Goal: Task Accomplishment & Management: Use online tool/utility

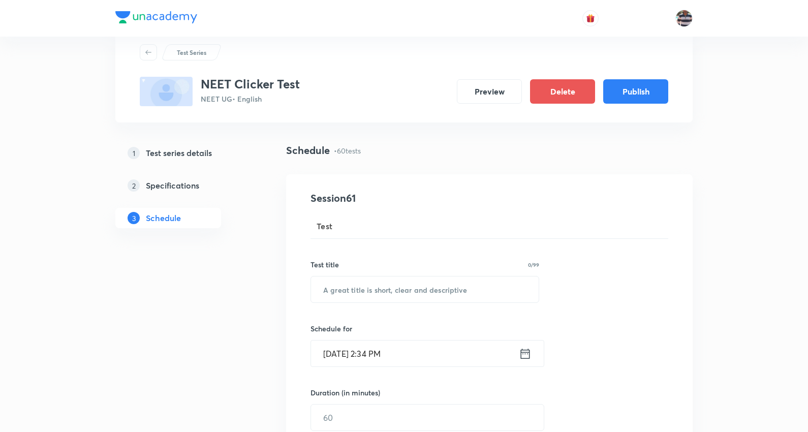
scroll to position [56, 0]
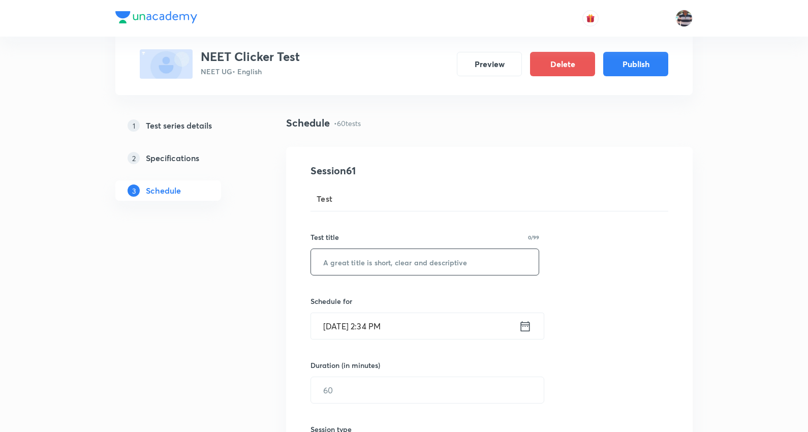
click at [390, 262] on input "text" at bounding box center [425, 262] width 228 height 26
paste input "JEE Ad. 27 J PPT"
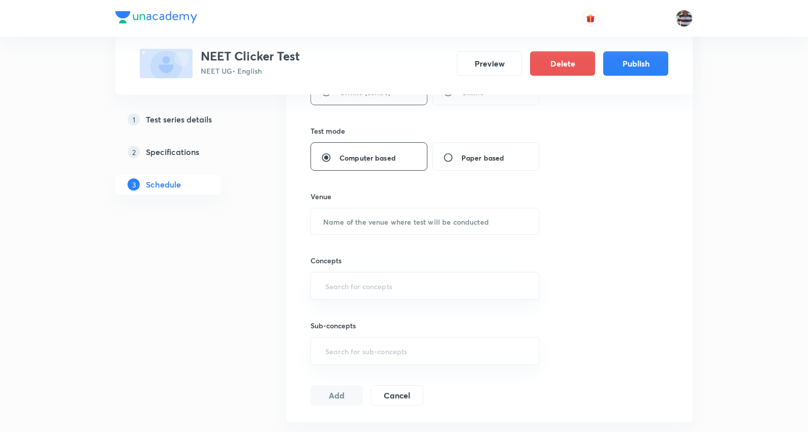
scroll to position [434, 0]
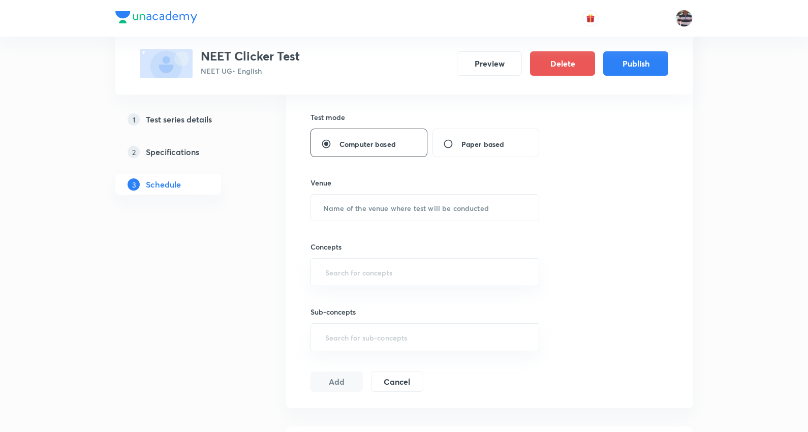
type input "JEE Ad. 27 J PPT"
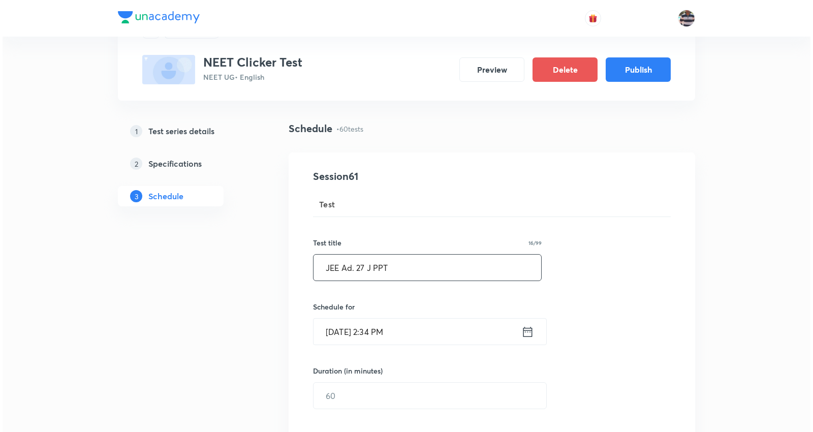
scroll to position [113, 0]
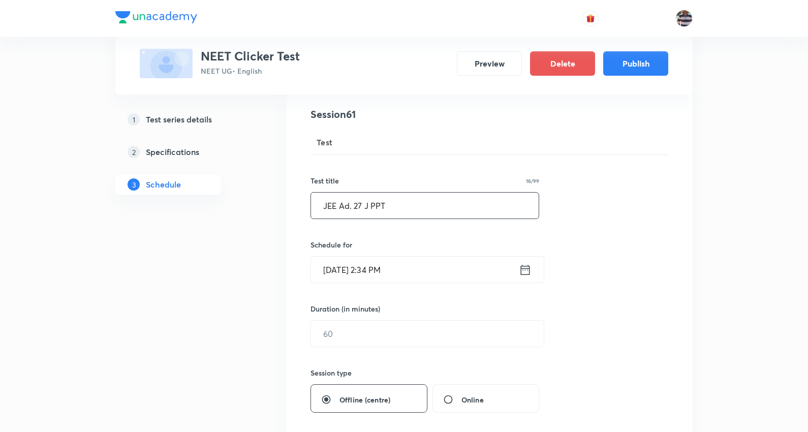
click at [419, 206] on input "JEE Ad. 27 J PPT" at bounding box center [425, 206] width 228 height 26
paste input "JEE Test - 65 (Chem-Classification & Nomenclature)"
type input "NEET Test - 65 (Chem-Classification & Nomenclature)"
click at [347, 271] on input "Oct 8, 2025, 2:34 PM" at bounding box center [415, 270] width 208 height 26
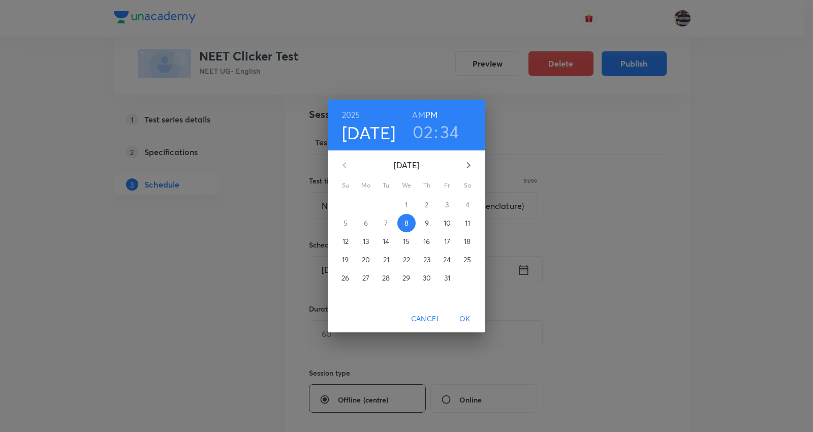
click at [423, 322] on span "Cancel" at bounding box center [425, 318] width 29 height 13
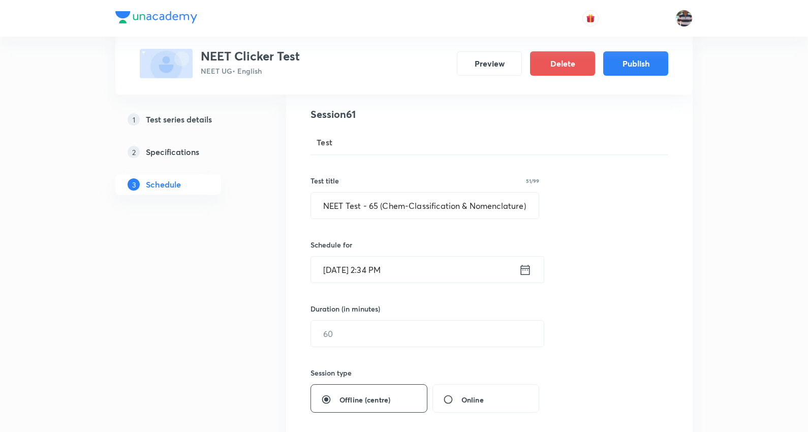
click at [367, 267] on input "Oct 8, 2025, 2:34 PM" at bounding box center [415, 270] width 208 height 26
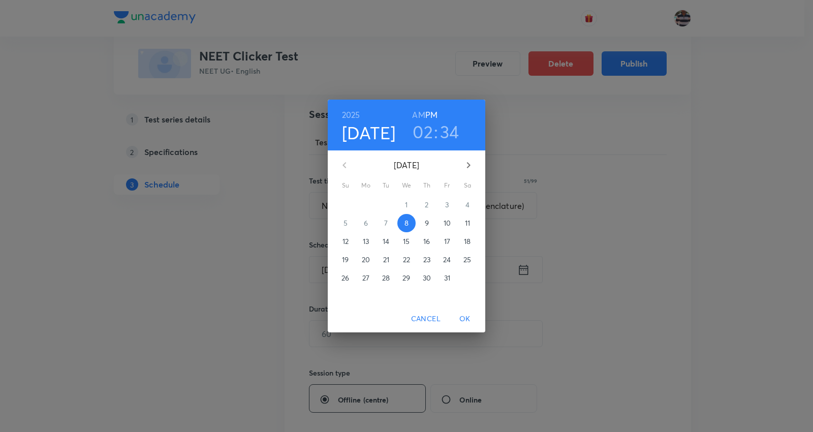
click at [466, 163] on icon "button" at bounding box center [468, 165] width 12 height 12
click at [468, 203] on p "3" at bounding box center [467, 205] width 4 height 10
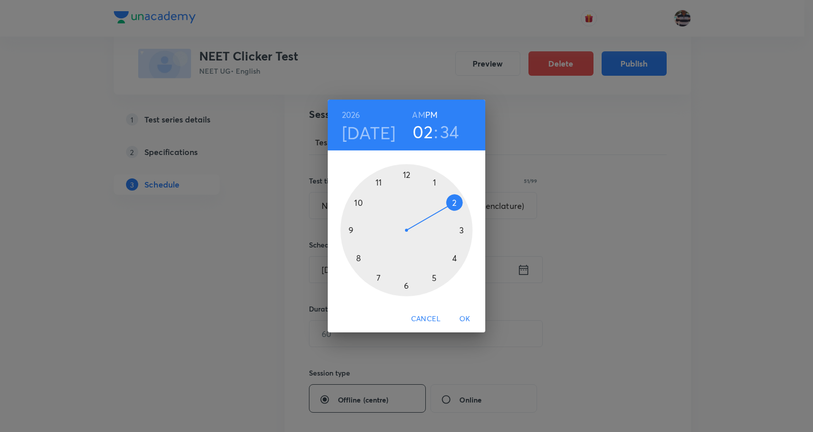
drag, startPoint x: 345, startPoint y: 229, endPoint x: 414, endPoint y: 84, distance: 160.2
click at [346, 228] on div at bounding box center [406, 230] width 132 height 132
click at [416, 115] on h6 "AM" at bounding box center [418, 115] width 13 height 14
drag, startPoint x: 382, startPoint y: 276, endPoint x: 407, endPoint y: 194, distance: 86.5
click at [407, 194] on div at bounding box center [406, 230] width 132 height 132
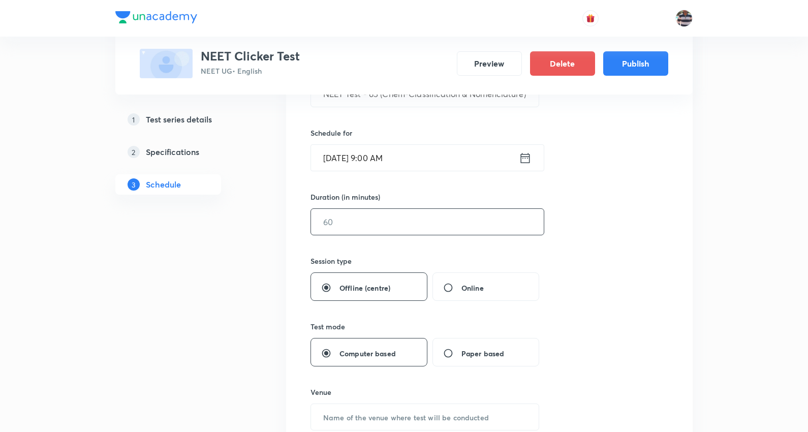
scroll to position [226, 0]
drag, startPoint x: 358, startPoint y: 226, endPoint x: 353, endPoint y: 224, distance: 5.5
click at [356, 225] on input "text" at bounding box center [427, 221] width 233 height 26
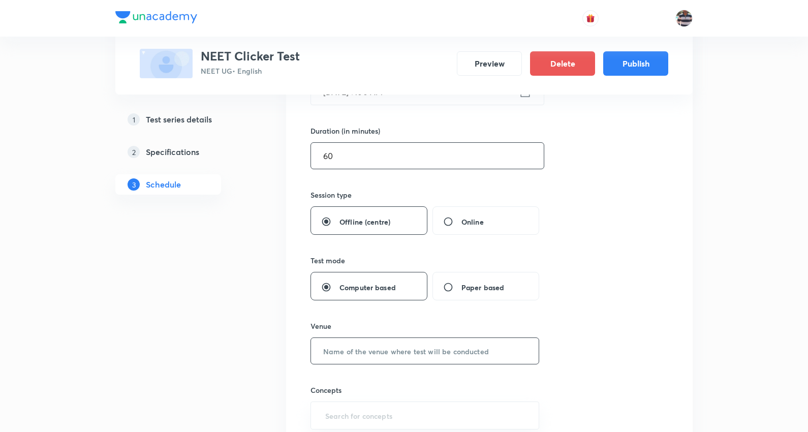
scroll to position [338, 0]
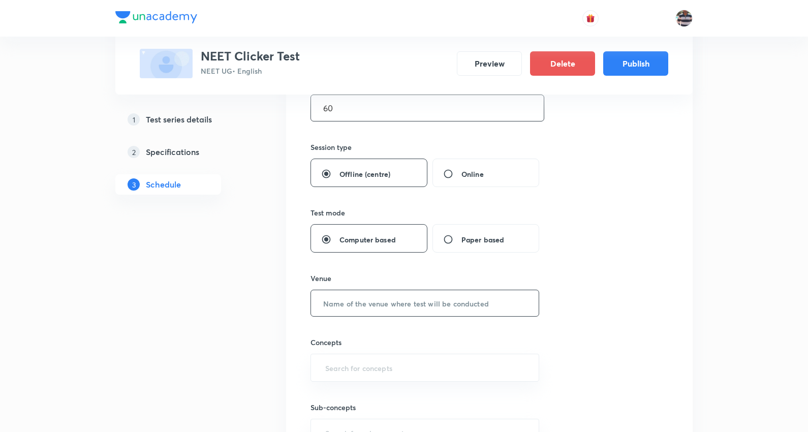
type input "60"
click at [378, 299] on input "text" at bounding box center [425, 303] width 228 height 26
type input "UA Centre"
click at [376, 363] on input "text" at bounding box center [424, 367] width 203 height 19
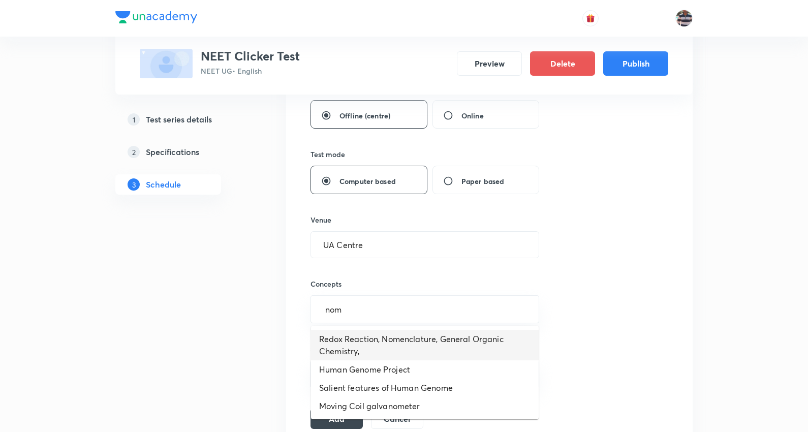
scroll to position [451, 0]
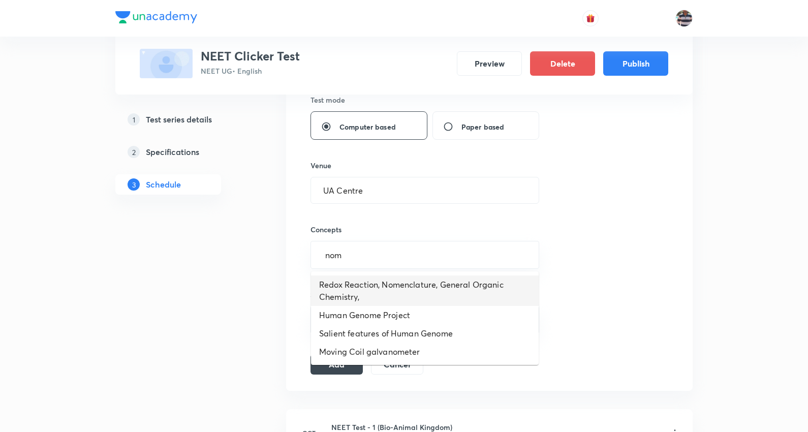
type input "nom"
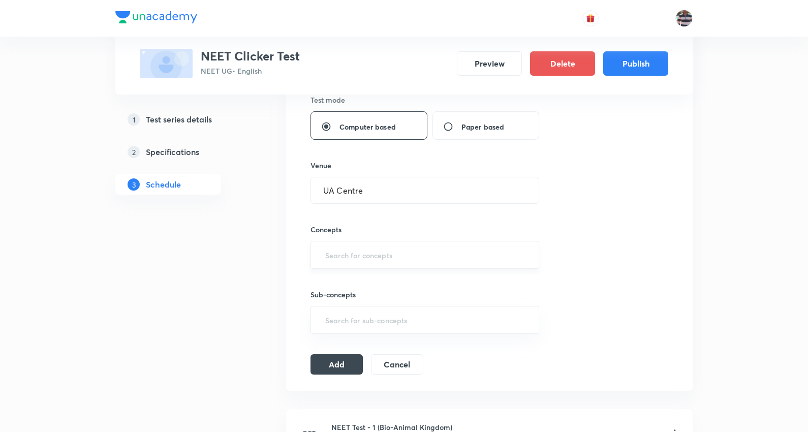
click at [389, 245] on input "text" at bounding box center [424, 254] width 203 height 19
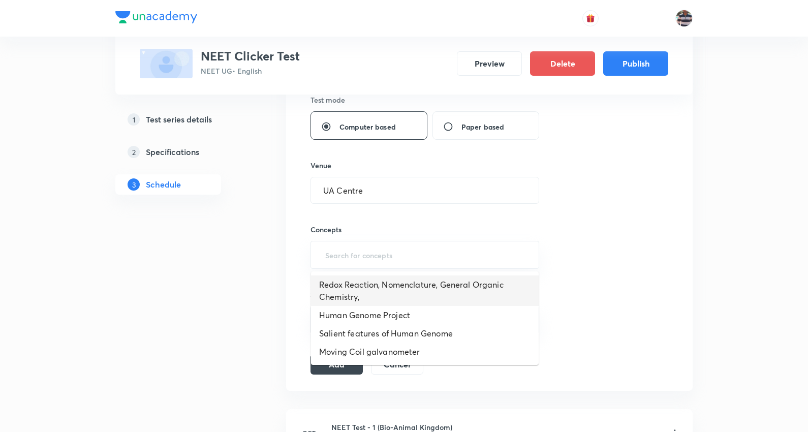
click at [409, 288] on li "Redox Reaction, Nomenclature, General Organic Chemistry," at bounding box center [425, 290] width 228 height 30
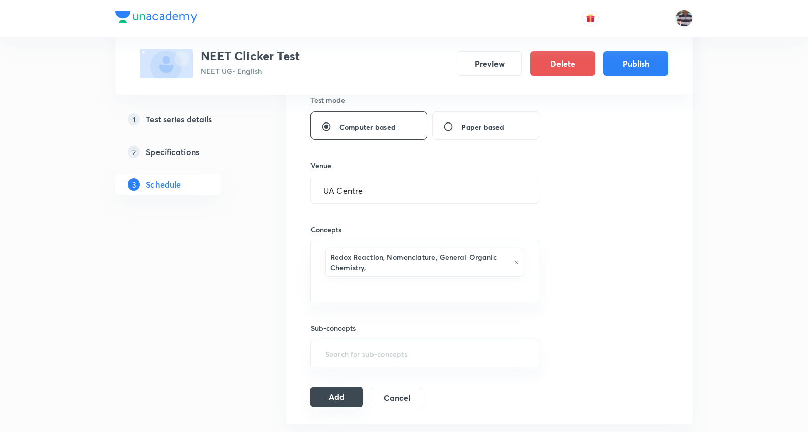
click at [337, 395] on button "Add" at bounding box center [336, 397] width 52 height 20
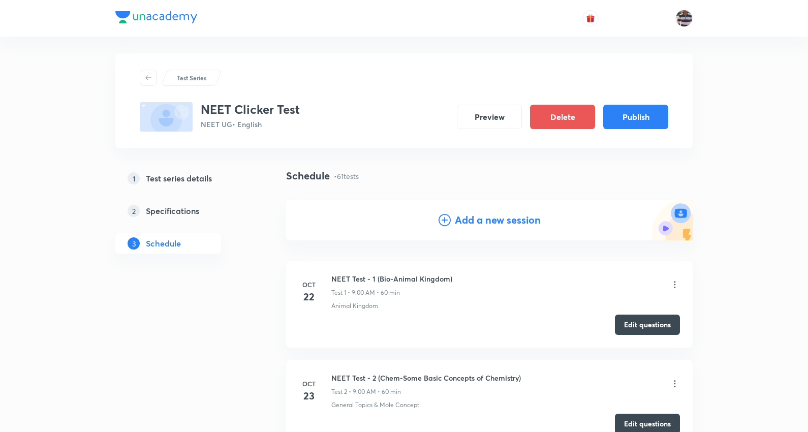
scroll to position [0, 0]
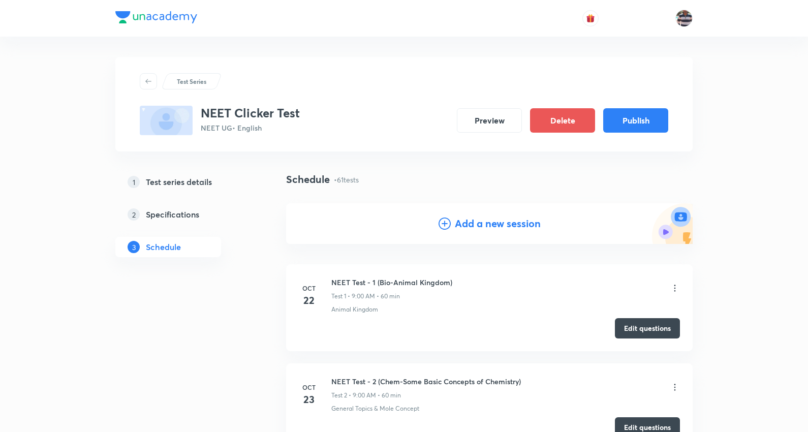
click at [514, 228] on h4 "Add a new session" at bounding box center [498, 223] width 86 height 15
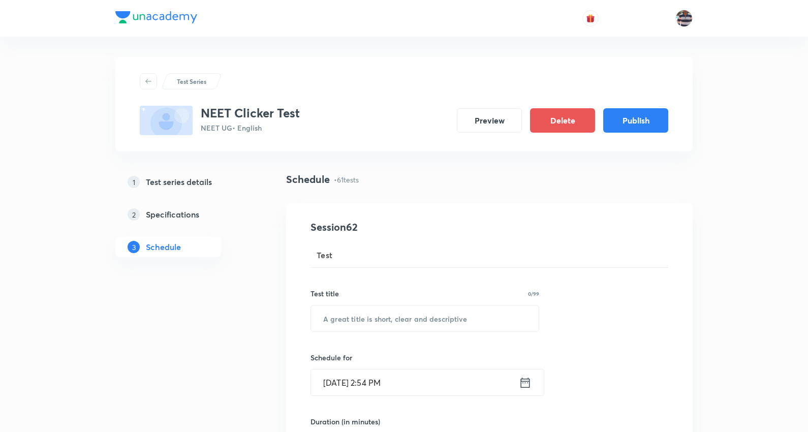
click at [393, 317] on input "text" at bounding box center [425, 318] width 228 height 26
paste input "JEE Test - 68 (Chem-General Organic Chemistry)"
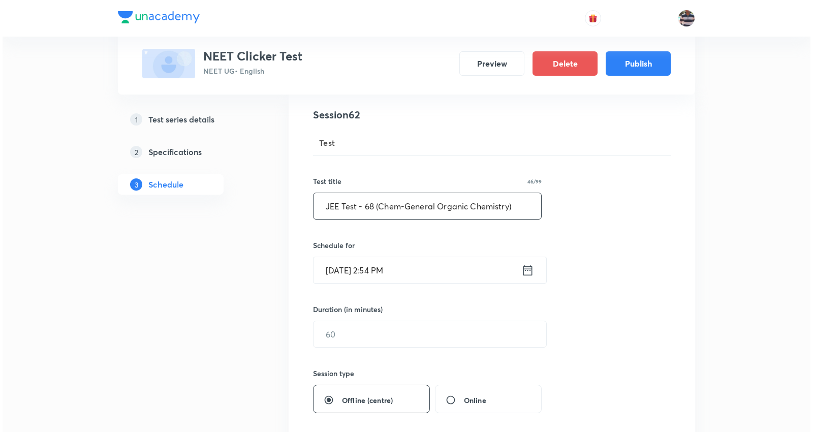
scroll to position [113, 0]
type input "JEE Test - 68 (Chem-General Organic Chemistry)"
click at [373, 272] on input "Oct 8, 2025, 2:54 PM" at bounding box center [415, 270] width 208 height 26
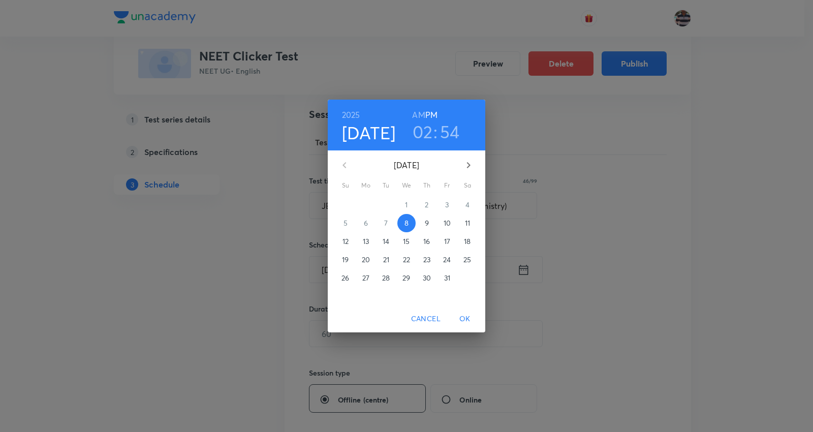
click at [463, 166] on icon "button" at bounding box center [468, 165] width 12 height 12
click at [464, 166] on icon "button" at bounding box center [468, 165] width 12 height 12
click at [464, 165] on icon "button" at bounding box center [468, 165] width 12 height 12
click at [385, 221] on p "6" at bounding box center [386, 223] width 4 height 10
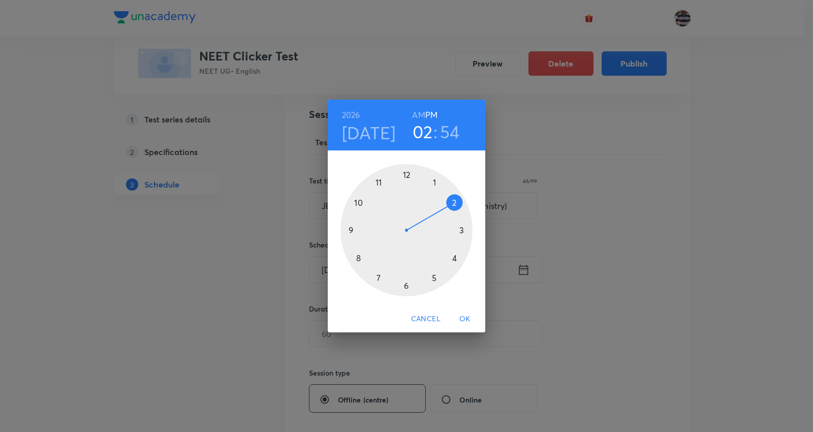
click at [348, 232] on div at bounding box center [406, 230] width 132 height 132
click at [414, 115] on h6 "AM" at bounding box center [418, 115] width 13 height 14
drag, startPoint x: 386, startPoint y: 175, endPoint x: 406, endPoint y: 174, distance: 20.3
click at [406, 174] on div at bounding box center [406, 230] width 132 height 132
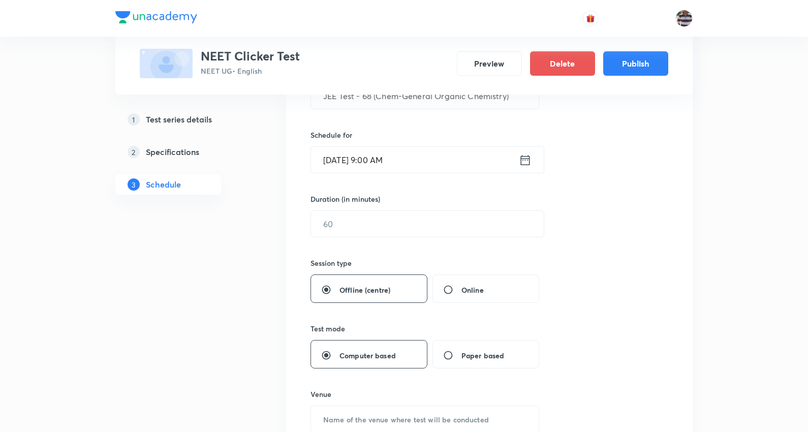
scroll to position [226, 0]
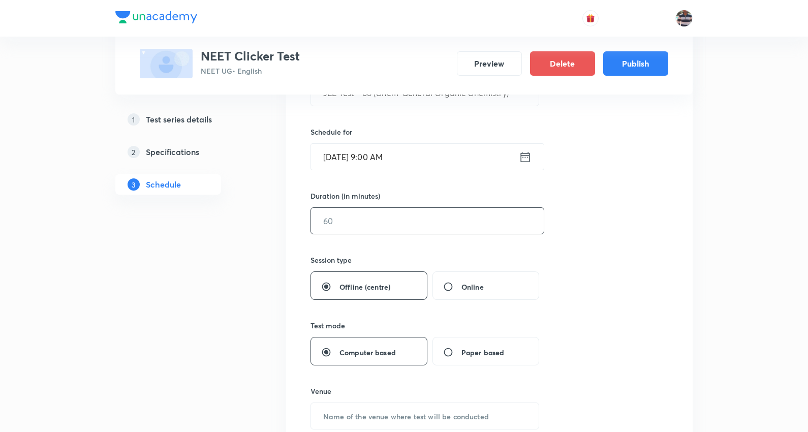
click at [357, 219] on input "text" at bounding box center [427, 221] width 233 height 26
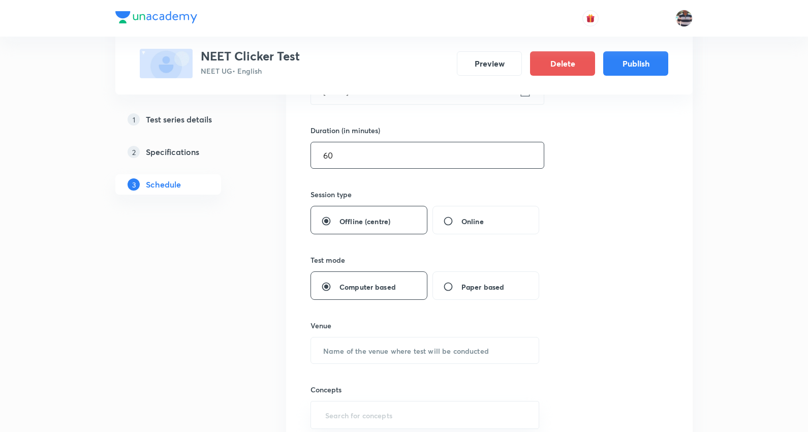
scroll to position [395, 0]
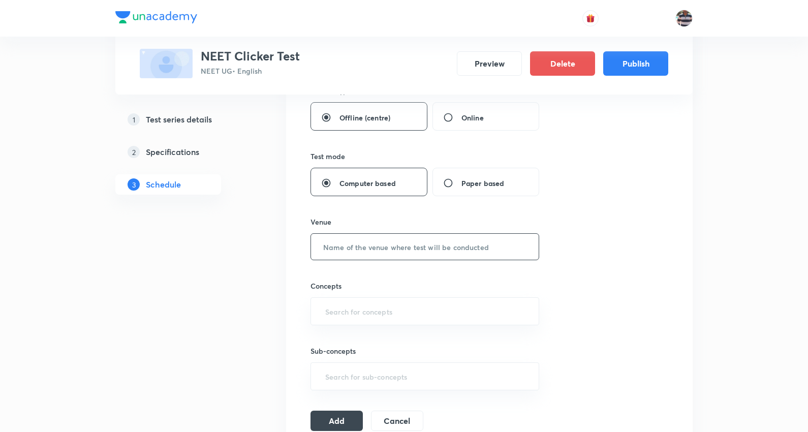
type input "60"
click at [403, 242] on input "text" at bounding box center [425, 247] width 228 height 26
type input "UA Centre"
click at [396, 315] on input "text" at bounding box center [424, 311] width 203 height 19
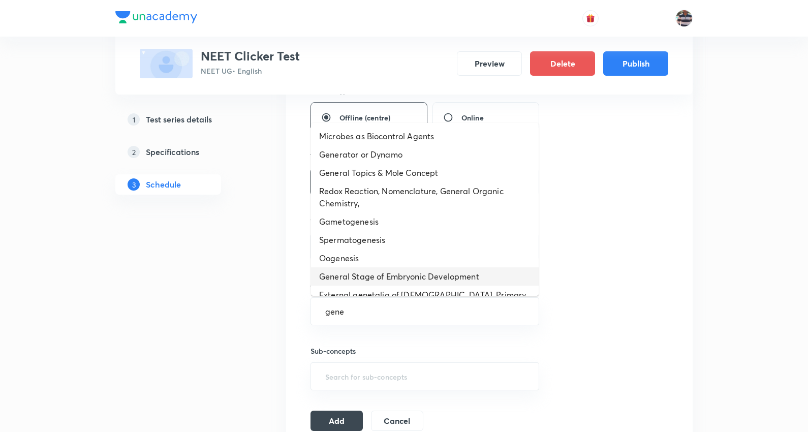
type input "gener"
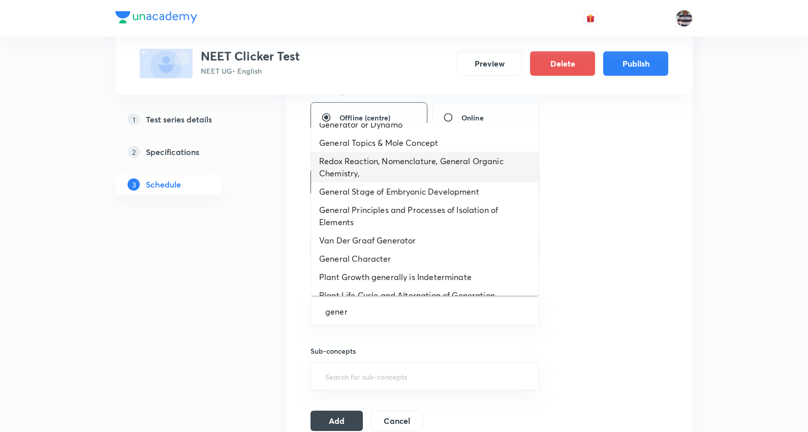
scroll to position [0, 0]
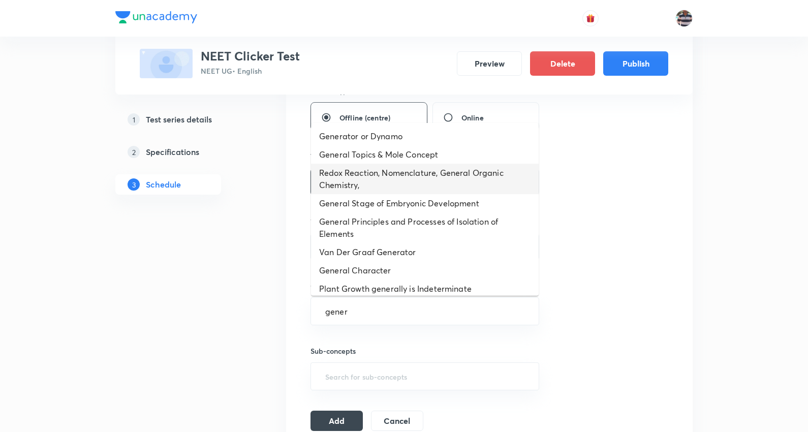
click at [440, 171] on li "Redox Reaction, Nomenclature, General Organic Chemistry," at bounding box center [425, 179] width 228 height 30
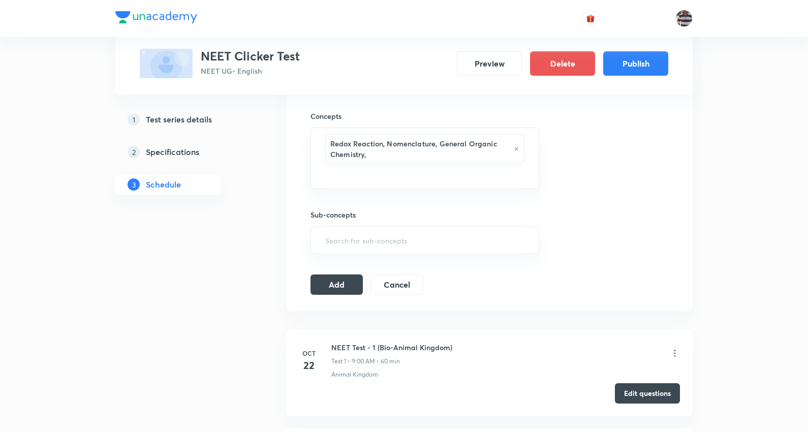
scroll to position [677, 0]
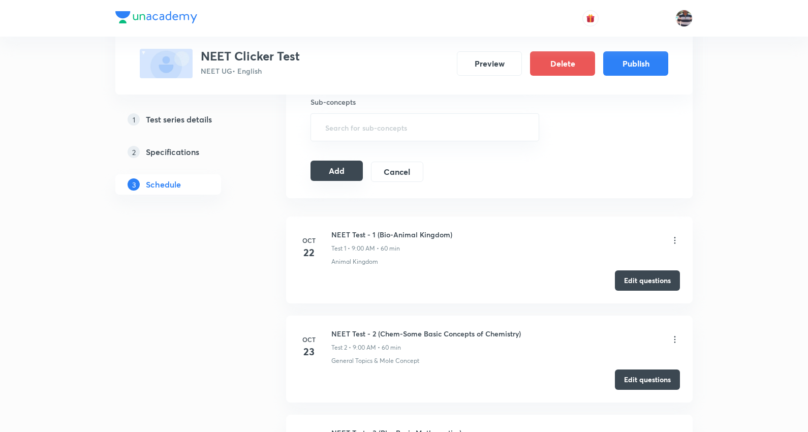
click at [347, 173] on button "Add" at bounding box center [336, 171] width 52 height 20
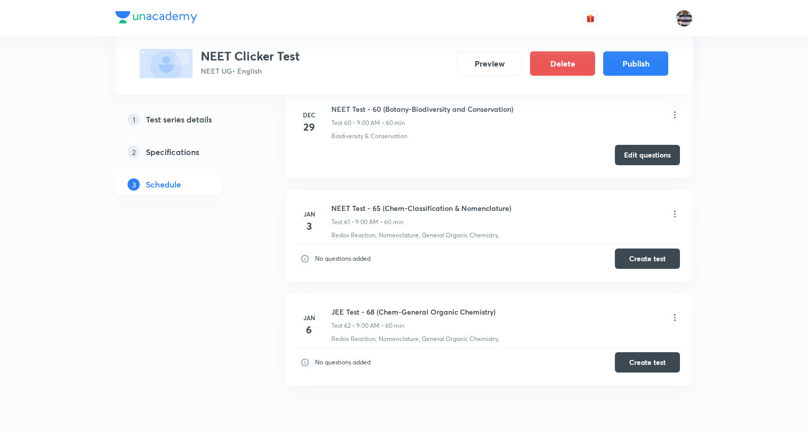
scroll to position [6039, 0]
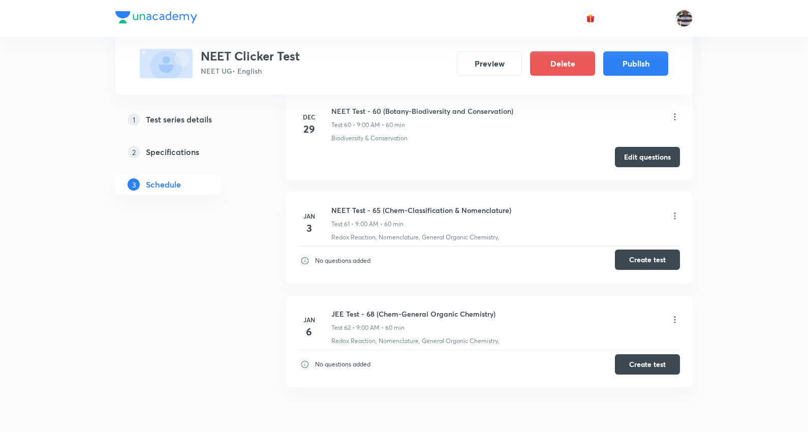
click at [646, 260] on button "Create test" at bounding box center [647, 259] width 65 height 20
drag, startPoint x: 646, startPoint y: 267, endPoint x: 646, endPoint y: 260, distance: 7.1
click at [646, 267] on button "Create test" at bounding box center [647, 259] width 65 height 20
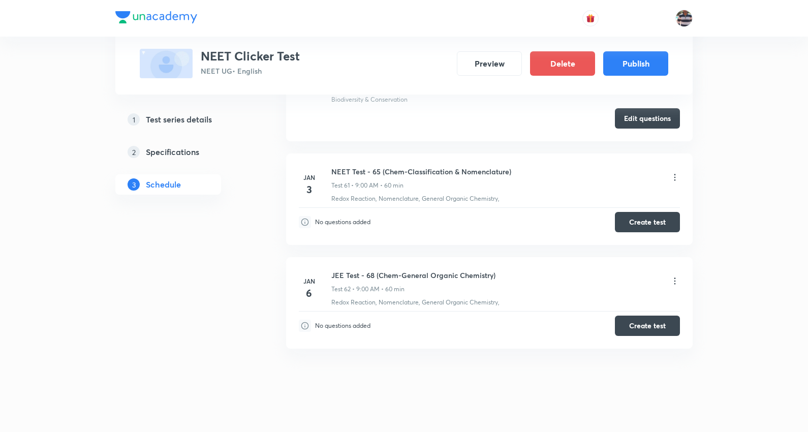
scroll to position [6095, 0]
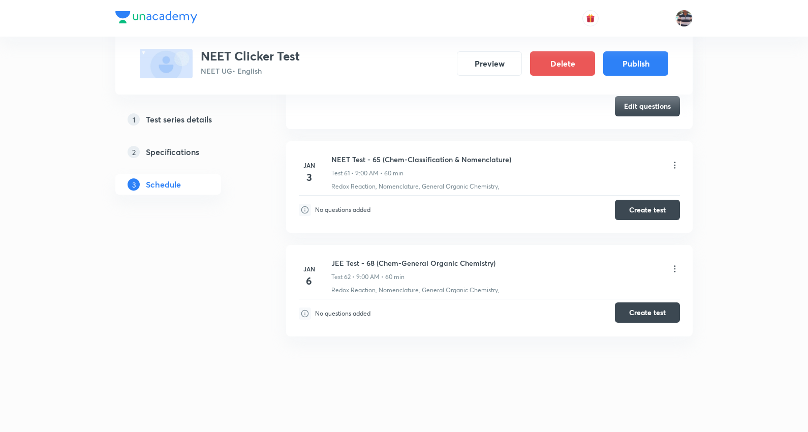
click at [662, 305] on button "Create test" at bounding box center [647, 312] width 65 height 20
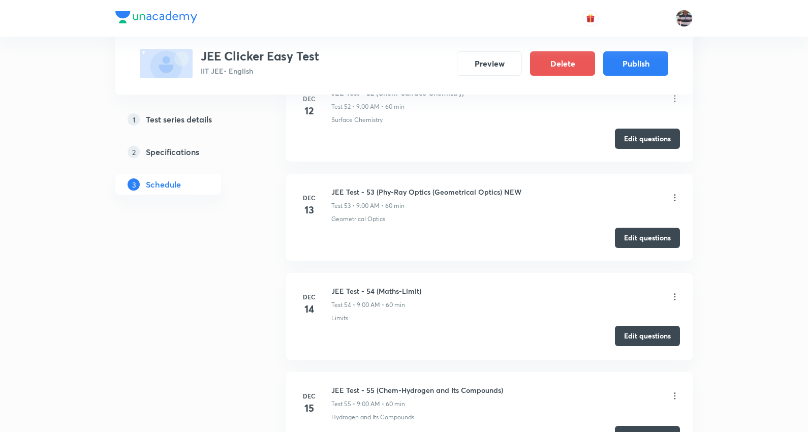
scroll to position [5886, 0]
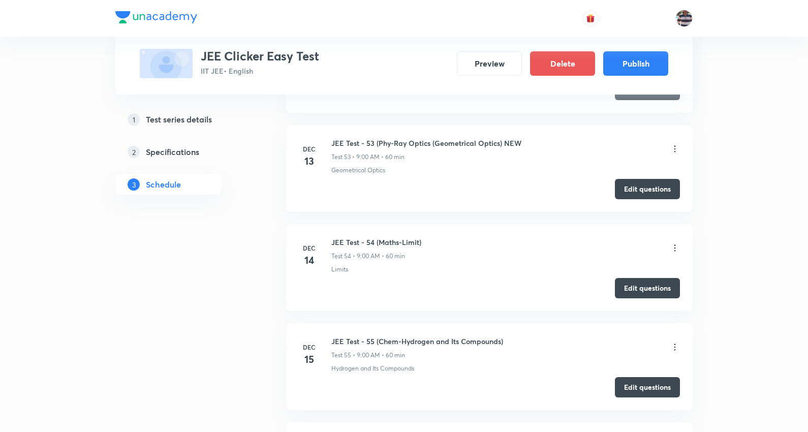
click at [673, 251] on icon at bounding box center [675, 248] width 10 height 10
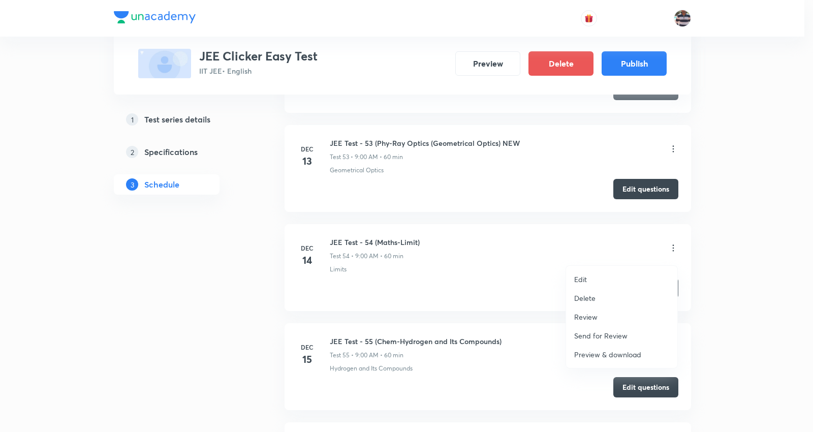
click at [434, 265] on div at bounding box center [406, 216] width 813 height 432
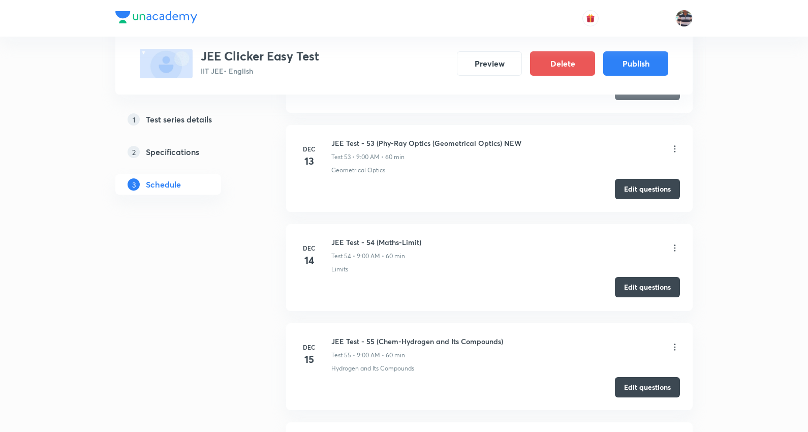
click at [670, 291] on button "Edit questions" at bounding box center [647, 287] width 65 height 20
click at [663, 289] on button "Edit questions" at bounding box center [647, 287] width 65 height 20
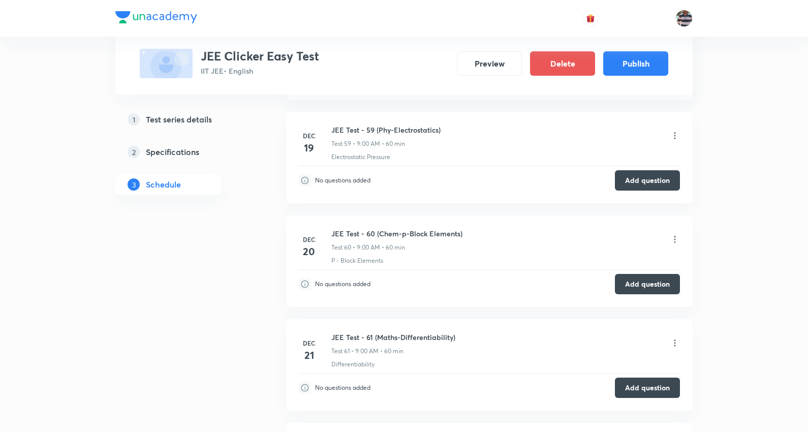
scroll to position [6508, 0]
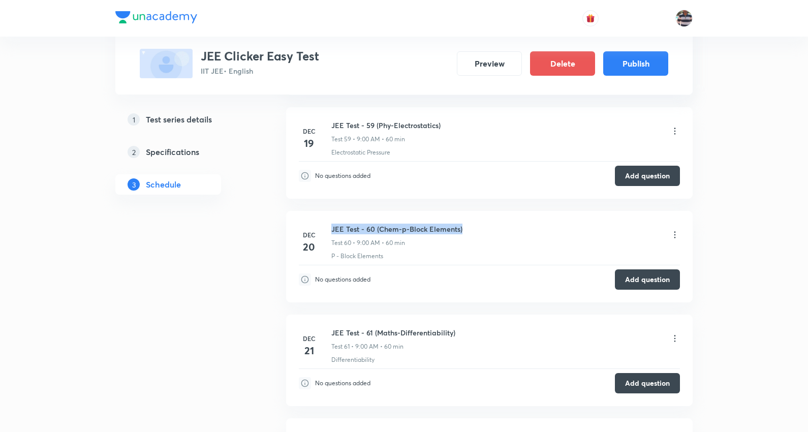
drag, startPoint x: 449, startPoint y: 239, endPoint x: 332, endPoint y: 227, distance: 118.0
click at [332, 227] on li "Dec 20 JEE Test - 60 (Chem-p-Block Elements) Test 60 • 9:00 AM • 60 min P - Blo…" at bounding box center [489, 256] width 406 height 91
copy h6 "JEE Test - 60 (Chem-p-Block Elements)"
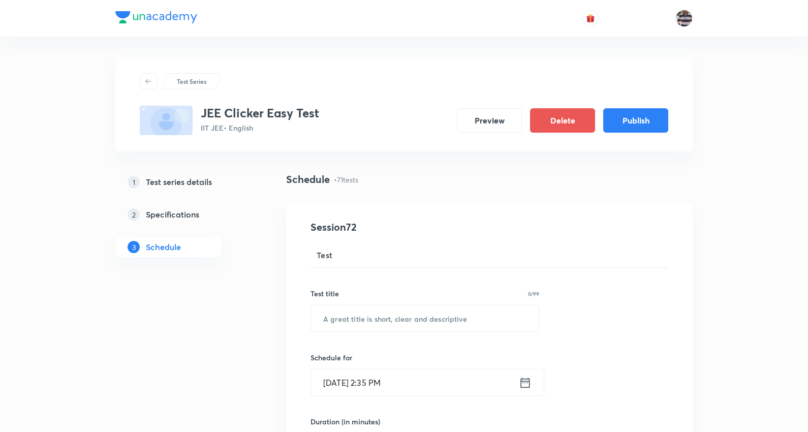
scroll to position [169, 0]
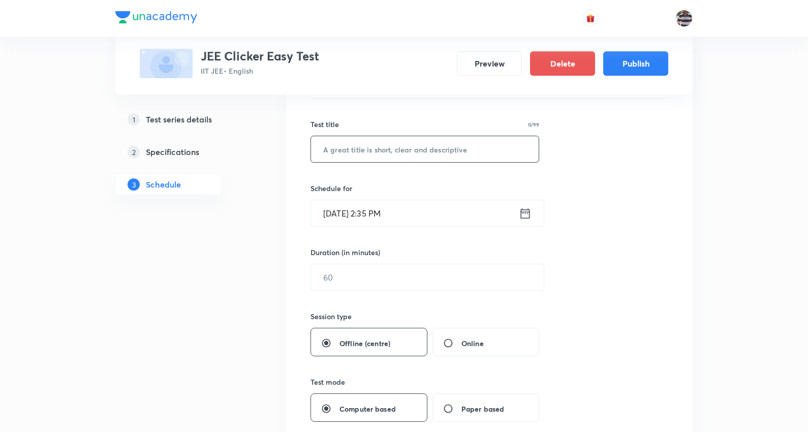
click at [408, 143] on input "text" at bounding box center [425, 149] width 228 height 26
paste input "JEE Test - 60 (Chem-p-Block Elements)"
paste input "Classification & Nomenclature"
type input "JEE Test - 65 (Chem-Classification & Nomenclature)"
click at [531, 288] on input "text" at bounding box center [427, 277] width 233 height 26
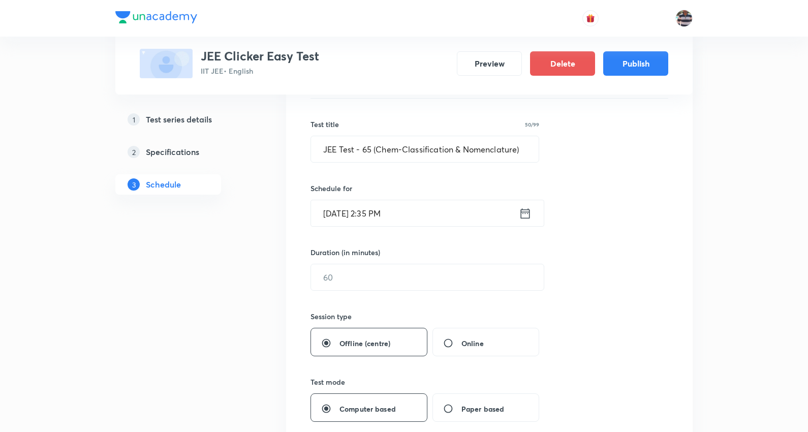
click at [331, 212] on input "Oct 8, 2025, 2:35 PM" at bounding box center [415, 213] width 208 height 26
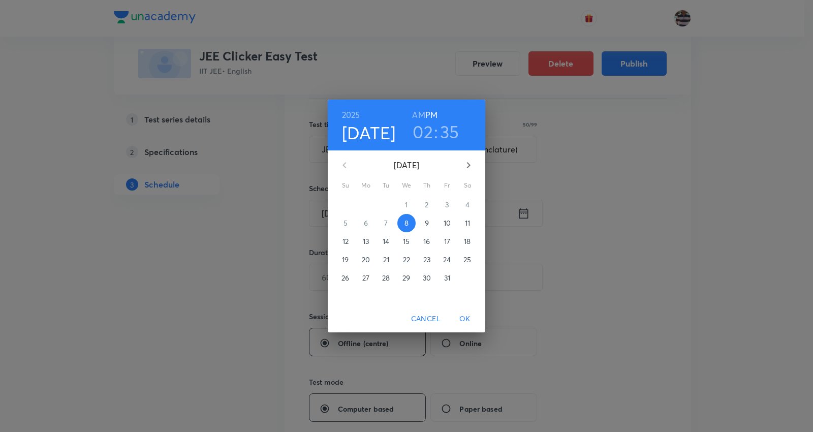
click at [464, 163] on icon "button" at bounding box center [468, 165] width 12 height 12
click at [467, 202] on p "3" at bounding box center [467, 205] width 4 height 10
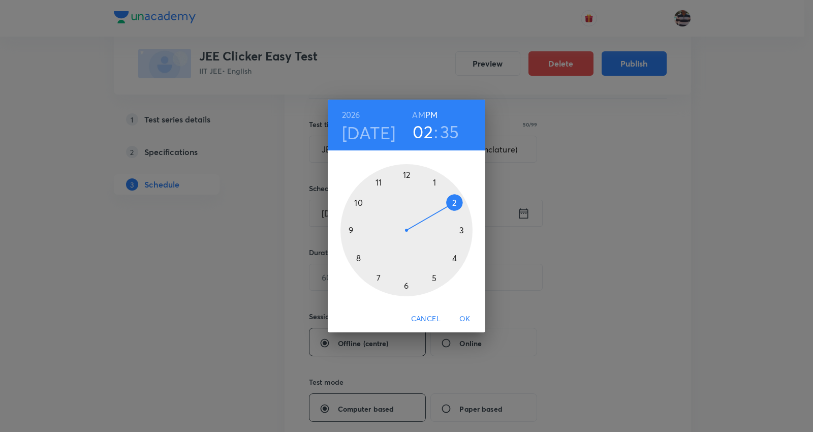
click at [351, 229] on div at bounding box center [406, 230] width 132 height 132
click at [415, 110] on h6 "AM" at bounding box center [418, 115] width 13 height 14
drag, startPoint x: 358, startPoint y: 241, endPoint x: 404, endPoint y: 186, distance: 72.1
click at [404, 186] on div at bounding box center [406, 230] width 132 height 132
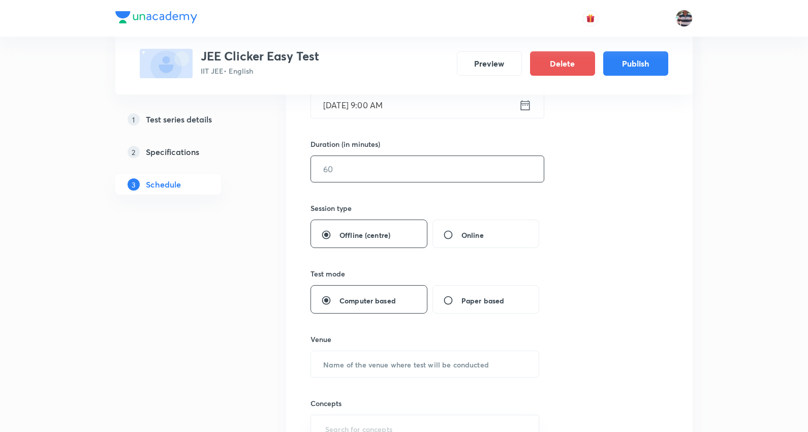
scroll to position [282, 0]
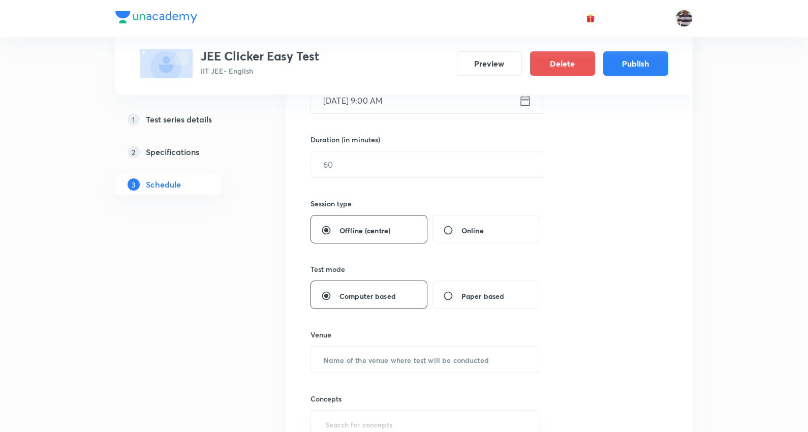
click at [344, 148] on div "Duration (in minutes) ​" at bounding box center [402, 156] width 185 height 44
click at [347, 165] on input "text" at bounding box center [427, 164] width 233 height 26
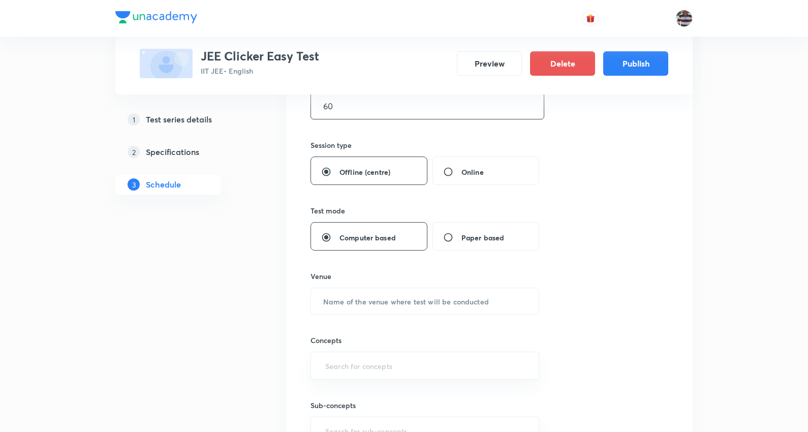
scroll to position [395, 0]
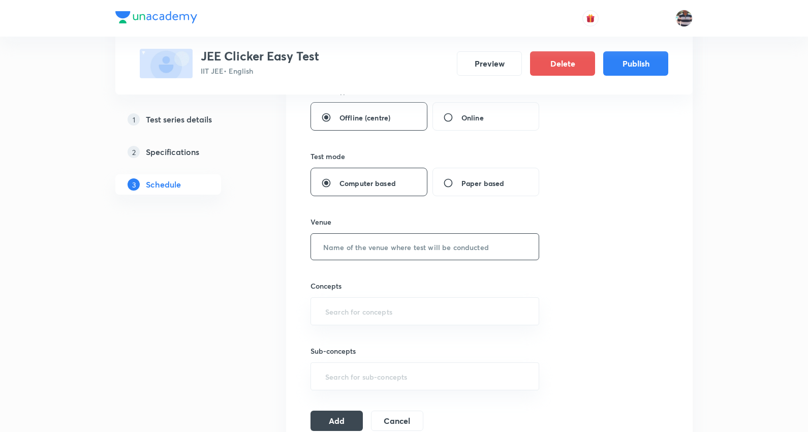
type input "60"
click at [403, 241] on input "text" at bounding box center [425, 247] width 228 height 26
type input "UA Centre"
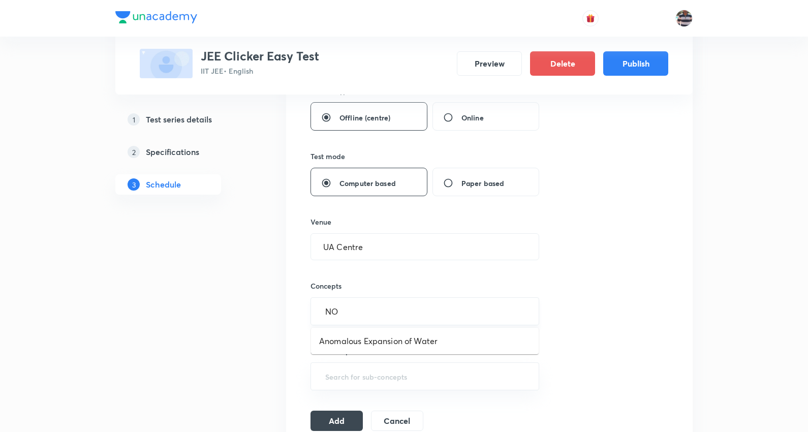
type input "N"
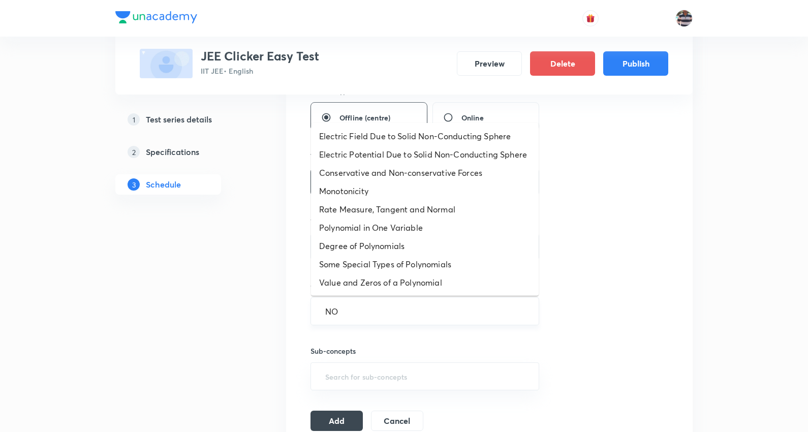
type input "N"
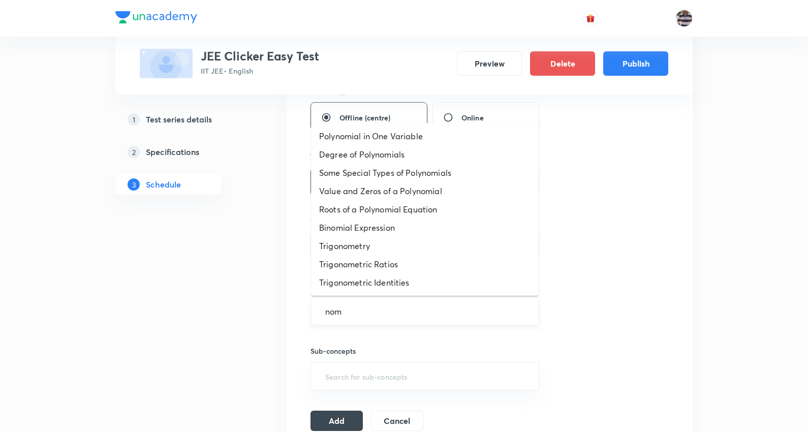
type input "noma"
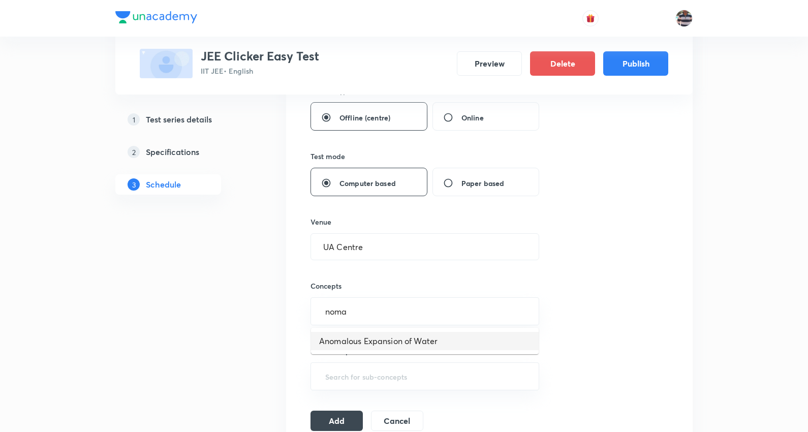
click at [412, 342] on li "Anomalous Expansion of Water" at bounding box center [425, 341] width 228 height 18
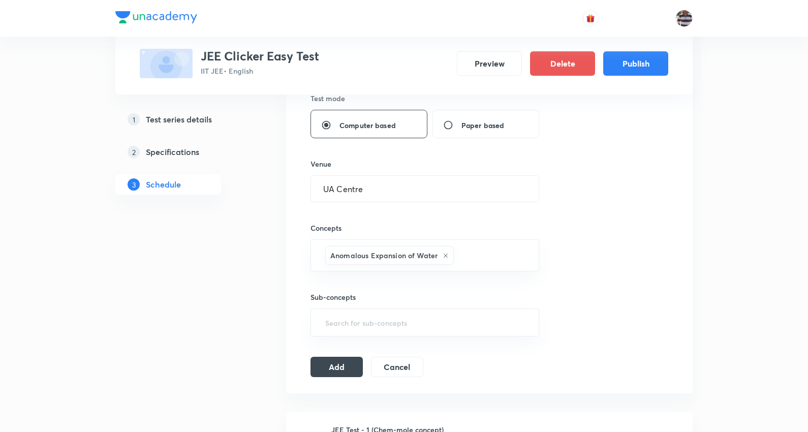
scroll to position [508, 0]
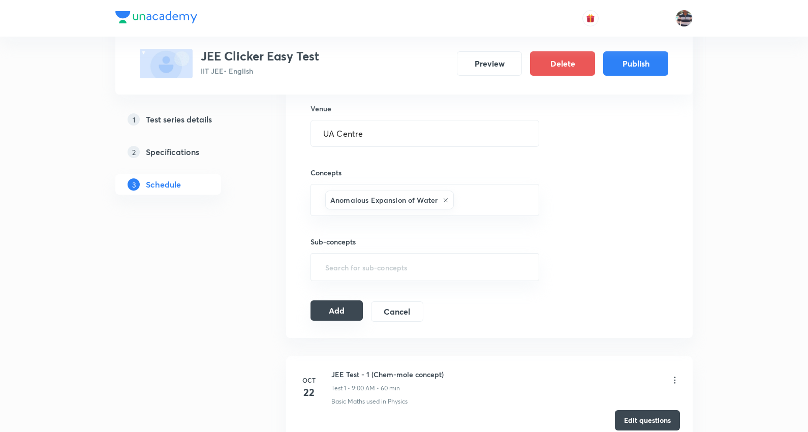
click at [339, 306] on button "Add" at bounding box center [336, 310] width 52 height 20
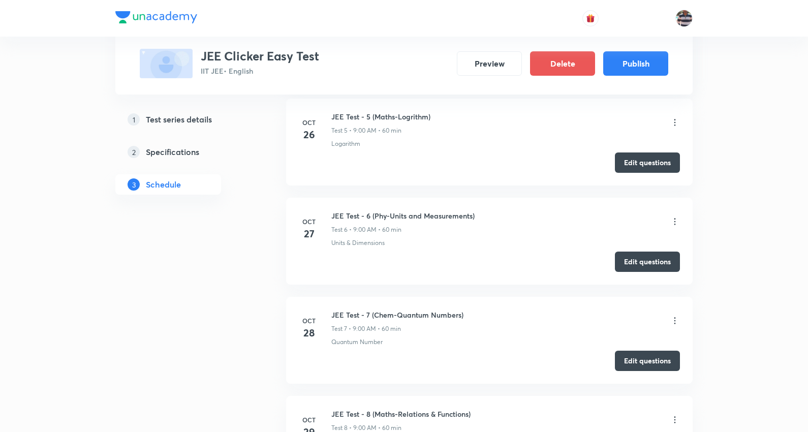
scroll to position [621, 0]
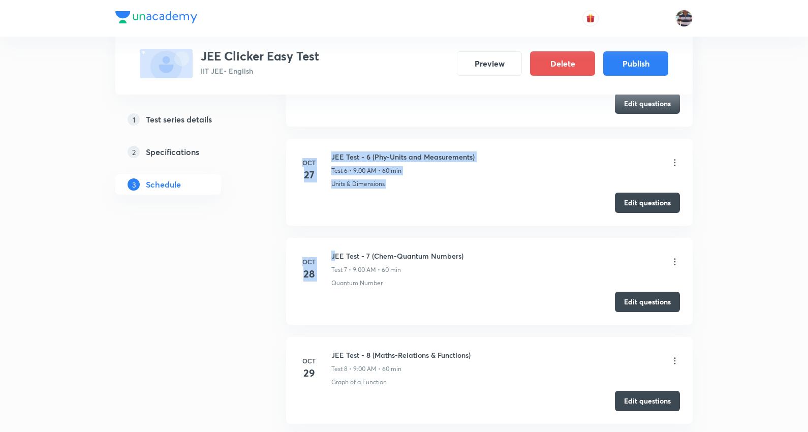
drag, startPoint x: 478, startPoint y: 252, endPoint x: 346, endPoint y: 249, distance: 132.1
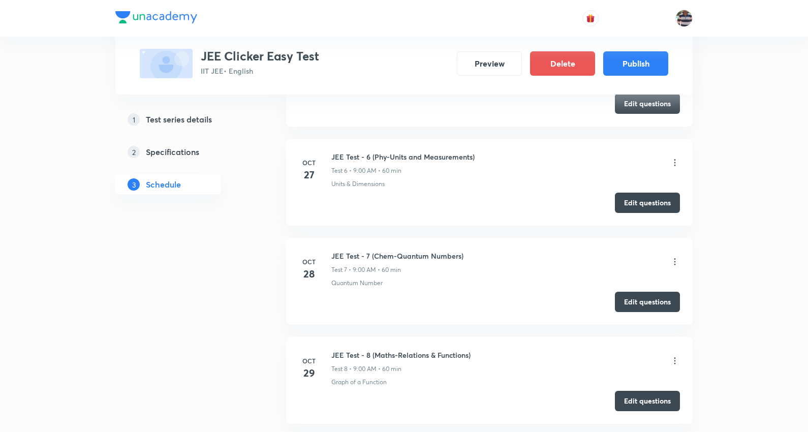
click at [509, 268] on div "JEE Test - 7 (Chem-Quantum Numbers) Test 7 • 9:00 AM • 60 min" at bounding box center [505, 262] width 348 height 24
drag, startPoint x: 483, startPoint y: 257, endPoint x: 332, endPoint y: 247, distance: 150.7
click at [332, 247] on li "Oct 28 JEE Test - 7 (Chem-Quantum Numbers) Test 7 • 9:00 AM • 60 min Quantum Nu…" at bounding box center [489, 281] width 406 height 87
copy h6 "JEE Test - 7 (Chem-Quantum Numbers)"
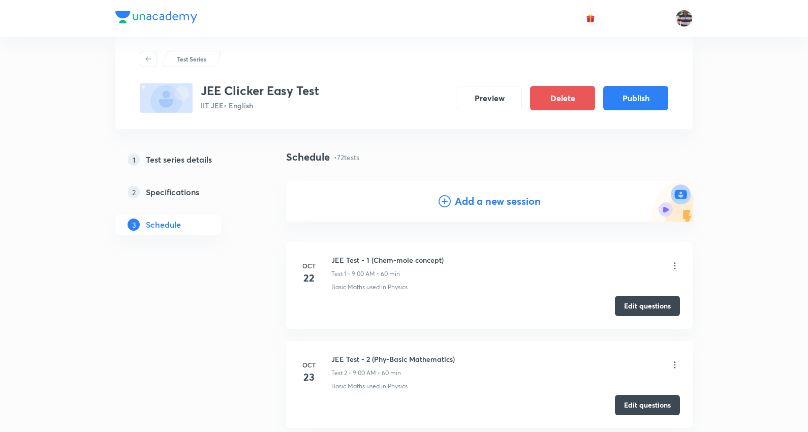
scroll to position [0, 0]
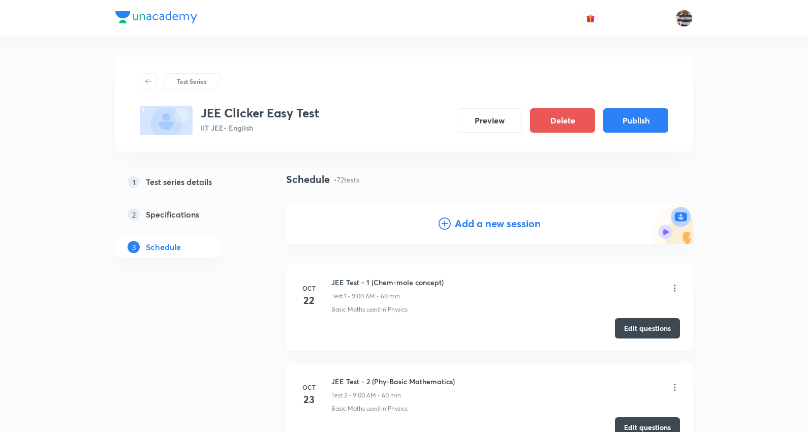
click at [499, 226] on h4 "Add a new session" at bounding box center [498, 223] width 86 height 15
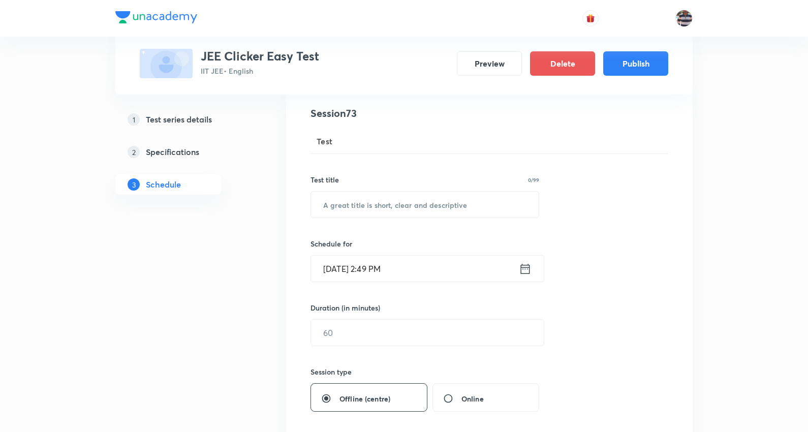
scroll to position [113, 0]
click at [397, 199] on input "text" at bounding box center [425, 206] width 228 height 26
paste input "JEE Test - 7 (Chem-Quantum Numbers)"
paste input "General Organic Chemistry"
type input "JEE Test - 68 (Chem-General Organic Chemistry)"
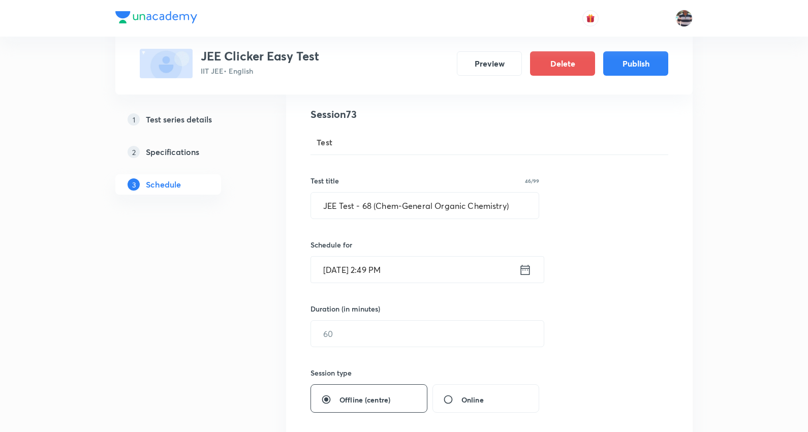
click at [351, 270] on input "Oct 8, 2025, 2:49 PM" at bounding box center [415, 270] width 208 height 26
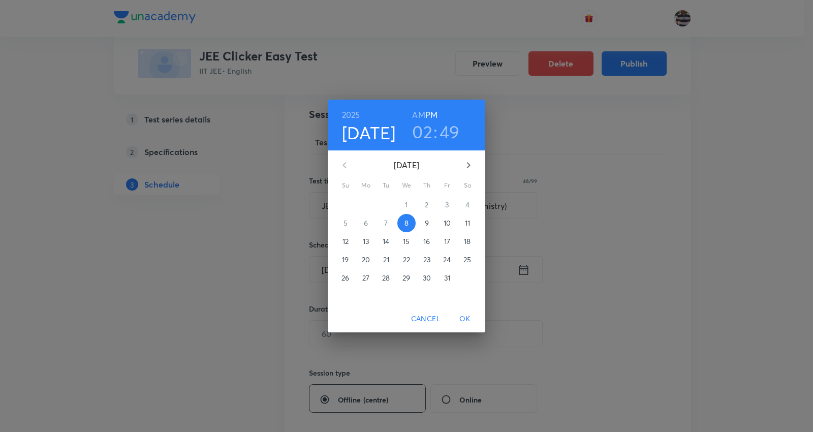
click at [472, 163] on icon "button" at bounding box center [468, 165] width 12 height 12
click at [384, 224] on p "6" at bounding box center [386, 223] width 4 height 10
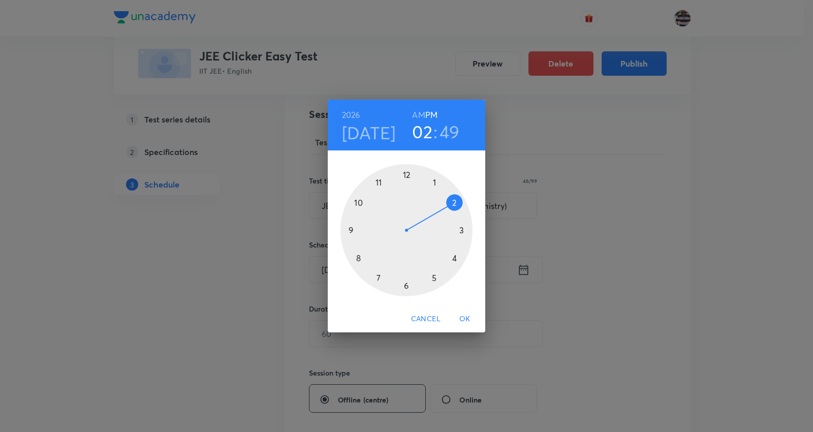
click at [352, 230] on div at bounding box center [406, 230] width 132 height 132
drag, startPoint x: 359, startPoint y: 204, endPoint x: 405, endPoint y: 181, distance: 51.1
click at [405, 181] on div at bounding box center [406, 230] width 132 height 132
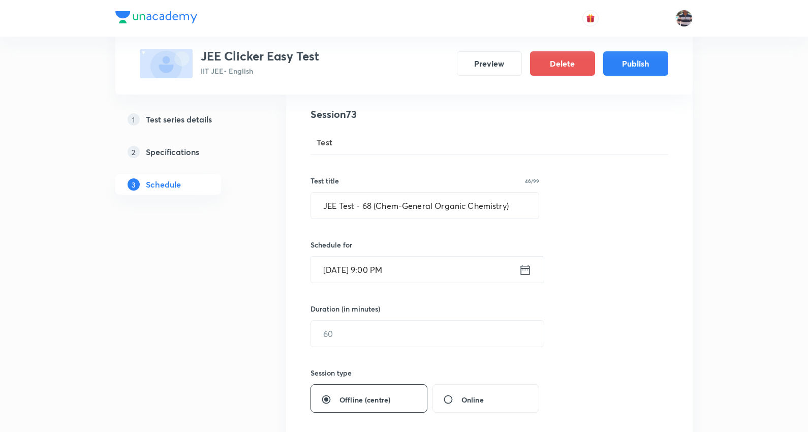
click at [397, 272] on input "Jan 6, 2026, 9:00 PM" at bounding box center [415, 270] width 208 height 26
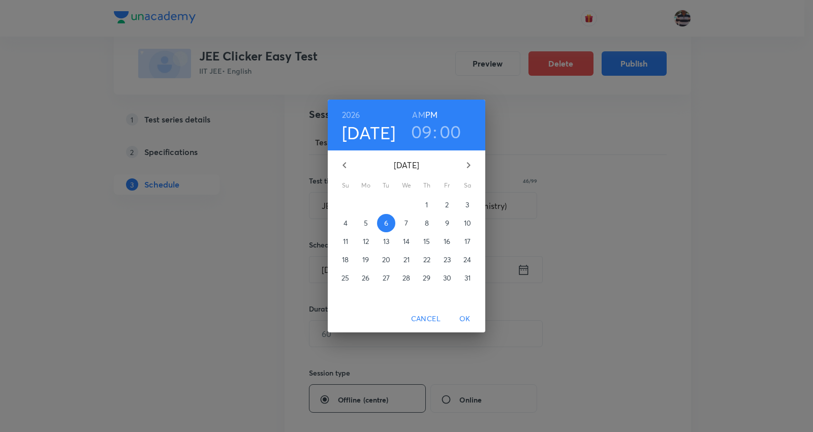
click at [420, 114] on h6 "AM" at bounding box center [418, 115] width 13 height 14
click at [464, 315] on span "OK" at bounding box center [465, 318] width 24 height 13
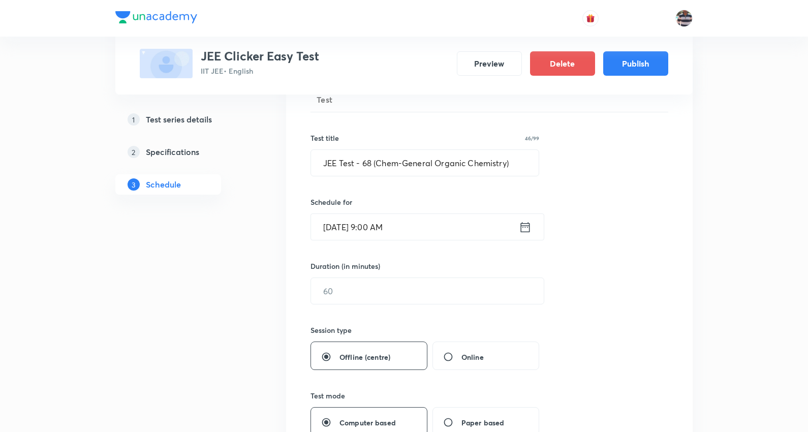
scroll to position [226, 0]
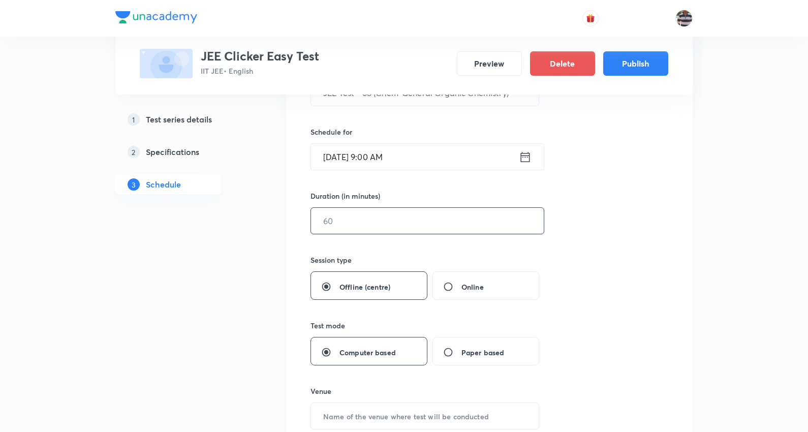
click at [337, 213] on input "text" at bounding box center [427, 221] width 233 height 26
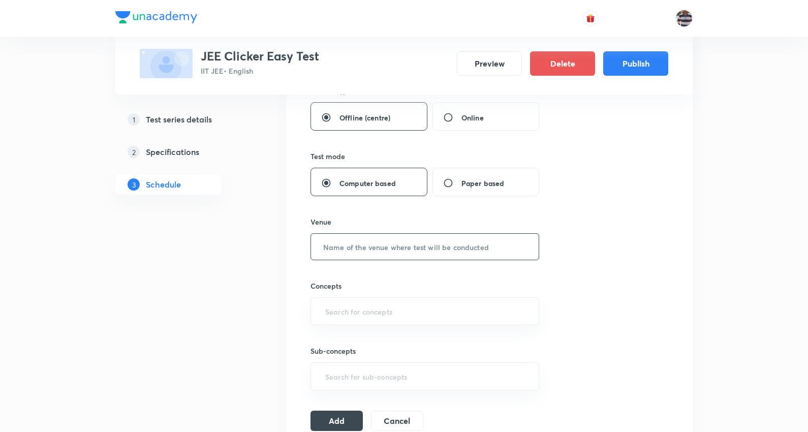
type input "60"
drag, startPoint x: 388, startPoint y: 240, endPoint x: 394, endPoint y: 240, distance: 6.6
click at [392, 240] on input "text" at bounding box center [425, 247] width 228 height 26
type input "UA Centre"
click at [368, 309] on input "text" at bounding box center [424, 311] width 203 height 19
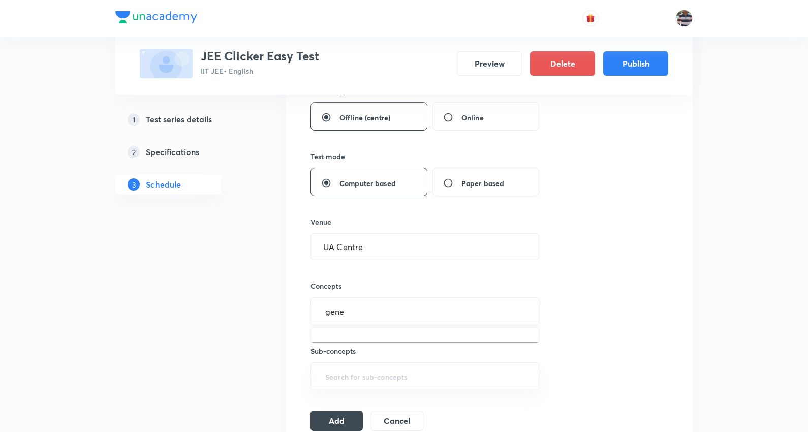
type input "gener"
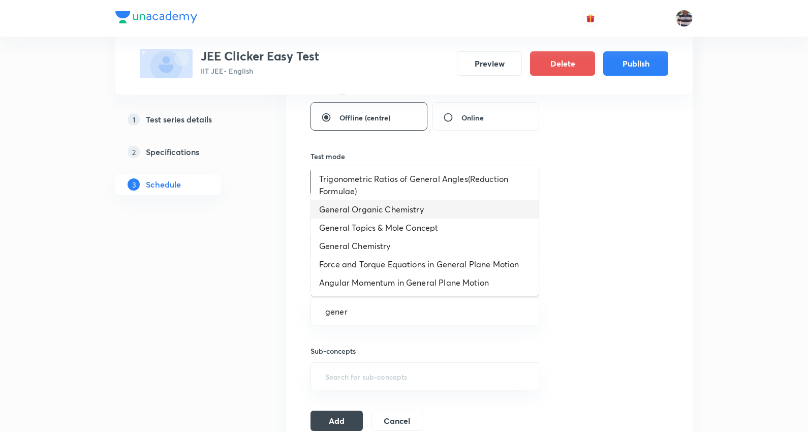
click at [398, 207] on li "General Organic Chemistry" at bounding box center [425, 209] width 228 height 18
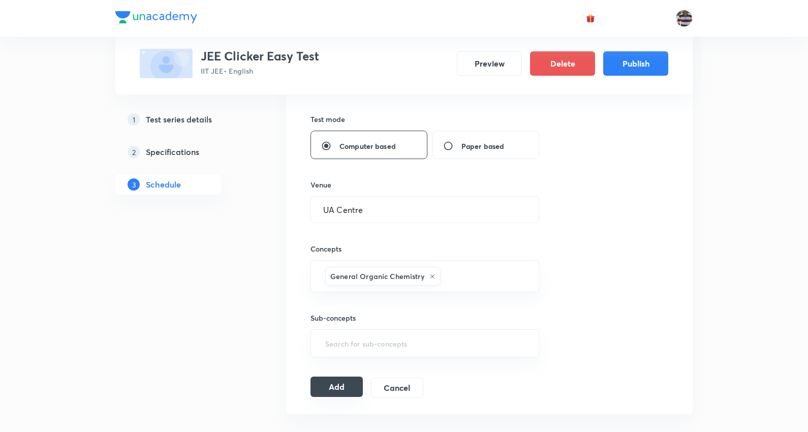
scroll to position [451, 0]
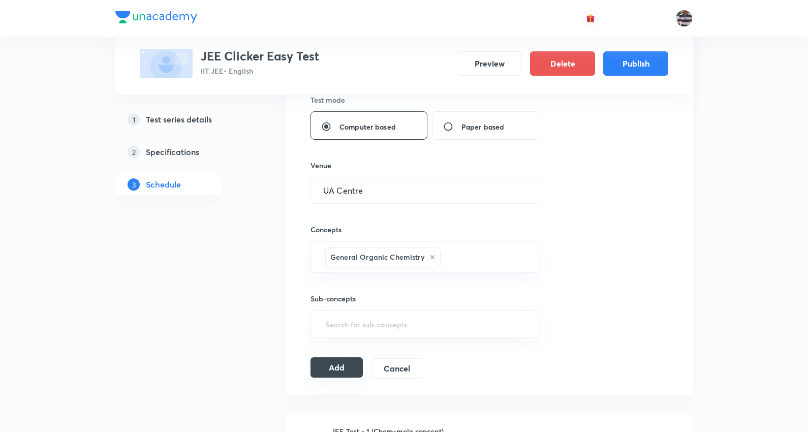
click at [337, 362] on button "Add" at bounding box center [336, 367] width 52 height 20
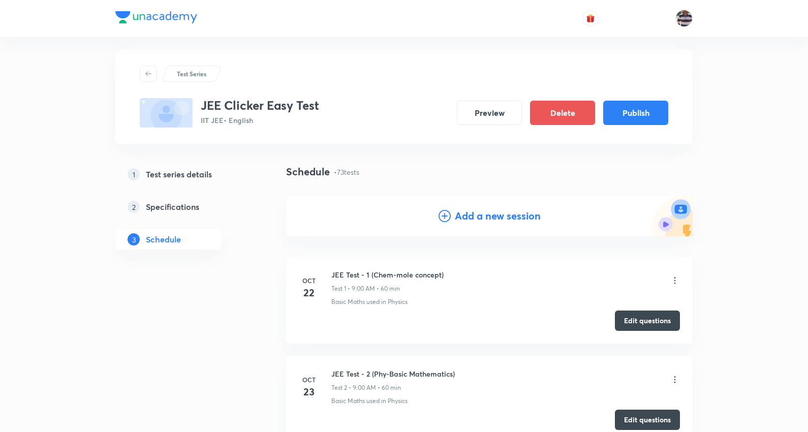
scroll to position [0, 0]
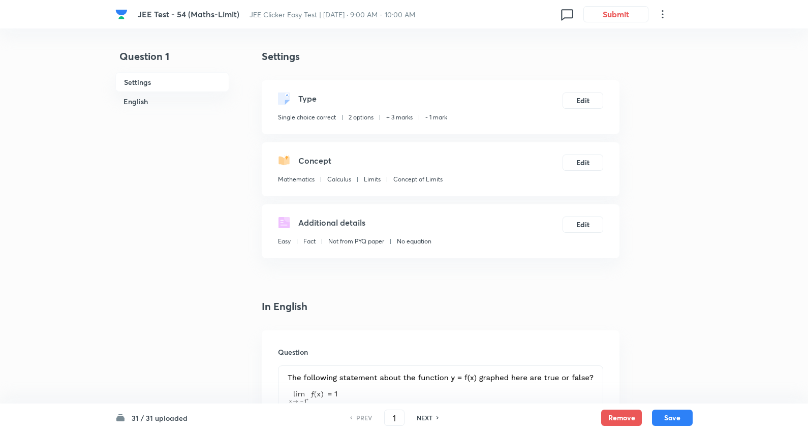
click at [658, 13] on icon at bounding box center [662, 14] width 12 height 12
click at [607, 57] on span "Choose new template" at bounding box center [614, 58] width 99 height 11
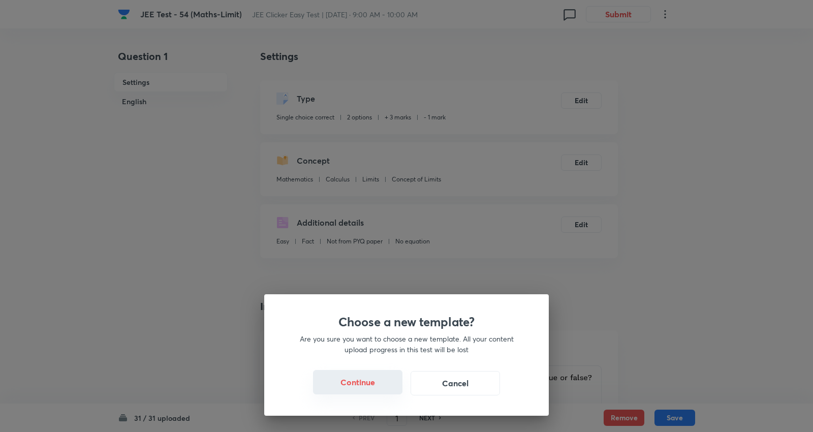
click at [361, 382] on button "Continue" at bounding box center [357, 382] width 89 height 24
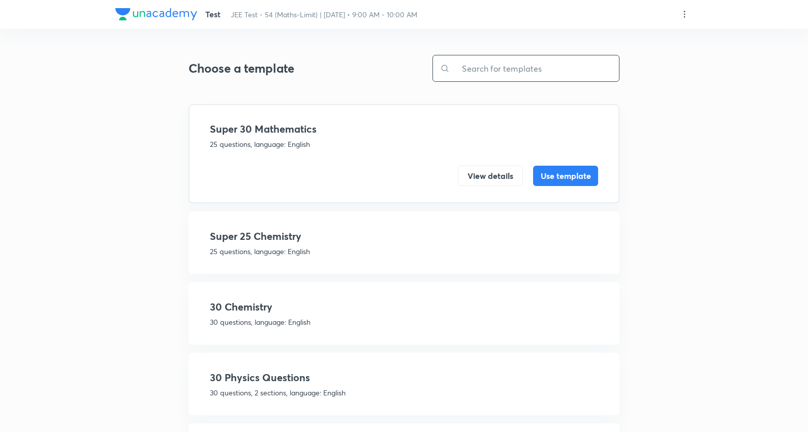
click at [478, 65] on input "text" at bounding box center [534, 68] width 169 height 26
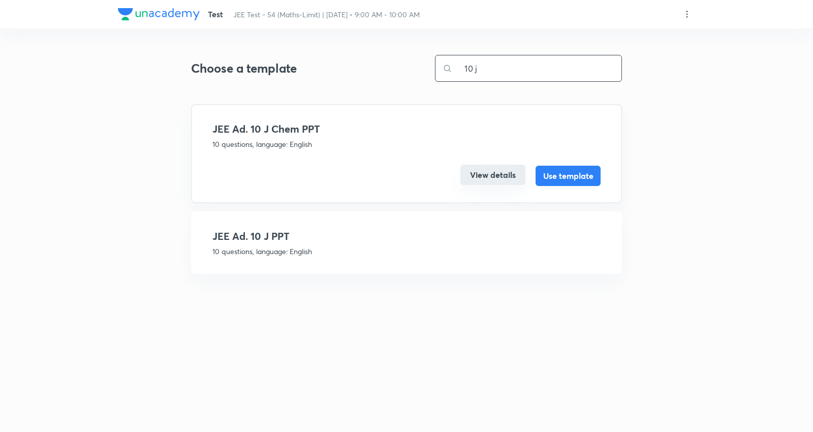
type input "10 j"
click at [498, 181] on button "View details" at bounding box center [492, 175] width 65 height 20
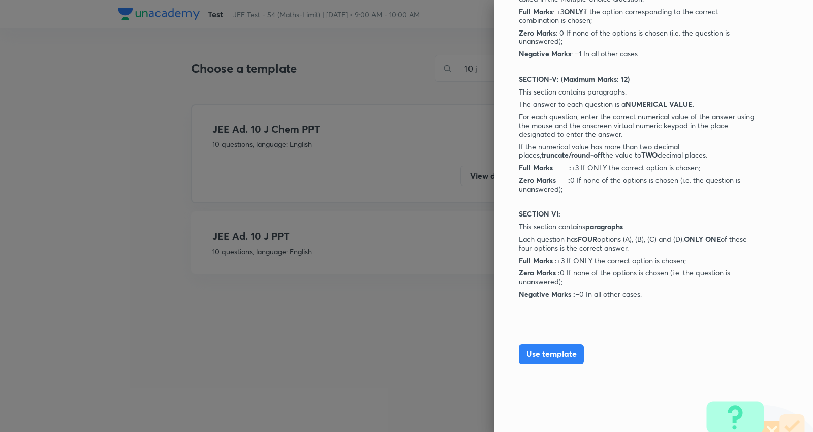
scroll to position [884, 0]
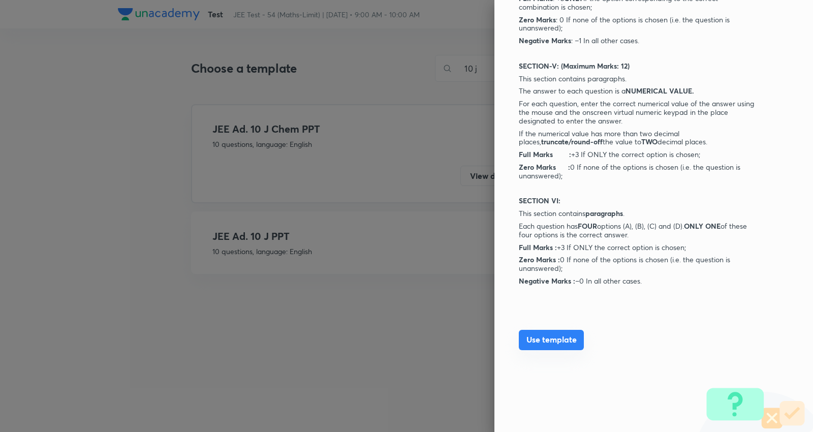
click at [550, 338] on button "Use template" at bounding box center [551, 340] width 65 height 20
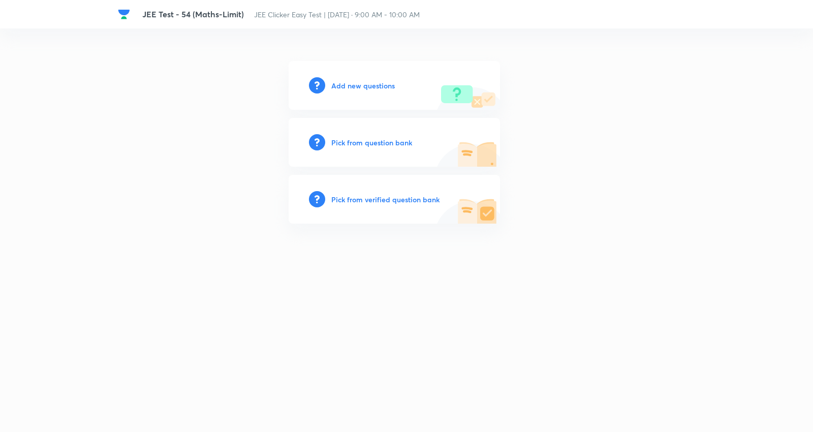
click at [356, 84] on h6 "Add new questions" at bounding box center [363, 85] width 64 height 11
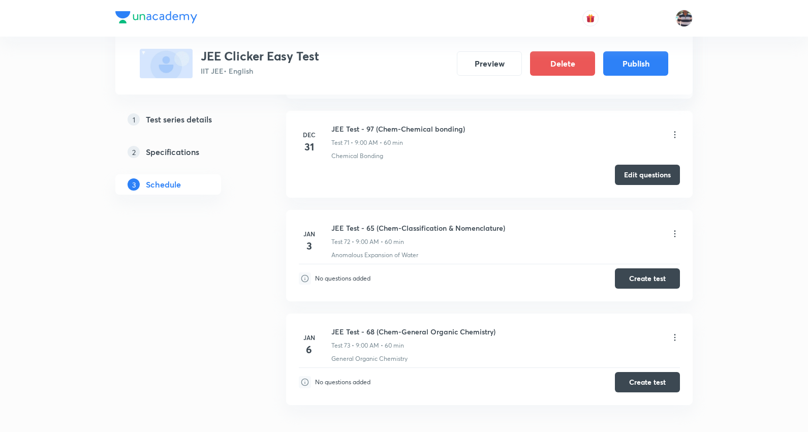
scroll to position [7763, 0]
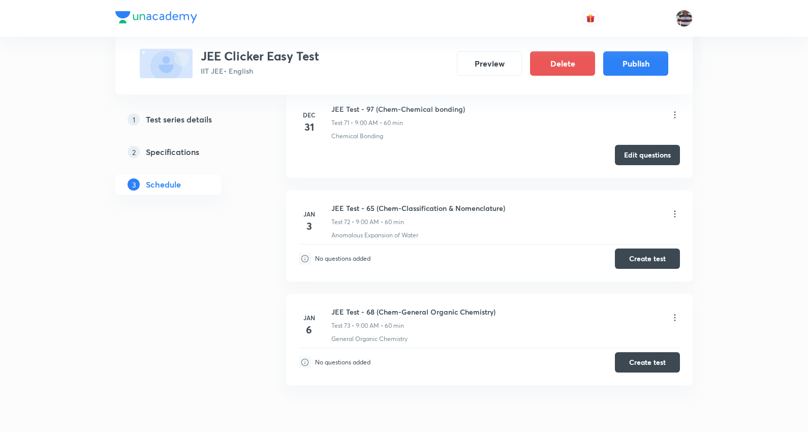
click at [200, 146] on div "2 Specifications" at bounding box center [187, 152] width 118 height 12
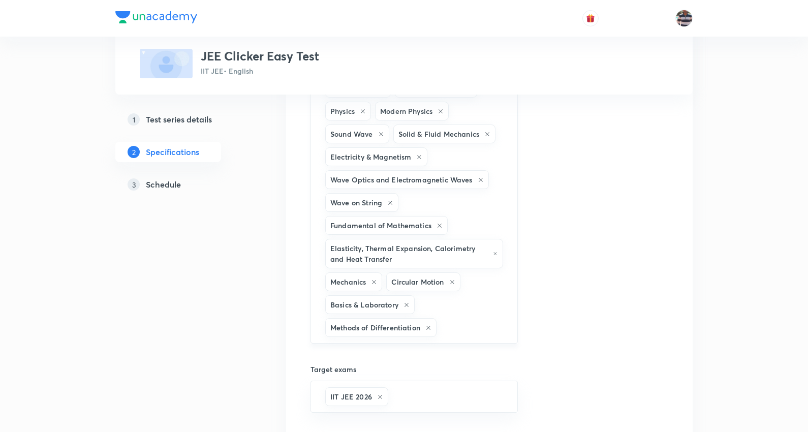
scroll to position [846, 0]
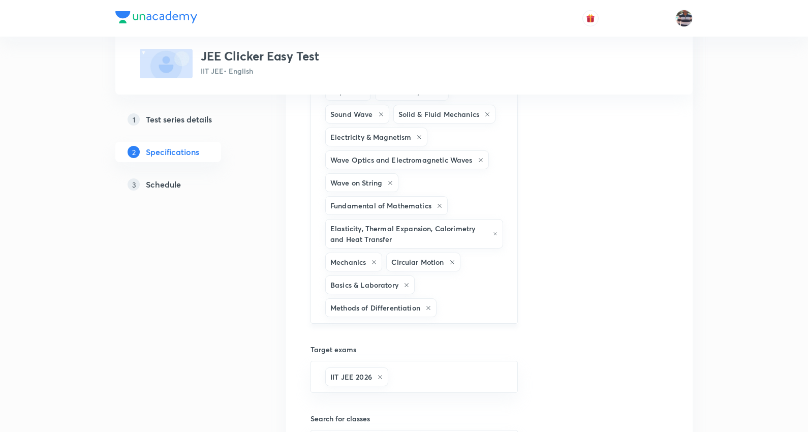
click at [486, 311] on input "text" at bounding box center [471, 307] width 67 height 19
type input "o"
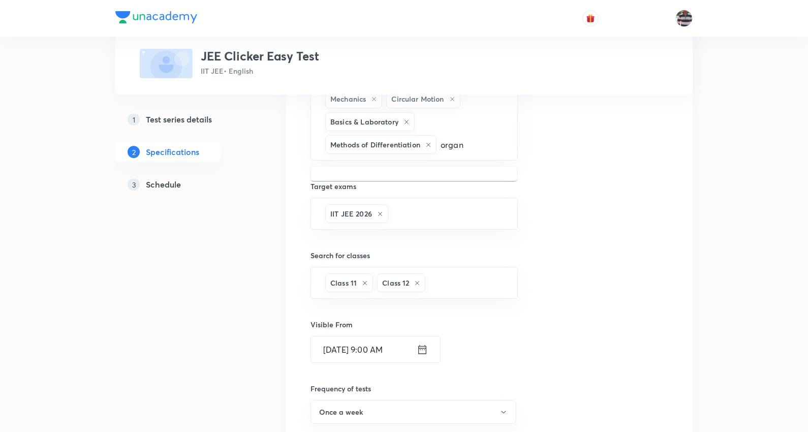
scroll to position [1016, 0]
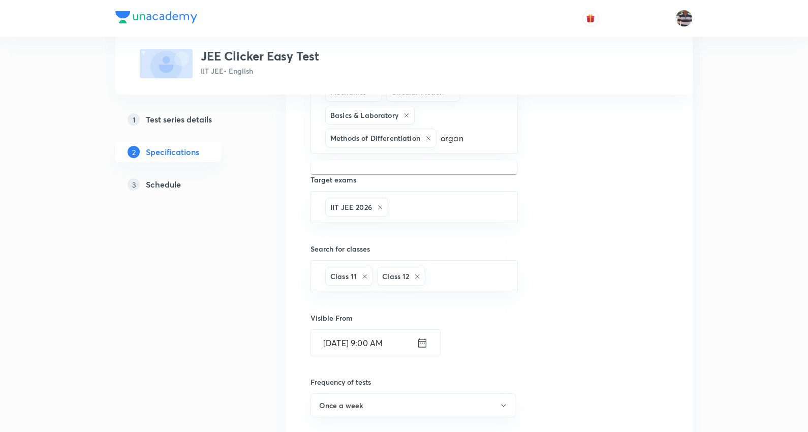
type input "organ"
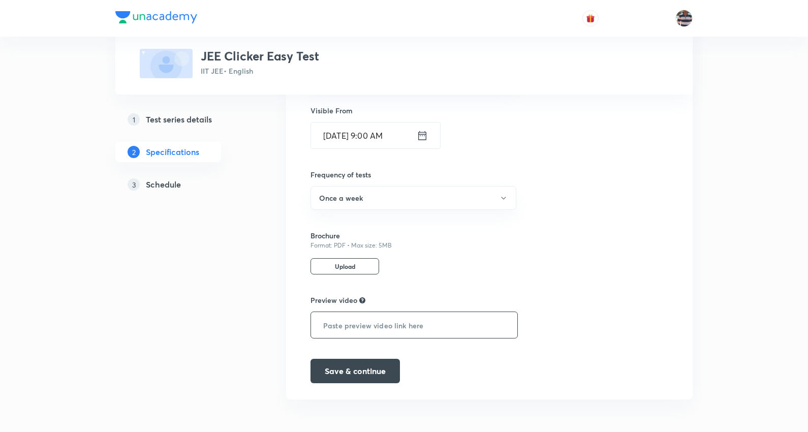
scroll to position [1228, 0]
click at [345, 364] on button "Save & continue" at bounding box center [354, 370] width 89 height 24
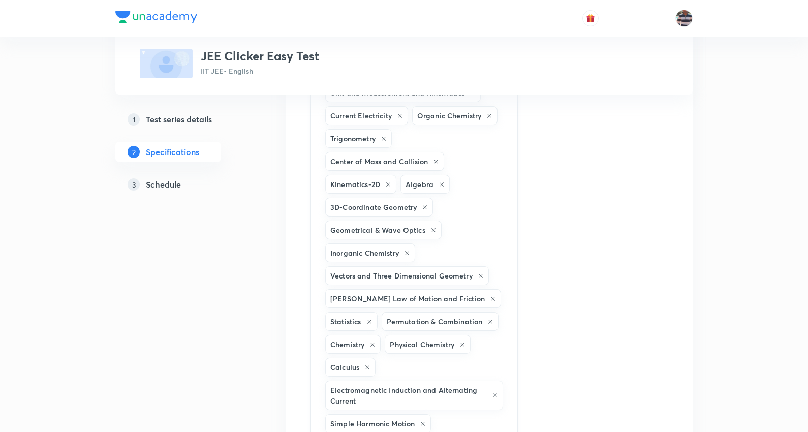
scroll to position [438, 0]
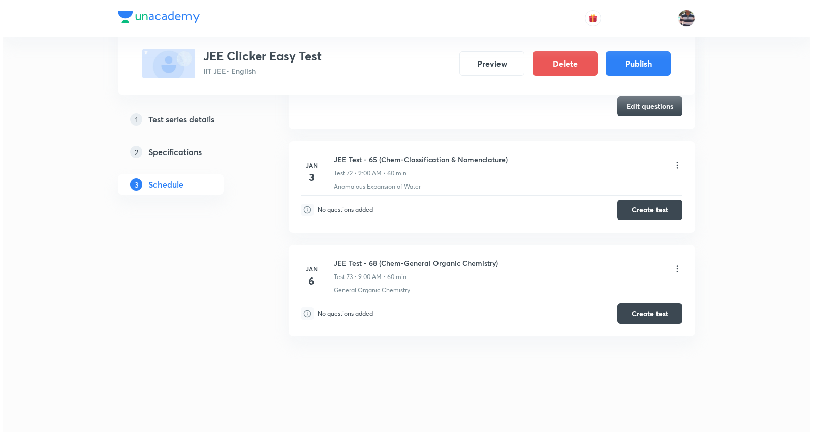
scroll to position [7763, 0]
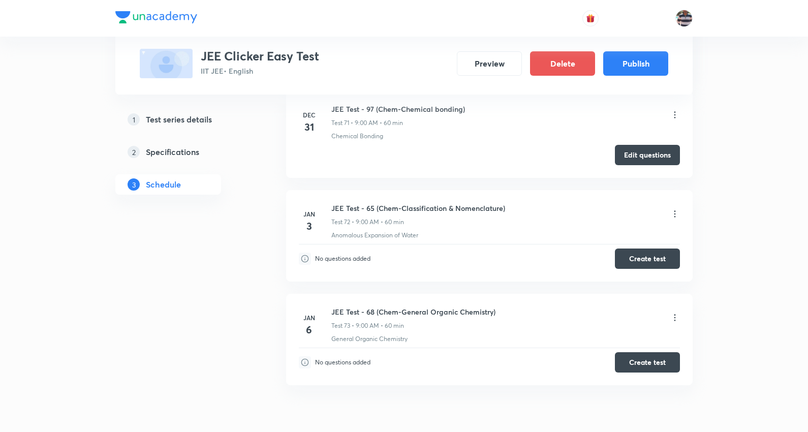
click at [676, 219] on icon at bounding box center [675, 214] width 10 height 10
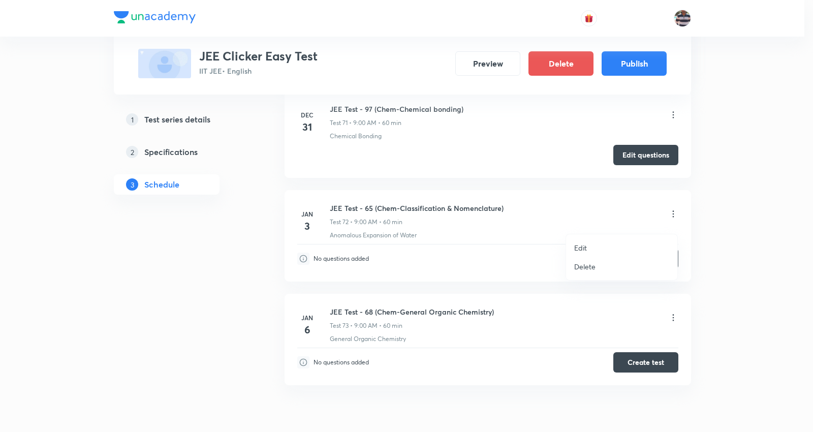
click at [585, 242] on p "Edit" at bounding box center [580, 247] width 13 height 11
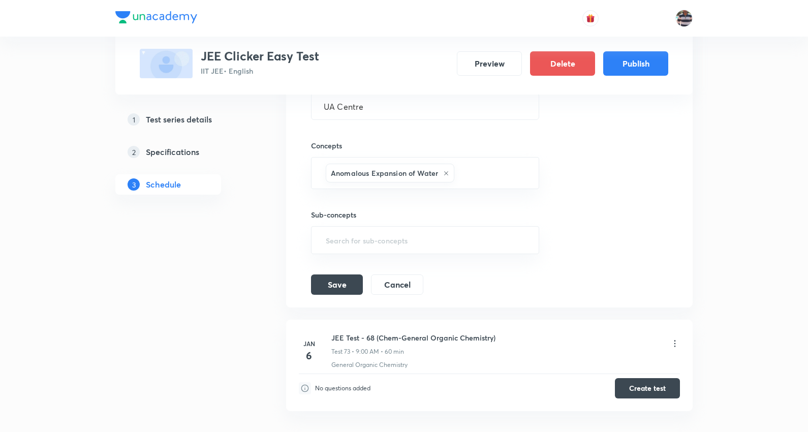
scroll to position [7544, 0]
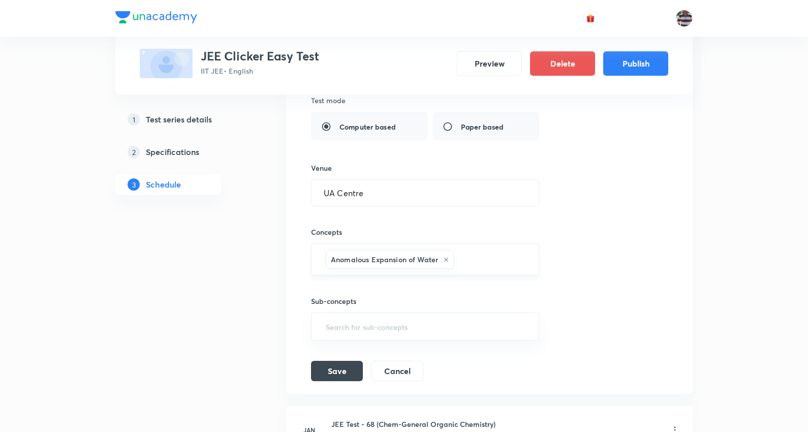
click at [444, 263] on icon at bounding box center [446, 260] width 6 height 6
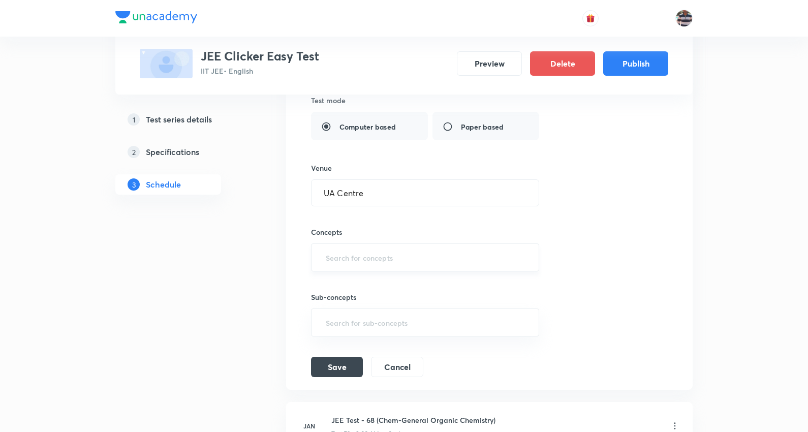
click at [464, 265] on input "text" at bounding box center [425, 257] width 203 height 19
type input "nom"
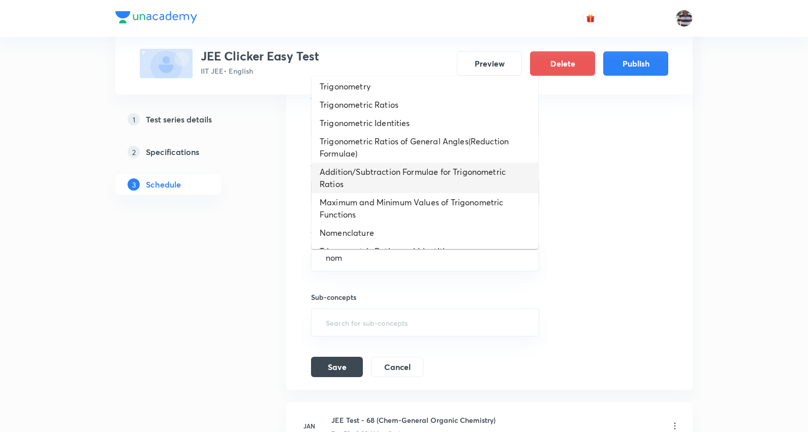
scroll to position [219, 0]
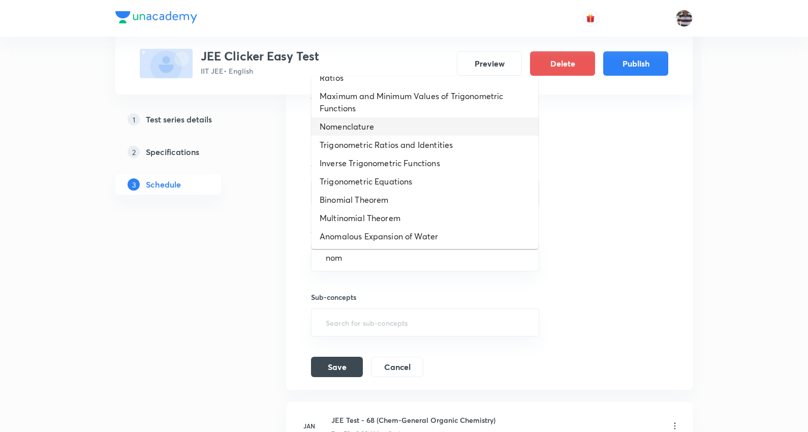
click at [373, 128] on li "Nomenclature" at bounding box center [424, 126] width 227 height 18
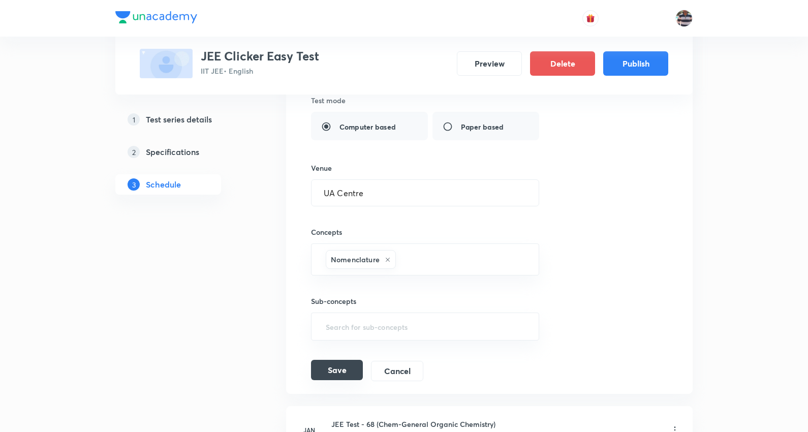
click at [334, 371] on button "Save" at bounding box center [337, 370] width 52 height 20
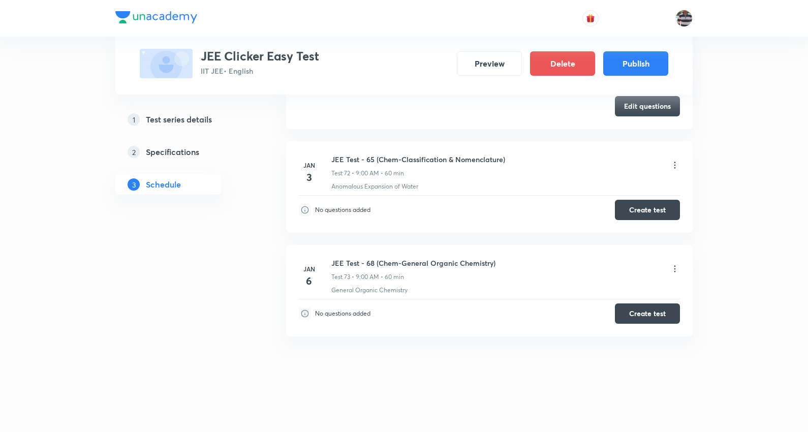
scroll to position [7223, 0]
click at [671, 206] on button "Create test" at bounding box center [647, 209] width 65 height 20
drag, startPoint x: 533, startPoint y: 149, endPoint x: 333, endPoint y: 155, distance: 200.7
click at [333, 155] on li "Jan 3 JEE Test - 65 (Chem-Classification & Nomenclature) Test 72 • 9:00 AM • 60…" at bounding box center [489, 186] width 406 height 91
copy h6 "EE Test - 65 (Chem-Classification & Nomenclature)"
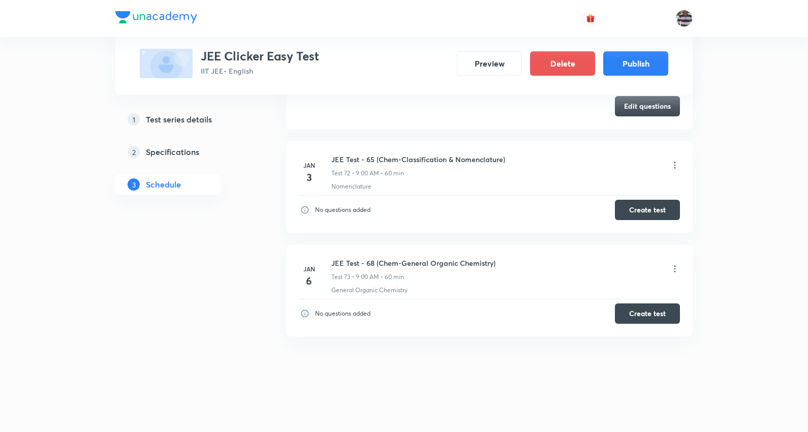
drag, startPoint x: 328, startPoint y: 155, endPoint x: 516, endPoint y: 153, distance: 187.5
click at [516, 154] on div "Jan 3 JEE Test - 65 (Chem-Classification & Nomenclature) Test 72 • 9:00 AM • 60…" at bounding box center [489, 172] width 381 height 37
copy h6 "JEE Test - 65 (Chem-Classification & Nomenclature)"
drag, startPoint x: 506, startPoint y: 261, endPoint x: 331, endPoint y: 261, distance: 175.8
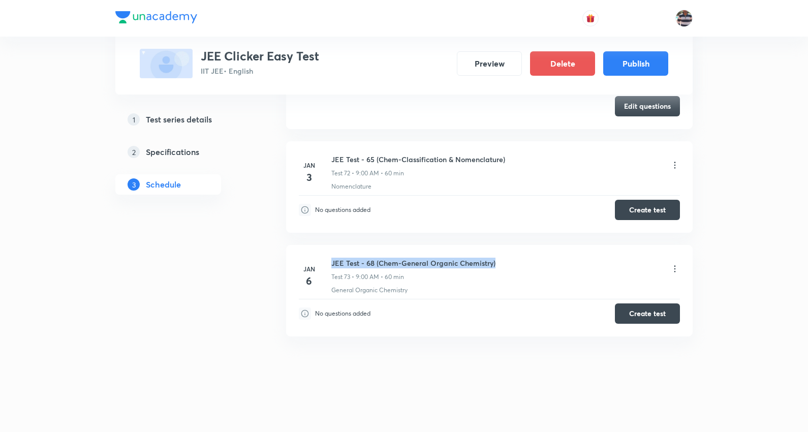
click at [331, 261] on div "JEE Test - 68 (Chem-General Organic Chemistry) Test 73 • 9:00 AM • 60 min" at bounding box center [505, 270] width 348 height 24
copy h6 "JEE Test - 68 (Chem-General Organic Chemistry)"
click at [675, 160] on icon at bounding box center [675, 165] width 10 height 10
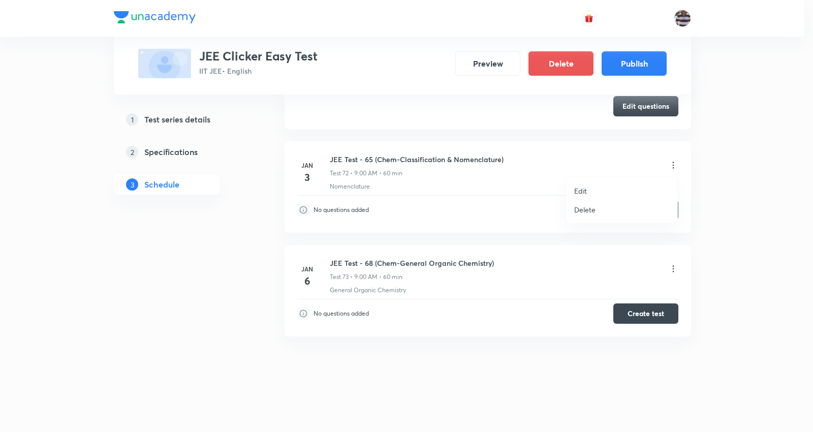
click at [607, 207] on li "Delete" at bounding box center [621, 209] width 111 height 19
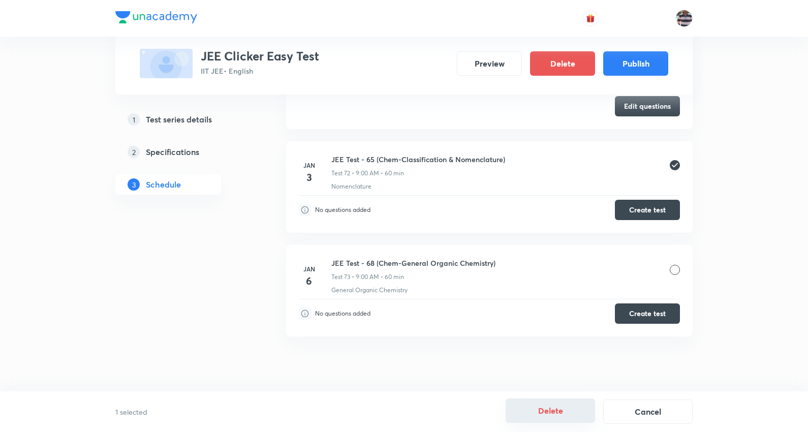
click at [551, 417] on button "Delete" at bounding box center [549, 410] width 89 height 24
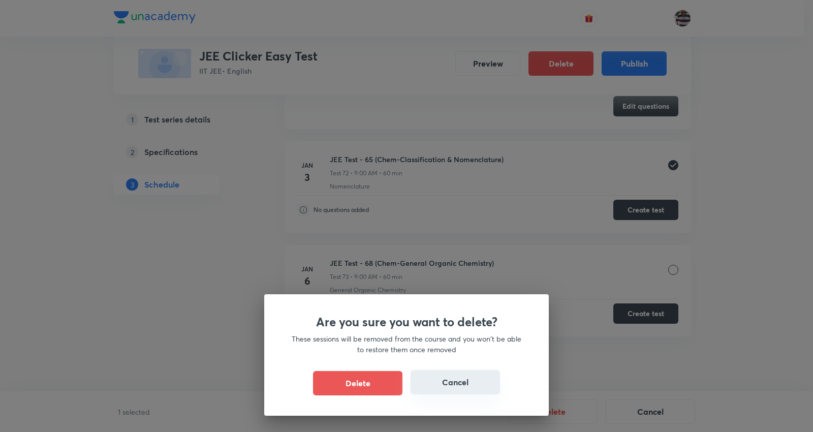
click at [451, 387] on button "Cancel" at bounding box center [454, 382] width 89 height 24
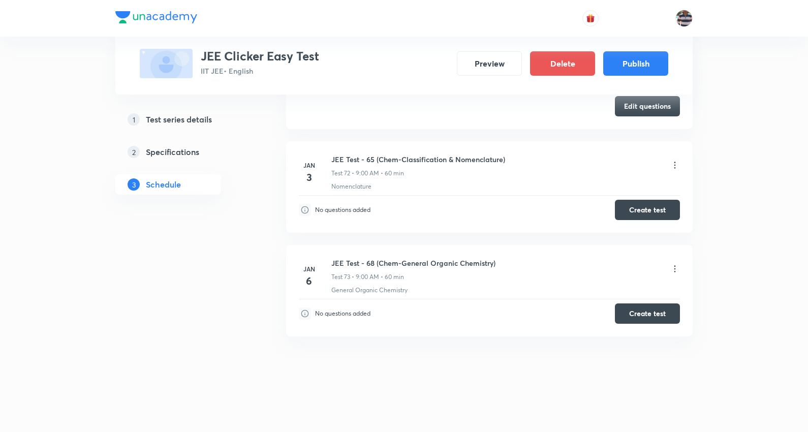
click at [674, 158] on div "JEE Test - 65 (Chem-Classification & Nomenclature) Test 72 • 9:00 AM • 60 min" at bounding box center [505, 166] width 348 height 24
click at [676, 165] on icon at bounding box center [675, 165] width 10 height 10
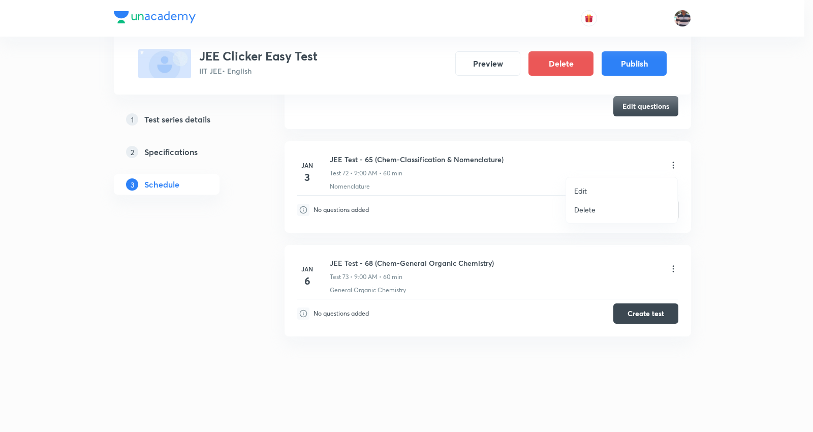
click at [588, 210] on p "Delete" at bounding box center [584, 209] width 21 height 11
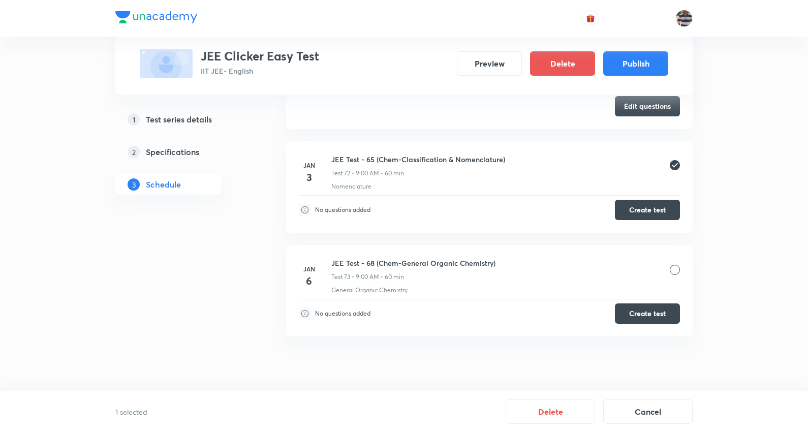
click at [676, 266] on div at bounding box center [675, 270] width 10 height 10
click at [555, 404] on button "Delete" at bounding box center [549, 410] width 89 height 24
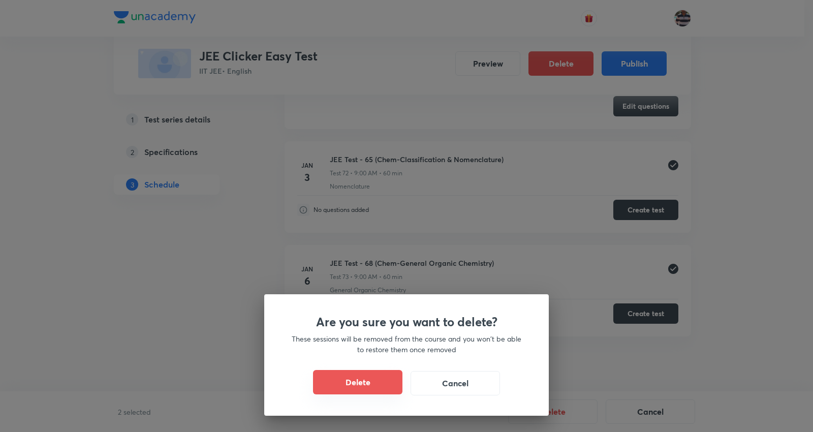
click at [374, 374] on button "Delete" at bounding box center [357, 382] width 89 height 24
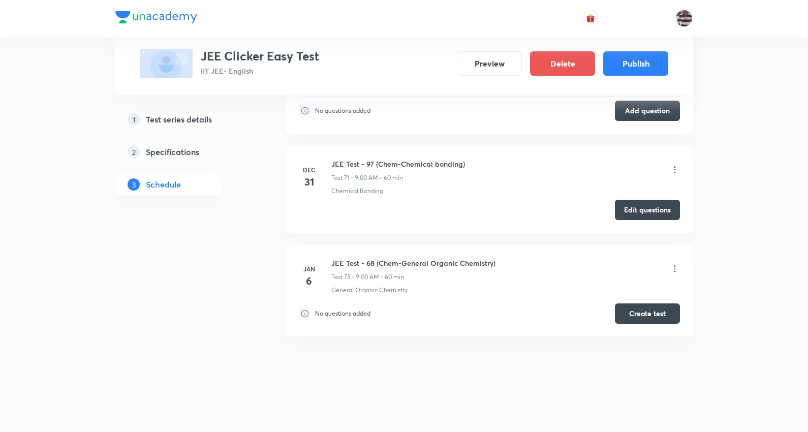
scroll to position [7016, 0]
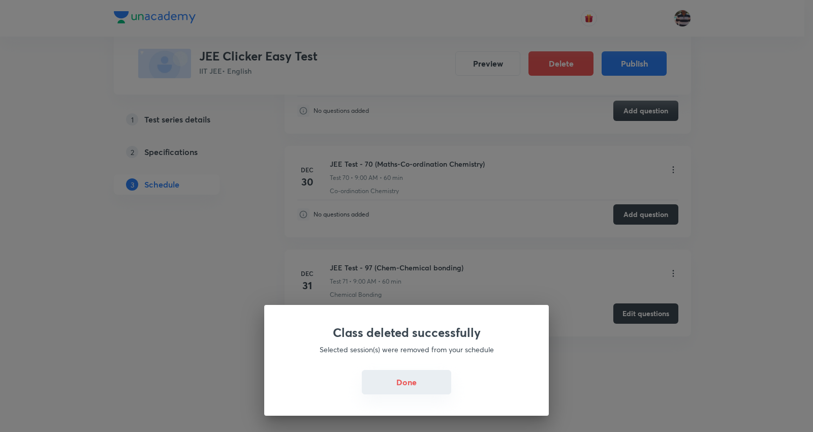
click at [404, 373] on button "Done" at bounding box center [406, 382] width 89 height 24
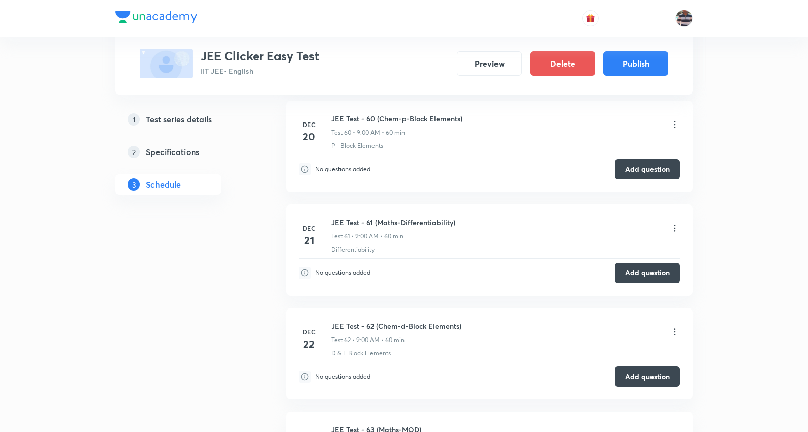
scroll to position [6000, 0]
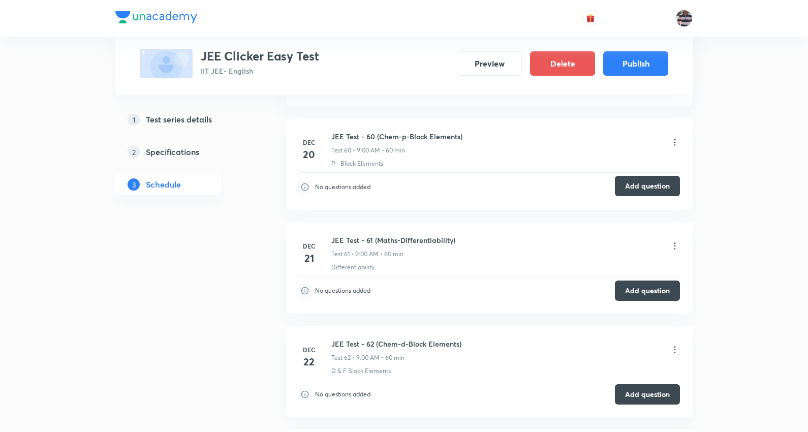
click at [649, 185] on button "Add question" at bounding box center [647, 186] width 65 height 20
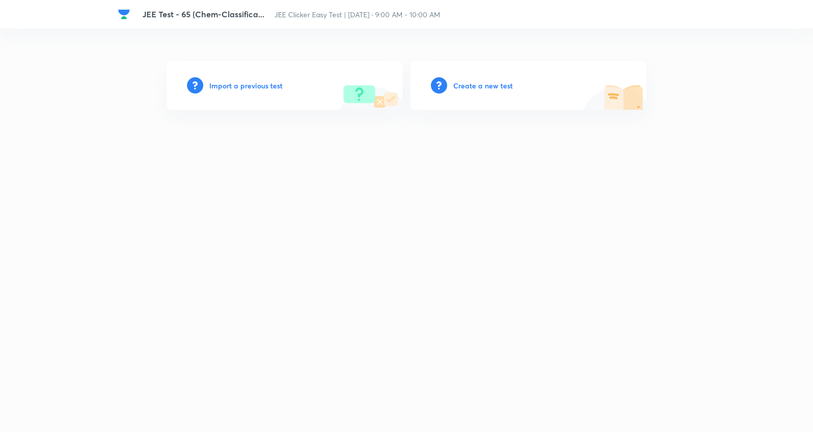
click at [470, 85] on h6 "Create a new test" at bounding box center [482, 85] width 59 height 11
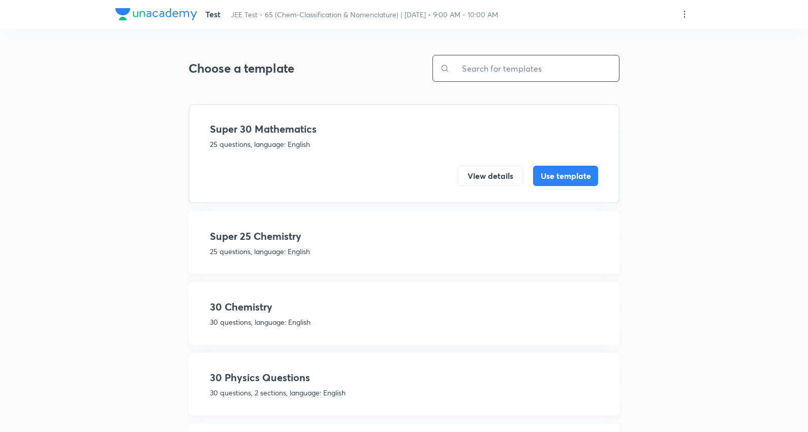
click at [512, 69] on input "text" at bounding box center [534, 68] width 169 height 26
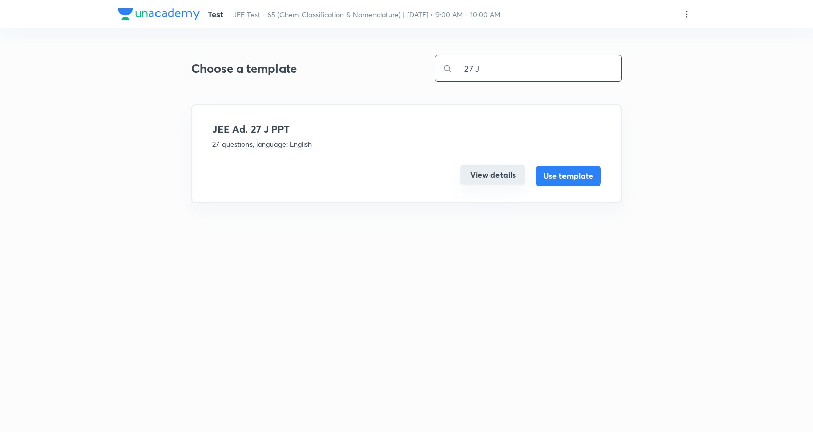
type input "27 J"
click at [490, 174] on button "View details" at bounding box center [492, 175] width 65 height 20
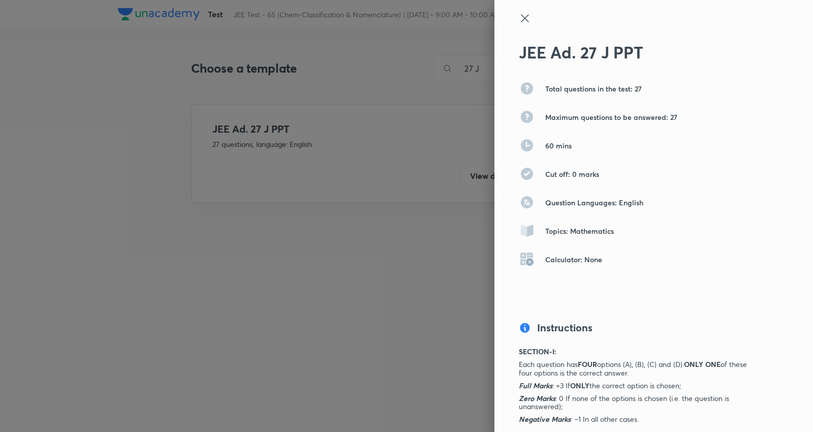
click at [519, 14] on icon at bounding box center [525, 18] width 12 height 12
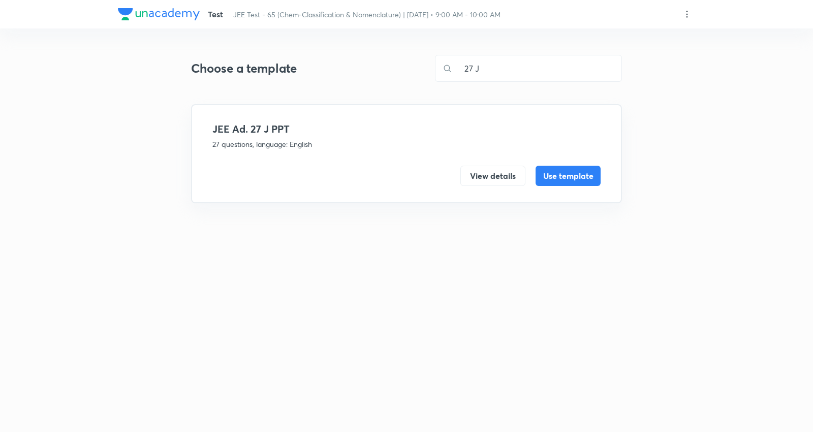
click at [686, 13] on icon at bounding box center [687, 14] width 10 height 10
click at [621, 40] on p "Create new template" at bounding box center [623, 38] width 70 height 11
click at [490, 173] on div at bounding box center [406, 216] width 813 height 432
click at [501, 178] on button "View details" at bounding box center [492, 175] width 65 height 20
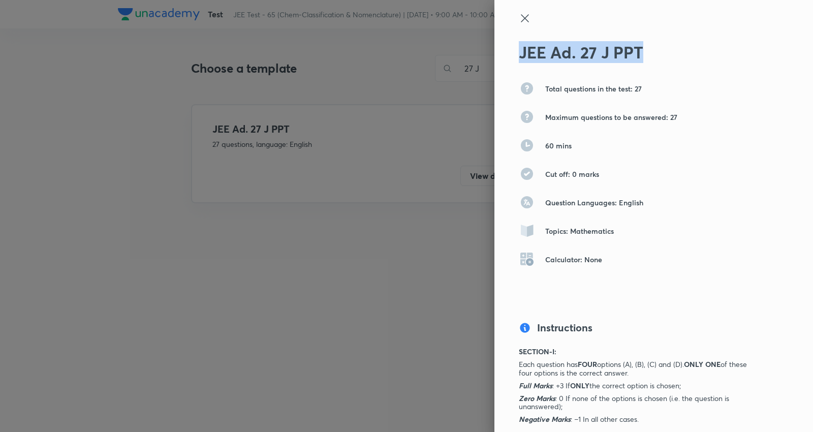
drag, startPoint x: 570, startPoint y: 55, endPoint x: 511, endPoint y: 56, distance: 59.5
click at [519, 56] on h2 "JEE Ad. 27 J PPT" at bounding box center [637, 52] width 236 height 19
copy h2 "JEE Ad. 27 J PPT"
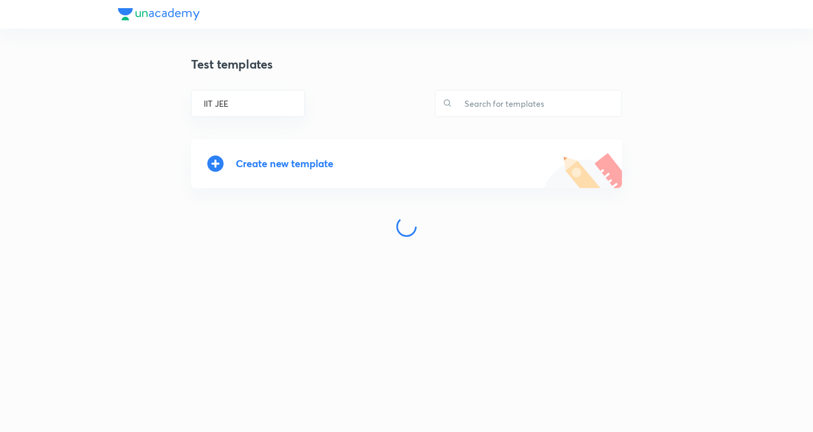
click at [315, 160] on div "Create new template" at bounding box center [285, 163] width 98 height 12
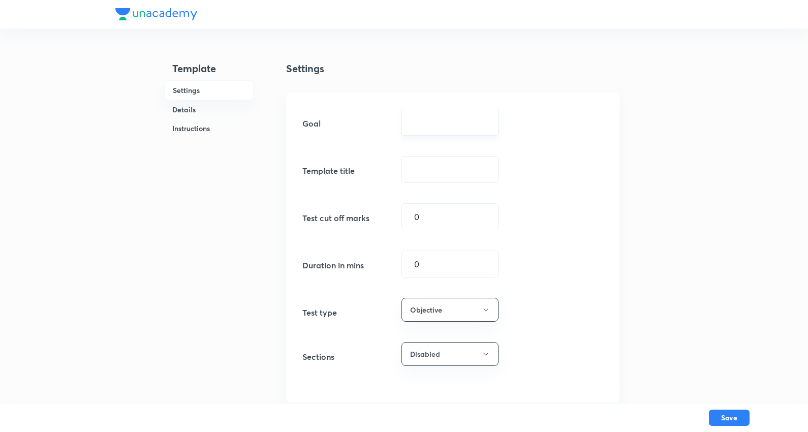
click at [437, 109] on div "​" at bounding box center [449, 122] width 97 height 27
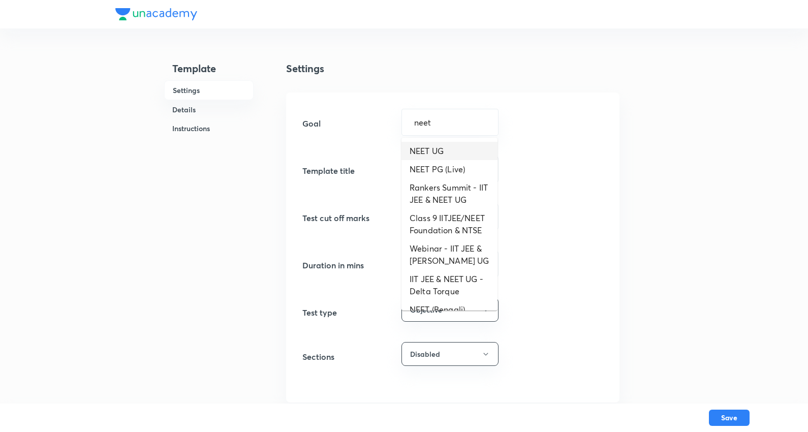
click at [435, 148] on li "NEET UG" at bounding box center [449, 151] width 96 height 18
type input "NEET UG"
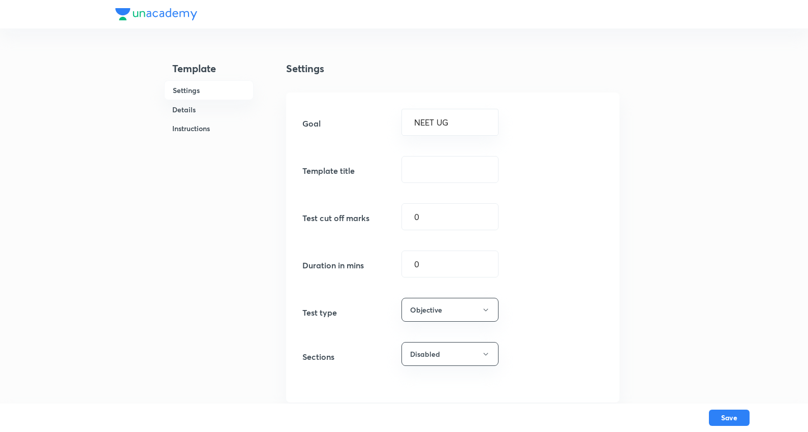
drag, startPoint x: 439, startPoint y: 168, endPoint x: 515, endPoint y: 15, distance: 170.4
click at [441, 168] on input "text" at bounding box center [450, 169] width 96 height 26
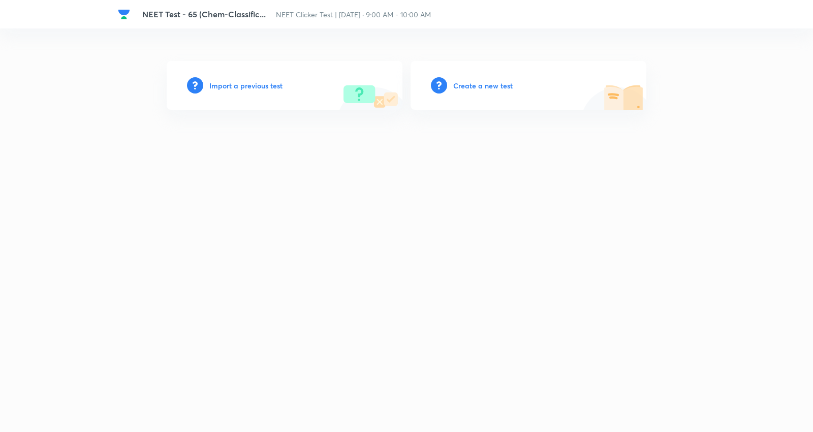
click at [494, 84] on h6 "Create a new test" at bounding box center [482, 85] width 59 height 11
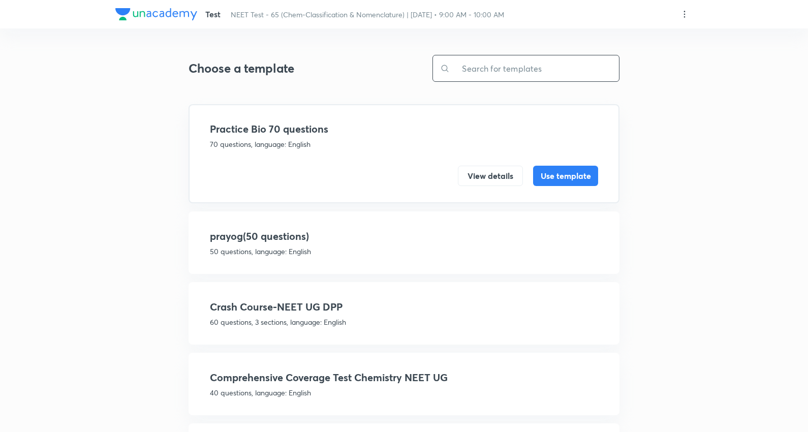
drag, startPoint x: 527, startPoint y: 70, endPoint x: 503, endPoint y: 68, distance: 24.0
click at [518, 69] on input "text" at bounding box center [534, 68] width 169 height 26
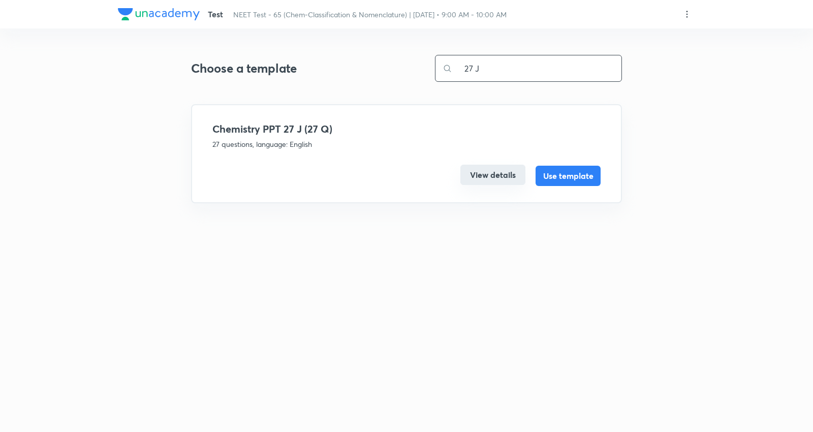
type input "27 J"
click at [506, 173] on button "View details" at bounding box center [492, 175] width 65 height 20
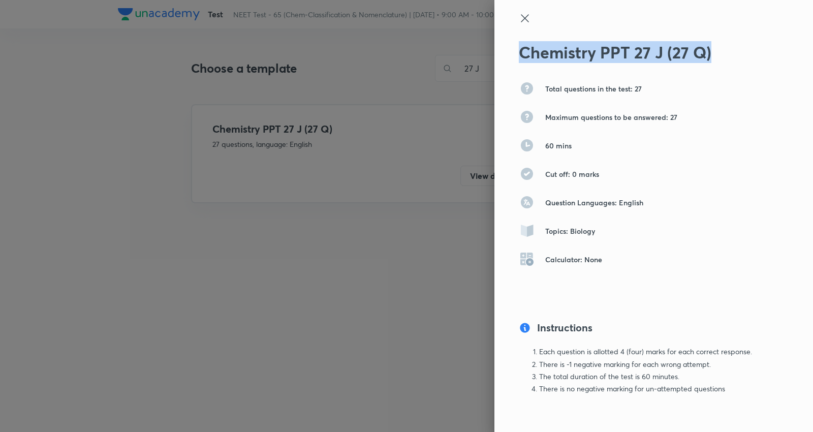
drag, startPoint x: 699, startPoint y: 45, endPoint x: 546, endPoint y: 36, distance: 153.7
click at [546, 38] on div "Chemistry PPT 27 J (27 Q) Total questions in the test: 27 Maximum questions to …" at bounding box center [653, 216] width 319 height 432
copy h2 "Chemistry PPT 27 J (27 Q)"
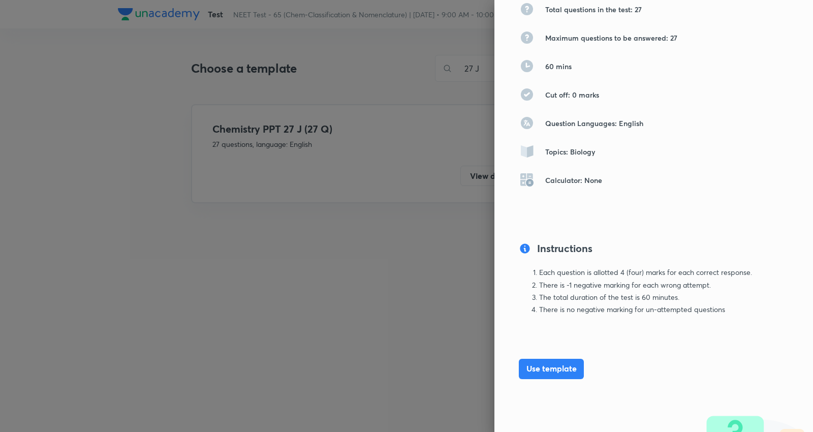
scroll to position [107, 0]
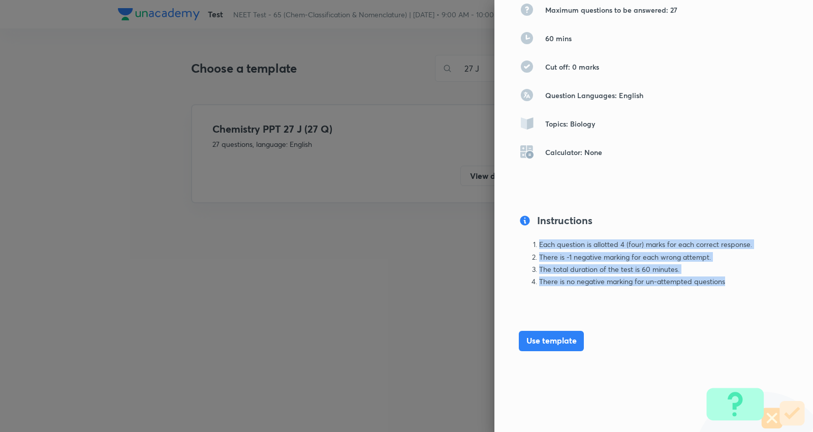
drag, startPoint x: 722, startPoint y: 283, endPoint x: 549, endPoint y: 31, distance: 305.8
click at [527, 238] on div "Instructions Each question is allotted 4 (four) marks for each correct response…" at bounding box center [637, 271] width 236 height 117
copy ol "Each question is allotted 4 (four) marks for each correct response. There is -1…"
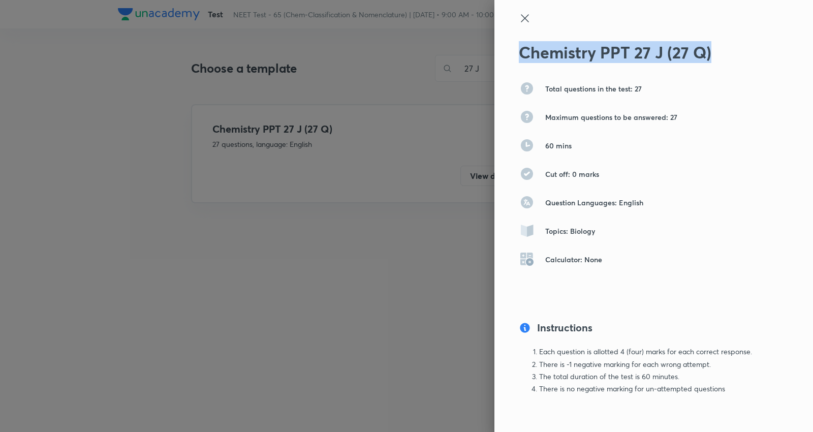
drag, startPoint x: 720, startPoint y: 45, endPoint x: 509, endPoint y: 58, distance: 211.8
click at [509, 58] on div "Chemistry PPT 27 J (27 Q) Total questions in the test: 27 Maximum questions to …" at bounding box center [653, 216] width 319 height 432
copy h2 "Chemistry PPT 27 J (27 Q)"
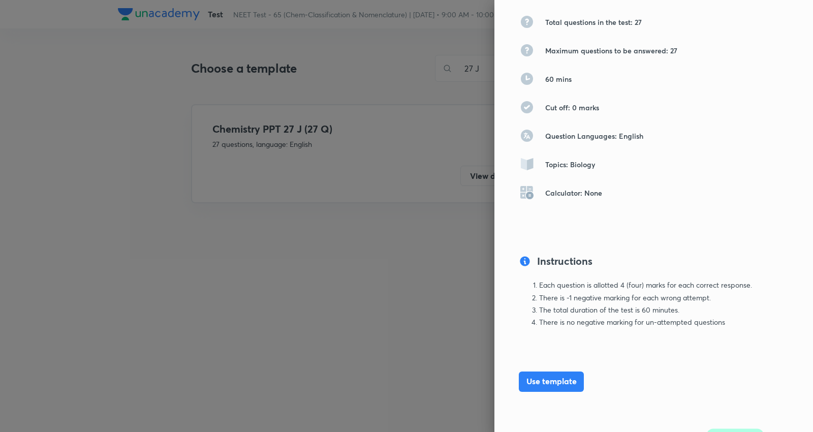
scroll to position [107, 0]
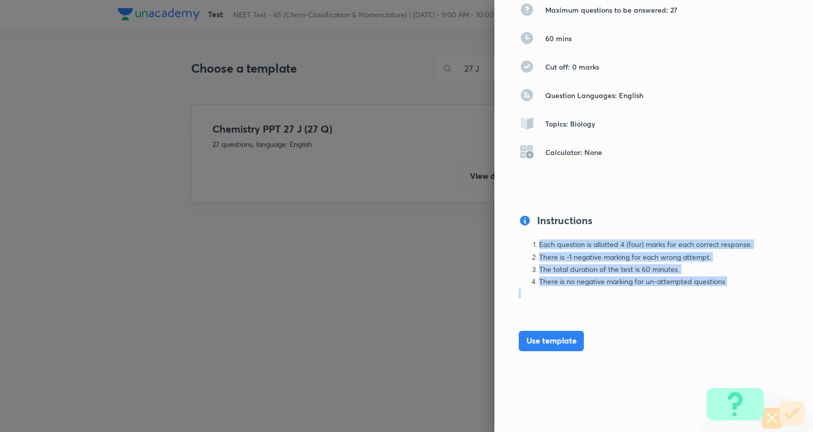
drag, startPoint x: 740, startPoint y: 287, endPoint x: 529, endPoint y: 241, distance: 216.2
click at [530, 242] on div "Each question is allotted 4 (four) marks for each correct response. There is -1…" at bounding box center [637, 268] width 236 height 57
copy ol "Each question is allotted 4 (four) marks for each correct response. There is -1…"
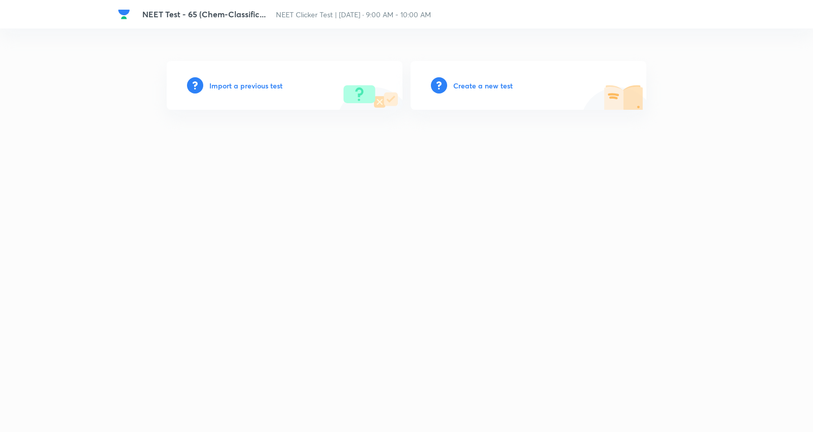
click at [488, 93] on div "Create a new test" at bounding box center [528, 85] width 236 height 49
click at [495, 83] on h6 "Create a new test" at bounding box center [482, 85] width 59 height 11
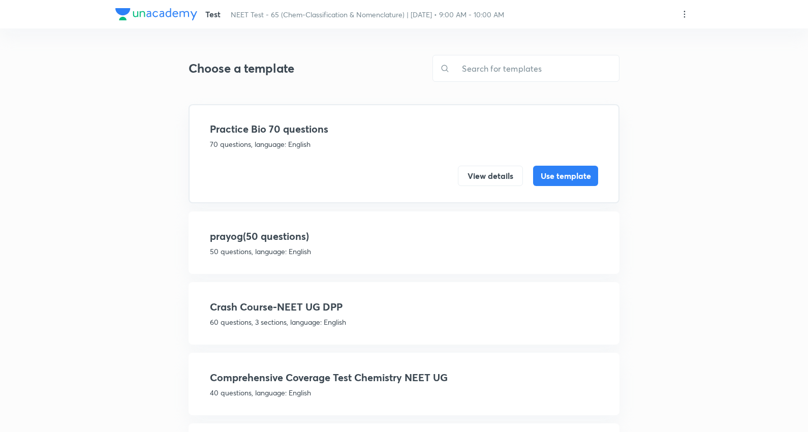
click at [687, 5] on div "Test NEET Test - 65 (Chem-Classification & Nomenclature) | [DATE] • 9:00 AM - 1…" at bounding box center [403, 14] width 577 height 28
click at [686, 14] on icon at bounding box center [684, 14] width 10 height 10
click at [630, 36] on p "Create new template" at bounding box center [623, 38] width 70 height 11
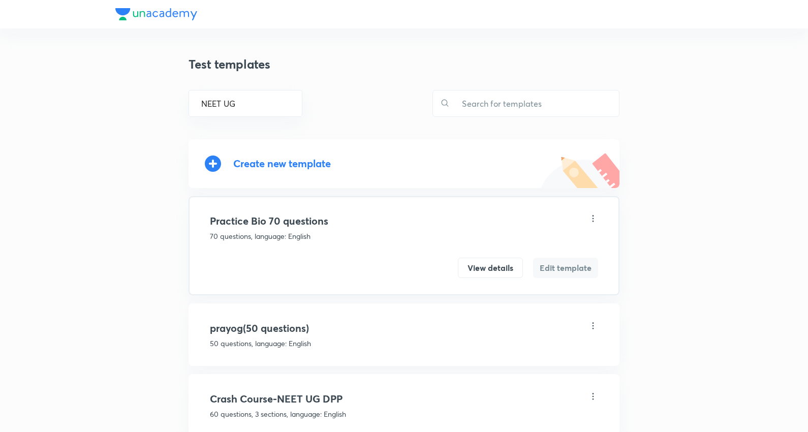
click at [263, 160] on div "Create new template" at bounding box center [282, 163] width 98 height 12
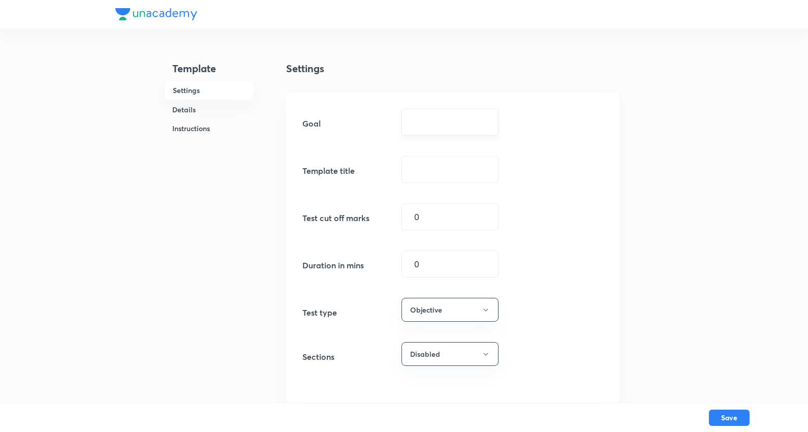
click at [459, 126] on input "text" at bounding box center [450, 122] width 72 height 10
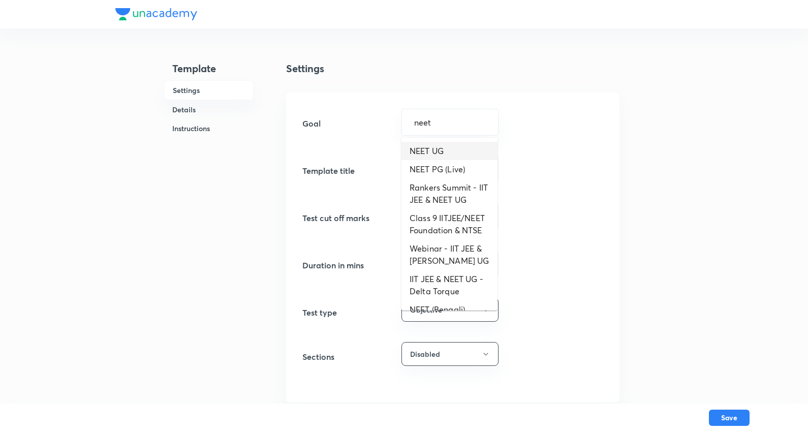
click at [440, 145] on li "NEET UG" at bounding box center [449, 151] width 96 height 18
type input "NEET UG"
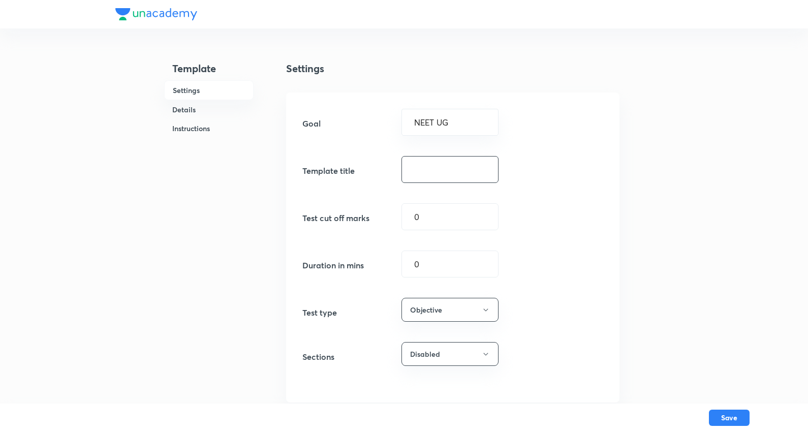
click at [443, 173] on input "text" at bounding box center [450, 169] width 96 height 26
paste input "Chemistry PPT 27 J (27 Q)"
type input "PPT 27 J (27 Q)"
drag, startPoint x: 449, startPoint y: 262, endPoint x: 281, endPoint y: 242, distance: 168.7
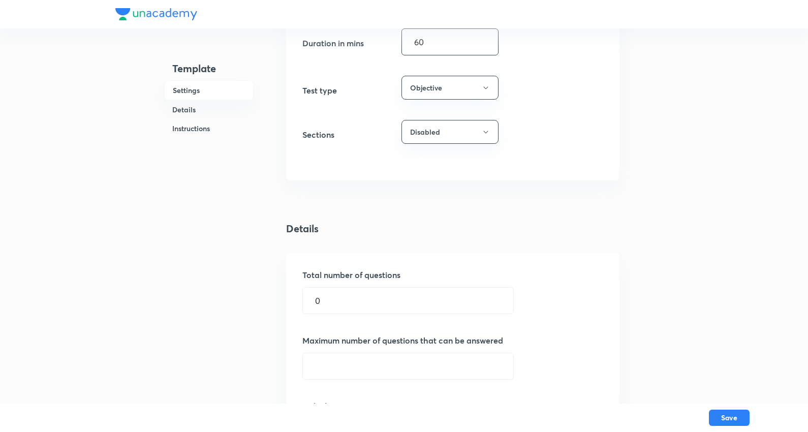
scroll to position [282, 0]
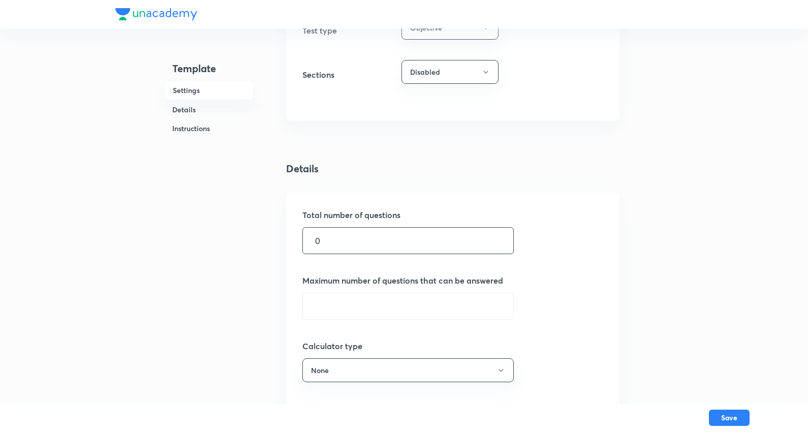
type input "60"
drag, startPoint x: 359, startPoint y: 239, endPoint x: 7, endPoint y: 202, distance: 354.0
click at [5, 203] on div "Template Settings Details Instructions Settings Goal NEET UG ​ Template title P…" at bounding box center [404, 340] width 808 height 1245
type input "27"
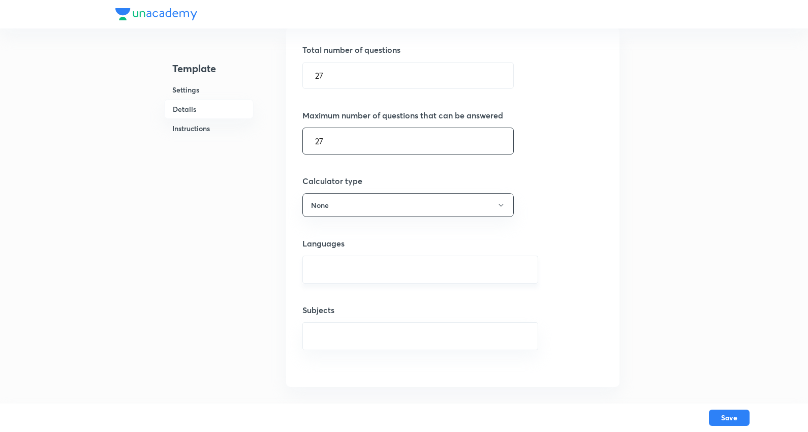
scroll to position [508, 0]
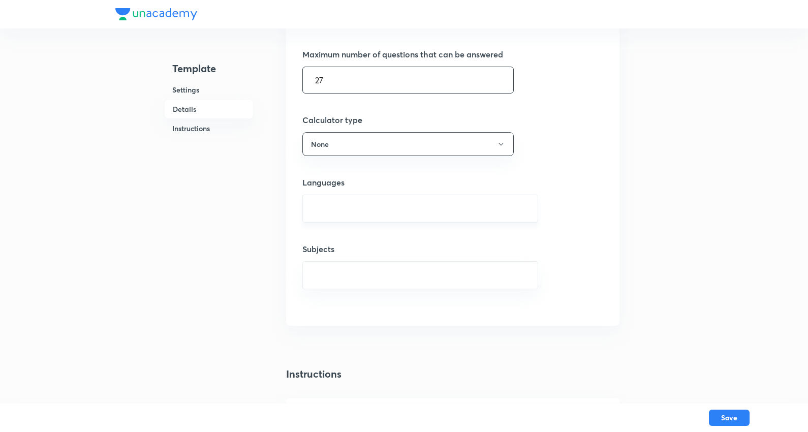
type input "27"
click at [371, 214] on input "text" at bounding box center [420, 208] width 210 height 19
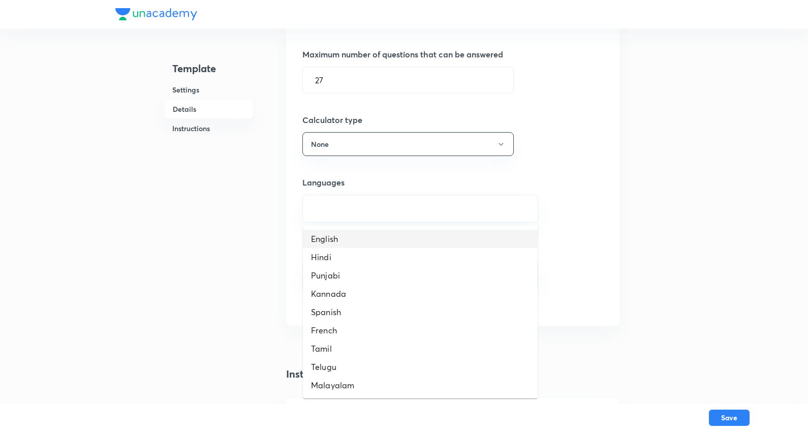
click at [326, 237] on li "English" at bounding box center [420, 239] width 235 height 18
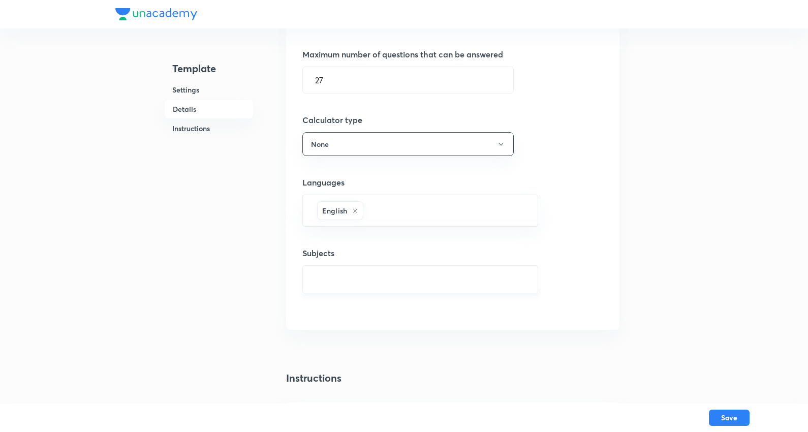
click at [357, 275] on input "text" at bounding box center [420, 279] width 210 height 19
type input "chemistry"
click at [342, 305] on li "Chemistry" at bounding box center [420, 310] width 235 height 18
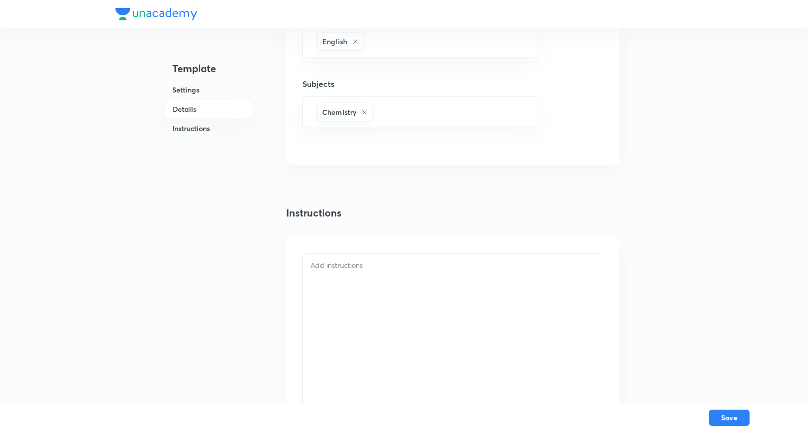
click at [340, 303] on div at bounding box center [453, 357] width 300 height 209
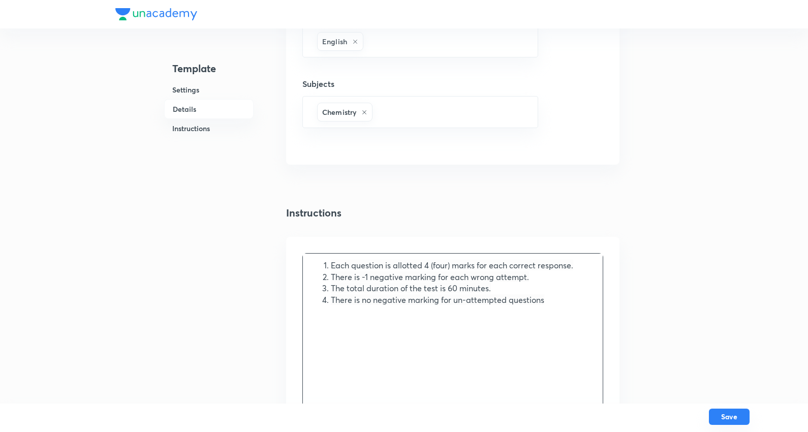
click at [728, 417] on button "Save" at bounding box center [729, 416] width 41 height 16
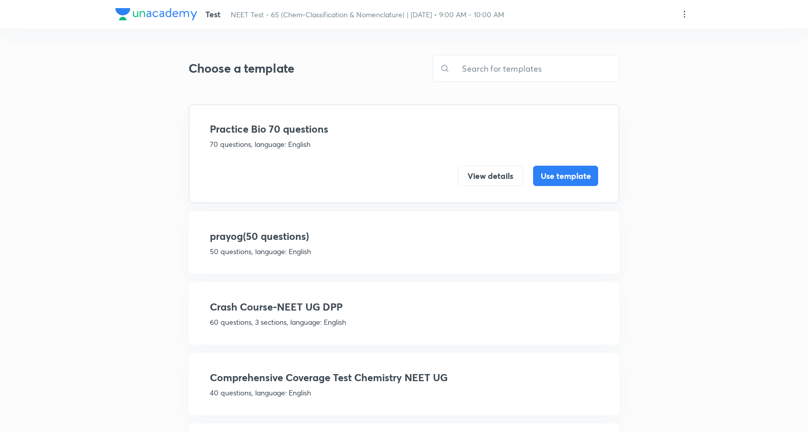
click at [496, 67] on input "text" at bounding box center [534, 68] width 169 height 26
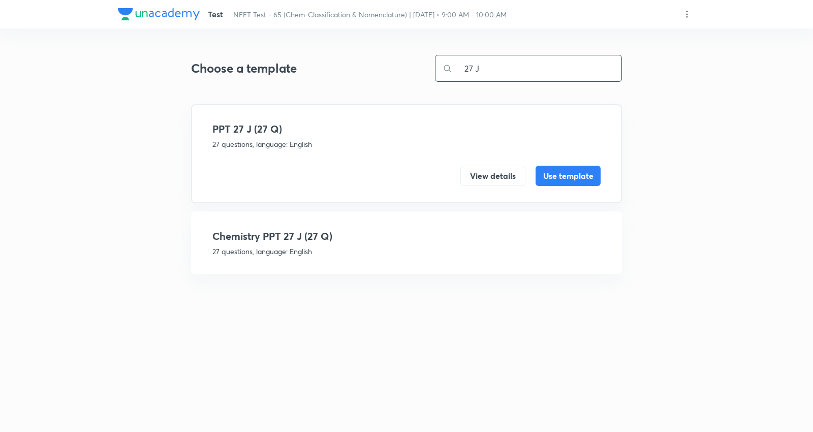
type input "27 J"
click at [313, 153] on div "View details Use template" at bounding box center [406, 167] width 388 height 37
click at [480, 164] on div "View details Use template" at bounding box center [406, 167] width 388 height 37
click at [484, 174] on button "View details" at bounding box center [492, 175] width 65 height 20
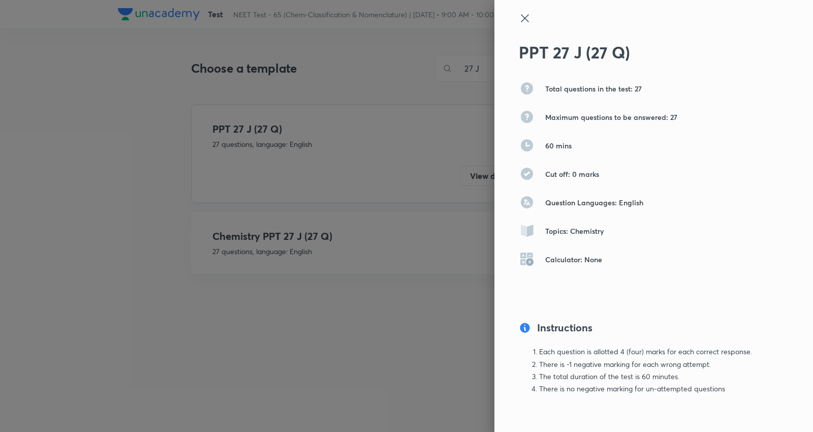
click at [521, 21] on icon at bounding box center [525, 18] width 8 height 8
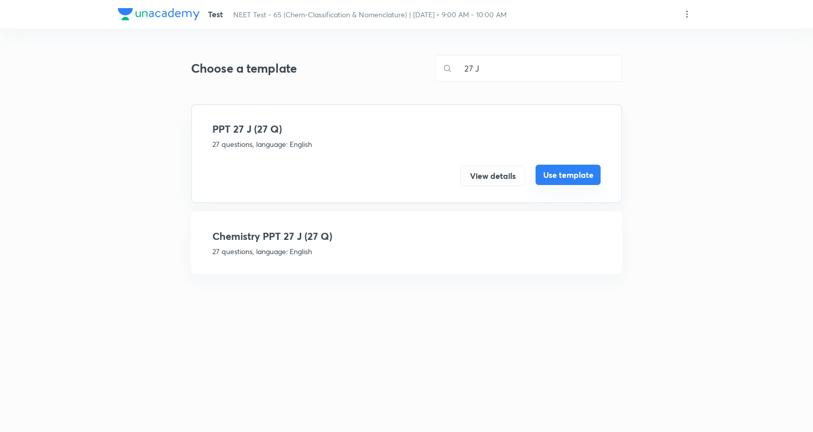
click at [568, 169] on button "Use template" at bounding box center [567, 175] width 65 height 20
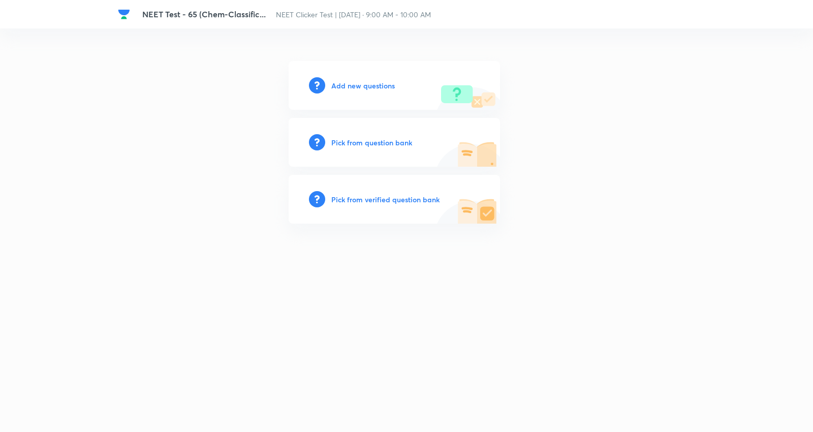
click at [343, 87] on h6 "Add new questions" at bounding box center [363, 85] width 64 height 11
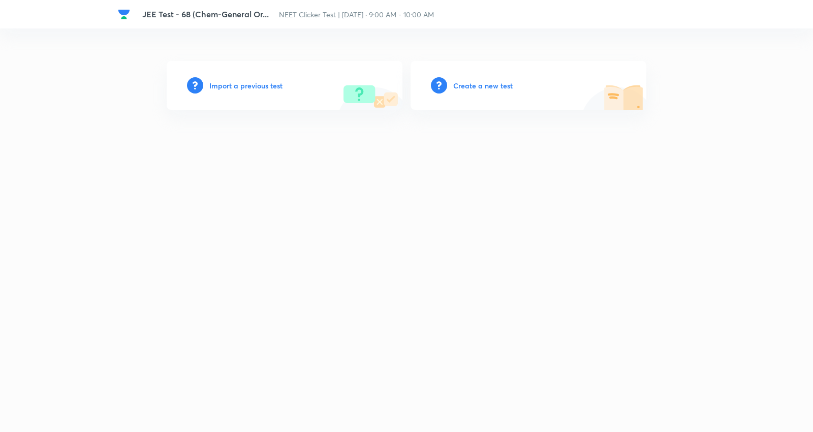
click at [485, 201] on div "JEE Test - 68 (Chem-General Or... NEET Clicker Test | [DATE] · 9:00 AM - 10:00 …" at bounding box center [406, 128] width 577 height 216
click at [483, 81] on h6 "Create a new test" at bounding box center [482, 85] width 59 height 11
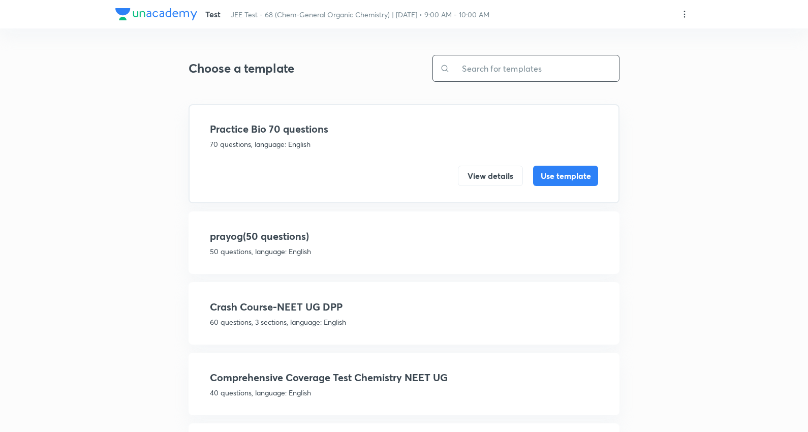
click at [519, 68] on input "text" at bounding box center [534, 68] width 169 height 26
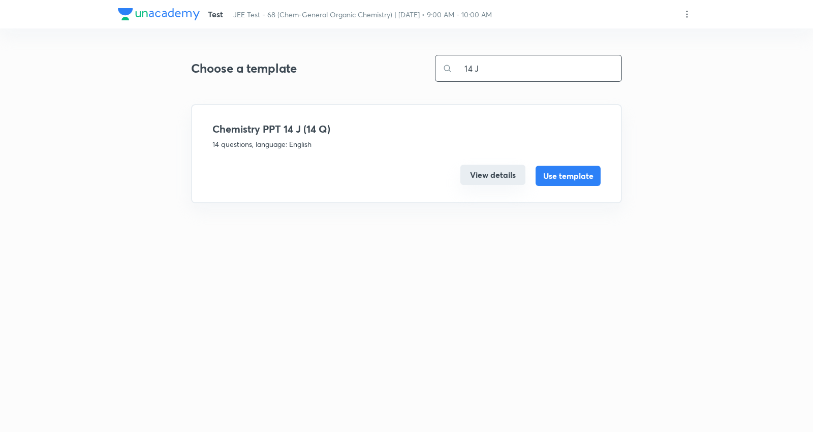
type input "14 J"
click at [498, 167] on button "View details" at bounding box center [492, 175] width 65 height 20
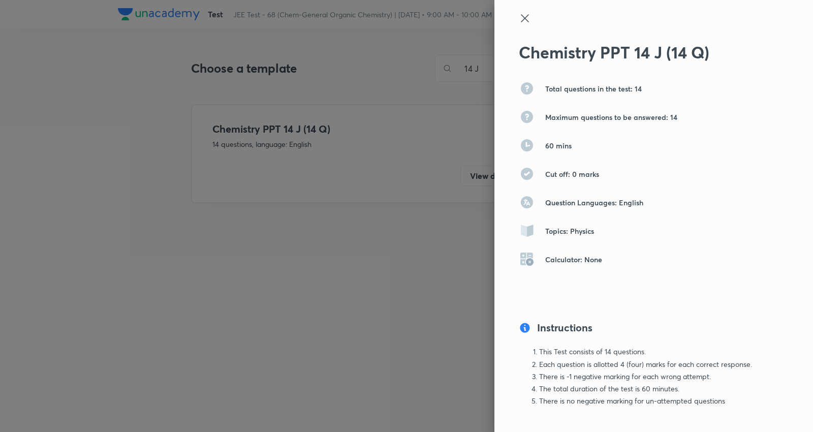
click at [519, 14] on icon at bounding box center [525, 18] width 12 height 12
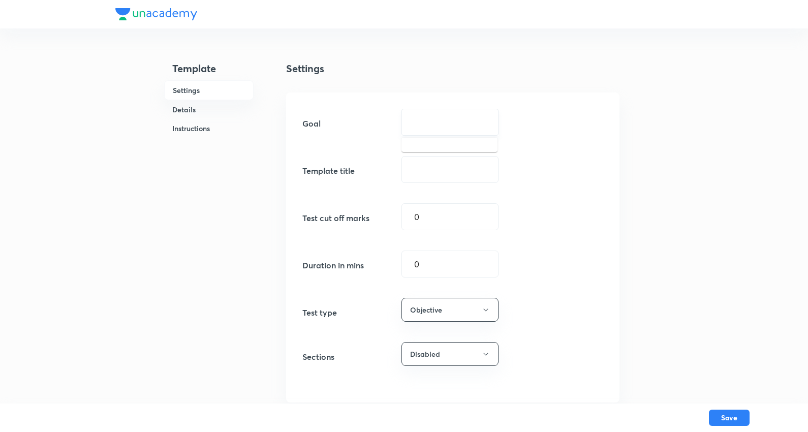
click at [449, 124] on input "text" at bounding box center [450, 122] width 72 height 10
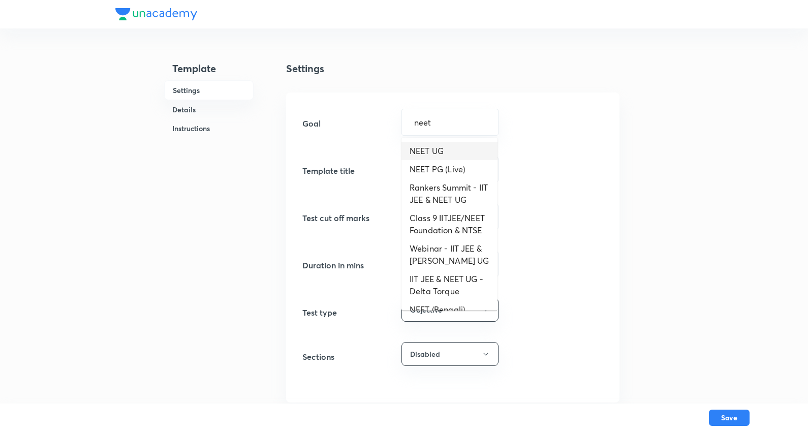
click at [434, 147] on li "NEET UG" at bounding box center [449, 151] width 96 height 18
type input "NEET UG"
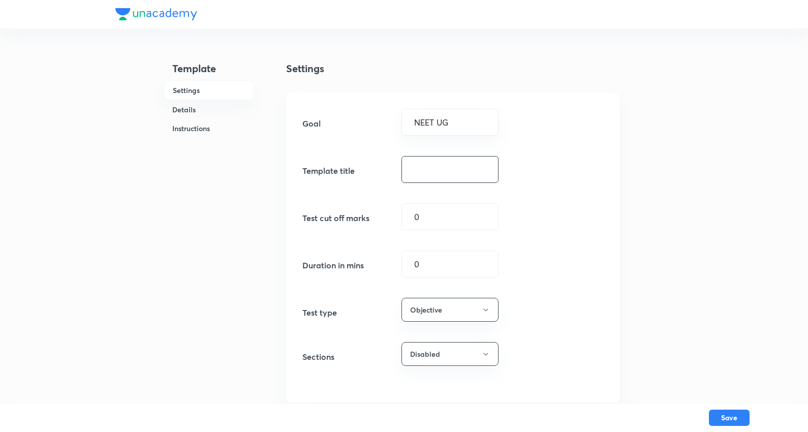
click at [434, 170] on input "text" at bounding box center [450, 169] width 96 height 26
paste input "Chemistry PPT 27 J (27 Q)"
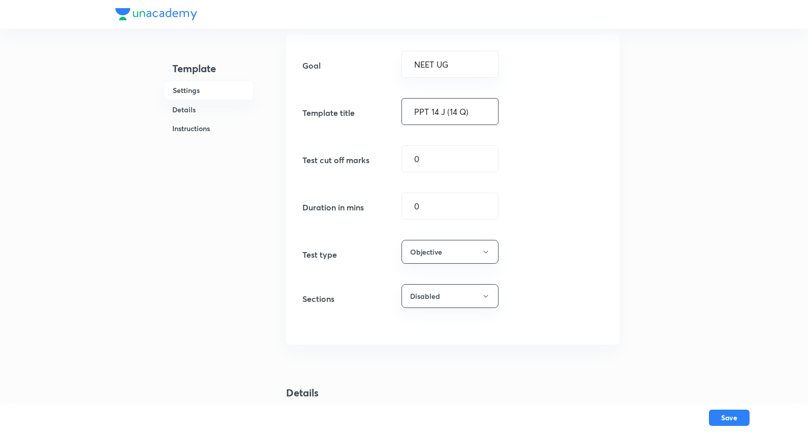
scroll to position [113, 0]
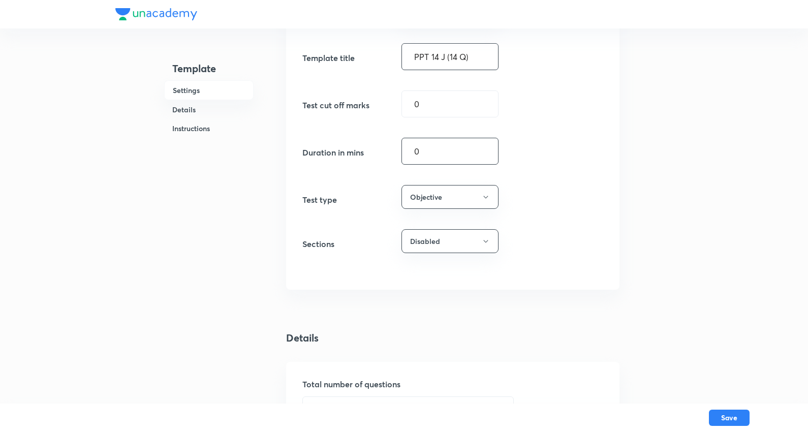
type input "PPT 14 J (14 Q)"
drag, startPoint x: 442, startPoint y: 150, endPoint x: 217, endPoint y: 122, distance: 227.3
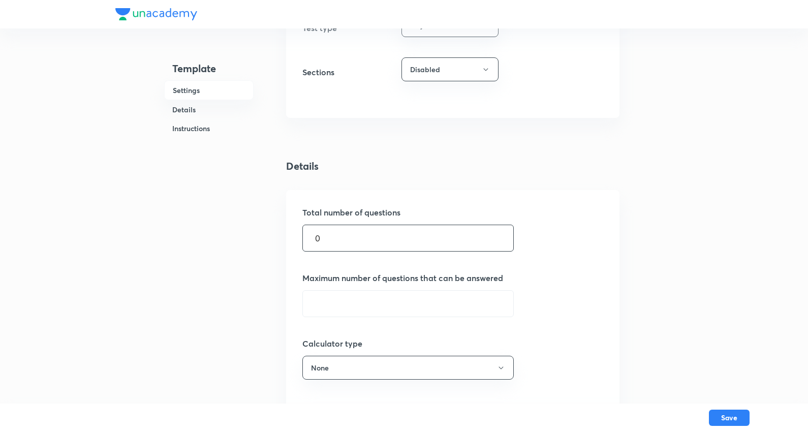
scroll to position [338, 0]
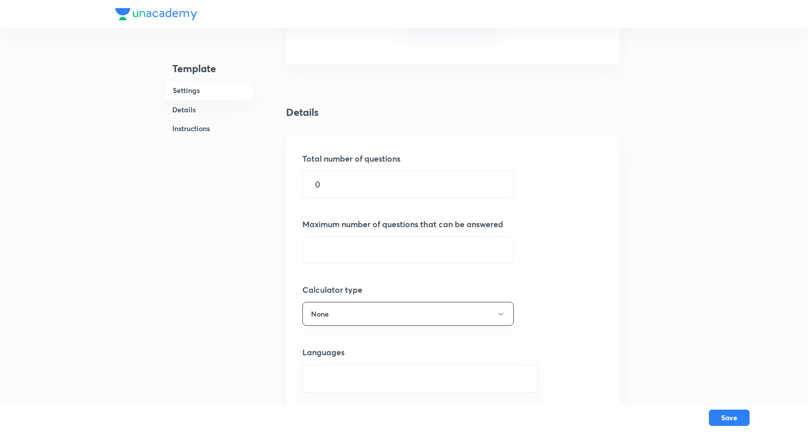
type input "60"
drag, startPoint x: 308, startPoint y: 163, endPoint x: 62, endPoint y: 149, distance: 245.7
click at [59, 149] on div "Template Settings Details Instructions Settings Goal NEET UG ​ Template title P…" at bounding box center [404, 284] width 808 height 1245
click at [388, 202] on div "Total number of questions 0 ​ Maximum number of questions that can be answered …" at bounding box center [452, 315] width 333 height 359
drag, startPoint x: 387, startPoint y: 221, endPoint x: 374, endPoint y: 200, distance: 25.3
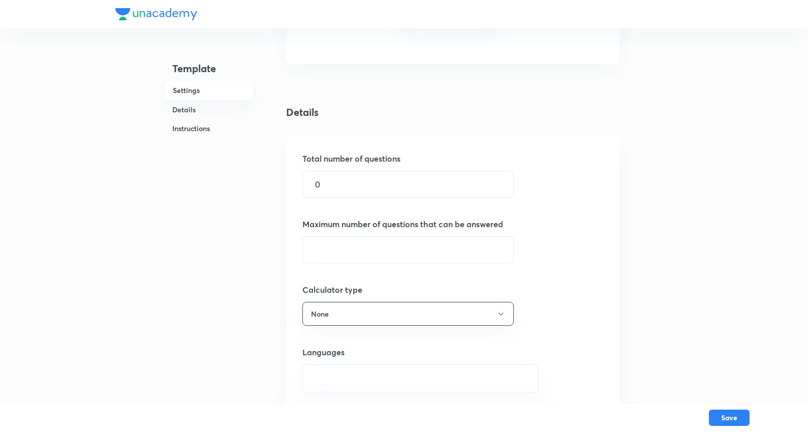
click at [387, 221] on h5 "Maximum number of questions that can be answered" at bounding box center [452, 224] width 301 height 12
drag, startPoint x: 379, startPoint y: 184, endPoint x: 231, endPoint y: 166, distance: 149.5
click at [231, 166] on div "Template Settings Details Instructions Settings Goal NEET UG ​ Template title P…" at bounding box center [403, 285] width 577 height 1206
type input "14"
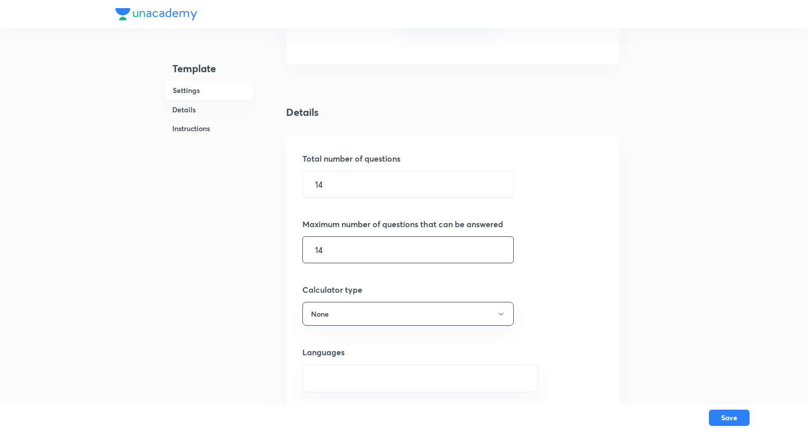
scroll to position [508, 0]
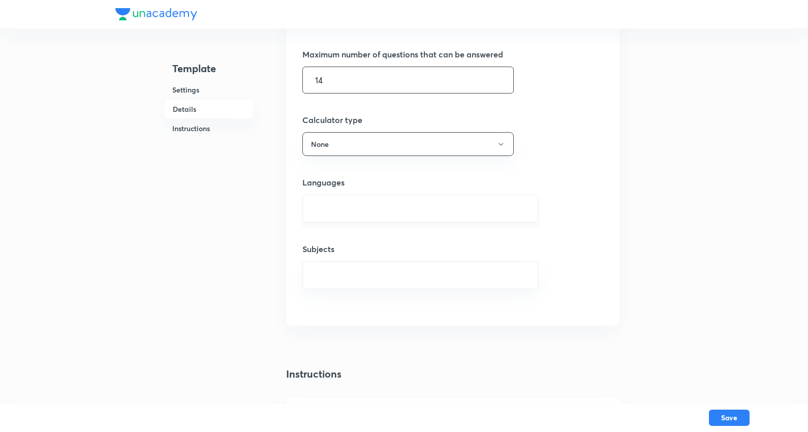
click at [336, 197] on div "​" at bounding box center [420, 209] width 236 height 28
type input "c"
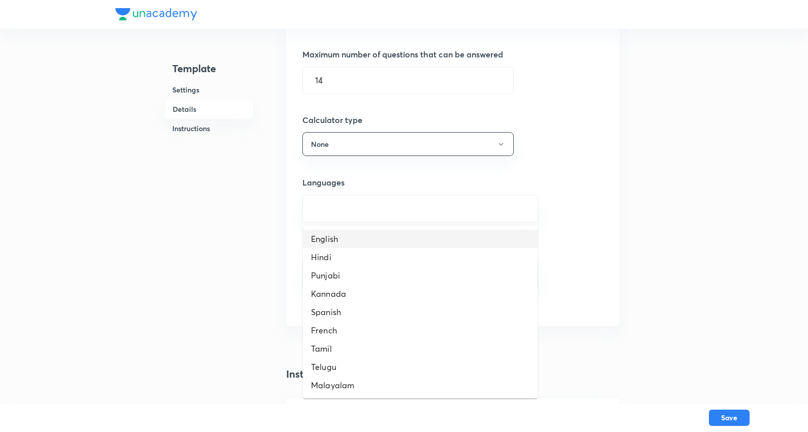
click at [346, 235] on li "English" at bounding box center [420, 239] width 235 height 18
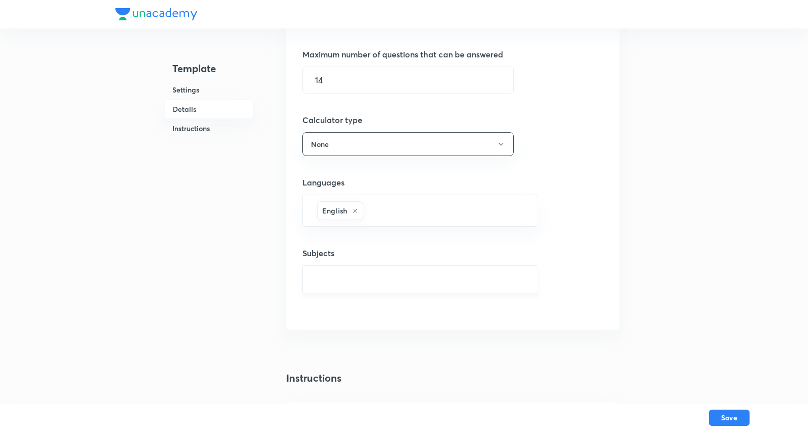
drag, startPoint x: 344, startPoint y: 252, endPoint x: 346, endPoint y: 277, distance: 25.5
click at [344, 261] on div "Subjects ​" at bounding box center [452, 270] width 301 height 46
click at [346, 277] on input "text" at bounding box center [420, 279] width 210 height 19
type input "c"
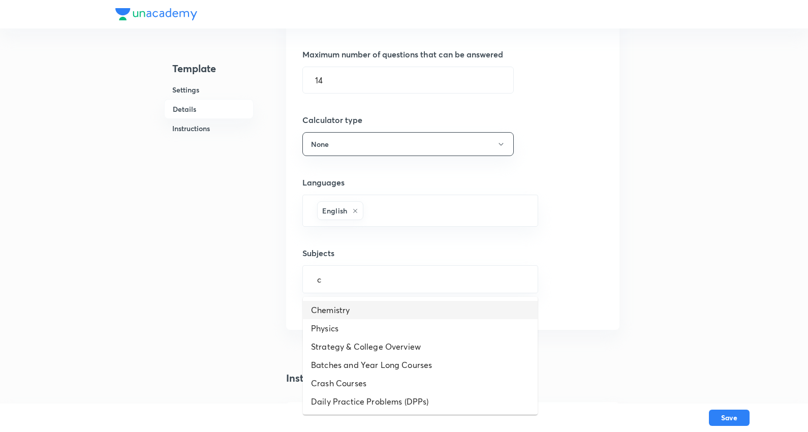
click at [327, 314] on li "Chemistry" at bounding box center [420, 310] width 235 height 18
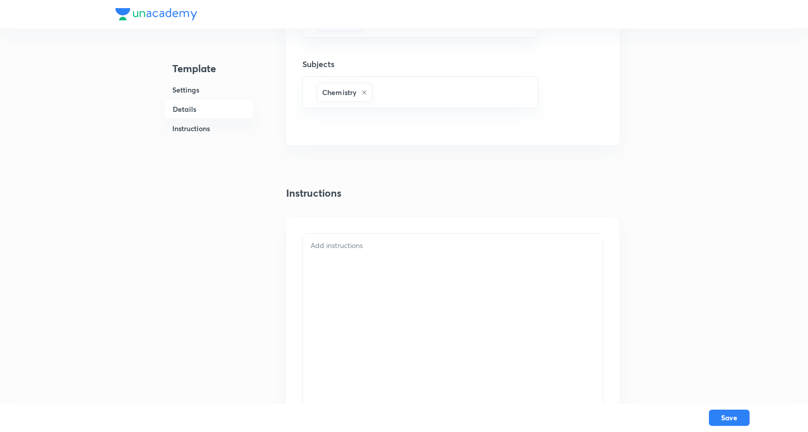
scroll to position [734, 0]
click at [363, 222] on div at bounding box center [453, 301] width 300 height 209
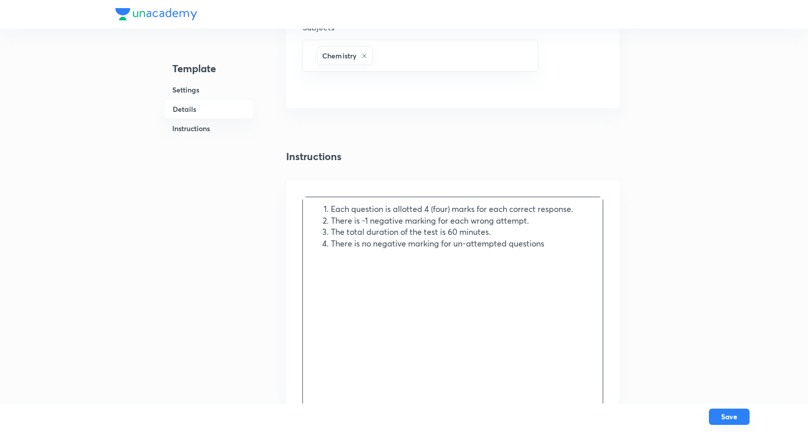
click at [726, 388] on button "Save" at bounding box center [729, 416] width 41 height 16
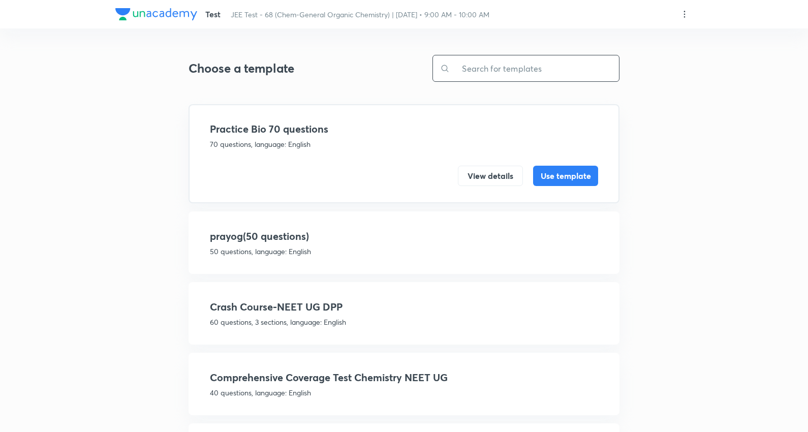
click at [504, 70] on input "text" at bounding box center [534, 68] width 169 height 26
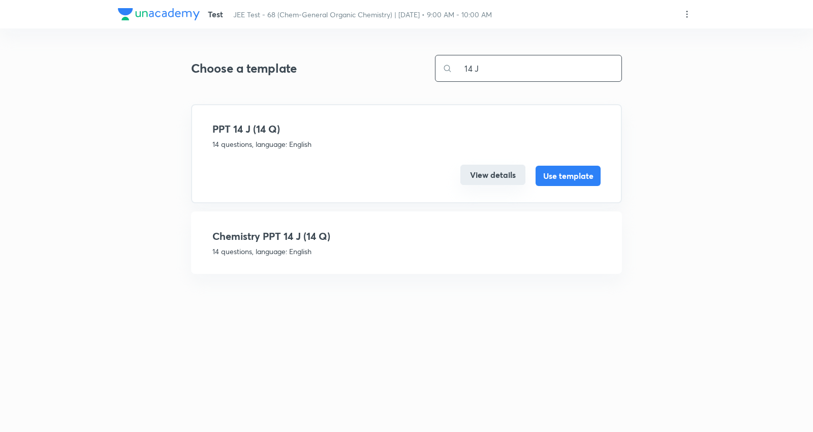
type input "14 J"
click at [495, 173] on button "View details" at bounding box center [492, 175] width 65 height 20
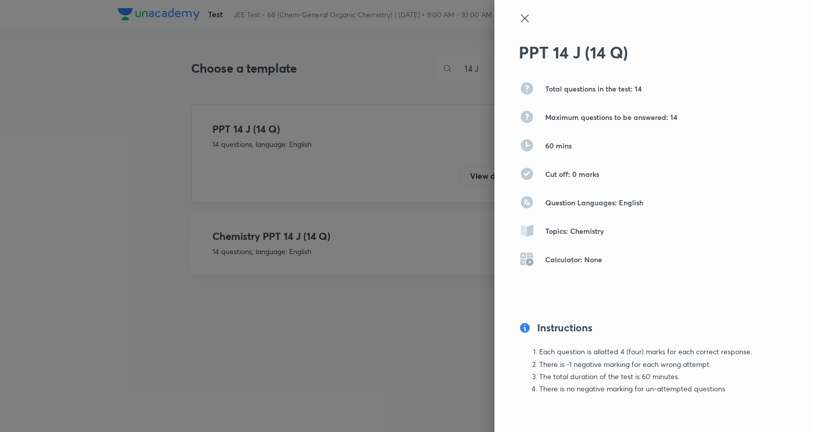
click at [521, 18] on icon at bounding box center [525, 18] width 8 height 8
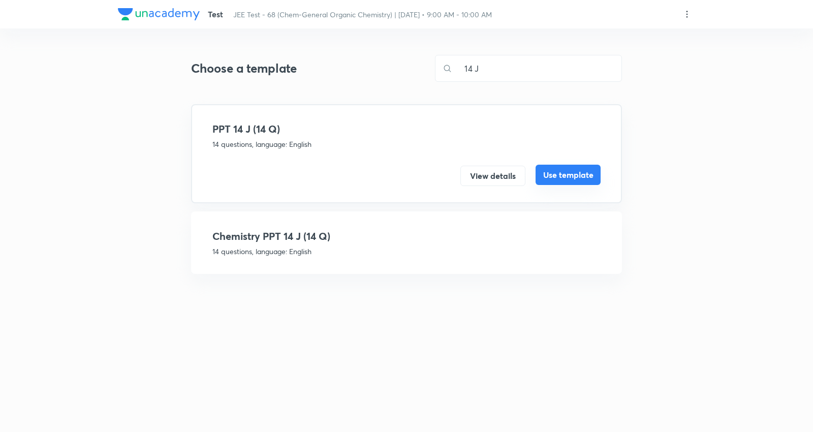
click at [575, 174] on button "Use template" at bounding box center [567, 175] width 65 height 20
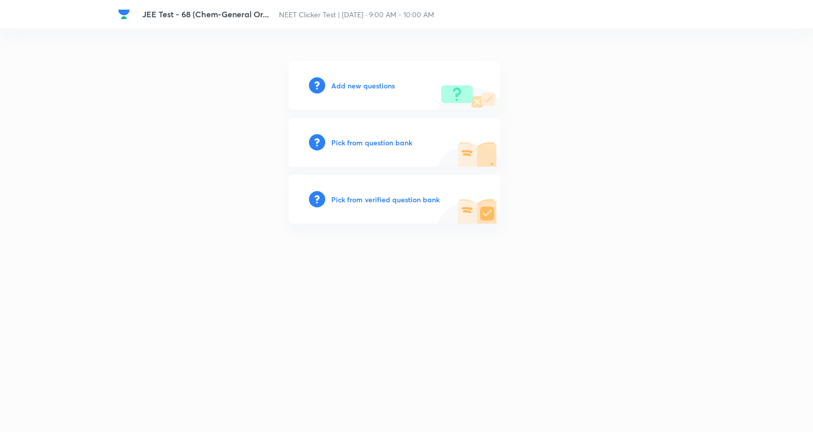
click at [357, 84] on h6 "Add new questions" at bounding box center [363, 85] width 64 height 11
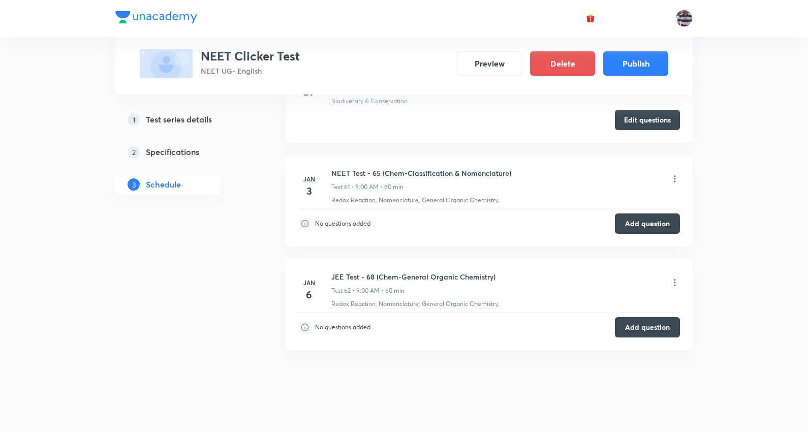
scroll to position [6691, 0]
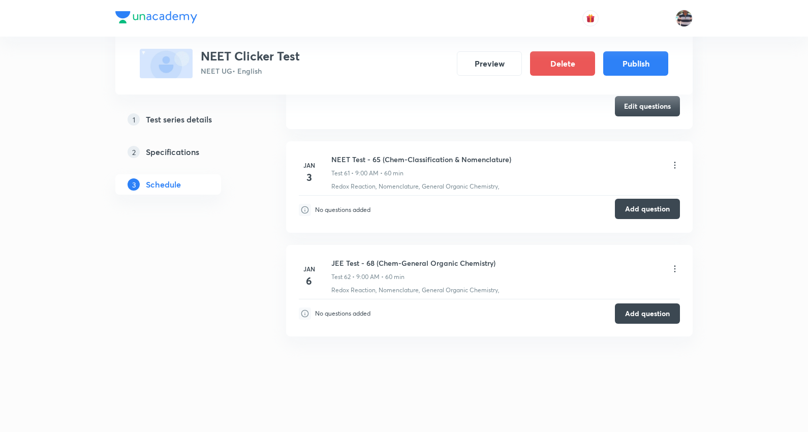
click at [642, 204] on button "Add question" at bounding box center [647, 209] width 65 height 20
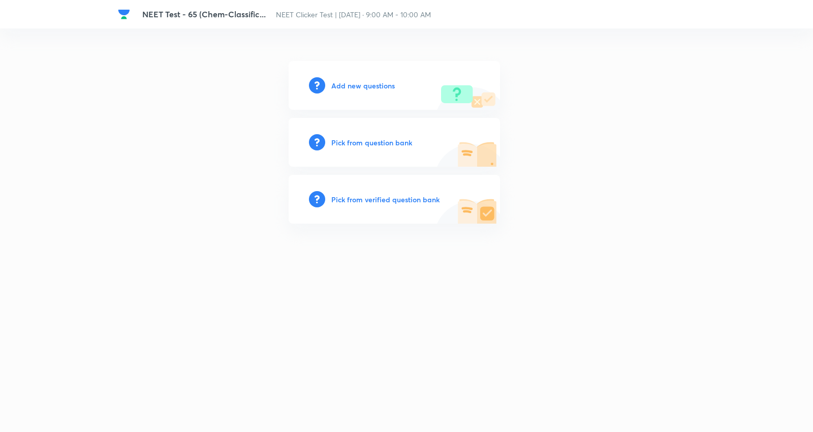
click at [373, 88] on h6 "Add new questions" at bounding box center [363, 85] width 64 height 11
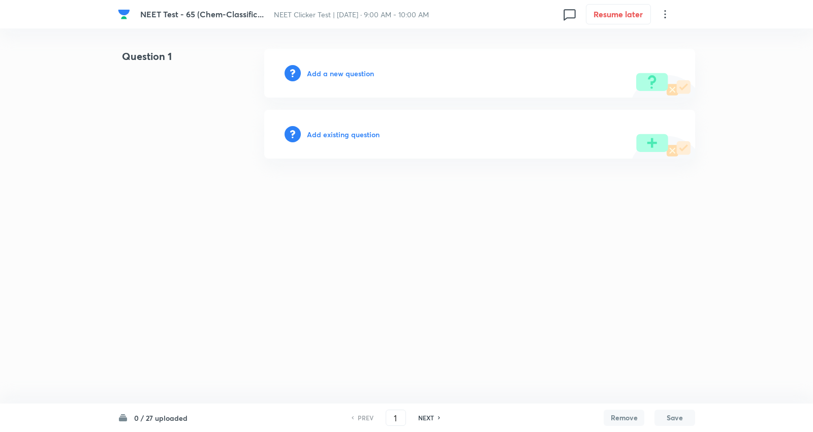
click at [355, 74] on h6 "Add a new question" at bounding box center [340, 73] width 67 height 11
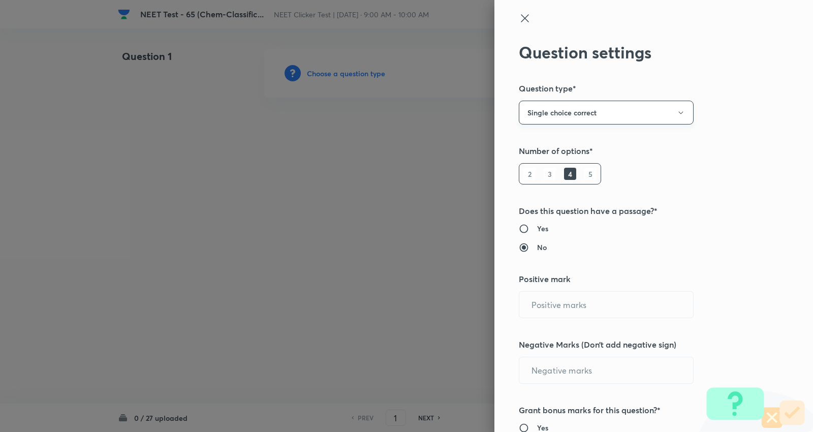
type input "1"
type input "0"
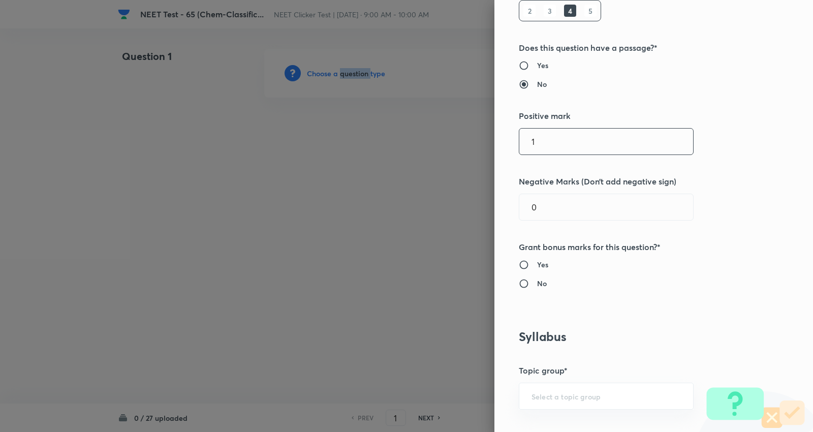
scroll to position [169, 0]
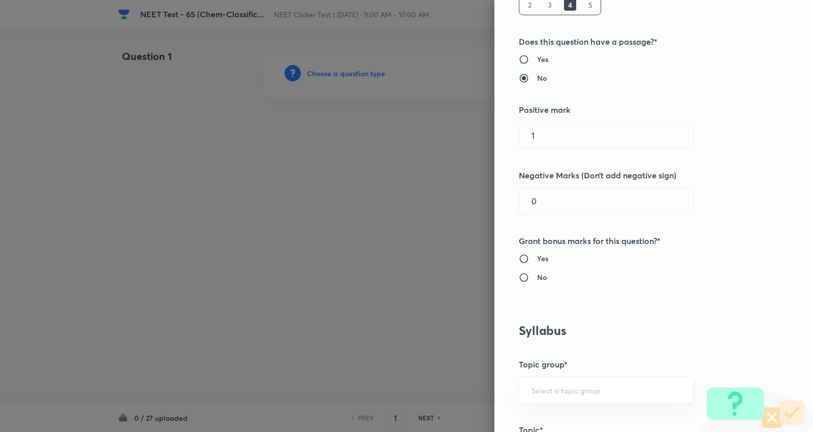
drag, startPoint x: 462, startPoint y: 129, endPoint x: 369, endPoint y: 99, distance: 98.2
click at [372, 104] on div "Question settings Question type* Single choice correct Number of options* 2 3 4…" at bounding box center [406, 216] width 813 height 432
type input "4"
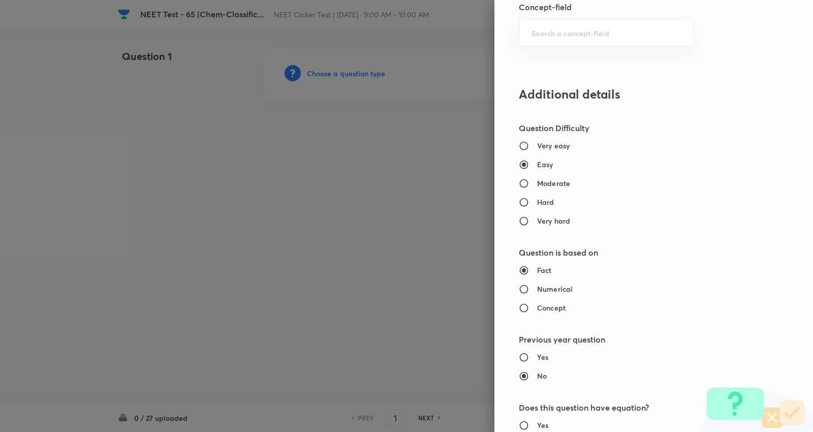
scroll to position [683, 0]
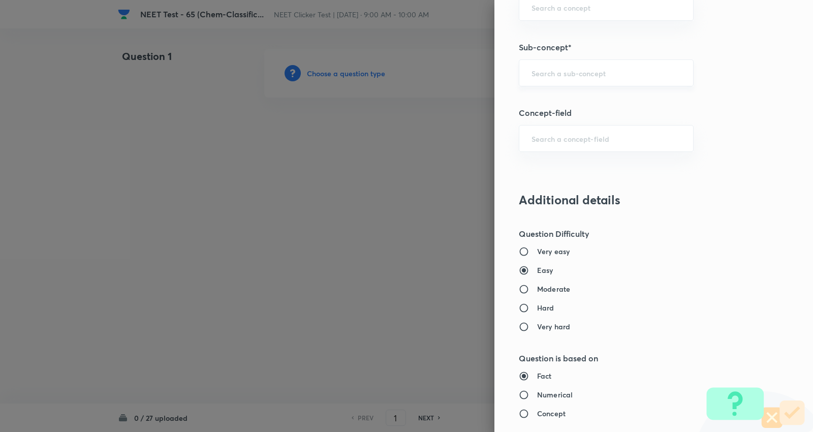
type input "1"
click at [557, 75] on input "text" at bounding box center [605, 73] width 149 height 10
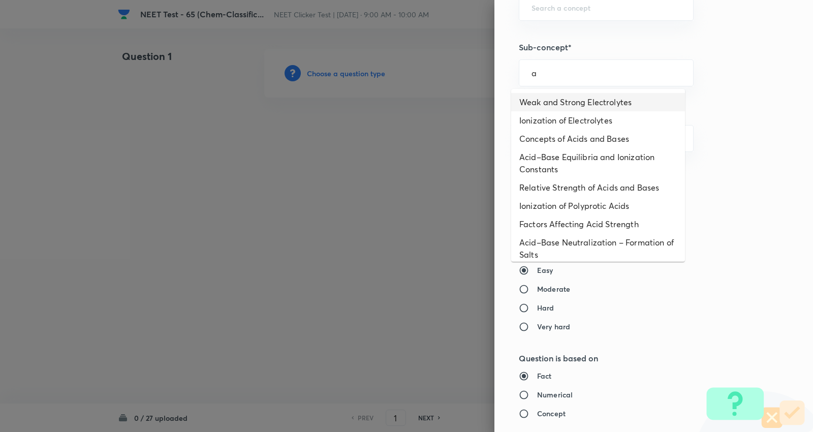
click at [566, 102] on li "Weak and Strong Electrolytes" at bounding box center [598, 102] width 174 height 18
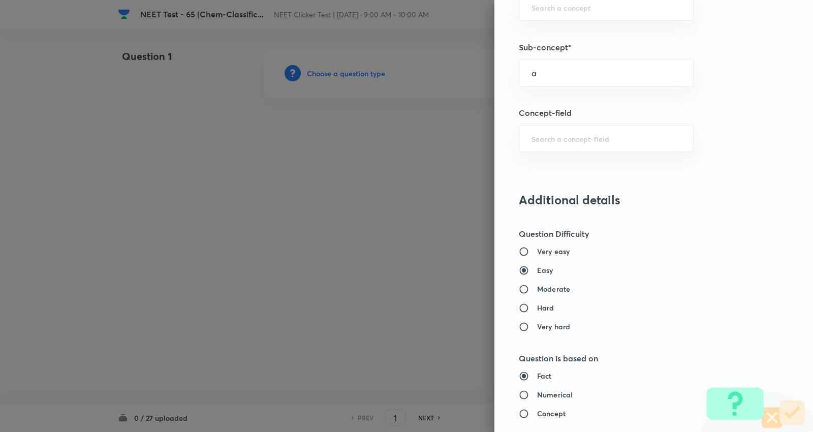
type input "Weak and Strong Electrolytes"
type input "Chemistry"
type input "Physical Chemistry"
type input "Ionic Equilibrium"
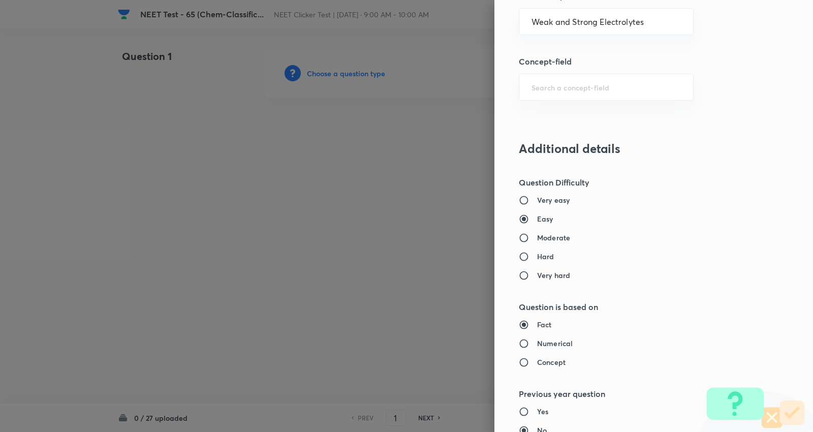
scroll to position [796, 0]
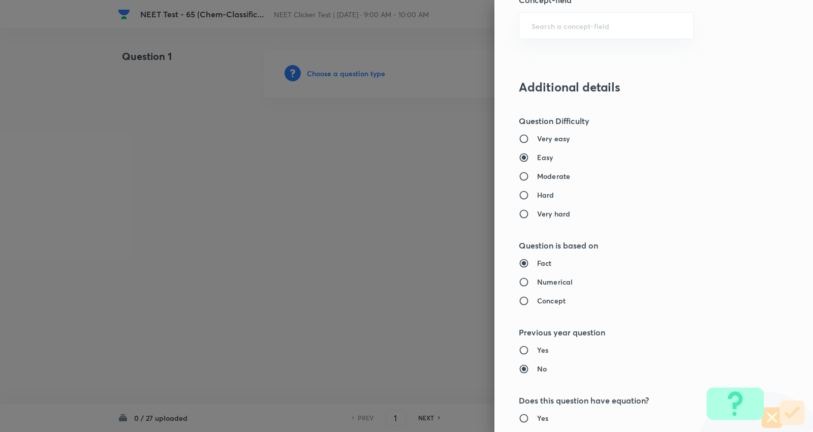
click at [554, 174] on h6 "Moderate" at bounding box center [553, 176] width 33 height 11
click at [537, 174] on input "Moderate" at bounding box center [528, 176] width 18 height 10
radio input "true"
radio input "false"
click at [564, 287] on label "Numerical" at bounding box center [633, 281] width 228 height 11
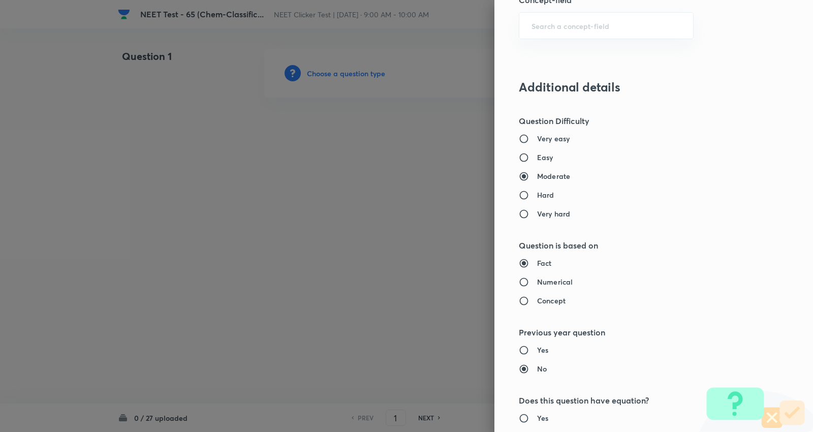
click at [537, 287] on input "Numerical" at bounding box center [528, 282] width 18 height 10
radio input "true"
radio input "false"
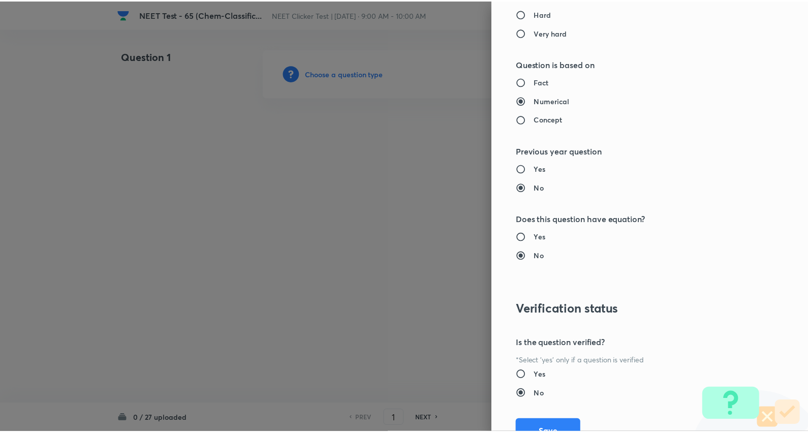
scroll to position [1022, 0]
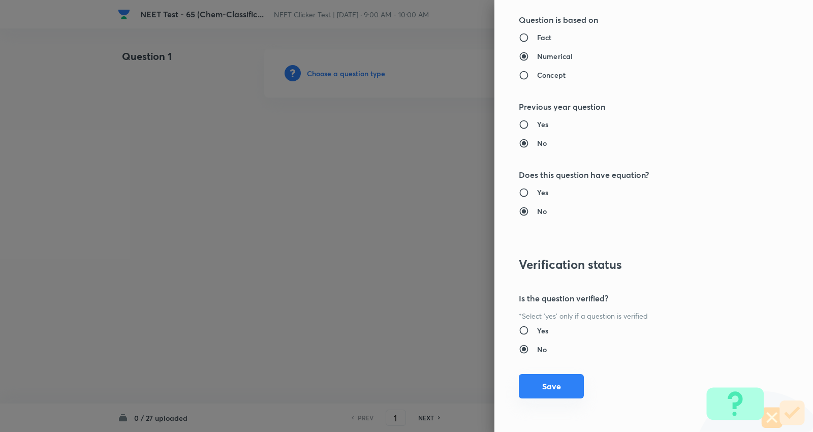
click at [537, 388] on button "Save" at bounding box center [551, 386] width 65 height 24
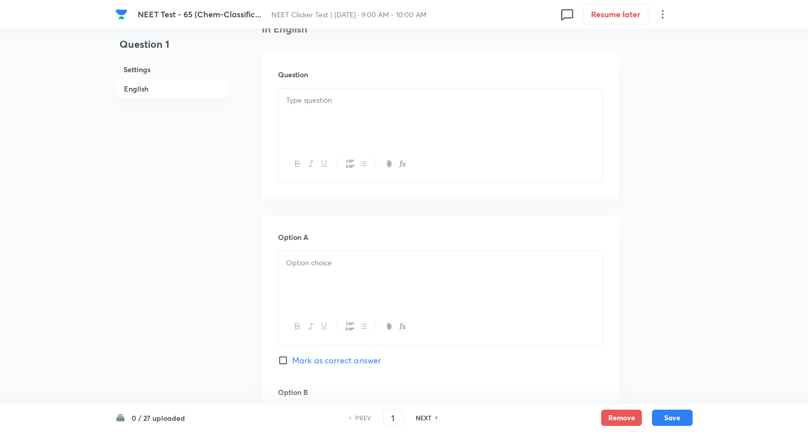
scroll to position [282, 0]
click at [346, 101] on p at bounding box center [440, 96] width 309 height 12
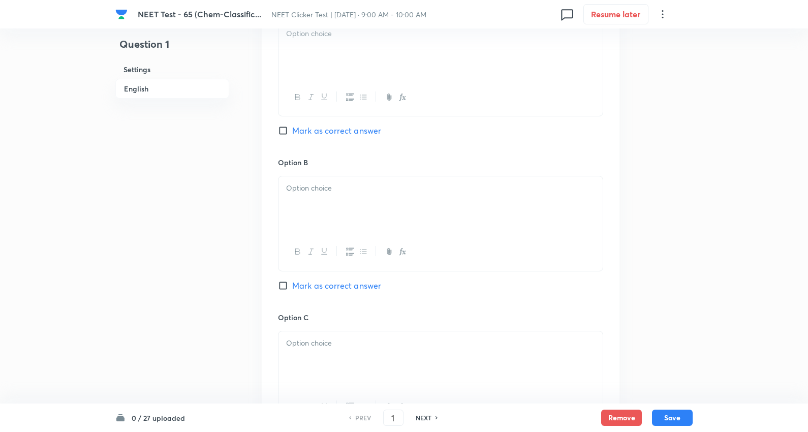
scroll to position [451, 0]
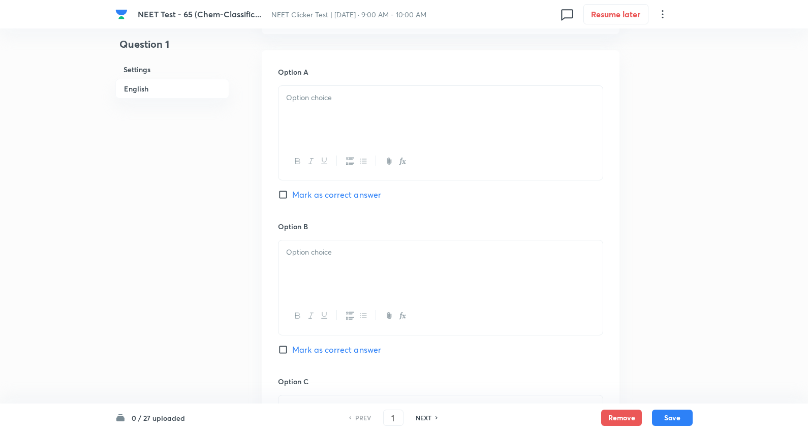
click at [327, 107] on div at bounding box center [440, 114] width 324 height 57
drag, startPoint x: 300, startPoint y: 118, endPoint x: 489, endPoint y: 176, distance: 197.7
click at [481, 176] on div "3: 2: 1 1: 2: 3 1: 1: 1 3: 1: 1" at bounding box center [440, 133] width 325 height 97
click at [313, 250] on p at bounding box center [440, 252] width 309 height 12
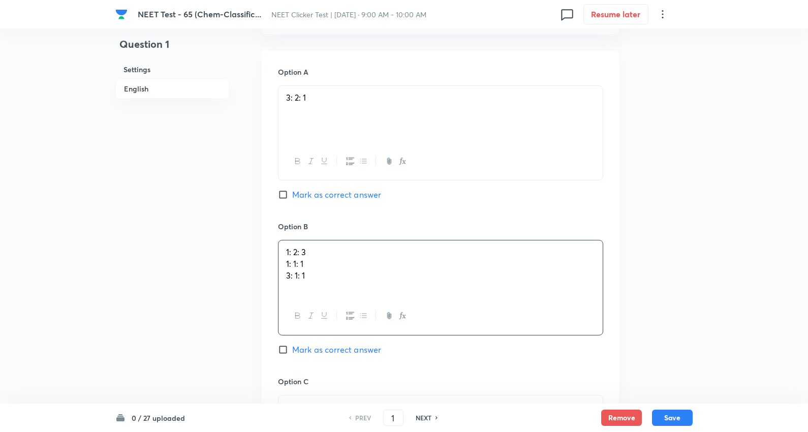
drag, startPoint x: 283, startPoint y: 263, endPoint x: 496, endPoint y: 306, distance: 217.7
click at [496, 306] on div "1: 2: 3 1: 1: 1 3: 1: 1" at bounding box center [440, 287] width 325 height 95
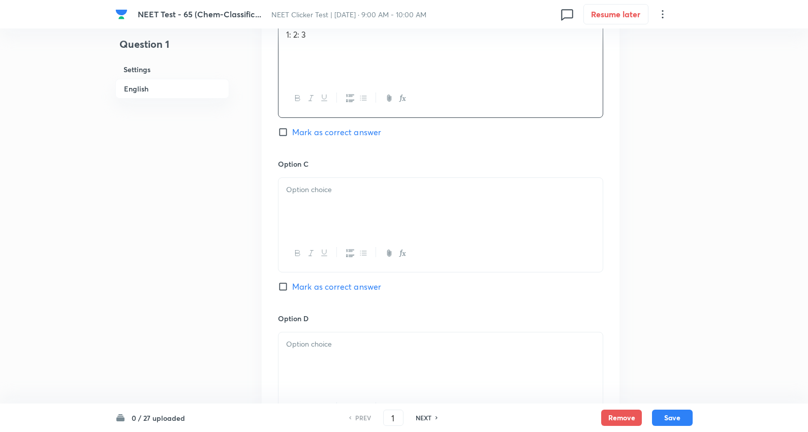
scroll to position [677, 0]
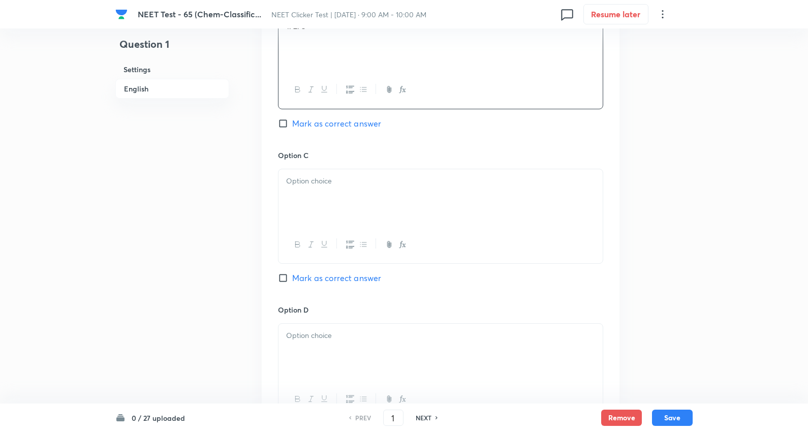
click at [333, 184] on p at bounding box center [440, 181] width 309 height 12
drag, startPoint x: 437, startPoint y: 205, endPoint x: 561, endPoint y: 210, distance: 124.6
click at [561, 210] on div "1: 1: 1 3: 1: 1" at bounding box center [440, 197] width 324 height 57
click at [353, 276] on span "Mark as correct answer" at bounding box center [336, 278] width 89 height 12
click at [292, 276] on input "Mark as correct answer" at bounding box center [285, 278] width 14 height 10
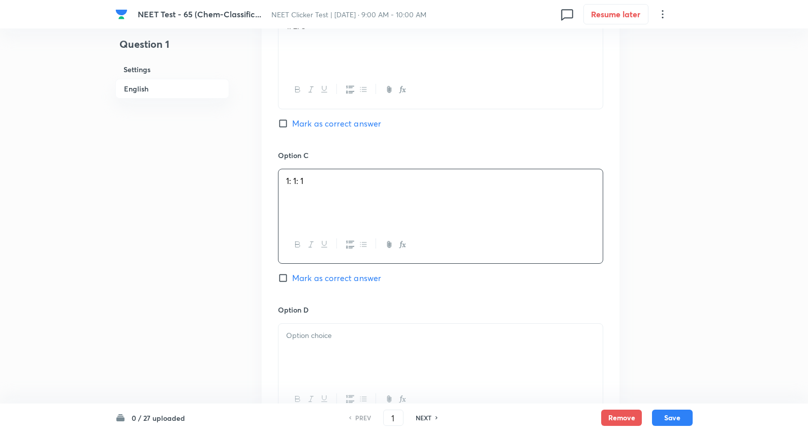
checkbox input "true"
click at [335, 362] on div at bounding box center [440, 352] width 324 height 57
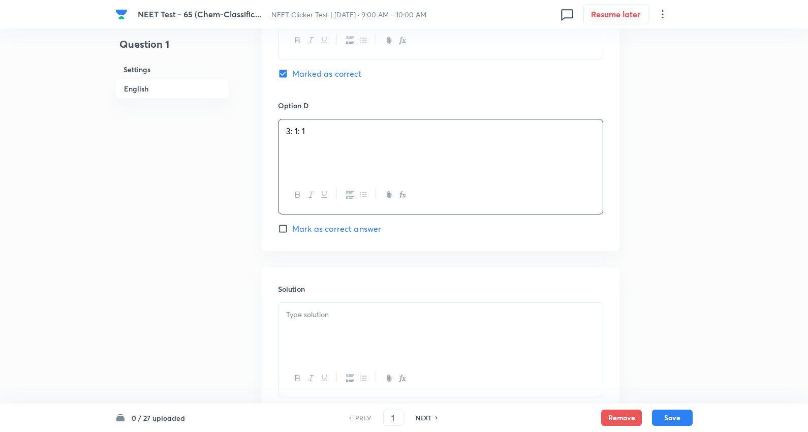
scroll to position [903, 0]
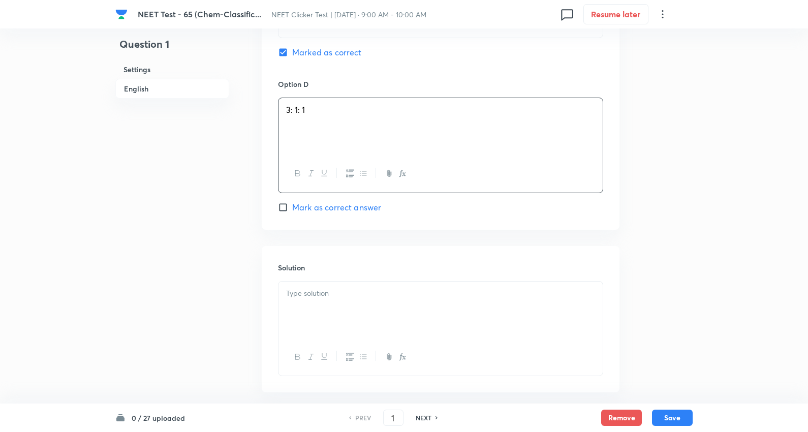
click at [345, 307] on div at bounding box center [440, 309] width 324 height 57
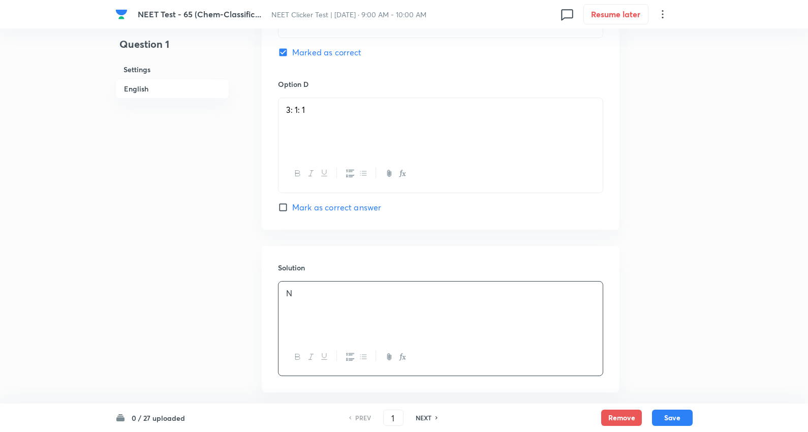
click at [374, 306] on div "N" at bounding box center [440, 309] width 324 height 57
click at [682, 412] on button "Save" at bounding box center [672, 416] width 41 height 16
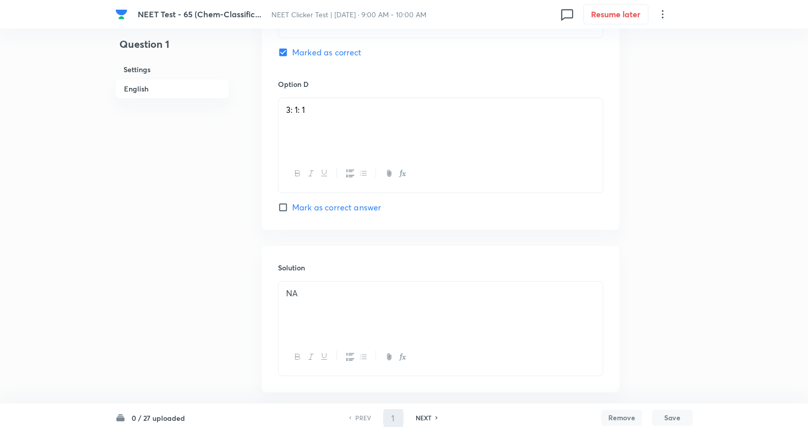
type input "2"
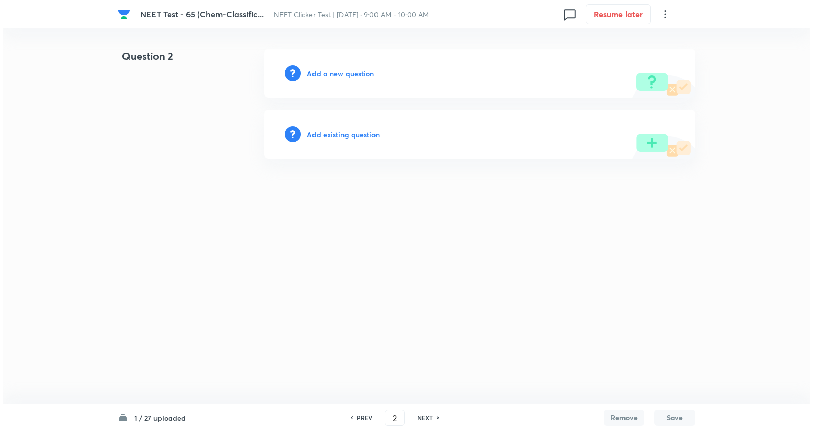
scroll to position [0, 0]
click at [352, 70] on h6 "Add a new question" at bounding box center [340, 73] width 67 height 11
click at [352, 70] on h6 "Choose a question type" at bounding box center [346, 73] width 78 height 11
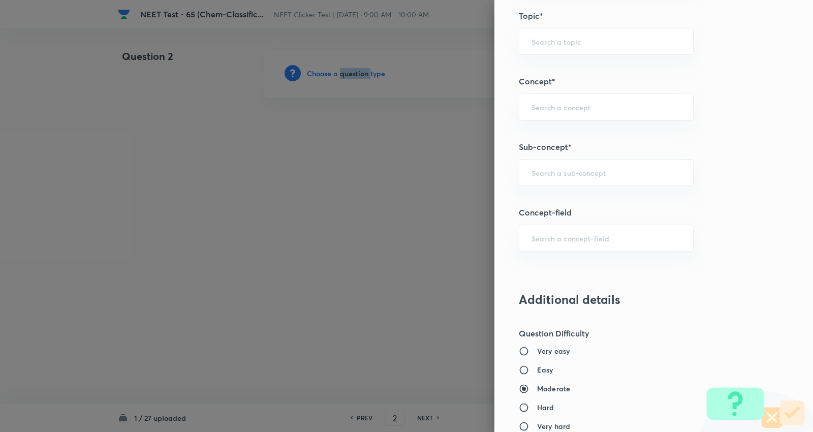
scroll to position [677, 0]
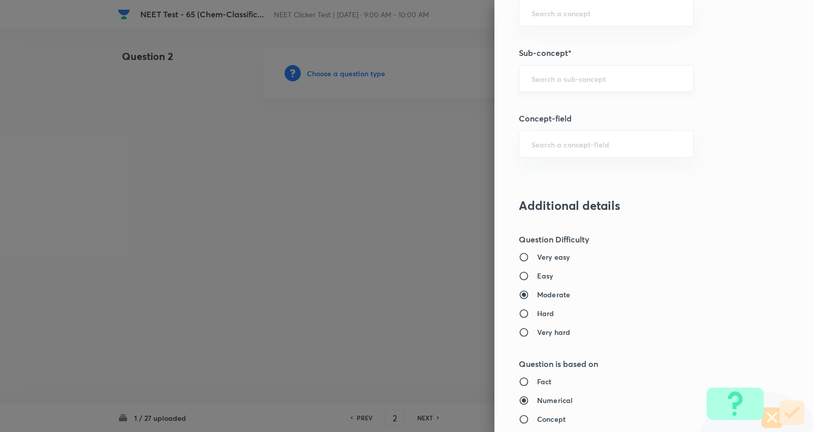
click at [586, 80] on input "text" at bounding box center [605, 79] width 149 height 10
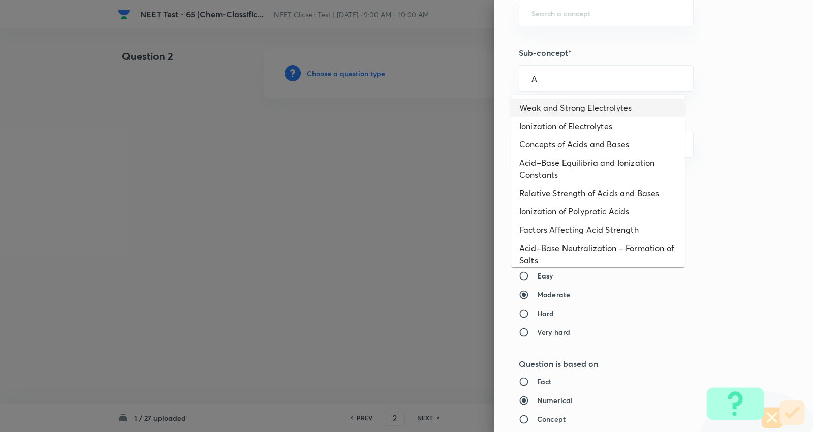
click at [555, 102] on li "Weak and Strong Electrolytes" at bounding box center [598, 108] width 174 height 18
type input "Weak and Strong Electrolytes"
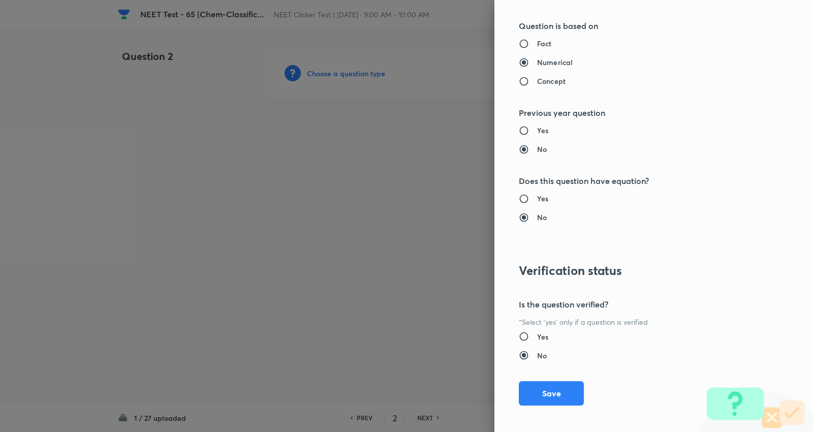
type input "Chemistry"
type input "Physical Chemistry"
type input "Ionic Equilibrium"
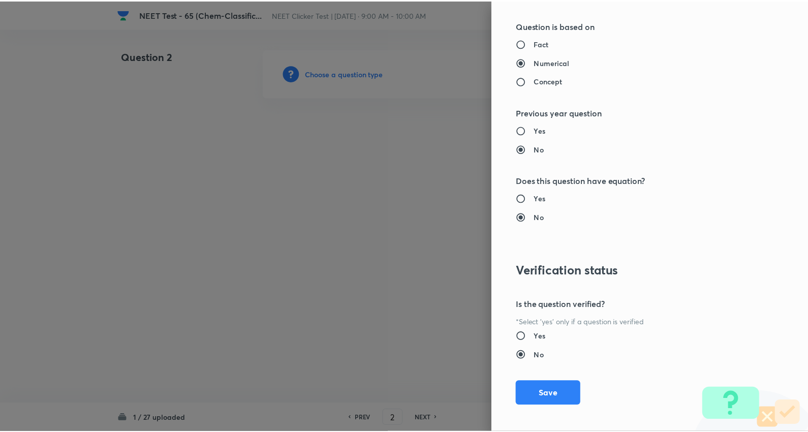
scroll to position [1022, 0]
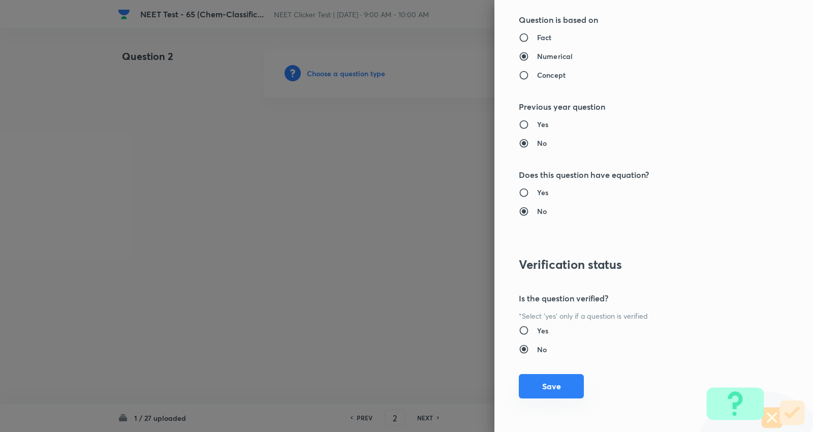
click at [544, 380] on button "Save" at bounding box center [551, 386] width 65 height 24
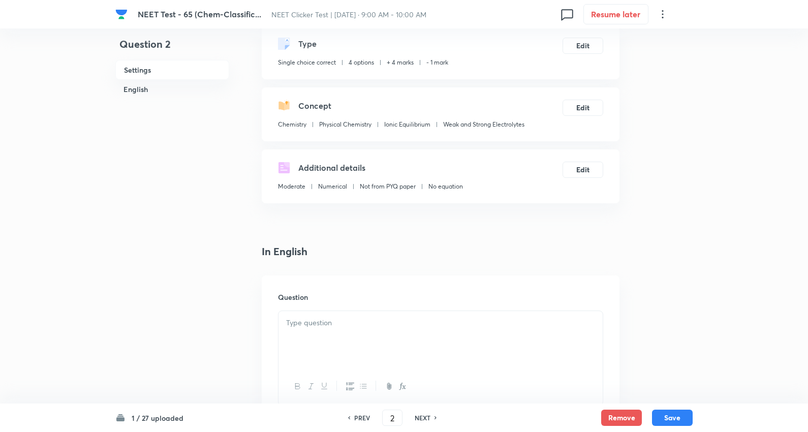
scroll to position [169, 0]
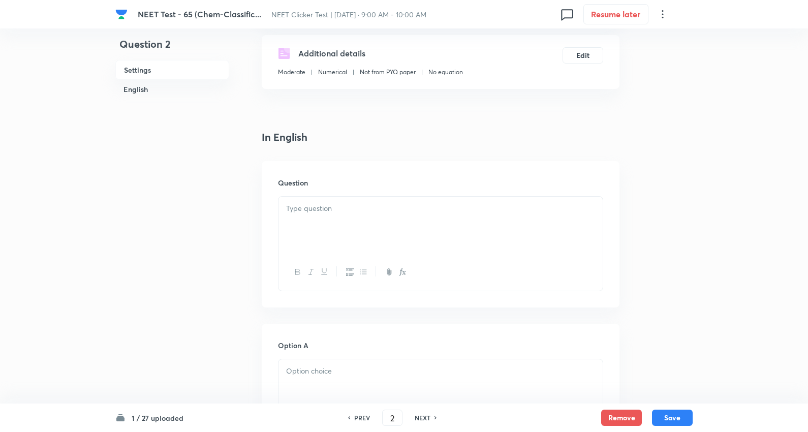
click at [357, 222] on div at bounding box center [440, 225] width 324 height 57
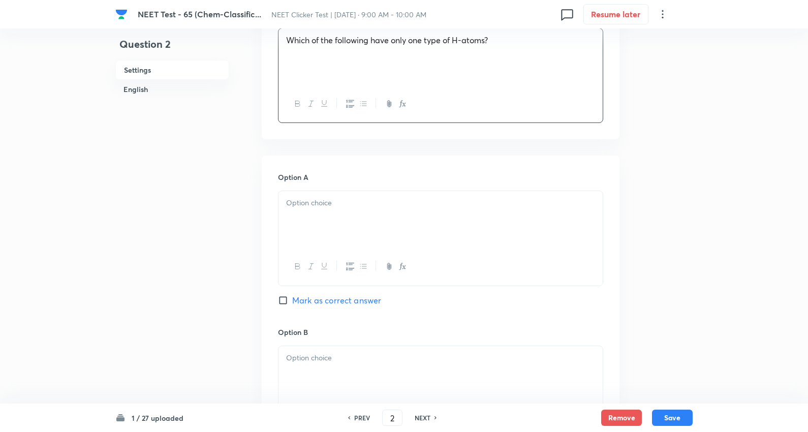
scroll to position [338, 0]
drag, startPoint x: 341, startPoint y: 208, endPoint x: 347, endPoint y: 209, distance: 6.2
click at [341, 209] on div at bounding box center [440, 218] width 324 height 57
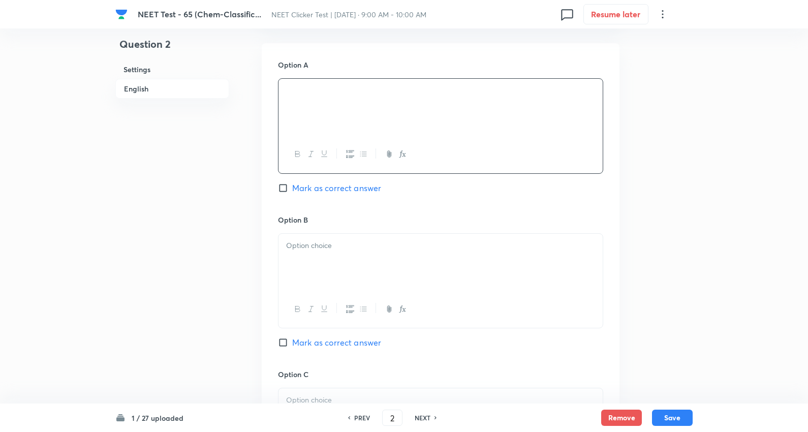
scroll to position [451, 0]
click at [312, 239] on p at bounding box center [440, 244] width 309 height 12
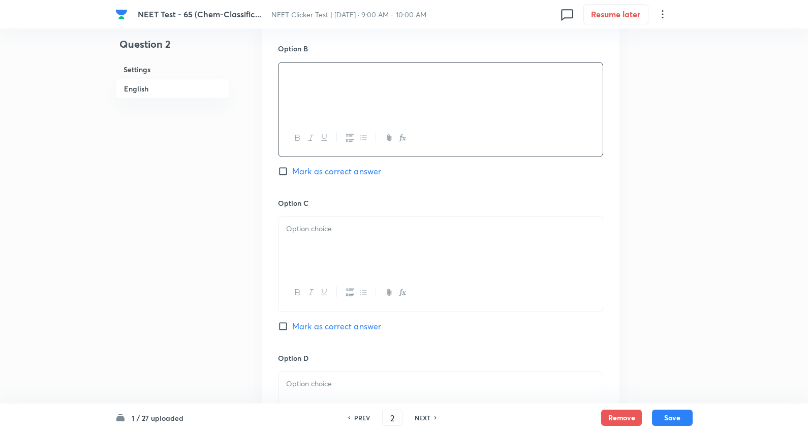
click at [331, 240] on div at bounding box center [440, 245] width 324 height 57
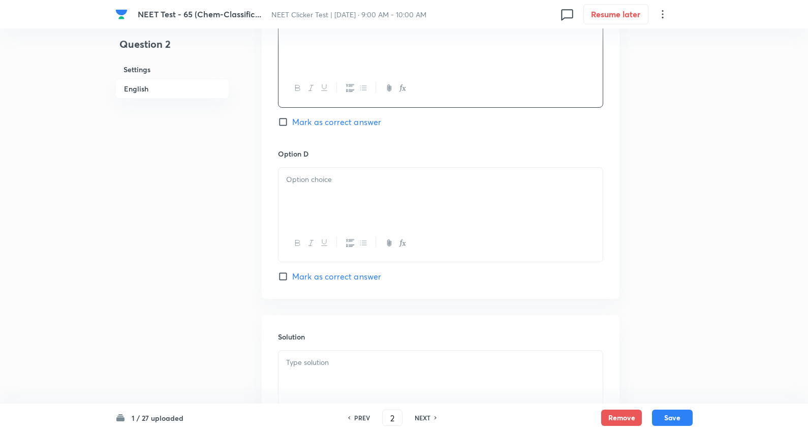
scroll to position [846, 0]
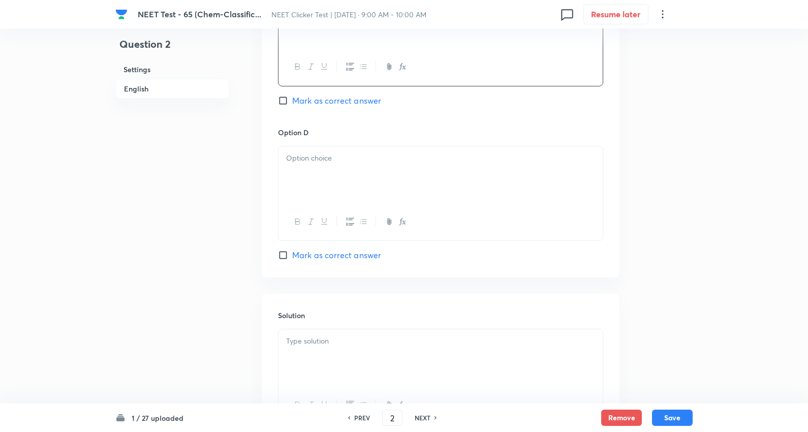
click at [334, 164] on p at bounding box center [440, 158] width 309 height 12
click at [357, 258] on span "Mark as correct answer" at bounding box center [336, 255] width 89 height 12
click at [292, 258] on input "Mark as correct answer" at bounding box center [285, 255] width 14 height 10
checkbox input "true"
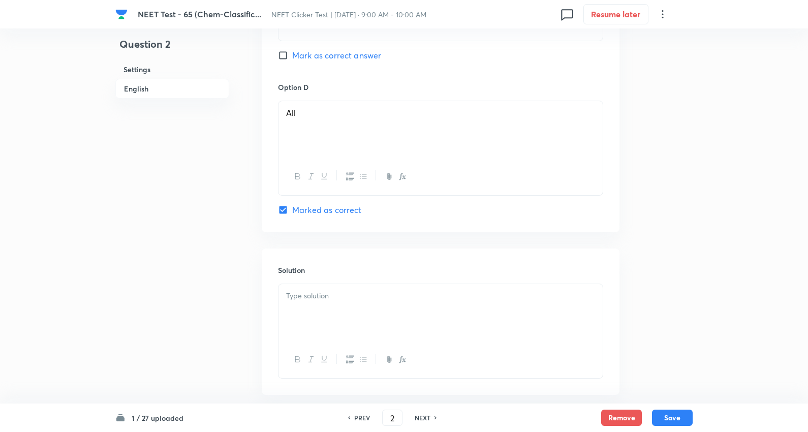
scroll to position [946, 0]
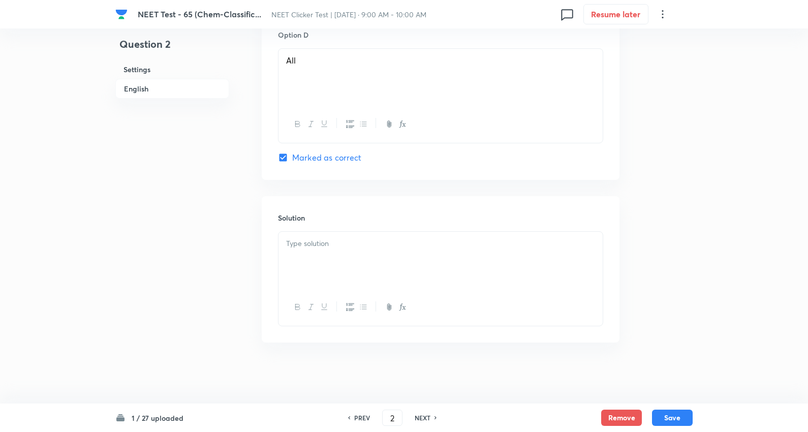
click at [332, 238] on p at bounding box center [440, 244] width 309 height 12
click at [667, 412] on button "Save" at bounding box center [672, 416] width 41 height 16
type input "3"
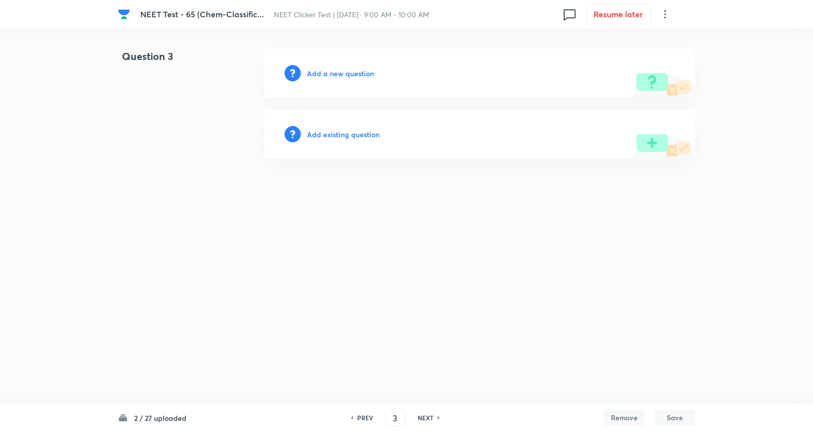
click at [354, 67] on div "Add a new question" at bounding box center [479, 73] width 431 height 49
click at [348, 69] on h6 "Add a new question" at bounding box center [340, 73] width 67 height 11
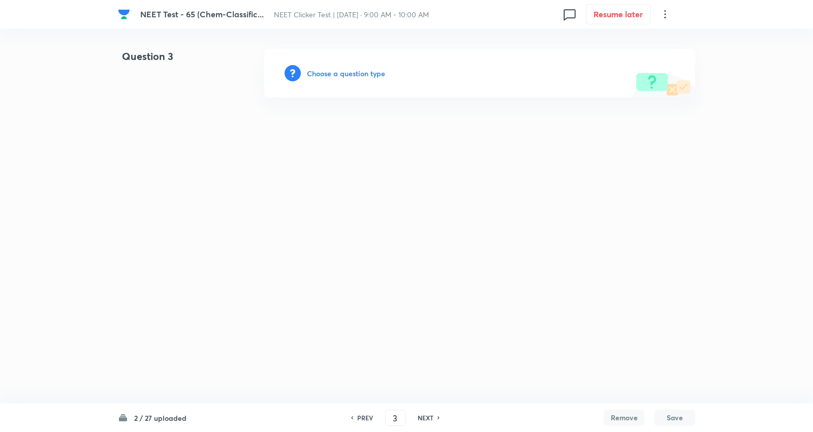
click at [348, 69] on h6 "Choose a question type" at bounding box center [346, 73] width 78 height 11
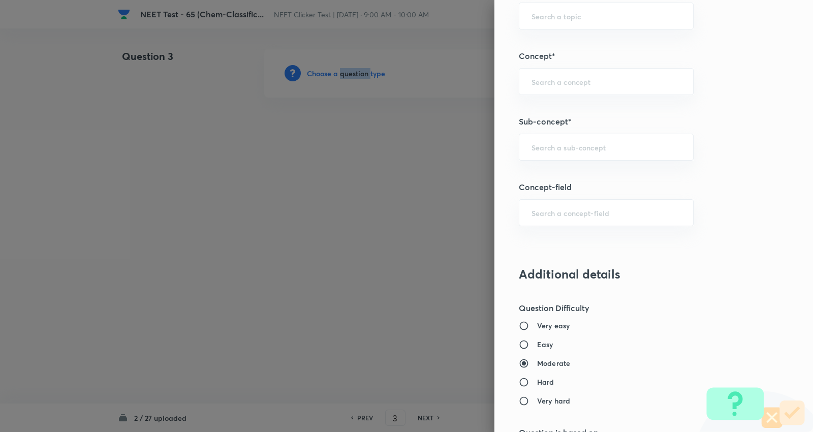
scroll to position [621, 0]
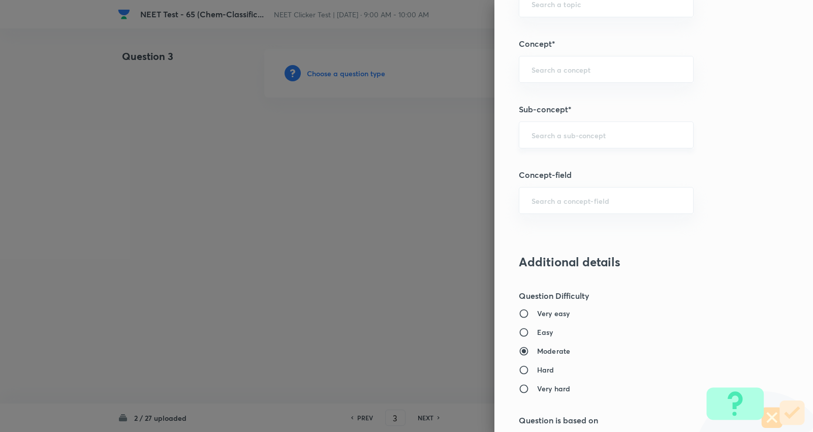
click at [567, 131] on input "text" at bounding box center [605, 135] width 149 height 10
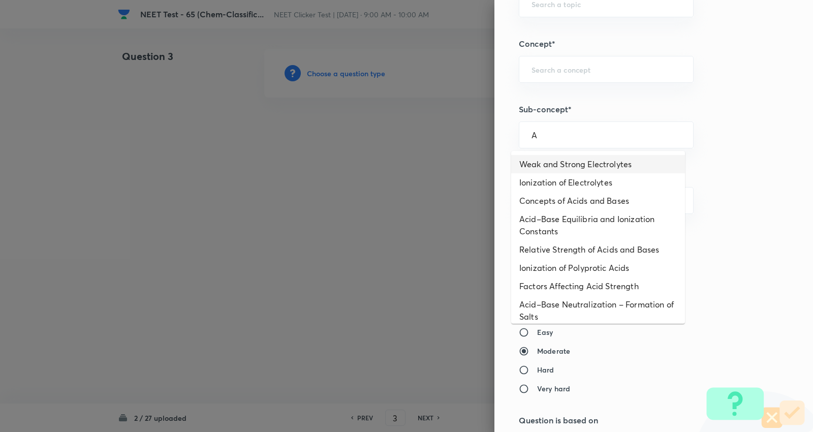
click at [556, 158] on li "Weak and Strong Electrolytes" at bounding box center [598, 164] width 174 height 18
type input "Weak and Strong Electrolytes"
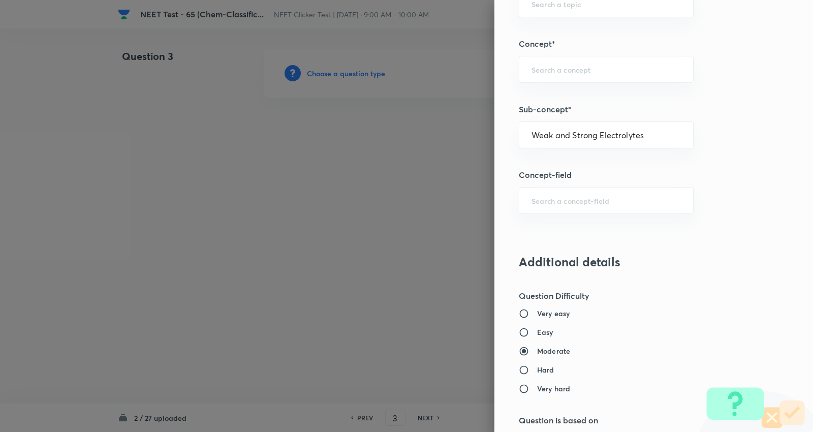
type input "Chemistry"
type input "Physical Chemistry"
type input "Ionic Equilibrium"
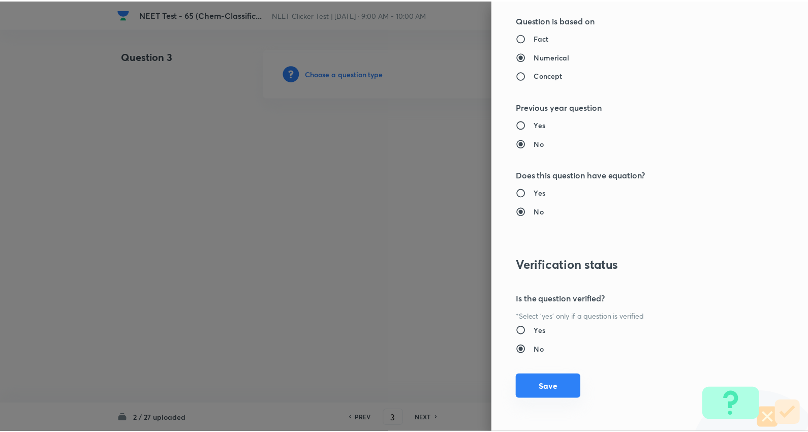
scroll to position [1022, 0]
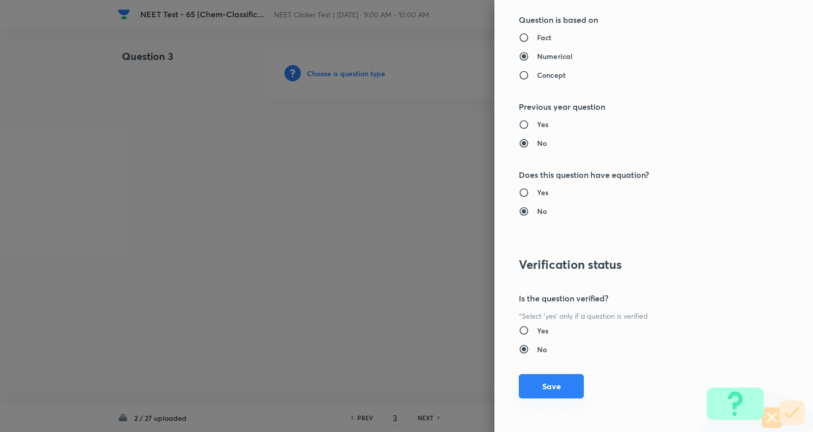
click at [549, 375] on button "Save" at bounding box center [551, 386] width 65 height 24
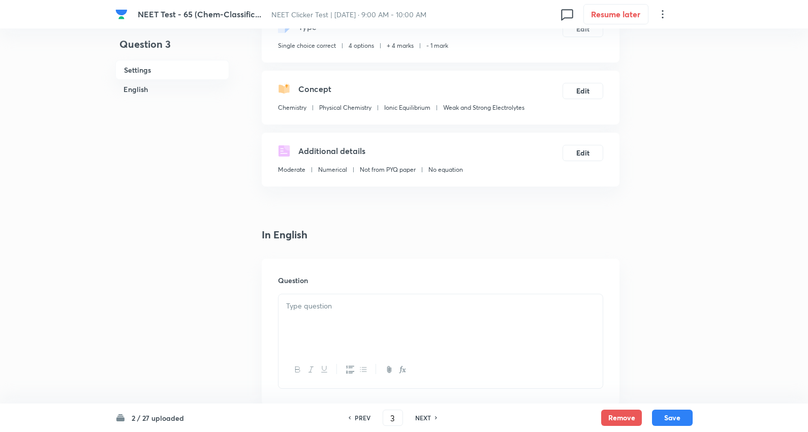
scroll to position [226, 0]
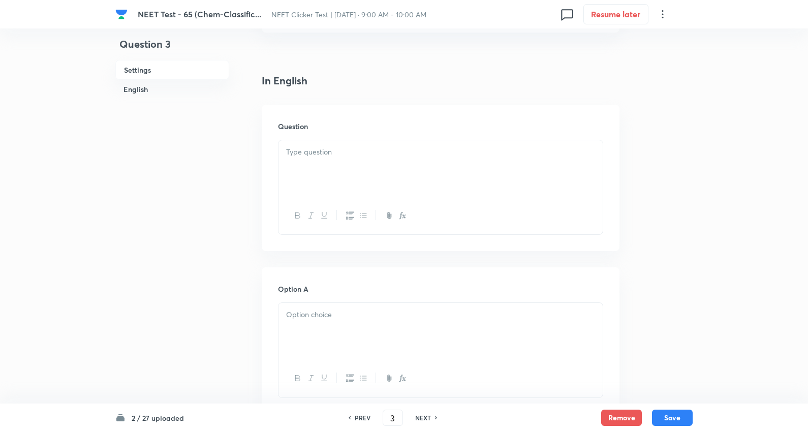
click at [321, 166] on div at bounding box center [440, 168] width 324 height 57
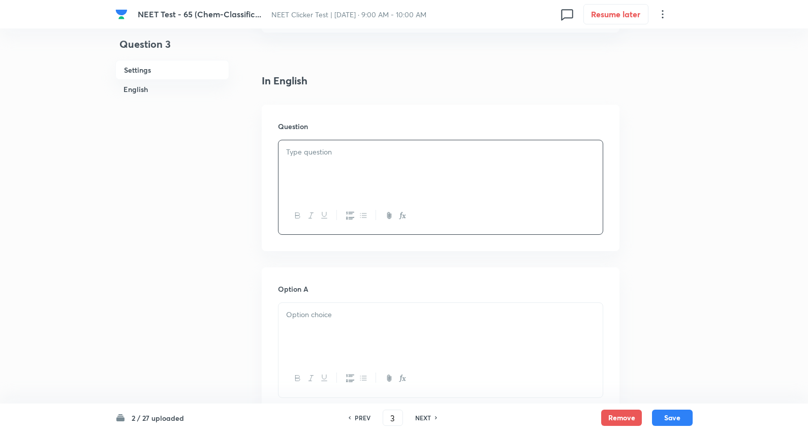
click at [365, 161] on div at bounding box center [440, 168] width 324 height 57
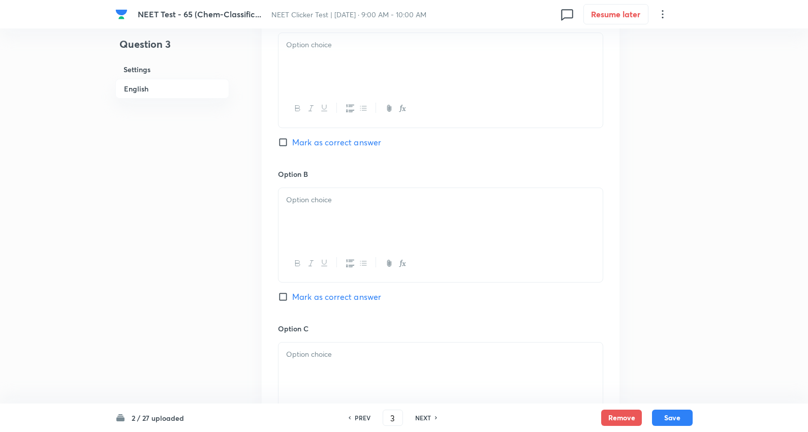
scroll to position [395, 0]
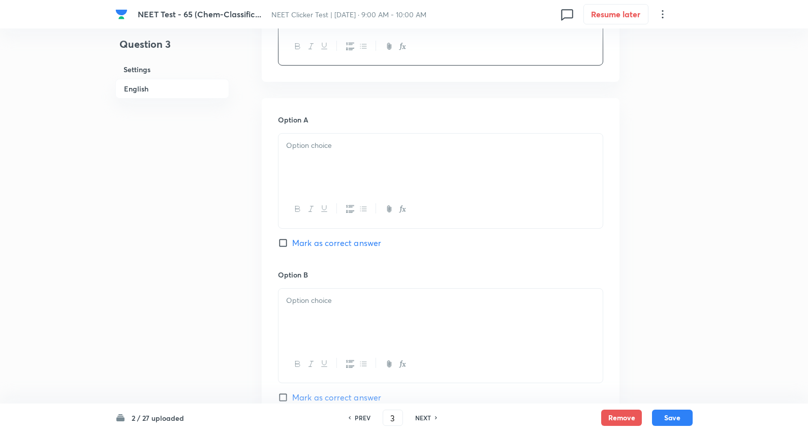
click at [339, 141] on p at bounding box center [440, 146] width 309 height 12
click at [281, 163] on div "6 12 18 14" at bounding box center [440, 163] width 324 height 58
drag, startPoint x: 283, startPoint y: 160, endPoint x: 430, endPoint y: 231, distance: 163.1
click at [430, 231] on div "Option A 6 12 18 14 Mark as correct answer" at bounding box center [440, 192] width 325 height 156
click at [326, 169] on p "18" at bounding box center [440, 169] width 309 height 12
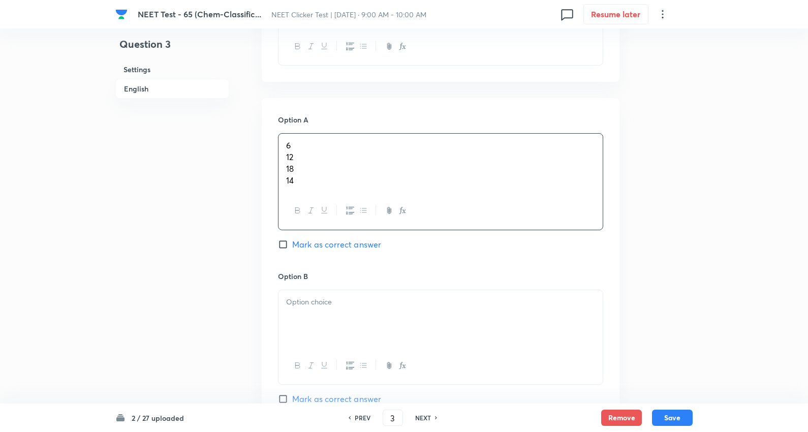
drag, startPoint x: 300, startPoint y: 170, endPoint x: 284, endPoint y: 161, distance: 18.5
click at [284, 161] on div "6 12 18 14" at bounding box center [440, 163] width 324 height 58
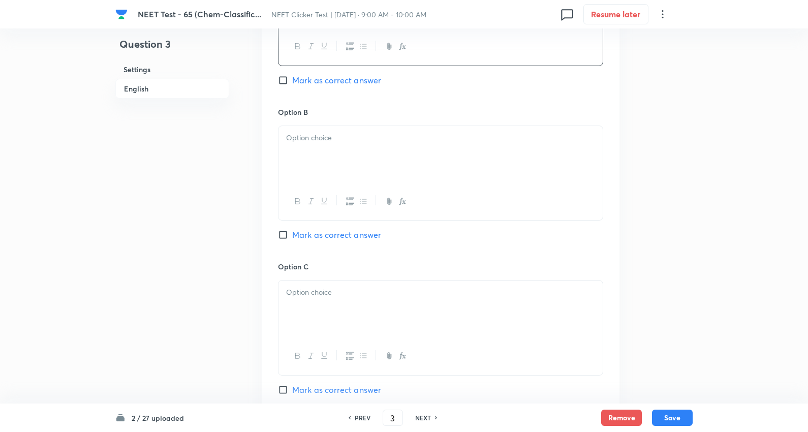
scroll to position [564, 0]
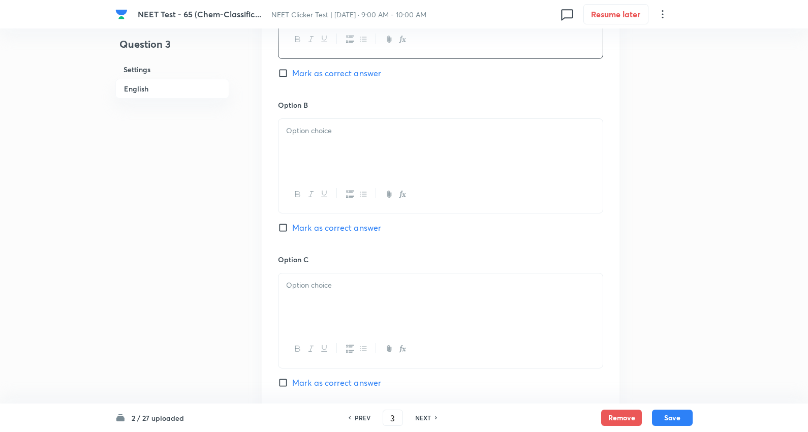
click at [326, 174] on div at bounding box center [440, 147] width 324 height 57
drag, startPoint x: 285, startPoint y: 143, endPoint x: 537, endPoint y: 219, distance: 262.8
click at [537, 219] on div "Option B 12 18 14 Mark as correct answer" at bounding box center [440, 177] width 325 height 154
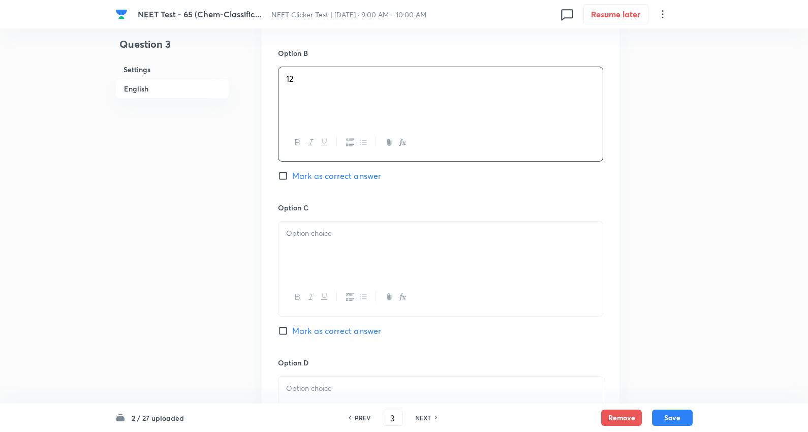
scroll to position [677, 0]
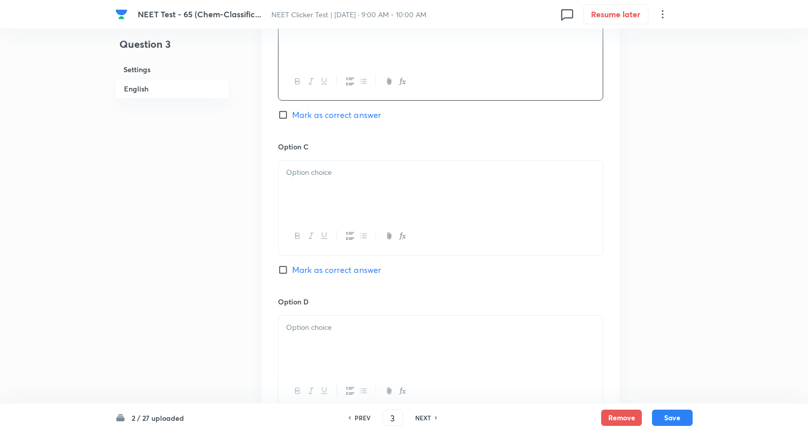
click at [343, 185] on div at bounding box center [440, 189] width 324 height 57
drag, startPoint x: 285, startPoint y: 185, endPoint x: 438, endPoint y: 199, distance: 153.1
click at [438, 199] on div "18 14" at bounding box center [440, 189] width 324 height 57
drag, startPoint x: 337, startPoint y: 270, endPoint x: 345, endPoint y: 307, distance: 38.6
click at [337, 270] on span "Mark as correct answer" at bounding box center [336, 270] width 89 height 12
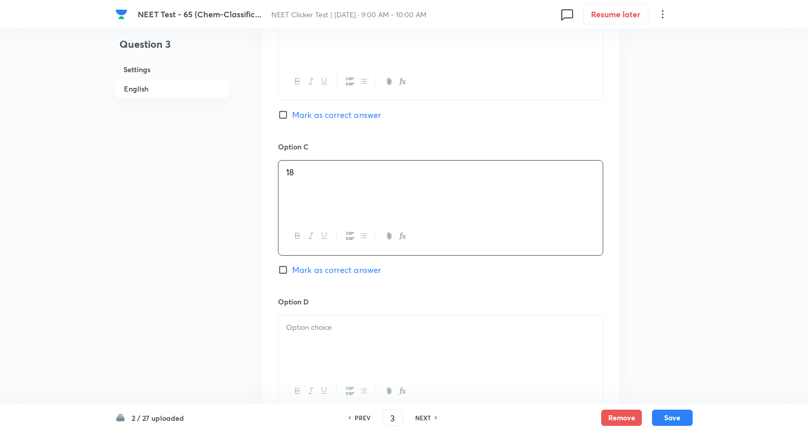
click at [292, 270] on input "Mark as correct answer" at bounding box center [285, 270] width 14 height 10
checkbox input "true"
click at [353, 343] on div at bounding box center [440, 343] width 324 height 57
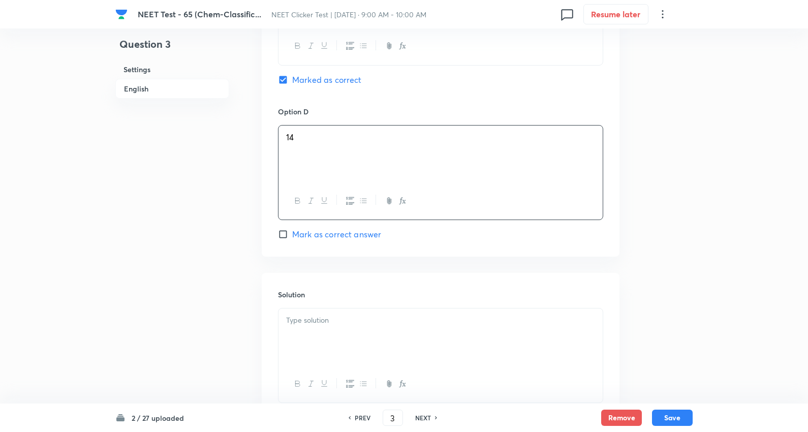
scroll to position [903, 0]
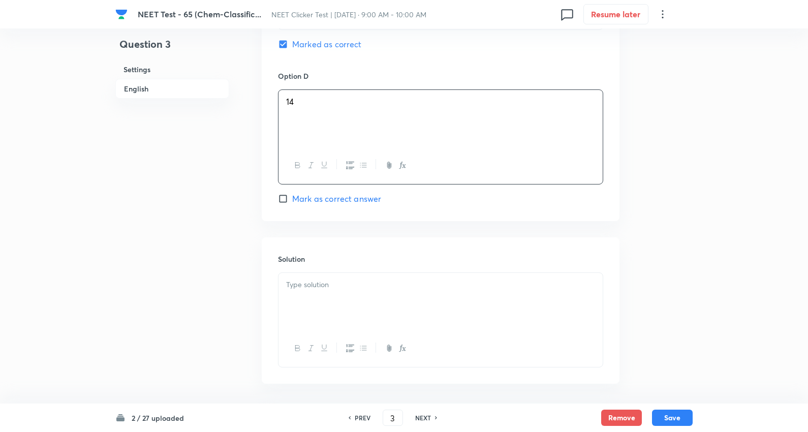
drag, startPoint x: 334, startPoint y: 297, endPoint x: 341, endPoint y: 296, distance: 7.6
click at [340, 296] on div at bounding box center [440, 301] width 324 height 57
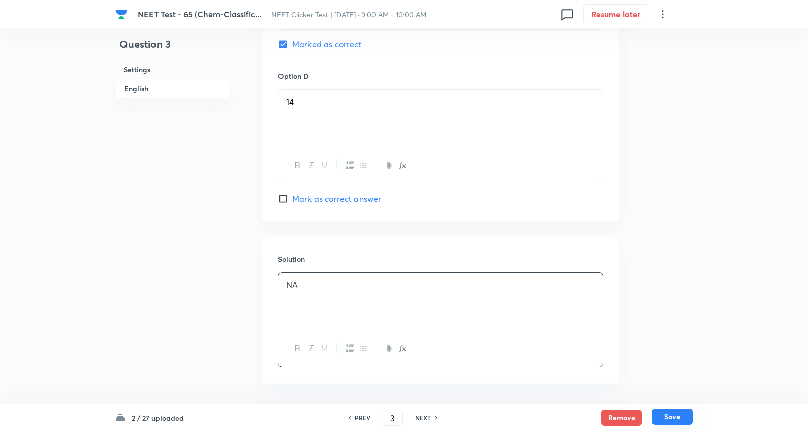
click at [684, 414] on button "Save" at bounding box center [672, 416] width 41 height 16
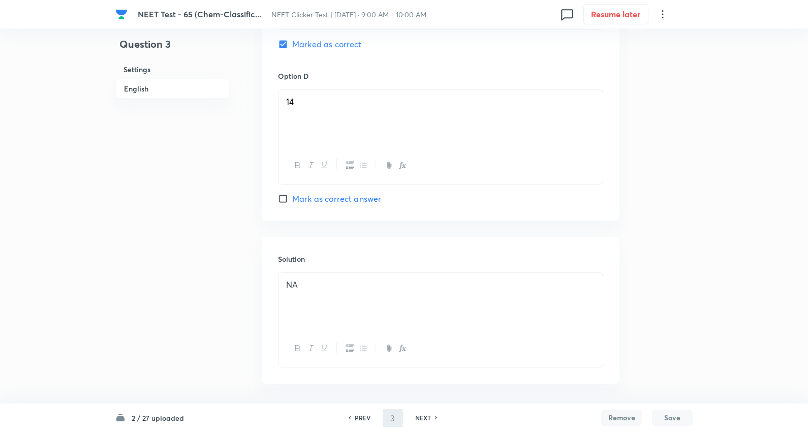
type input "4"
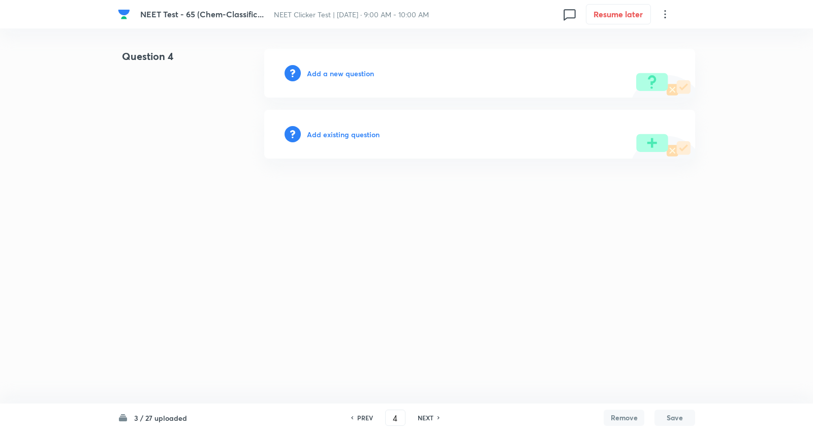
click at [341, 70] on h6 "Add a new question" at bounding box center [340, 73] width 67 height 11
click at [341, 70] on h6 "Choose a question type" at bounding box center [346, 73] width 78 height 11
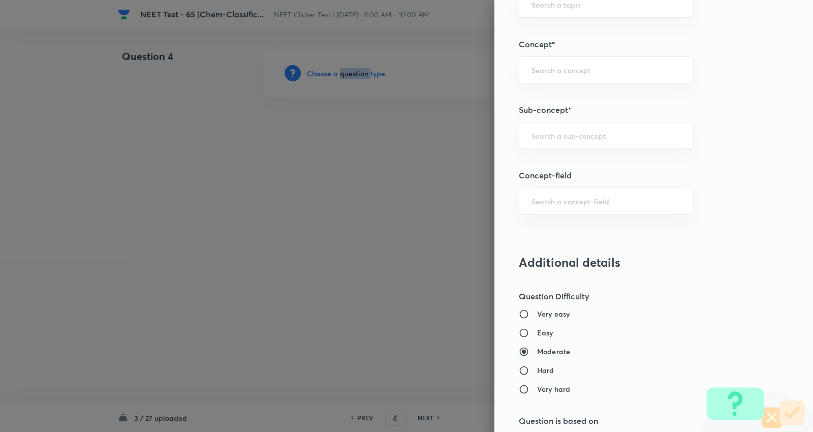
scroll to position [677, 0]
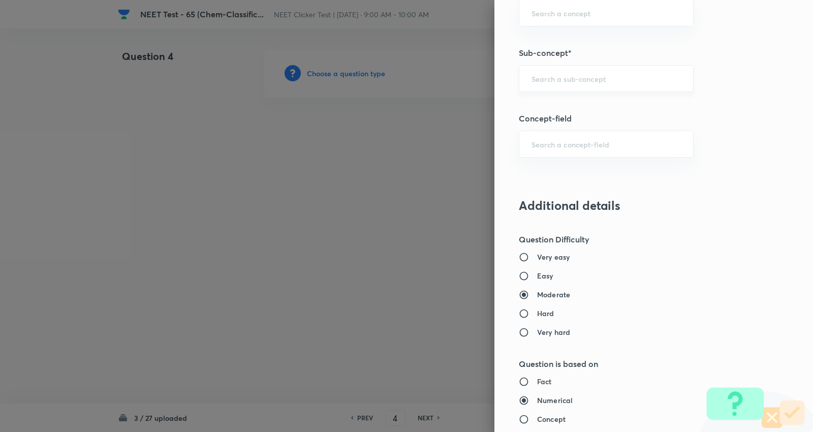
click at [581, 82] on input "text" at bounding box center [605, 79] width 149 height 10
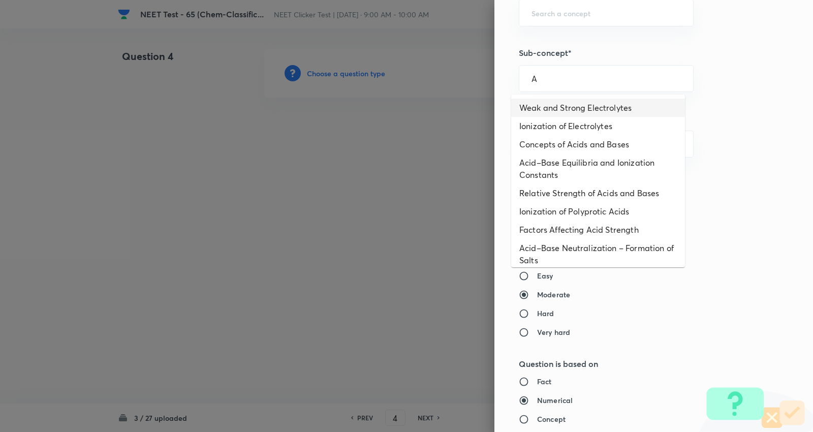
type input "A"
click at [327, 200] on div at bounding box center [406, 216] width 813 height 432
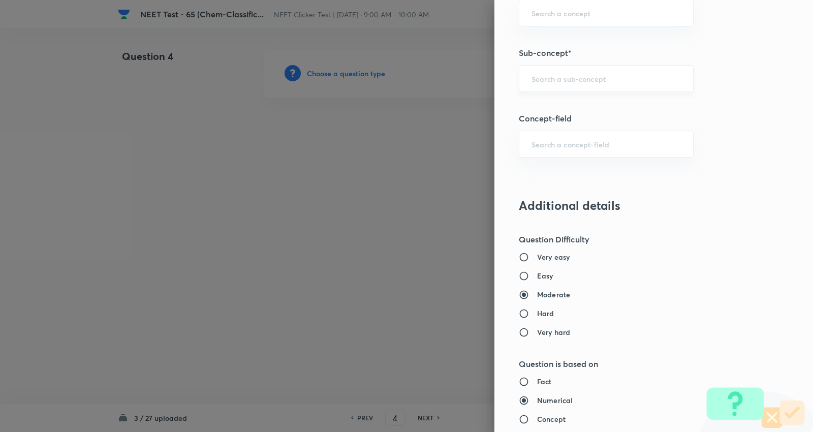
click at [556, 88] on div "​" at bounding box center [606, 78] width 175 height 27
type input "N"
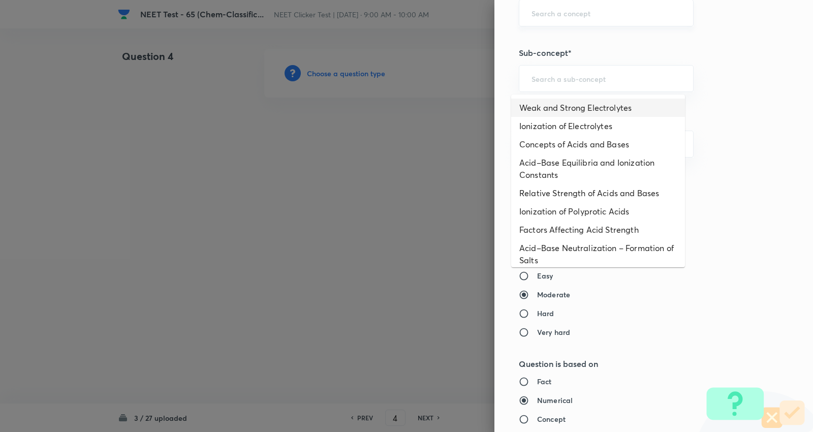
click at [574, 8] on input "text" at bounding box center [605, 13] width 149 height 10
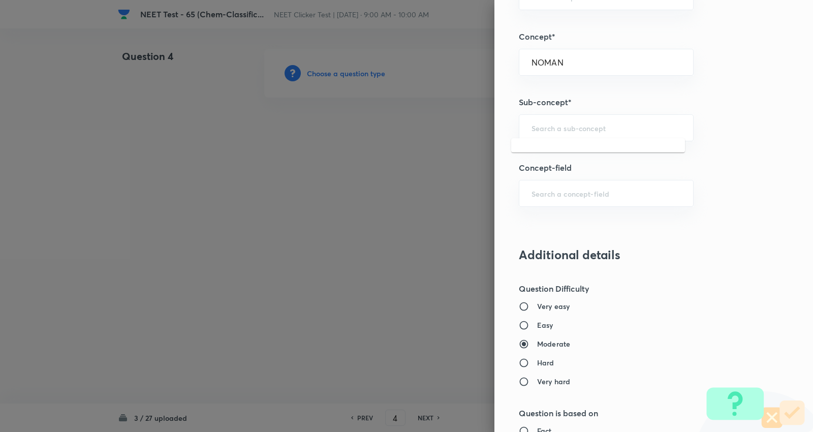
scroll to position [564, 0]
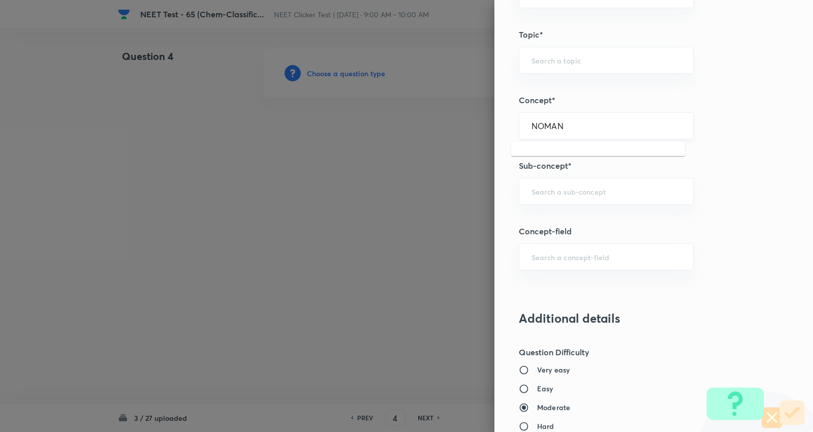
click at [582, 128] on input "NOMAN" at bounding box center [605, 126] width 149 height 10
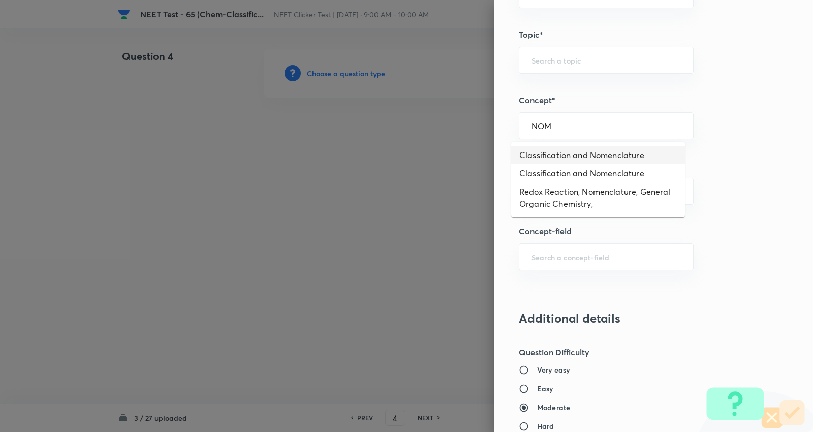
click at [585, 151] on li "Classification and Nomenclature" at bounding box center [598, 155] width 174 height 18
type input "Classification and Nomenclature"
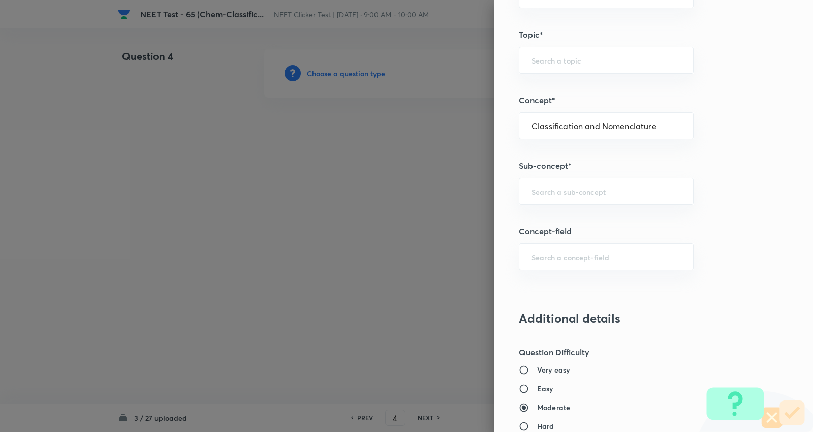
type input "Chemistry"
type input "Organic Chemistry"
click at [567, 192] on input "text" at bounding box center [605, 191] width 149 height 10
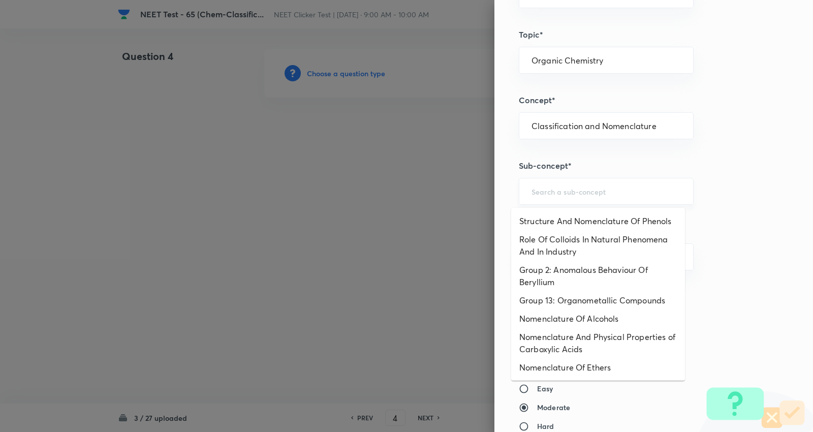
type input "A"
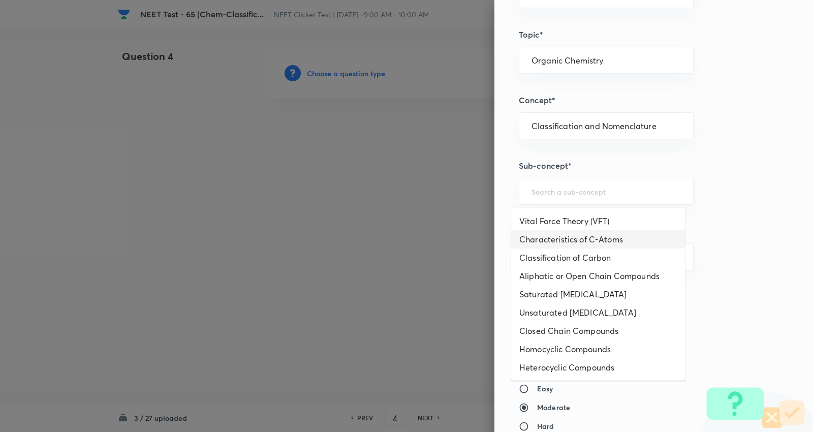
click at [575, 238] on li "Characteristics of C-Atoms" at bounding box center [598, 239] width 174 height 18
type input "Characteristics of C-Atoms"
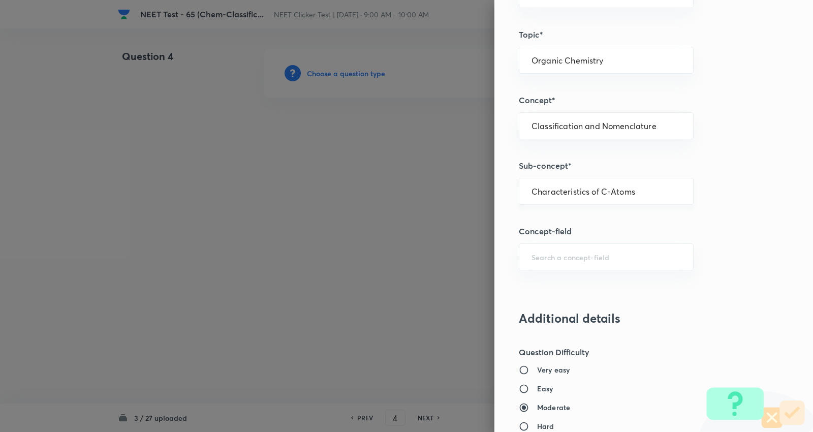
click at [605, 185] on div "Characteristics of C-Atoms ​" at bounding box center [606, 191] width 175 height 27
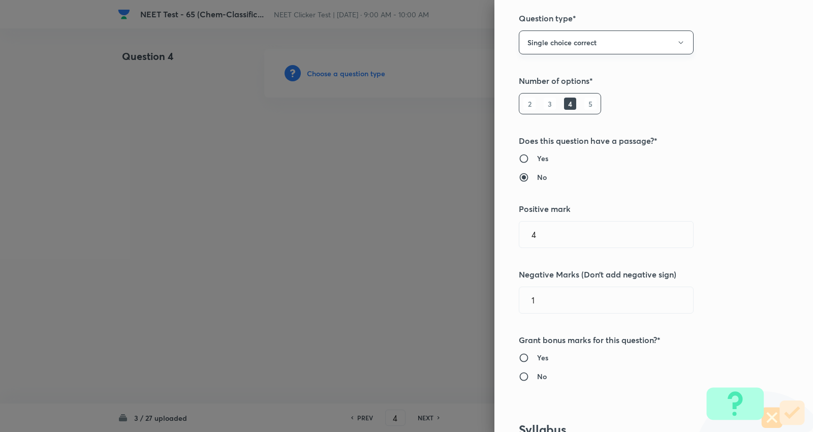
scroll to position [0, 0]
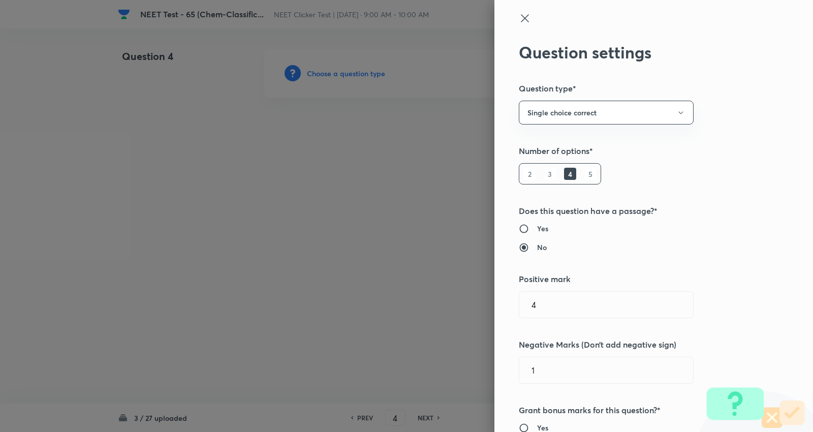
click at [520, 14] on icon at bounding box center [525, 18] width 12 height 12
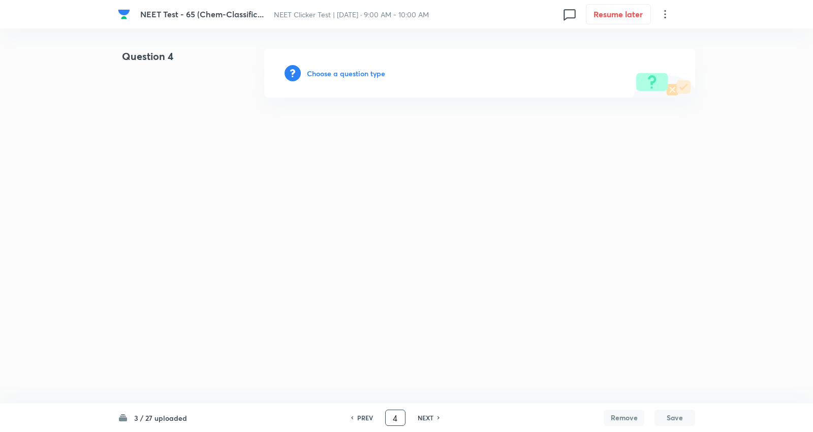
click at [399, 414] on input "4" at bounding box center [395, 418] width 19 height 18
type input "1"
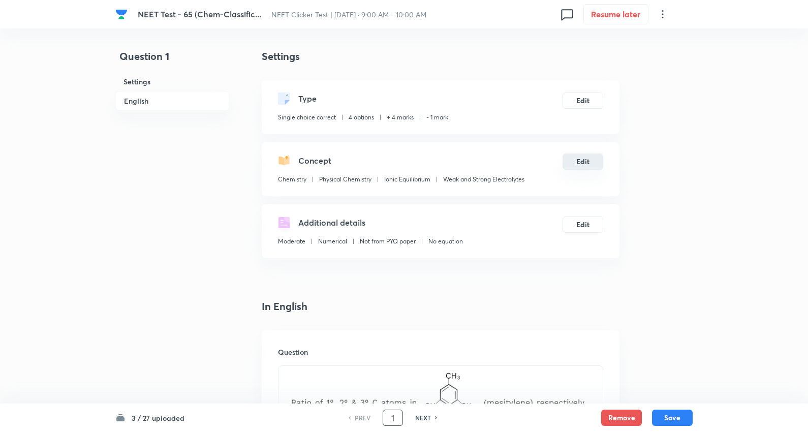
click at [581, 160] on button "Edit" at bounding box center [582, 161] width 41 height 16
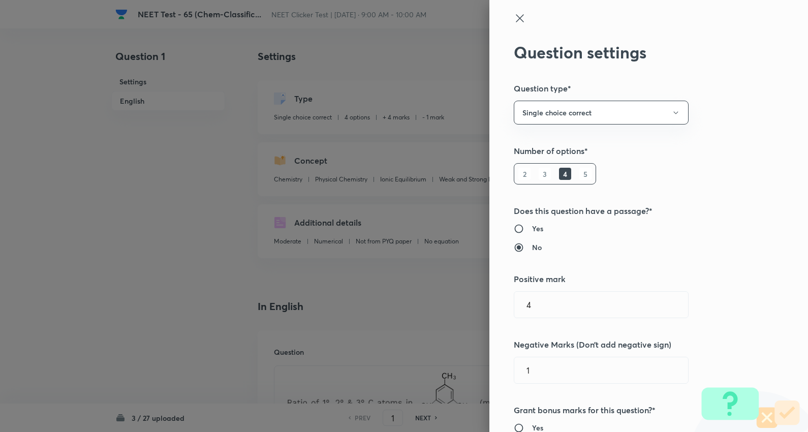
radio input "true"
type input "Physical Chemistry"
type input "Ionic Equilibrium"
type input "Weak and Strong Electrolytes"
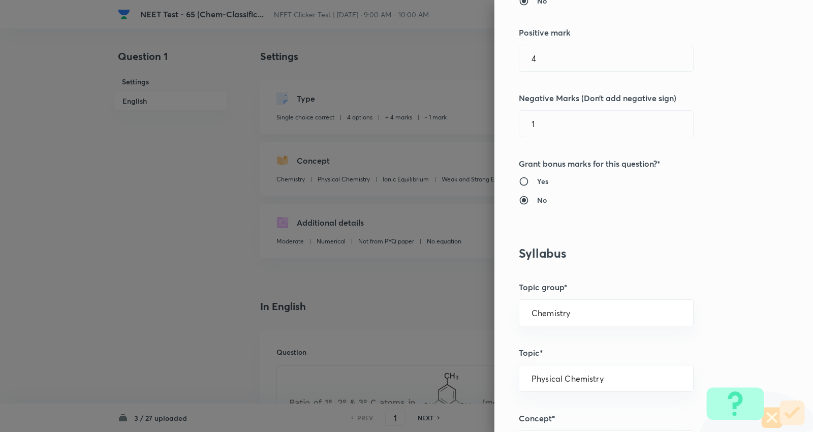
scroll to position [282, 0]
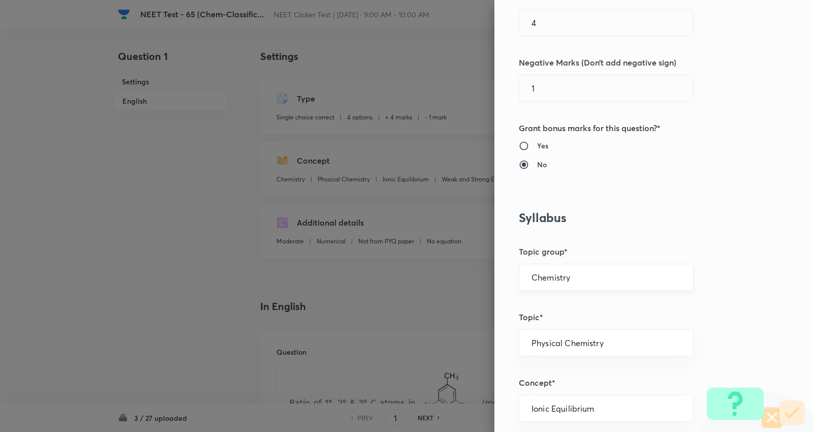
click at [569, 275] on input "Chemistry" at bounding box center [605, 277] width 149 height 10
click at [547, 307] on li "Chemistry" at bounding box center [598, 306] width 174 height 18
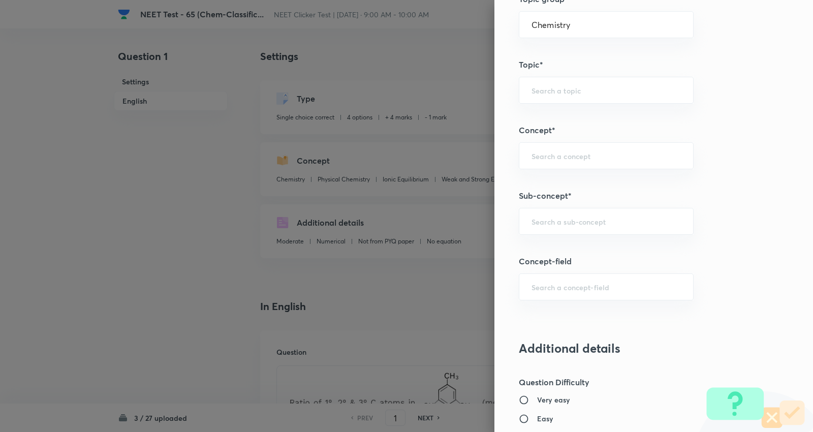
scroll to position [564, 0]
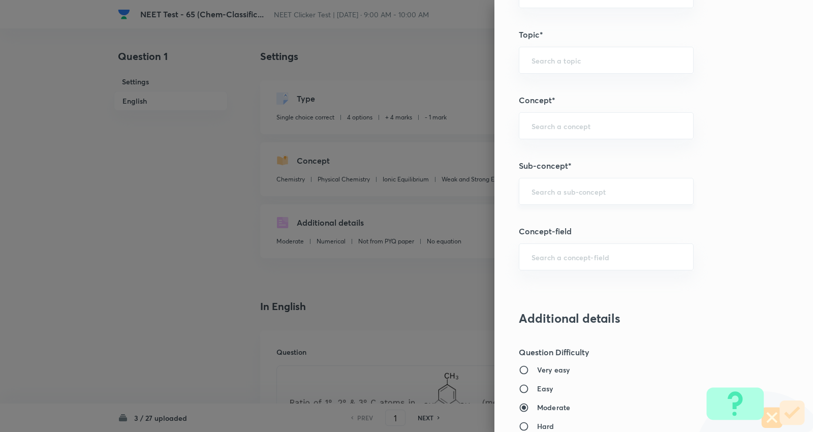
click at [563, 185] on div "​" at bounding box center [606, 191] width 175 height 27
paste input "Characteristics of C-Atoms"
click at [560, 219] on li "Characteristics of C-Atoms" at bounding box center [598, 221] width 174 height 18
type input "Characteristics of C-Atoms"
type input "Organic Chemistry"
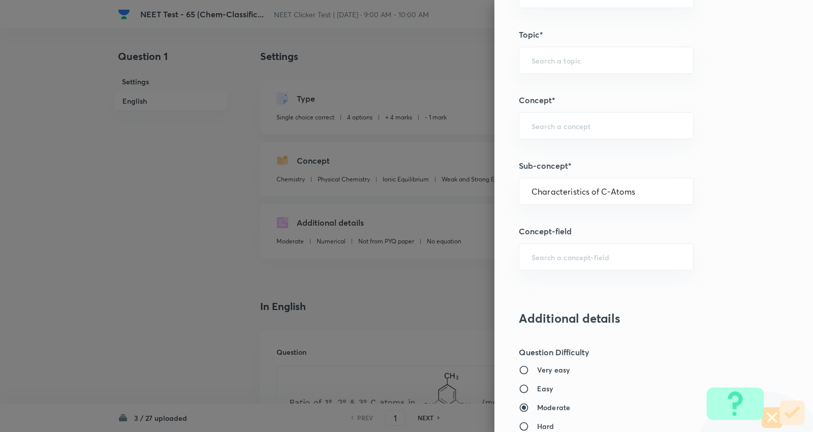
type input "Classification and Nomenclature"
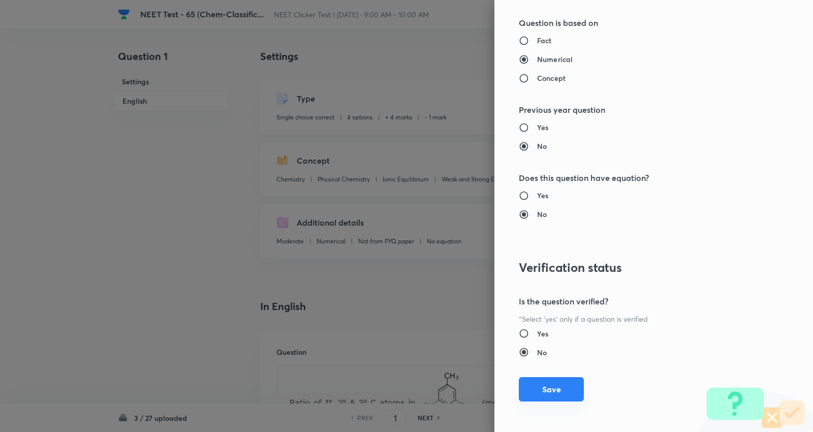
scroll to position [1022, 0]
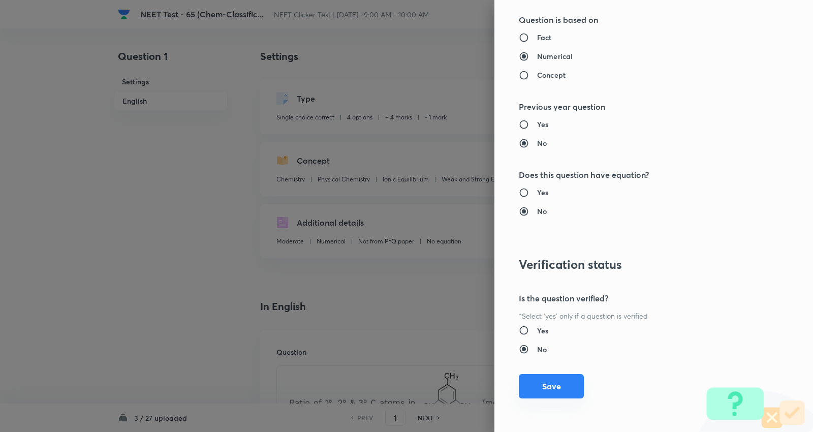
click at [545, 376] on button "Save" at bounding box center [551, 386] width 65 height 24
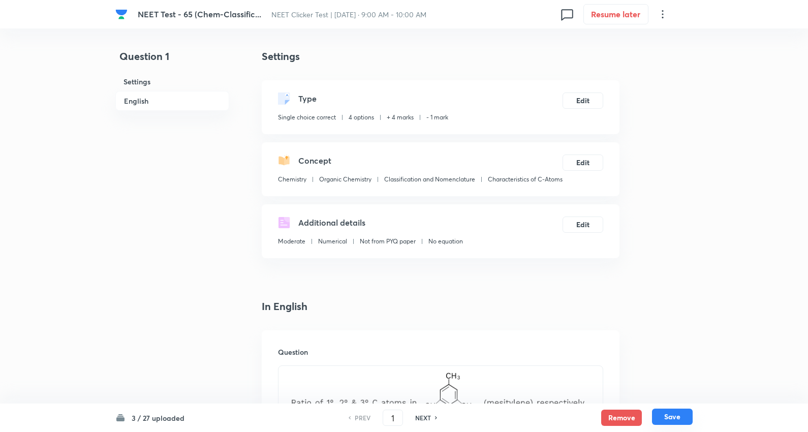
click at [668, 411] on button "Save" at bounding box center [672, 416] width 41 height 16
type input "2"
checkbox input "false"
checkbox input "true"
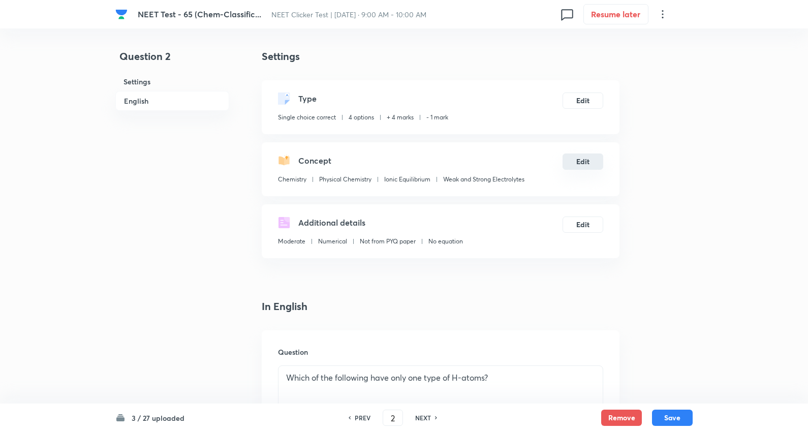
click at [584, 160] on button "Edit" at bounding box center [582, 161] width 41 height 16
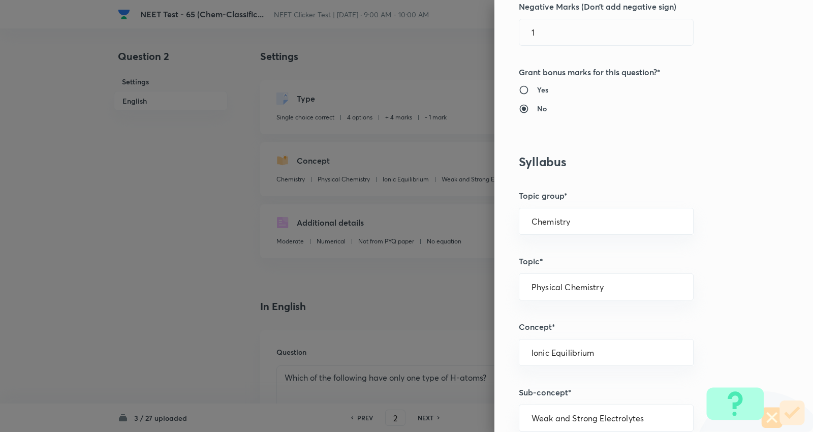
scroll to position [338, 0]
click at [569, 214] on div "Chemistry ​" at bounding box center [606, 220] width 175 height 27
click at [575, 220] on input "Chemistry" at bounding box center [605, 221] width 149 height 10
click at [549, 247] on li "Chemistry" at bounding box center [598, 249] width 174 height 18
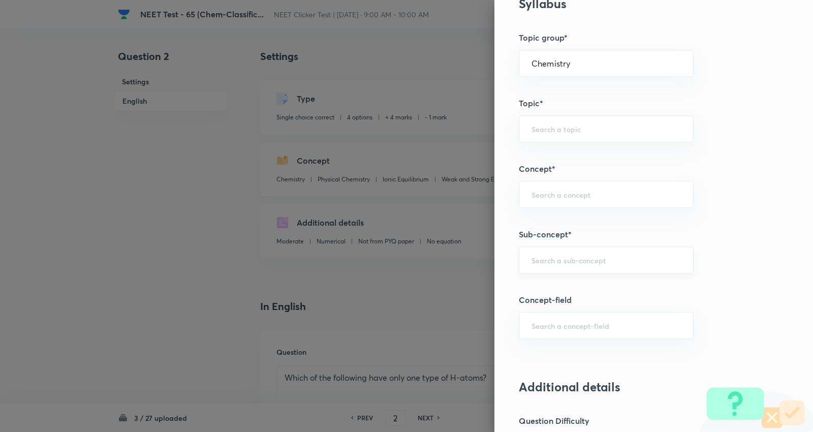
scroll to position [508, 0]
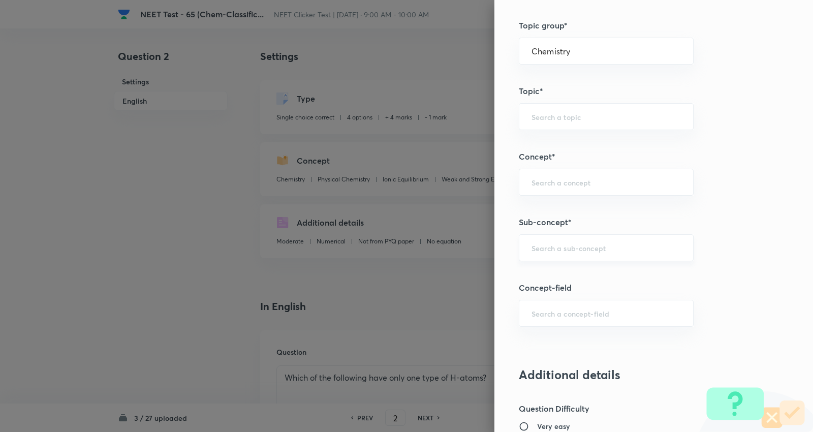
click at [583, 246] on input "text" at bounding box center [605, 248] width 149 height 10
paste input "Characteristics of C-Atoms"
click at [573, 276] on li "Characteristics of C-Atoms" at bounding box center [598, 277] width 174 height 18
type input "Characteristics of C-Atoms"
type input "Organic Chemistry"
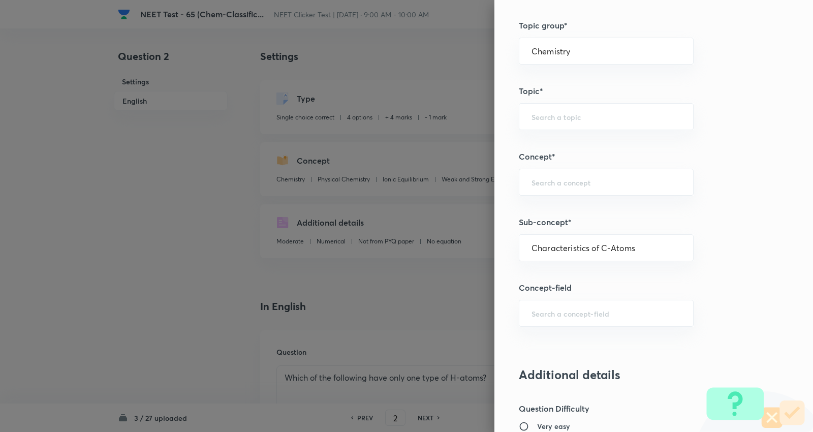
type input "Classification and Nomenclature"
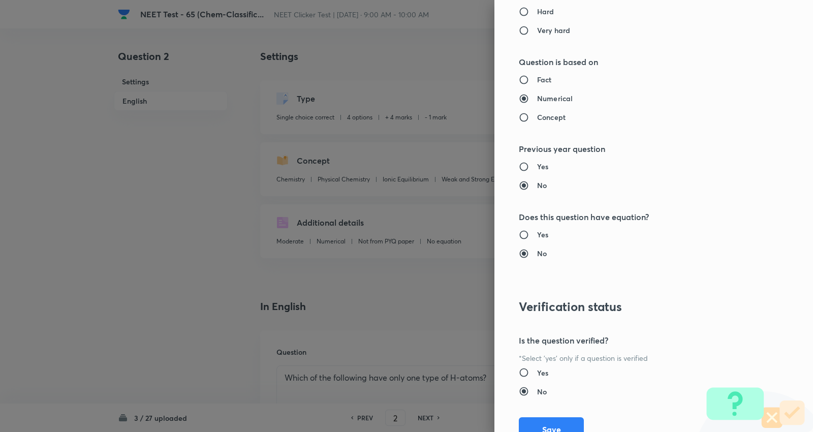
scroll to position [1022, 0]
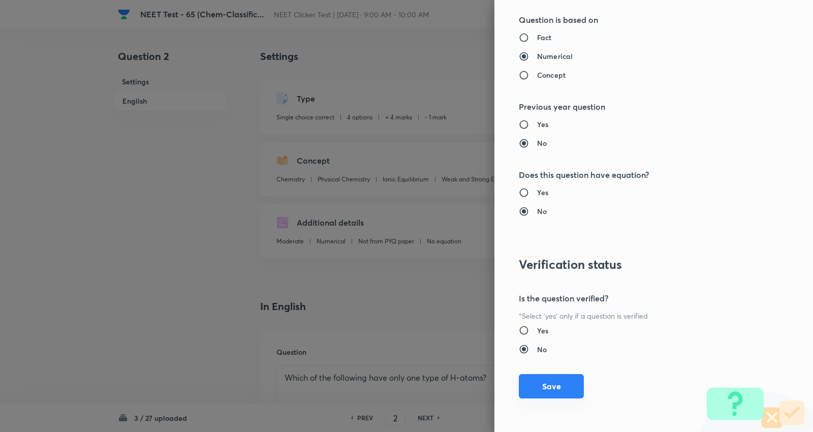
click at [548, 380] on button "Save" at bounding box center [551, 386] width 65 height 24
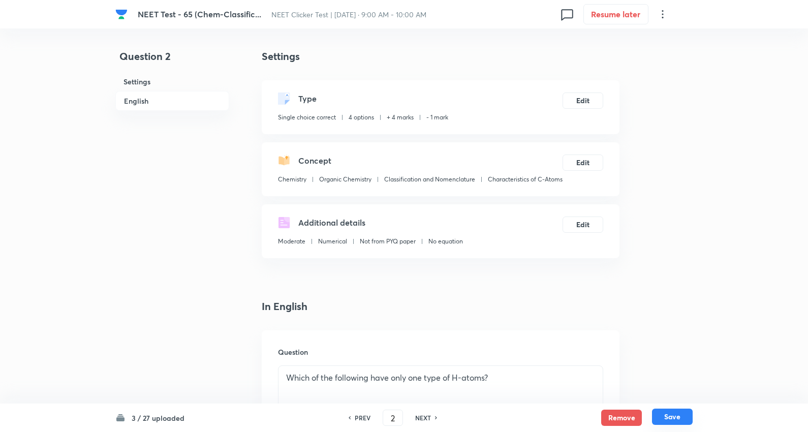
click at [673, 412] on button "Save" at bounding box center [672, 416] width 41 height 16
type input "3"
checkbox input "true"
checkbox input "false"
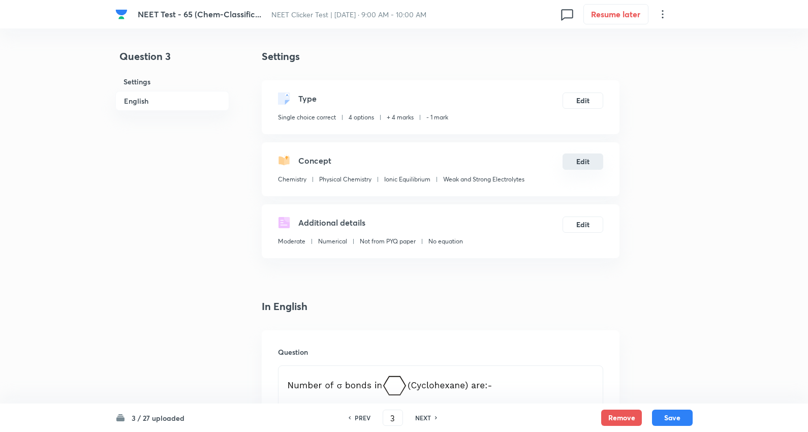
click at [585, 158] on button "Edit" at bounding box center [582, 161] width 41 height 16
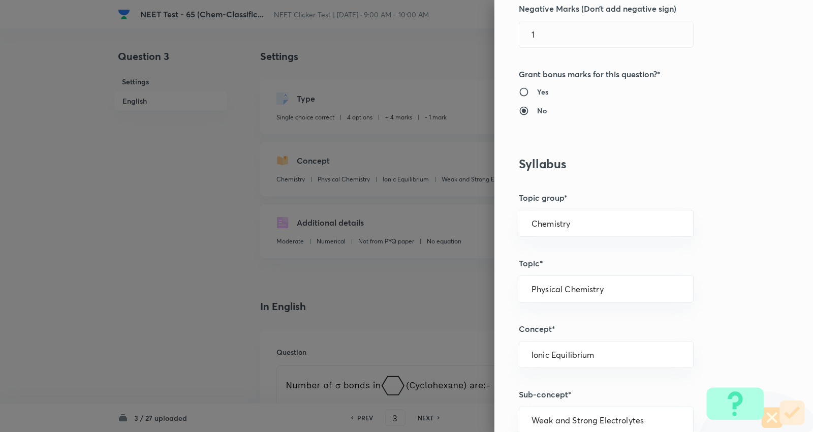
scroll to position [338, 0]
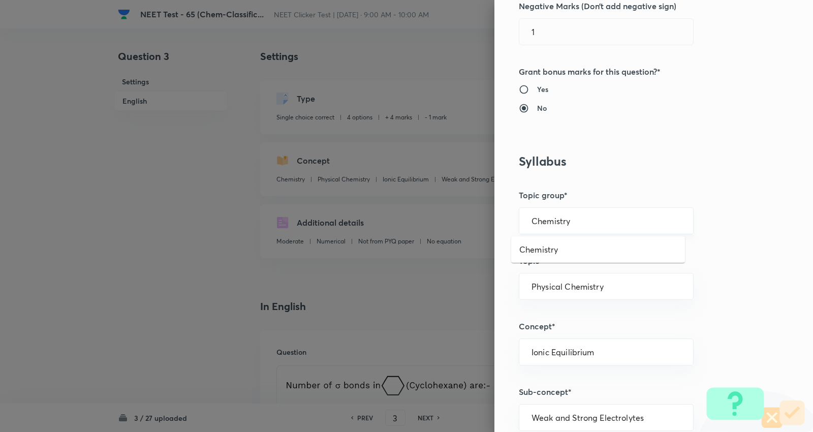
click at [574, 216] on input "Chemistry" at bounding box center [605, 221] width 149 height 10
click at [562, 251] on li "Chemistry" at bounding box center [598, 249] width 174 height 18
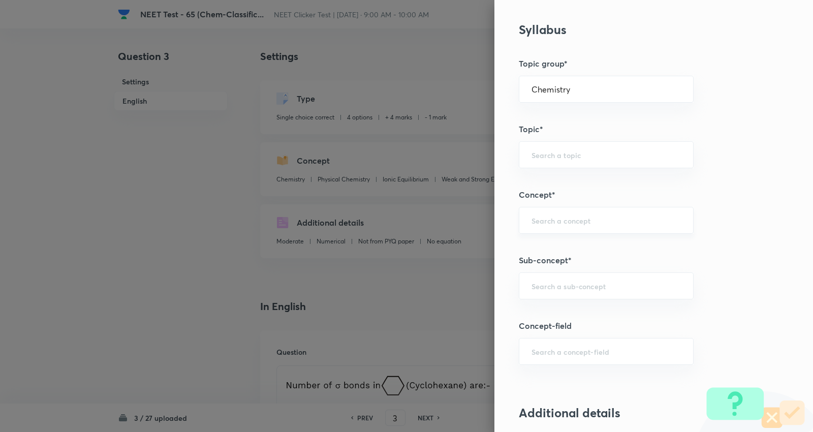
scroll to position [508, 0]
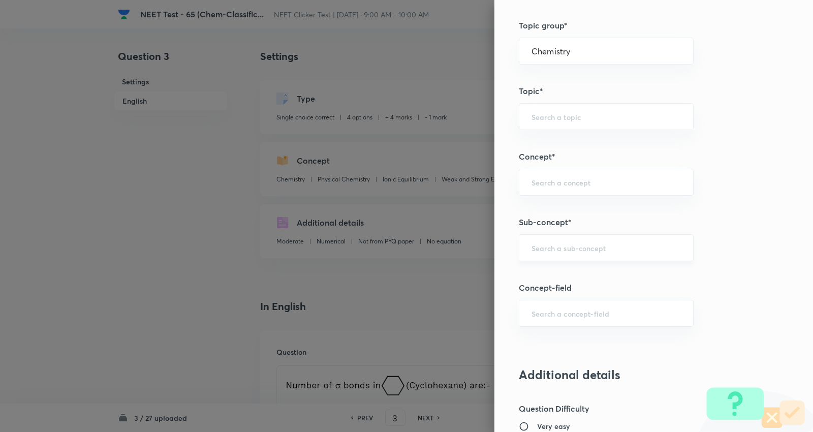
click at [578, 239] on div "​" at bounding box center [606, 247] width 175 height 27
paste input "Characteristics of C-Atoms"
click at [585, 280] on li "Characteristics of C-Atoms" at bounding box center [598, 277] width 174 height 18
type input "Characteristics of C-Atoms"
type input "Organic Chemistry"
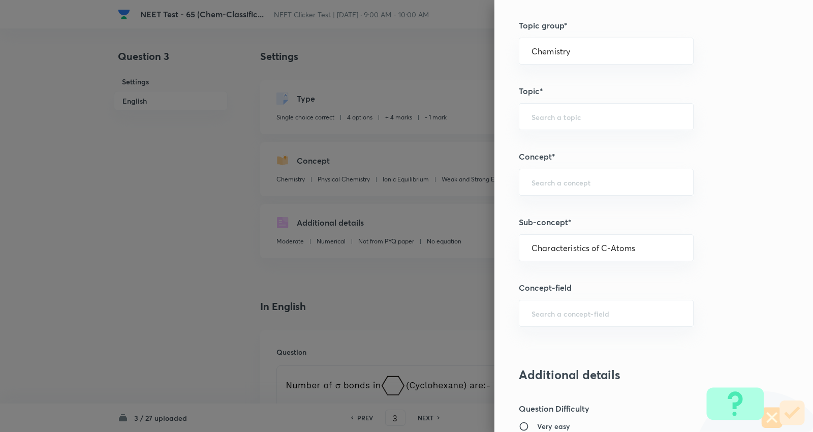
type input "Classification and Nomenclature"
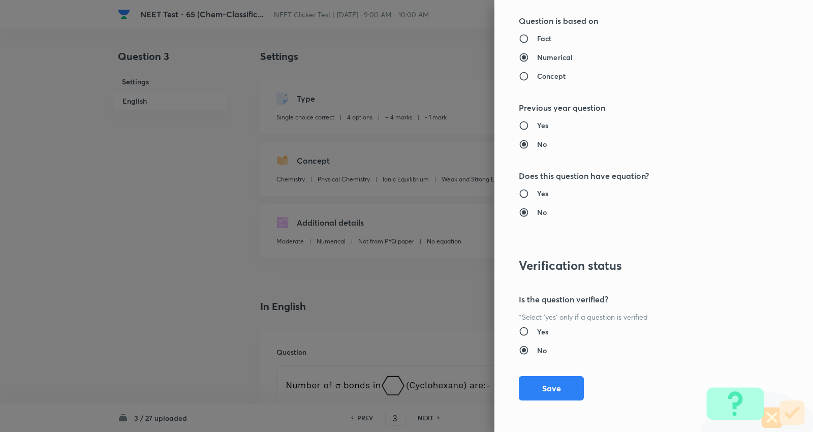
scroll to position [1022, 0]
click at [552, 379] on button "Save" at bounding box center [551, 386] width 65 height 24
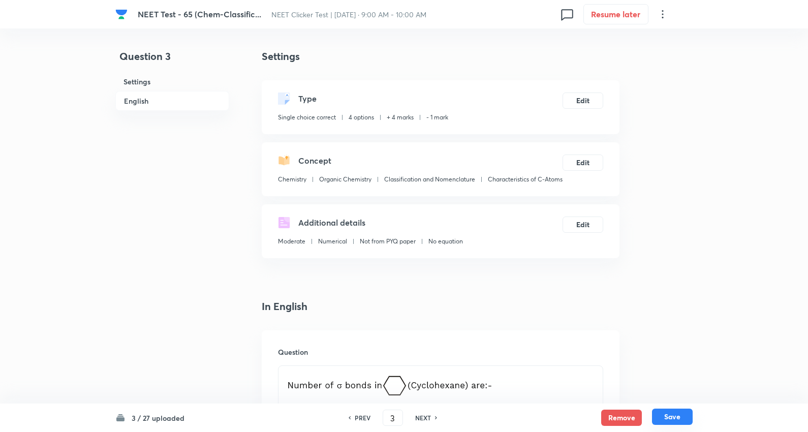
click at [670, 415] on button "Save" at bounding box center [672, 416] width 41 height 16
type input "4"
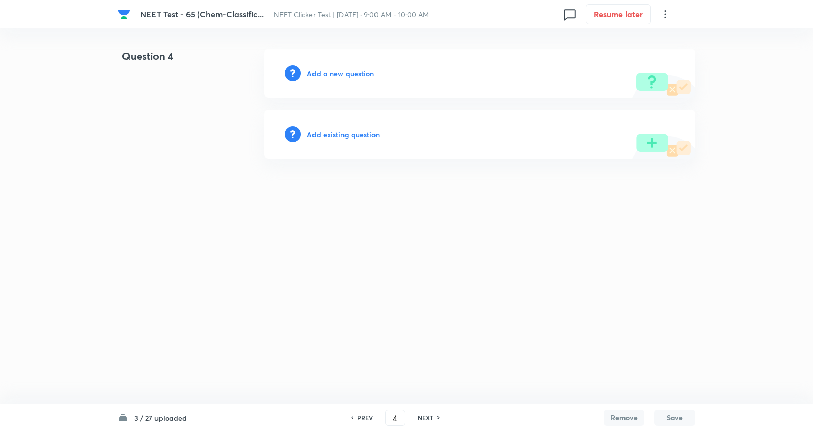
click at [364, 74] on h6 "Add a new question" at bounding box center [340, 73] width 67 height 11
click at [364, 74] on h6 "Choose a question type" at bounding box center [346, 73] width 78 height 11
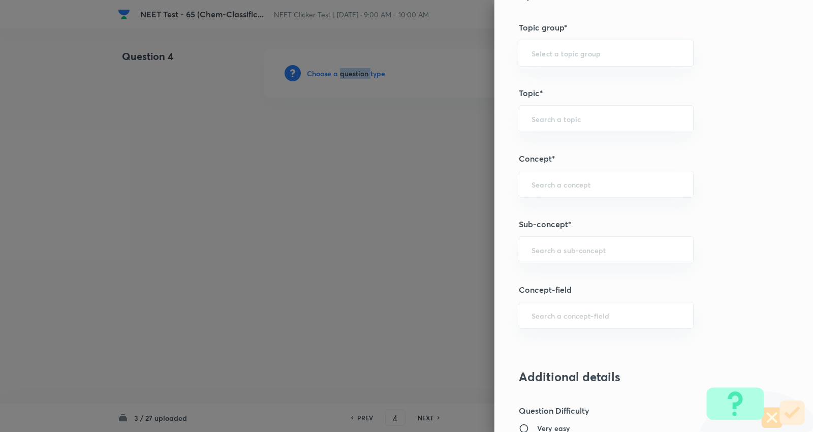
scroll to position [508, 0]
click at [581, 251] on input "text" at bounding box center [605, 248] width 149 height 10
paste input "Characteristics of C-Atoms"
click at [586, 268] on li "Characteristics of C-Atoms" at bounding box center [598, 277] width 174 height 18
type input "Characteristics of C-Atoms"
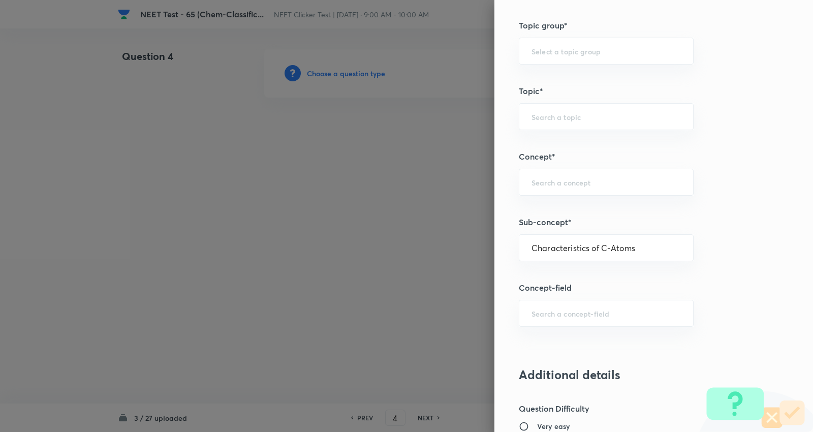
type input "Chemistry"
type input "Organic Chemistry"
type input "Classification and Nomenclature"
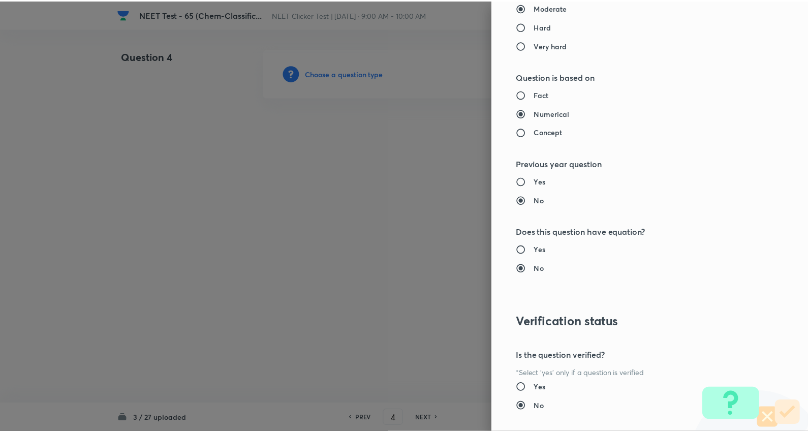
scroll to position [1022, 0]
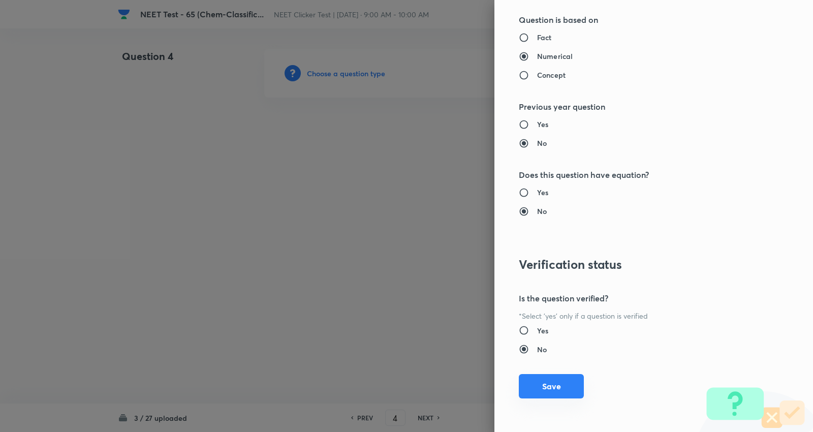
click at [552, 385] on button "Save" at bounding box center [551, 386] width 65 height 24
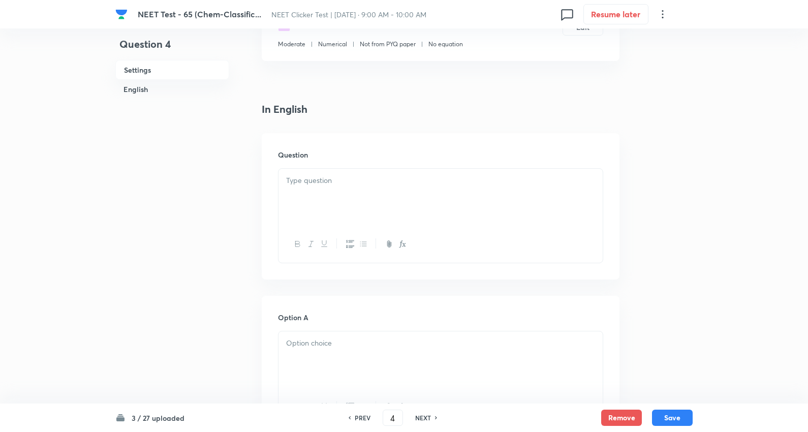
scroll to position [226, 0]
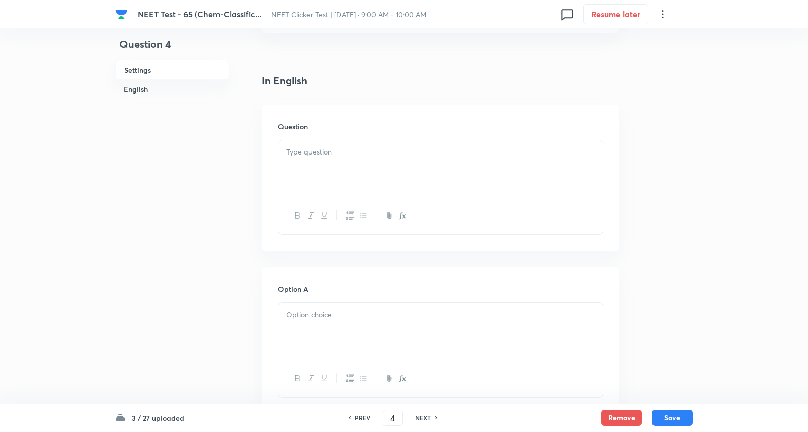
click at [339, 177] on div at bounding box center [440, 168] width 324 height 57
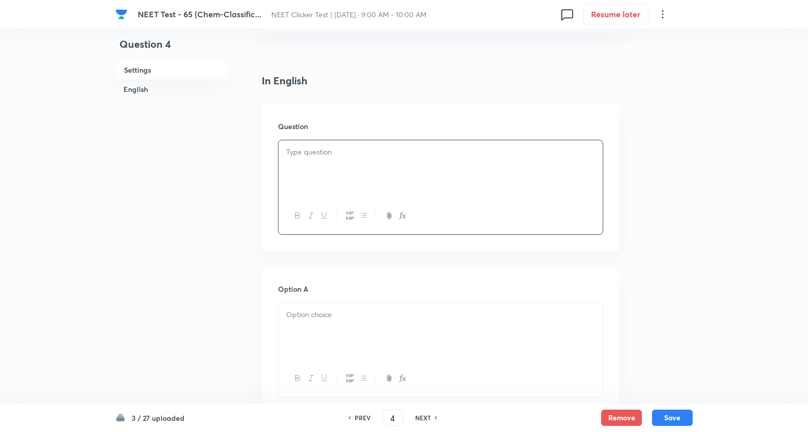
click at [424, 174] on div at bounding box center [440, 168] width 324 height 57
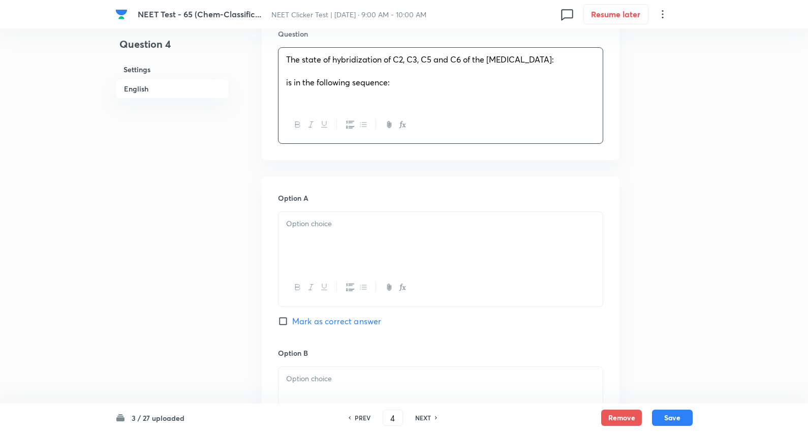
scroll to position [451, 0]
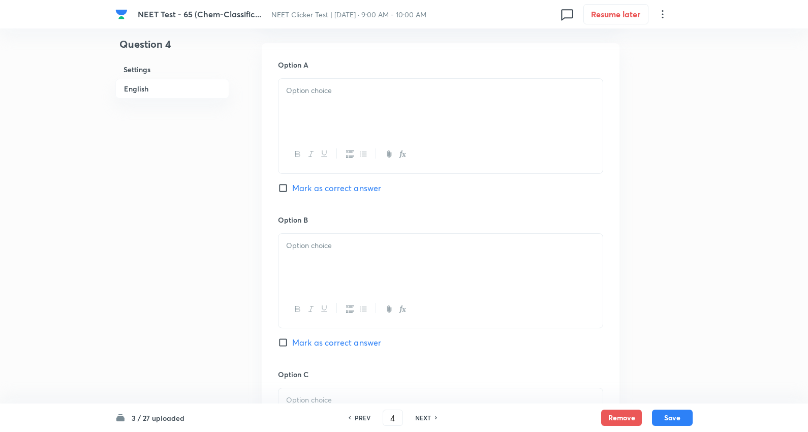
click at [337, 97] on p at bounding box center [440, 91] width 309 height 12
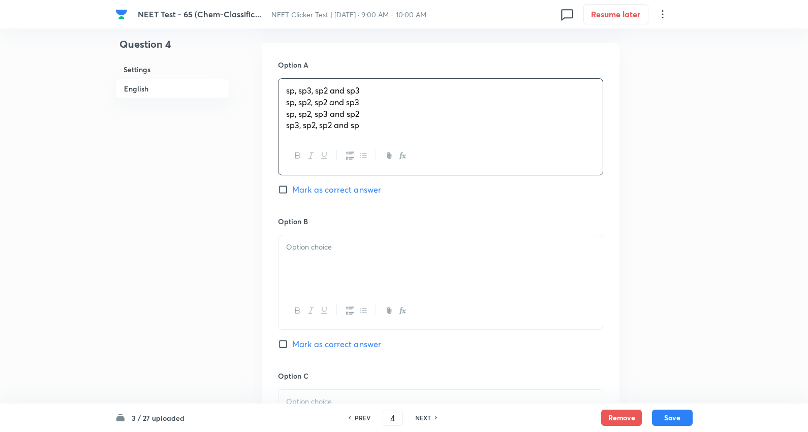
drag, startPoint x: 287, startPoint y: 164, endPoint x: 583, endPoint y: 209, distance: 300.2
click at [583, 175] on div "sp, sp3, sp2 and sp3 sp, sp2, sp2 and sp3 sp, sp2, sp3 and sp2 sp3, sp2, sp2 an…" at bounding box center [440, 126] width 325 height 97
click at [351, 194] on span "Mark as correct answer" at bounding box center [336, 188] width 89 height 12
click at [292, 193] on input "Mark as correct answer" at bounding box center [285, 188] width 14 height 10
checkbox input "true"
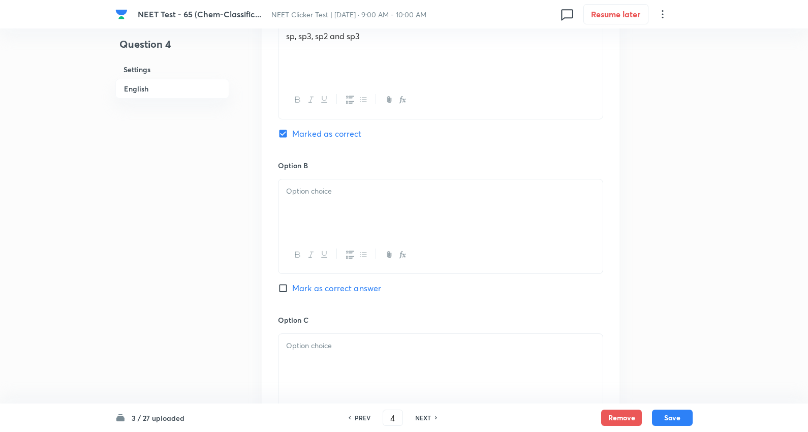
scroll to position [564, 0]
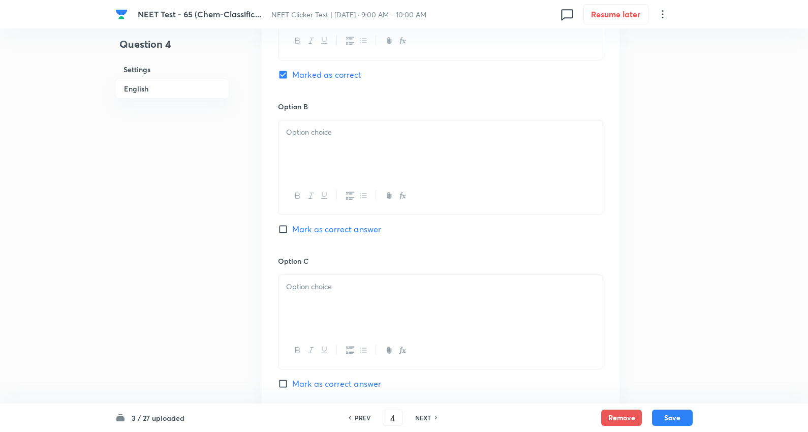
click at [323, 138] on p at bounding box center [440, 132] width 309 height 12
drag, startPoint x: 284, startPoint y: 209, endPoint x: 567, endPoint y: 252, distance: 286.3
click at [567, 215] on div "sp, sp2, sp2 and sp3 sp, sp2, sp3 and sp2 sp3, sp2, sp2 and sp" at bounding box center [440, 167] width 325 height 95
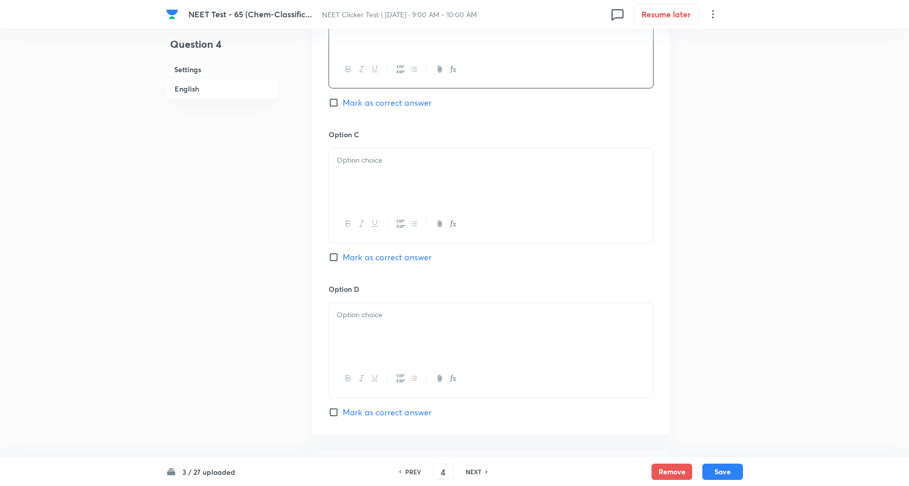
scroll to position [691, 0]
click at [368, 166] on p at bounding box center [491, 160] width 309 height 12
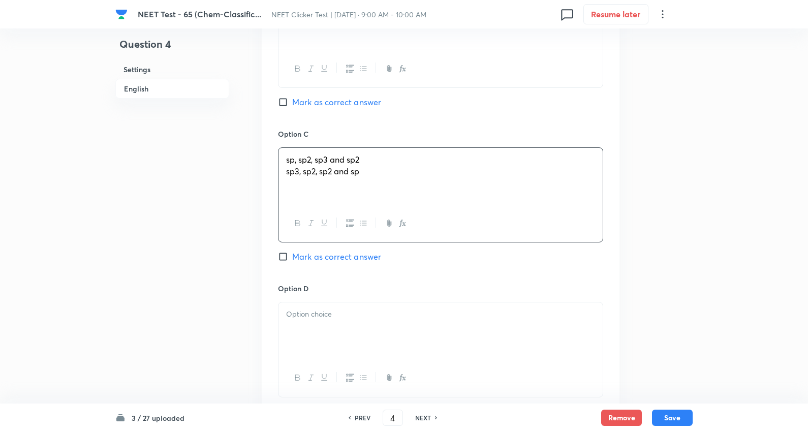
drag, startPoint x: 283, startPoint y: 236, endPoint x: 587, endPoint y: 241, distance: 303.3
click at [587, 205] on div "sp, sp2, sp3 and sp2 sp3, sp2, sp2 and sp" at bounding box center [440, 176] width 324 height 57
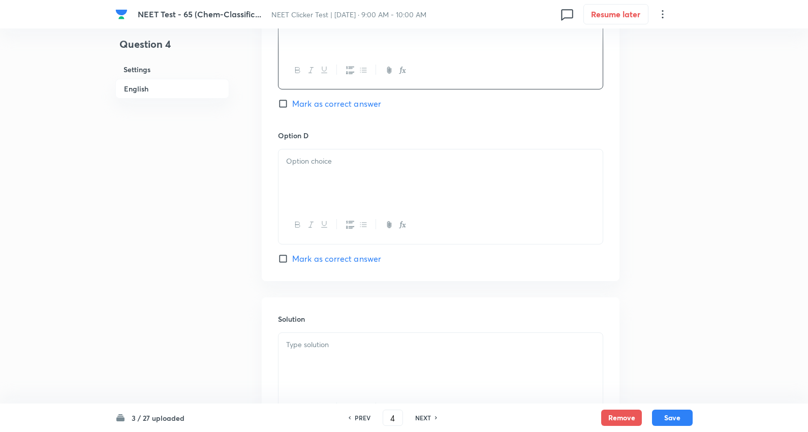
scroll to position [861, 0]
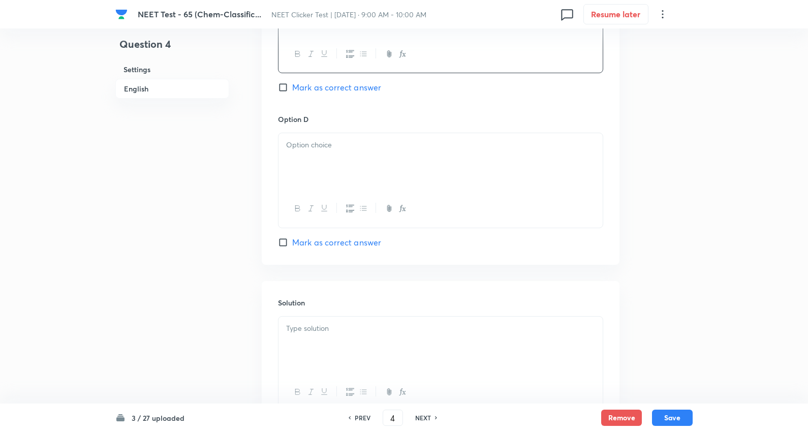
click at [334, 151] on p at bounding box center [440, 145] width 309 height 12
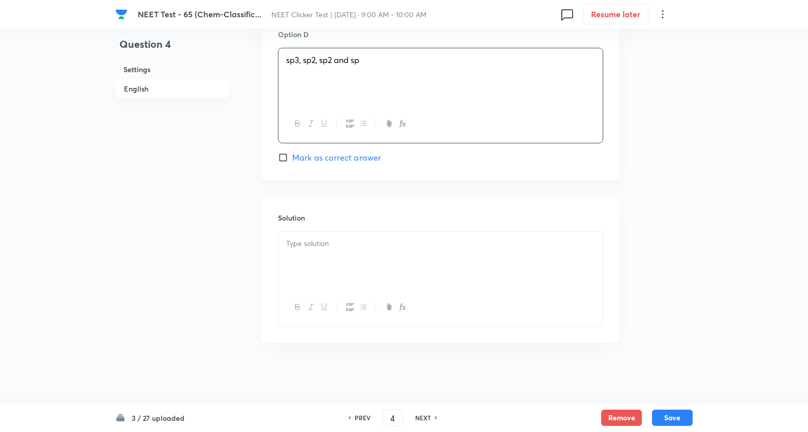
scroll to position [1011, 0]
click at [329, 245] on p at bounding box center [440, 244] width 309 height 12
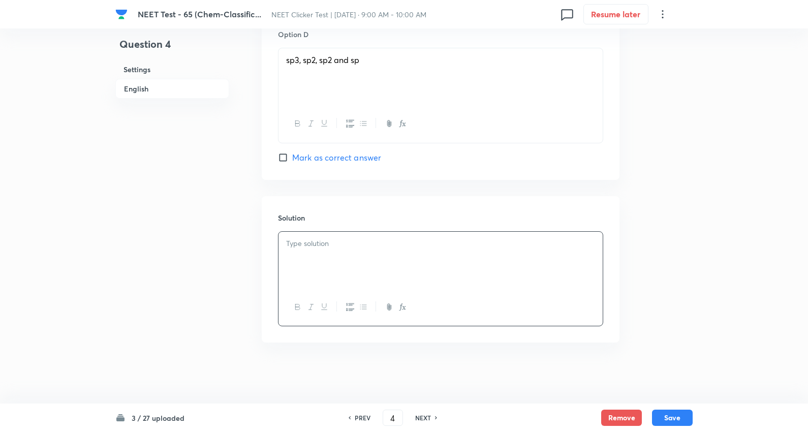
click at [340, 242] on p at bounding box center [440, 244] width 309 height 12
click at [670, 417] on button "Save" at bounding box center [672, 416] width 41 height 16
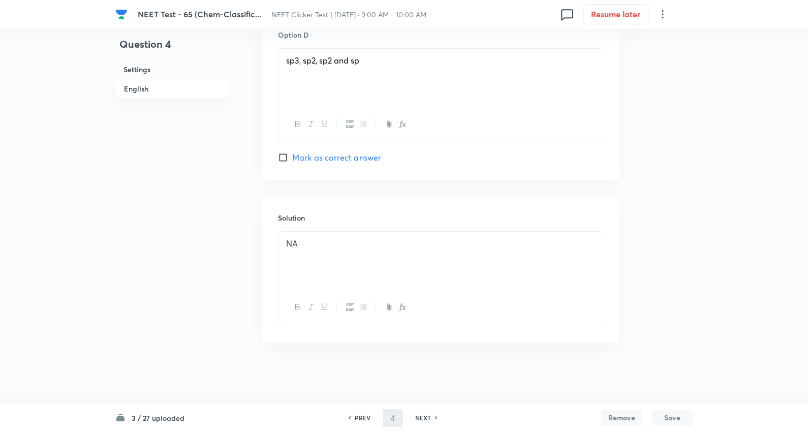
type input "5"
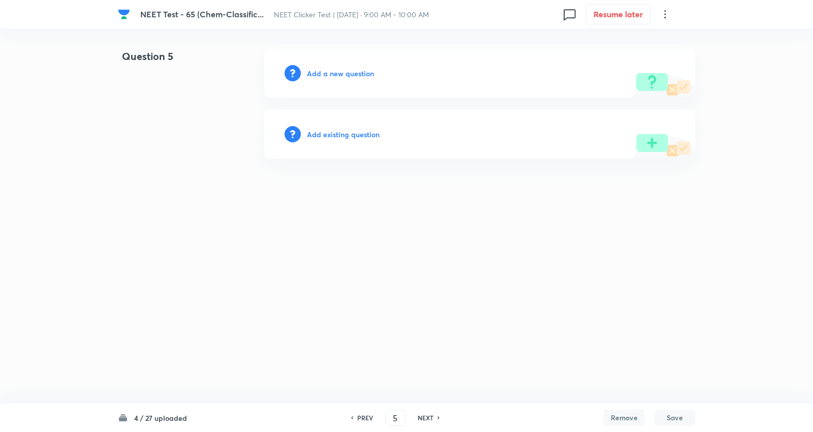
click at [329, 74] on h6 "Add a new question" at bounding box center [340, 73] width 67 height 11
click at [329, 74] on h6 "Choose a question type" at bounding box center [346, 73] width 78 height 11
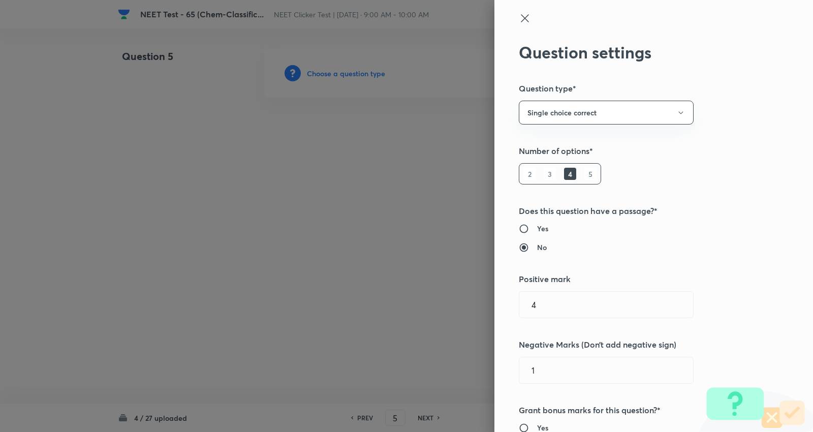
click at [519, 16] on icon at bounding box center [525, 18] width 12 height 12
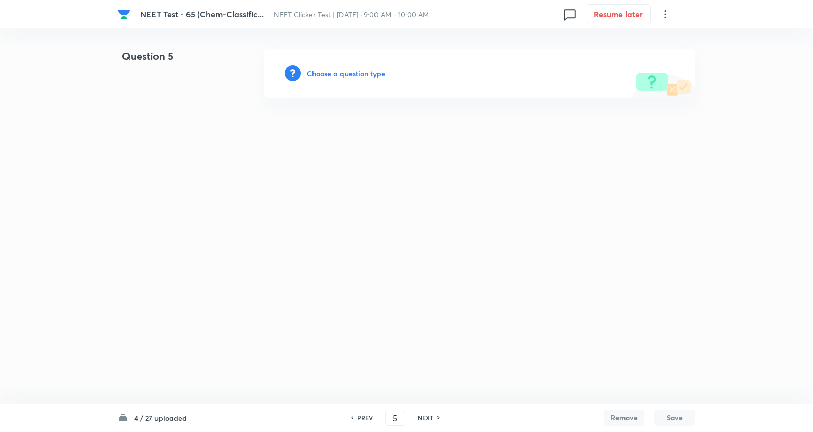
click at [374, 70] on h6 "Choose a question type" at bounding box center [346, 73] width 78 height 11
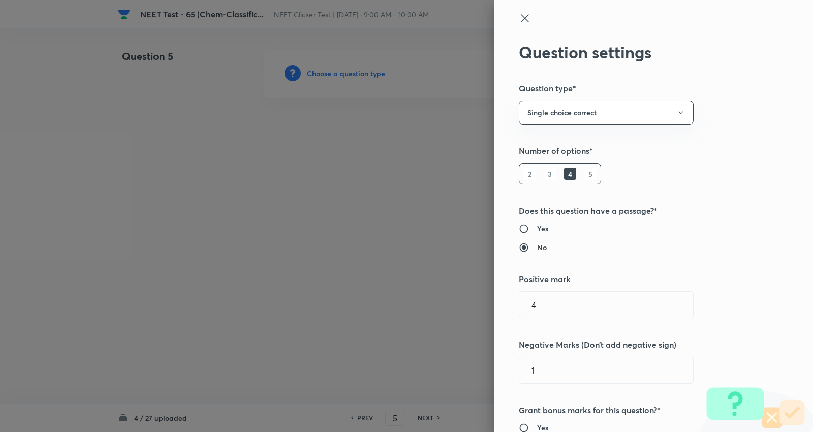
click at [374, 70] on div at bounding box center [406, 216] width 813 height 432
click at [519, 15] on icon at bounding box center [525, 18] width 12 height 12
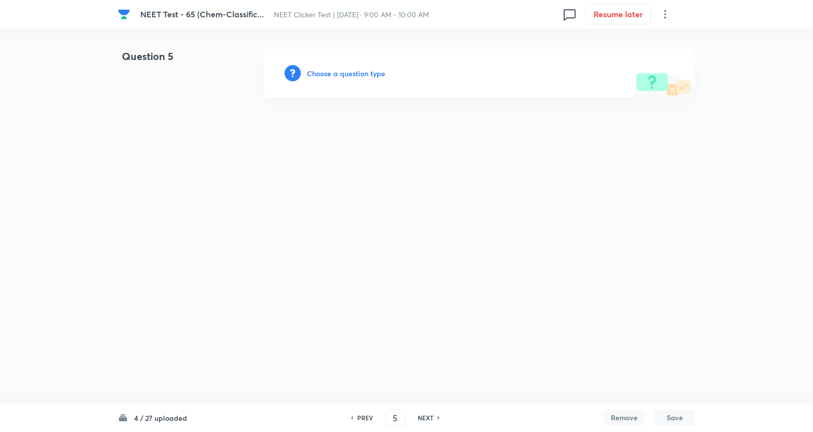
click at [366, 417] on h6 "PREV" at bounding box center [365, 417] width 16 height 9
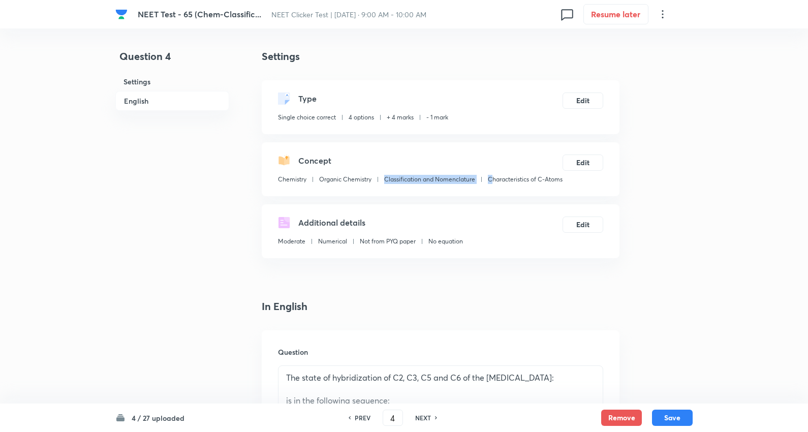
drag, startPoint x: 373, startPoint y: 194, endPoint x: 280, endPoint y: 192, distance: 92.5
click at [280, 188] on div "Chemistry Organic Chemistry Classification and Nomenclature Characteristics of …" at bounding box center [420, 181] width 284 height 13
click at [354, 209] on div "Settings Type Single choice correct 4 options + 4 marks - 1 mark Edit Concept C…" at bounding box center [441, 153] width 358 height 209
drag, startPoint x: 359, startPoint y: 194, endPoint x: 278, endPoint y: 194, distance: 81.3
click at [278, 188] on div "Chemistry Organic Chemistry Classification and Nomenclature Characteristics of …" at bounding box center [420, 181] width 284 height 13
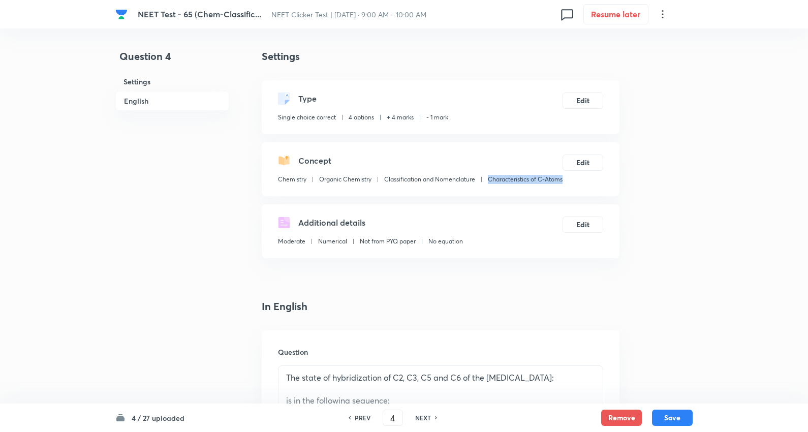
copy p "Characteristics of C-Atoms"
click at [424, 417] on h6 "NEXT" at bounding box center [423, 417] width 16 height 9
type input "5"
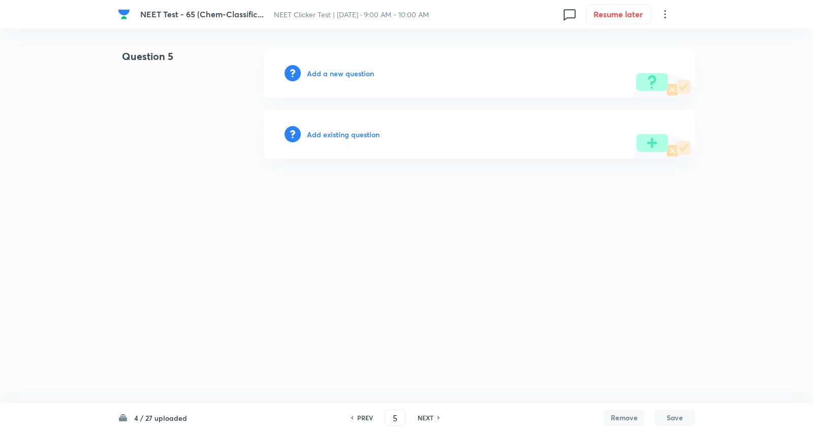
click at [364, 73] on h6 "Add a new question" at bounding box center [340, 73] width 67 height 11
click at [364, 73] on h6 "Choose a question type" at bounding box center [346, 73] width 78 height 11
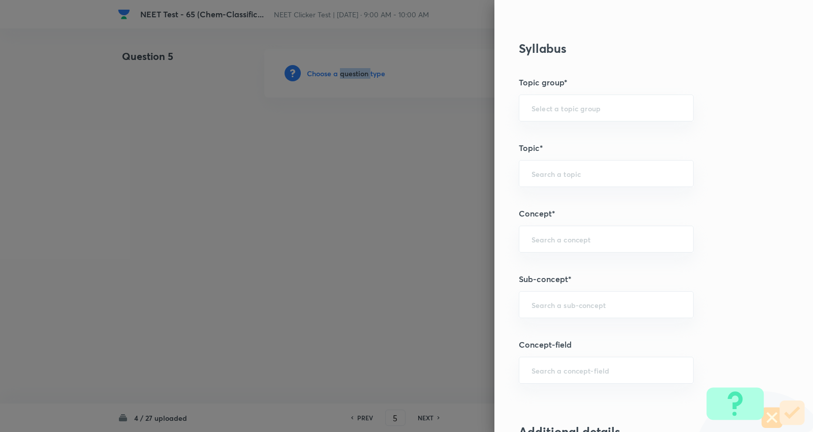
scroll to position [621, 0]
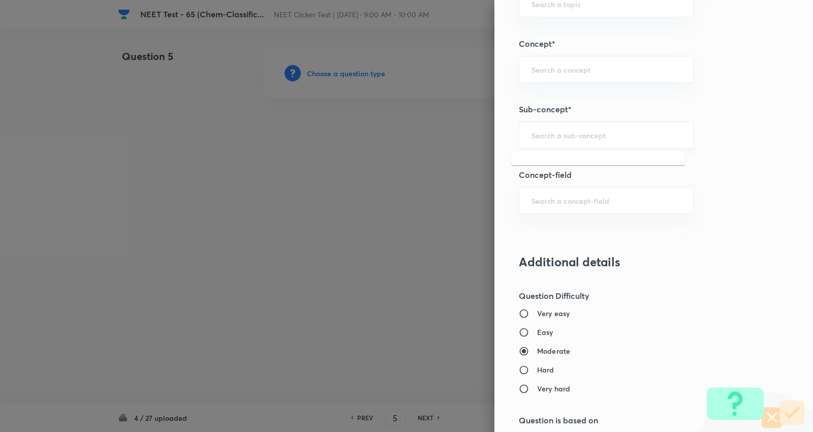
click at [557, 136] on input "text" at bounding box center [605, 135] width 149 height 10
paste input "Characteristics of C-Atoms"
click at [580, 165] on li "Characteristics of C-Atoms" at bounding box center [598, 164] width 174 height 18
type input "Characteristics of C-Atoms"
type input "Chemistry"
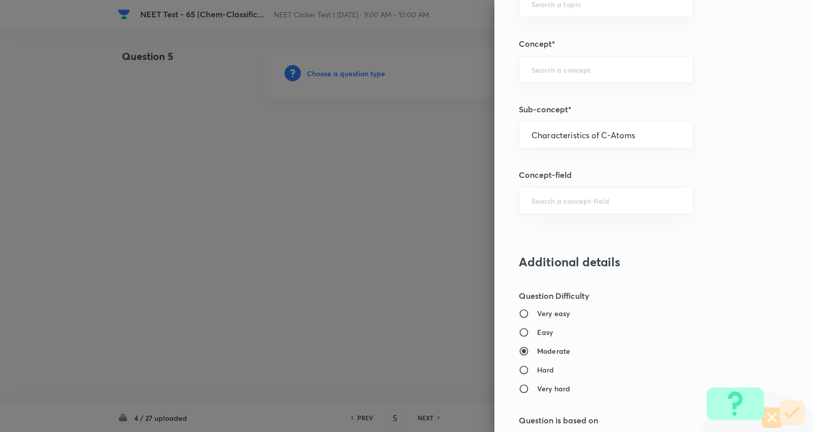
type input "Organic Chemistry"
type input "Classification and Nomenclature"
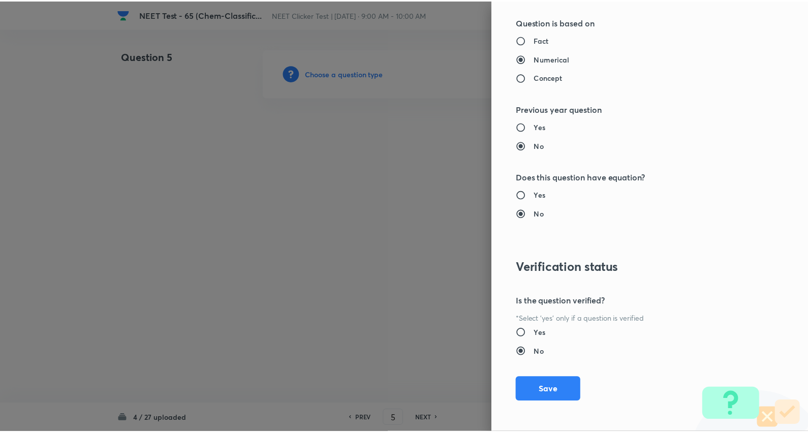
scroll to position [1022, 0]
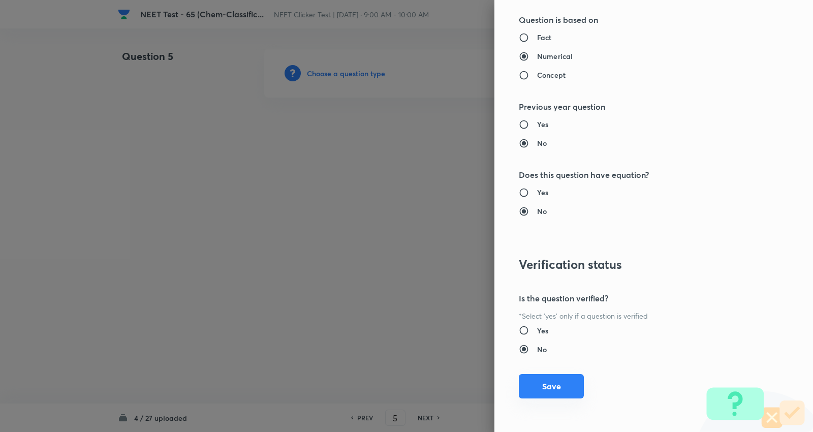
click at [548, 389] on button "Save" at bounding box center [551, 386] width 65 height 24
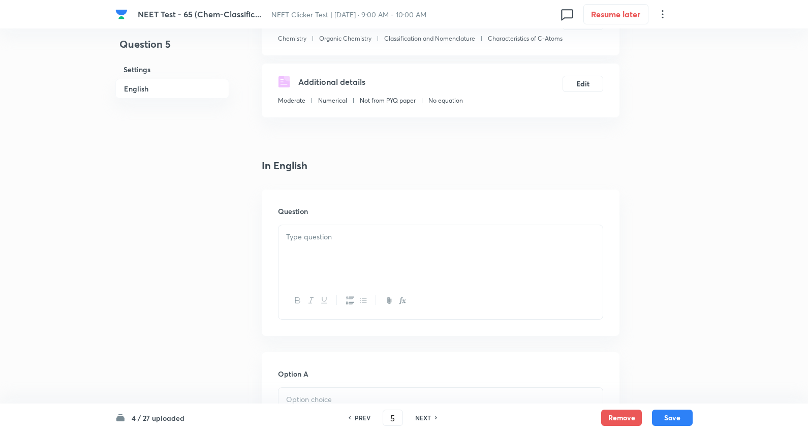
scroll to position [282, 0]
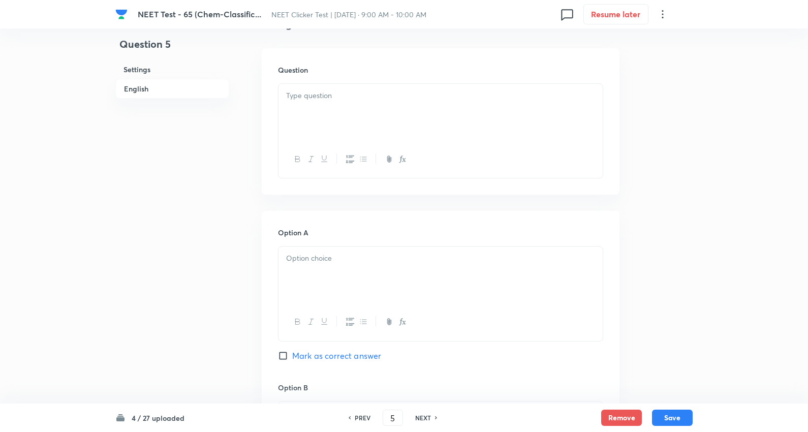
click at [343, 117] on div at bounding box center [440, 112] width 324 height 57
click at [344, 129] on div at bounding box center [440, 112] width 324 height 57
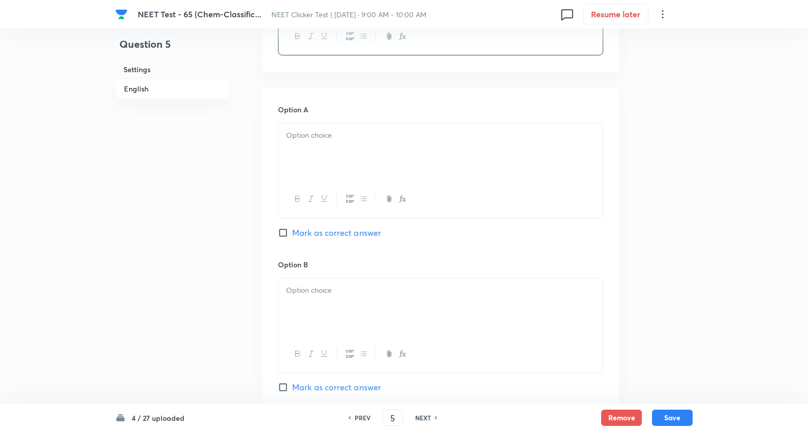
scroll to position [451, 0]
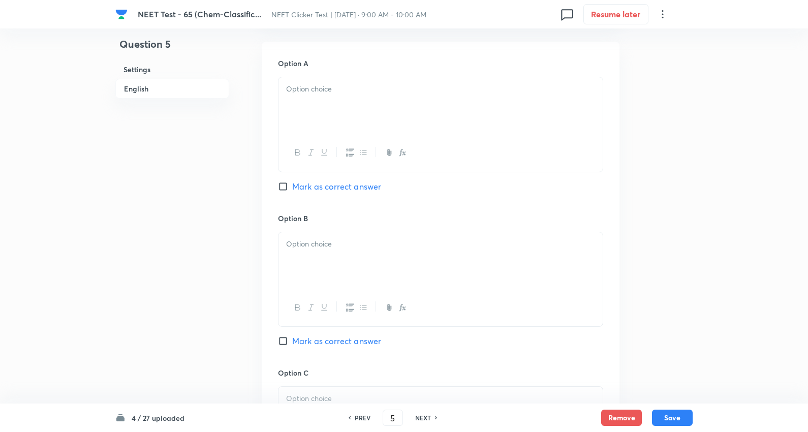
click at [323, 109] on div at bounding box center [440, 105] width 324 height 57
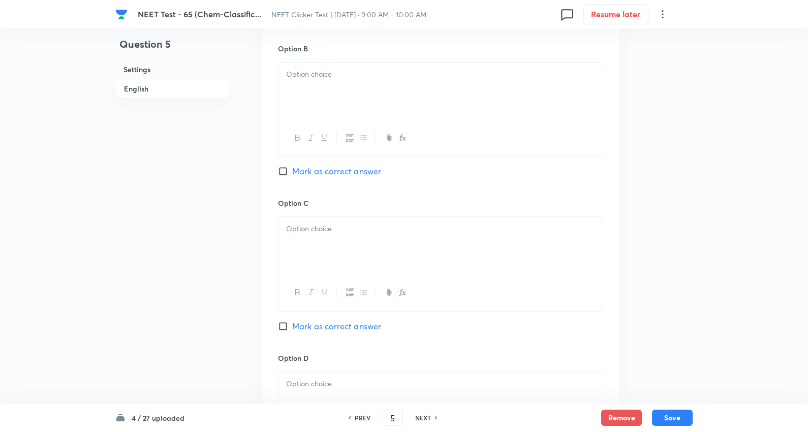
click at [335, 103] on div at bounding box center [440, 90] width 324 height 57
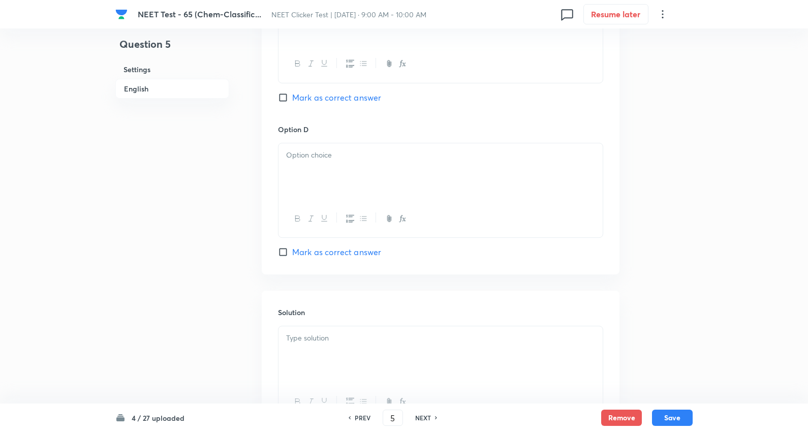
scroll to position [790, 0]
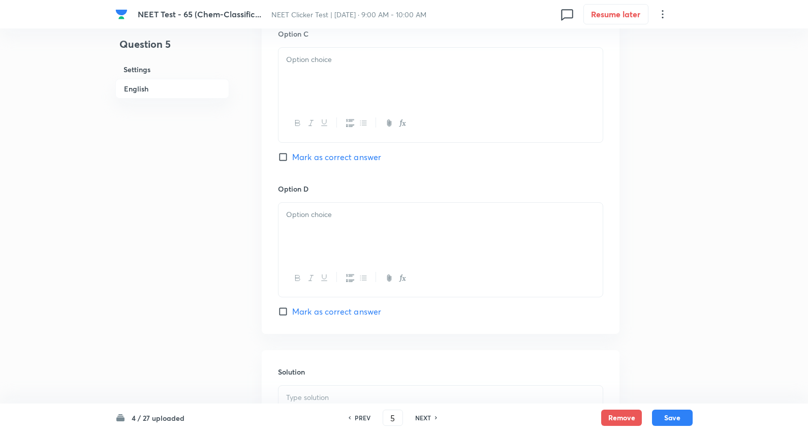
click at [341, 85] on div at bounding box center [440, 76] width 324 height 57
click at [333, 163] on span "Mark as correct answer" at bounding box center [336, 157] width 89 height 12
click at [292, 162] on input "Mark as correct answer" at bounding box center [285, 157] width 14 height 10
checkbox input "true"
click at [337, 239] on div at bounding box center [440, 231] width 324 height 57
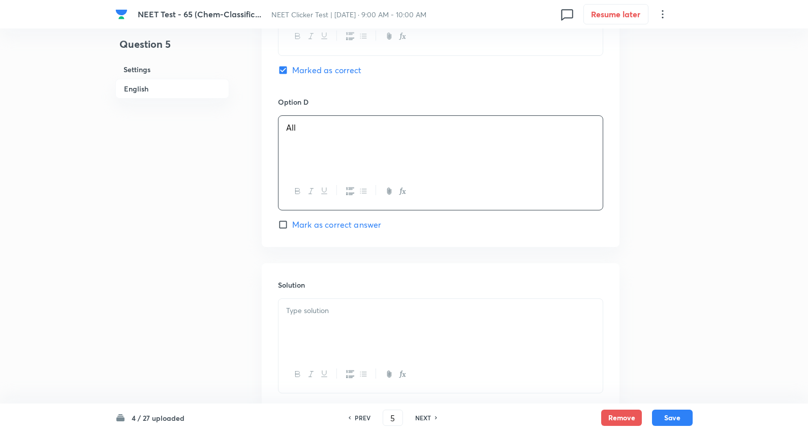
scroll to position [959, 0]
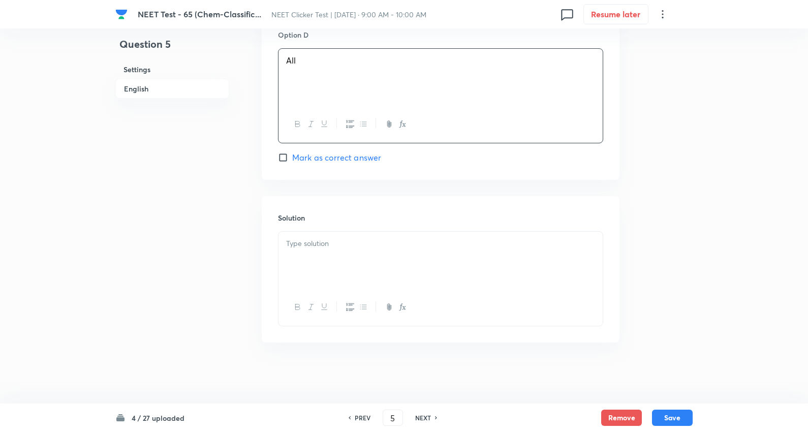
click at [324, 258] on div at bounding box center [440, 260] width 324 height 57
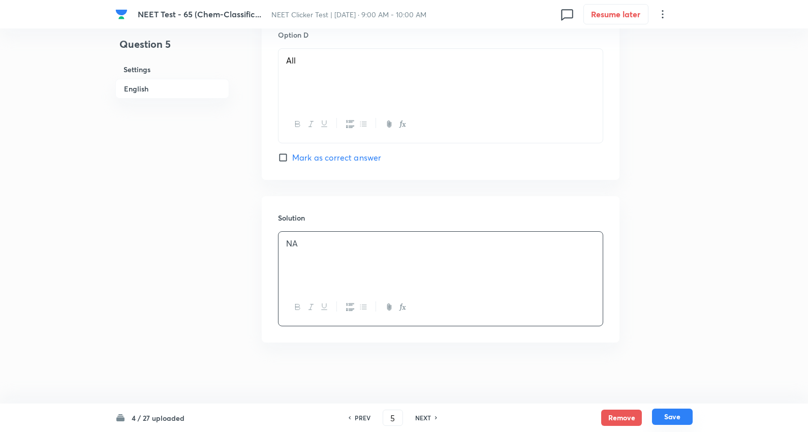
click at [678, 416] on button "Save" at bounding box center [672, 416] width 41 height 16
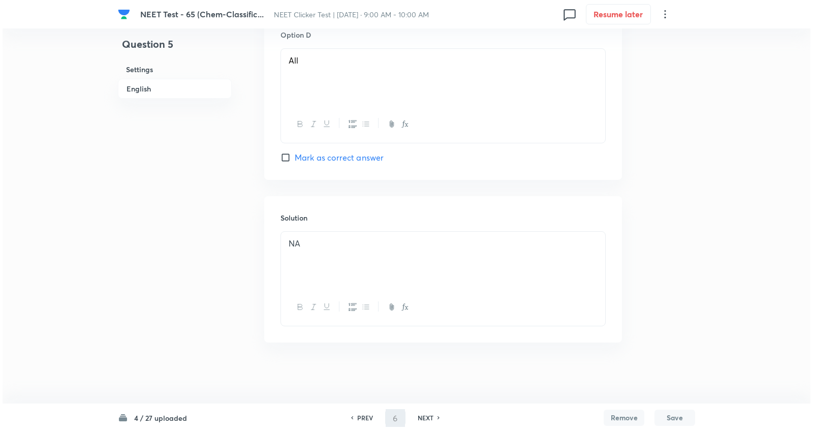
scroll to position [0, 0]
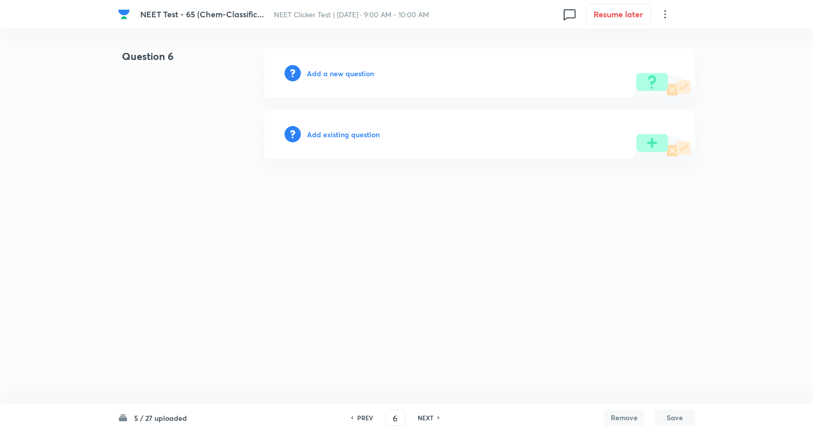
click at [355, 420] on div "PREV" at bounding box center [363, 417] width 27 height 9
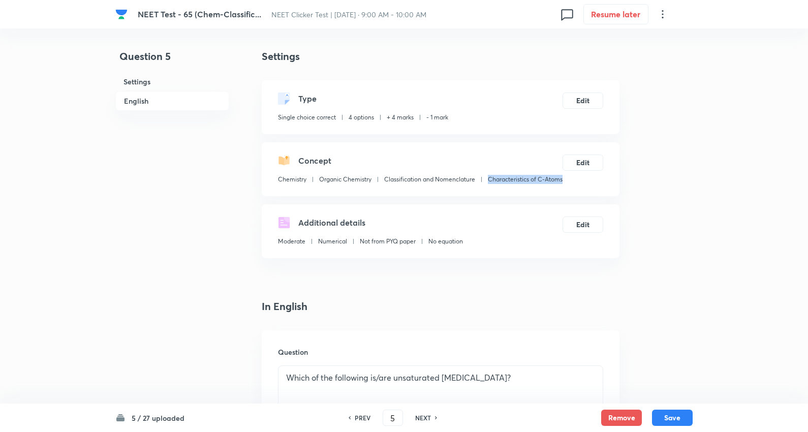
drag, startPoint x: 352, startPoint y: 192, endPoint x: 276, endPoint y: 191, distance: 75.2
click at [276, 191] on div "Concept Chemistry Organic Chemistry Classification and Nomenclature Characteris…" at bounding box center [441, 169] width 358 height 54
copy p "Characteristics of C-Atoms"
click at [426, 415] on h6 "NEXT" at bounding box center [423, 417] width 16 height 9
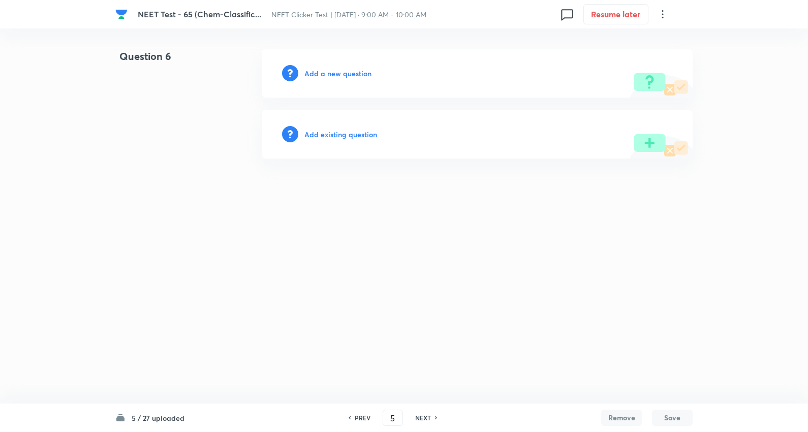
type input "6"
click at [352, 73] on h6 "Add a new question" at bounding box center [340, 73] width 67 height 11
click at [352, 73] on h6 "Choose a question type" at bounding box center [346, 73] width 78 height 11
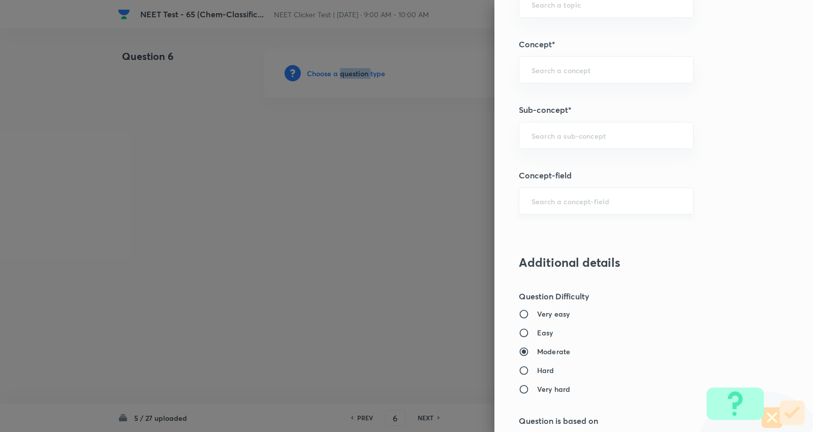
scroll to position [621, 0]
click at [576, 129] on div "​" at bounding box center [606, 134] width 175 height 27
click at [559, 141] on div "​" at bounding box center [606, 134] width 175 height 27
paste input "Characteristics of C-Atoms"
click at [570, 166] on li "Characteristics of C-Atoms" at bounding box center [598, 164] width 174 height 18
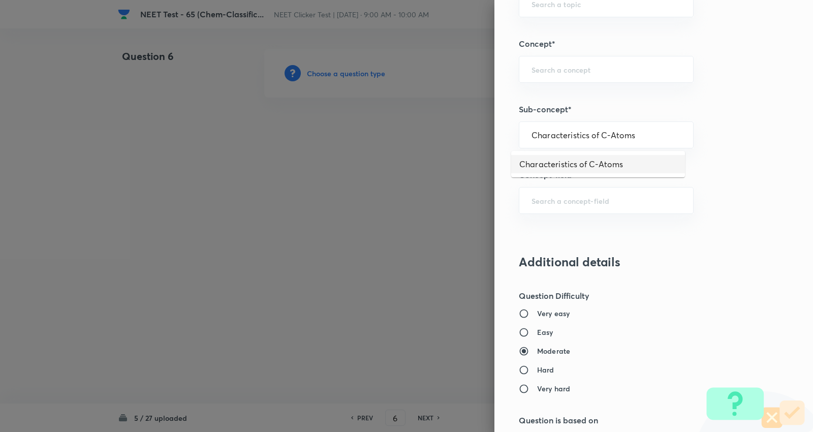
type input "Characteristics of C-Atoms"
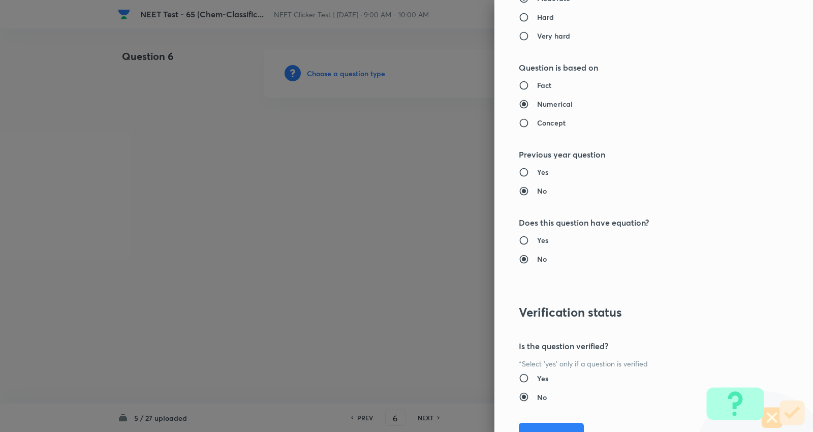
type input "Chemistry"
type input "Organic Chemistry"
type input "Classification and Nomenclature"
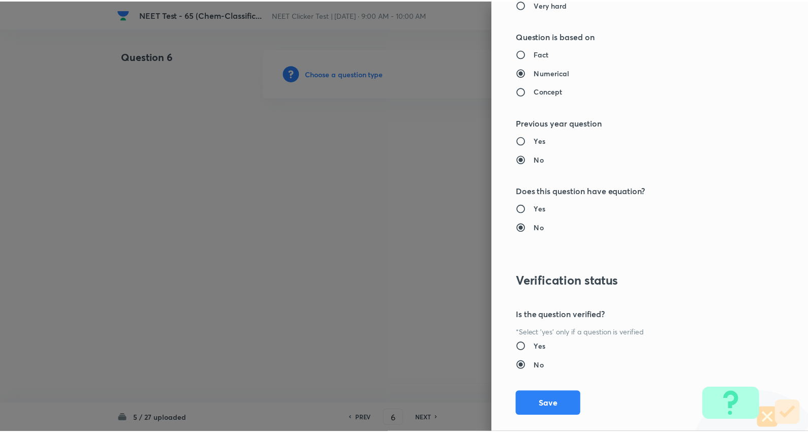
scroll to position [1022, 0]
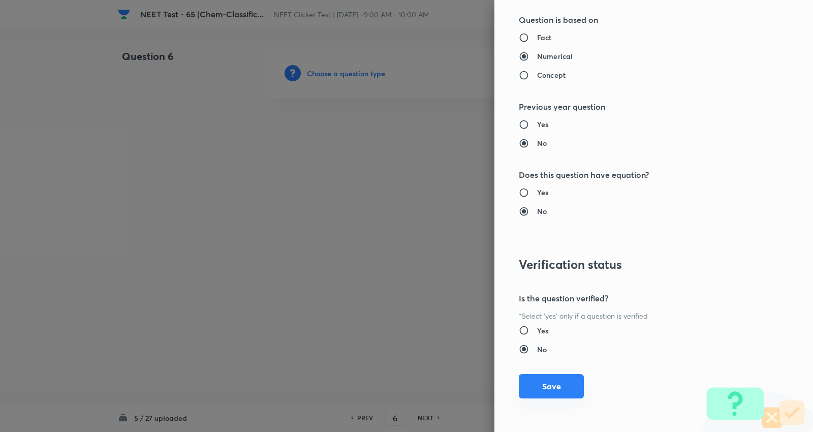
click at [555, 377] on button "Save" at bounding box center [551, 386] width 65 height 24
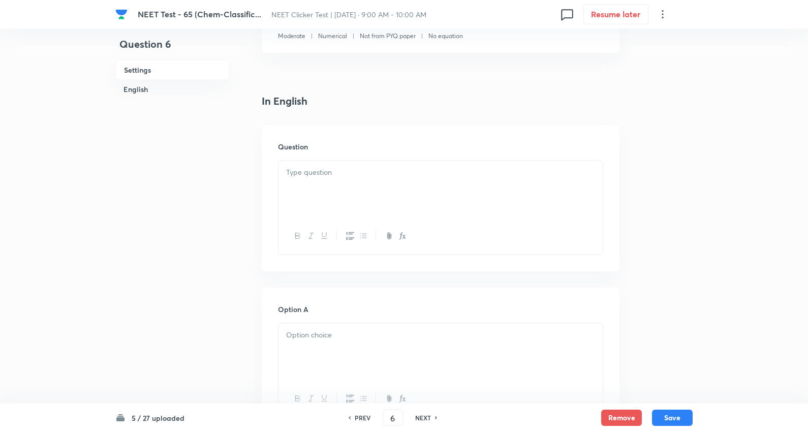
scroll to position [226, 0]
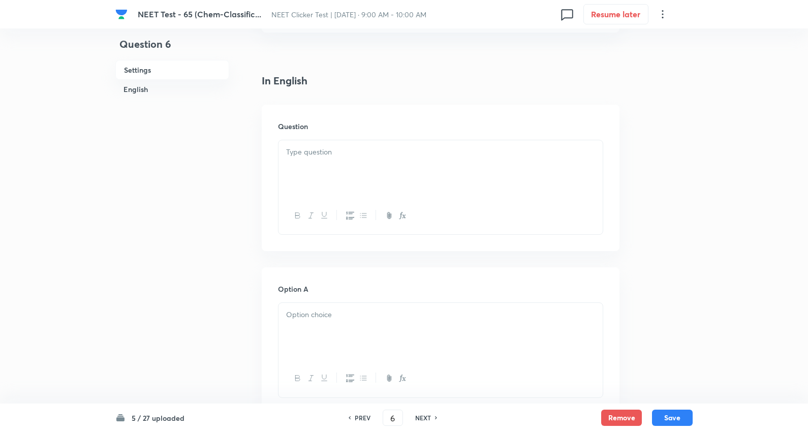
click at [305, 178] on div at bounding box center [440, 168] width 324 height 57
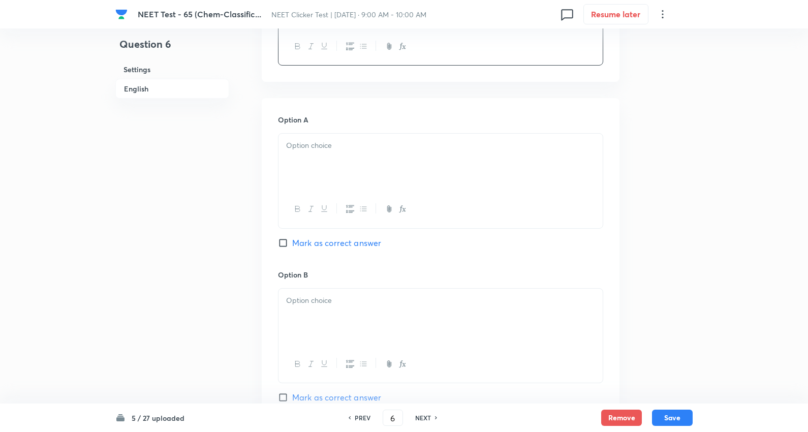
click at [331, 165] on div at bounding box center [440, 162] width 324 height 57
drag, startPoint x: 283, startPoint y: 171, endPoint x: 548, endPoint y: 239, distance: 272.8
click at [548, 230] on div "Pyrrole Benzene Furan Pyridine" at bounding box center [440, 181] width 325 height 97
copy div "Benzene Furan Pyridine"
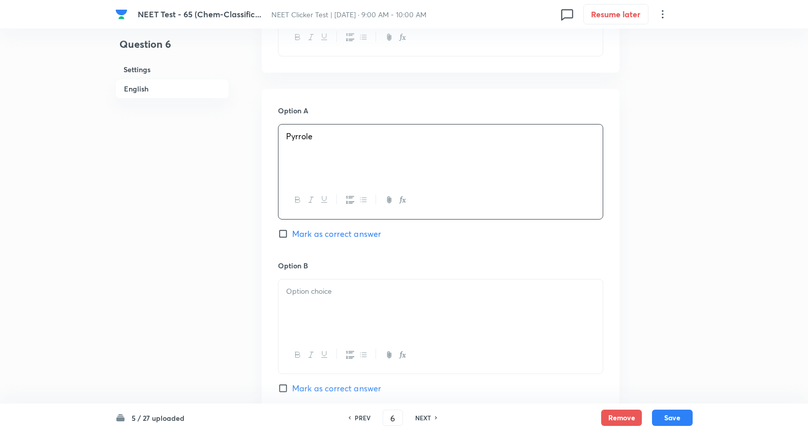
scroll to position [508, 0]
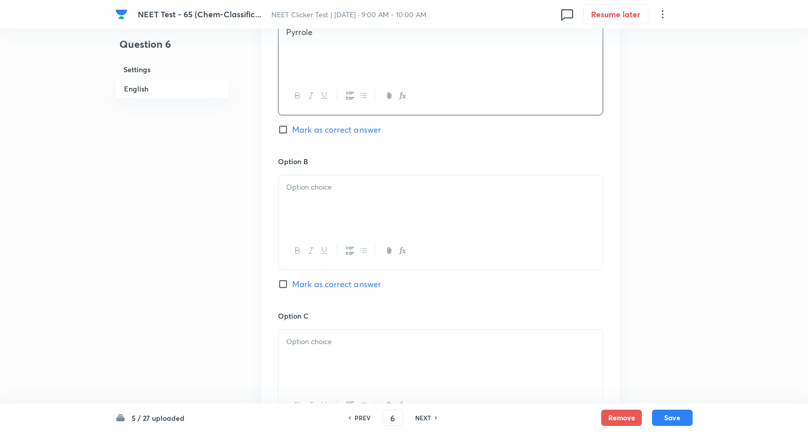
click at [324, 193] on p at bounding box center [440, 187] width 309 height 12
drag, startPoint x: 302, startPoint y: 205, endPoint x: 325, endPoint y: 74, distance: 132.6
click at [302, 193] on p at bounding box center [440, 187] width 309 height 12
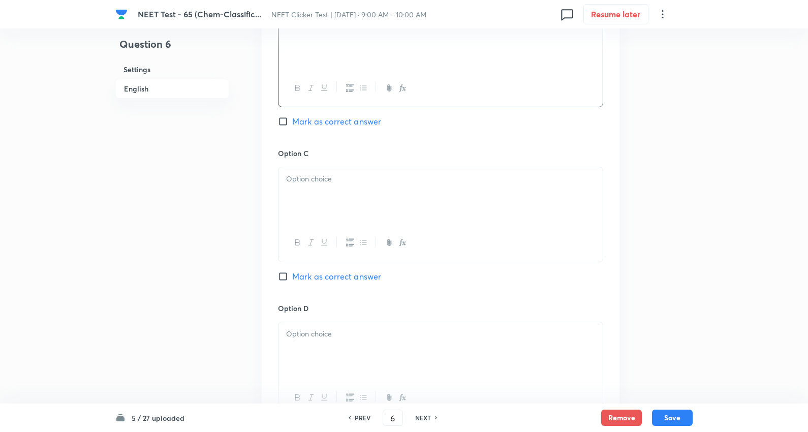
scroll to position [677, 0]
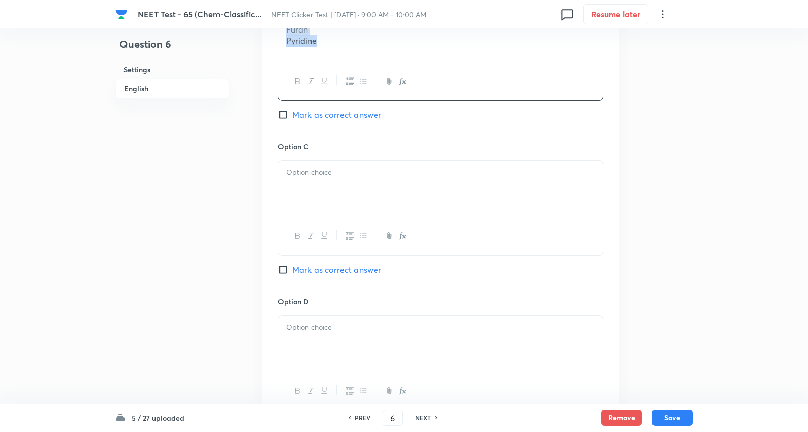
drag, startPoint x: 311, startPoint y: 42, endPoint x: 468, endPoint y: 59, distance: 158.4
click at [468, 59] on div "Benzene Furan Pyridine" at bounding box center [440, 34] width 324 height 57
click at [327, 194] on div at bounding box center [440, 189] width 324 height 57
drag, startPoint x: 286, startPoint y: 198, endPoint x: 376, endPoint y: 287, distance: 126.4
click at [475, 217] on div "Furan Pyridine" at bounding box center [440, 189] width 324 height 57
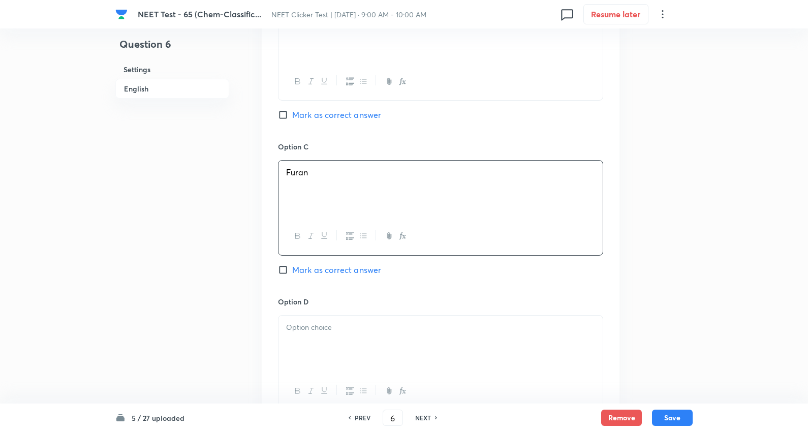
click at [323, 354] on div at bounding box center [440, 343] width 324 height 57
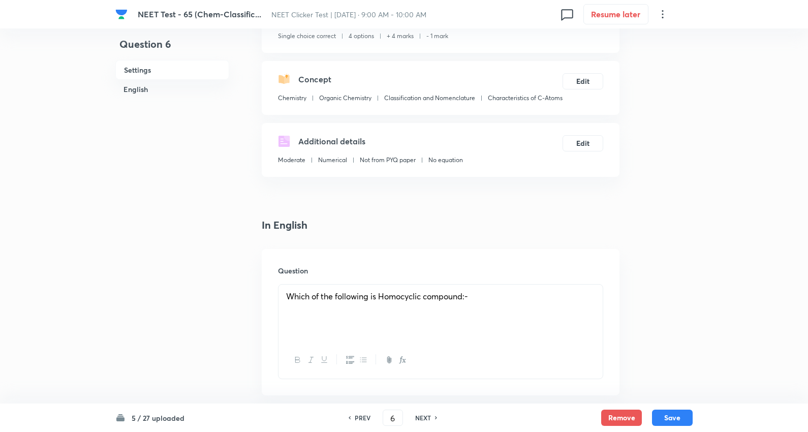
scroll to position [56, 0]
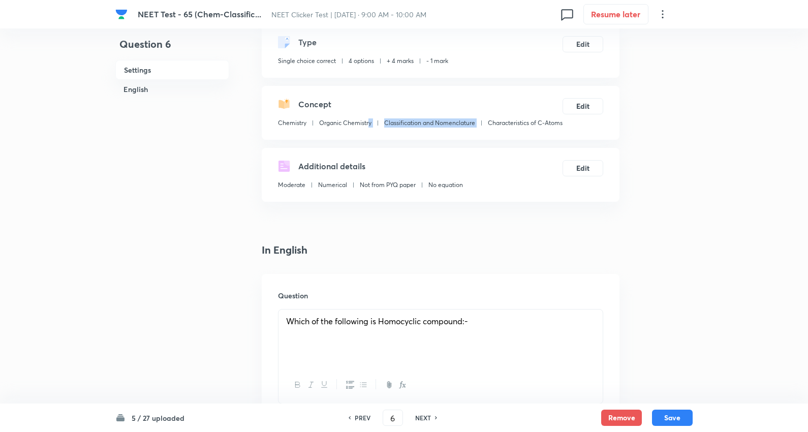
drag, startPoint x: 275, startPoint y: 135, endPoint x: 368, endPoint y: 141, distance: 93.6
click at [368, 140] on div "Concept Chemistry Organic Chemistry Classification and Nomenclature Characteris…" at bounding box center [441, 113] width 358 height 54
click at [338, 140] on div "Concept Chemistry Organic Chemistry Classification and Nomenclature Characteris…" at bounding box center [441, 113] width 358 height 54
drag, startPoint x: 277, startPoint y: 139, endPoint x: 358, endPoint y: 137, distance: 80.8
click at [358, 137] on div "Concept Chemistry Organic Chemistry Classification and Nomenclature Characteris…" at bounding box center [441, 113] width 358 height 54
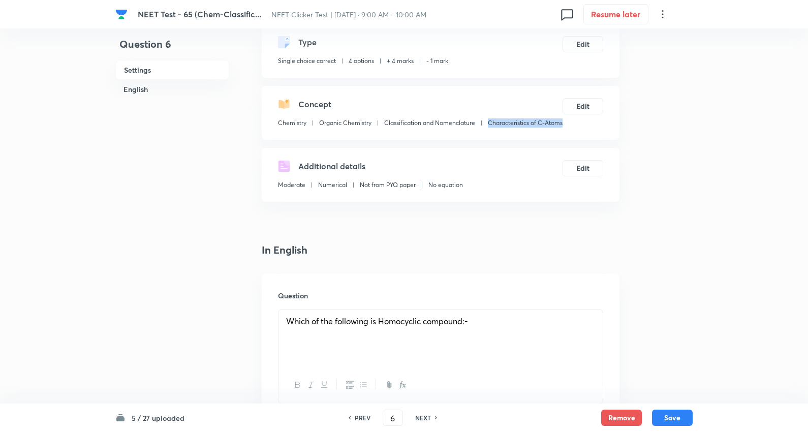
copy p "Characteristics of C-Atoms"
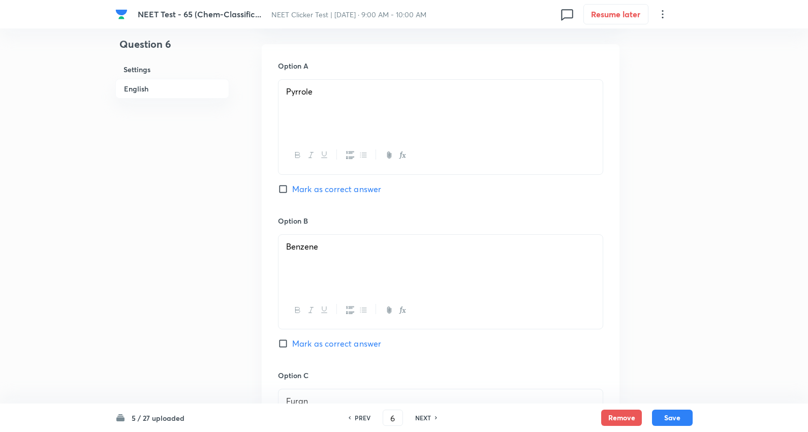
scroll to position [451, 0]
click at [340, 347] on span "Mark as correct answer" at bounding box center [336, 341] width 89 height 12
click at [292, 346] on input "Mark as correct answer" at bounding box center [285, 341] width 14 height 10
checkbox input "true"
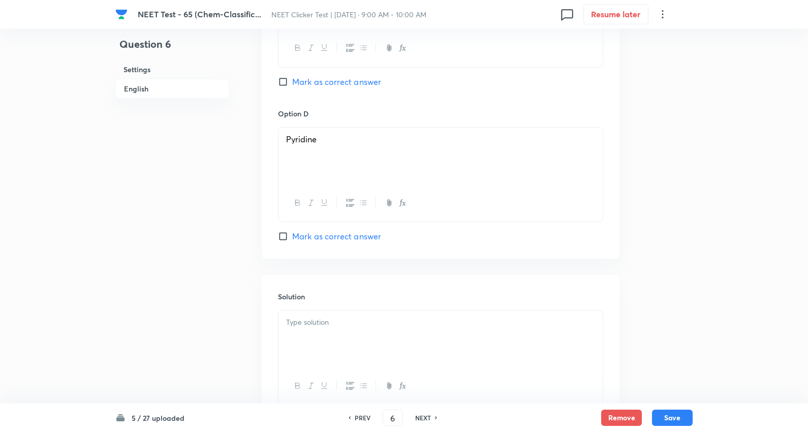
scroll to position [959, 0]
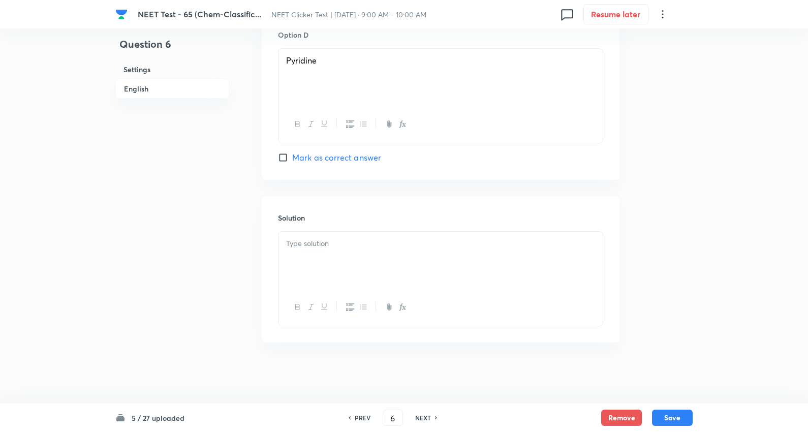
click at [336, 250] on div at bounding box center [440, 260] width 324 height 57
click at [667, 415] on button "Save" at bounding box center [672, 416] width 41 height 16
type input "7"
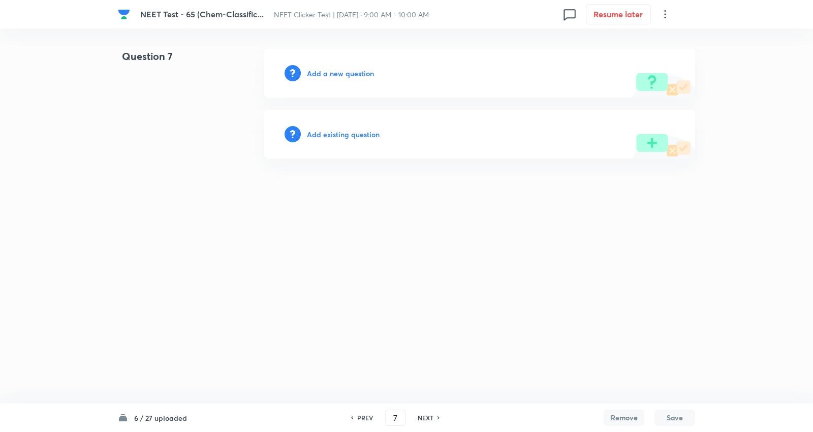
click at [356, 72] on h6 "Add a new question" at bounding box center [340, 73] width 67 height 11
click at [356, 72] on h6 "Choose a question type" at bounding box center [346, 73] width 78 height 11
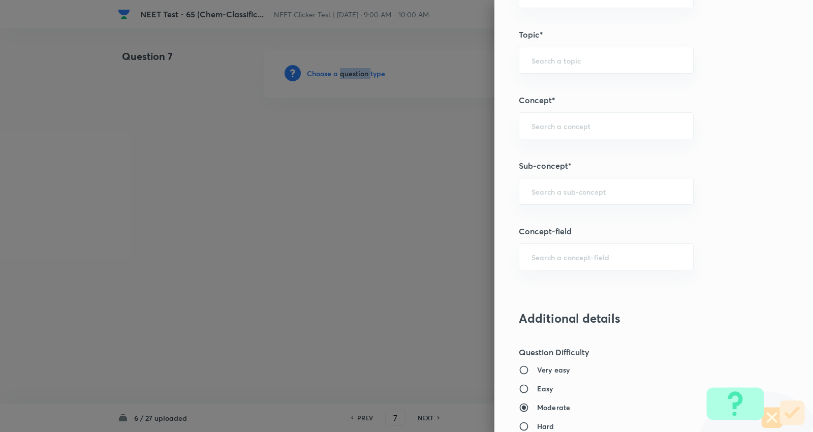
scroll to position [621, 0]
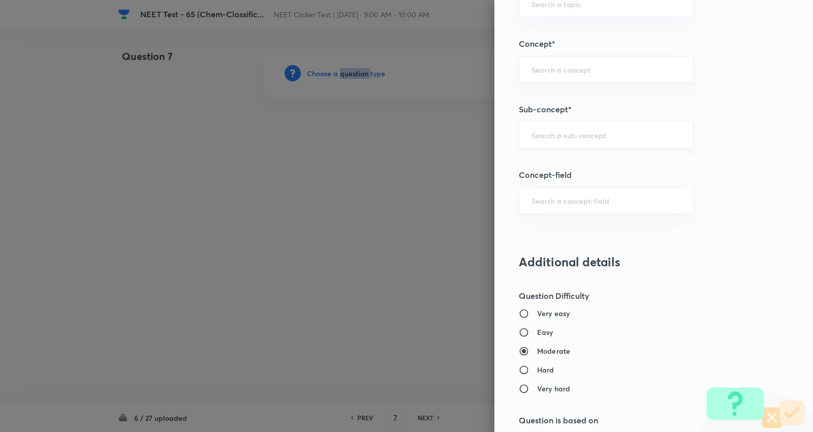
click at [573, 128] on div "​" at bounding box center [606, 134] width 175 height 27
paste input "Characteristics of C-Atoms"
click at [559, 164] on li "Characteristics of C-Atoms" at bounding box center [598, 164] width 174 height 18
type input "Characteristics of C-Atoms"
type input "Chemistry"
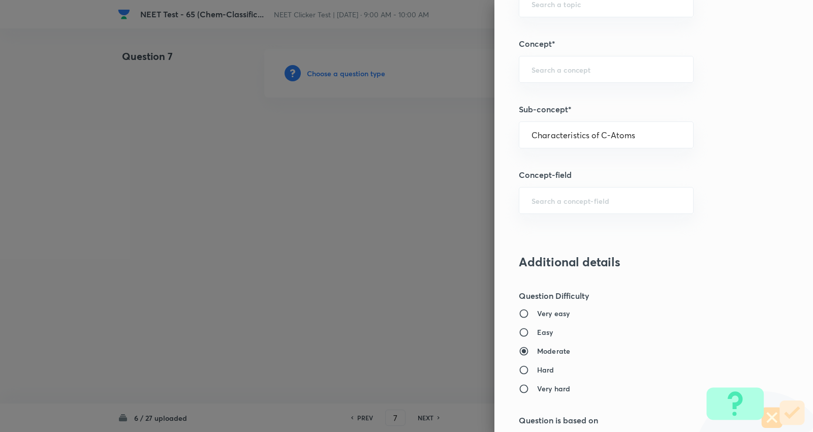
type input "Organic Chemistry"
type input "Classification and Nomenclature"
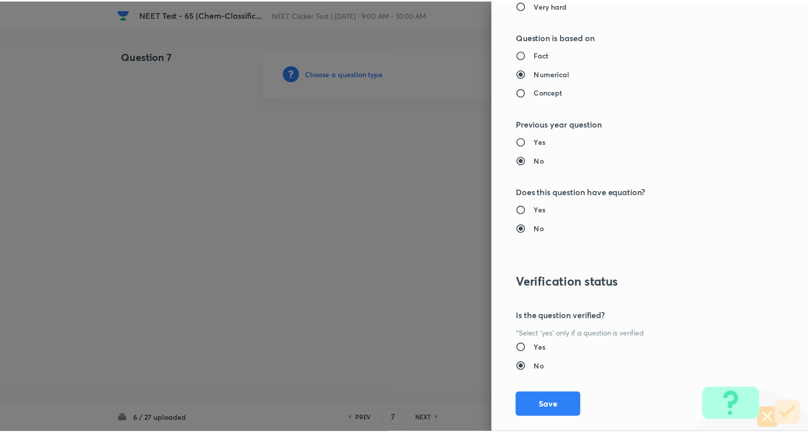
scroll to position [1022, 0]
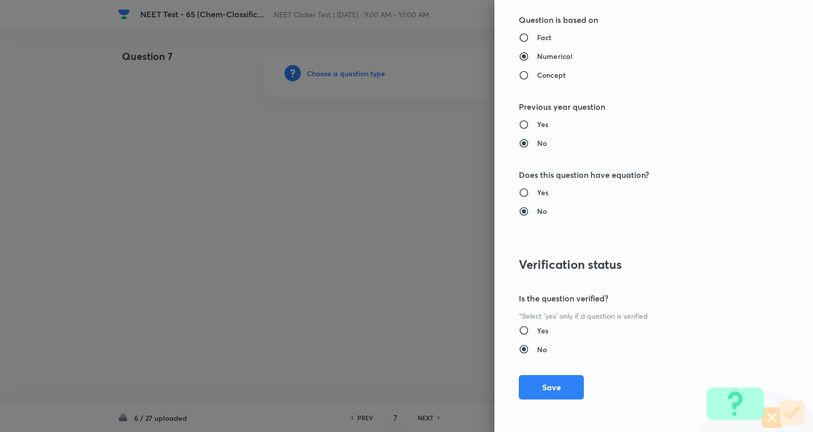
click at [556, 387] on button "Save" at bounding box center [551, 387] width 65 height 24
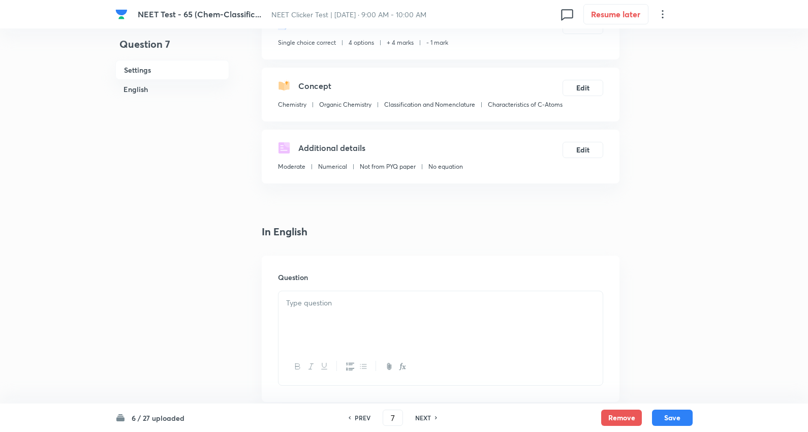
scroll to position [169, 0]
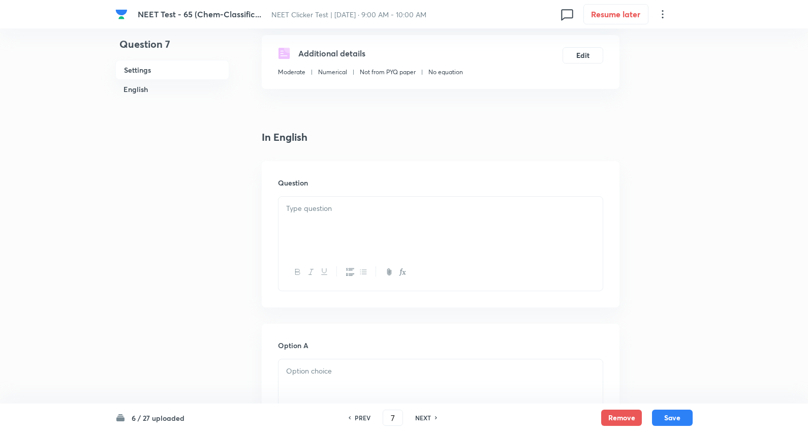
click at [349, 239] on div at bounding box center [440, 225] width 324 height 57
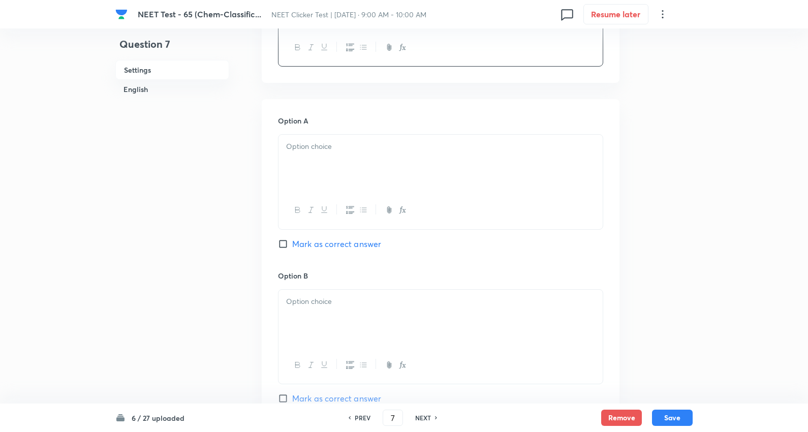
scroll to position [395, 0]
click at [334, 178] on div at bounding box center [440, 162] width 324 height 57
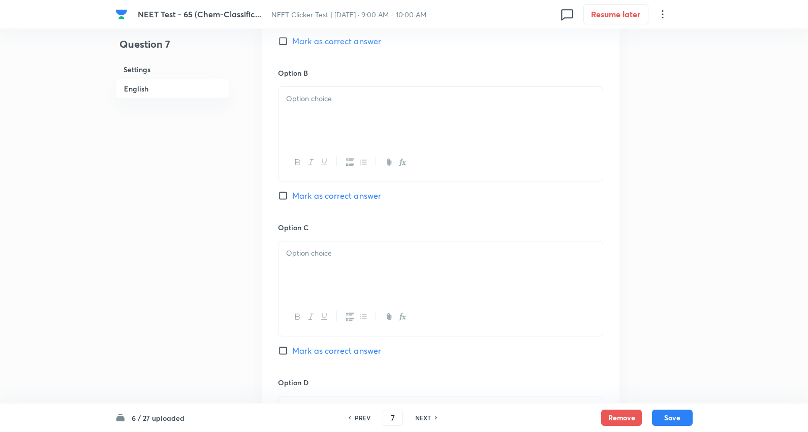
scroll to position [677, 0]
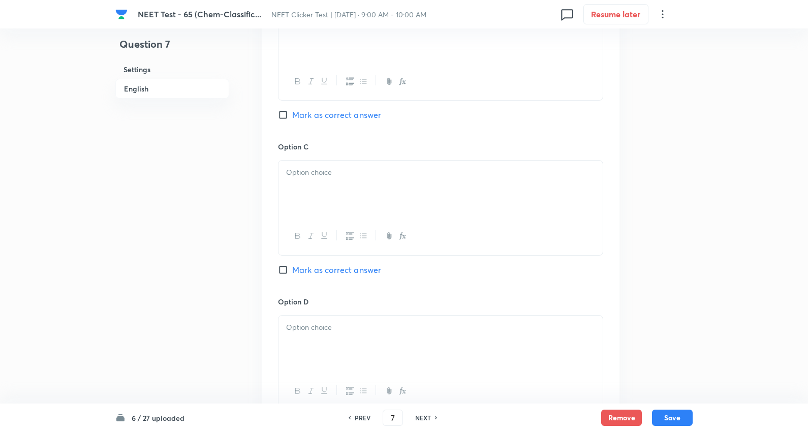
click at [329, 80] on div at bounding box center [440, 81] width 324 height 37
click at [348, 45] on div at bounding box center [440, 34] width 324 height 57
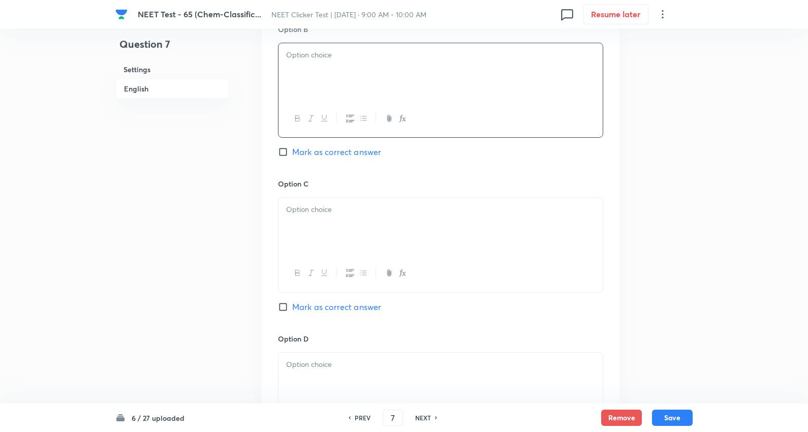
scroll to position [621, 0]
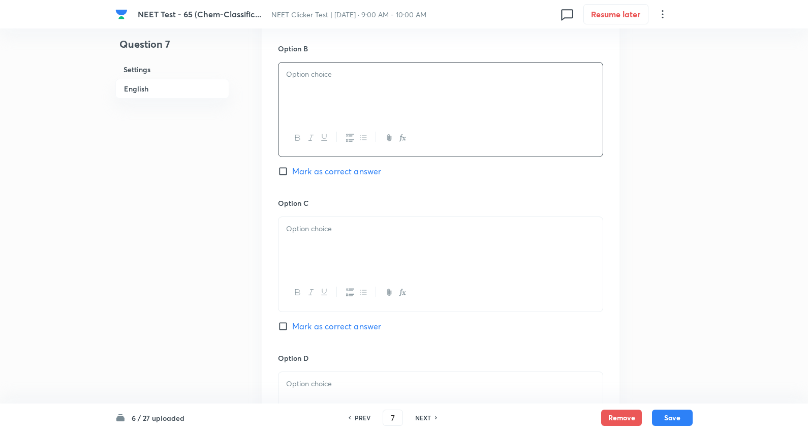
click at [327, 105] on div at bounding box center [440, 90] width 324 height 57
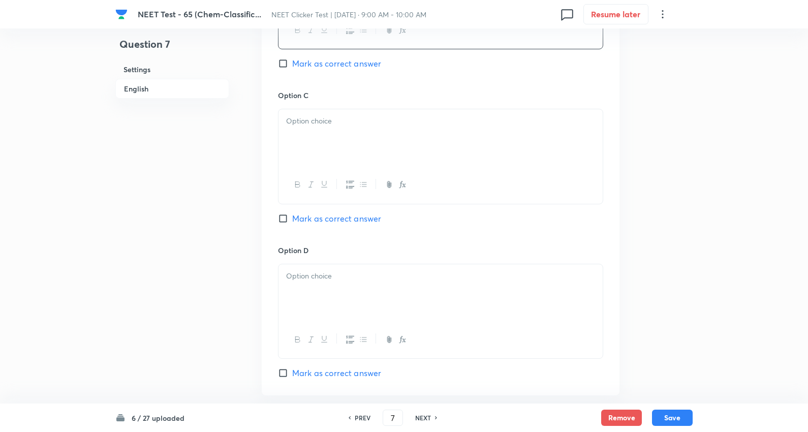
scroll to position [734, 0]
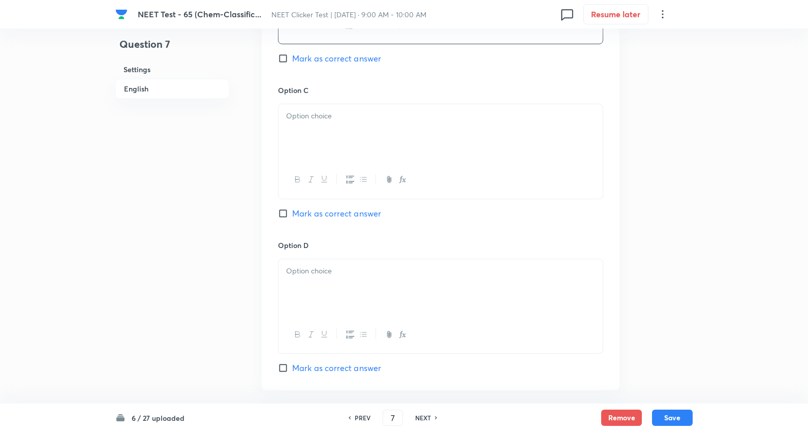
click at [331, 122] on p at bounding box center [440, 116] width 309 height 12
click at [333, 198] on div at bounding box center [440, 179] width 324 height 37
click at [334, 219] on span "Mark as correct answer" at bounding box center [336, 213] width 89 height 12
click at [292, 218] on input "Mark as correct answer" at bounding box center [285, 213] width 14 height 10
checkbox input "true"
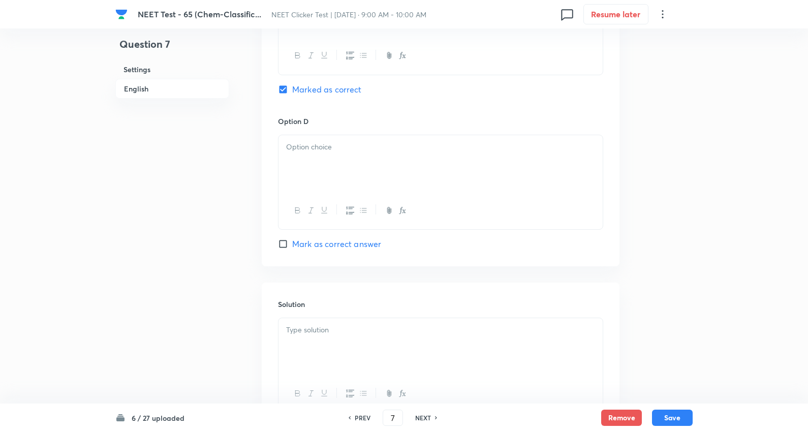
scroll to position [959, 0]
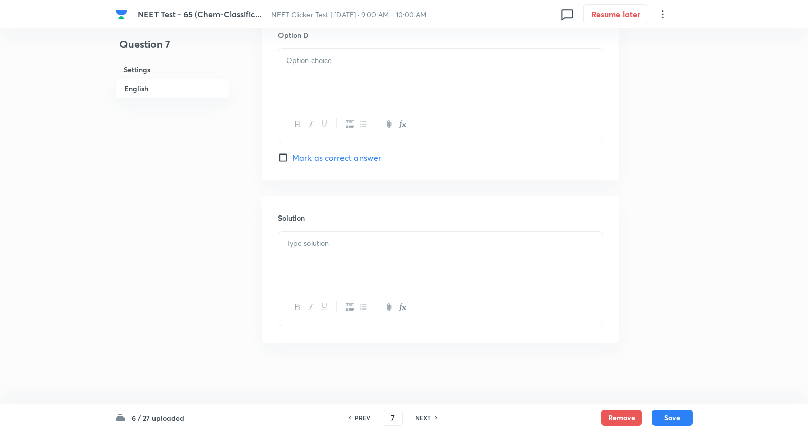
click at [325, 86] on div at bounding box center [440, 77] width 324 height 57
click at [332, 240] on p at bounding box center [440, 244] width 309 height 12
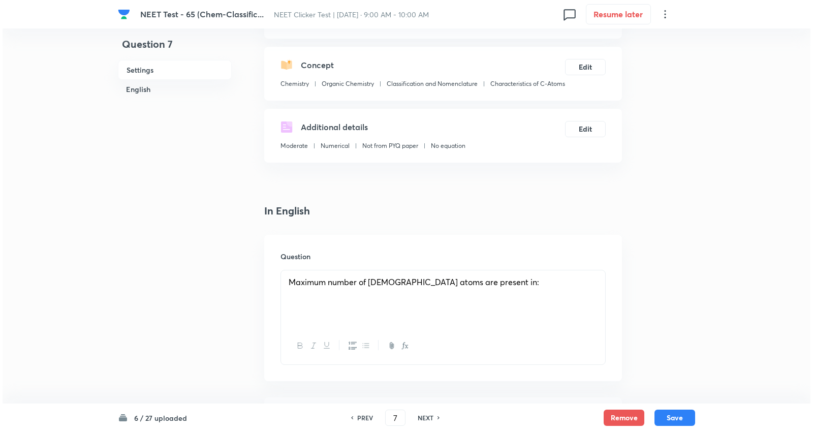
scroll to position [0, 0]
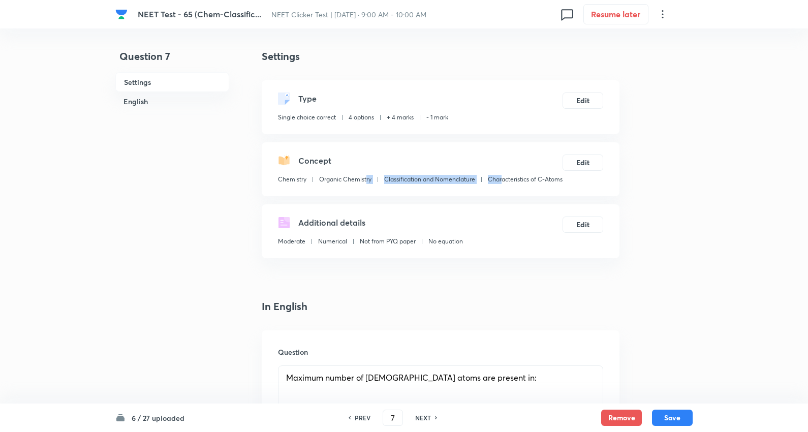
drag, startPoint x: 353, startPoint y: 192, endPoint x: 380, endPoint y: 229, distance: 45.8
click at [294, 188] on div "Chemistry Organic Chemistry Classification and Nomenclature Characteristics of …" at bounding box center [420, 181] width 284 height 13
drag, startPoint x: 413, startPoint y: 241, endPoint x: 383, endPoint y: 212, distance: 42.0
click at [411, 229] on div "Additional details" at bounding box center [370, 222] width 185 height 12
drag, startPoint x: 359, startPoint y: 195, endPoint x: 278, endPoint y: 194, distance: 80.3
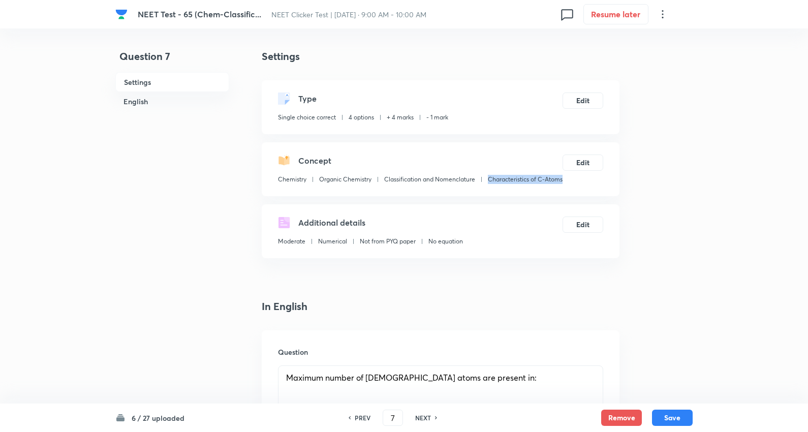
click at [278, 188] on div "Chemistry Organic Chemistry Classification and Nomenclature Characteristics of …" at bounding box center [420, 181] width 284 height 13
copy p "Characteristics of C-Atoms"
click at [676, 416] on button "Save" at bounding box center [672, 416] width 41 height 16
type input "8"
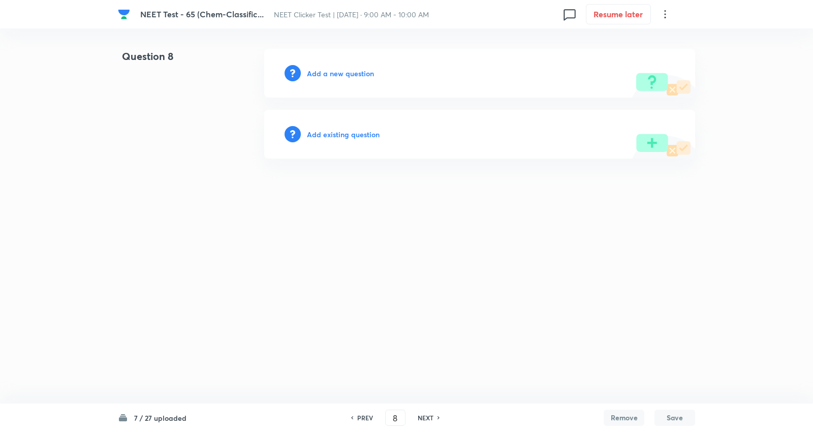
click at [354, 65] on div "Add a new question" at bounding box center [479, 73] width 431 height 49
click at [354, 71] on h6 "Add a new question" at bounding box center [340, 73] width 67 height 11
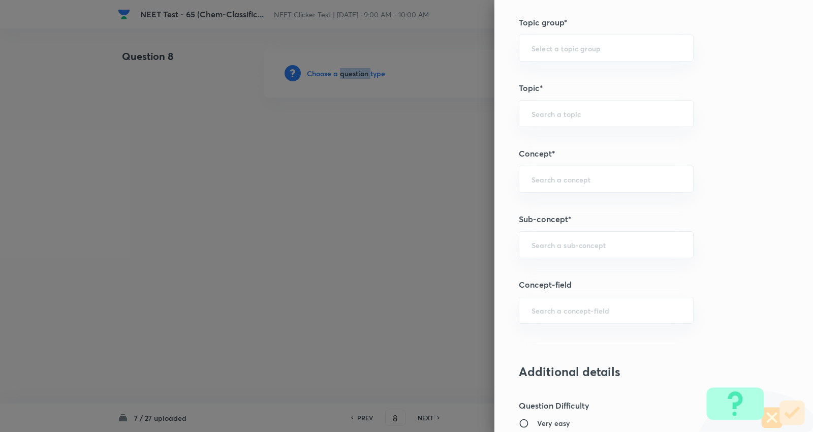
scroll to position [564, 0]
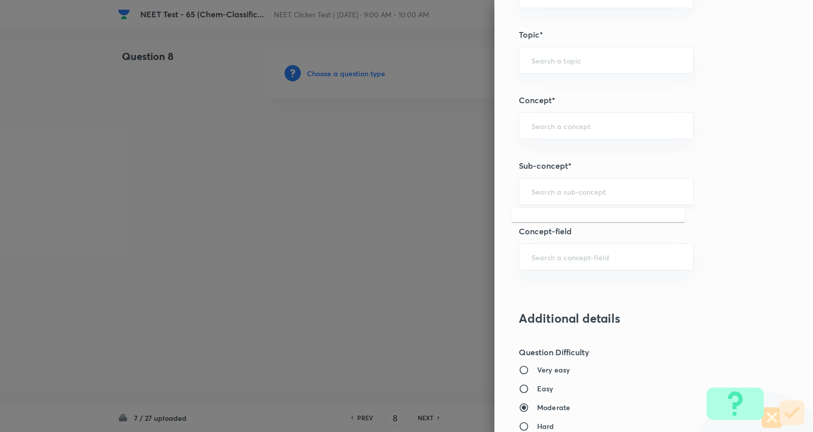
click at [575, 188] on input "text" at bounding box center [605, 191] width 149 height 10
paste input "Characteristics of C-Atoms"
click at [549, 222] on li "Characteristics of C-Atoms" at bounding box center [598, 221] width 174 height 18
type input "Characteristics of C-Atoms"
type input "Chemistry"
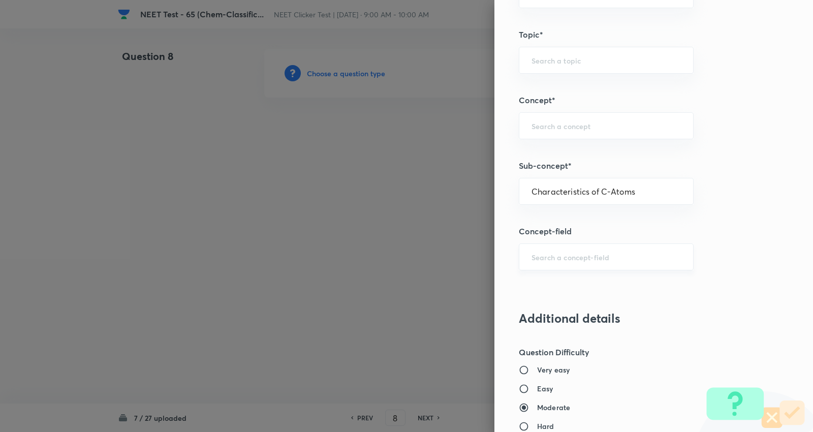
type input "Organic Chemistry"
type input "Classification and Nomenclature"
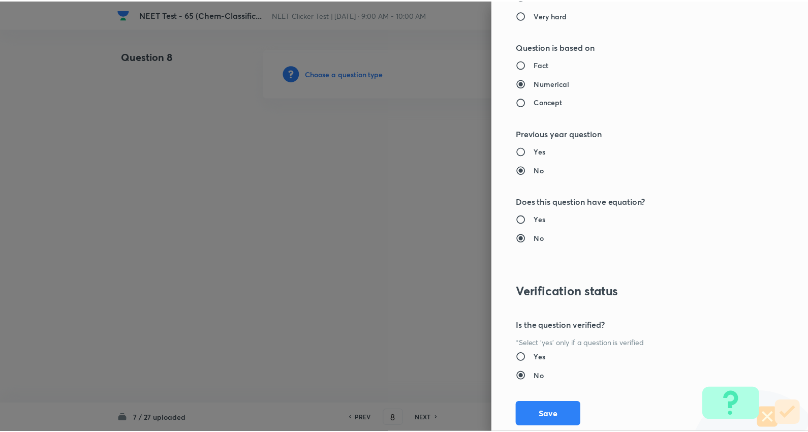
scroll to position [1022, 0]
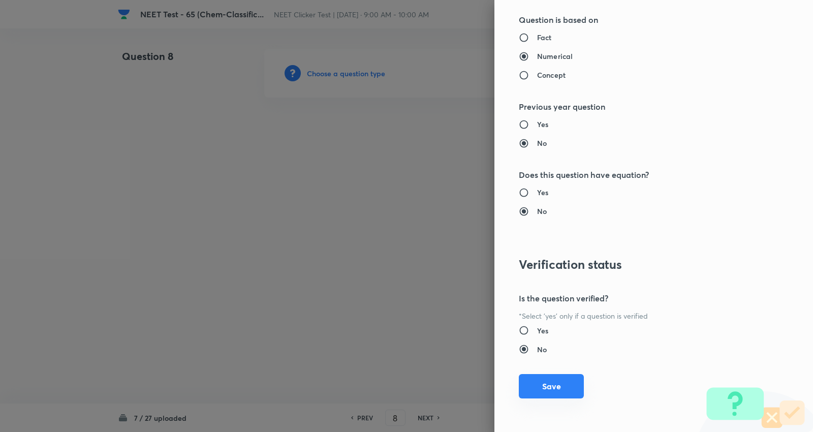
click at [562, 392] on button "Save" at bounding box center [551, 386] width 65 height 24
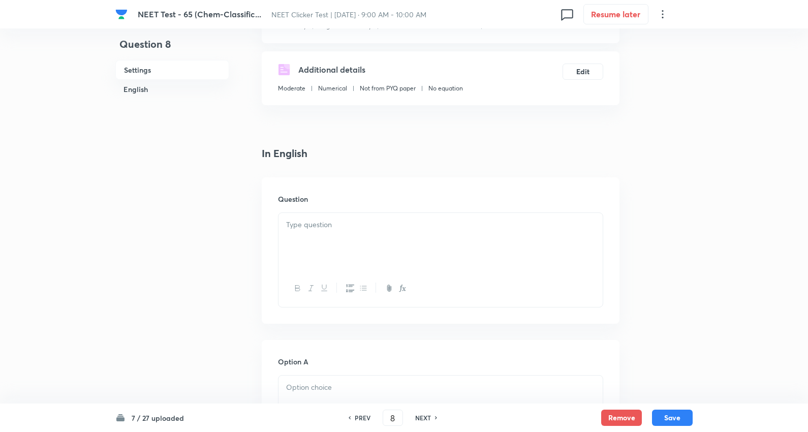
scroll to position [169, 0]
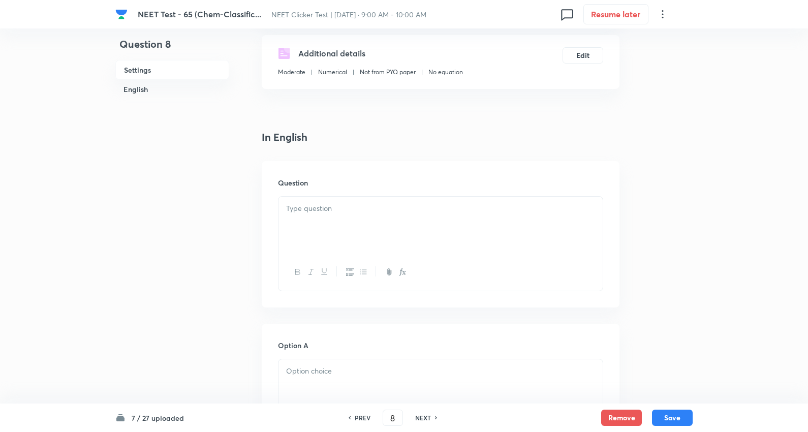
click at [308, 214] on p at bounding box center [440, 209] width 309 height 12
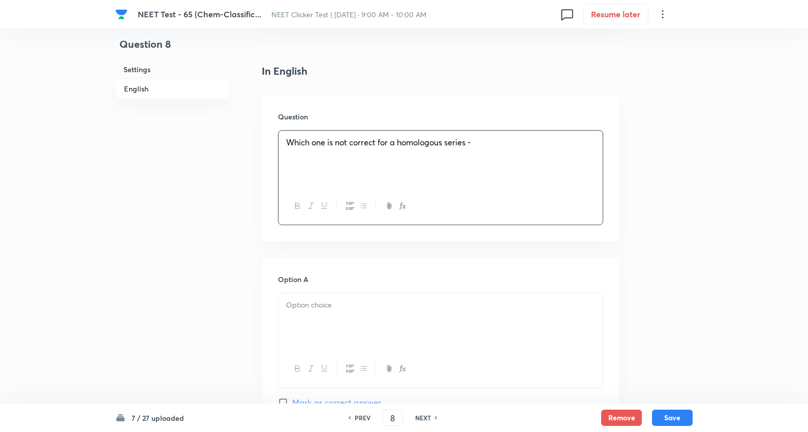
scroll to position [338, 0]
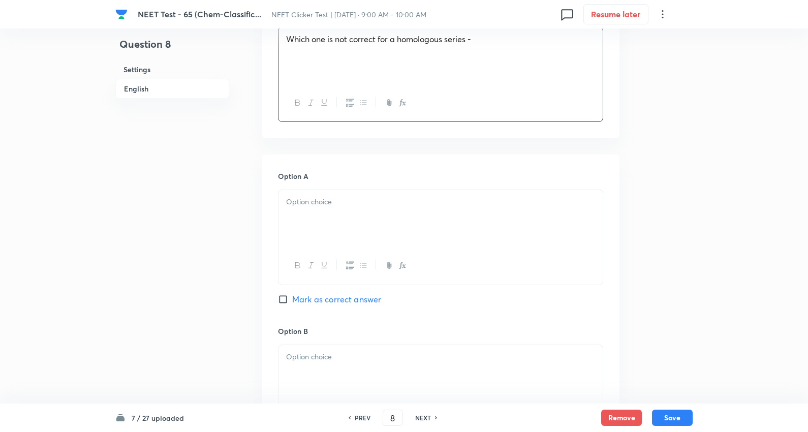
click at [300, 208] on p at bounding box center [440, 202] width 309 height 12
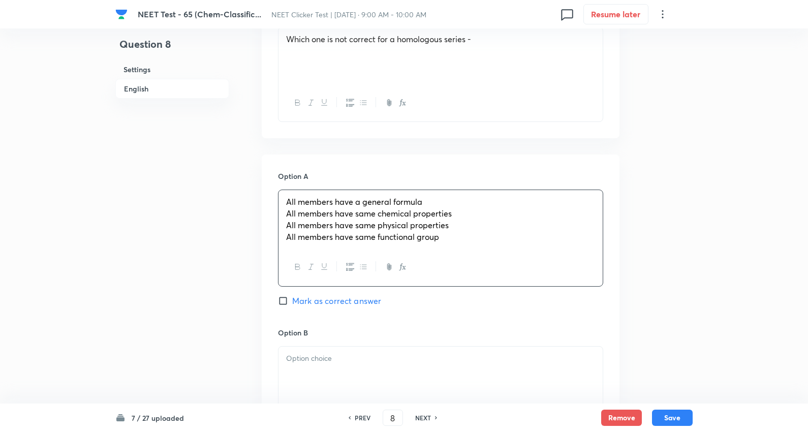
drag, startPoint x: 283, startPoint y: 226, endPoint x: 699, endPoint y: 283, distance: 419.6
click at [699, 283] on div "NEET Test - 65 (Chem-Classific... NEET Clicker Test | Jan 3, 2026 · 9:00 AM - 1…" at bounding box center [404, 350] width 808 height 1280
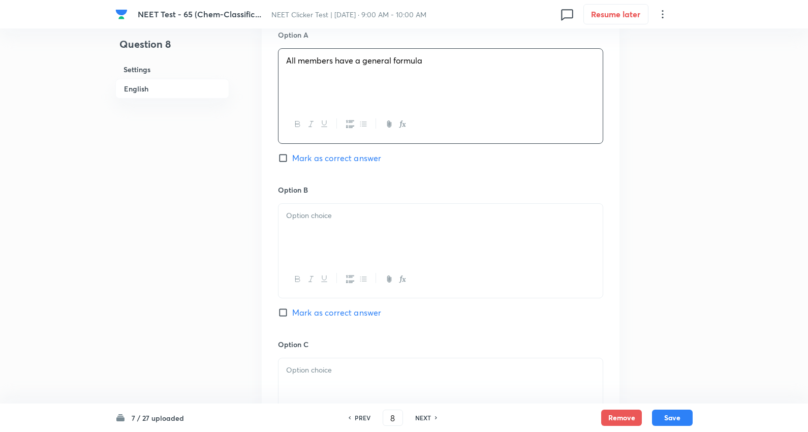
scroll to position [564, 0]
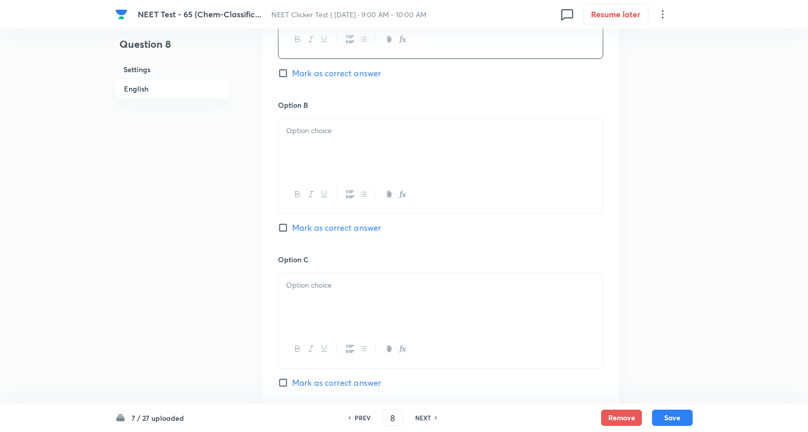
click at [318, 159] on div at bounding box center [440, 147] width 324 height 57
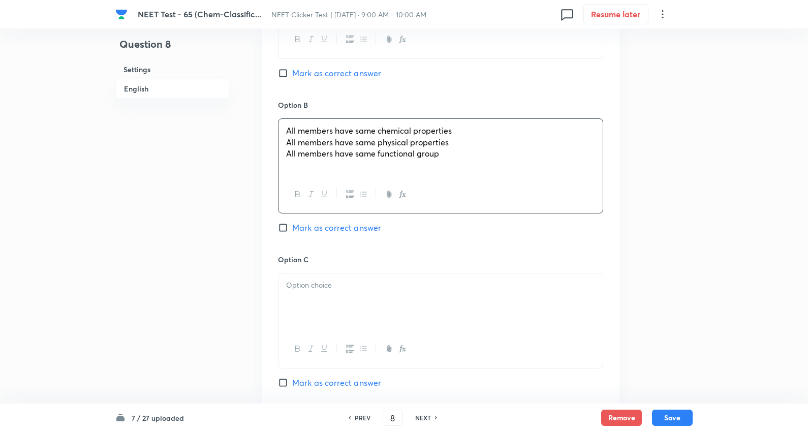
drag, startPoint x: 287, startPoint y: 155, endPoint x: 724, endPoint y: 235, distance: 445.0
click at [724, 237] on div "NEET Test - 65 (Chem-Classific... NEET Clicker Test | Jan 3, 2026 · 9:00 AM - 1…" at bounding box center [404, 123] width 808 height 1278
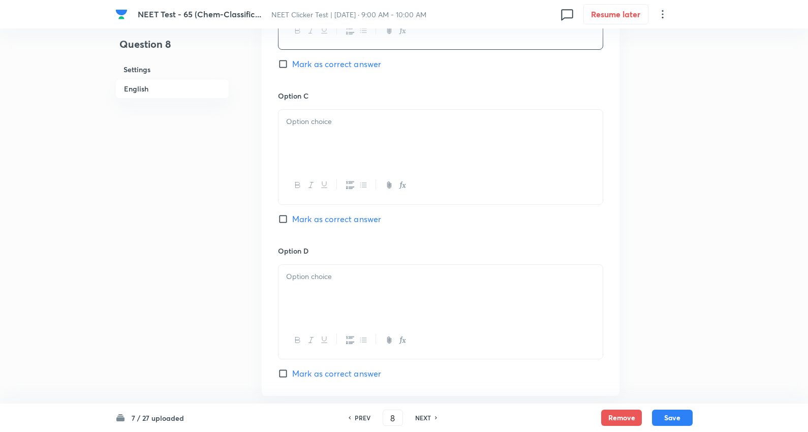
scroll to position [734, 0]
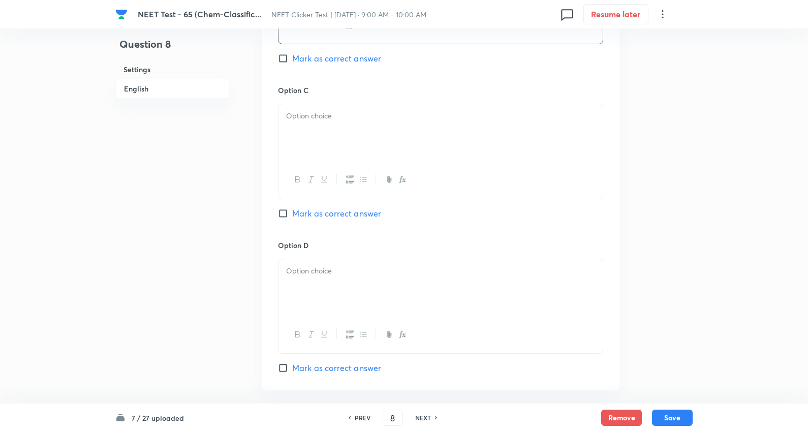
click at [322, 147] on div at bounding box center [440, 132] width 324 height 57
drag, startPoint x: 285, startPoint y: 140, endPoint x: 732, endPoint y: 166, distance: 447.3
drag, startPoint x: 352, startPoint y: 227, endPoint x: 329, endPoint y: 279, distance: 57.8
click at [351, 219] on span "Mark as correct answer" at bounding box center [336, 213] width 89 height 12
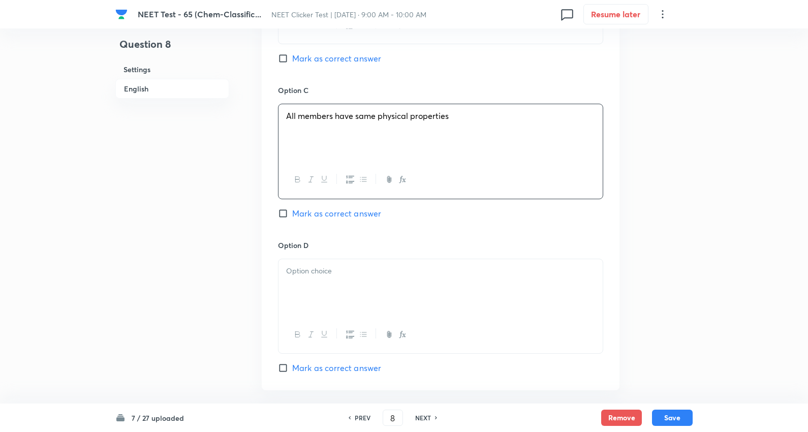
click at [292, 218] on input "Mark as correct answer" at bounding box center [285, 213] width 14 height 10
checkbox input "true"
click at [329, 277] on p at bounding box center [440, 271] width 309 height 12
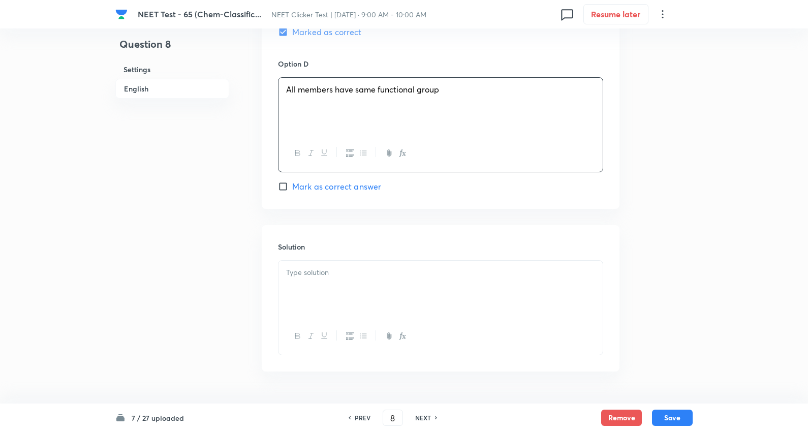
scroll to position [959, 0]
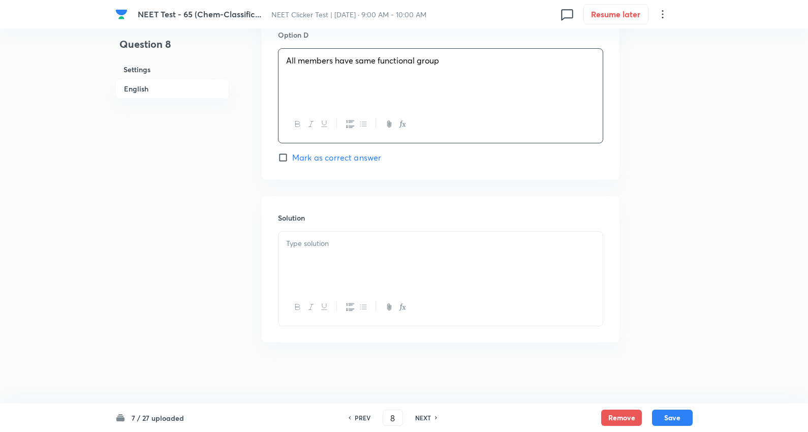
click at [345, 252] on div at bounding box center [440, 260] width 324 height 57
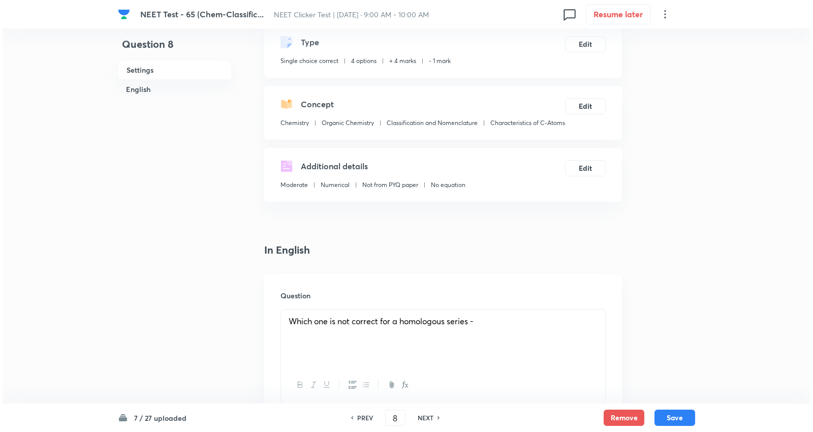
scroll to position [0, 0]
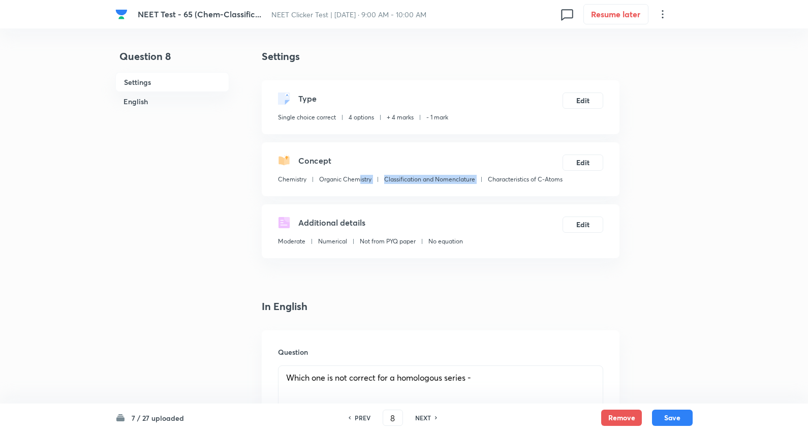
drag, startPoint x: 352, startPoint y: 191, endPoint x: 276, endPoint y: 191, distance: 75.2
click at [276, 191] on div "Concept Chemistry Organic Chemistry Classification and Nomenclature Characteris…" at bounding box center [441, 169] width 358 height 54
click at [357, 211] on div "Settings Type Single choice correct 4 options + 4 marks - 1 mark Edit Concept C…" at bounding box center [441, 153] width 358 height 209
drag, startPoint x: 358, startPoint y: 195, endPoint x: 277, endPoint y: 195, distance: 81.3
click at [277, 195] on div "Concept Chemistry Organic Chemistry Classification and Nomenclature Characteris…" at bounding box center [441, 169] width 358 height 54
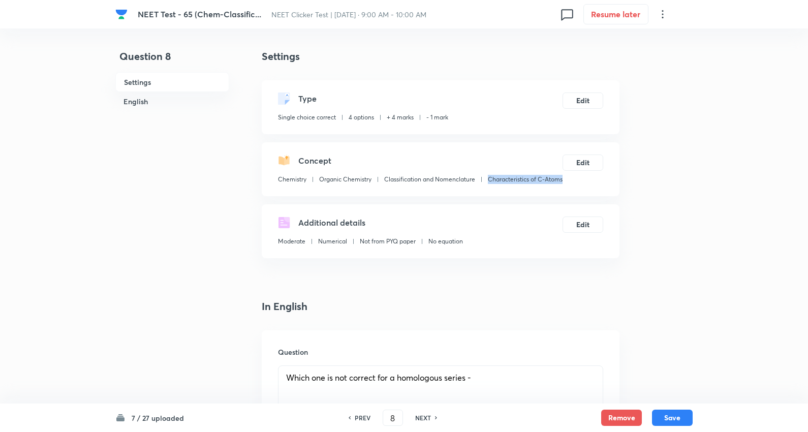
copy p "Characteristics of C-Atoms"
drag, startPoint x: 670, startPoint y: 416, endPoint x: 598, endPoint y: 364, distance: 88.1
click at [671, 415] on button "Save" at bounding box center [672, 417] width 41 height 16
type input "9"
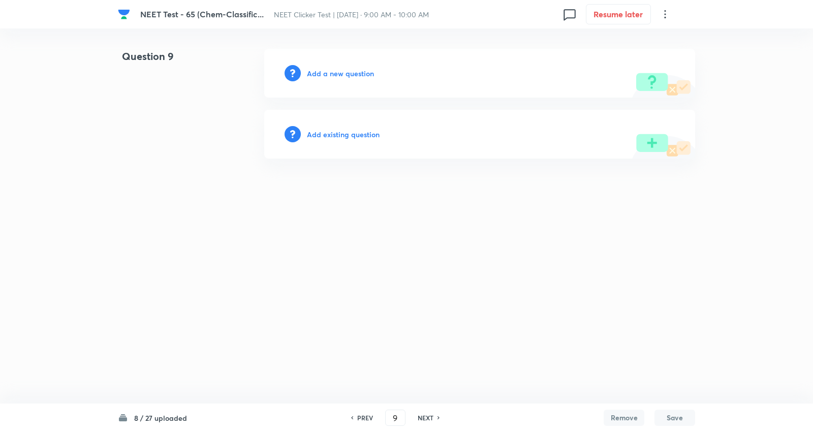
click at [347, 70] on h6 "Add a new question" at bounding box center [340, 73] width 67 height 11
click at [347, 70] on h6 "Choose a question type" at bounding box center [346, 73] width 78 height 11
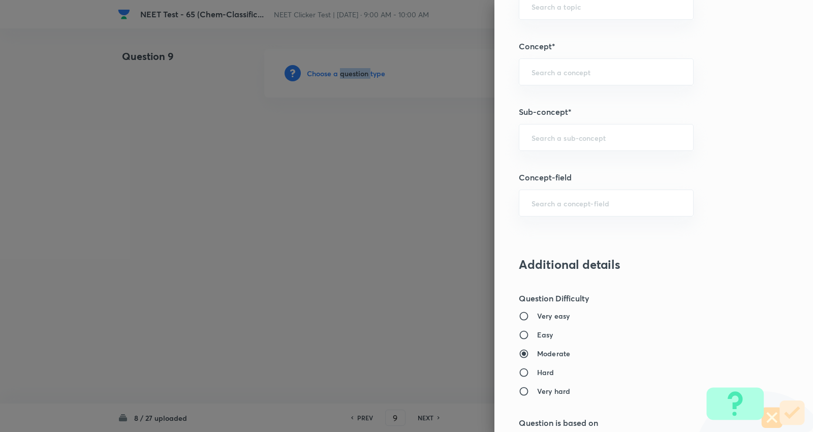
scroll to position [621, 0]
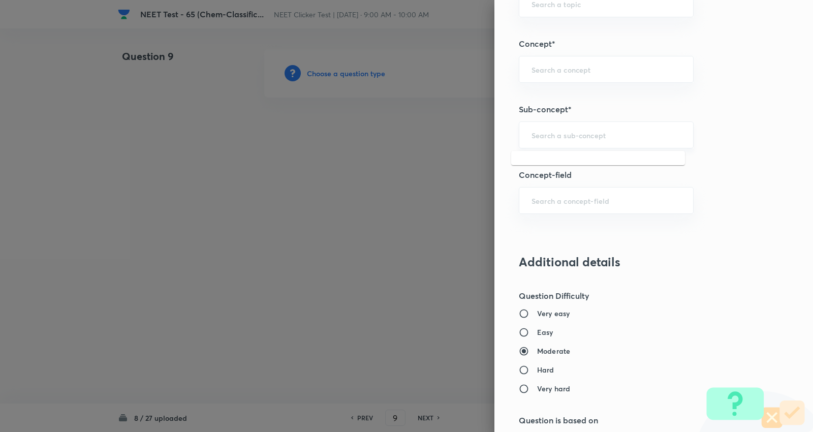
click at [582, 132] on input "text" at bounding box center [605, 135] width 149 height 10
paste input "Characteristics of C-Atoms"
click at [581, 163] on li "Characteristics of C-Atoms" at bounding box center [598, 164] width 174 height 18
type input "Characteristics of C-Atoms"
type input "Chemistry"
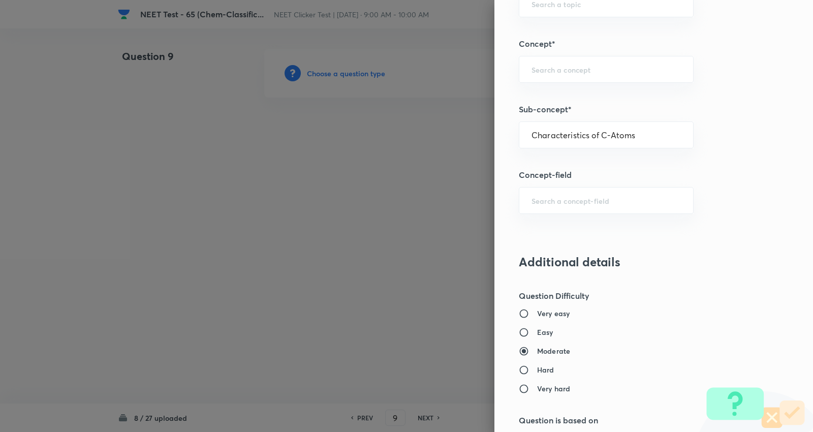
type input "Organic Chemistry"
type input "Classification and Nomenclature"
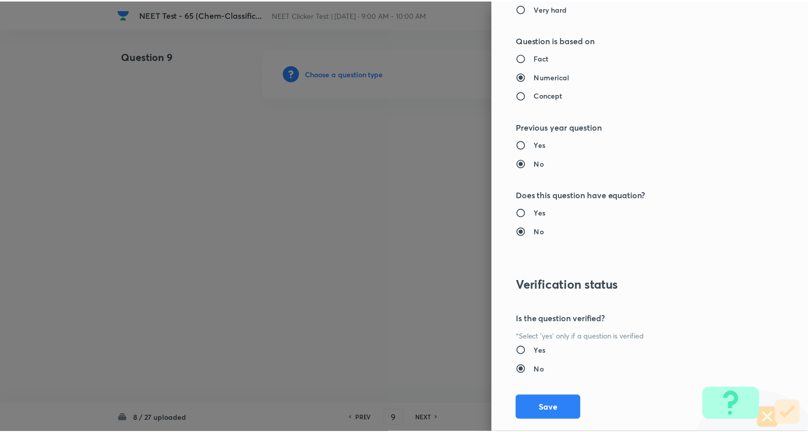
scroll to position [1022, 0]
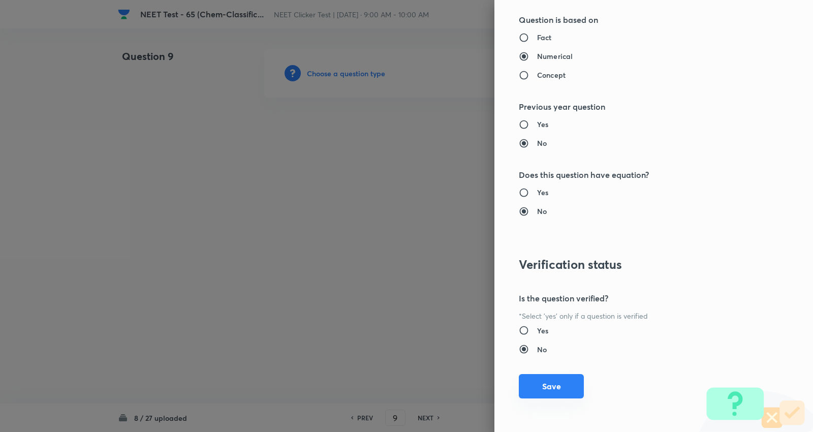
click at [536, 388] on button "Save" at bounding box center [551, 386] width 65 height 24
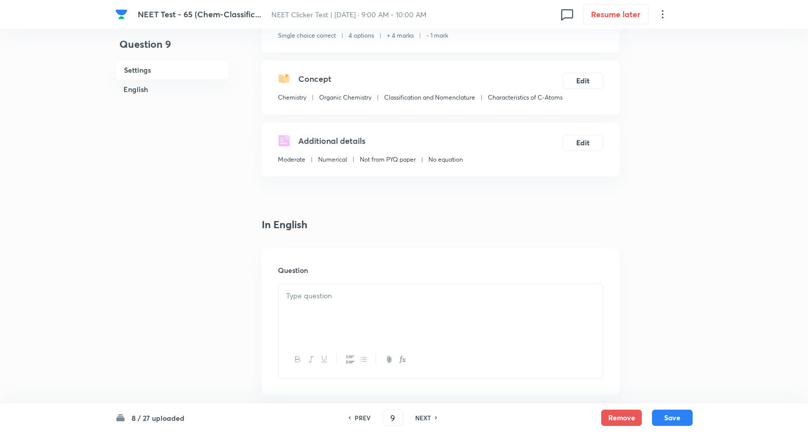
scroll to position [226, 0]
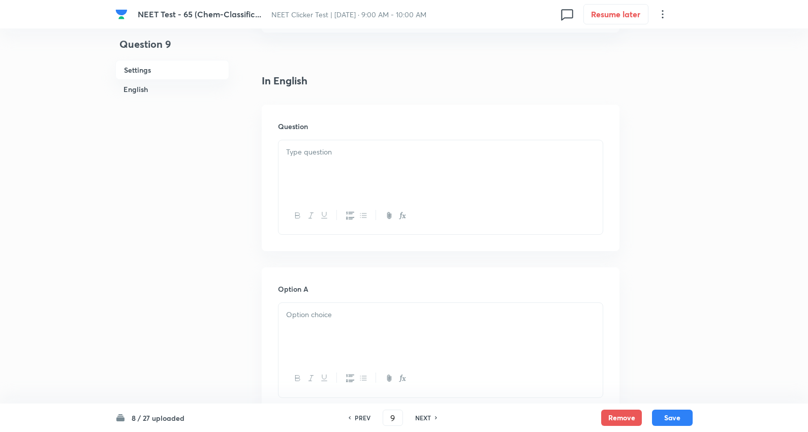
click at [302, 155] on div at bounding box center [440, 168] width 324 height 57
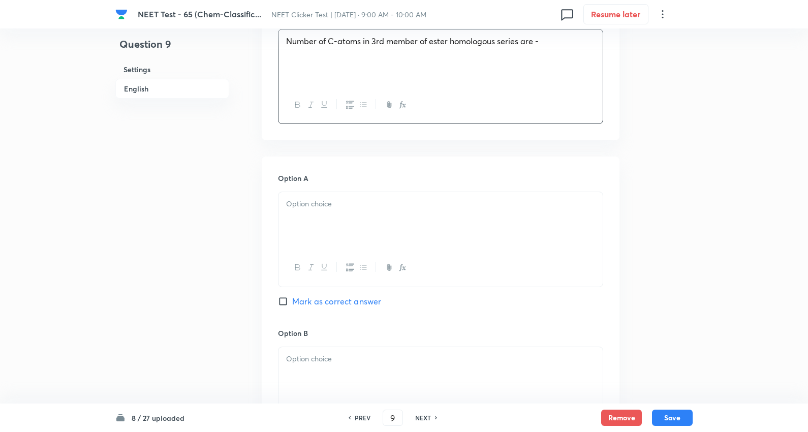
scroll to position [338, 0]
click at [324, 227] on div at bounding box center [440, 218] width 324 height 57
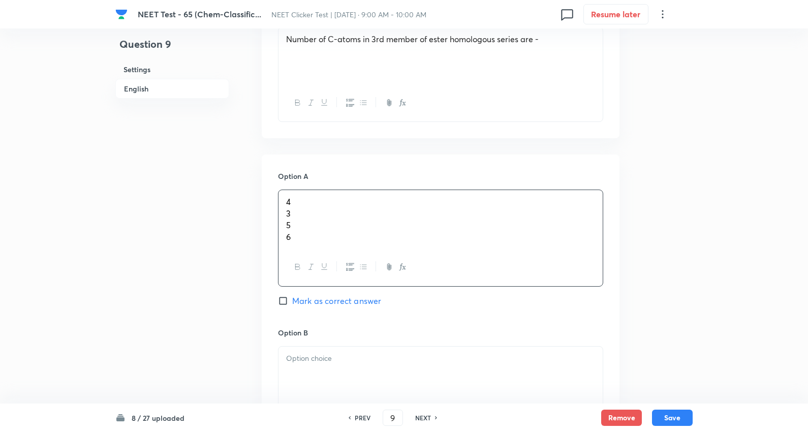
drag, startPoint x: 283, startPoint y: 227, endPoint x: 326, endPoint y: 271, distance: 61.4
click at [457, 307] on div "Option A 4 3 5 6 Mark as correct answer" at bounding box center [440, 249] width 325 height 156
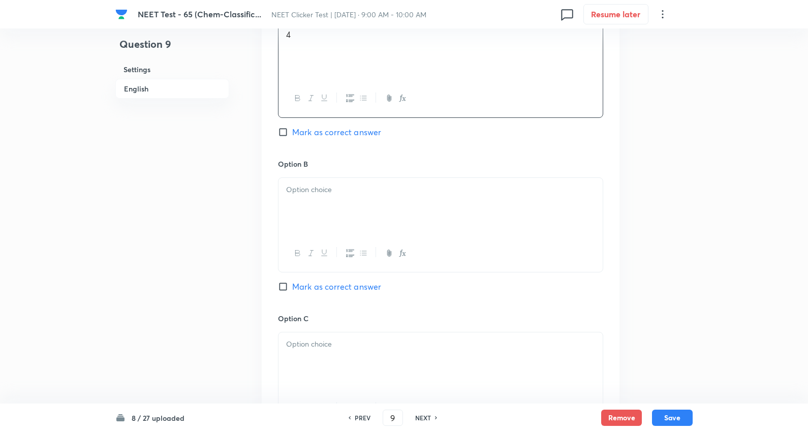
scroll to position [508, 0]
click at [339, 136] on span "Mark as correct answer" at bounding box center [336, 129] width 89 height 12
click at [292, 135] on input "Mark as correct answer" at bounding box center [285, 129] width 14 height 10
checkbox input "true"
click at [327, 224] on div at bounding box center [440, 203] width 324 height 57
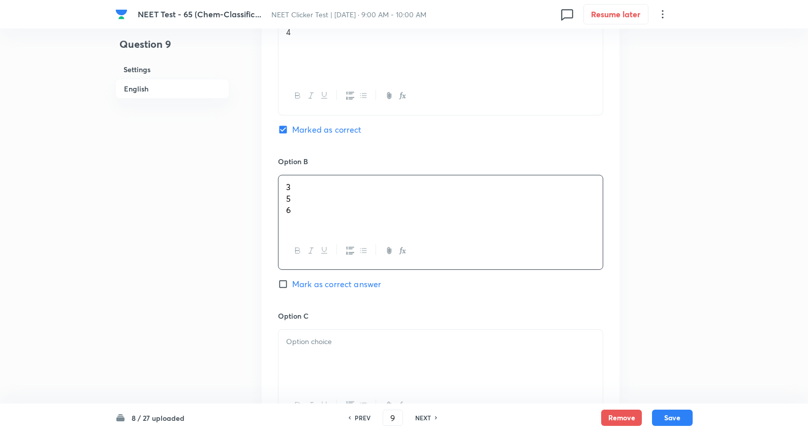
drag, startPoint x: 287, startPoint y: 215, endPoint x: 432, endPoint y: 278, distance: 158.8
click at [432, 270] on div "3 5 6" at bounding box center [440, 222] width 325 height 95
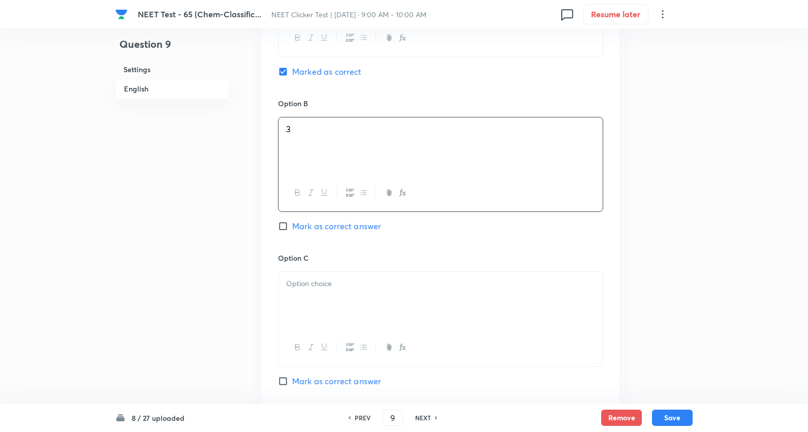
scroll to position [621, 0]
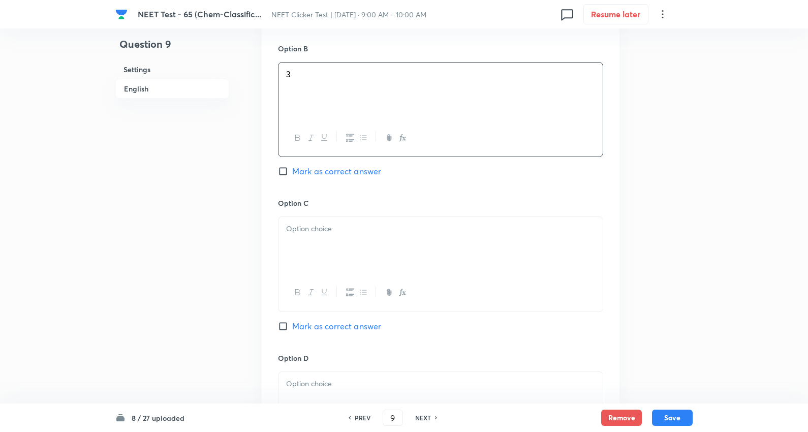
click at [322, 235] on p at bounding box center [440, 229] width 309 height 12
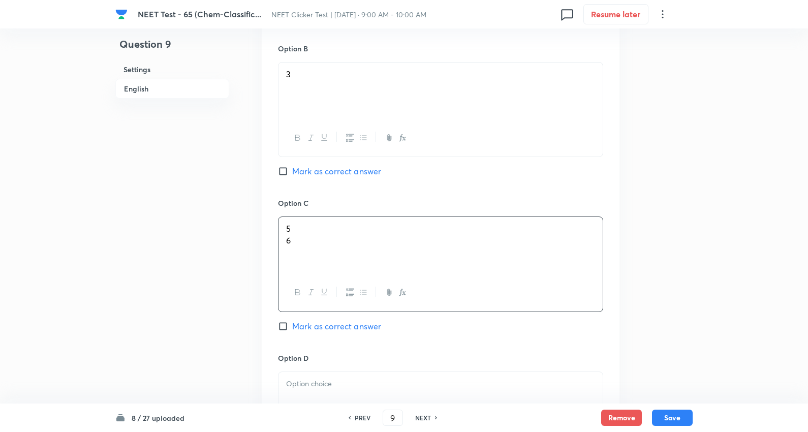
drag, startPoint x: 367, startPoint y: 267, endPoint x: 393, endPoint y: 272, distance: 25.8
click at [469, 274] on div "5 6" at bounding box center [440, 245] width 324 height 57
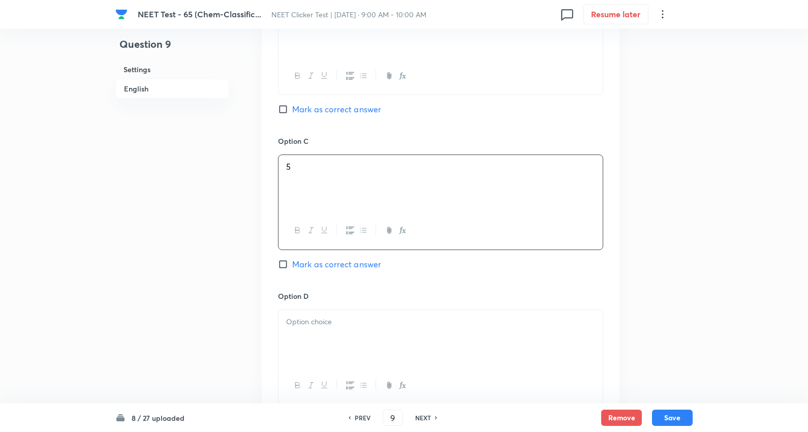
scroll to position [790, 0]
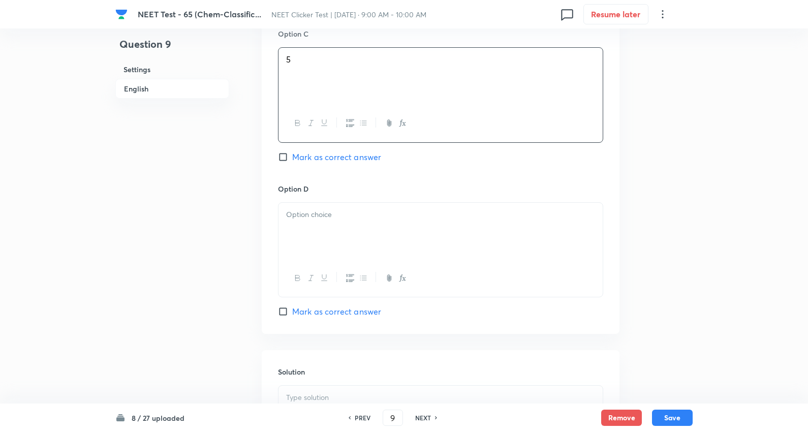
click at [313, 242] on div at bounding box center [440, 231] width 324 height 57
drag, startPoint x: 337, startPoint y: 252, endPoint x: 339, endPoint y: 245, distance: 7.6
click at [337, 251] on div at bounding box center [440, 260] width 324 height 57
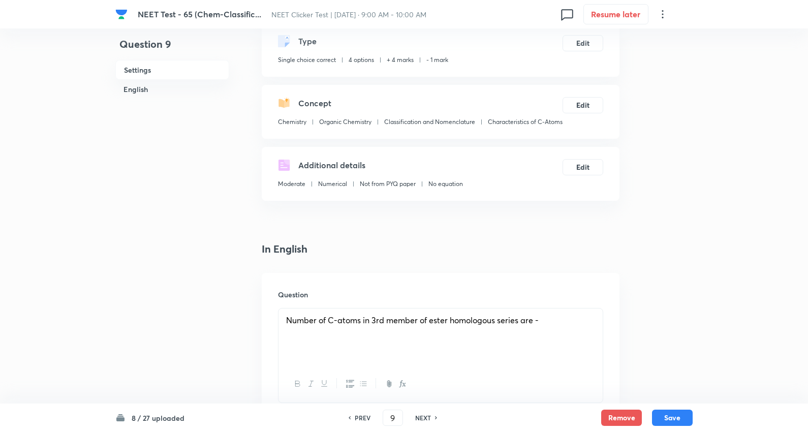
scroll to position [113, 0]
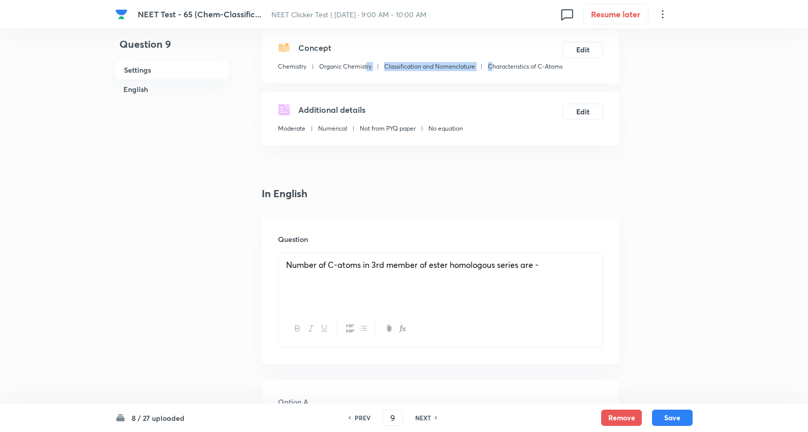
drag, startPoint x: 366, startPoint y: 79, endPoint x: 445, endPoint y: 127, distance: 92.1
click at [281, 75] on div "Chemistry Organic Chemistry Classification and Nomenclature Characteristics of …" at bounding box center [420, 68] width 284 height 13
drag, startPoint x: 445, startPoint y: 127, endPoint x: 382, endPoint y: 84, distance: 76.1
click at [443, 116] on div "Additional details" at bounding box center [370, 110] width 185 height 12
drag, startPoint x: 372, startPoint y: 82, endPoint x: 293, endPoint y: 83, distance: 79.8
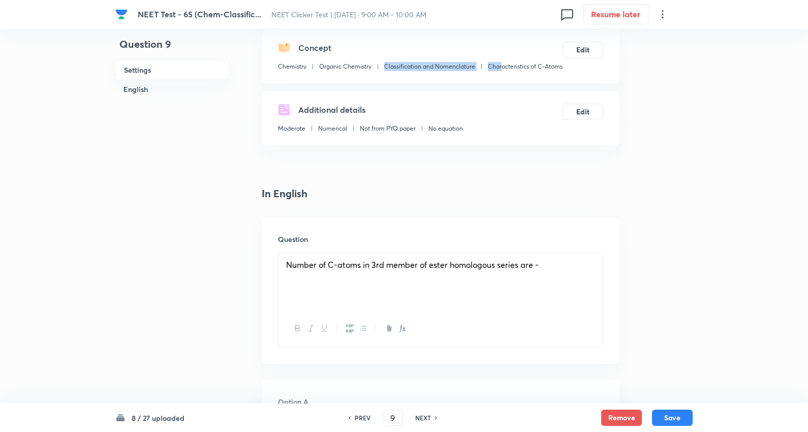
click at [293, 75] on div "Chemistry Organic Chemistry Classification and Nomenclature Characteristics of …" at bounding box center [420, 68] width 284 height 13
click at [362, 101] on div "Settings Type Single choice correct 4 options + 4 marks - 1 mark Edit Concept C…" at bounding box center [441, 40] width 358 height 209
drag, startPoint x: 353, startPoint y: 78, endPoint x: 369, endPoint y: 217, distance: 140.2
click at [277, 79] on div "Concept Chemistry Organic Chemistry Classification and Nomenclature Characteris…" at bounding box center [441, 56] width 358 height 54
copy p "Characteristics of C-Atoms"
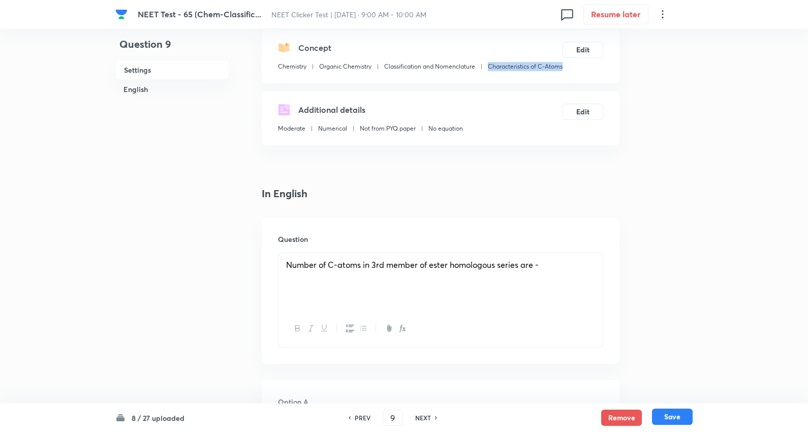
click at [663, 417] on button "Save" at bounding box center [672, 416] width 41 height 16
type input "10"
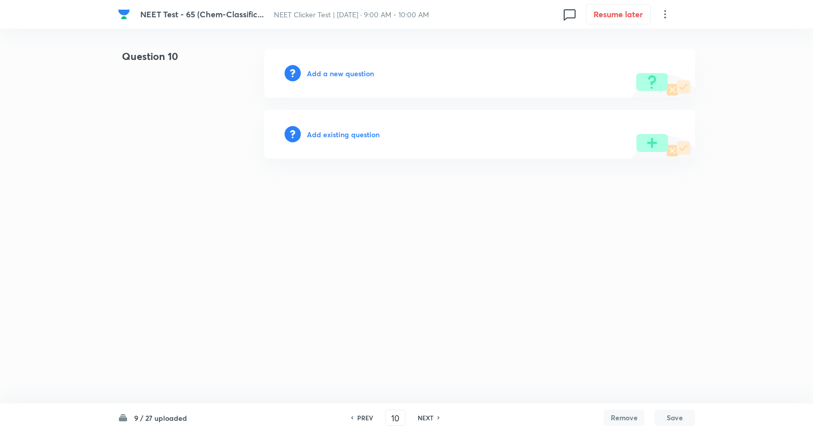
click at [344, 70] on h6 "Add a new question" at bounding box center [340, 73] width 67 height 11
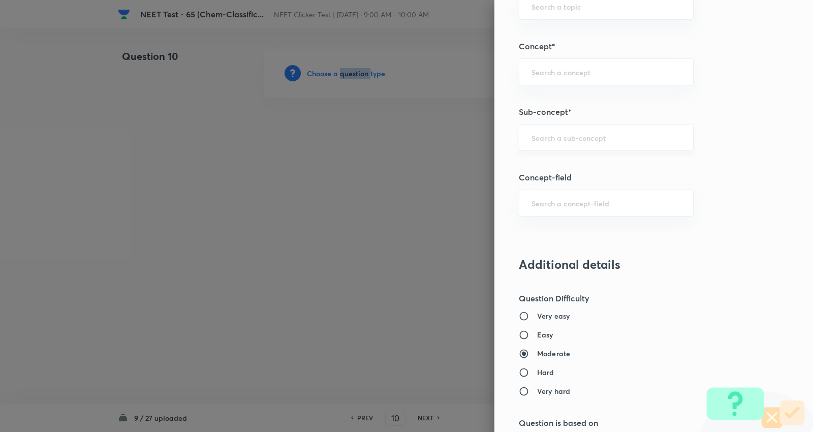
scroll to position [621, 0]
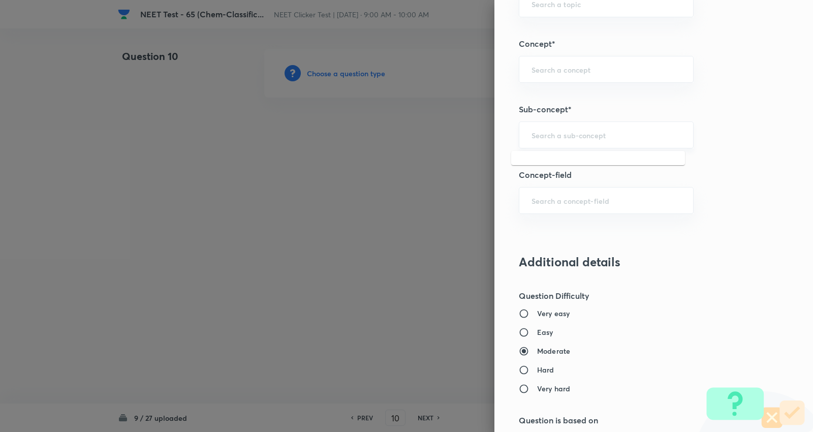
click at [584, 138] on input "text" at bounding box center [605, 135] width 149 height 10
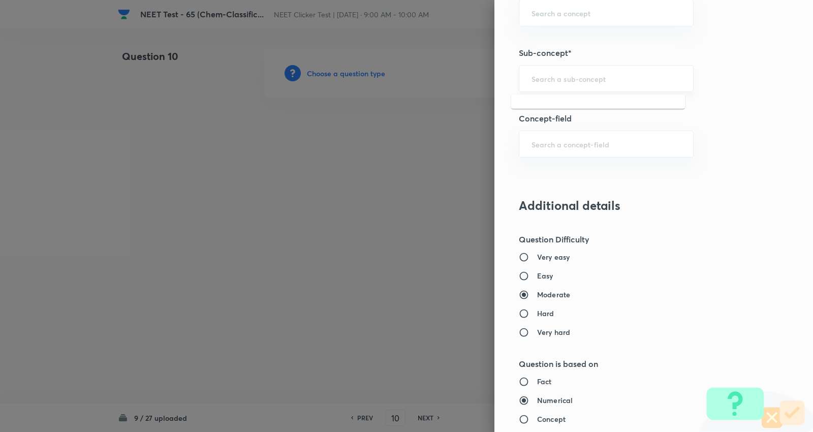
click at [569, 77] on input "text" at bounding box center [605, 79] width 149 height 10
paste input "Characteristics of C-Atoms"
click at [575, 108] on li "Characteristics of C-Atoms" at bounding box center [598, 108] width 174 height 18
type input "Characteristics of C-Atoms"
type input "Chemistry"
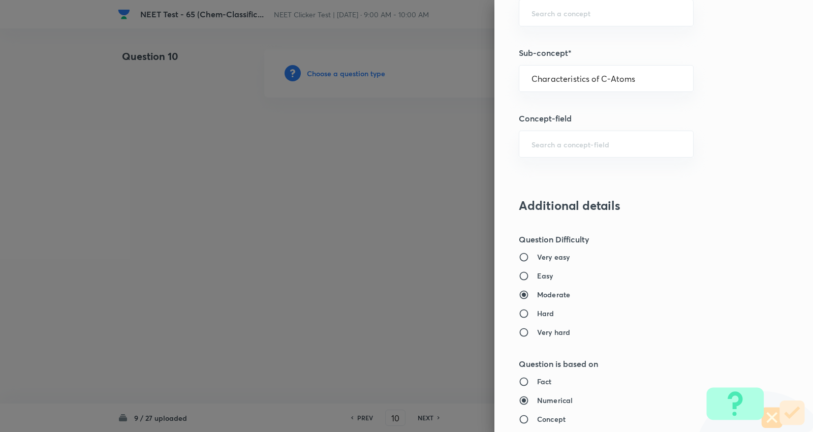
type input "Organic Chemistry"
type input "Classification and Nomenclature"
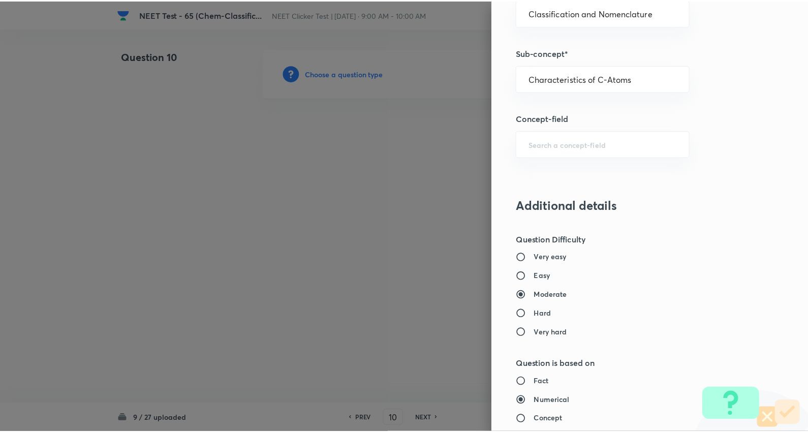
scroll to position [1022, 0]
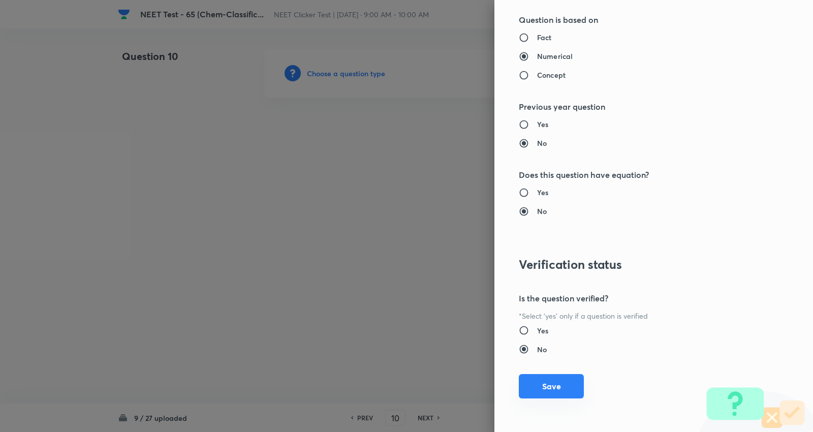
click at [550, 383] on button "Save" at bounding box center [551, 386] width 65 height 24
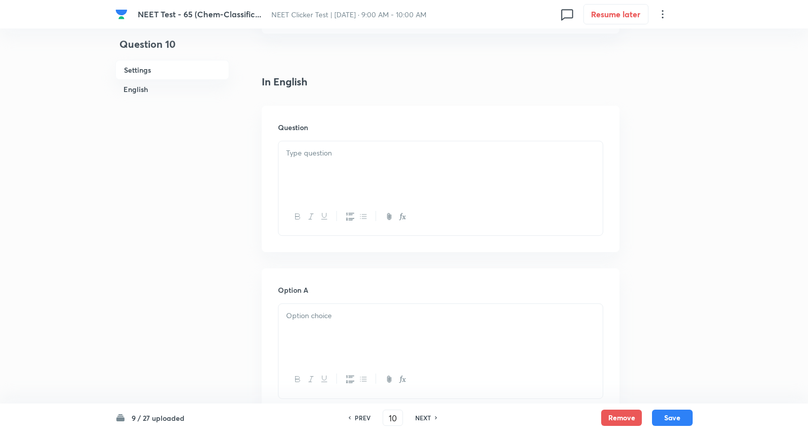
scroll to position [226, 0]
click at [332, 173] on div at bounding box center [440, 168] width 324 height 57
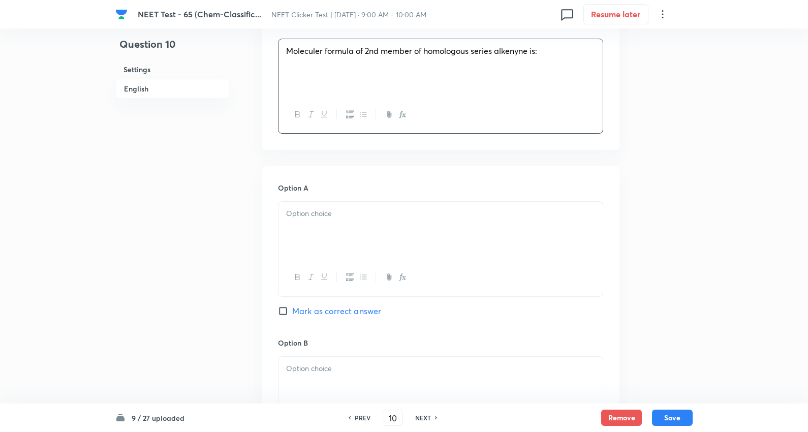
scroll to position [338, 0]
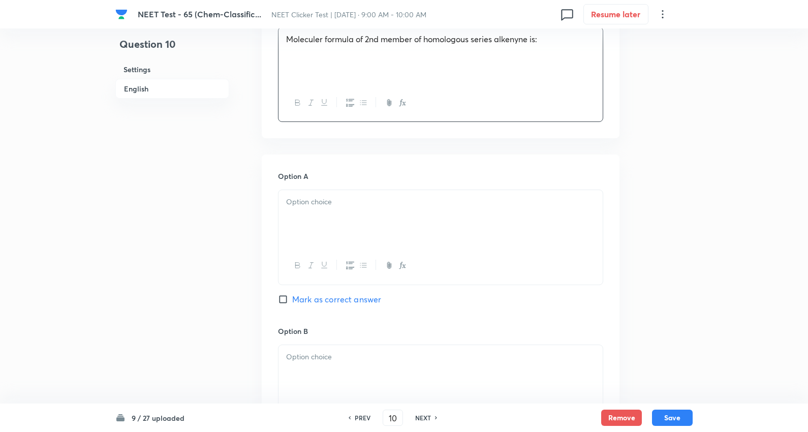
click at [313, 227] on div at bounding box center [440, 218] width 324 height 57
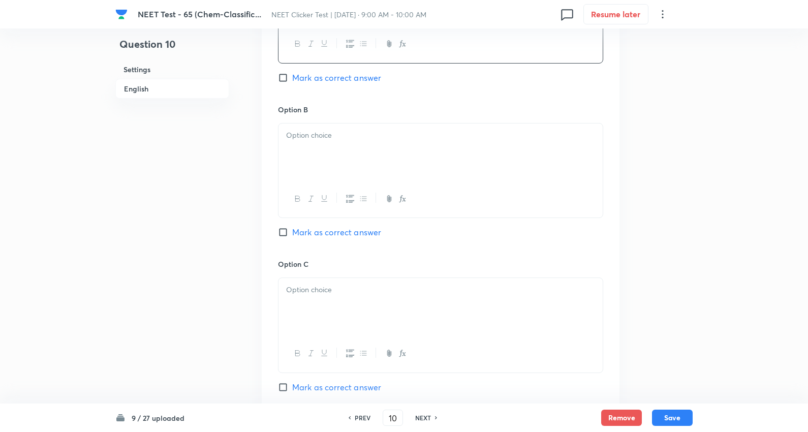
scroll to position [564, 0]
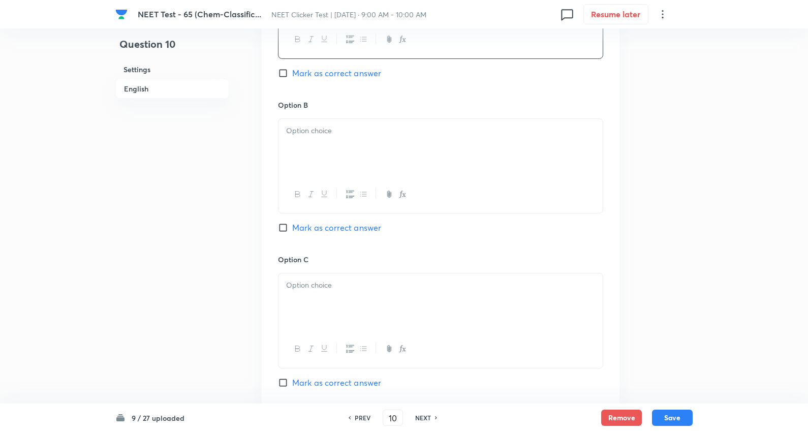
click at [321, 137] on p at bounding box center [440, 131] width 309 height 12
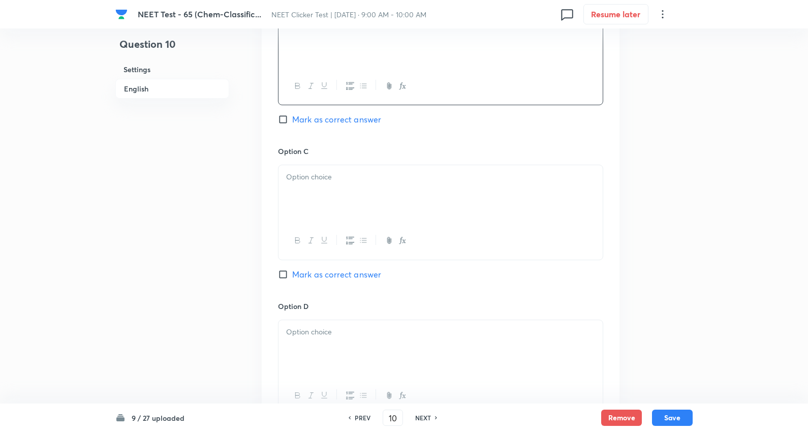
scroll to position [677, 0]
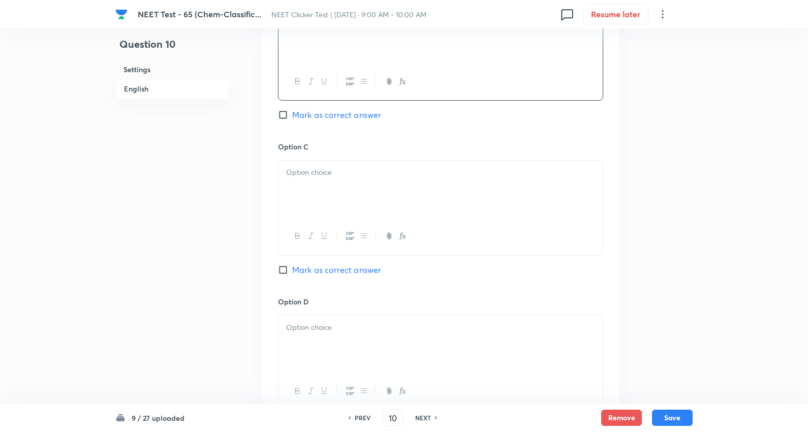
click at [334, 121] on span "Mark as correct answer" at bounding box center [336, 115] width 89 height 12
click at [292, 120] on input "Mark as correct answer" at bounding box center [285, 115] width 14 height 10
checkbox input "true"
click at [334, 178] on p at bounding box center [440, 173] width 309 height 12
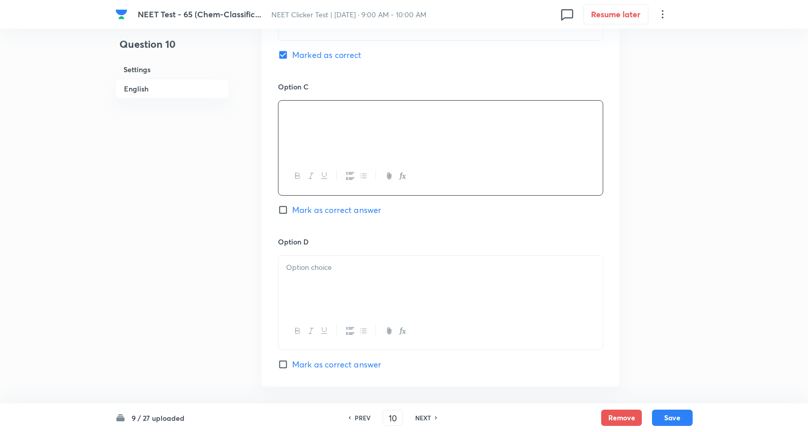
scroll to position [846, 0]
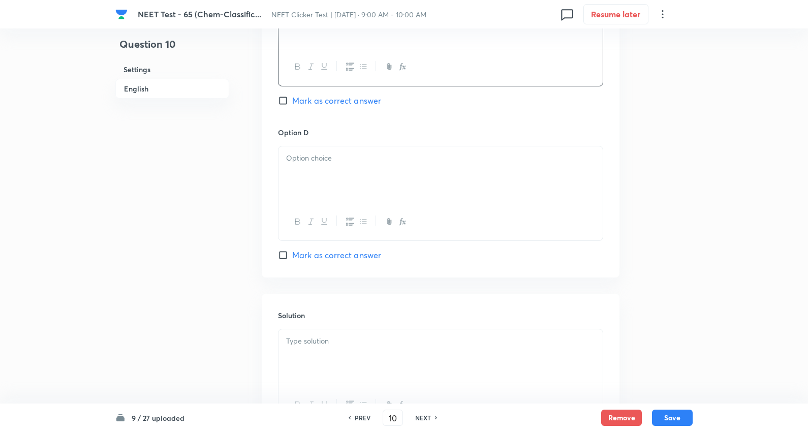
drag, startPoint x: 349, startPoint y: 199, endPoint x: 550, endPoint y: 224, distance: 202.2
click at [352, 198] on div at bounding box center [440, 174] width 324 height 57
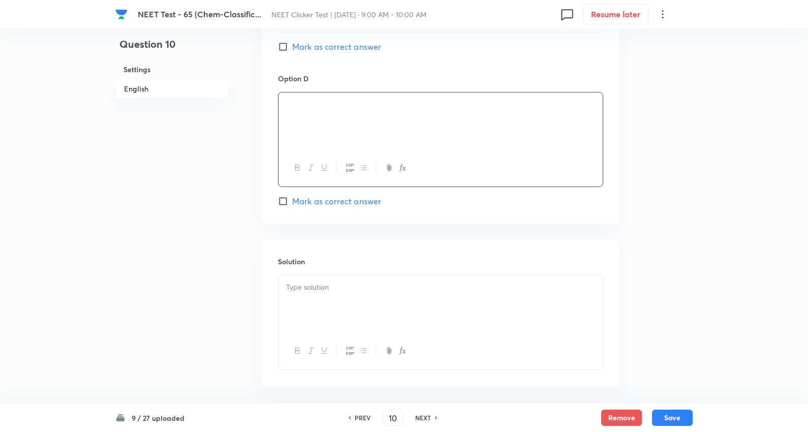
scroll to position [959, 0]
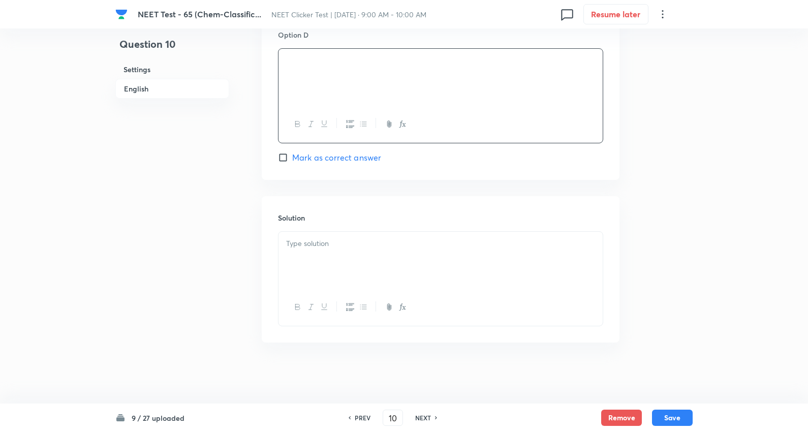
drag, startPoint x: 348, startPoint y: 245, endPoint x: 353, endPoint y: 242, distance: 5.5
click at [348, 245] on p at bounding box center [440, 244] width 309 height 12
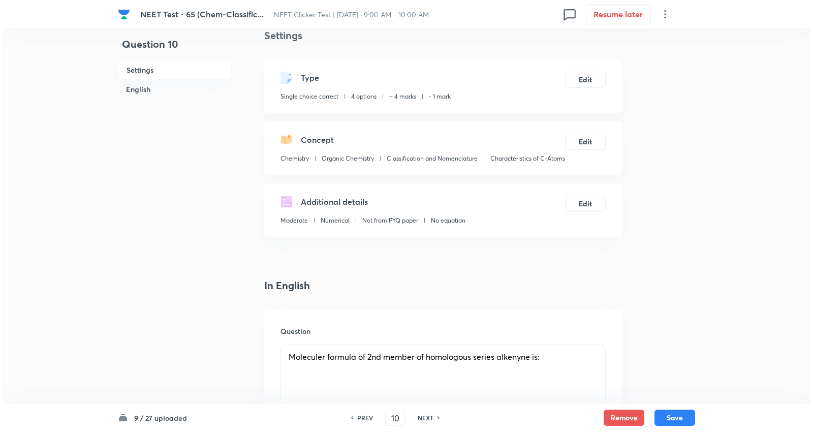
scroll to position [0, 0]
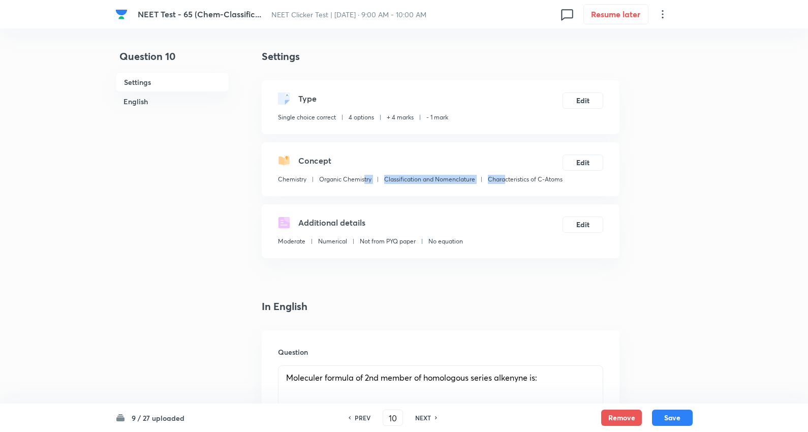
drag, startPoint x: 363, startPoint y: 194, endPoint x: 357, endPoint y: 214, distance: 21.4
click at [300, 188] on div "Chemistry Organic Chemistry Classification and Nomenclature Characteristics of …" at bounding box center [420, 181] width 284 height 13
click at [357, 214] on div "Settings Type Single choice correct 4 options + 4 marks - 1 mark Edit Concept C…" at bounding box center [441, 153] width 358 height 209
drag, startPoint x: 359, startPoint y: 192, endPoint x: 278, endPoint y: 194, distance: 80.8
click at [278, 188] on div "Chemistry Organic Chemistry Classification and Nomenclature Characteristics of …" at bounding box center [420, 181] width 284 height 13
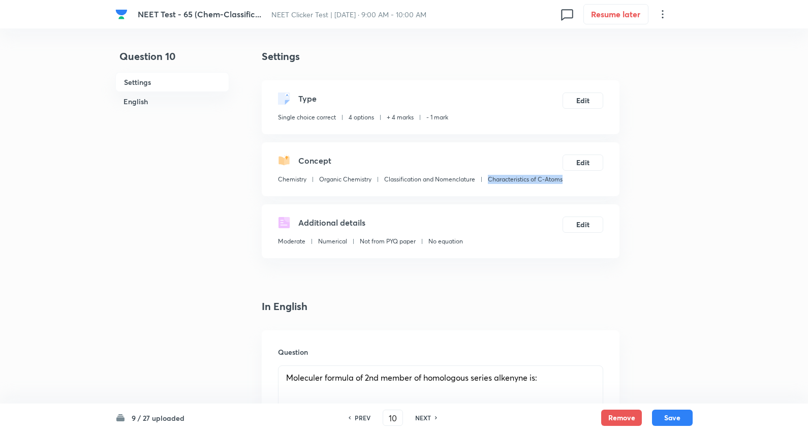
copy p "Characteristics of C-Atoms"
click at [684, 410] on button "Save" at bounding box center [672, 416] width 41 height 16
type input "11"
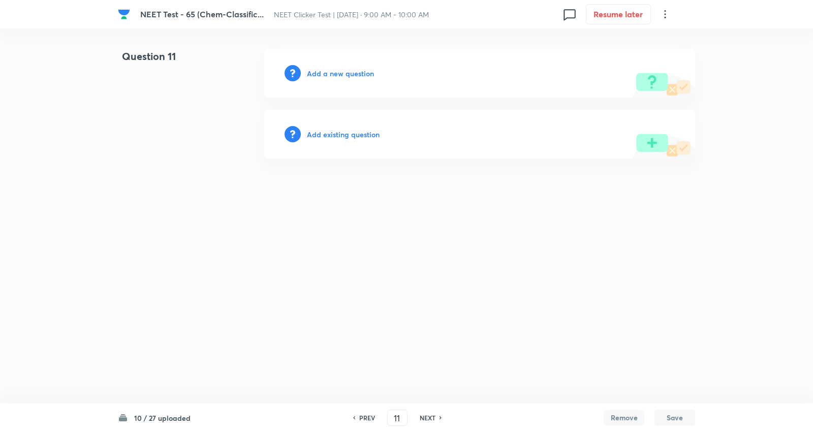
click at [346, 71] on h6 "Add a new question" at bounding box center [340, 73] width 67 height 11
click at [346, 71] on h6 "Choose a question type" at bounding box center [346, 73] width 78 height 11
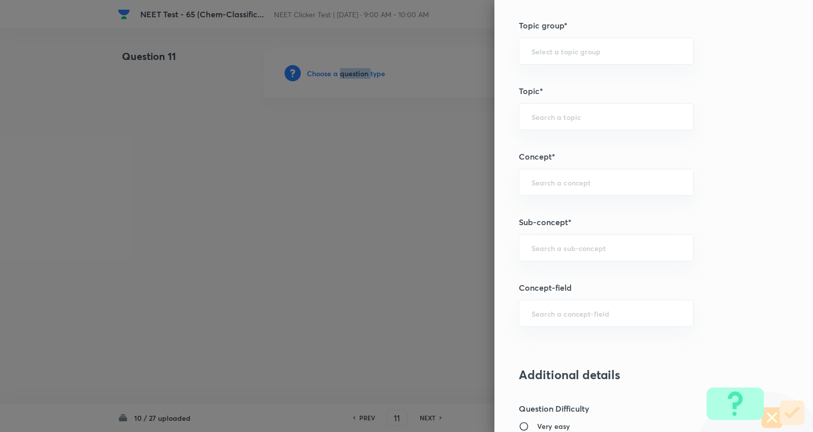
scroll to position [677, 0]
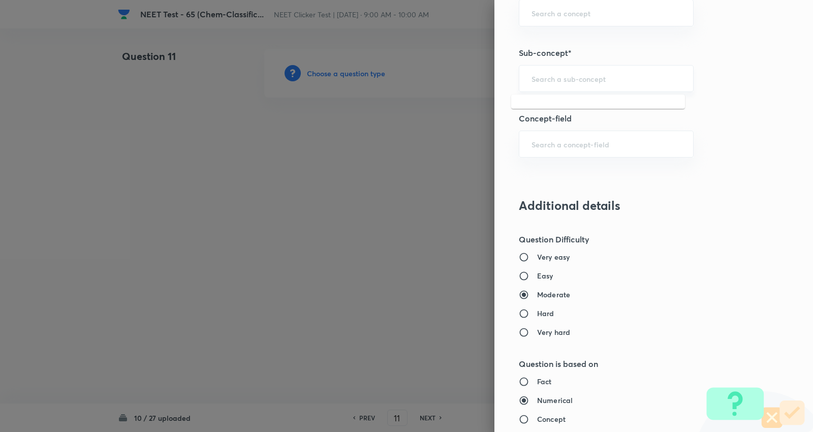
click at [584, 77] on input "text" at bounding box center [605, 79] width 149 height 10
paste input "Characteristics of C-Atoms"
click at [569, 108] on li "Characteristics of C-Atoms" at bounding box center [598, 108] width 174 height 18
type input "Characteristics of C-Atoms"
type input "Chemistry"
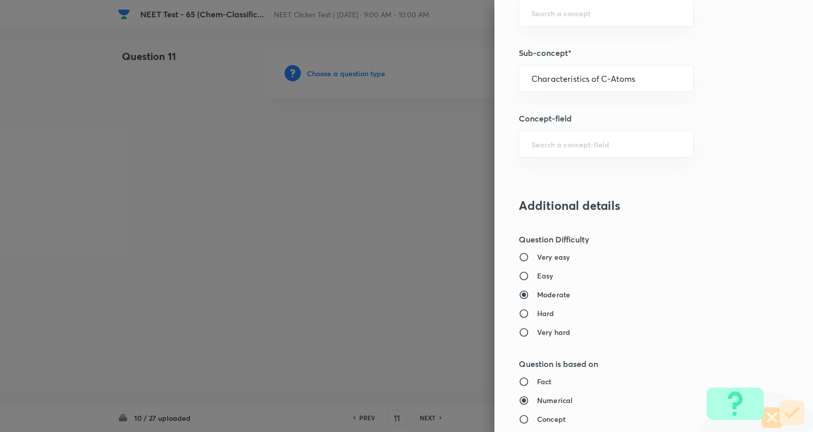
type input "Organic Chemistry"
type input "Classification and Nomenclature"
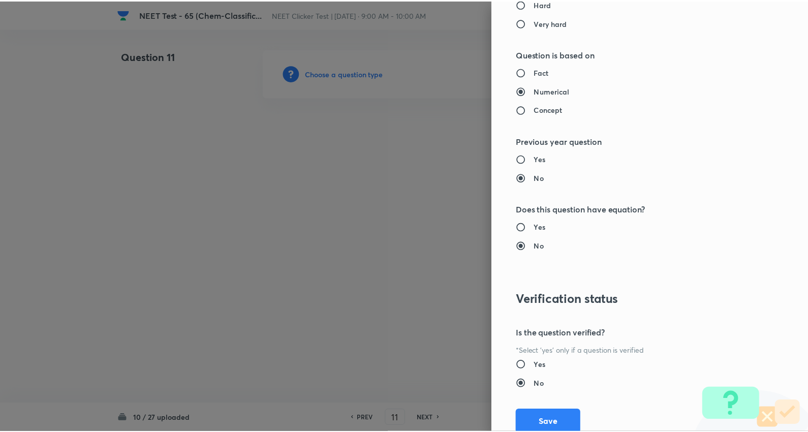
scroll to position [1022, 0]
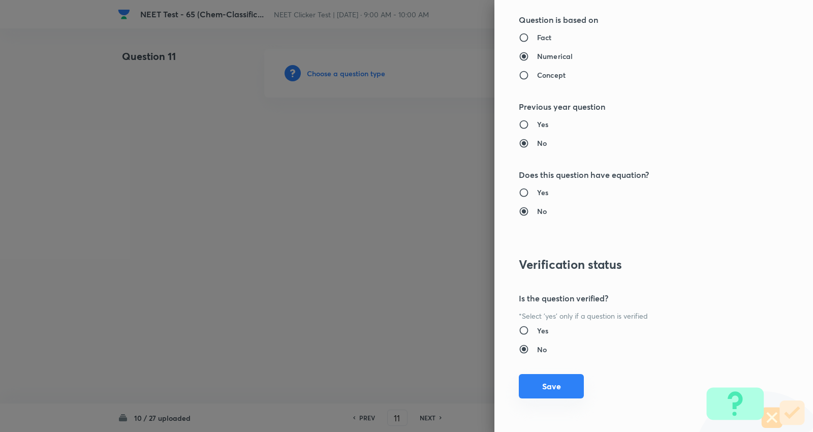
click at [538, 382] on button "Save" at bounding box center [551, 386] width 65 height 24
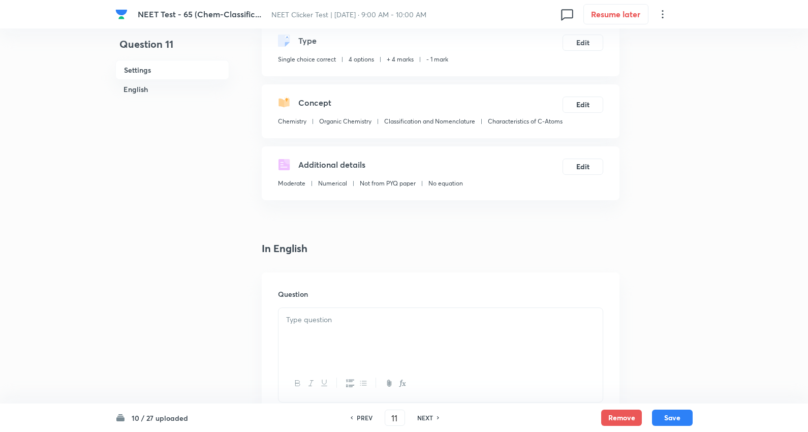
scroll to position [169, 0]
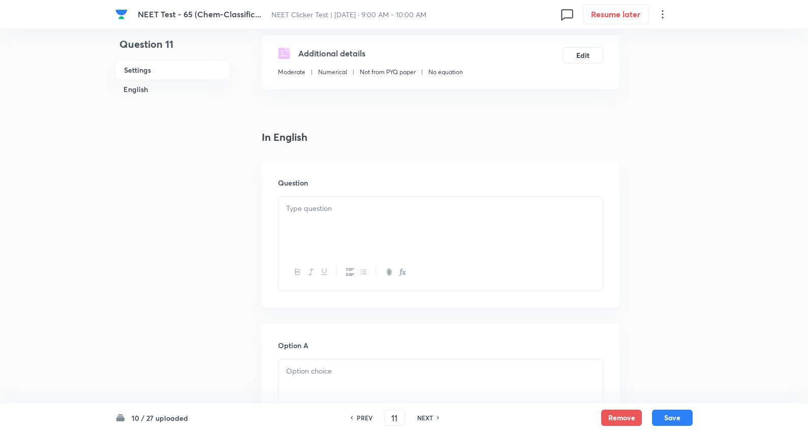
drag, startPoint x: 341, startPoint y: 240, endPoint x: 348, endPoint y: 239, distance: 7.7
click at [341, 240] on div at bounding box center [440, 225] width 324 height 57
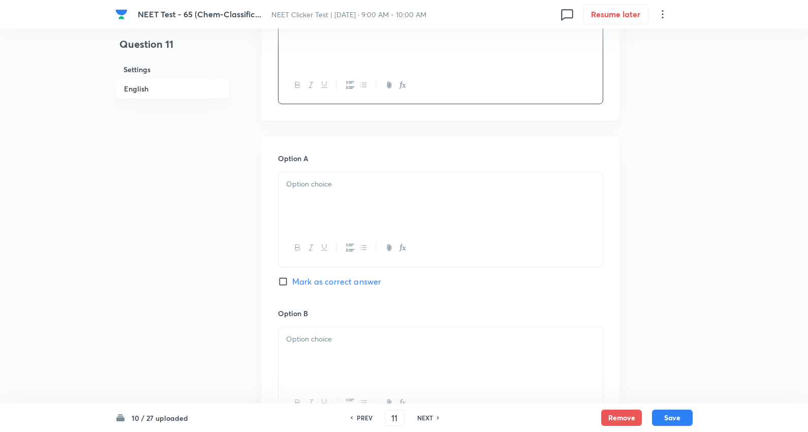
scroll to position [395, 0]
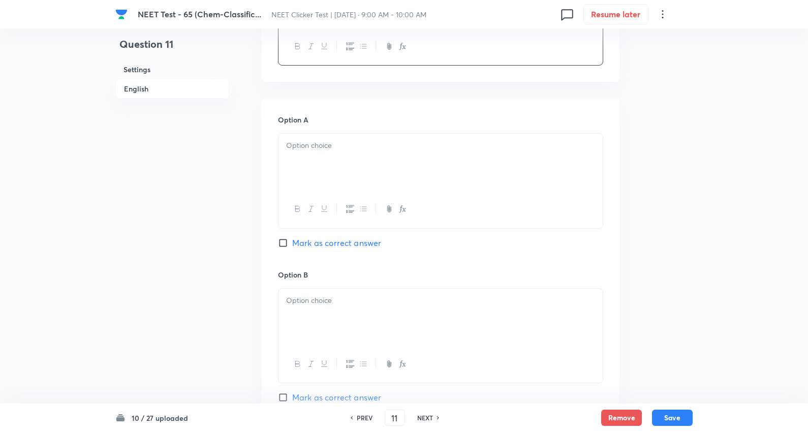
click at [319, 151] on p at bounding box center [440, 146] width 309 height 12
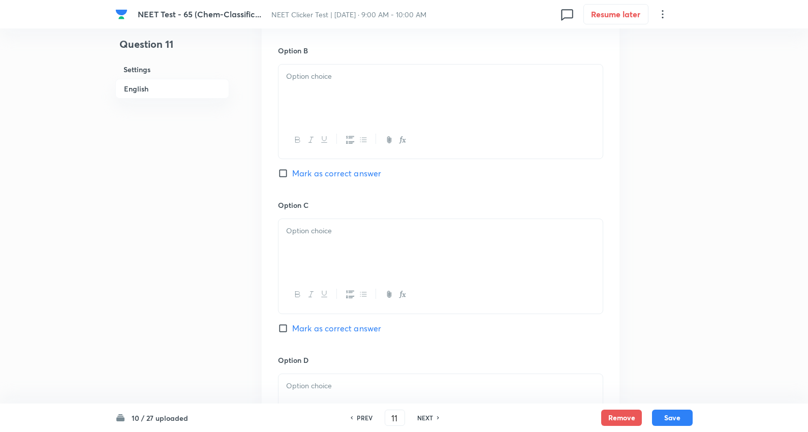
scroll to position [621, 0]
click at [331, 100] on div at bounding box center [440, 90] width 324 height 57
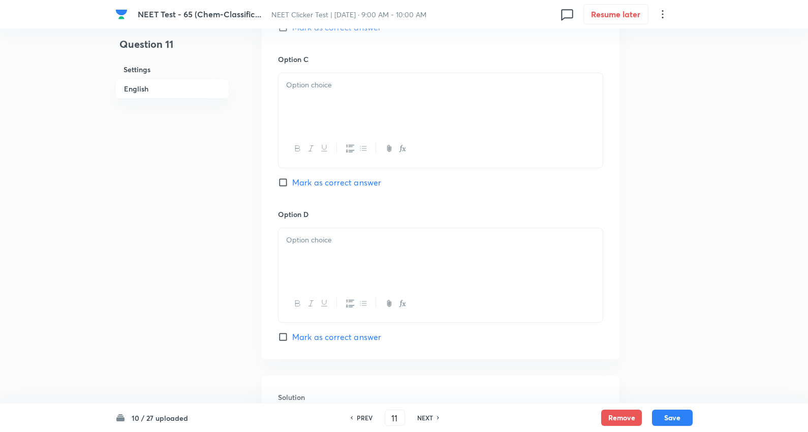
scroll to position [790, 0]
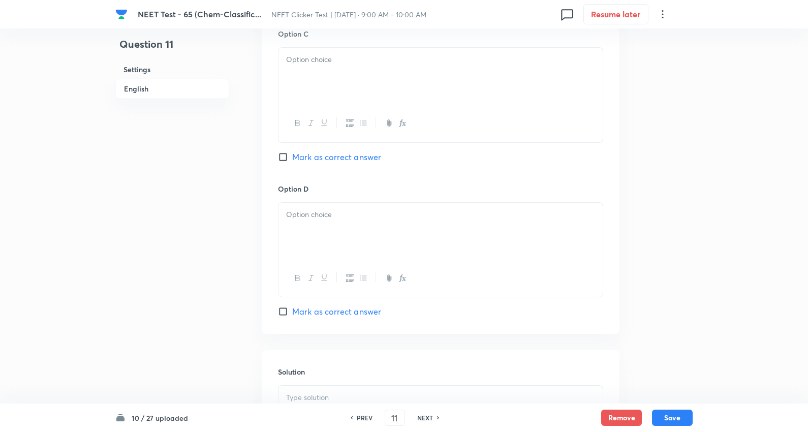
click at [326, 89] on div at bounding box center [440, 76] width 324 height 57
click at [341, 92] on div at bounding box center [440, 77] width 324 height 57
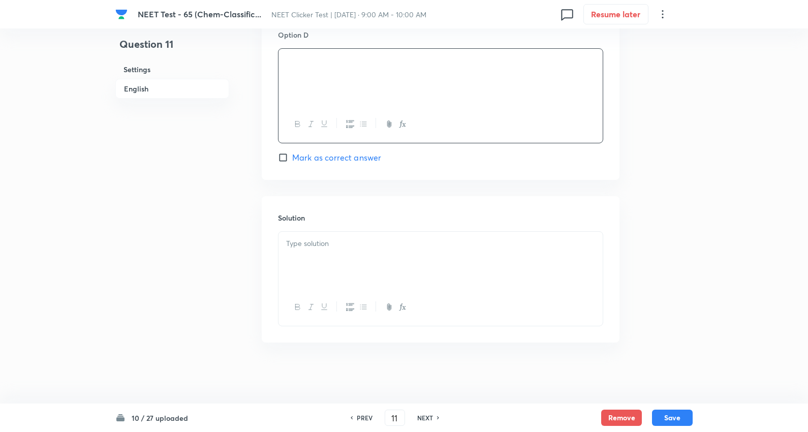
click at [345, 155] on span "Mark as correct answer" at bounding box center [336, 157] width 89 height 12
click at [292, 155] on input "Mark as correct answer" at bounding box center [285, 157] width 14 height 10
checkbox input "true"
click at [331, 262] on div at bounding box center [440, 260] width 324 height 57
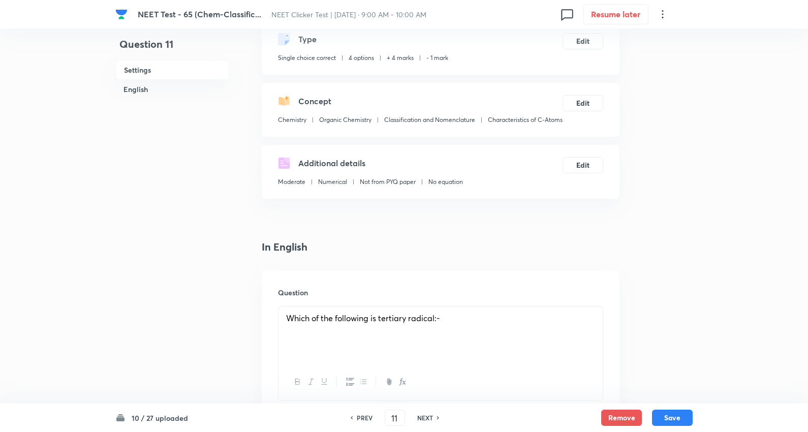
scroll to position [56, 0]
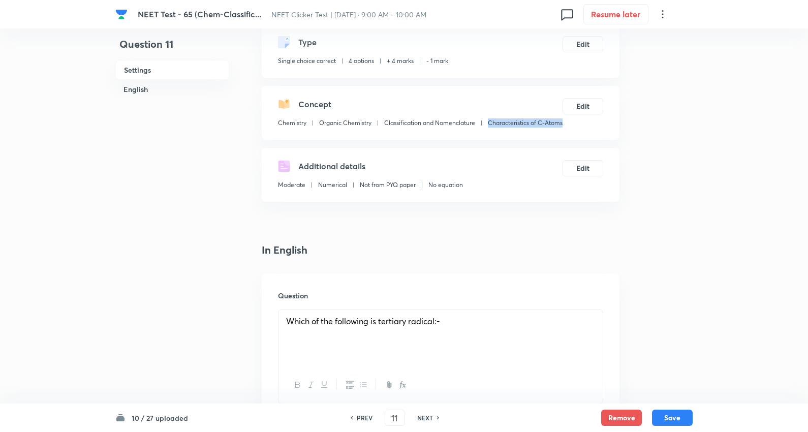
drag, startPoint x: 356, startPoint y: 137, endPoint x: 274, endPoint y: 140, distance: 81.3
click at [274, 140] on div "Concept Chemistry Organic Chemistry Classification and Nomenclature Characteris…" at bounding box center [441, 113] width 358 height 54
copy p "Characteristics of C-Atoms"
click at [671, 418] on button "Save" at bounding box center [672, 416] width 41 height 16
type input "12"
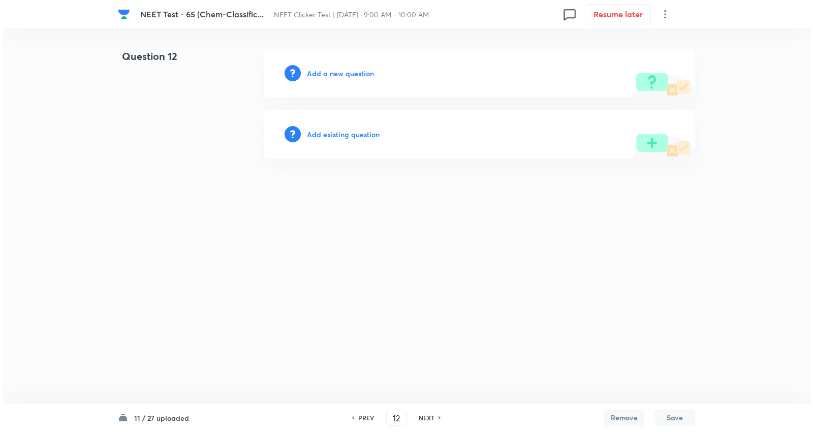
scroll to position [0, 0]
click at [359, 64] on div "Add a new question" at bounding box center [479, 73] width 431 height 49
click at [358, 69] on h6 "Add a new question" at bounding box center [340, 73] width 67 height 11
click at [358, 69] on h6 "Choose a question type" at bounding box center [346, 73] width 78 height 11
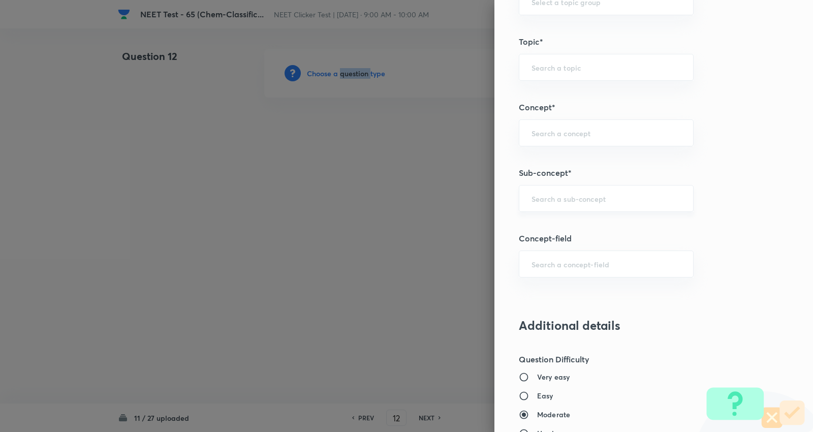
scroll to position [621, 0]
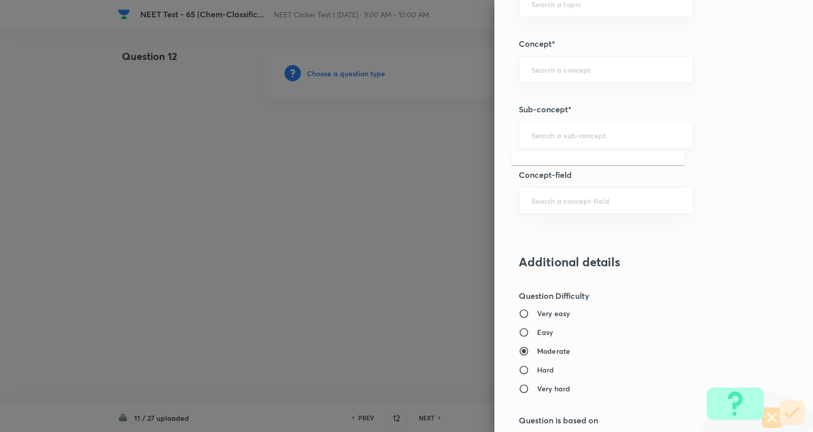
drag, startPoint x: 564, startPoint y: 130, endPoint x: 572, endPoint y: 147, distance: 18.9
click at [566, 131] on input "text" at bounding box center [605, 135] width 149 height 10
paste input "Characteristics of C-Atoms"
click at [582, 163] on li "Characteristics of C-Atoms" at bounding box center [598, 164] width 174 height 18
type input "Characteristics of C-Atoms"
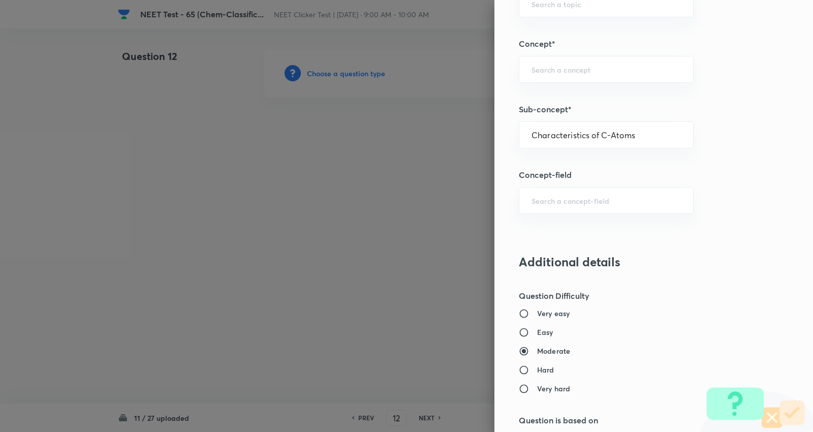
type input "Chemistry"
type input "Organic Chemistry"
type input "Classification and Nomenclature"
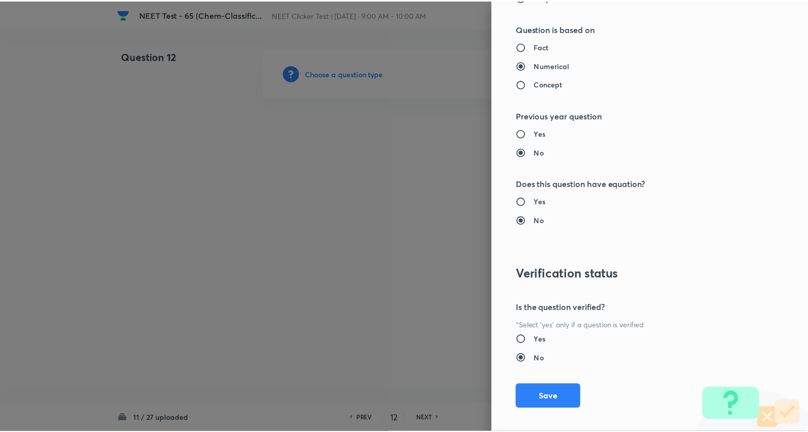
scroll to position [1022, 0]
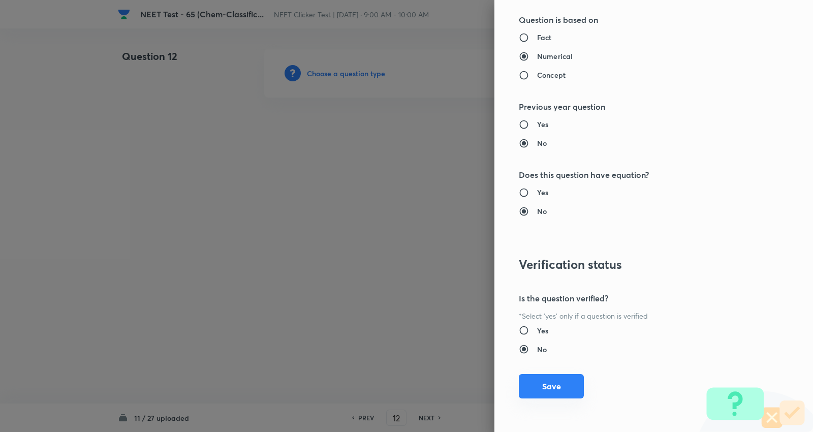
click at [550, 383] on button "Save" at bounding box center [551, 386] width 65 height 24
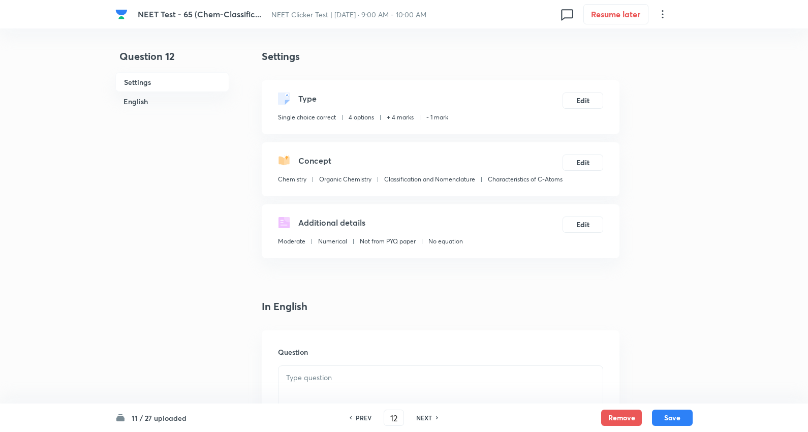
scroll to position [113, 0]
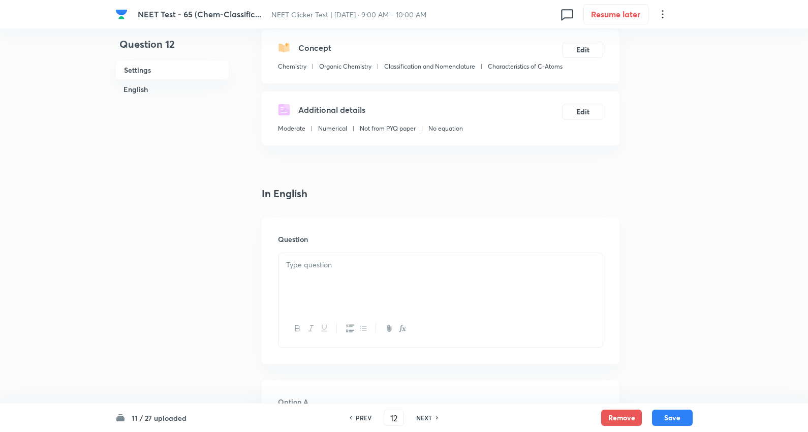
click at [333, 271] on p at bounding box center [440, 265] width 309 height 12
click at [343, 296] on div at bounding box center [440, 281] width 324 height 57
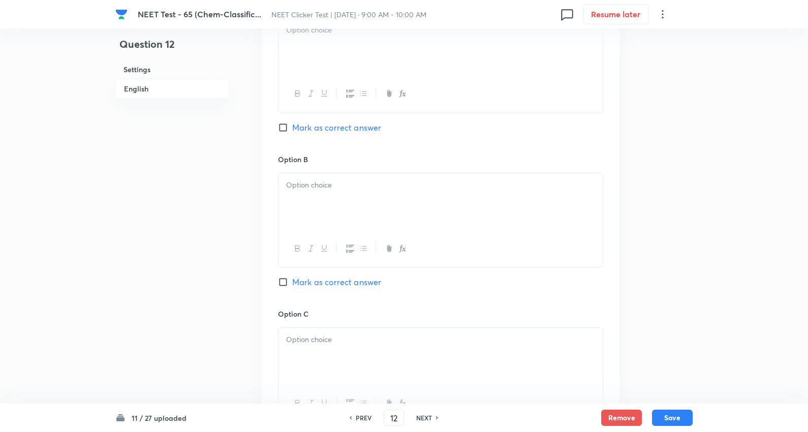
scroll to position [451, 0]
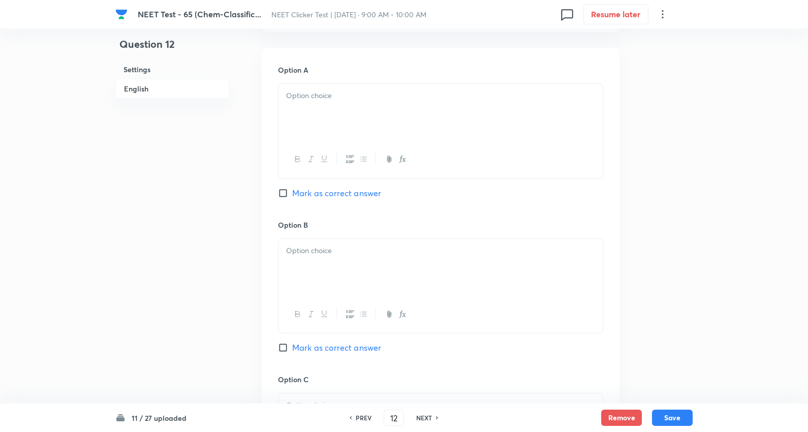
click at [328, 125] on div at bounding box center [440, 112] width 324 height 57
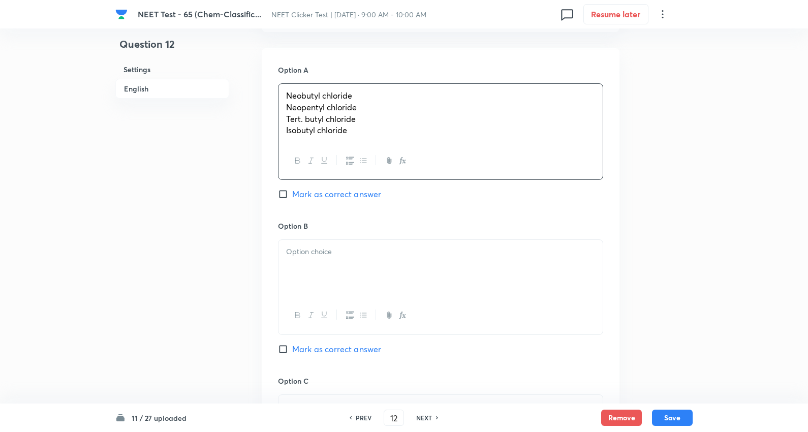
drag, startPoint x: 291, startPoint y: 123, endPoint x: 510, endPoint y: 186, distance: 227.7
click at [510, 180] on div "Neobutyl chloride Neopentyl chloride Tert. butyl chloride Isobutyl chloride" at bounding box center [440, 131] width 325 height 97
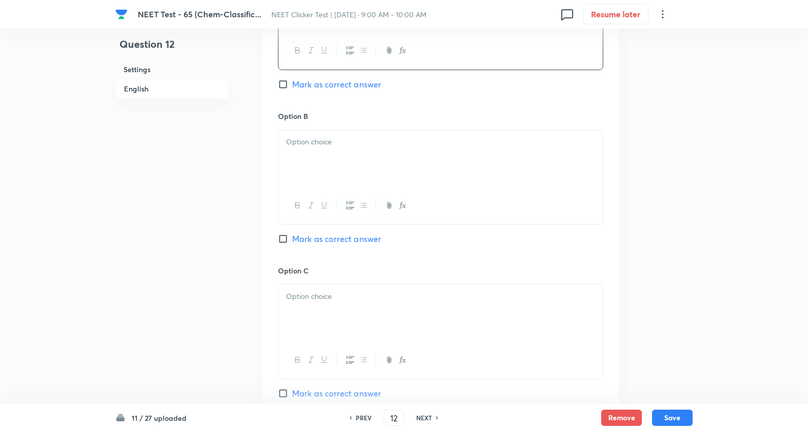
scroll to position [564, 0]
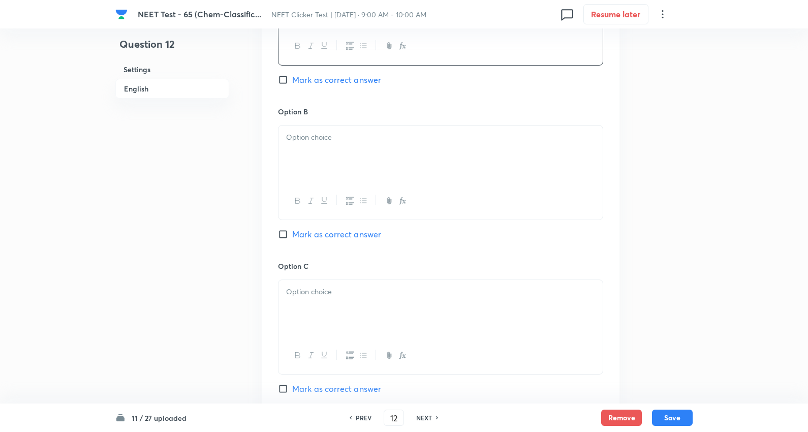
click at [333, 160] on div at bounding box center [440, 153] width 324 height 57
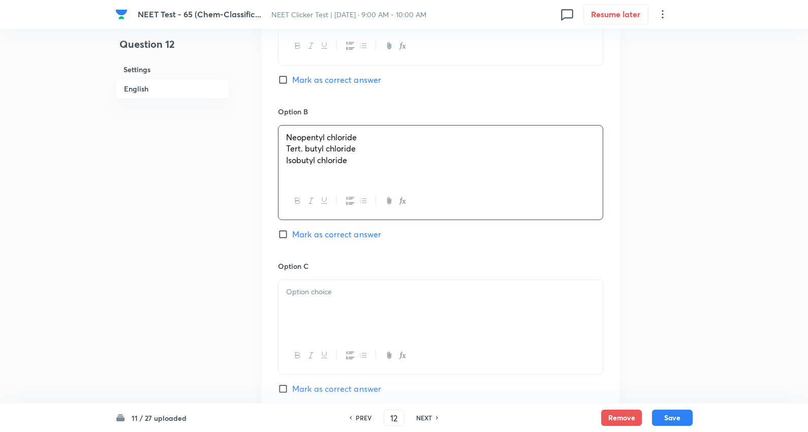
drag, startPoint x: 303, startPoint y: 171, endPoint x: 537, endPoint y: 215, distance: 237.8
click at [537, 215] on div "Neopentyl chloride Tert. butyl chloride Isobutyl chloride" at bounding box center [440, 172] width 325 height 95
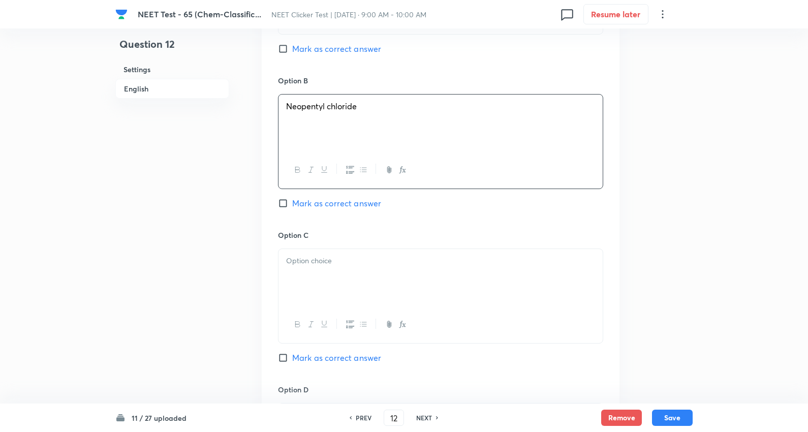
scroll to position [621, 0]
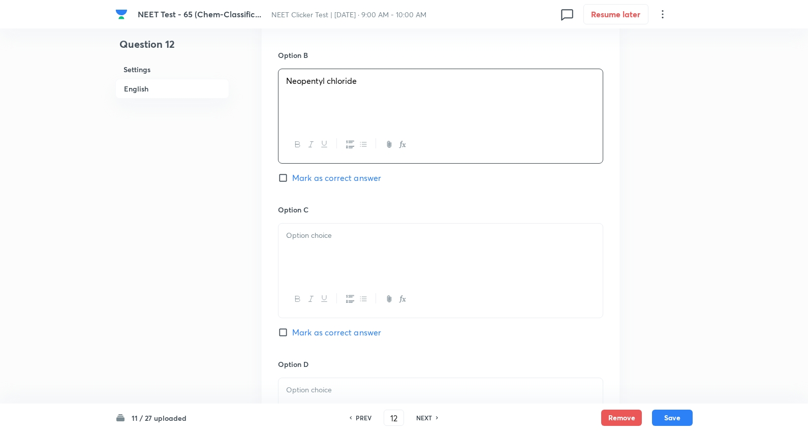
drag, startPoint x: 326, startPoint y: 263, endPoint x: 299, endPoint y: 258, distance: 27.9
click at [326, 263] on div at bounding box center [440, 252] width 324 height 57
drag, startPoint x: 283, startPoint y: 259, endPoint x: 515, endPoint y: 280, distance: 232.6
click at [515, 280] on div "Tert. butyl chloride Isobutyl chloride" at bounding box center [440, 252] width 324 height 57
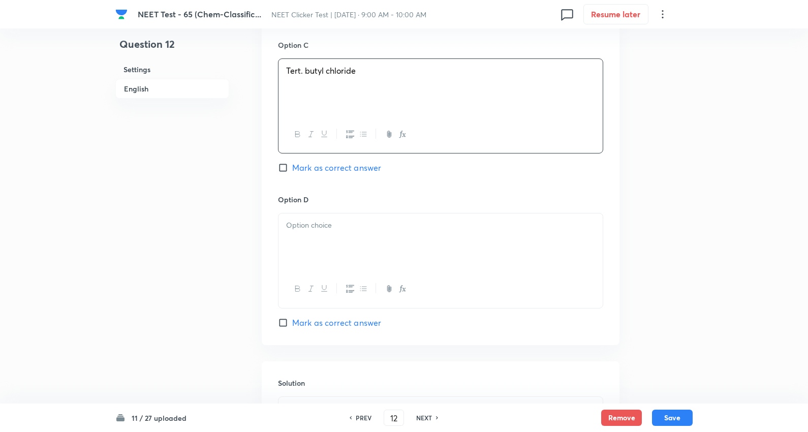
scroll to position [790, 0]
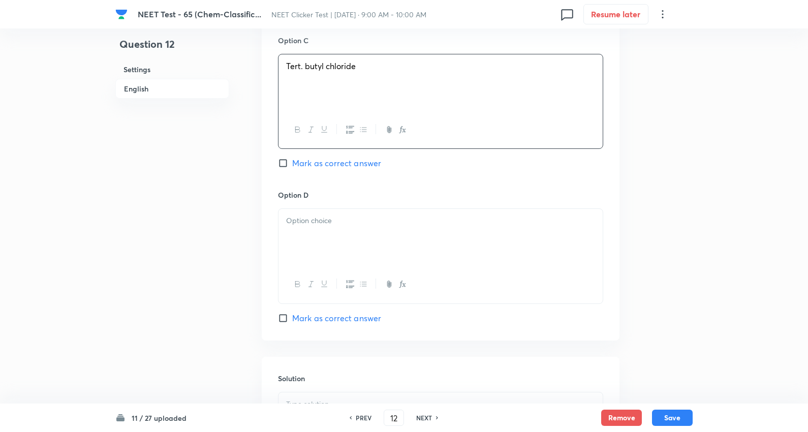
click at [317, 257] on div at bounding box center [440, 237] width 324 height 57
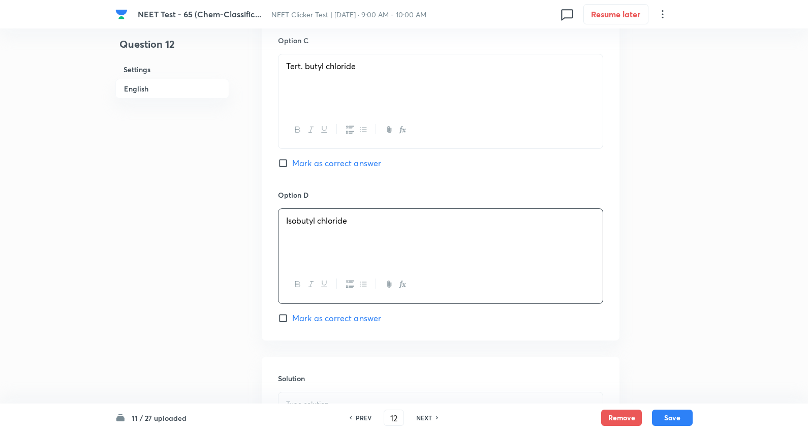
click at [351, 169] on span "Mark as correct answer" at bounding box center [336, 163] width 89 height 12
click at [292, 168] on input "Mark as correct answer" at bounding box center [285, 163] width 14 height 10
checkbox input "true"
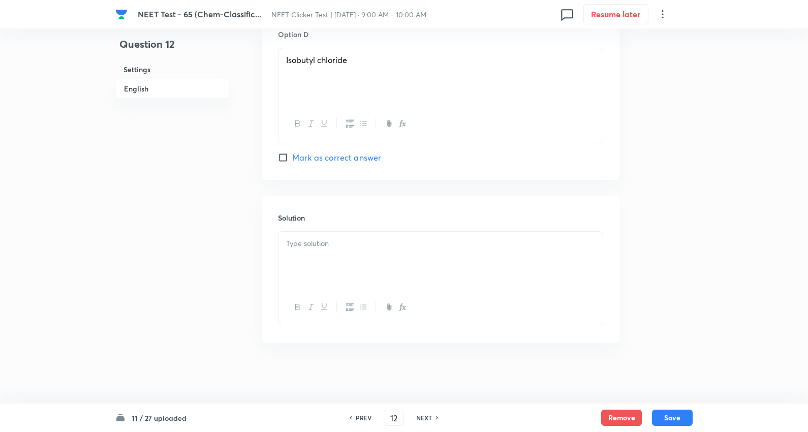
scroll to position [966, 0]
drag, startPoint x: 329, startPoint y: 261, endPoint x: 335, endPoint y: 259, distance: 6.3
click at [332, 260] on div at bounding box center [440, 260] width 324 height 57
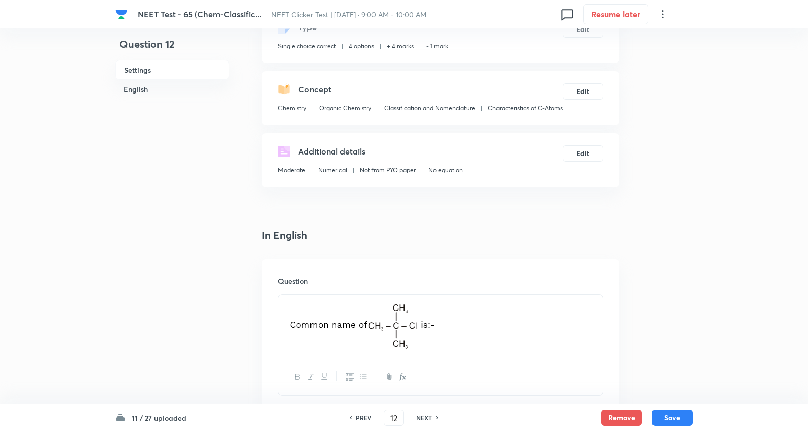
scroll to position [7, 0]
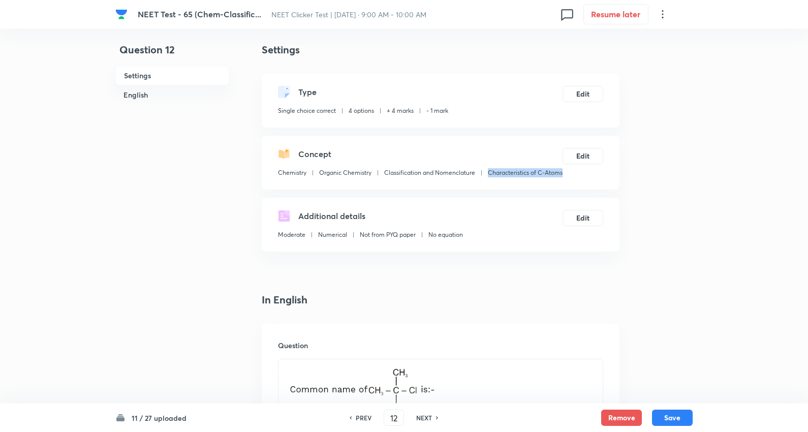
drag, startPoint x: 348, startPoint y: 188, endPoint x: 281, endPoint y: 197, distance: 67.6
click at [277, 189] on div "Concept Chemistry Organic Chemistry Classification and Nomenclature Characteris…" at bounding box center [441, 163] width 358 height 54
copy p "Characteristics of C-Atoms"
click at [673, 417] on button "Save" at bounding box center [672, 416] width 41 height 16
type input "13"
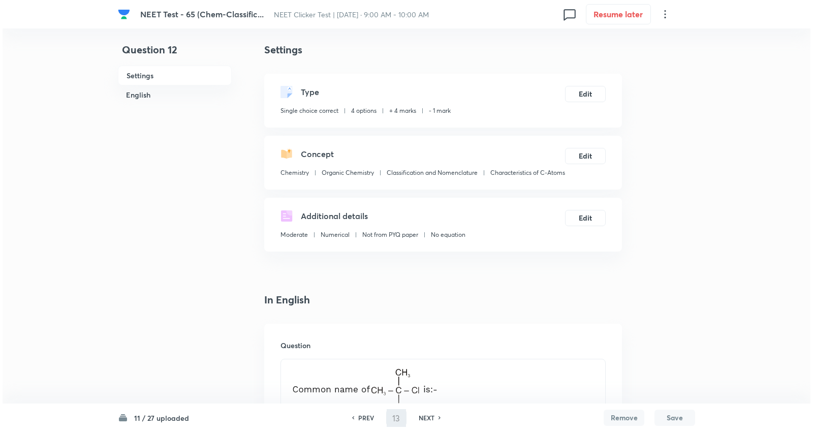
scroll to position [0, 0]
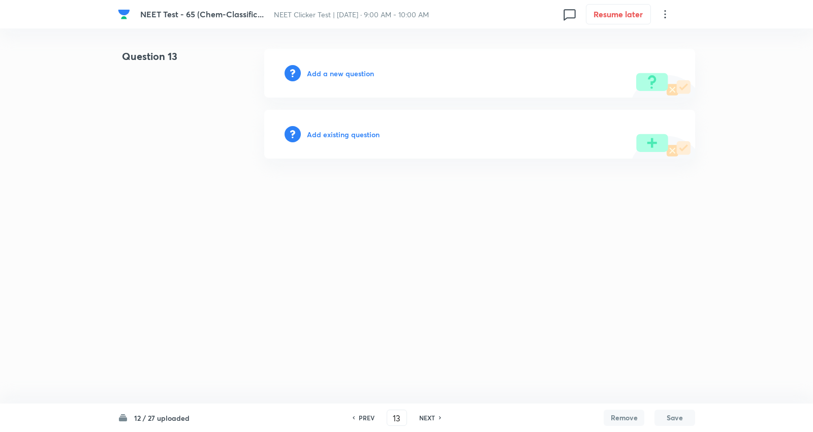
click at [358, 69] on h6 "Add a new question" at bounding box center [340, 73] width 67 height 11
click at [358, 69] on h6 "Choose a question type" at bounding box center [346, 73] width 78 height 11
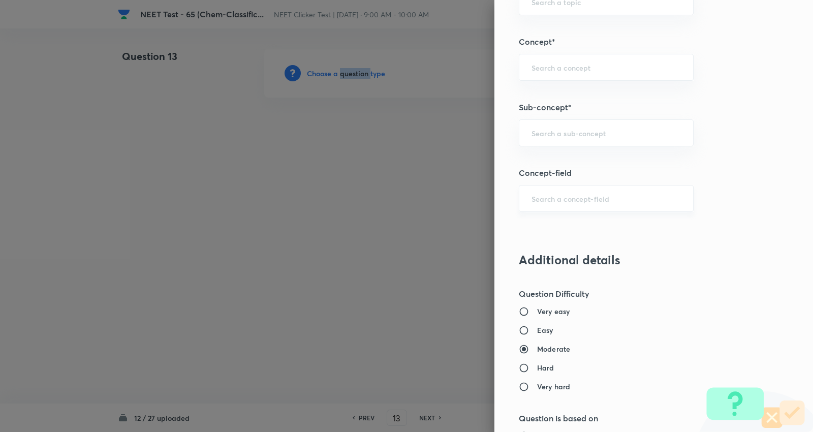
scroll to position [677, 0]
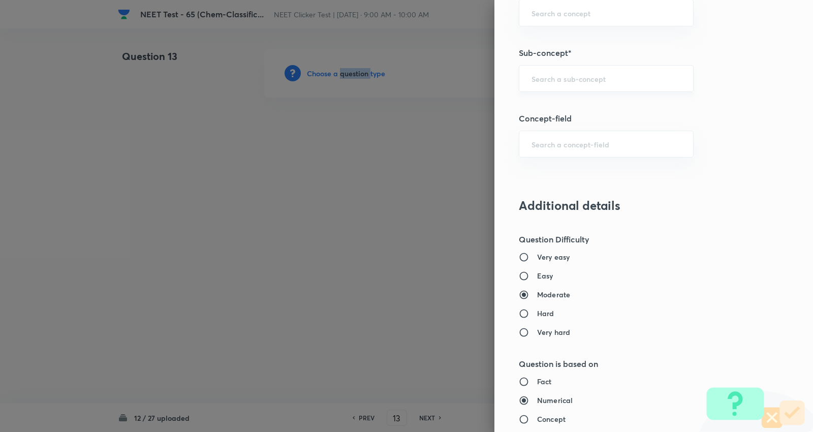
click at [553, 89] on div "​" at bounding box center [606, 78] width 175 height 27
paste input "Characteristics of C-Atoms"
type input "Characteristics of C-Atoms"
paste input "Characteristics of C-Atoms"
click at [555, 109] on li "Characteristics of C-Atoms" at bounding box center [598, 108] width 174 height 18
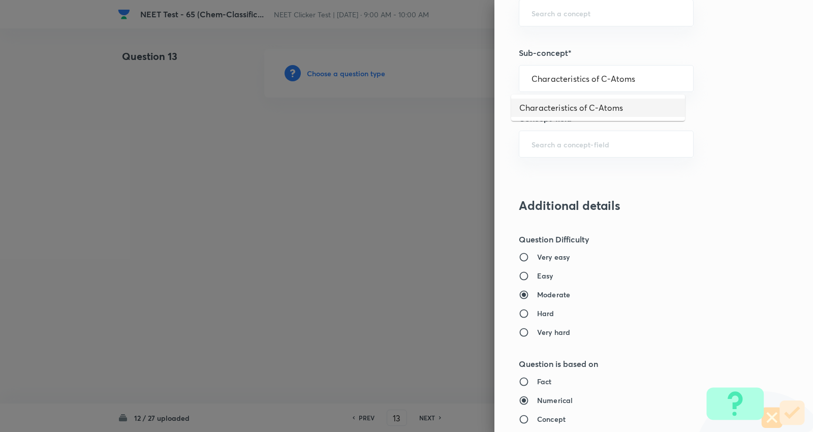
type input "Characteristics of C-Atoms"
type input "Chemistry"
type input "Organic Chemistry"
type input "Classification and Nomenclature"
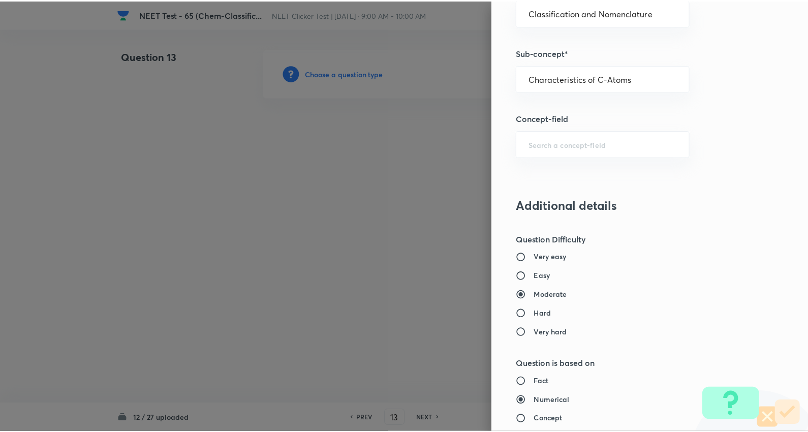
scroll to position [1022, 0]
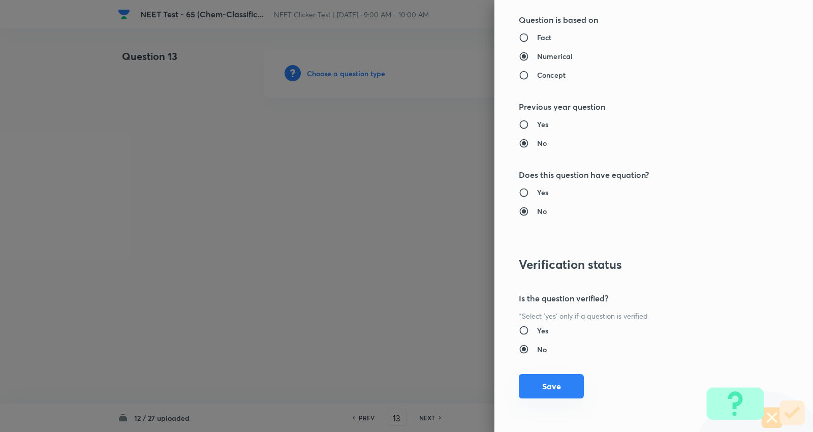
click at [544, 384] on button "Save" at bounding box center [551, 386] width 65 height 24
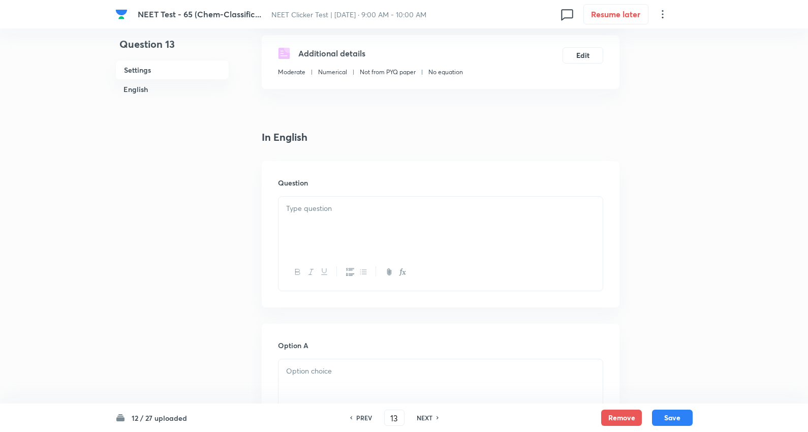
scroll to position [226, 0]
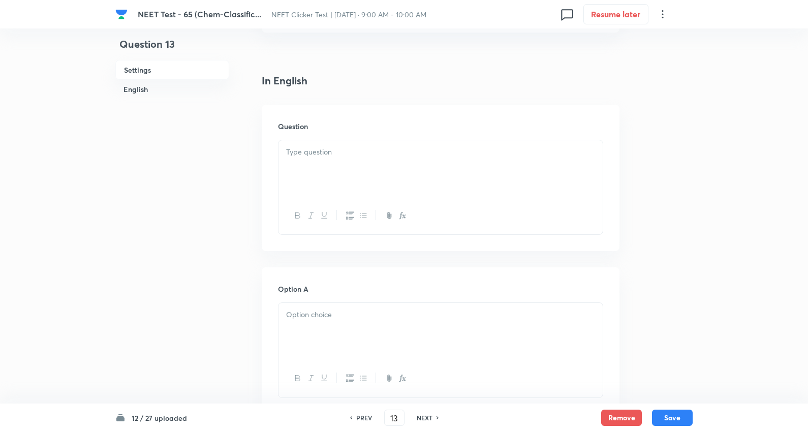
click at [343, 177] on div at bounding box center [440, 168] width 324 height 57
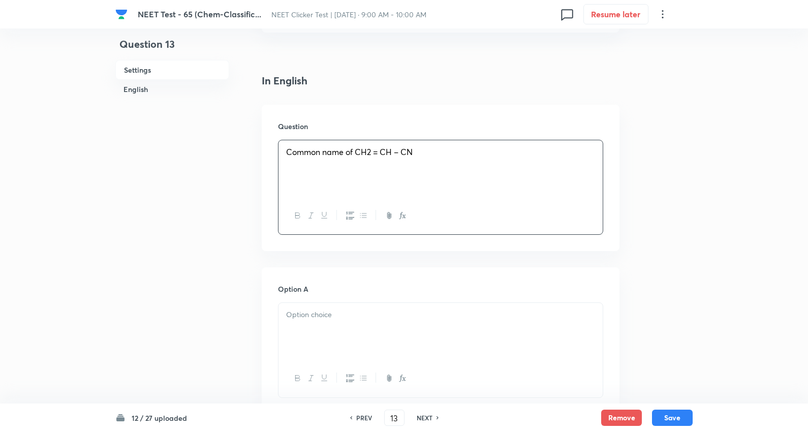
click at [458, 170] on p at bounding box center [440, 164] width 309 height 12
click at [452, 158] on p "Common name of CH2 = CH – CN" at bounding box center [440, 152] width 309 height 12
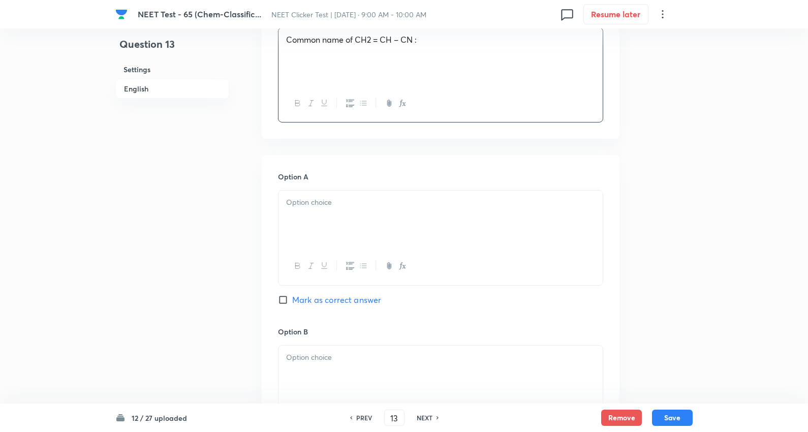
scroll to position [338, 0]
drag, startPoint x: 326, startPoint y: 223, endPoint x: 302, endPoint y: 224, distance: 23.9
click at [324, 224] on div at bounding box center [440, 218] width 324 height 57
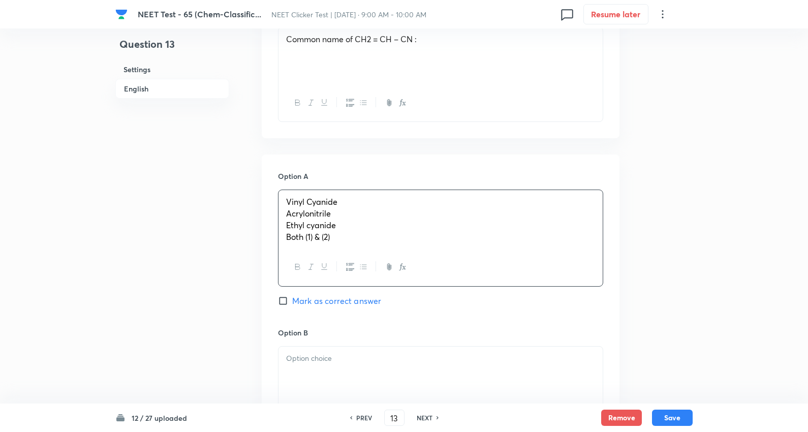
drag, startPoint x: 287, startPoint y: 227, endPoint x: 244, endPoint y: 264, distance: 57.3
click at [650, 315] on div "Question 13 Settings English Settings Type Single choice correct 4 options + 4 …" at bounding box center [403, 350] width 577 height 1280
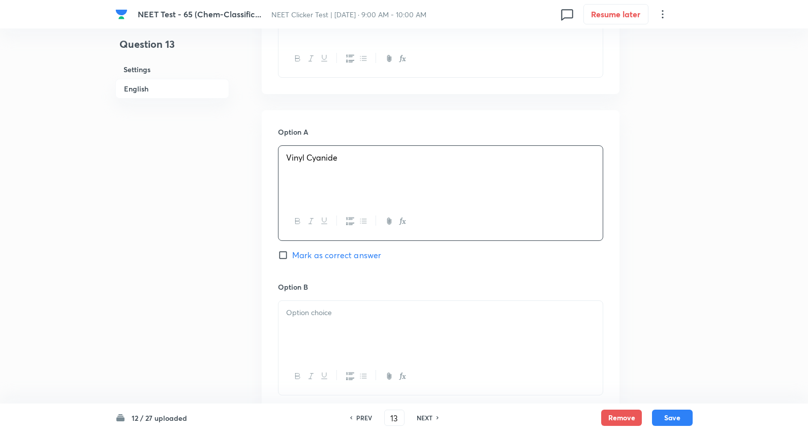
scroll to position [451, 0]
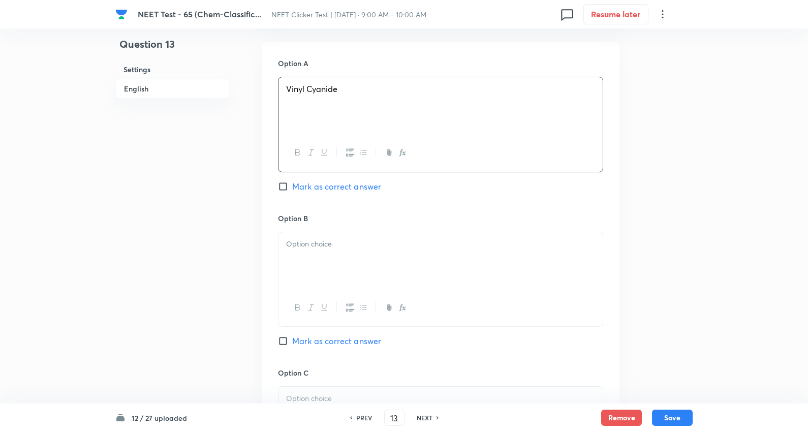
click at [333, 268] on div at bounding box center [440, 260] width 324 height 57
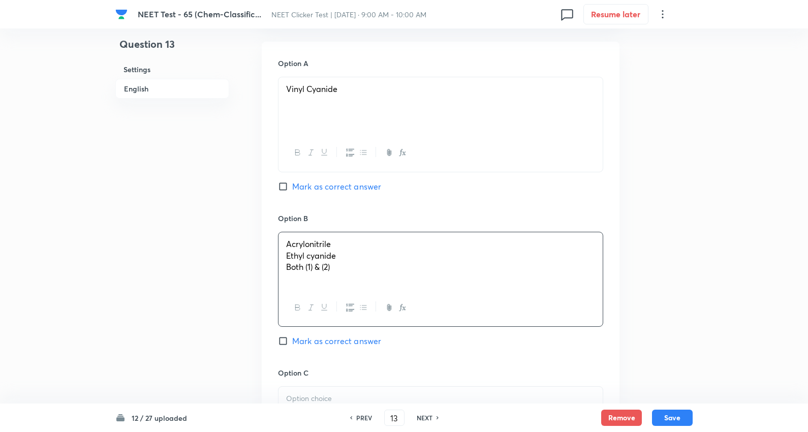
drag, startPoint x: 572, startPoint y: 328, endPoint x: 610, endPoint y: 328, distance: 38.1
click at [610, 328] on div "Option A Vinyl Cyanide Mark as correct answer Option B Acrylonitrile Ethyl cyan…" at bounding box center [441, 357] width 358 height 631
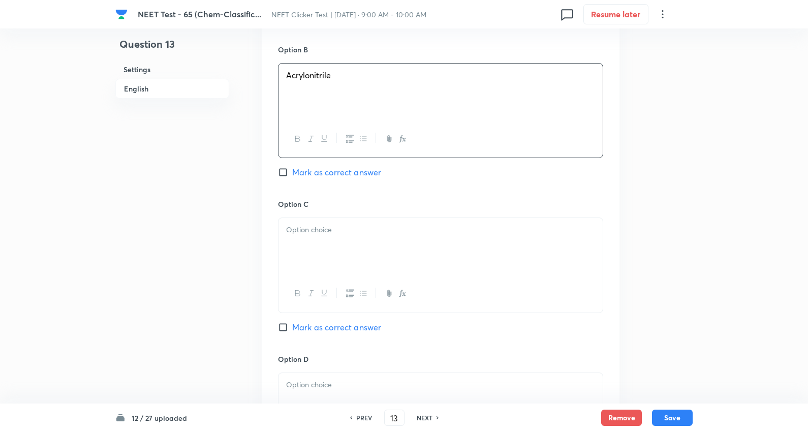
scroll to position [621, 0]
drag, startPoint x: 323, startPoint y: 262, endPoint x: 275, endPoint y: 252, distance: 48.8
click at [322, 263] on div at bounding box center [440, 245] width 324 height 57
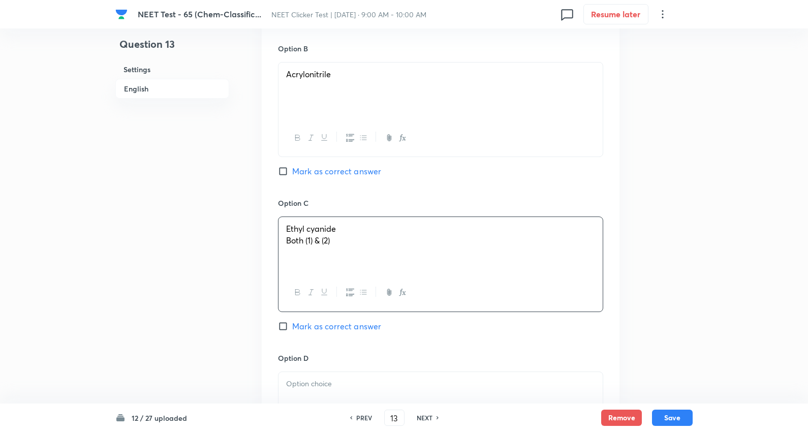
drag, startPoint x: 287, startPoint y: 252, endPoint x: 630, endPoint y: 282, distance: 344.7
click at [630, 282] on div "Question 13 Settings English Settings Type Single choice correct 4 options + 4 …" at bounding box center [403, 67] width 577 height 1278
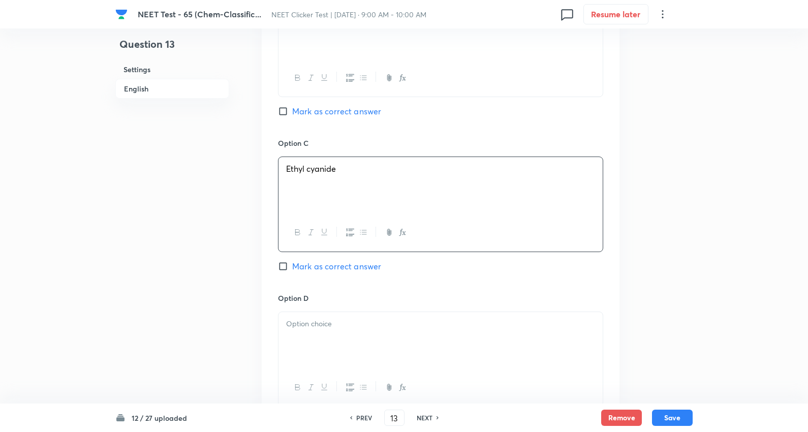
scroll to position [790, 0]
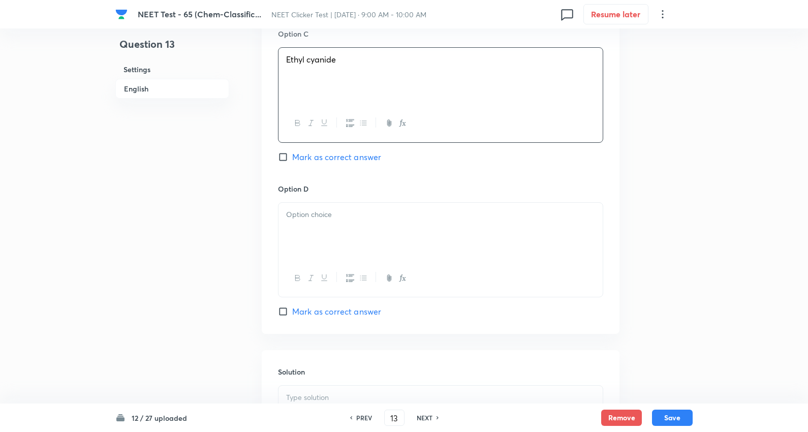
click at [312, 220] on p at bounding box center [440, 215] width 309 height 12
click at [339, 318] on span "Mark as correct answer" at bounding box center [336, 311] width 89 height 12
click at [292, 316] on input "Mark as correct answer" at bounding box center [285, 311] width 14 height 10
checkbox input "true"
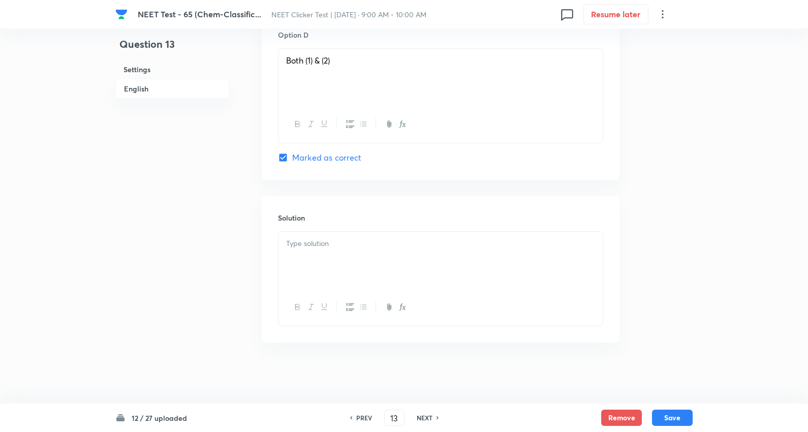
click at [337, 251] on div at bounding box center [440, 260] width 324 height 57
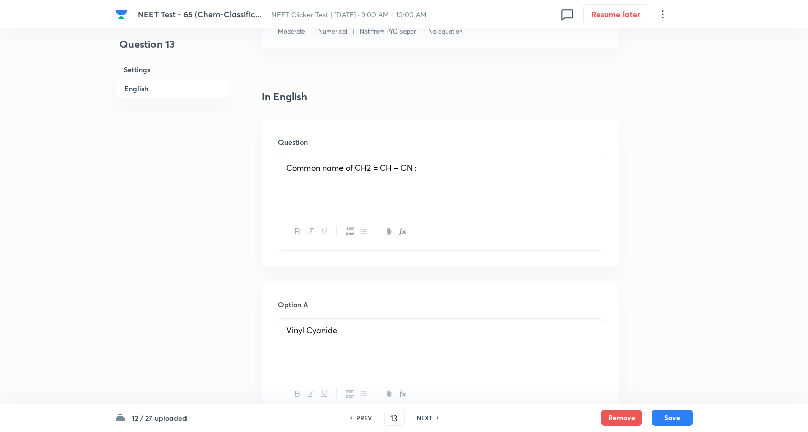
scroll to position [113, 0]
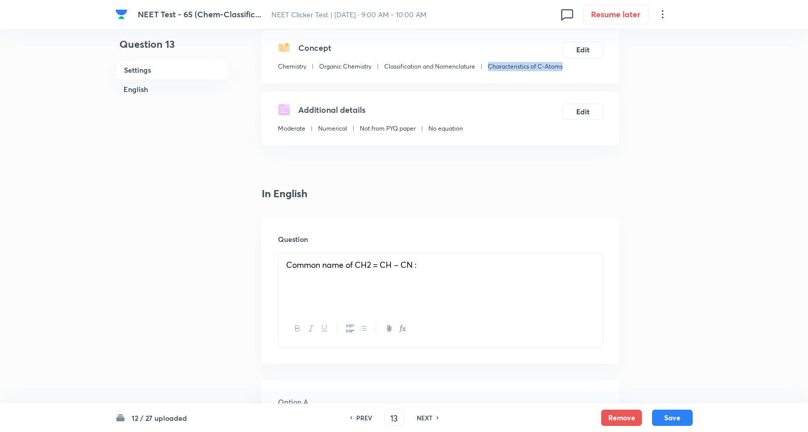
drag, startPoint x: 357, startPoint y: 77, endPoint x: 265, endPoint y: 83, distance: 92.1
click at [265, 83] on div "Concept Chemistry Organic Chemistry Classification and Nomenclature Characteris…" at bounding box center [441, 56] width 358 height 54
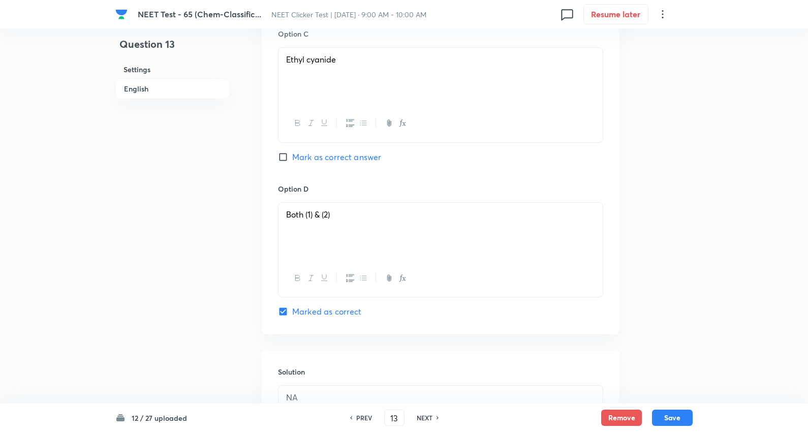
scroll to position [959, 0]
click at [676, 415] on button "Save" at bounding box center [672, 416] width 41 height 16
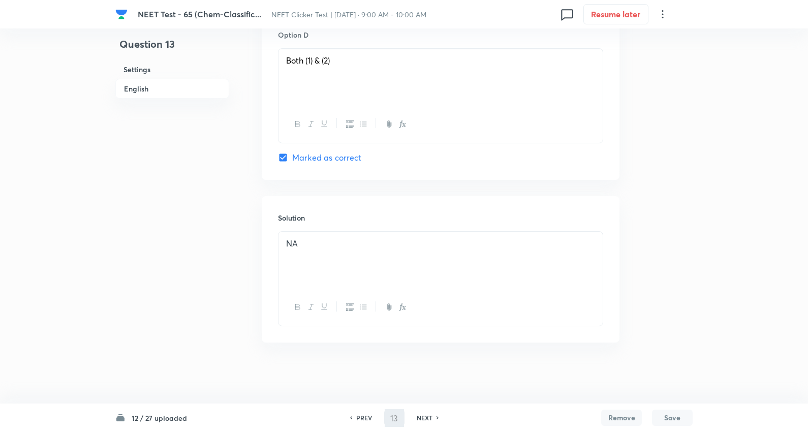
type input "14"
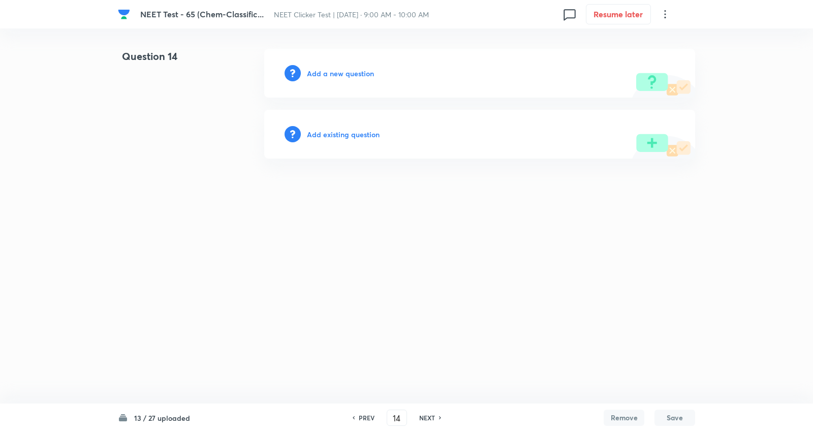
click at [344, 70] on h6 "Add a new question" at bounding box center [340, 73] width 67 height 11
click at [344, 70] on h6 "Choose a question type" at bounding box center [346, 73] width 78 height 11
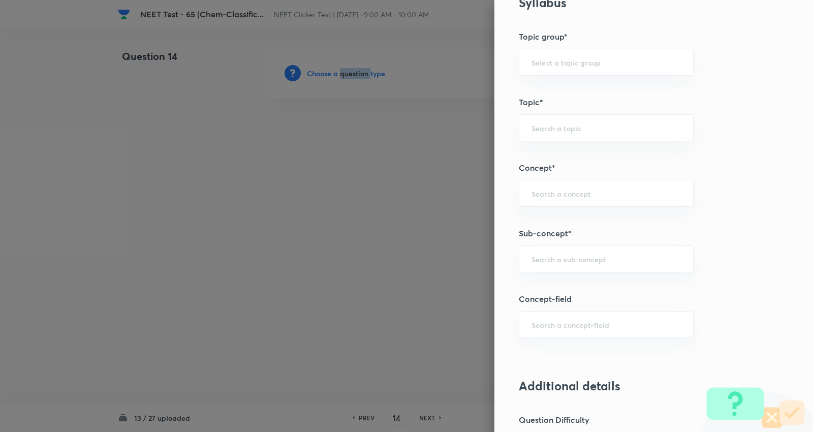
scroll to position [564, 0]
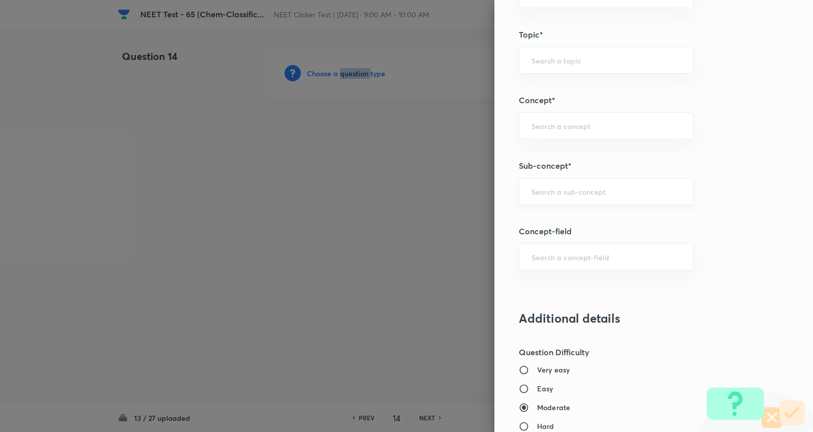
click at [561, 184] on div "​" at bounding box center [606, 191] width 175 height 27
paste input "Characteristics of C-Atoms"
click at [569, 224] on li "Characteristics of C-Atoms" at bounding box center [598, 221] width 174 height 18
type input "Characteristics of C-Atoms"
type input "Chemistry"
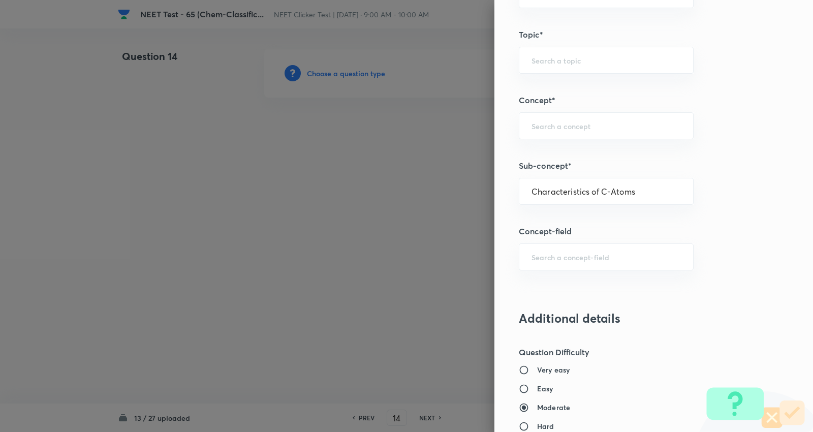
type input "Organic Chemistry"
type input "Classification and Nomenclature"
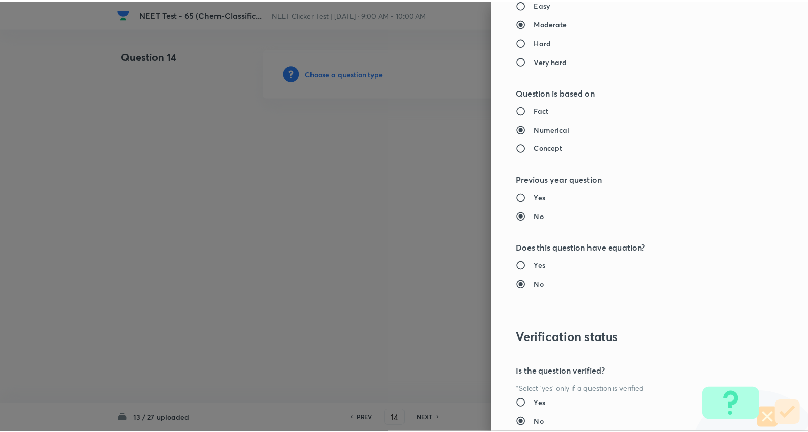
scroll to position [1022, 0]
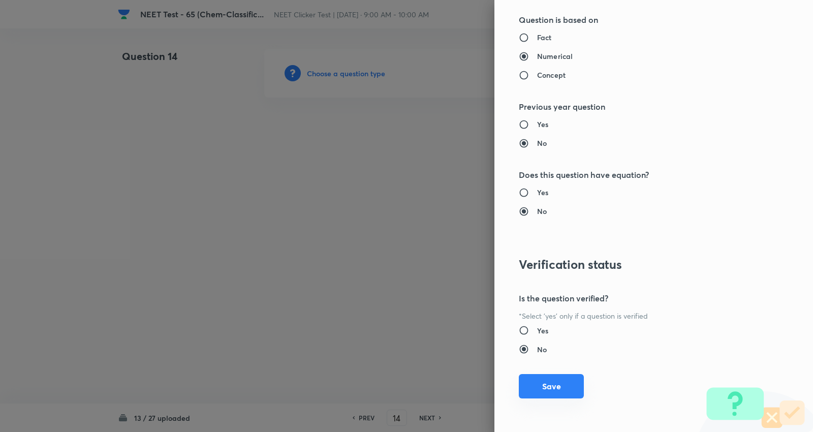
click at [549, 384] on button "Save" at bounding box center [551, 386] width 65 height 24
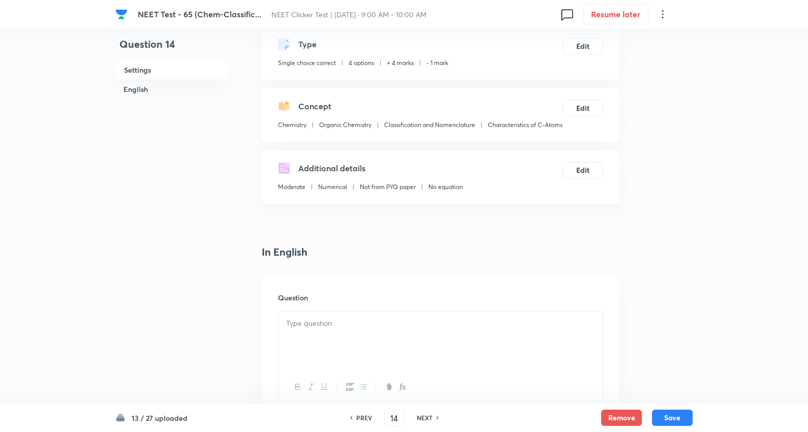
scroll to position [226, 0]
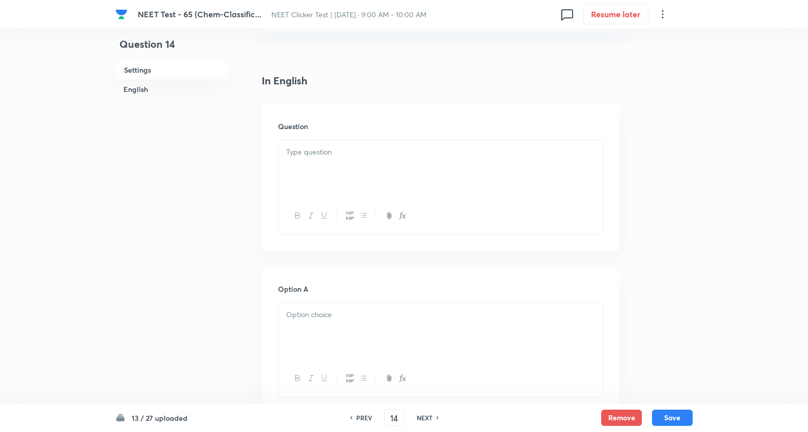
click at [330, 184] on div at bounding box center [440, 168] width 324 height 57
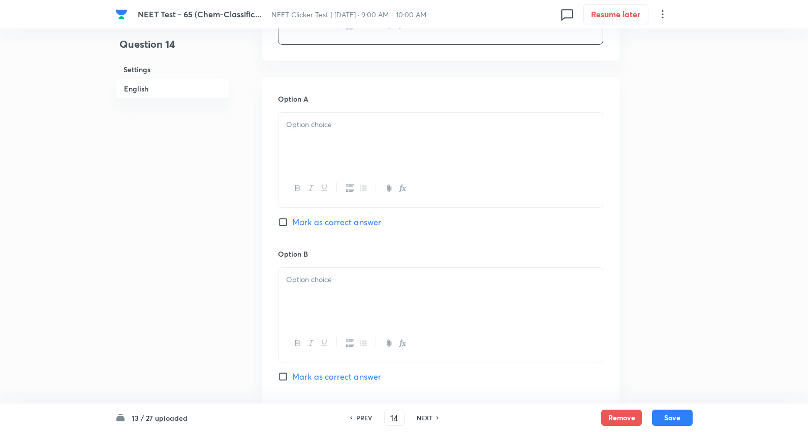
scroll to position [451, 0]
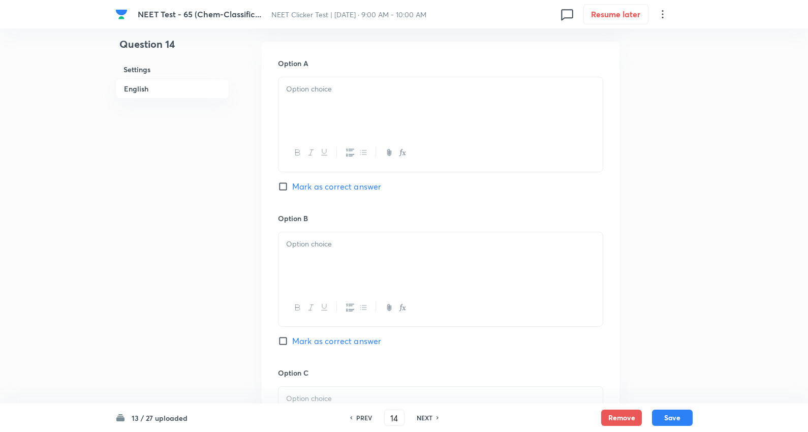
click at [330, 110] on div at bounding box center [440, 105] width 324 height 57
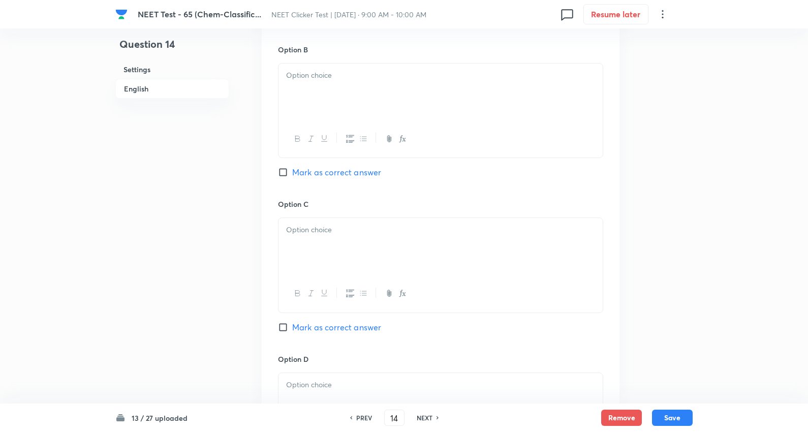
scroll to position [621, 0]
click at [346, 113] on div at bounding box center [440, 90] width 324 height 57
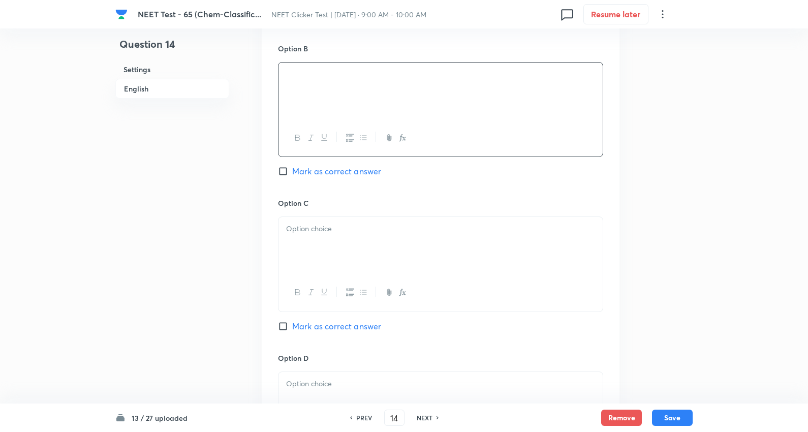
click at [332, 177] on span "Mark as correct answer" at bounding box center [336, 171] width 89 height 12
click at [292, 176] on input "Mark as correct answer" at bounding box center [285, 171] width 14 height 10
checkbox input "true"
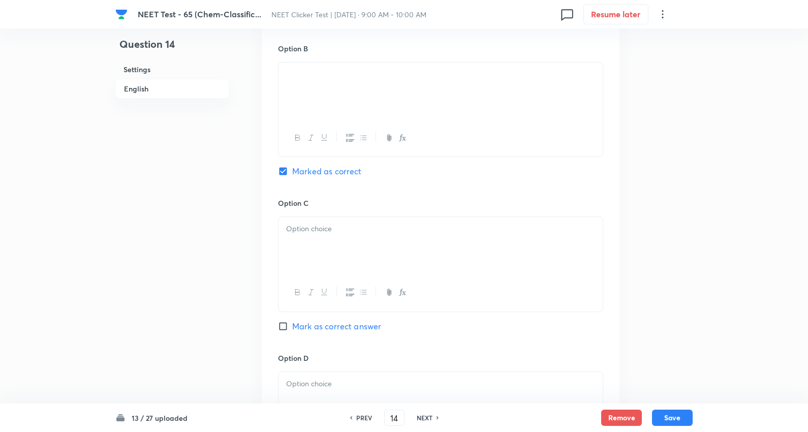
click at [340, 271] on div at bounding box center [440, 245] width 324 height 57
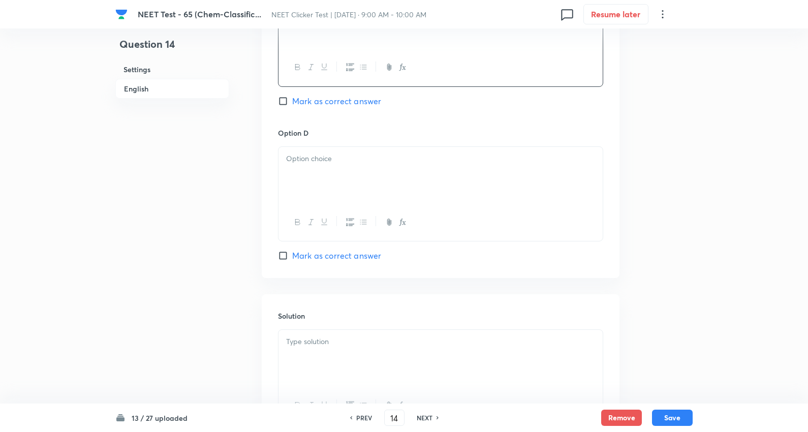
scroll to position [846, 0]
click at [330, 201] on div at bounding box center [440, 174] width 324 height 57
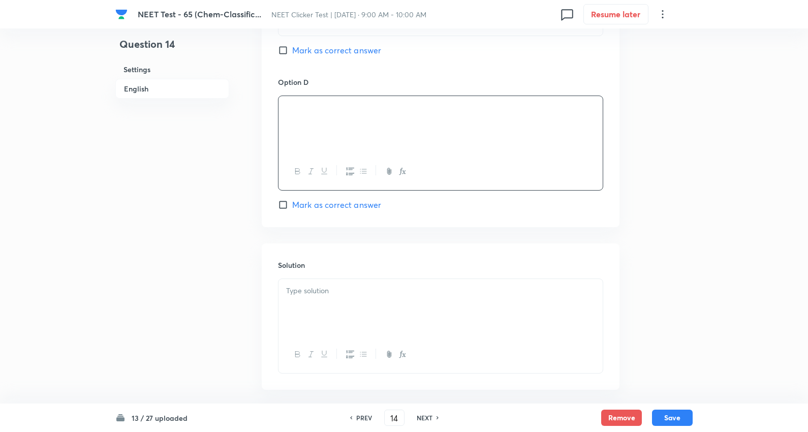
scroll to position [903, 0]
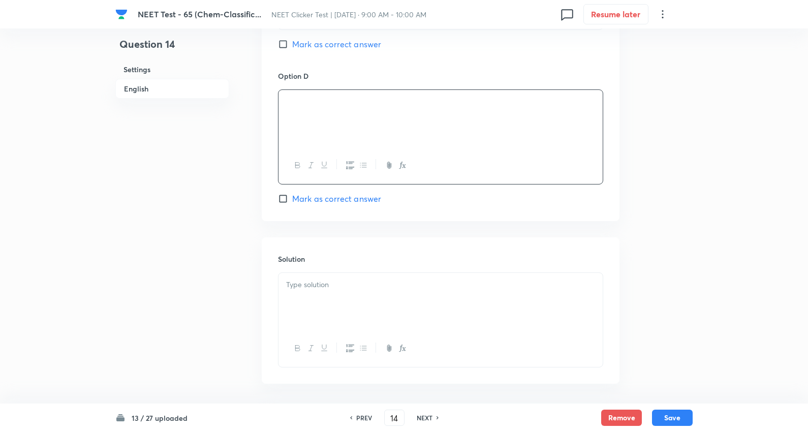
click at [316, 310] on div at bounding box center [440, 301] width 324 height 57
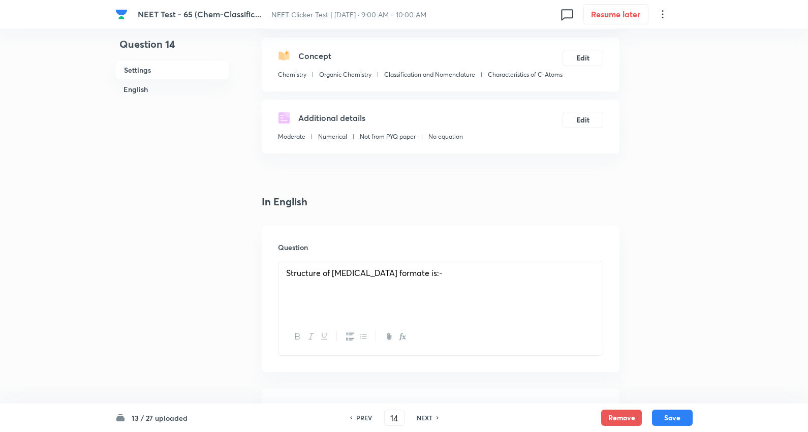
scroll to position [56, 0]
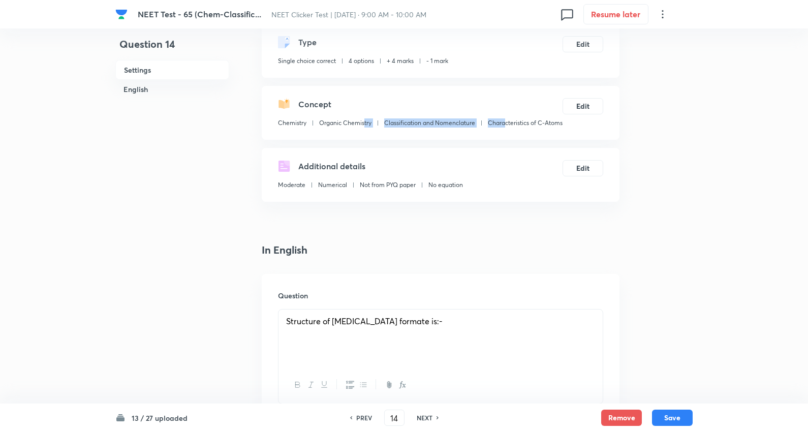
drag, startPoint x: 364, startPoint y: 134, endPoint x: 295, endPoint y: 136, distance: 68.6
click at [295, 132] on div "Chemistry Organic Chemistry Classification and Nomenclature Characteristics of …" at bounding box center [420, 124] width 284 height 13
click at [394, 132] on div "Chemistry Organic Chemistry Classification and Nomenclature Characteristics of …" at bounding box center [420, 124] width 284 height 13
drag, startPoint x: 348, startPoint y: 138, endPoint x: 280, endPoint y: 138, distance: 68.6
click at [280, 132] on div "Chemistry Organic Chemistry Classification and Nomenclature Characteristics of …" at bounding box center [420, 124] width 284 height 13
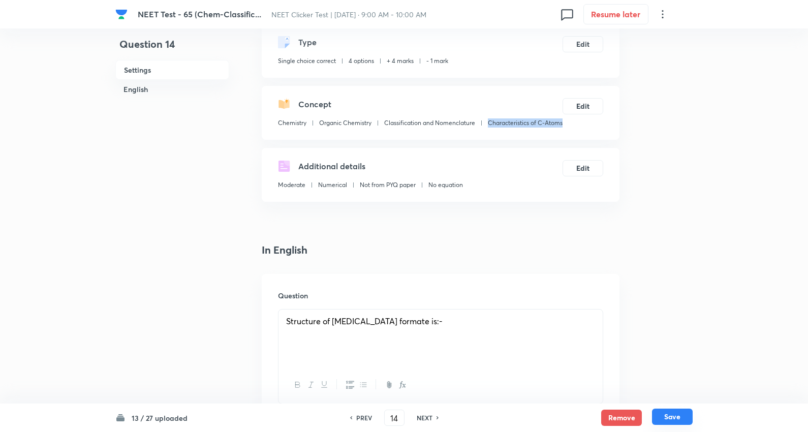
click at [671, 418] on button "Save" at bounding box center [672, 416] width 41 height 16
type input "15"
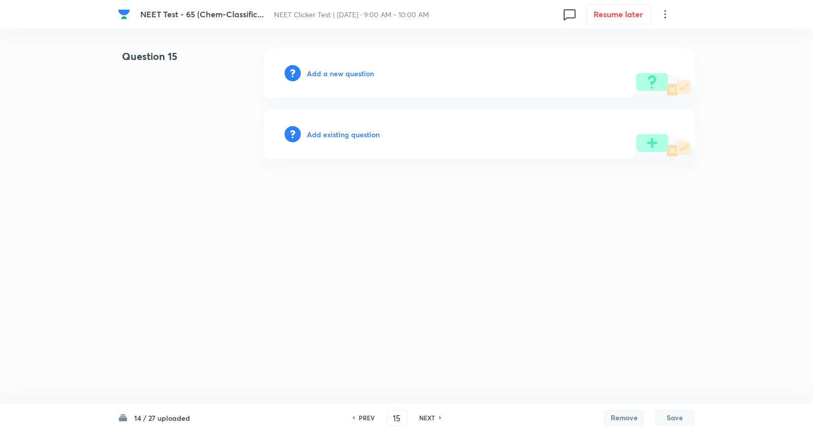
click at [362, 69] on h6 "Add a new question" at bounding box center [340, 73] width 67 height 11
click at [362, 69] on h6 "Choose a question type" at bounding box center [346, 73] width 78 height 11
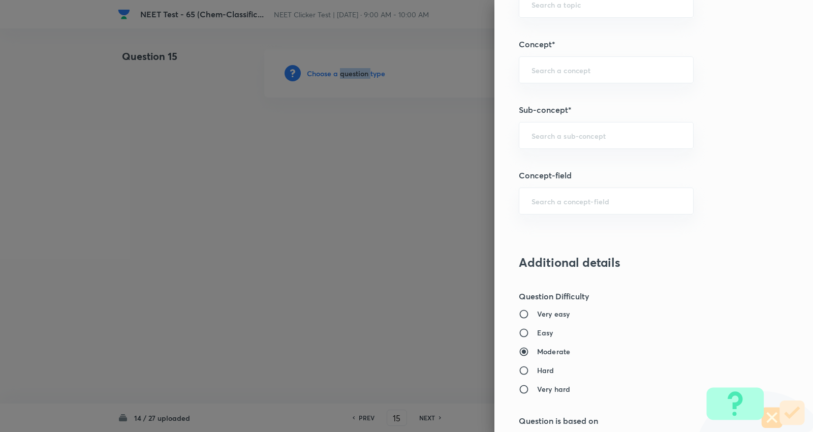
scroll to position [621, 0]
click at [590, 136] on input "text" at bounding box center [605, 135] width 149 height 10
paste input "Characteristics of C-Atoms"
click at [585, 166] on li "Characteristics of C-Atoms" at bounding box center [598, 164] width 174 height 18
type input "Characteristics of C-Atoms"
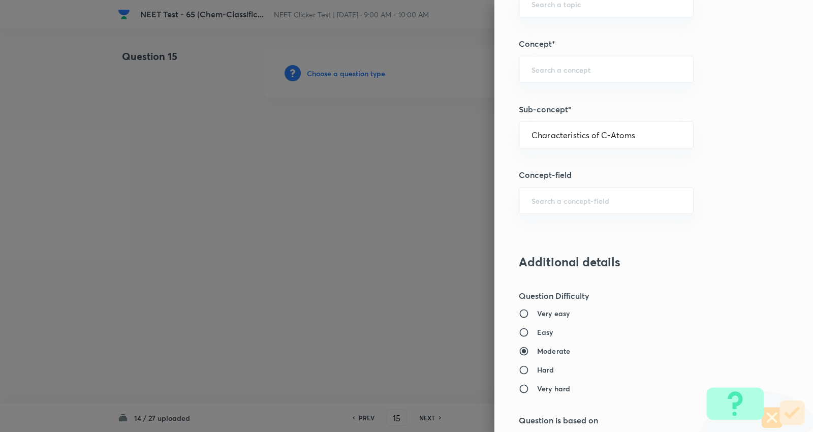
type input "Chemistry"
type input "Organic Chemistry"
type input "Classification and Nomenclature"
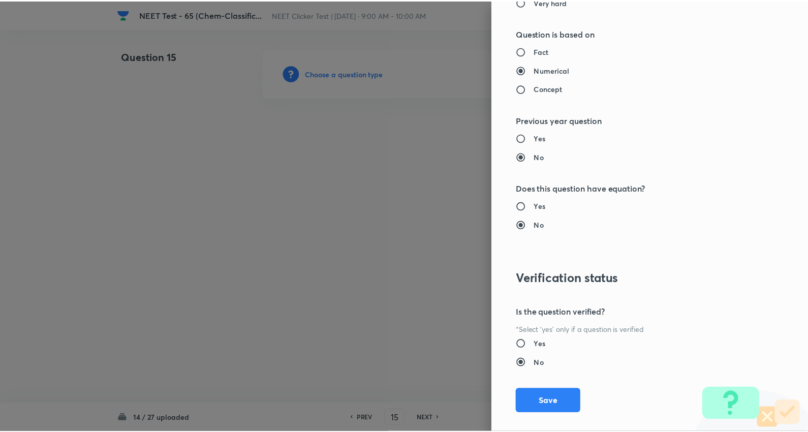
scroll to position [1022, 0]
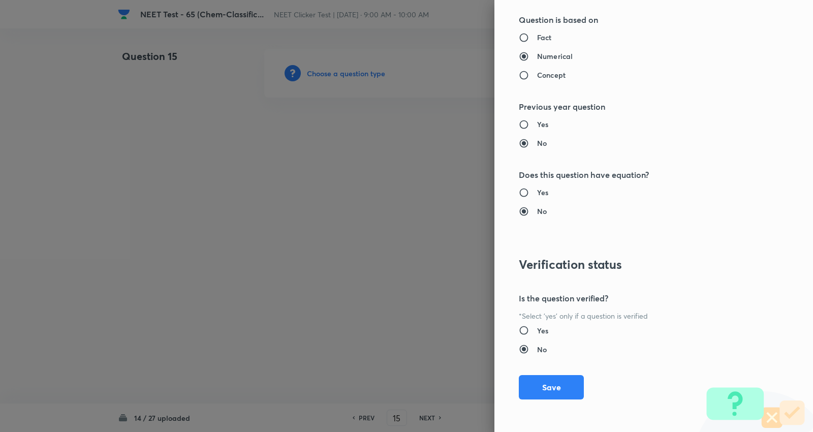
drag, startPoint x: 544, startPoint y: 387, endPoint x: 535, endPoint y: 372, distance: 17.5
click at [545, 385] on button "Save" at bounding box center [551, 387] width 65 height 24
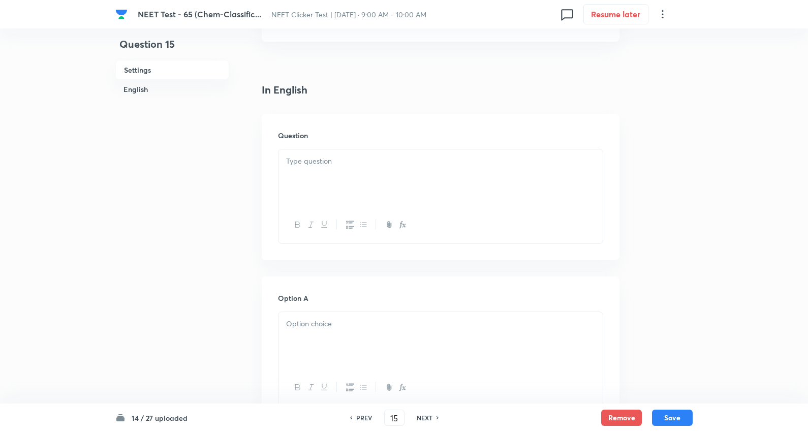
scroll to position [226, 0]
click at [324, 174] on div at bounding box center [440, 168] width 324 height 57
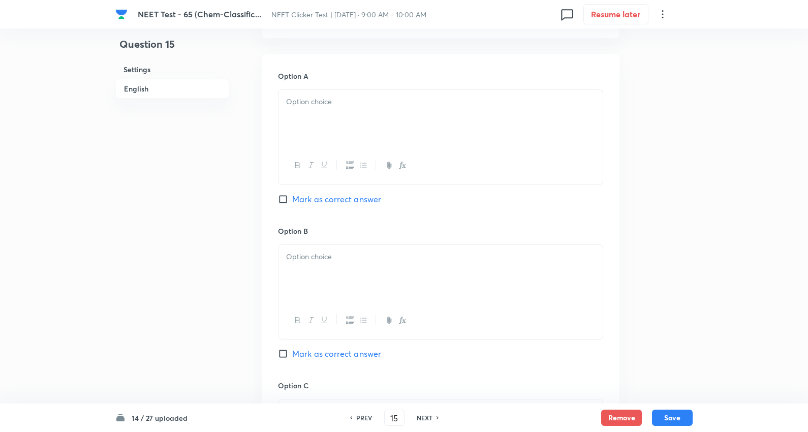
scroll to position [451, 0]
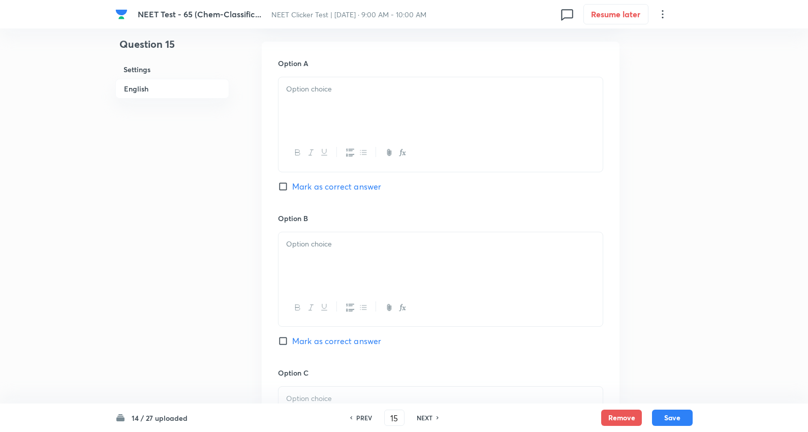
click at [328, 128] on div at bounding box center [440, 105] width 324 height 57
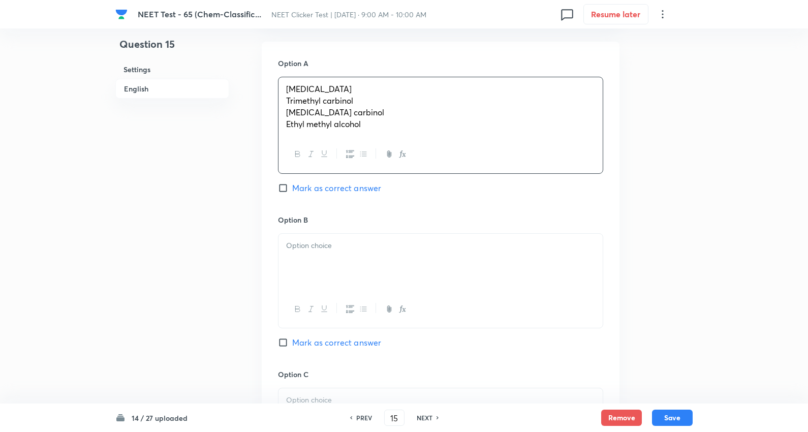
drag, startPoint x: 282, startPoint y: 113, endPoint x: 321, endPoint y: 219, distance: 113.0
click at [582, 169] on div "Dimethyl carbinol Trimethyl carbinol Isopropyl carbinol Ethyl methyl alcohol" at bounding box center [440, 125] width 325 height 97
click at [347, 193] on span "Mark as correct answer" at bounding box center [336, 186] width 89 height 12
click at [292, 192] on input "Mark as correct answer" at bounding box center [285, 186] width 14 height 10
checkbox input "true"
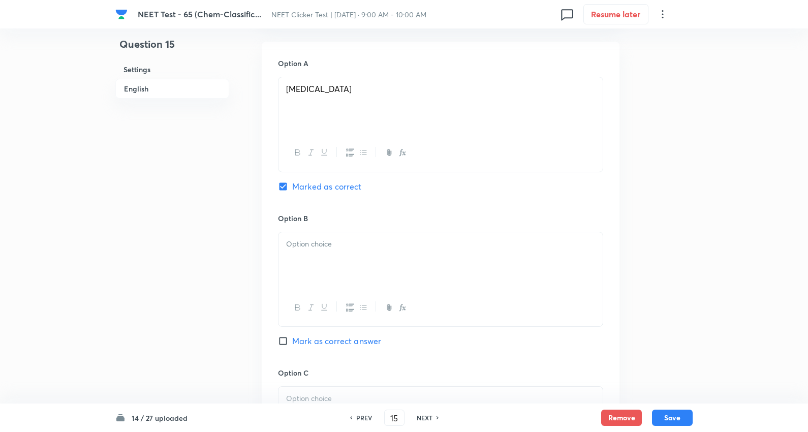
click at [329, 278] on div at bounding box center [440, 260] width 324 height 57
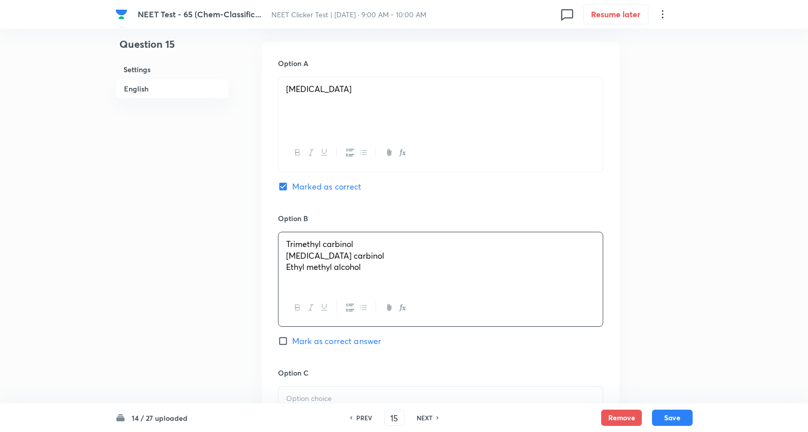
drag, startPoint x: 284, startPoint y: 270, endPoint x: 551, endPoint y: 311, distance: 269.9
click at [551, 311] on div "Trimethyl carbinol Isopropyl carbinol Ethyl methyl alcohol" at bounding box center [440, 279] width 325 height 95
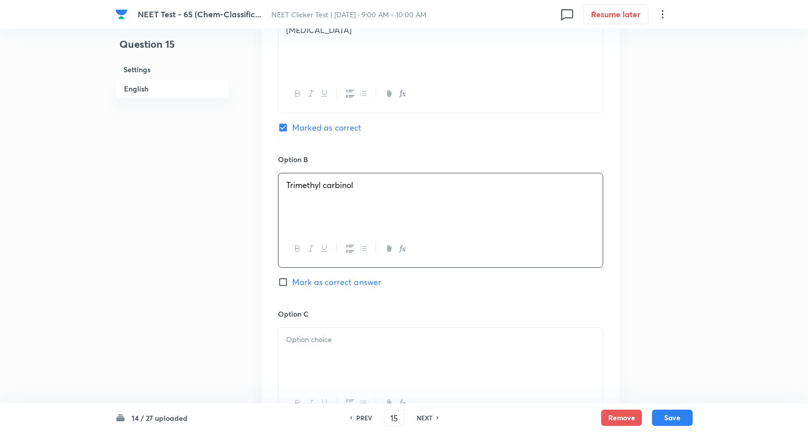
scroll to position [564, 0]
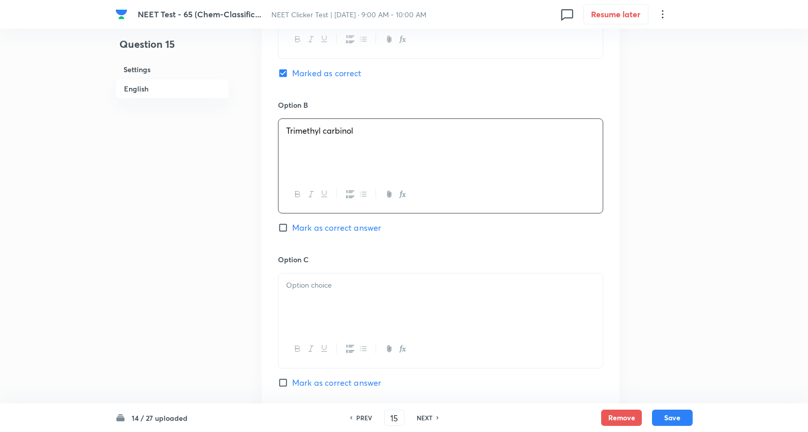
click at [335, 320] on div at bounding box center [440, 301] width 324 height 57
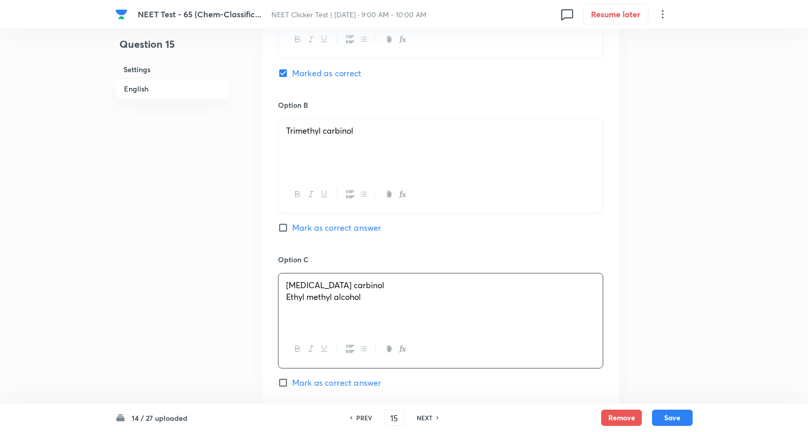
drag, startPoint x: 290, startPoint y: 311, endPoint x: 510, endPoint y: 316, distance: 220.0
click at [510, 316] on div "Isopropyl carbinol Ethyl methyl alcohol" at bounding box center [440, 301] width 324 height 57
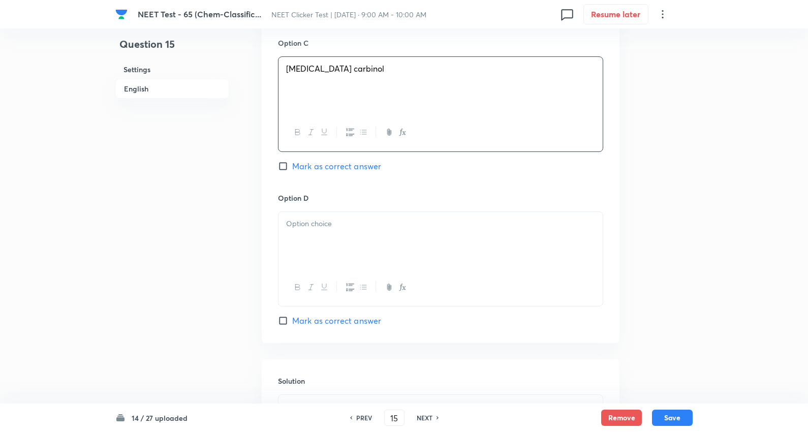
scroll to position [790, 0]
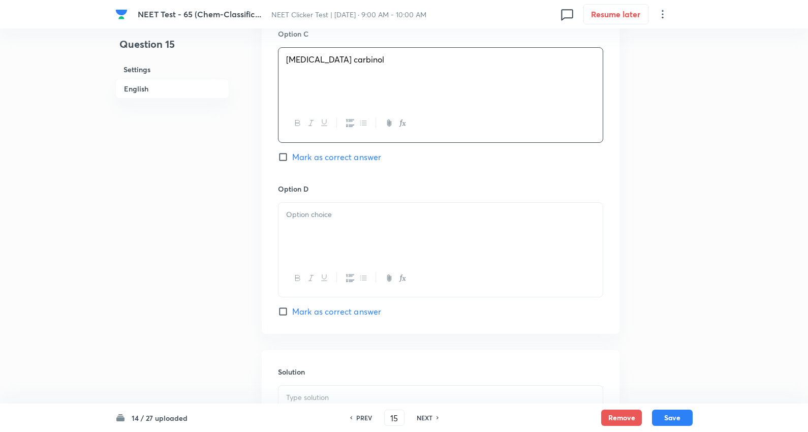
click at [320, 220] on p at bounding box center [440, 215] width 309 height 12
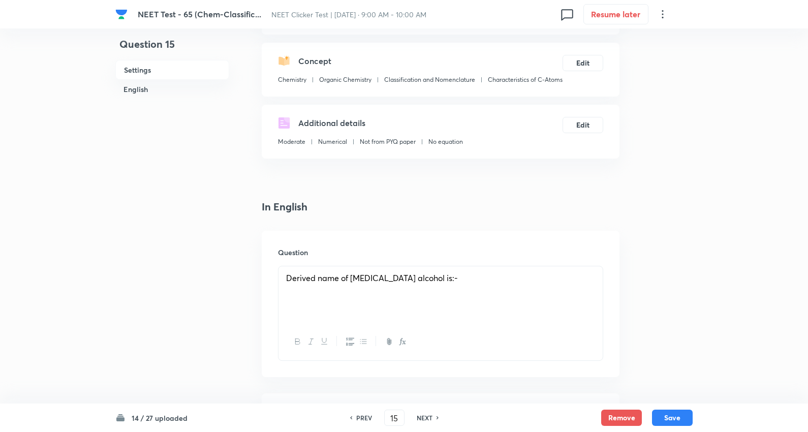
scroll to position [0, 0]
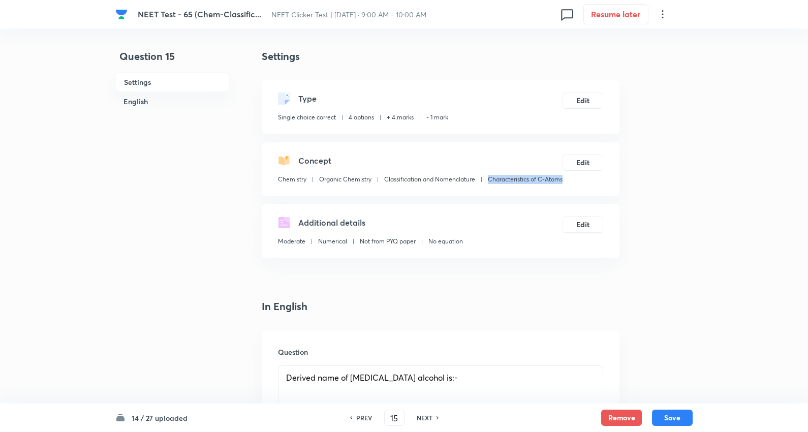
drag, startPoint x: 278, startPoint y: 191, endPoint x: 354, endPoint y: 199, distance: 76.1
click at [354, 188] on div "Chemistry Organic Chemistry Classification and Nomenclature Characteristics of …" at bounding box center [420, 181] width 284 height 13
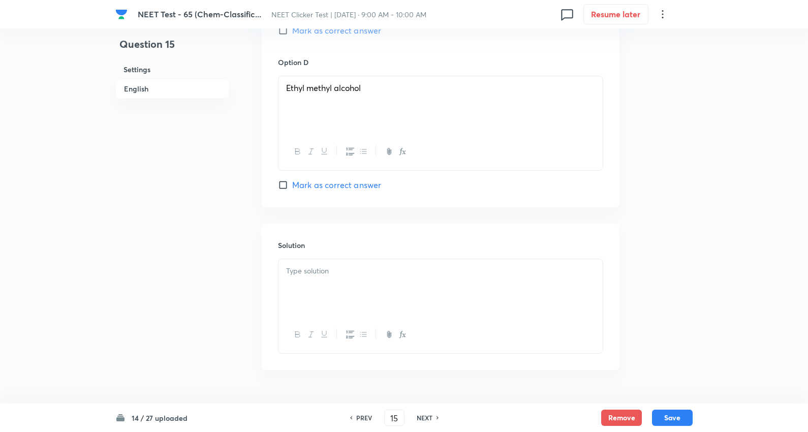
scroll to position [959, 0]
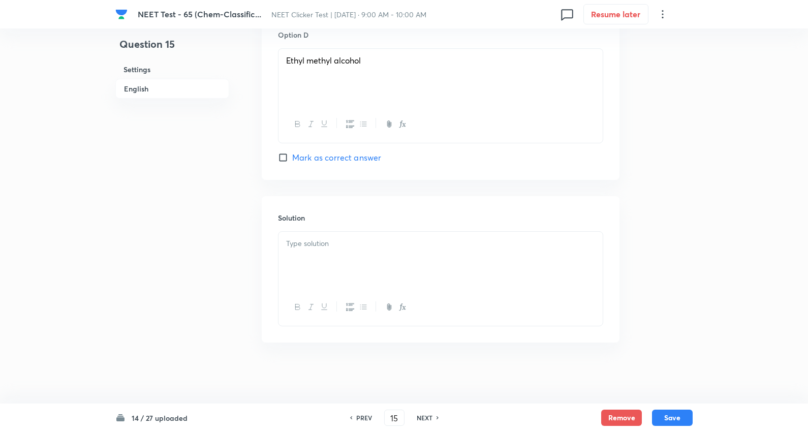
click at [325, 239] on p at bounding box center [440, 244] width 309 height 12
click at [677, 422] on button "Save" at bounding box center [672, 416] width 41 height 16
type input "16"
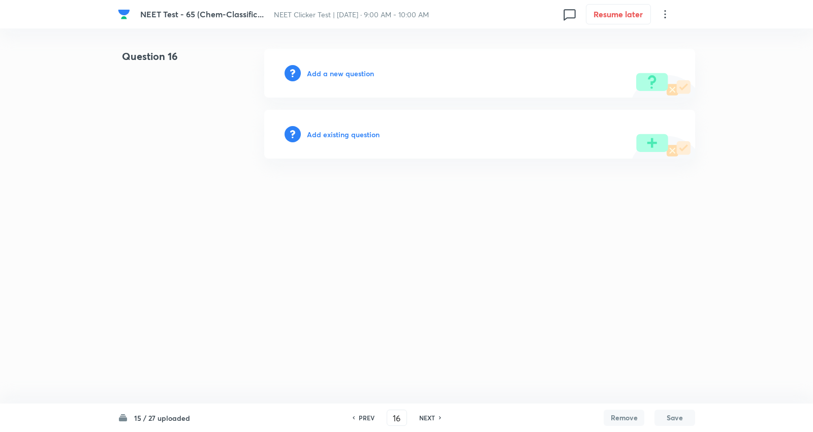
click at [346, 75] on h6 "Add a new question" at bounding box center [340, 73] width 67 height 11
click at [346, 74] on h6 "Choose a question type" at bounding box center [346, 73] width 78 height 11
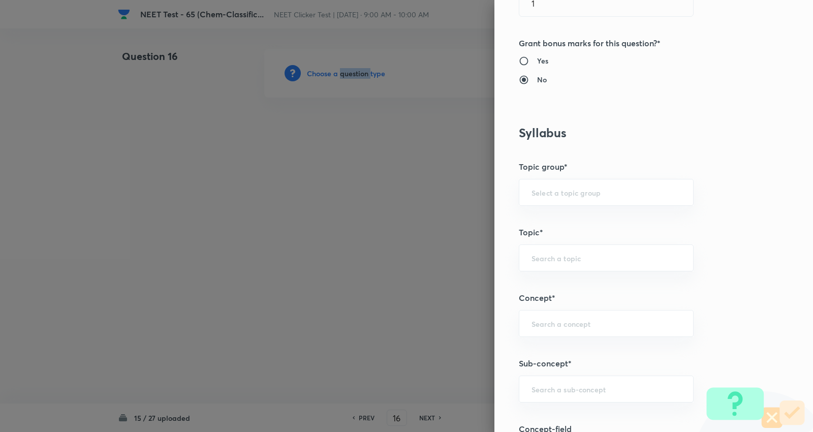
scroll to position [508, 0]
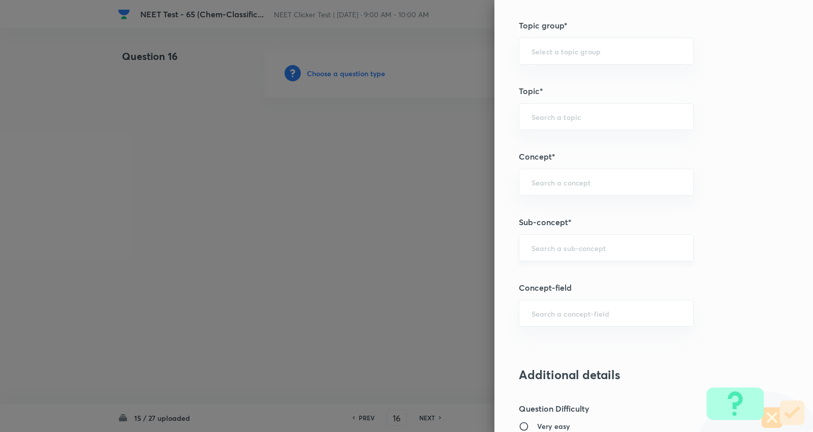
click at [586, 251] on input "text" at bounding box center [605, 248] width 149 height 10
paste input "Characteristics of C-Atoms"
click at [576, 275] on li "Characteristics of C-Atoms" at bounding box center [598, 277] width 174 height 18
type input "Characteristics of C-Atoms"
type input "Chemistry"
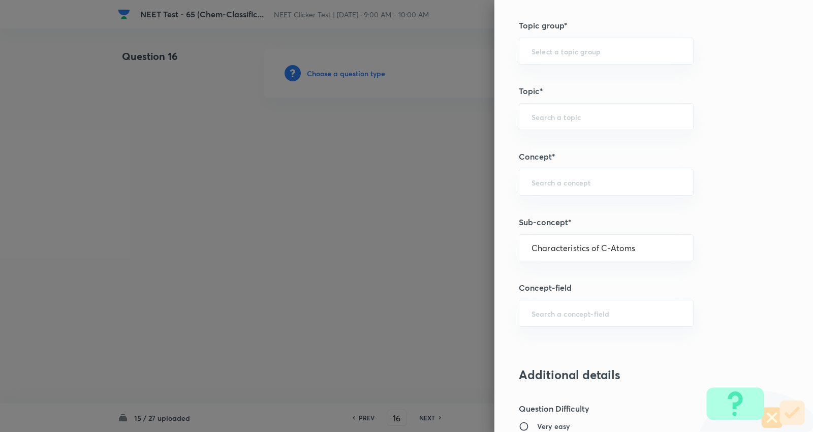
type input "Organic Chemistry"
type input "Classification and Nomenclature"
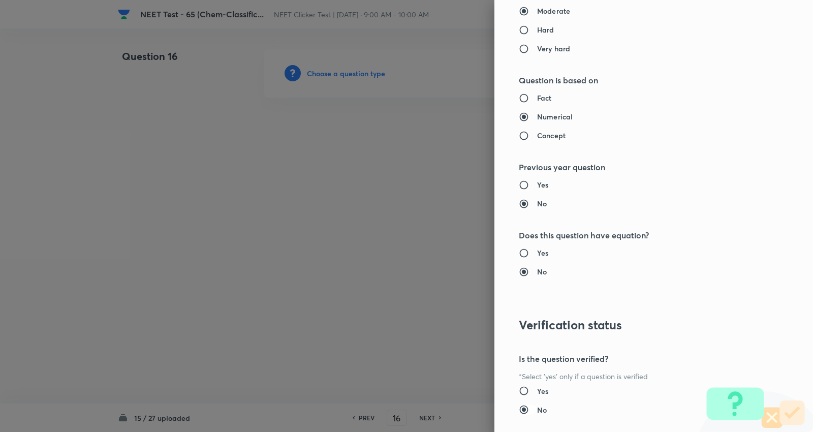
scroll to position [1022, 0]
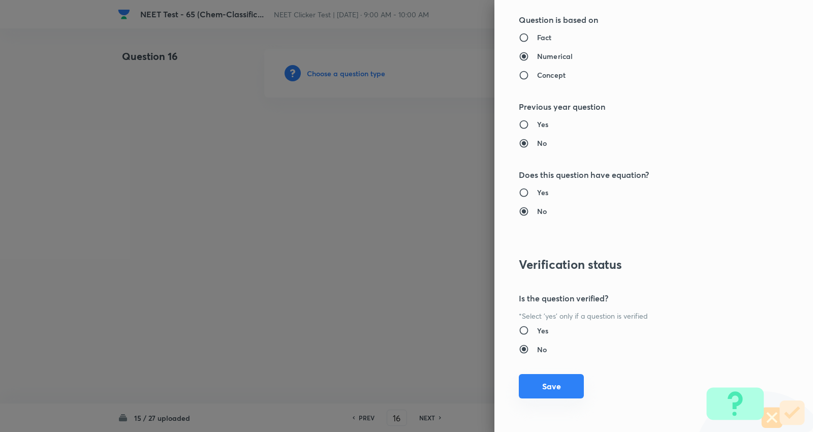
click at [541, 389] on button "Save" at bounding box center [551, 386] width 65 height 24
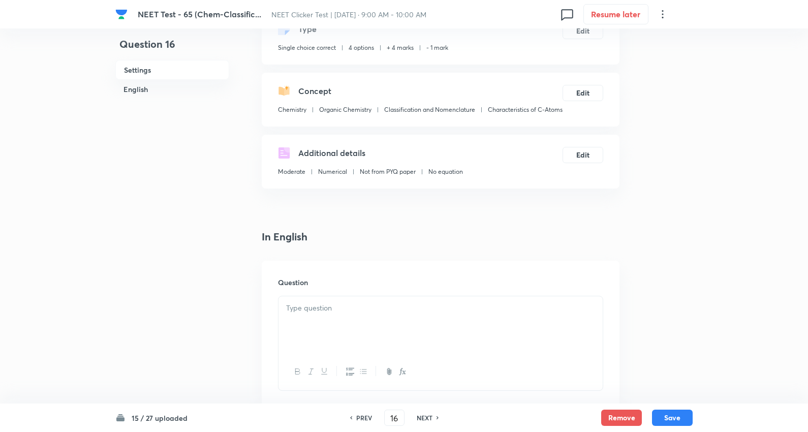
scroll to position [113, 0]
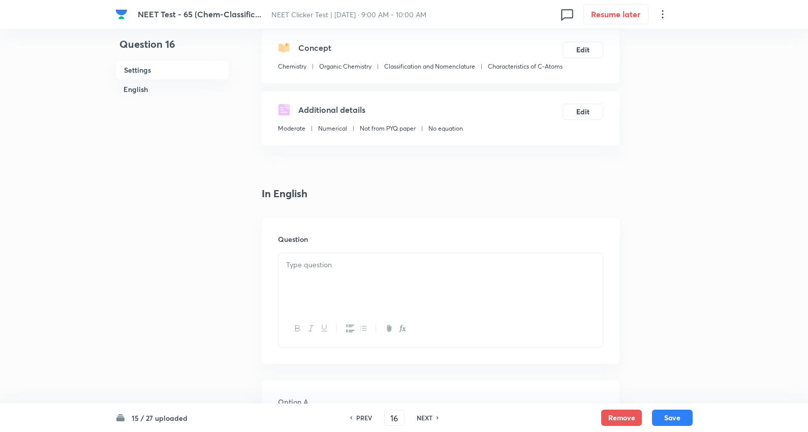
click at [344, 271] on p at bounding box center [440, 265] width 309 height 12
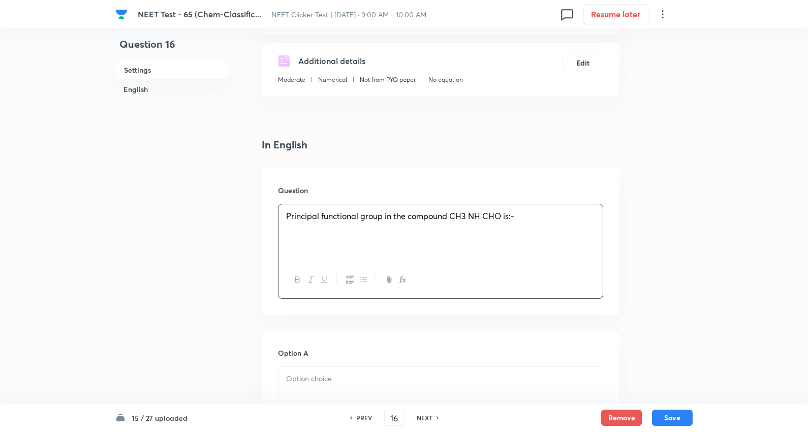
scroll to position [338, 0]
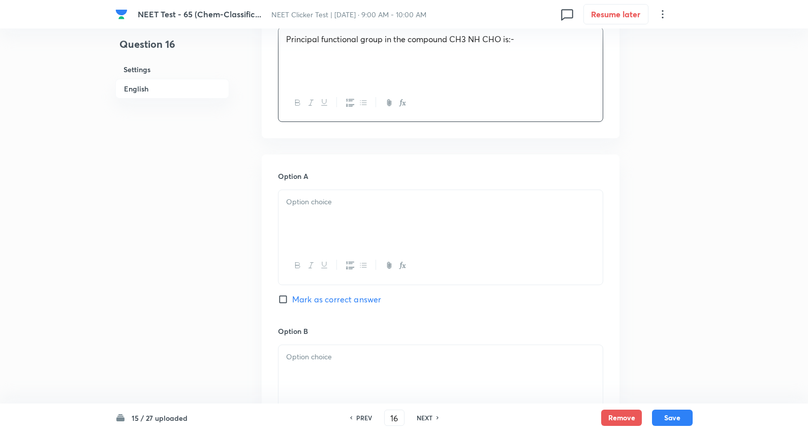
click at [324, 239] on div at bounding box center [440, 218] width 324 height 57
drag, startPoint x: 283, startPoint y: 229, endPoint x: 466, endPoint y: 292, distance: 193.9
click at [466, 286] on div "Aldehyde Amine Amide Ketone" at bounding box center [440, 237] width 325 height 97
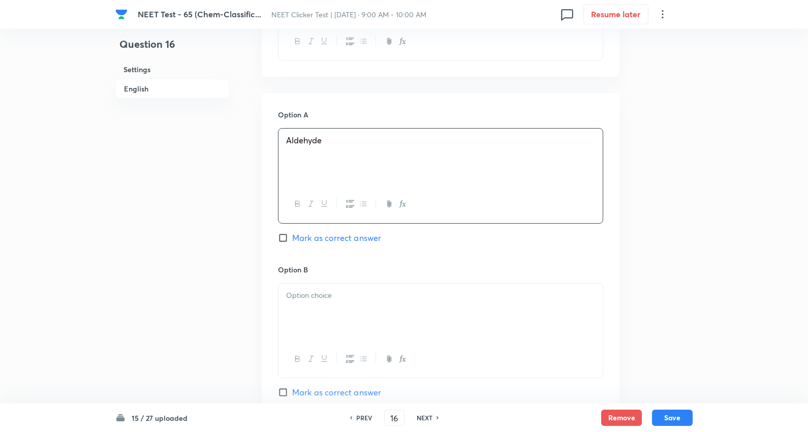
scroll to position [508, 0]
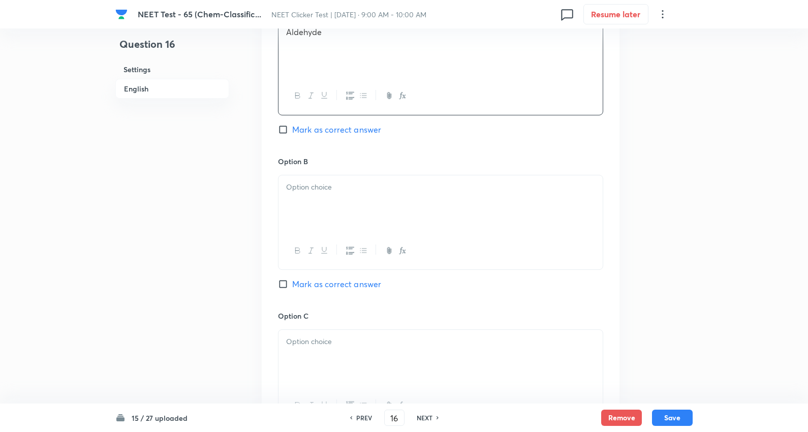
click at [327, 221] on div at bounding box center [440, 203] width 324 height 57
drag, startPoint x: 283, startPoint y: 214, endPoint x: 432, endPoint y: 255, distance: 154.9
click at [432, 255] on div "Amine Amide Ketone" at bounding box center [440, 222] width 325 height 95
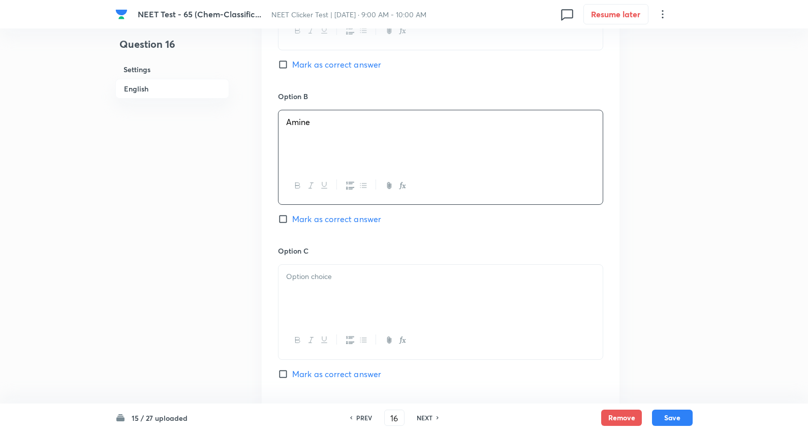
scroll to position [677, 0]
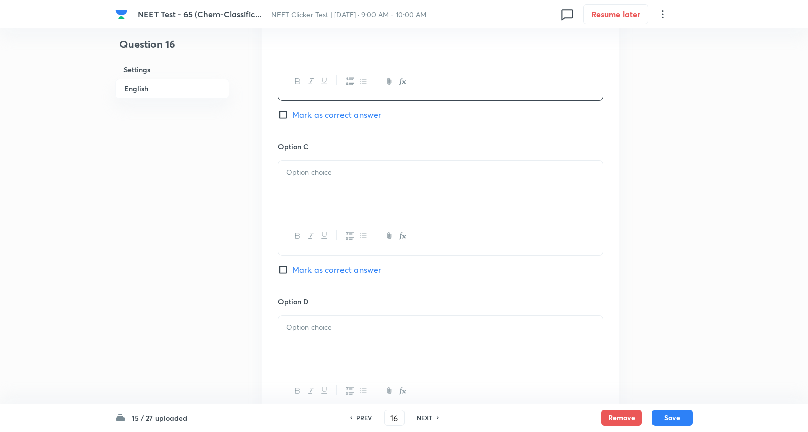
click at [322, 195] on div at bounding box center [440, 189] width 324 height 57
drag, startPoint x: 304, startPoint y: 200, endPoint x: 441, endPoint y: 220, distance: 138.7
click at [490, 206] on div "Amide Ketone" at bounding box center [440, 189] width 324 height 57
click at [356, 276] on span "Mark as correct answer" at bounding box center [336, 270] width 89 height 12
click at [292, 275] on input "Mark as correct answer" at bounding box center [285, 270] width 14 height 10
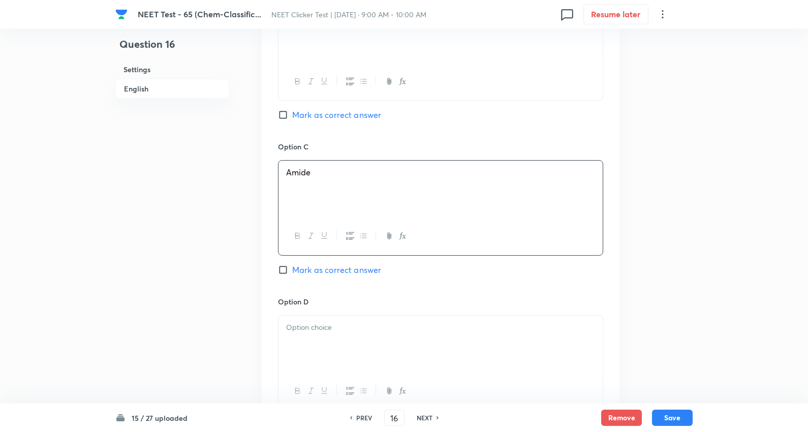
checkbox input "true"
click at [333, 333] on p at bounding box center [440, 328] width 309 height 12
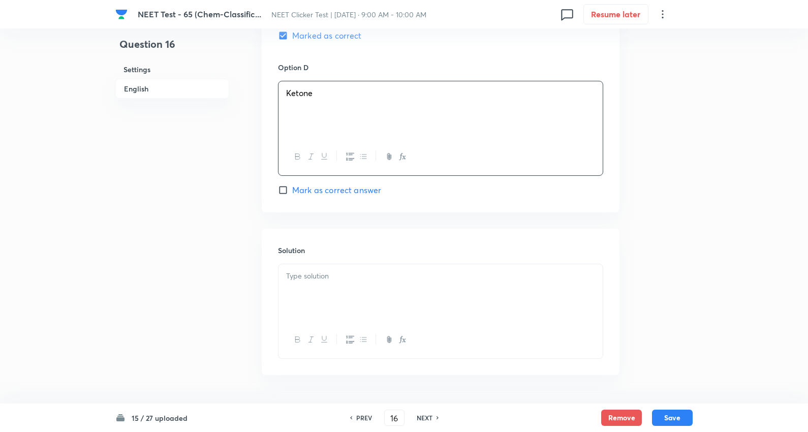
scroll to position [959, 0]
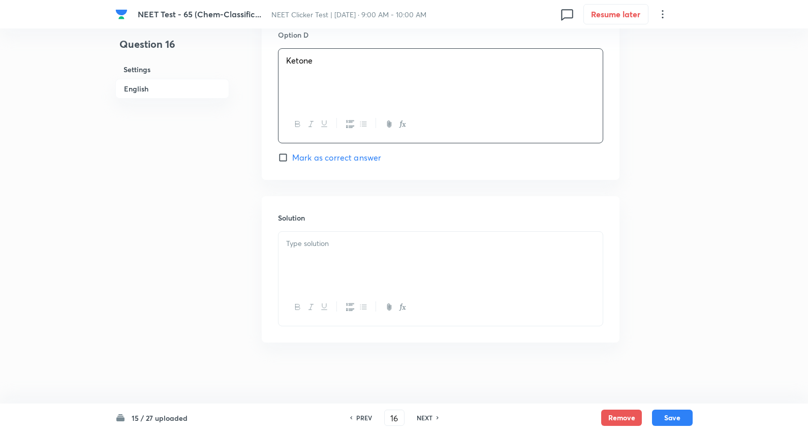
click at [334, 244] on p at bounding box center [440, 244] width 309 height 12
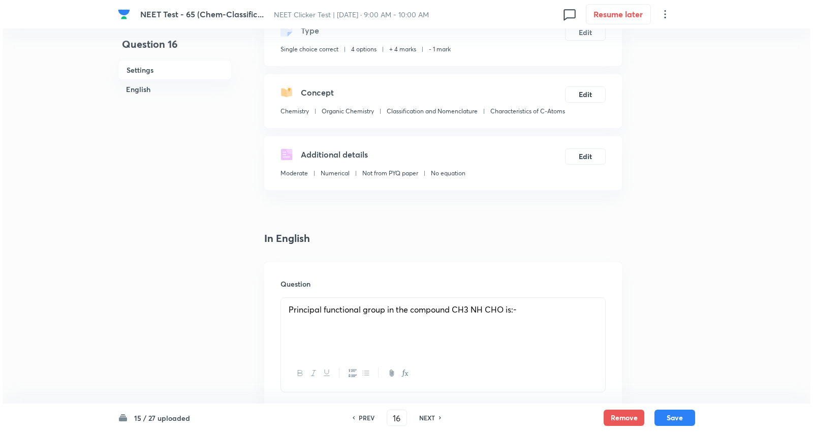
scroll to position [0, 0]
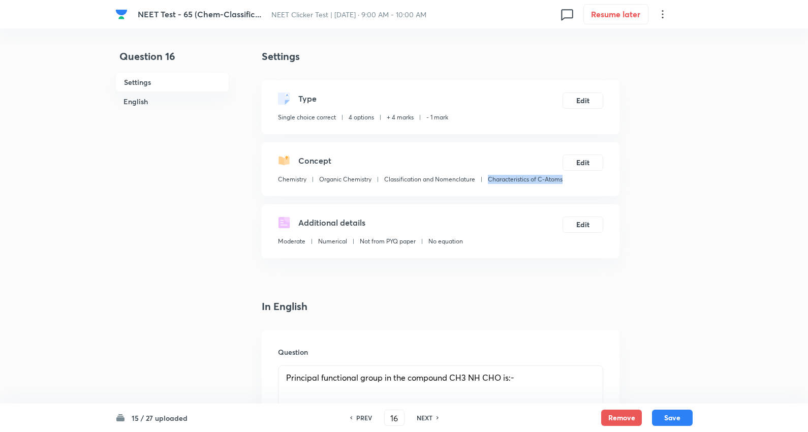
drag, startPoint x: 356, startPoint y: 193, endPoint x: 273, endPoint y: 192, distance: 83.3
click at [273, 192] on div "Concept Chemistry Organic Chemistry Classification and Nomenclature Characteris…" at bounding box center [441, 169] width 358 height 54
click at [674, 414] on button "Save" at bounding box center [672, 416] width 41 height 16
type input "17"
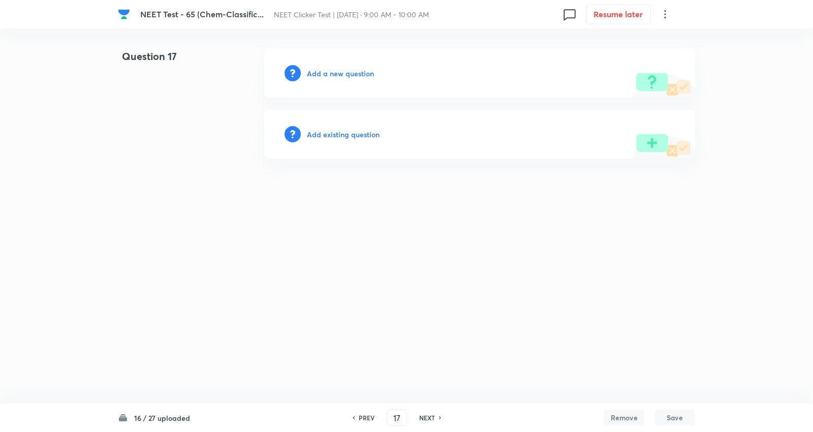
click at [355, 70] on h6 "Add a new question" at bounding box center [340, 73] width 67 height 11
click at [354, 69] on h6 "Choose a question type" at bounding box center [346, 73] width 78 height 11
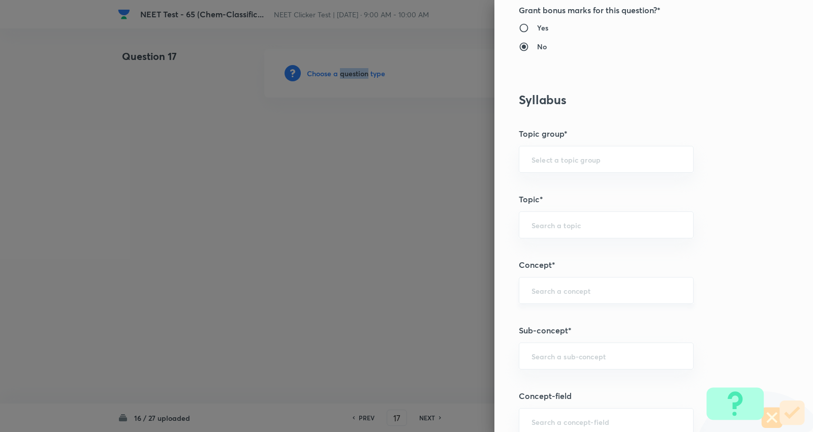
scroll to position [508, 0]
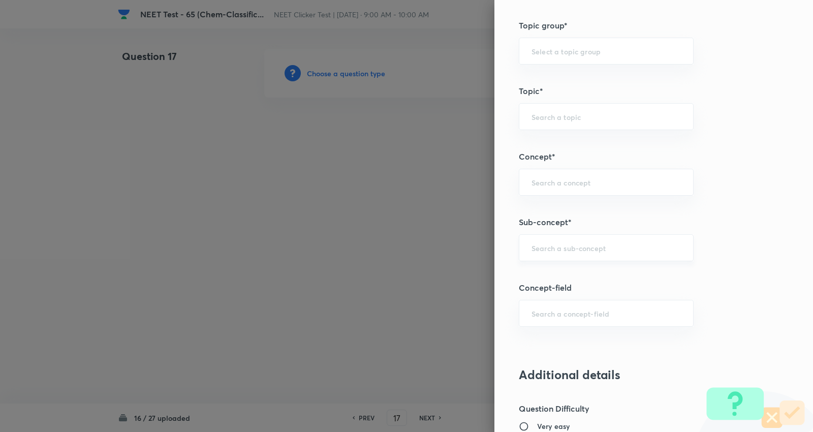
click at [590, 245] on input "text" at bounding box center [605, 248] width 149 height 10
paste input "Characteristics of C-Atoms"
click at [578, 276] on li "Characteristics of C-Atoms" at bounding box center [598, 277] width 174 height 18
type input "Characteristics of C-Atoms"
type input "Chemistry"
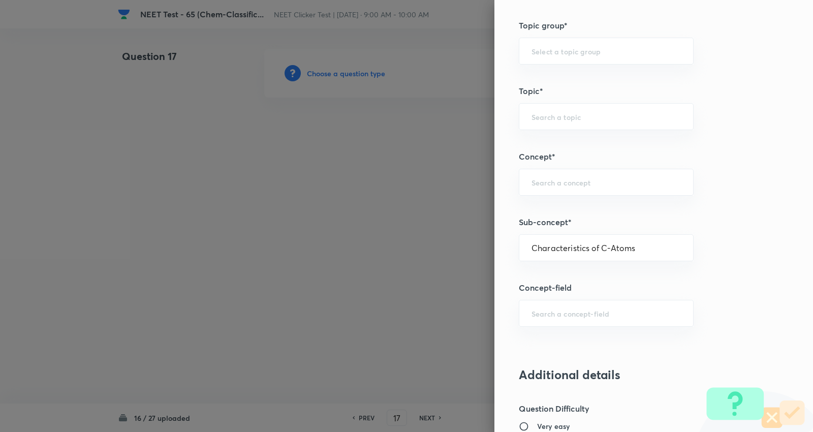
type input "Organic Chemistry"
type input "Classification and Nomenclature"
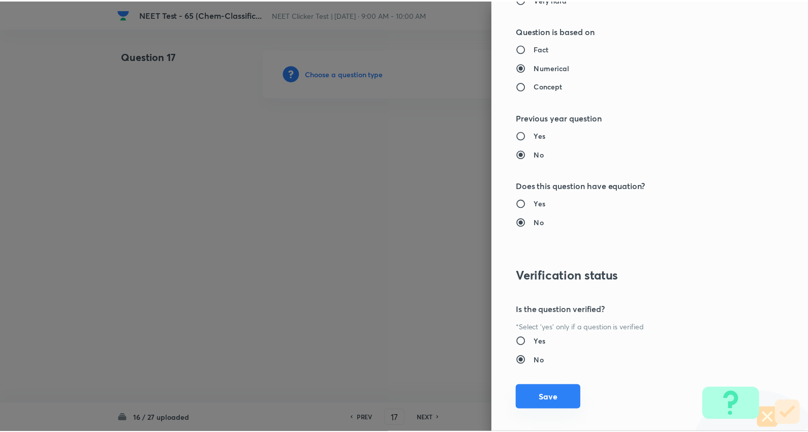
scroll to position [1022, 0]
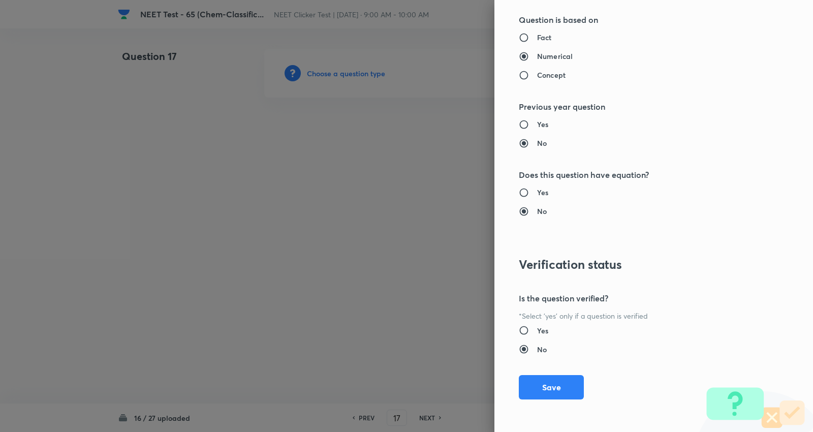
drag, startPoint x: 541, startPoint y: 384, endPoint x: 246, endPoint y: 193, distance: 350.9
click at [541, 383] on button "Save" at bounding box center [551, 387] width 65 height 24
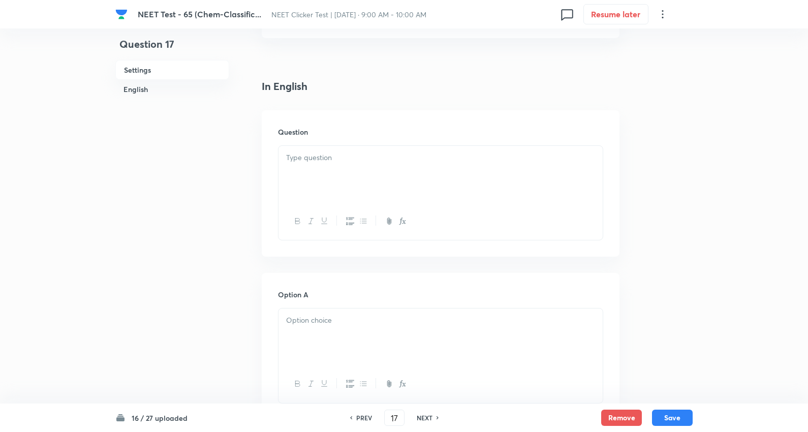
scroll to position [226, 0]
click at [352, 174] on div at bounding box center [440, 168] width 324 height 57
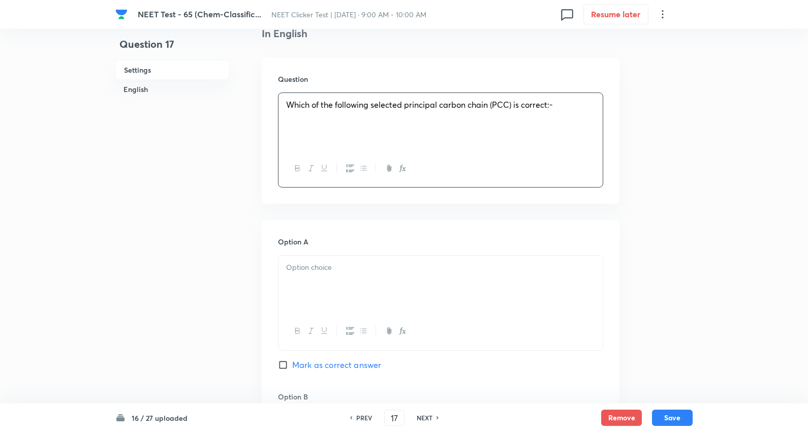
scroll to position [338, 0]
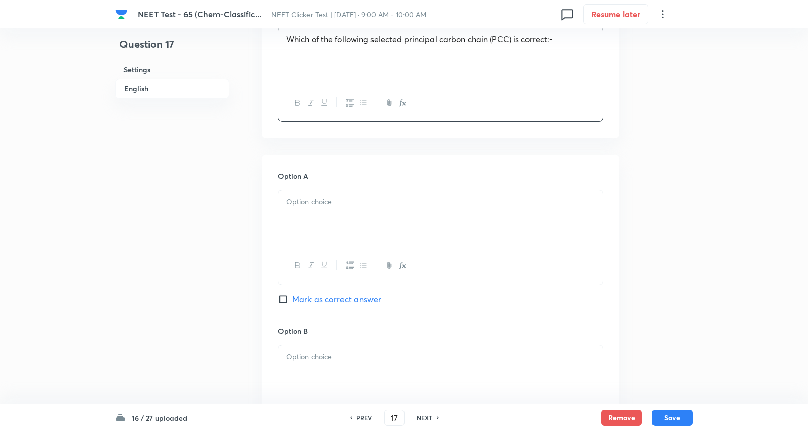
click at [326, 236] on div at bounding box center [440, 218] width 324 height 57
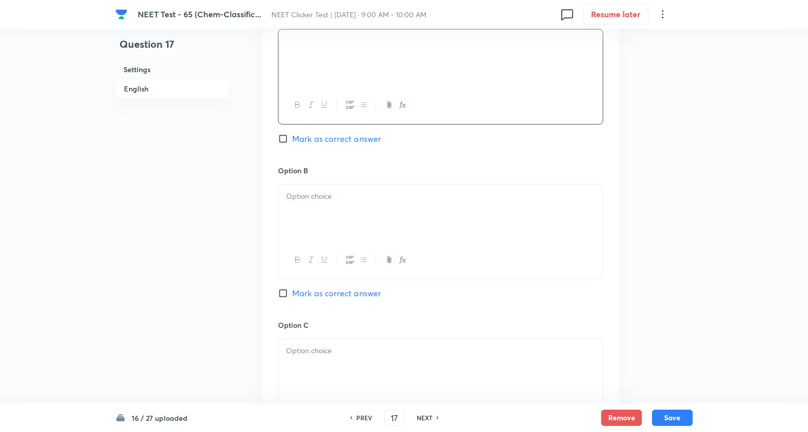
scroll to position [564, 0]
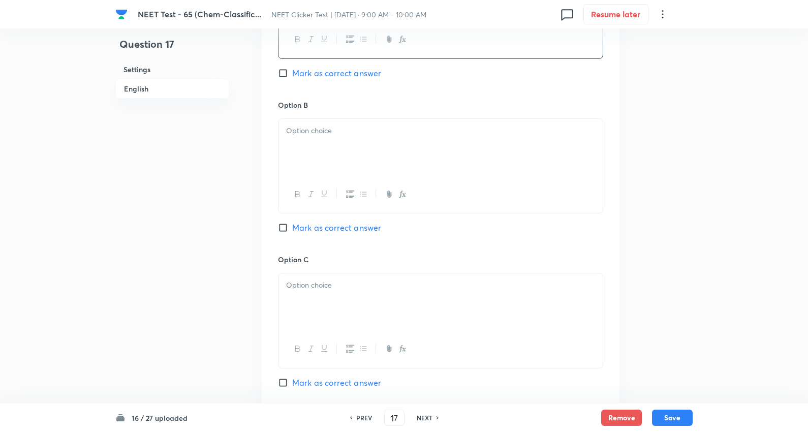
click at [336, 137] on p at bounding box center [440, 131] width 309 height 12
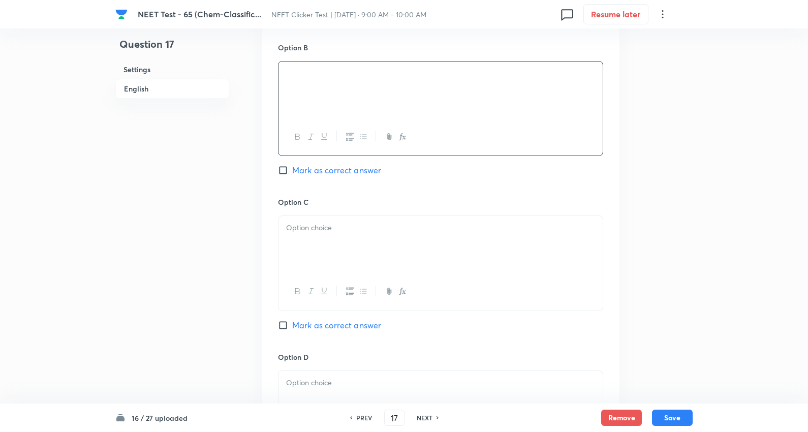
scroll to position [677, 0]
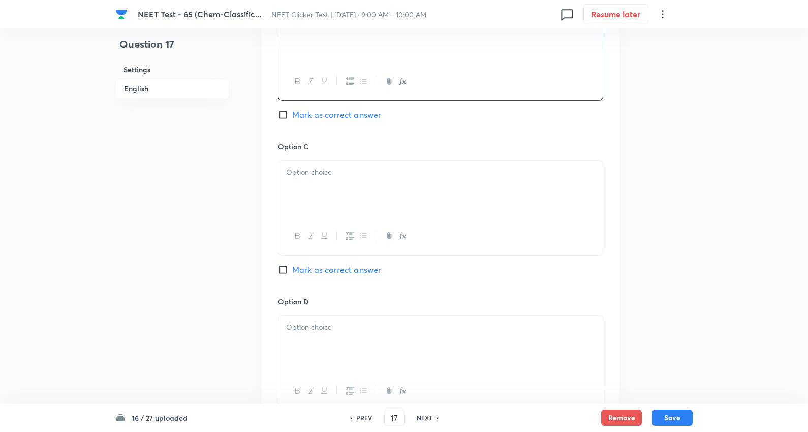
click at [313, 178] on p at bounding box center [440, 173] width 309 height 12
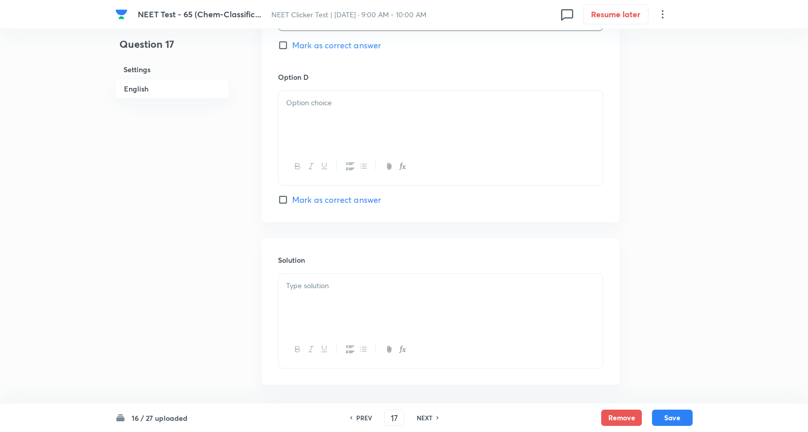
scroll to position [903, 0]
click at [335, 146] on div at bounding box center [440, 118] width 324 height 57
click at [342, 205] on span "Mark as correct answer" at bounding box center [336, 199] width 89 height 12
click at [292, 204] on input "Mark as correct answer" at bounding box center [285, 199] width 14 height 10
checkbox input "true"
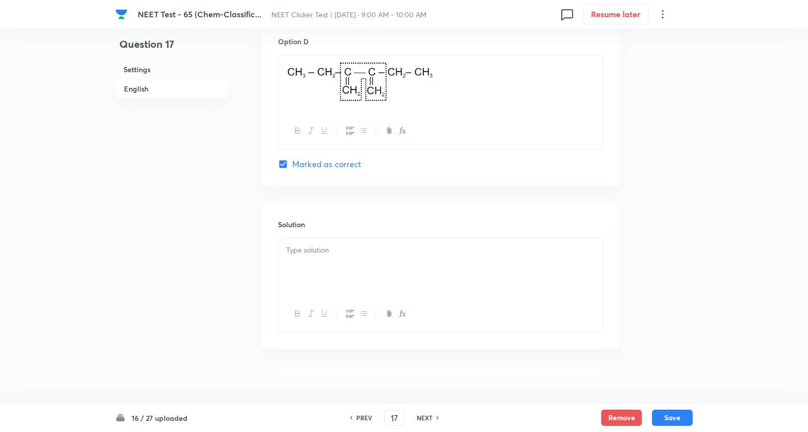
scroll to position [972, 0]
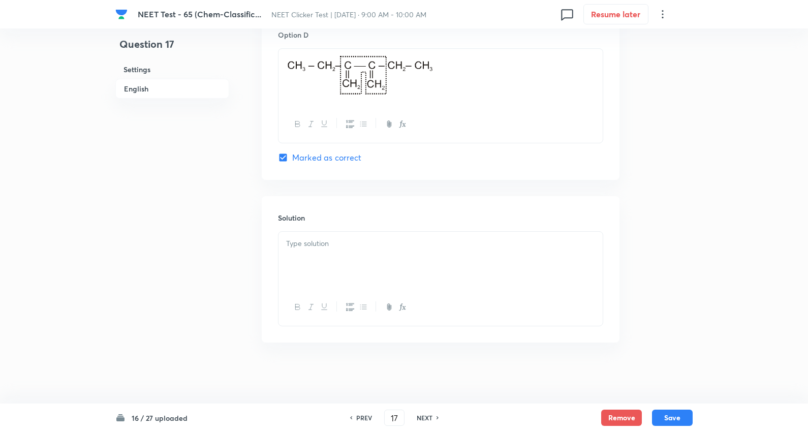
click at [323, 257] on div at bounding box center [440, 260] width 324 height 57
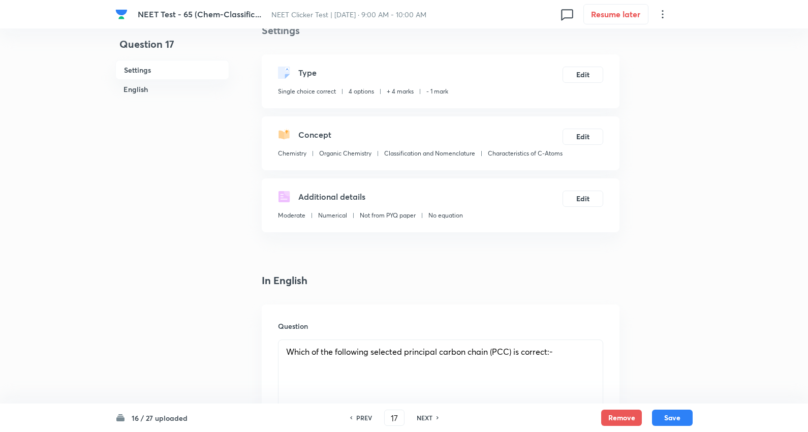
scroll to position [13, 0]
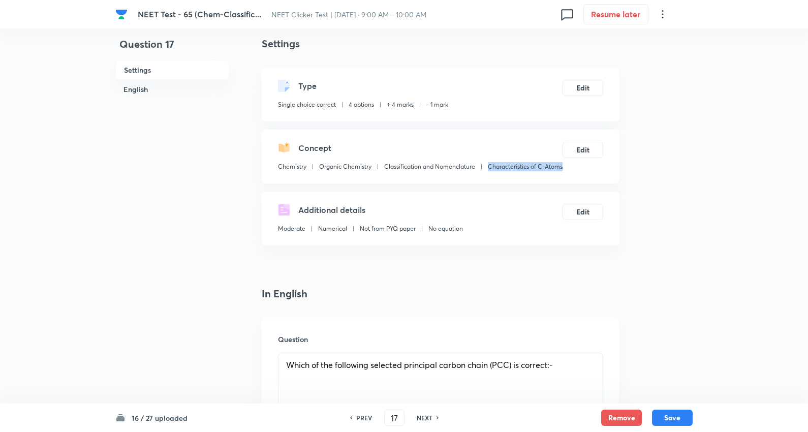
drag, startPoint x: 353, startPoint y: 180, endPoint x: 277, endPoint y: 179, distance: 75.2
click at [278, 175] on div "Chemistry Organic Chemistry Classification and Nomenclature Characteristics of …" at bounding box center [420, 168] width 284 height 13
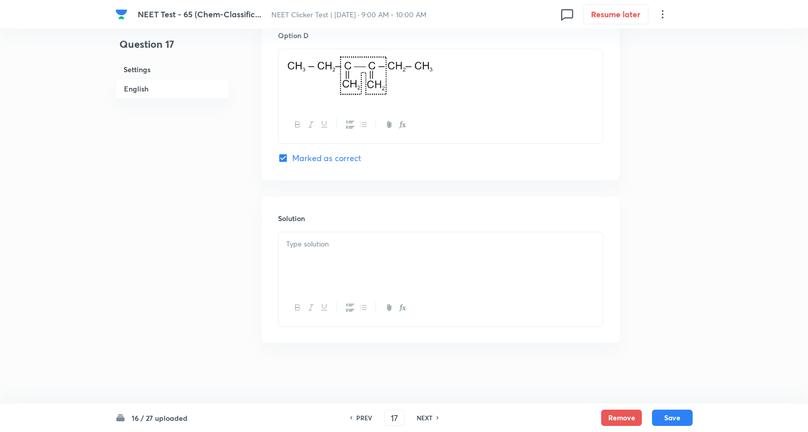
scroll to position [972, 0]
click at [341, 258] on div at bounding box center [440, 260] width 324 height 57
click at [665, 414] on button "Save" at bounding box center [672, 416] width 41 height 16
type input "18"
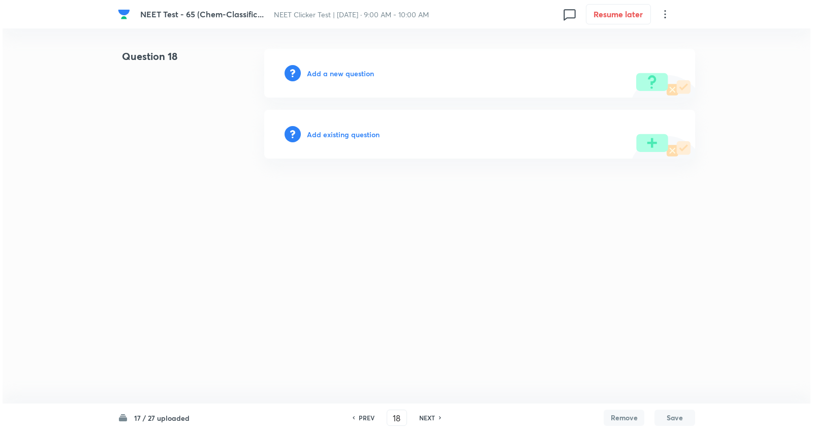
scroll to position [0, 0]
click at [352, 73] on h6 "Add a new question" at bounding box center [340, 73] width 67 height 11
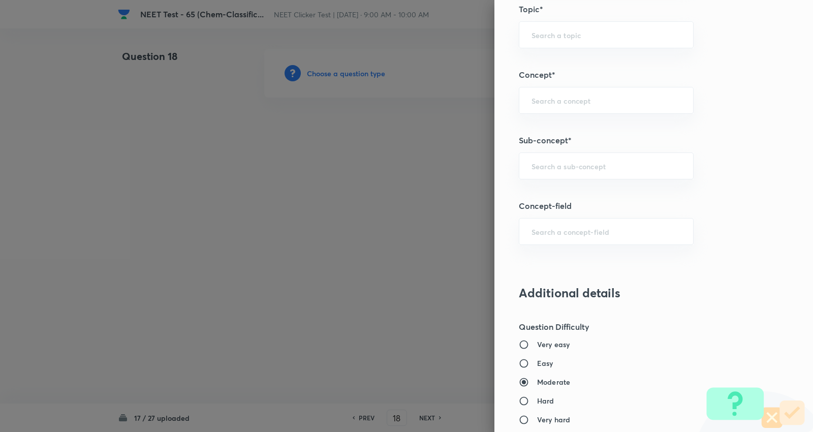
scroll to position [621, 0]
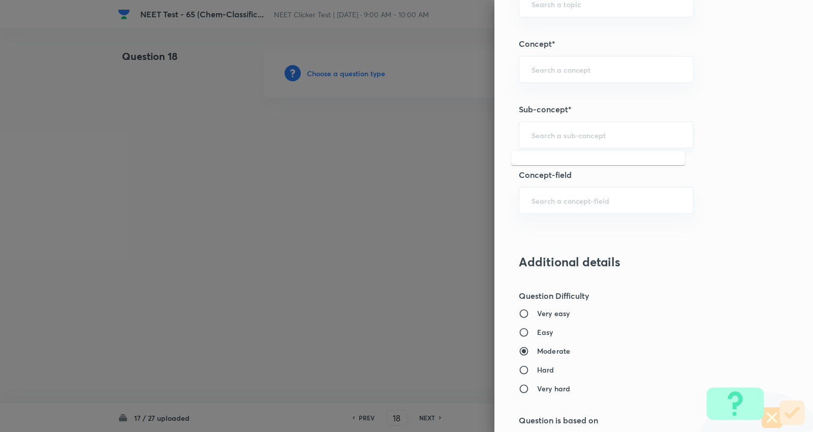
click at [602, 133] on input "text" at bounding box center [605, 135] width 149 height 10
paste input "Characteristics of C-Atoms"
click at [595, 164] on li "Characteristics of C-Atoms" at bounding box center [598, 164] width 174 height 18
type input "Characteristics of C-Atoms"
type input "Chemistry"
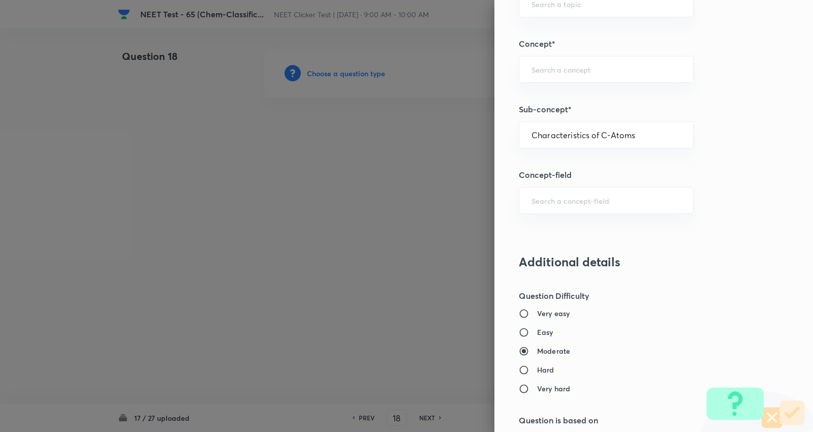
type input "Organic Chemistry"
type input "Classification and Nomenclature"
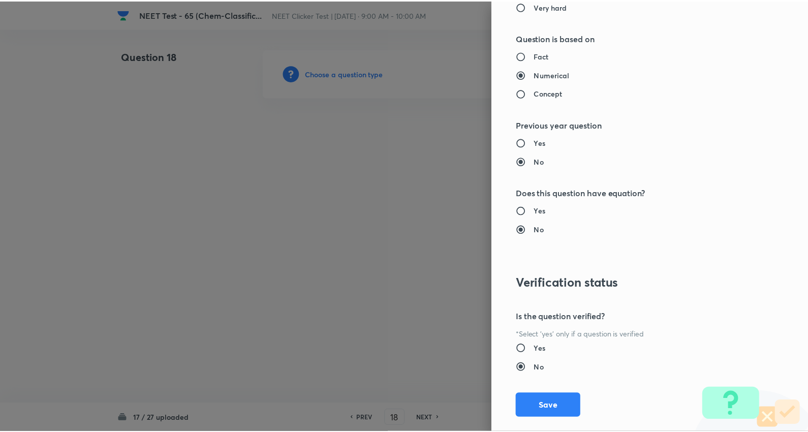
scroll to position [1022, 0]
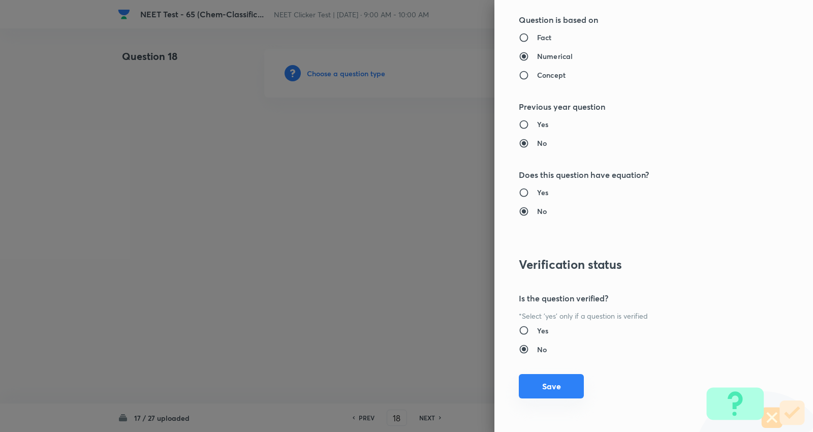
click at [558, 385] on button "Save" at bounding box center [551, 386] width 65 height 24
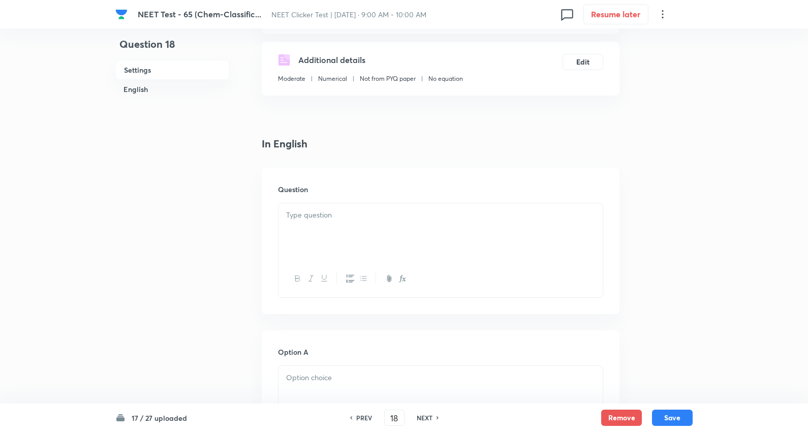
scroll to position [169, 0]
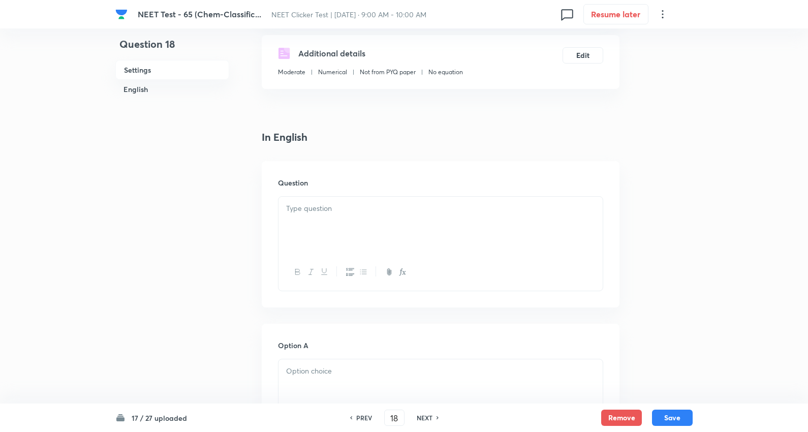
click at [338, 230] on div at bounding box center [440, 225] width 324 height 57
click at [359, 214] on p at bounding box center [440, 209] width 309 height 12
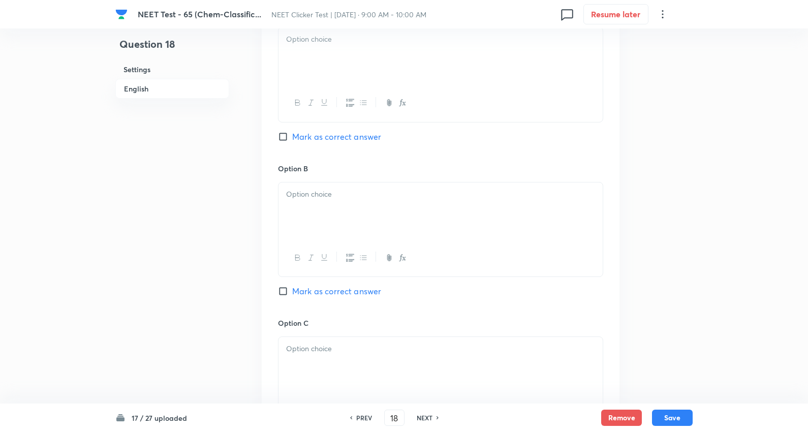
scroll to position [508, 0]
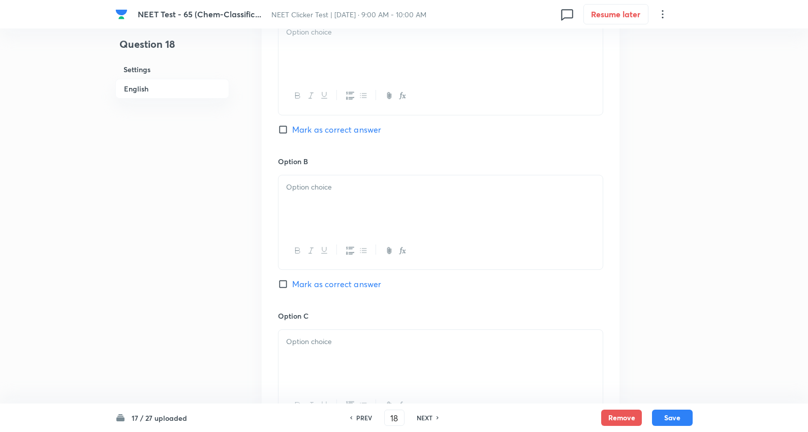
click at [319, 59] on div at bounding box center [440, 48] width 324 height 57
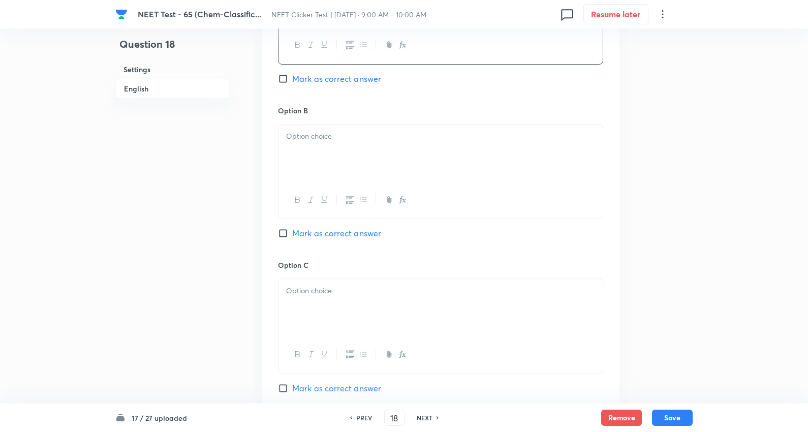
scroll to position [677, 0]
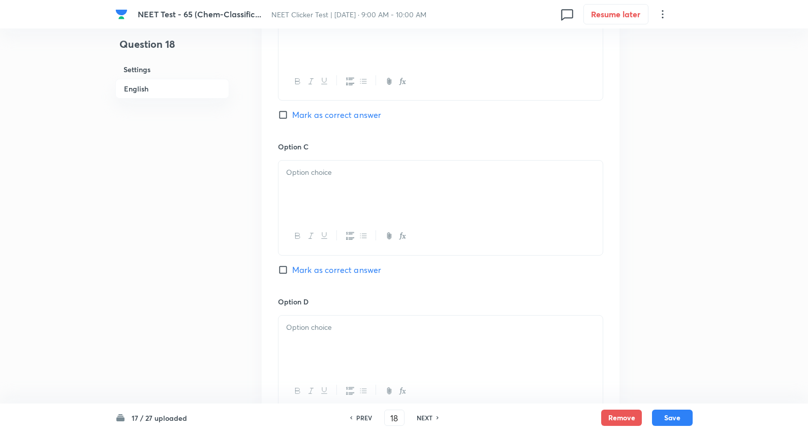
click at [312, 24] on p at bounding box center [440, 18] width 309 height 12
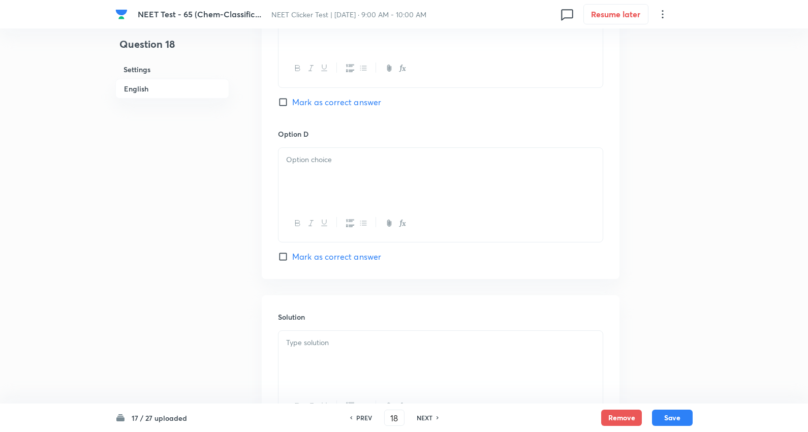
scroll to position [846, 0]
click at [324, 48] on div at bounding box center [440, 19] width 324 height 57
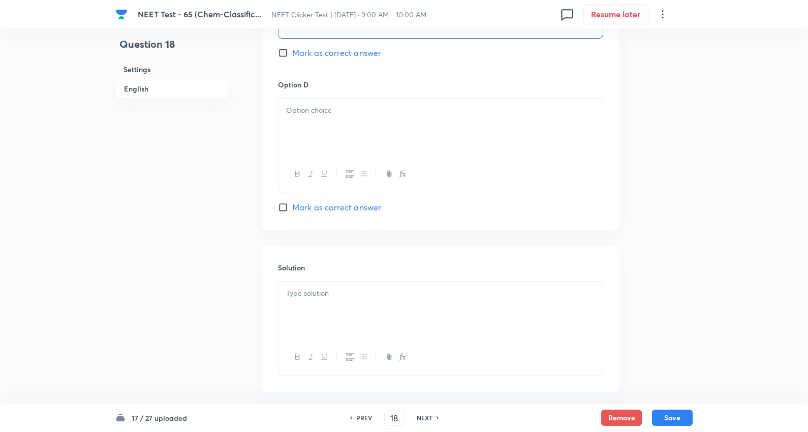
scroll to position [959, 0]
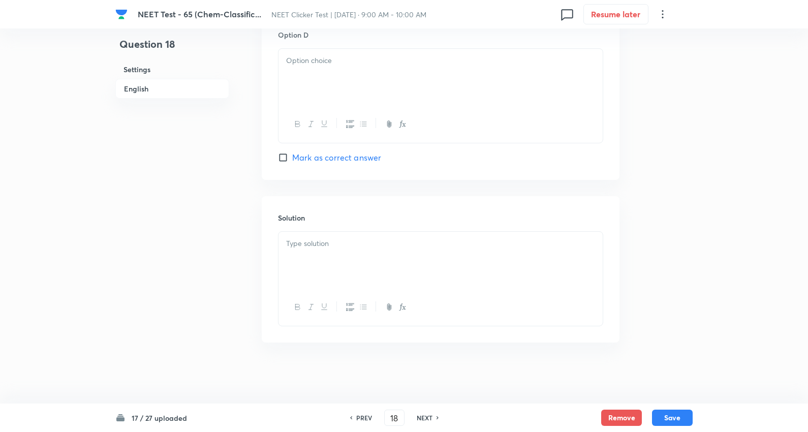
drag, startPoint x: 319, startPoint y: 82, endPoint x: 345, endPoint y: 175, distance: 96.3
click at [319, 67] on p at bounding box center [440, 61] width 309 height 12
click at [348, 164] on span "Mark as correct answer" at bounding box center [336, 157] width 89 height 12
click at [292, 163] on input "Mark as correct answer" at bounding box center [285, 157] width 14 height 10
checkbox input "true"
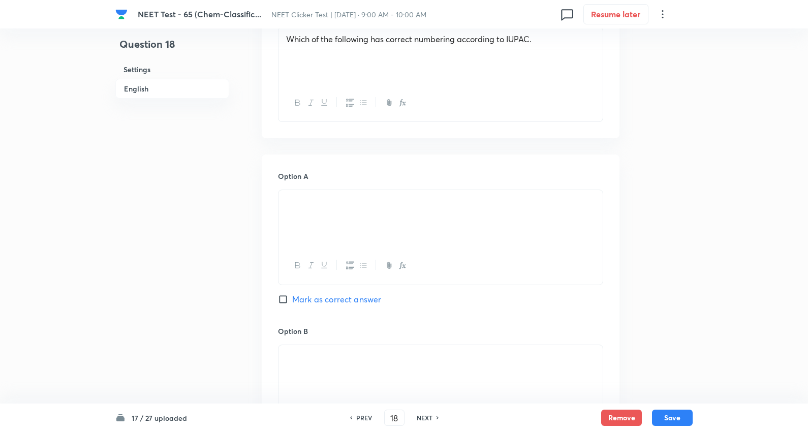
scroll to position [56, 0]
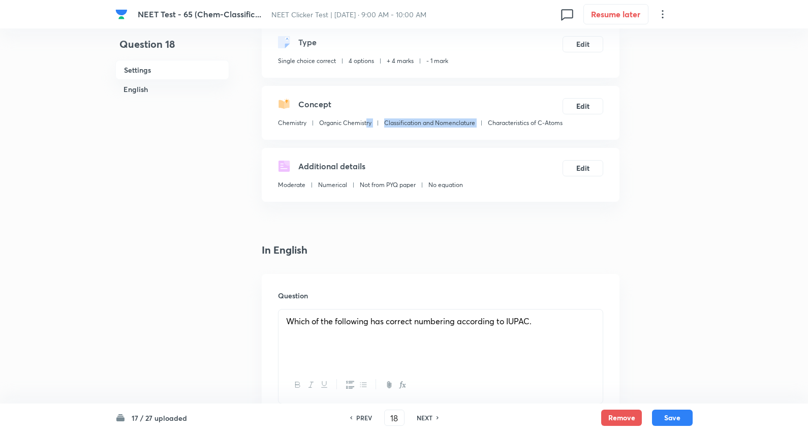
drag, startPoint x: 365, startPoint y: 138, endPoint x: 445, endPoint y: 176, distance: 88.4
click at [280, 132] on div "Chemistry Organic Chemistry Classification and Nomenclature Characteristics of …" at bounding box center [420, 124] width 284 height 13
click at [434, 168] on div "Additional details Moderate Numerical Not from PYQ paper No equation Edit" at bounding box center [441, 175] width 358 height 54
drag, startPoint x: 371, startPoint y: 138, endPoint x: 312, endPoint y: 135, distance: 59.5
click at [312, 132] on div "Chemistry Organic Chemistry Classification and Nomenclature Characteristics of …" at bounding box center [420, 124] width 284 height 13
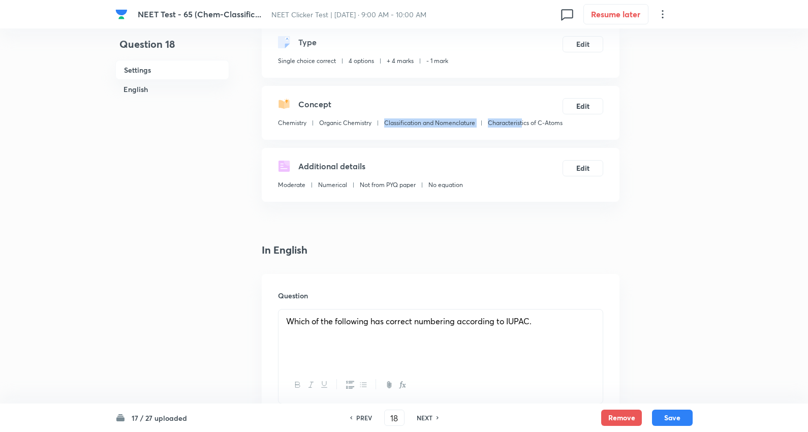
click at [381, 140] on div "Concept Chemistry Organic Chemistry Classification and Nomenclature Characteris…" at bounding box center [441, 113] width 358 height 54
drag, startPoint x: 356, startPoint y: 134, endPoint x: 277, endPoint y: 130, distance: 78.8
click at [278, 130] on div "Chemistry Organic Chemistry Classification and Nomenclature Characteristics of …" at bounding box center [420, 124] width 284 height 13
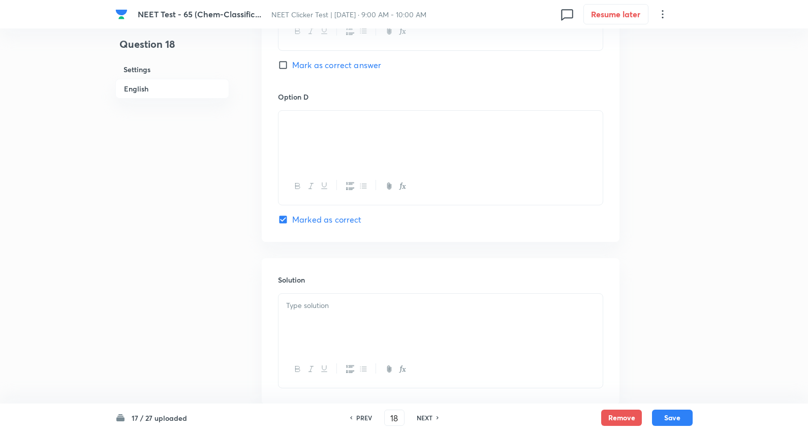
scroll to position [999, 0]
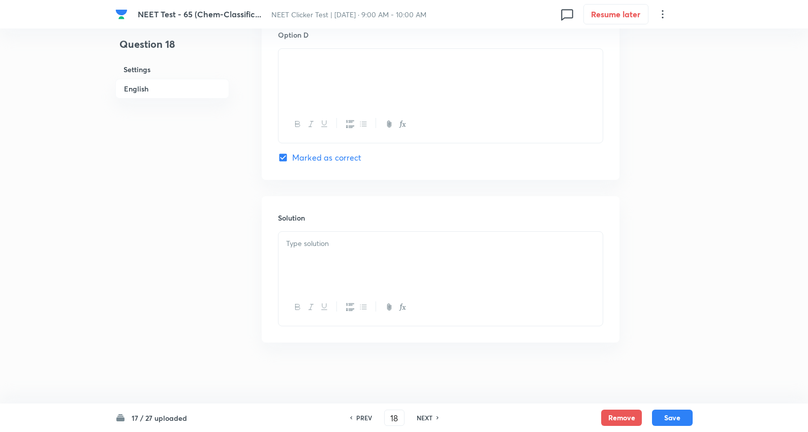
click at [353, 255] on div at bounding box center [440, 260] width 324 height 57
click at [672, 418] on button "Save" at bounding box center [672, 416] width 41 height 16
type input "19"
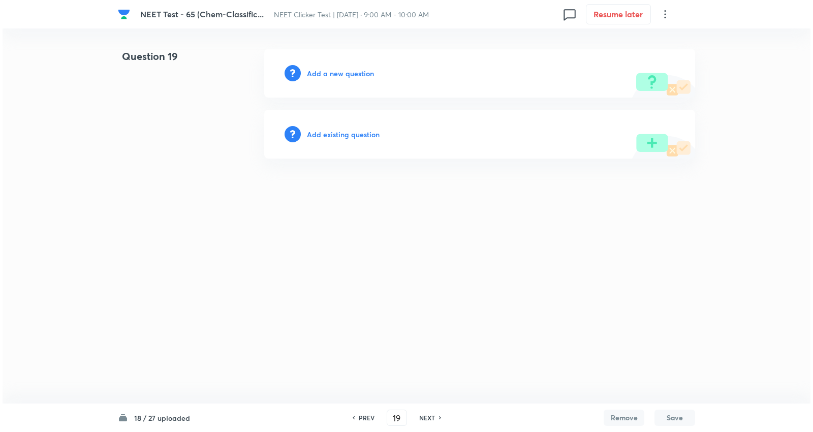
scroll to position [0, 0]
click at [347, 73] on h6 "Add a new question" at bounding box center [340, 73] width 67 height 11
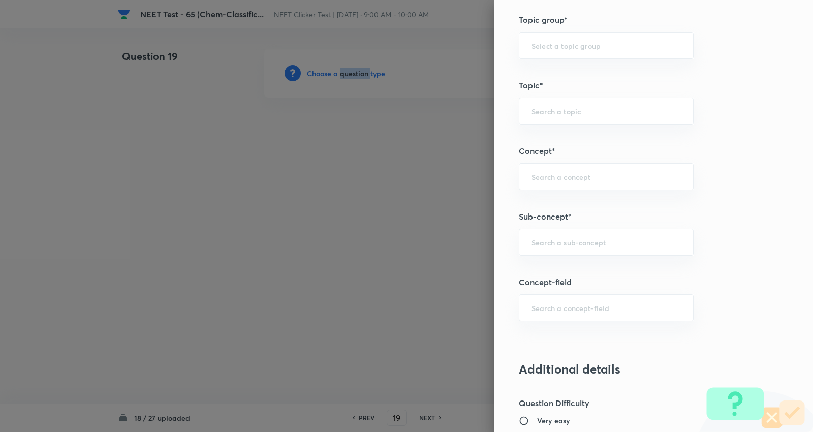
scroll to position [621, 0]
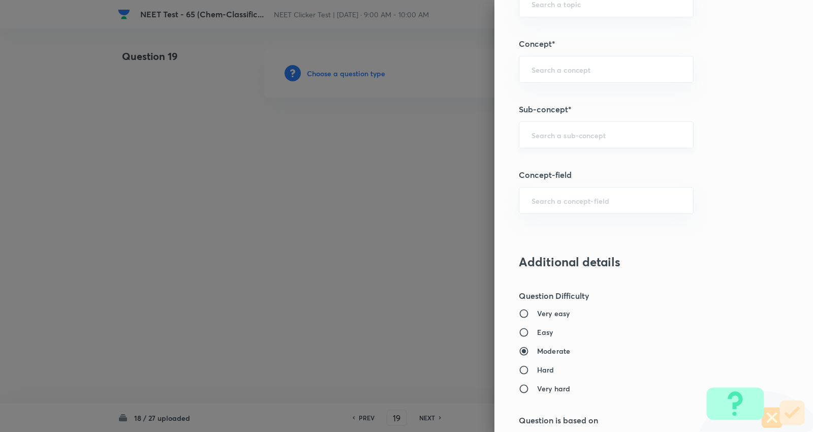
click at [592, 135] on input "text" at bounding box center [605, 135] width 149 height 10
paste input "Characteristics of C-Atoms"
click at [558, 164] on li "Characteristics of C-Atoms" at bounding box center [598, 164] width 174 height 18
type input "Characteristics of C-Atoms"
type input "Chemistry"
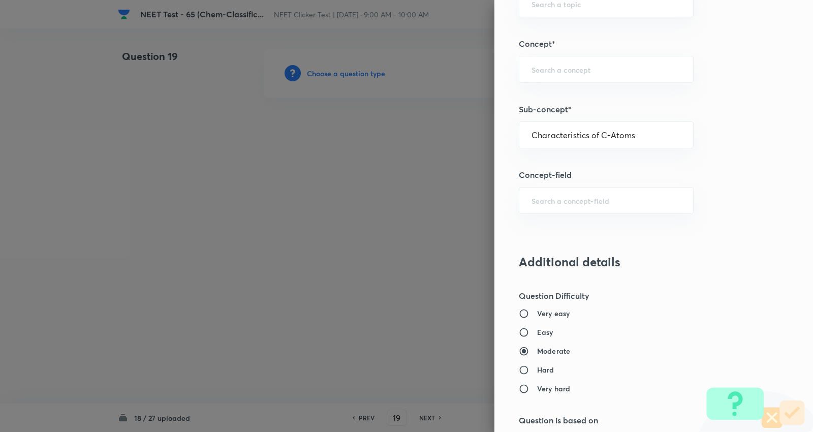
type input "Organic Chemistry"
type input "Classification and Nomenclature"
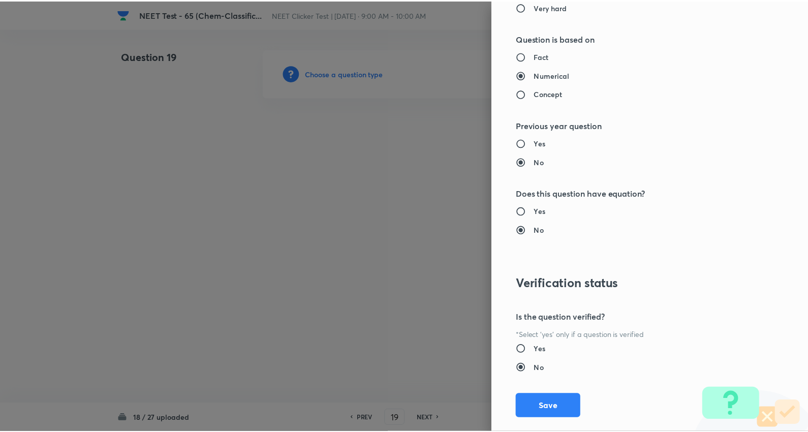
scroll to position [1022, 0]
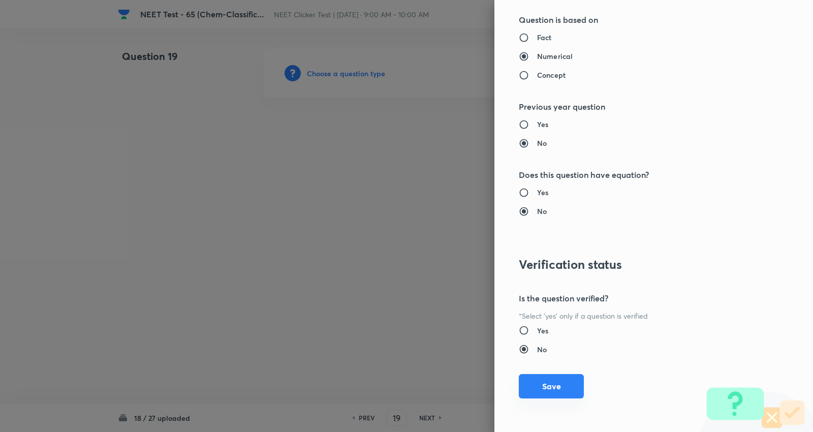
click at [536, 385] on button "Save" at bounding box center [551, 386] width 65 height 24
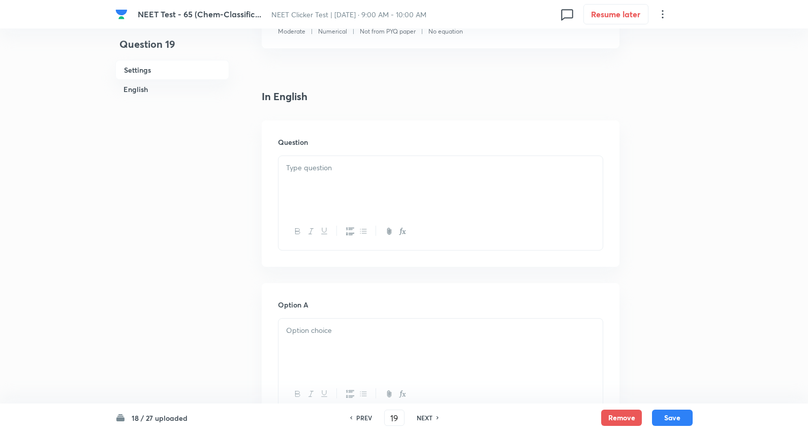
scroll to position [226, 0]
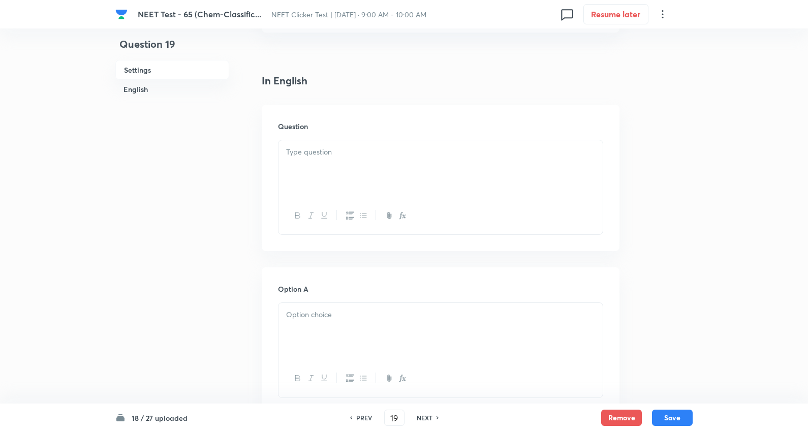
click at [345, 173] on div at bounding box center [440, 168] width 324 height 57
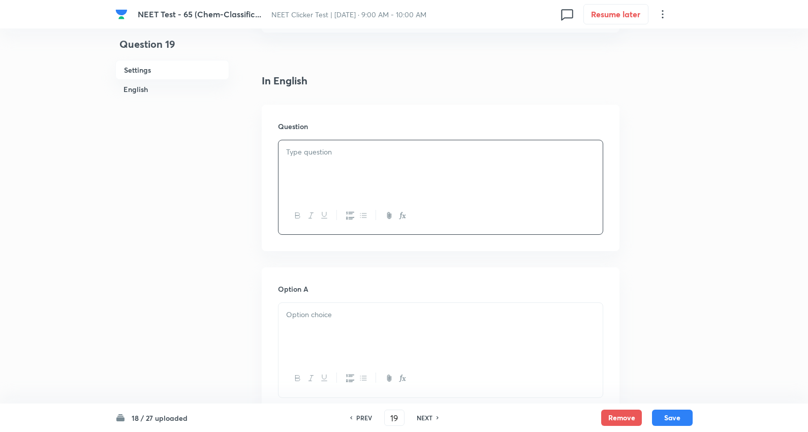
click at [331, 182] on div at bounding box center [440, 168] width 324 height 57
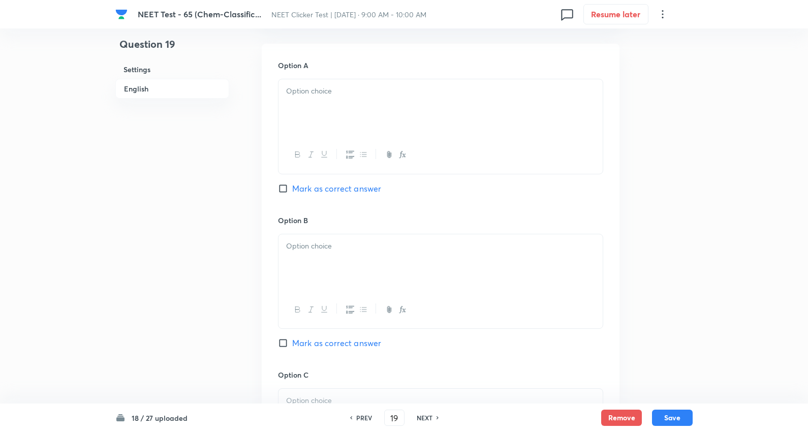
scroll to position [451, 0]
click at [352, 113] on div at bounding box center [440, 105] width 324 height 57
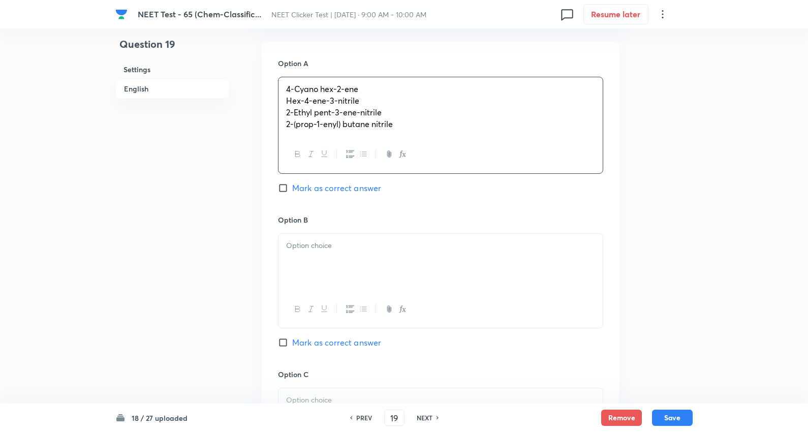
drag, startPoint x: 281, startPoint y: 117, endPoint x: 596, endPoint y: 179, distance: 320.9
click at [617, 181] on div "Option A 4-Cyano hex-2-ene Hex-4-ene-3-nitrile 2-Ethyl pent-3-ene-nitrile 2-(pr…" at bounding box center [441, 358] width 358 height 632
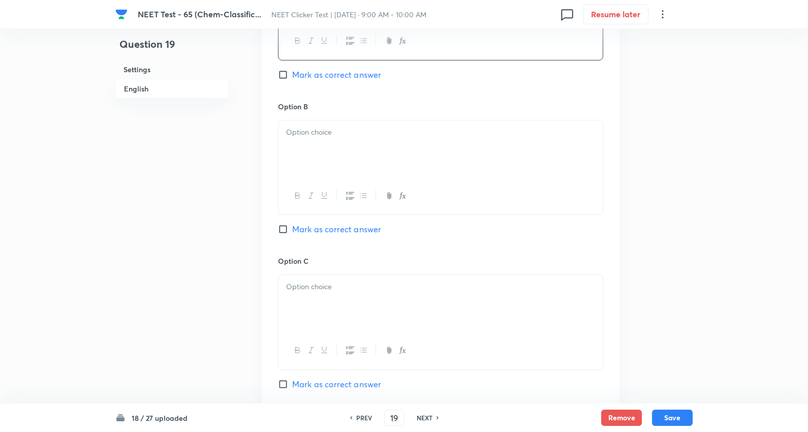
scroll to position [564, 0]
click at [318, 139] on div at bounding box center [440, 147] width 324 height 57
drag, startPoint x: 281, startPoint y: 160, endPoint x: 592, endPoint y: 214, distance: 316.2
click at [592, 213] on div "Hex-4-ene-3-nitrile 2-Ethyl pent-3-ene-nitrile 2-(prop-1-enyl) butane nitrile" at bounding box center [440, 165] width 325 height 95
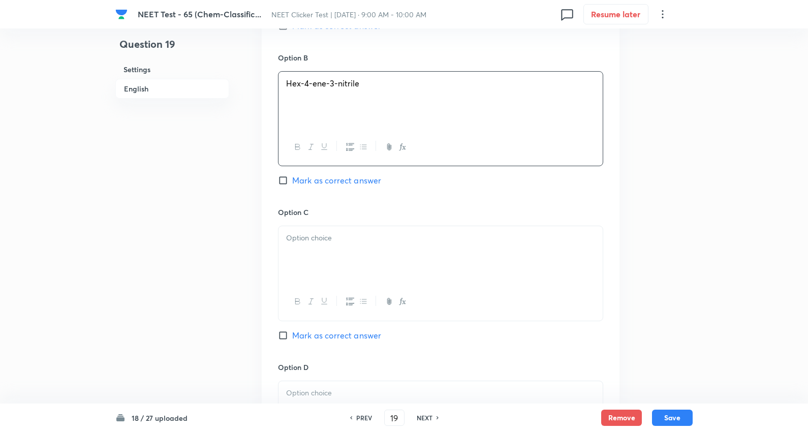
scroll to position [677, 0]
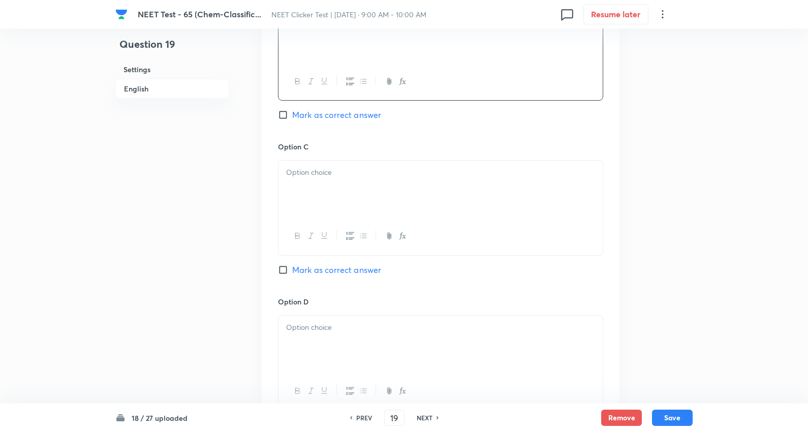
click at [303, 200] on div at bounding box center [440, 189] width 324 height 57
drag, startPoint x: 295, startPoint y: 205, endPoint x: 577, endPoint y: 222, distance: 283.0
click at [577, 217] on div "2-Ethyl pent-3-ene-nitrile 2-(prop-1-enyl) butane nitrile" at bounding box center [440, 189] width 324 height 57
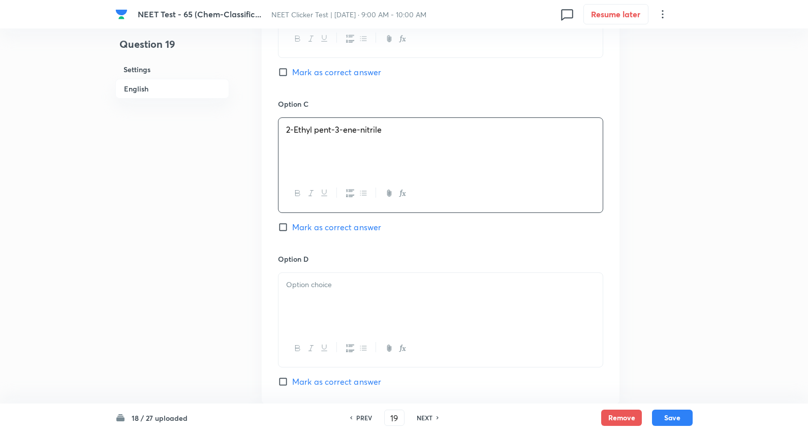
scroll to position [846, 0]
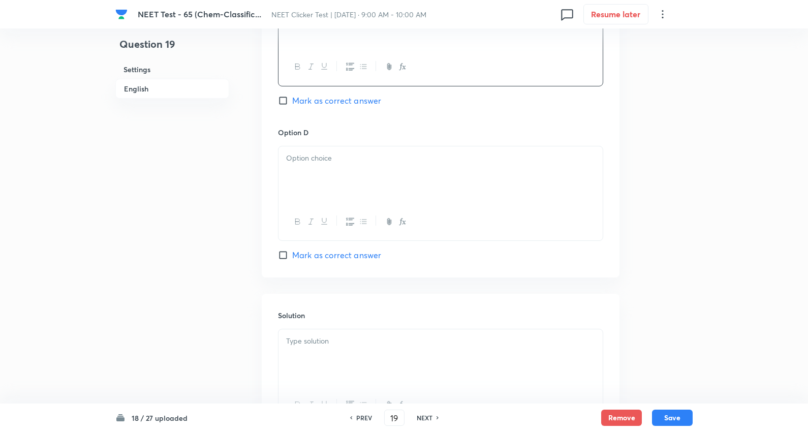
click at [315, 188] on div at bounding box center [440, 174] width 324 height 57
click at [339, 107] on span "Mark as correct answer" at bounding box center [336, 100] width 89 height 12
click at [292, 106] on input "Mark as correct answer" at bounding box center [285, 101] width 14 height 10
checkbox input "true"
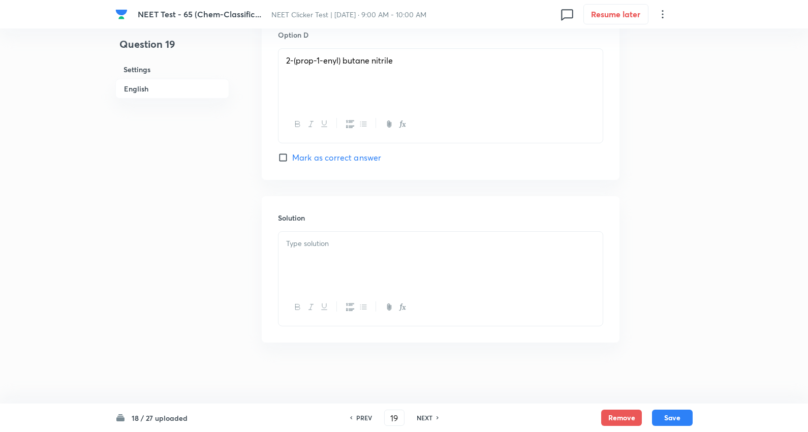
scroll to position [963, 0]
drag, startPoint x: 333, startPoint y: 234, endPoint x: 332, endPoint y: 241, distance: 6.6
click at [332, 241] on div at bounding box center [440, 260] width 324 height 57
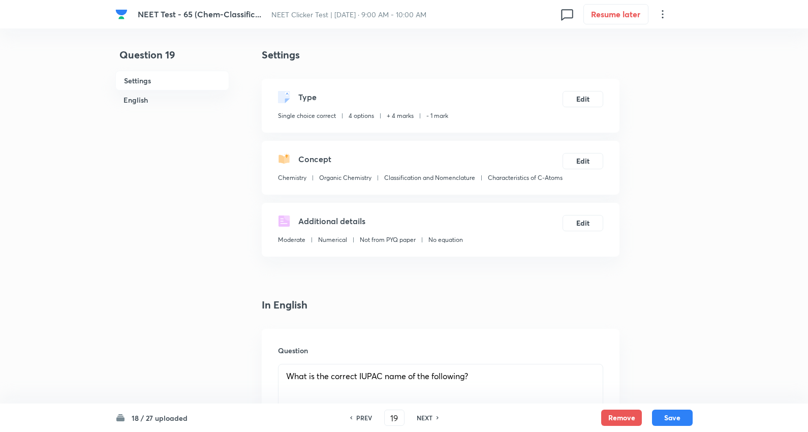
scroll to position [0, 0]
drag, startPoint x: 356, startPoint y: 191, endPoint x: 277, endPoint y: 193, distance: 78.8
click at [278, 188] on div "Chemistry Organic Chemistry Classification and Nomenclature Characteristics of …" at bounding box center [420, 181] width 284 height 13
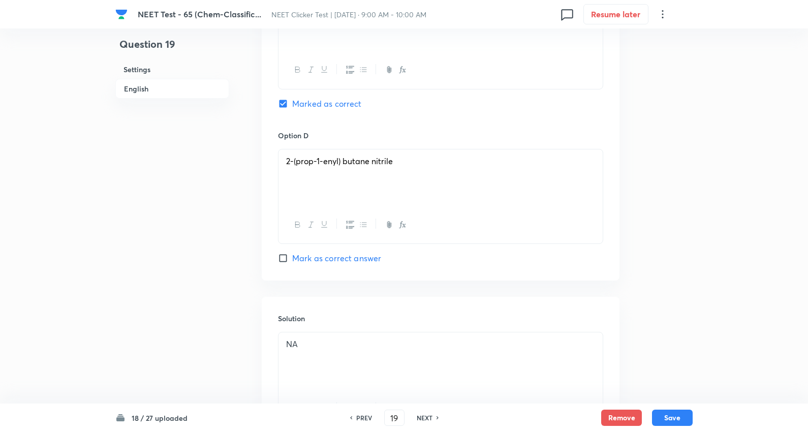
scroll to position [903, 0]
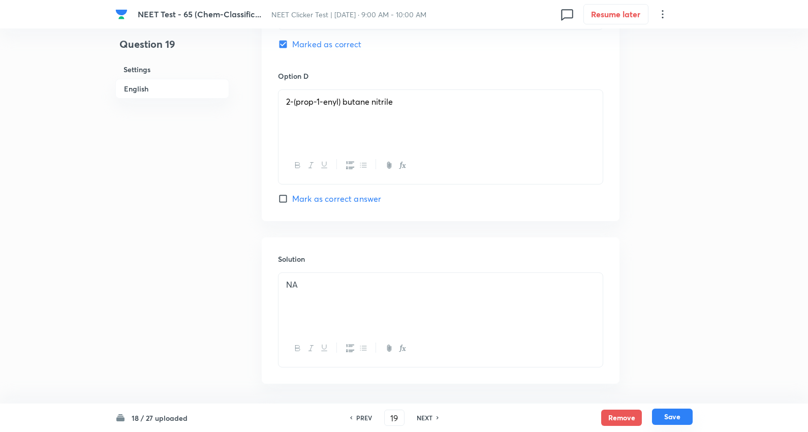
click at [676, 418] on button "Save" at bounding box center [672, 416] width 41 height 16
type input "20"
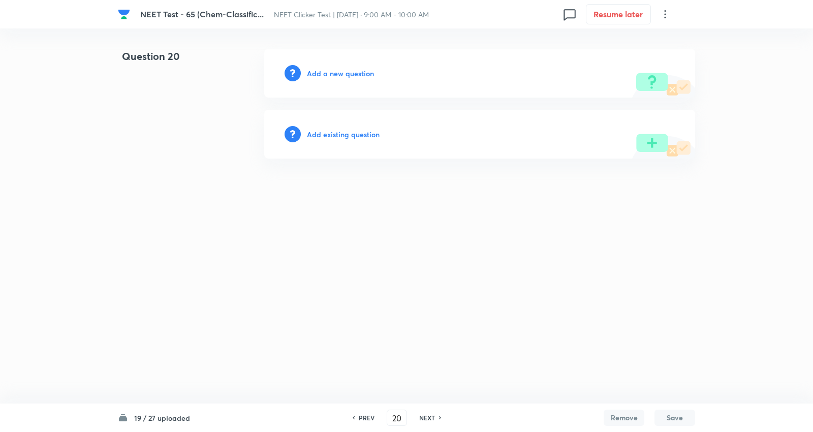
click at [350, 69] on h6 "Add a new question" at bounding box center [340, 73] width 67 height 11
click at [350, 69] on h6 "Choose a question type" at bounding box center [346, 73] width 78 height 11
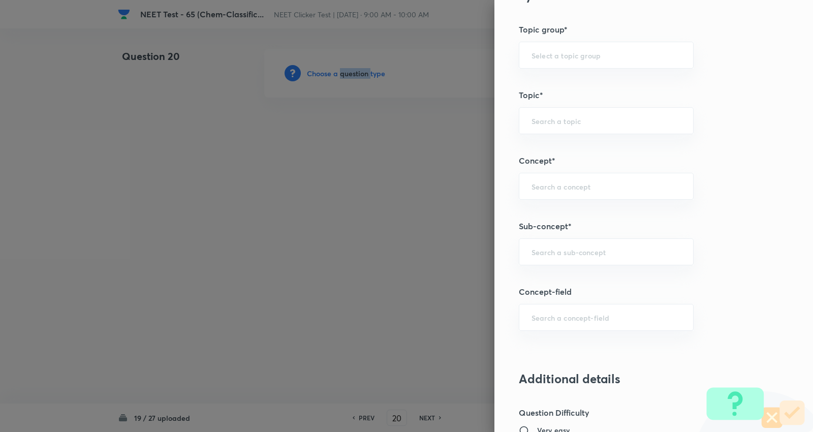
scroll to position [564, 0]
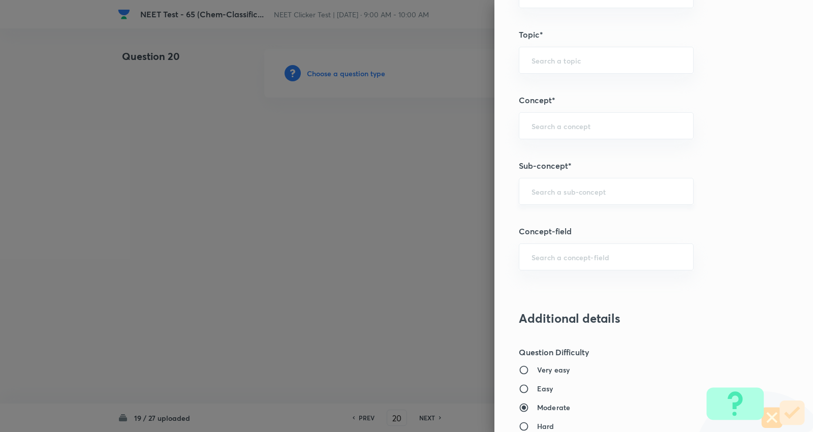
click at [577, 194] on input "text" at bounding box center [605, 191] width 149 height 10
paste input "Characteristics of C-Atoms"
click at [567, 216] on li "Characteristics of C-Atoms" at bounding box center [598, 221] width 174 height 18
type input "Characteristics of C-Atoms"
type input "Chemistry"
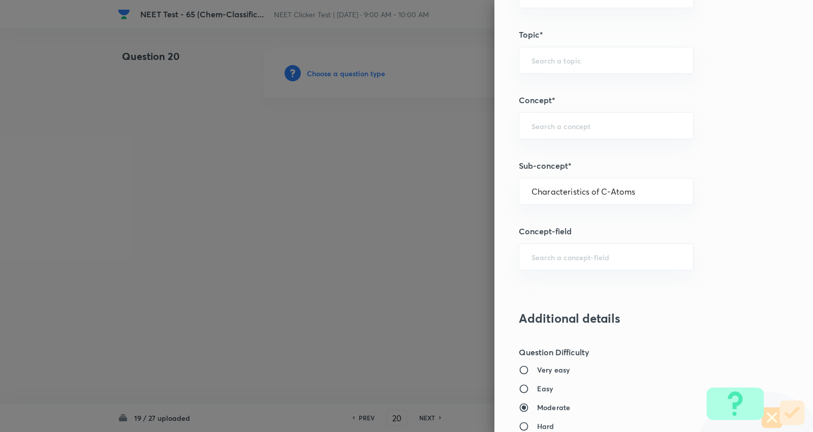
type input "Organic Chemistry"
type input "Classification and Nomenclature"
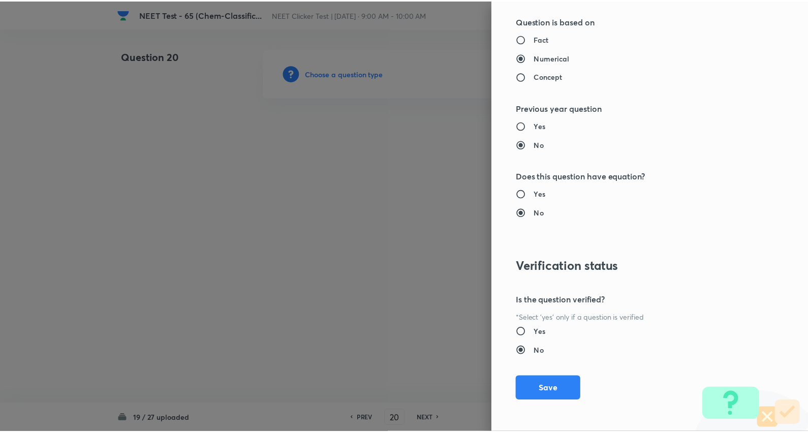
scroll to position [1022, 0]
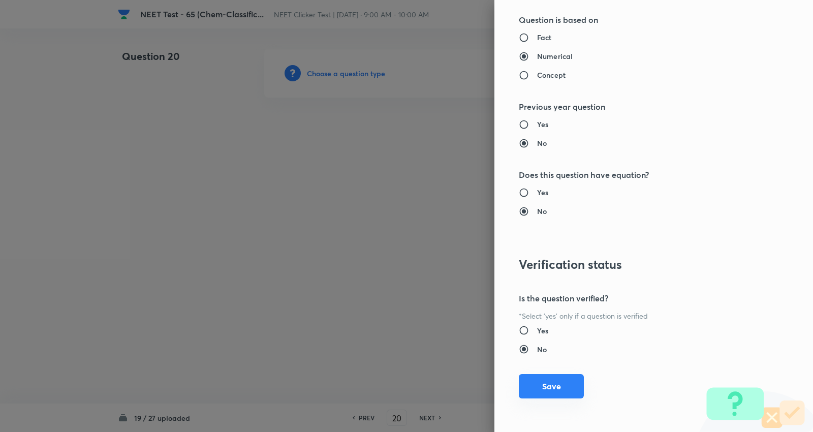
click at [552, 378] on button "Save" at bounding box center [551, 386] width 65 height 24
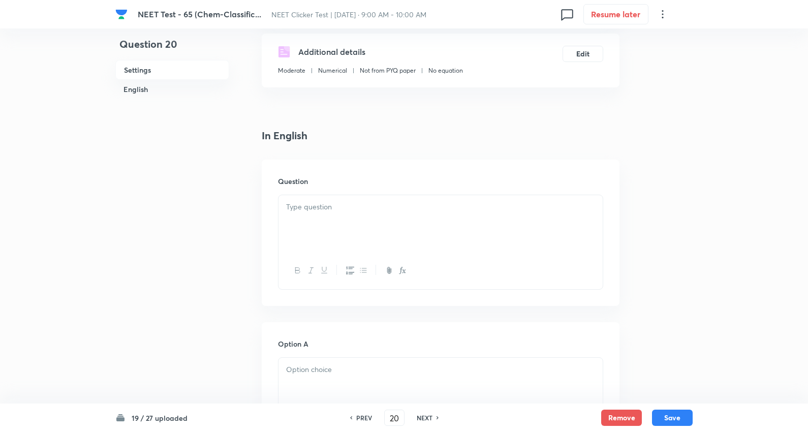
scroll to position [226, 0]
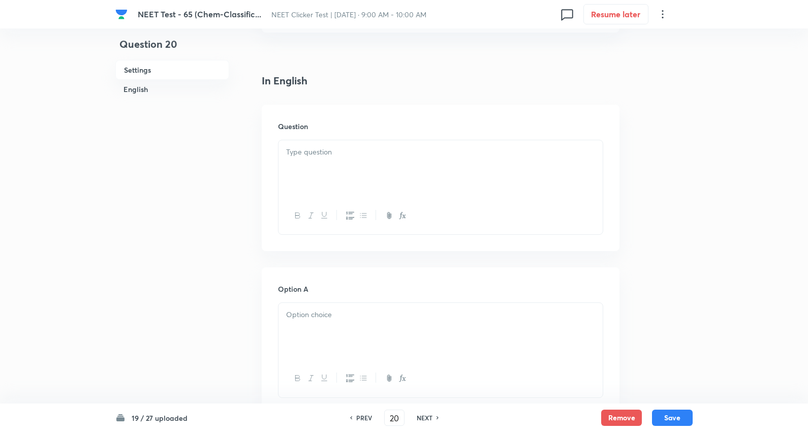
click at [333, 175] on div at bounding box center [440, 168] width 324 height 57
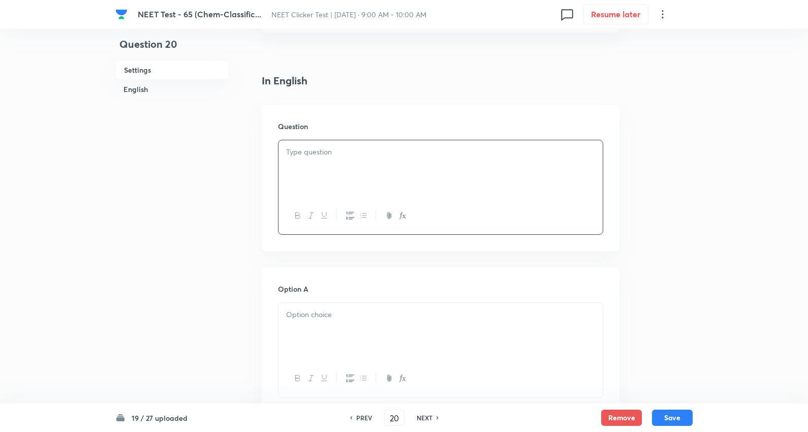
paste div
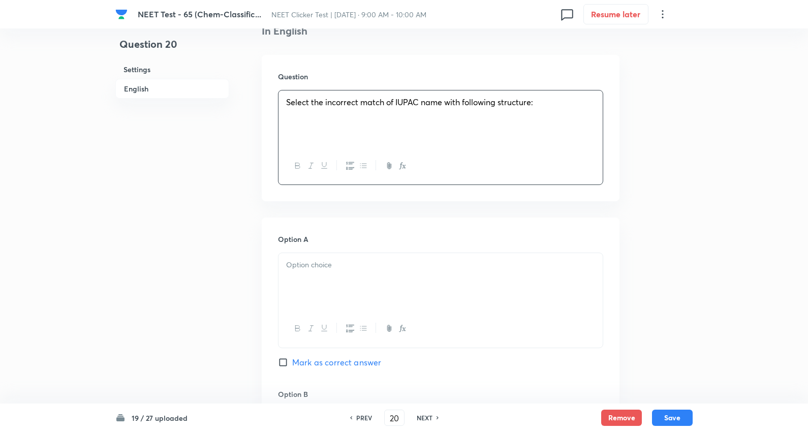
scroll to position [338, 0]
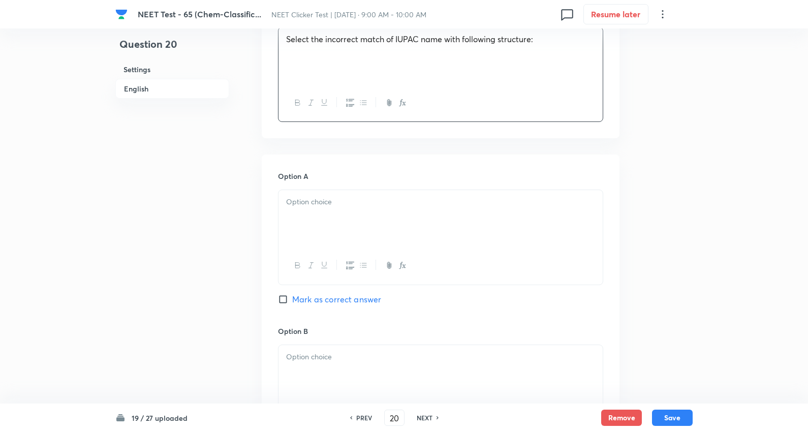
click at [330, 228] on div at bounding box center [440, 218] width 324 height 57
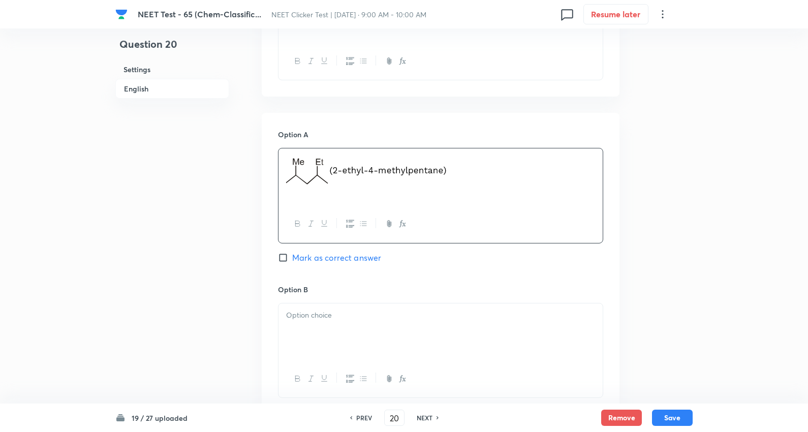
scroll to position [508, 0]
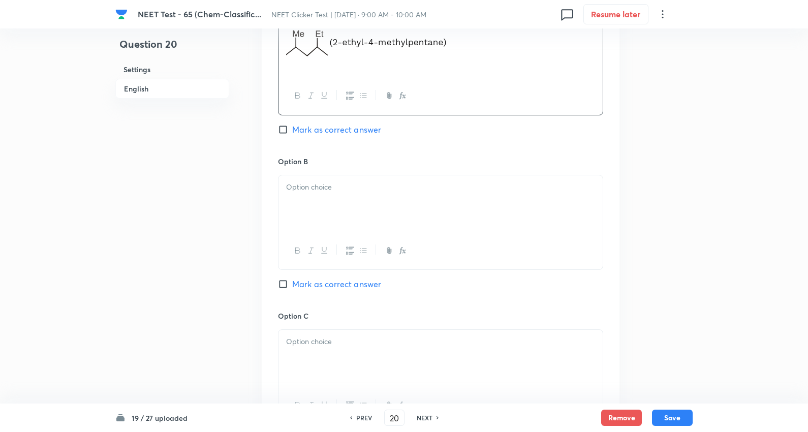
click at [368, 136] on span "Mark as correct answer" at bounding box center [336, 129] width 89 height 12
click at [292, 135] on input "Mark as correct answer" at bounding box center [285, 129] width 14 height 10
checkbox input "true"
click at [374, 212] on div at bounding box center [440, 203] width 324 height 57
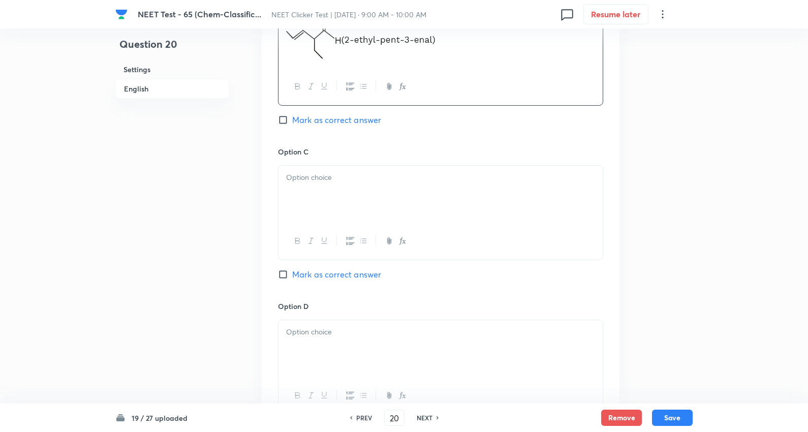
scroll to position [677, 0]
click at [334, 183] on p at bounding box center [440, 177] width 309 height 12
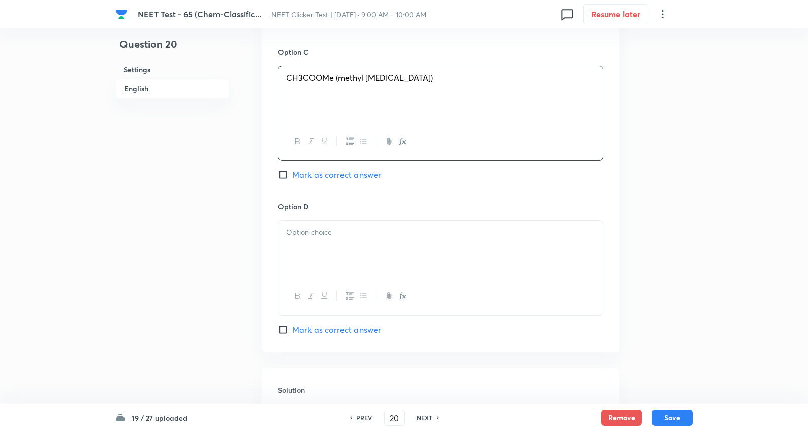
scroll to position [846, 0]
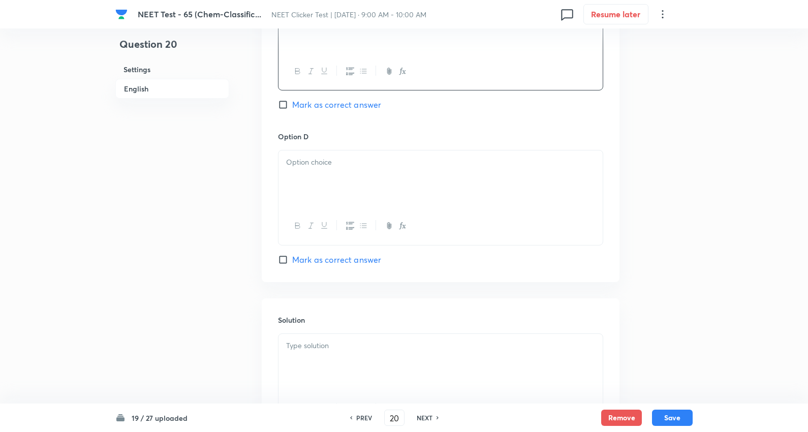
click at [332, 184] on div at bounding box center [440, 178] width 324 height 57
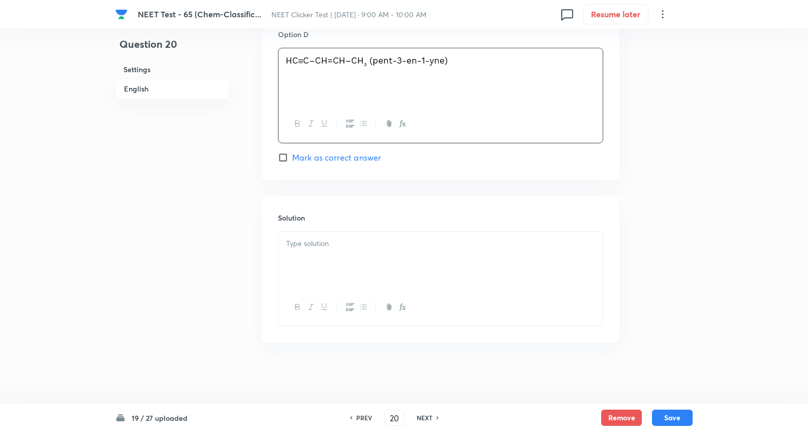
scroll to position [959, 0]
click at [329, 265] on div at bounding box center [440, 260] width 324 height 57
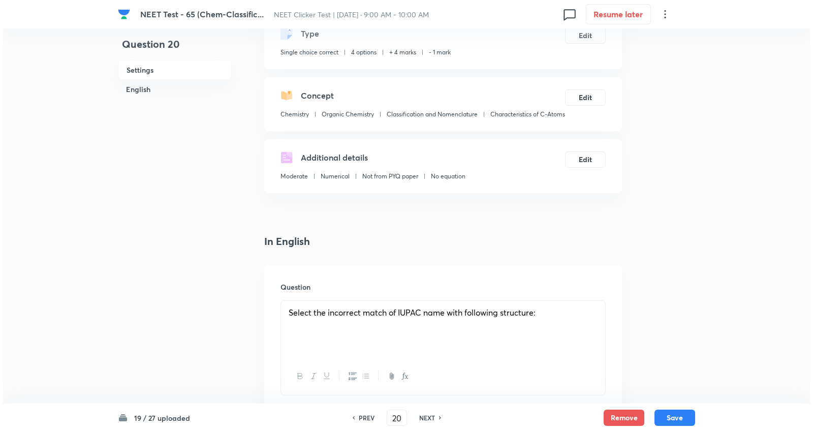
scroll to position [0, 0]
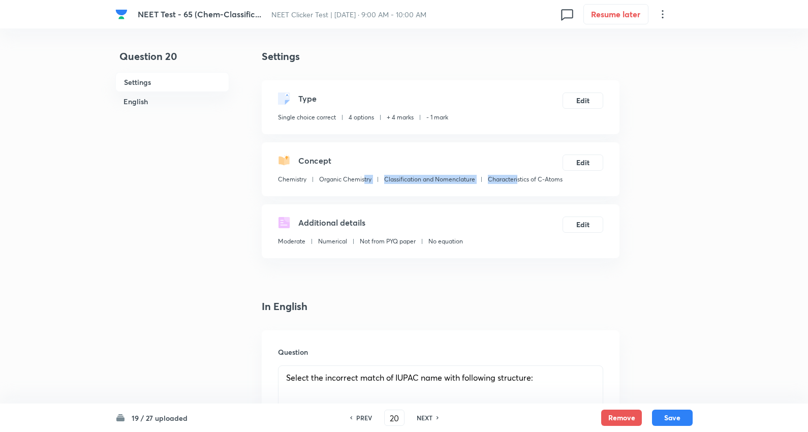
drag, startPoint x: 364, startPoint y: 194, endPoint x: 313, endPoint y: 192, distance: 50.8
click at [313, 188] on div "Chemistry Organic Chemistry Classification and Nomenclature Characteristics of …" at bounding box center [420, 181] width 284 height 13
click at [363, 196] on div "Concept Chemistry Organic Chemistry Classification and Nomenclature Characteris…" at bounding box center [441, 169] width 358 height 54
drag, startPoint x: 359, startPoint y: 192, endPoint x: 277, endPoint y: 194, distance: 81.3
click at [278, 188] on div "Chemistry Organic Chemistry Classification and Nomenclature Characteristics of …" at bounding box center [420, 181] width 284 height 13
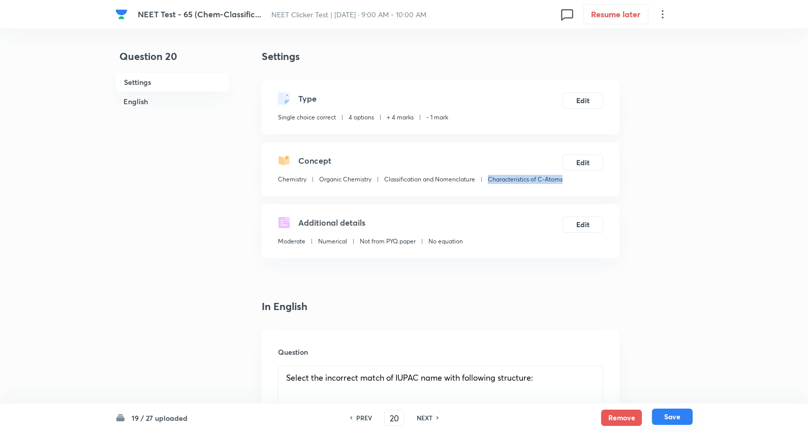
click at [673, 414] on button "Save" at bounding box center [672, 416] width 41 height 16
type input "21"
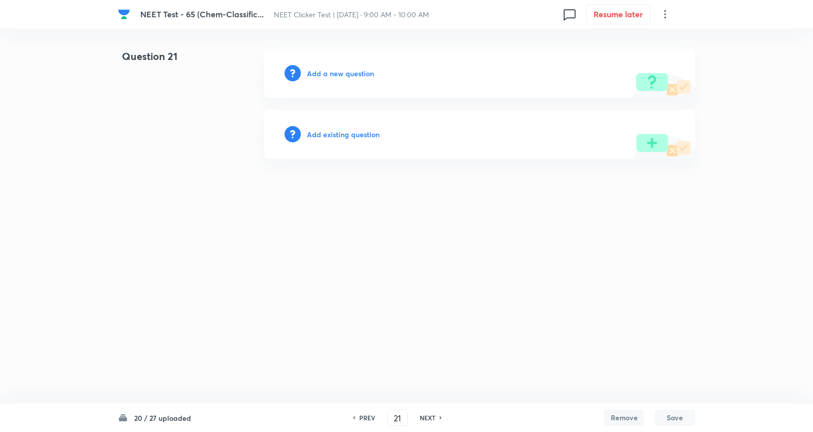
click at [358, 75] on h6 "Add a new question" at bounding box center [340, 73] width 67 height 11
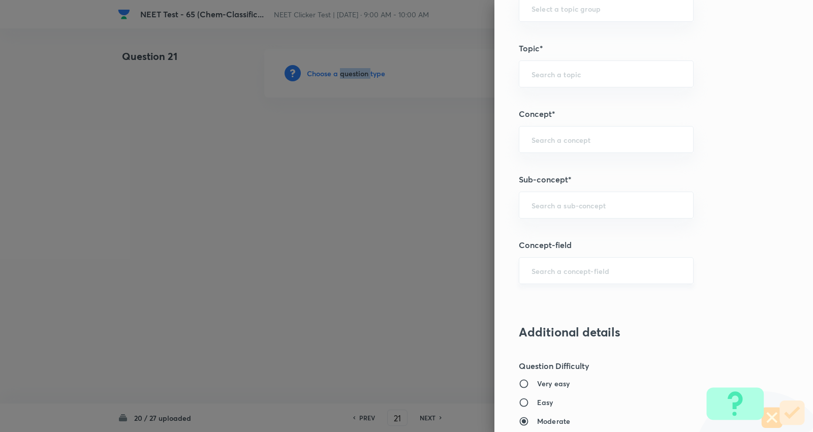
scroll to position [621, 0]
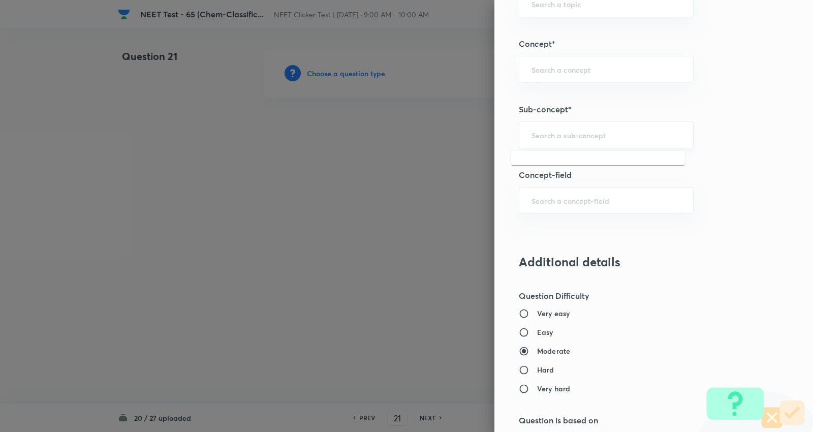
click at [568, 135] on input "text" at bounding box center [605, 135] width 149 height 10
paste input "Characteristics of C-Atoms"
click at [560, 170] on li "Characteristics of C-Atoms" at bounding box center [598, 164] width 174 height 18
type input "Characteristics of C-Atoms"
type input "Chemistry"
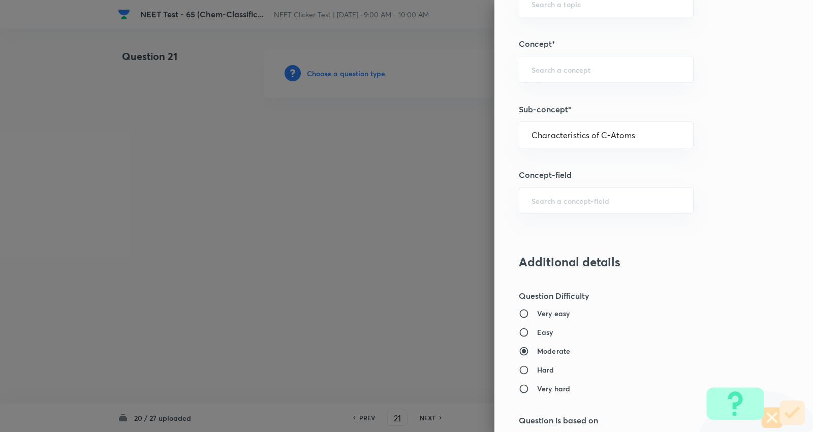
type input "Organic Chemistry"
type input "Classification and Nomenclature"
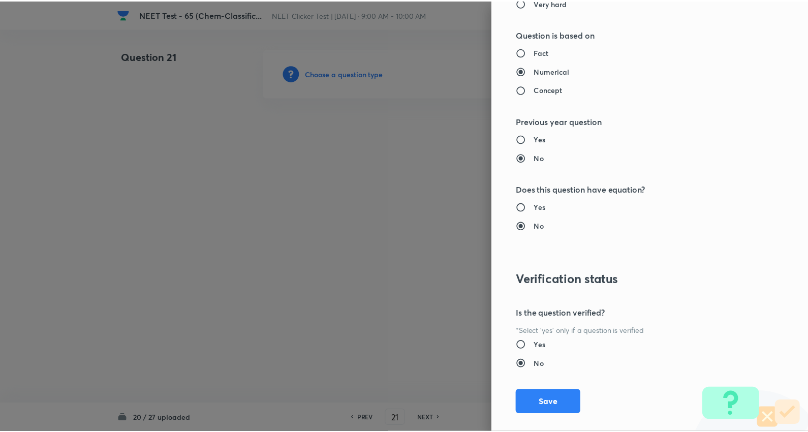
scroll to position [1022, 0]
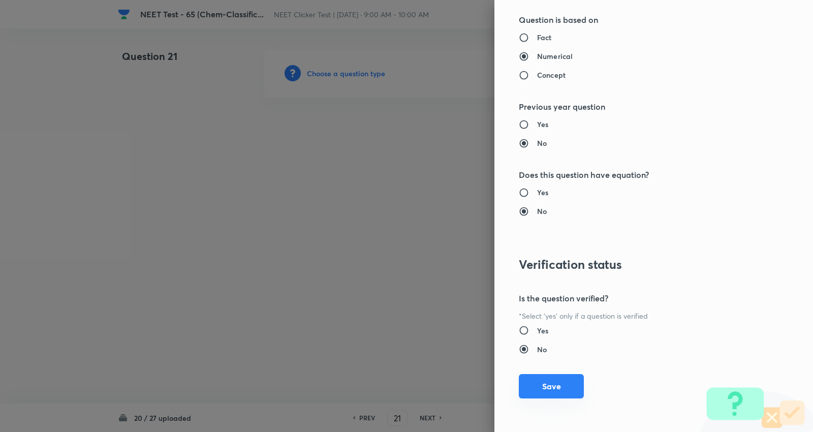
click at [550, 392] on button "Save" at bounding box center [551, 386] width 65 height 24
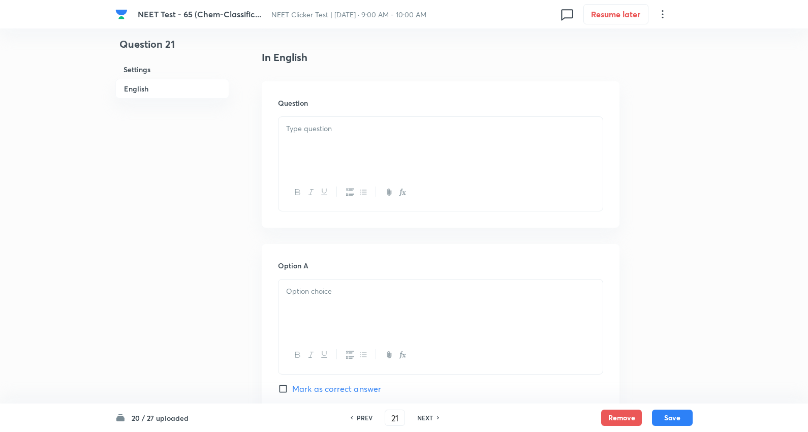
scroll to position [282, 0]
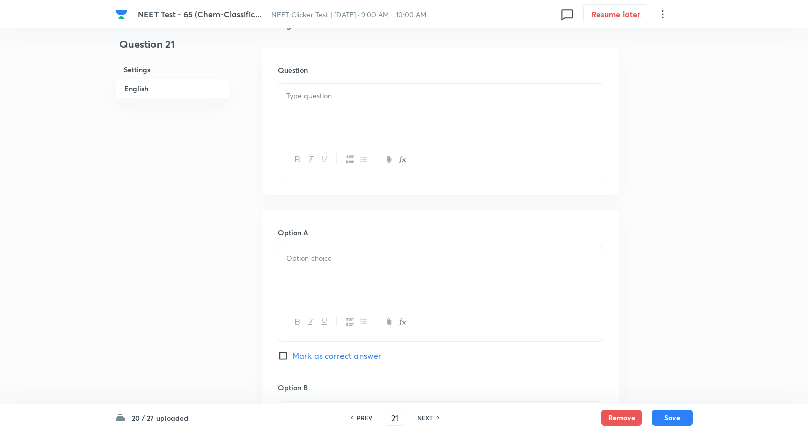
click at [327, 121] on div at bounding box center [440, 112] width 324 height 57
click at [334, 114] on div at bounding box center [440, 112] width 324 height 57
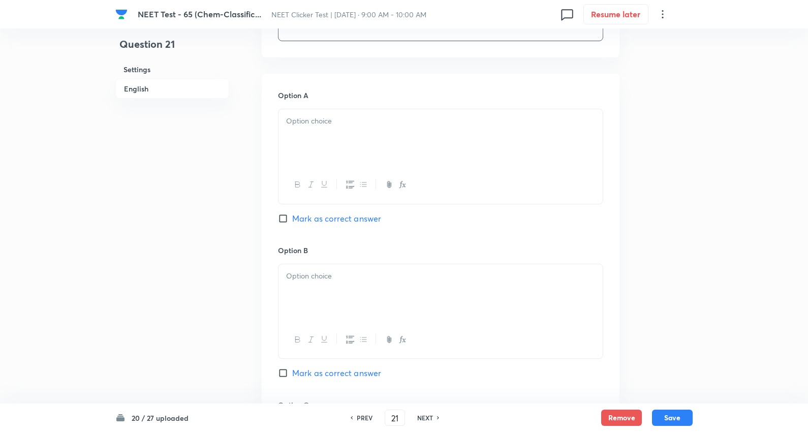
scroll to position [451, 0]
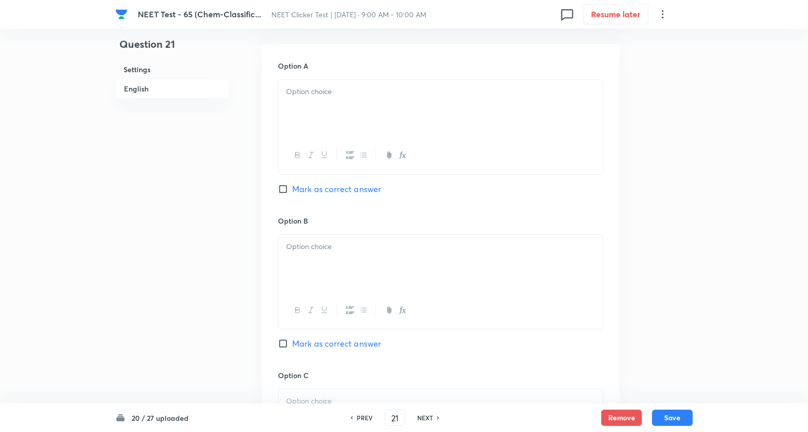
click at [325, 122] on div at bounding box center [440, 108] width 324 height 57
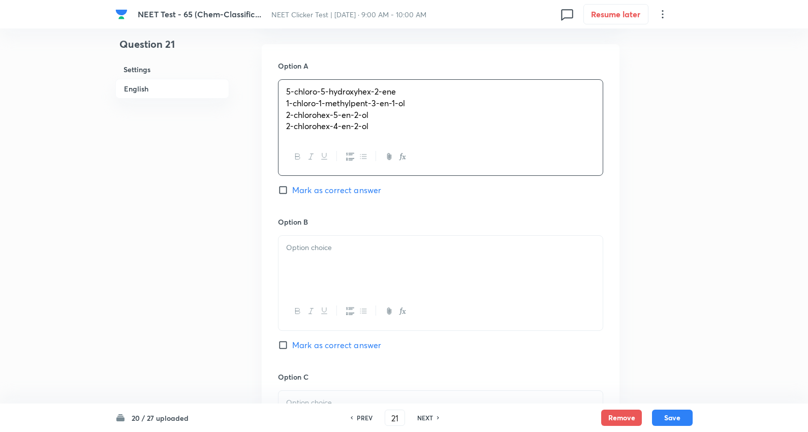
drag, startPoint x: 285, startPoint y: 117, endPoint x: 654, endPoint y: 176, distance: 374.1
click at [654, 176] on div "Question 21 Settings English Settings Type Single choice correct 4 options + 4 …" at bounding box center [403, 239] width 577 height 1282
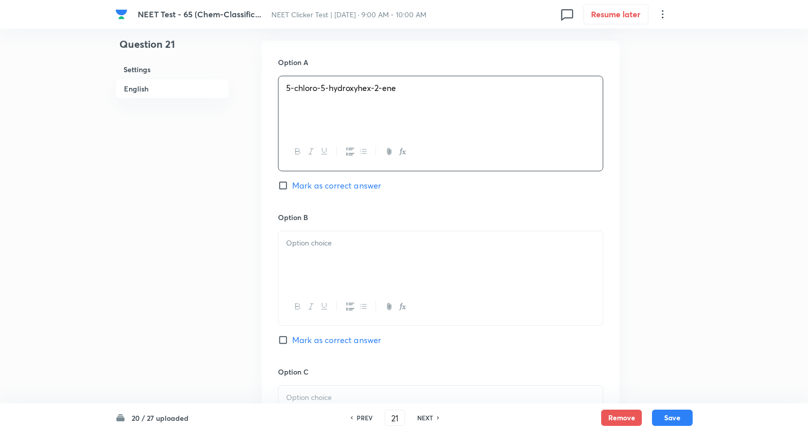
scroll to position [564, 0]
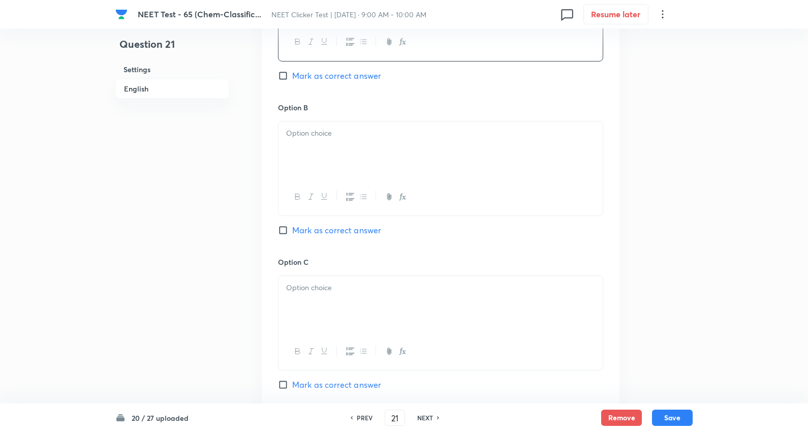
click at [326, 162] on div at bounding box center [440, 149] width 324 height 57
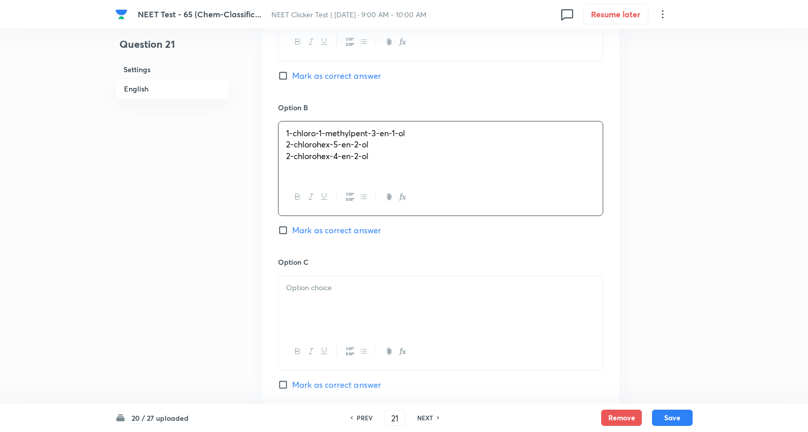
drag, startPoint x: 287, startPoint y: 163, endPoint x: 643, endPoint y: 199, distance: 358.4
click at [643, 199] on div "Question 21 Settings English Settings Type Single choice correct 4 options + 4 …" at bounding box center [403, 124] width 577 height 1281
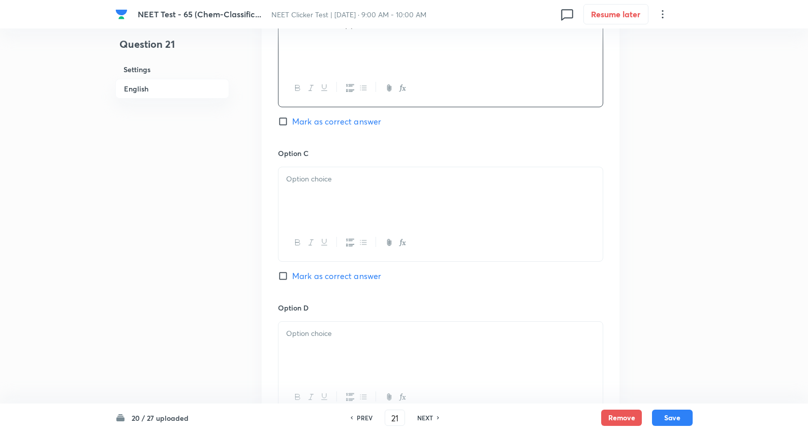
scroll to position [677, 0]
click at [331, 196] on div at bounding box center [440, 191] width 324 height 57
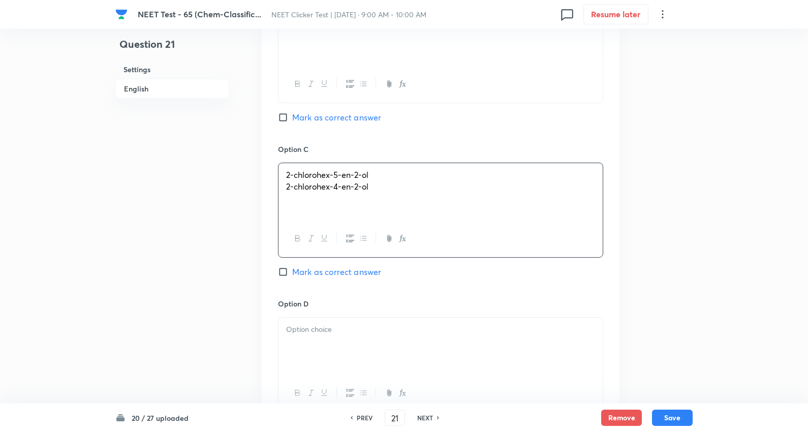
drag, startPoint x: 309, startPoint y: 200, endPoint x: 566, endPoint y: 226, distance: 258.9
click at [566, 220] on div "2-chlorohex-5-en-2-ol 2-chlorohex-4-en-2-ol" at bounding box center [440, 191] width 324 height 57
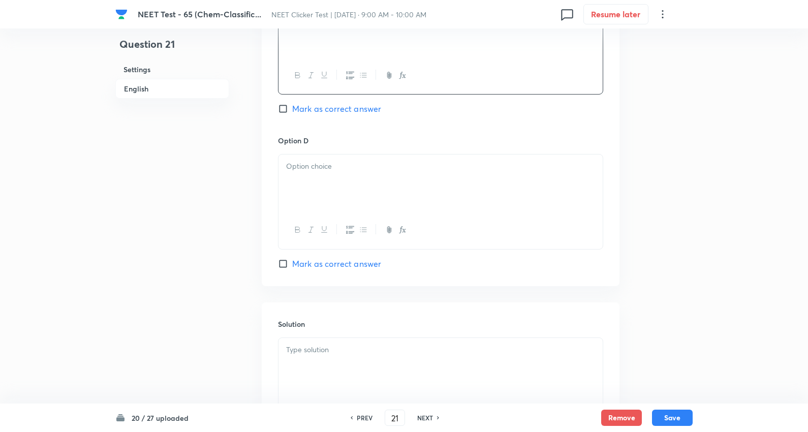
scroll to position [846, 0]
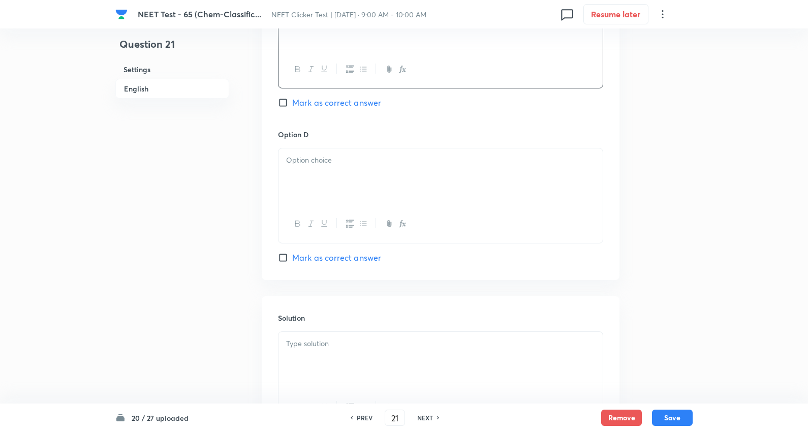
click at [321, 186] on div at bounding box center [440, 176] width 324 height 57
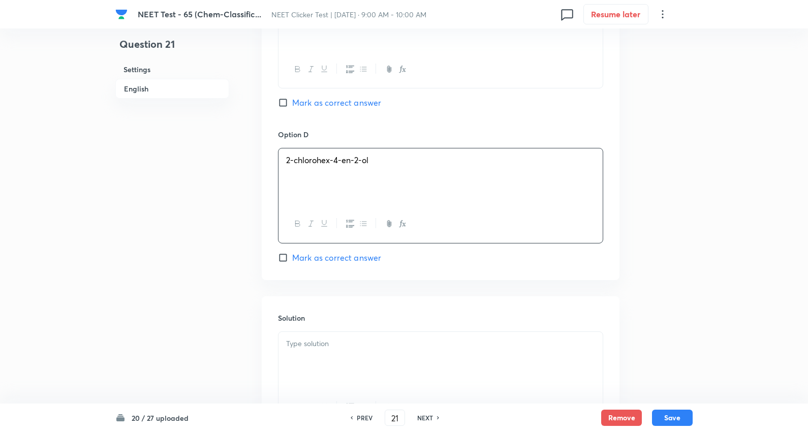
click at [328, 264] on span "Mark as correct answer" at bounding box center [336, 257] width 89 height 12
click at [292, 263] on input "Mark as correct answer" at bounding box center [285, 257] width 14 height 10
checkbox input "true"
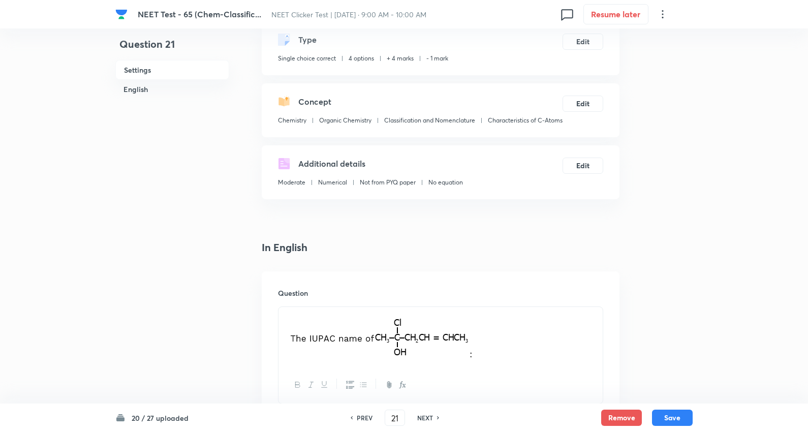
scroll to position [58, 0]
drag, startPoint x: 276, startPoint y: 133, endPoint x: 359, endPoint y: 134, distance: 82.8
click at [359, 134] on div "Concept Chemistry Organic Chemistry Classification and Nomenclature Characteris…" at bounding box center [441, 111] width 358 height 54
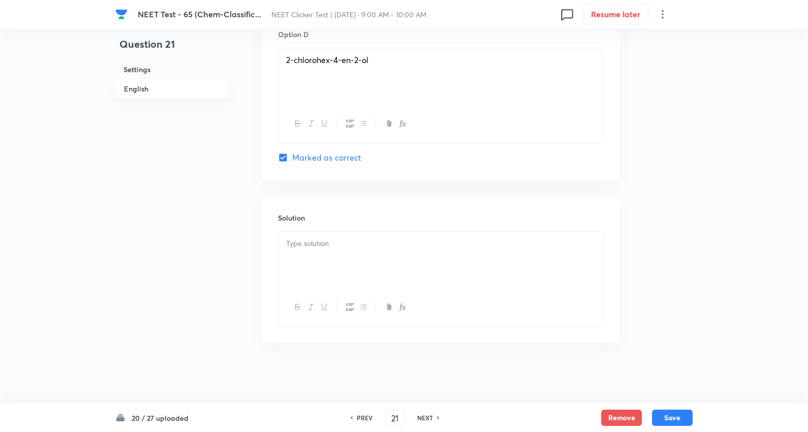
scroll to position [962, 0]
click at [341, 256] on div at bounding box center [440, 260] width 324 height 57
click at [681, 414] on button "Save" at bounding box center [672, 416] width 41 height 16
type input "22"
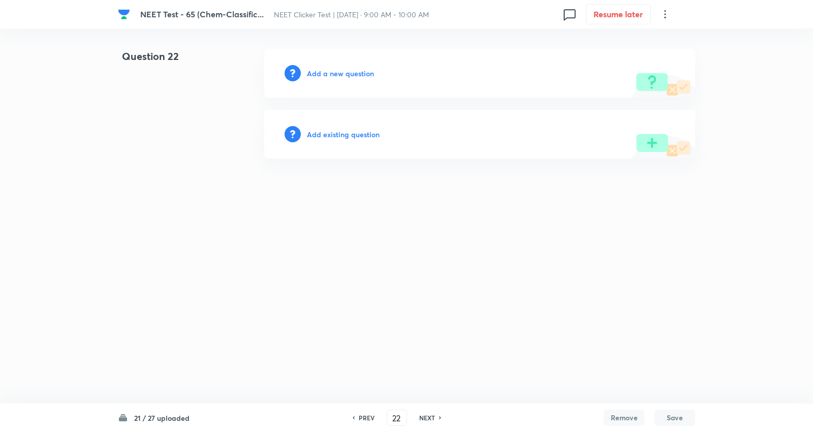
click at [357, 69] on h6 "Add a new question" at bounding box center [340, 73] width 67 height 11
click at [357, 69] on h6 "Choose a question type" at bounding box center [346, 73] width 78 height 11
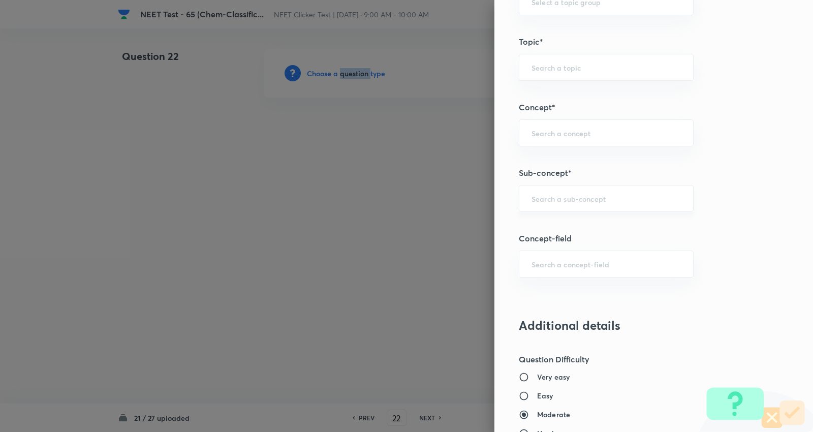
scroll to position [564, 0]
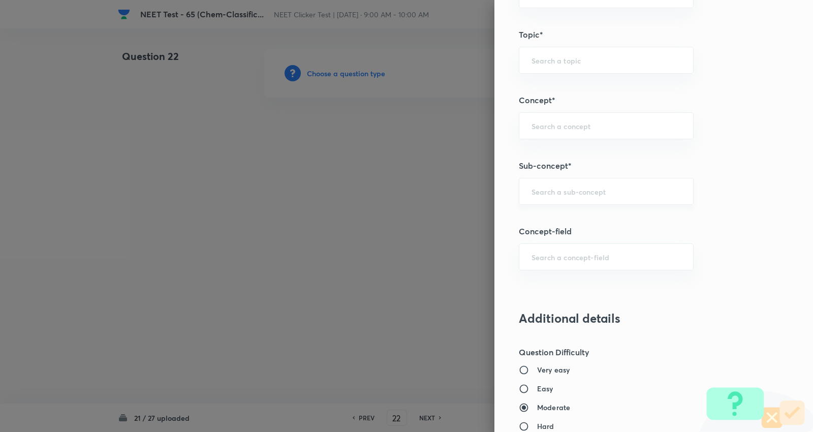
click at [583, 193] on input "text" at bounding box center [605, 191] width 149 height 10
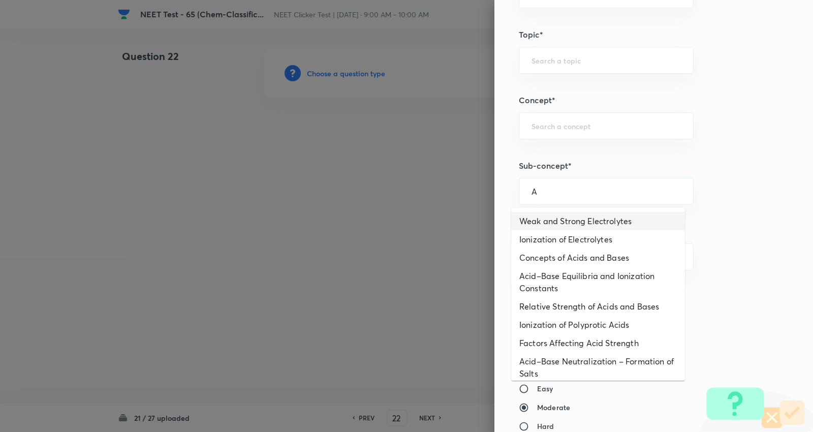
click at [567, 220] on li "Weak and Strong Electrolytes" at bounding box center [598, 221] width 174 height 18
type input "Weak and Strong Electrolytes"
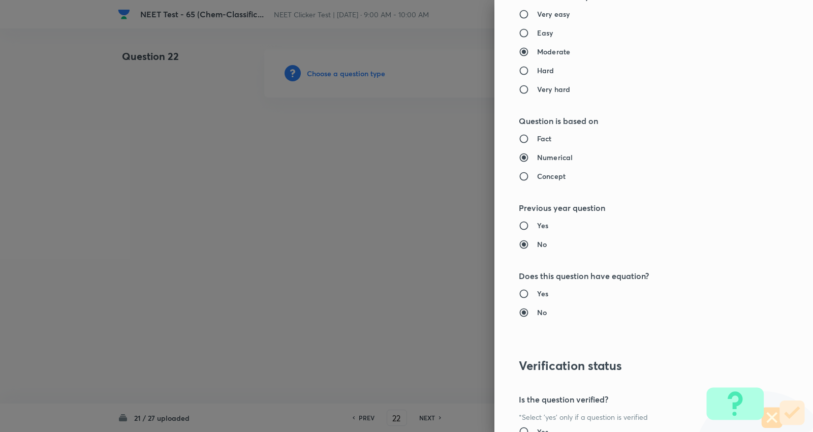
type input "Chemistry"
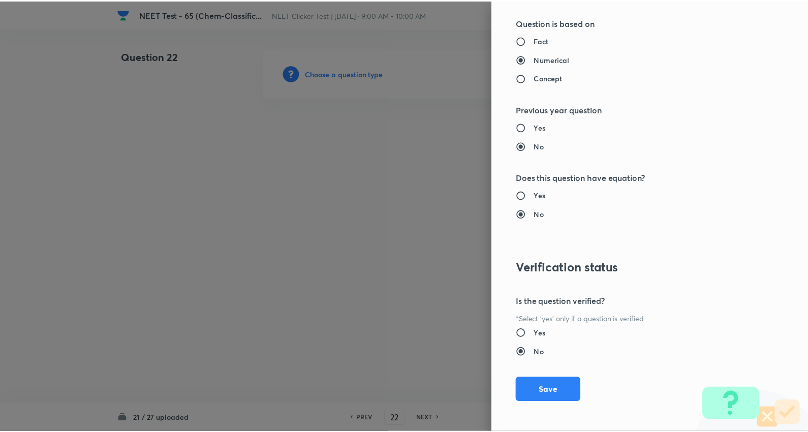
scroll to position [1022, 0]
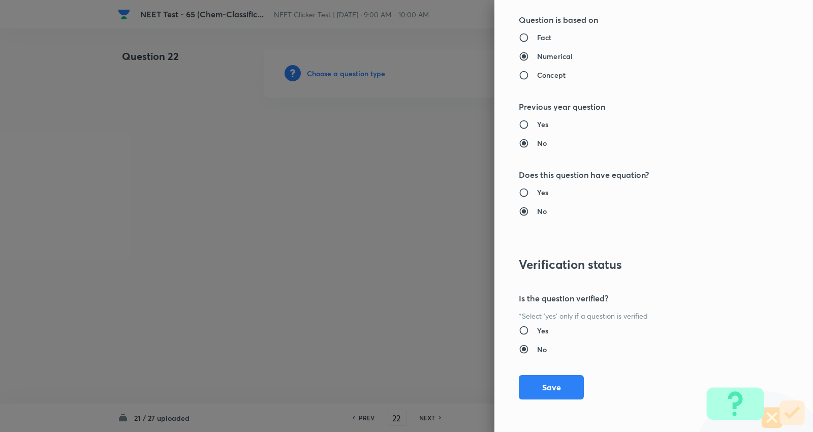
drag, startPoint x: 540, startPoint y: 389, endPoint x: 530, endPoint y: 341, distance: 48.7
click at [540, 389] on button "Save" at bounding box center [551, 387] width 65 height 24
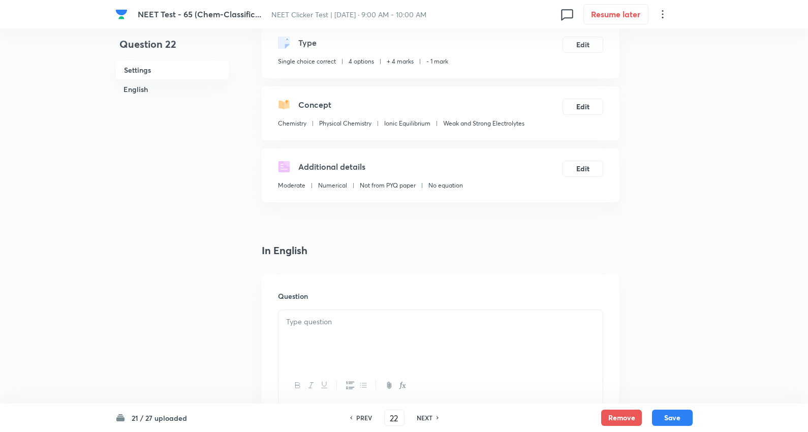
scroll to position [226, 0]
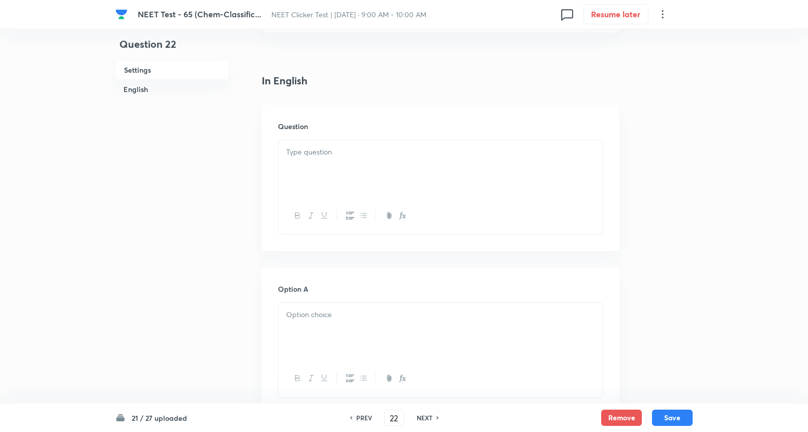
click at [331, 163] on div at bounding box center [440, 168] width 324 height 57
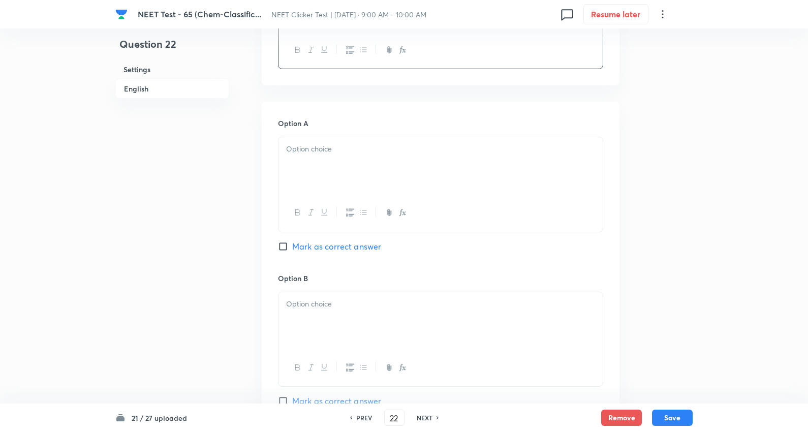
click at [323, 156] on div at bounding box center [440, 165] width 324 height 57
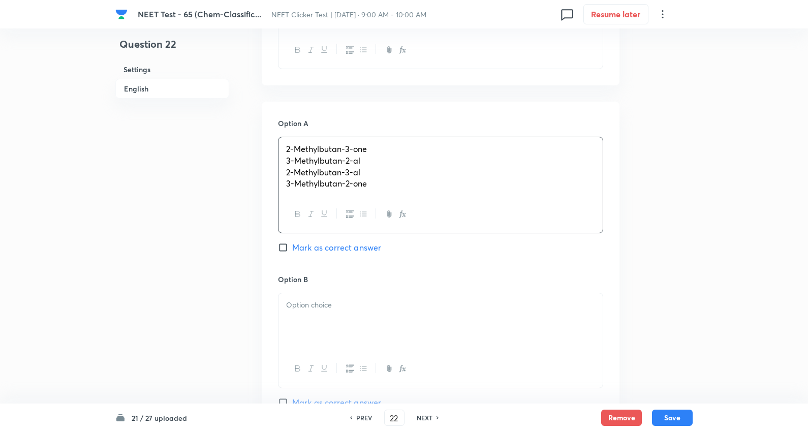
drag, startPoint x: 287, startPoint y: 163, endPoint x: 705, endPoint y: 254, distance: 428.0
click at [705, 254] on div "NEET Test - 65 (Chem-Classific... NEET Clicker Test | Jan 3, 2026 · 9:00 AM - 1…" at bounding box center [404, 295] width 808 height 1283
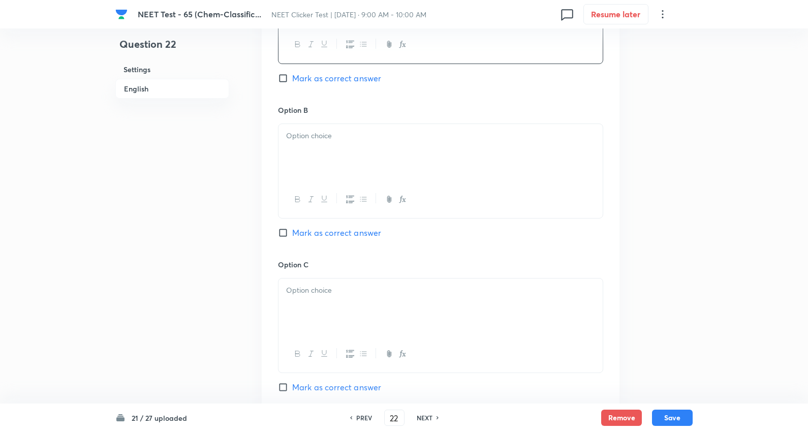
scroll to position [564, 0]
drag, startPoint x: 313, startPoint y: 152, endPoint x: 310, endPoint y: 145, distance: 7.7
click at [313, 151] on div at bounding box center [440, 150] width 324 height 57
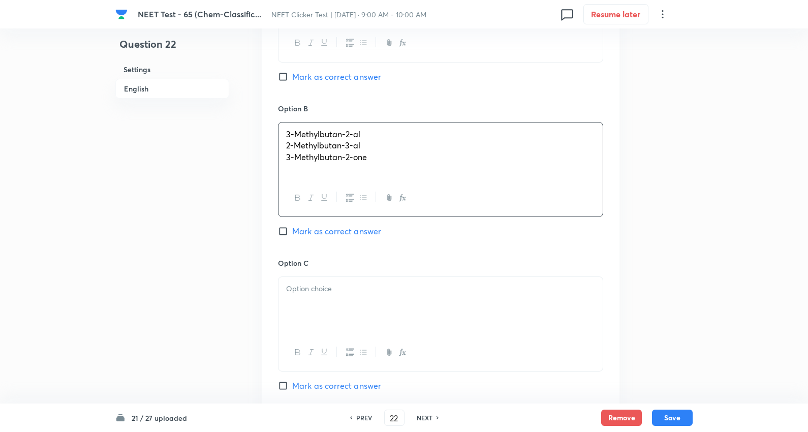
drag, startPoint x: 287, startPoint y: 148, endPoint x: 513, endPoint y: 176, distance: 228.3
click at [513, 176] on div "3-Methylbutan-2-al 2-Methylbutan-3-al 3-Methylbutan-2-one" at bounding box center [440, 150] width 324 height 57
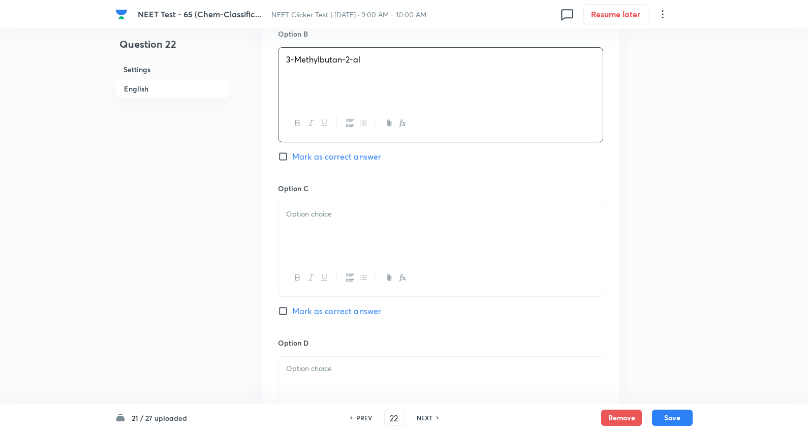
scroll to position [677, 0]
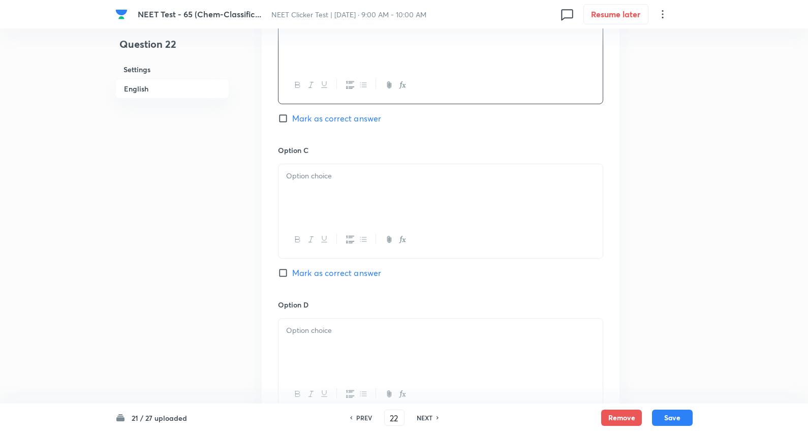
click at [319, 179] on p at bounding box center [440, 176] width 309 height 12
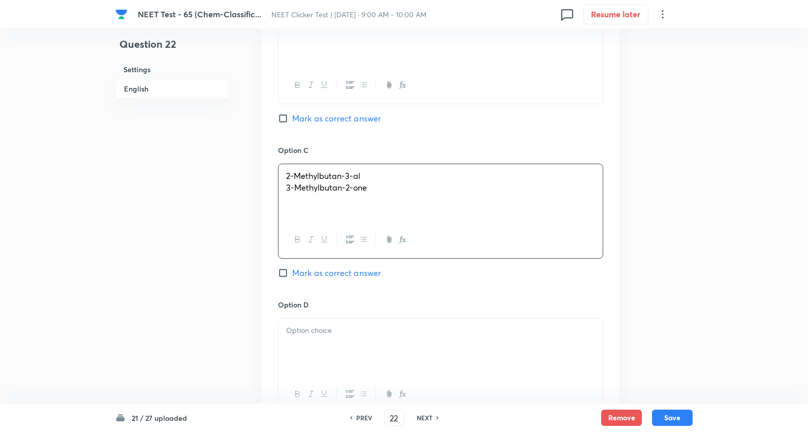
drag, startPoint x: 285, startPoint y: 189, endPoint x: 568, endPoint y: 204, distance: 282.9
click at [568, 204] on div "2-Methylbutan-3-al 3-Methylbutan-2-one" at bounding box center [440, 192] width 324 height 57
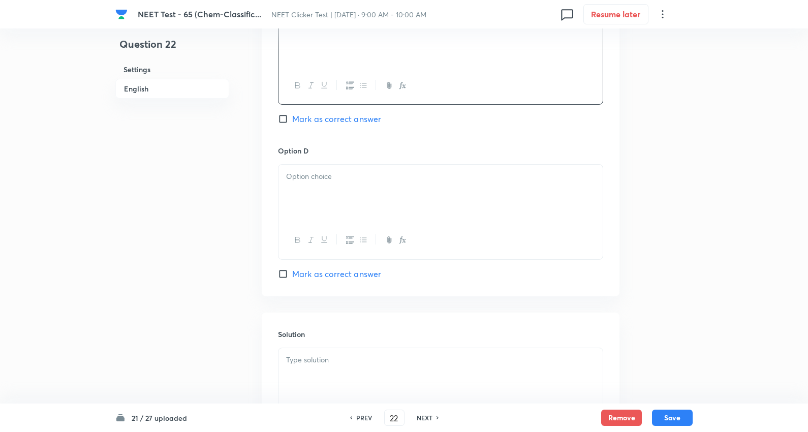
scroll to position [846, 0]
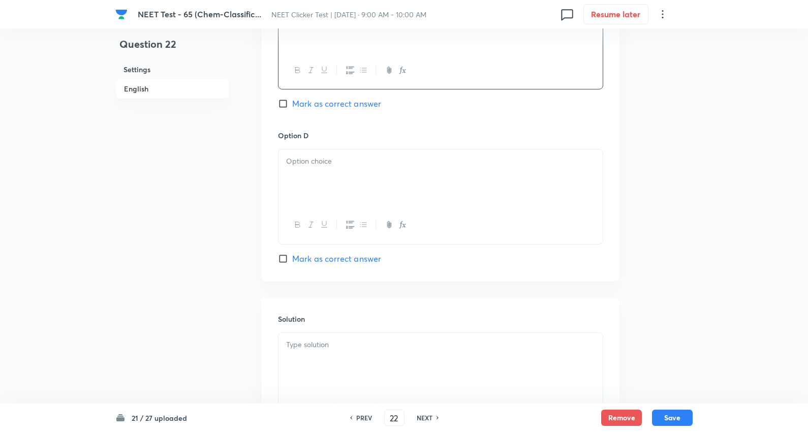
click at [321, 172] on div at bounding box center [440, 177] width 324 height 57
click at [329, 258] on span "Mark as correct answer" at bounding box center [336, 258] width 89 height 12
click at [292, 258] on input "Mark as correct answer" at bounding box center [285, 258] width 14 height 10
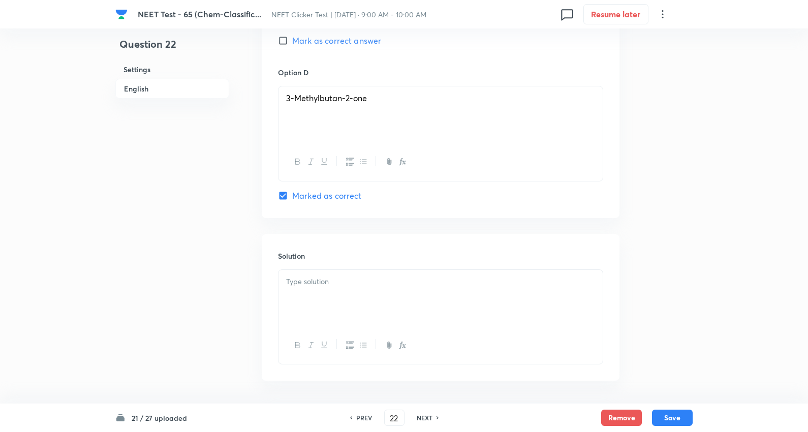
scroll to position [950, 0]
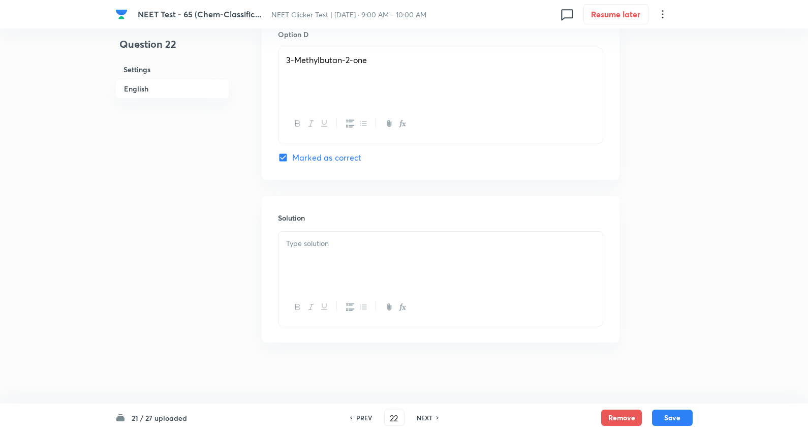
click at [326, 250] on div at bounding box center [440, 260] width 324 height 57
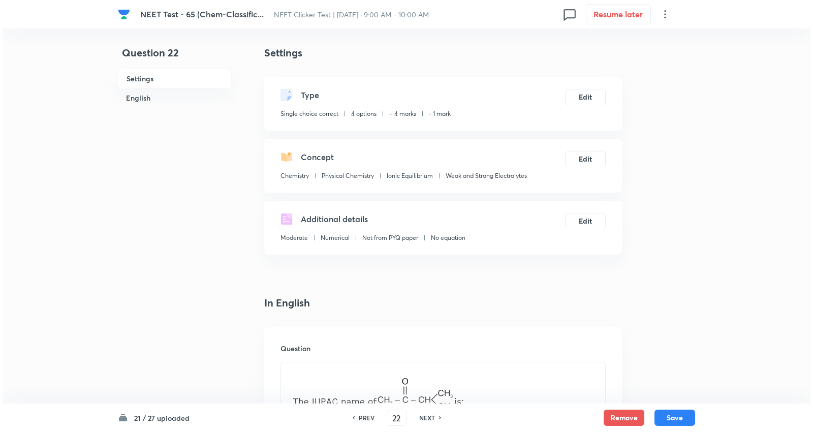
scroll to position [0, 0]
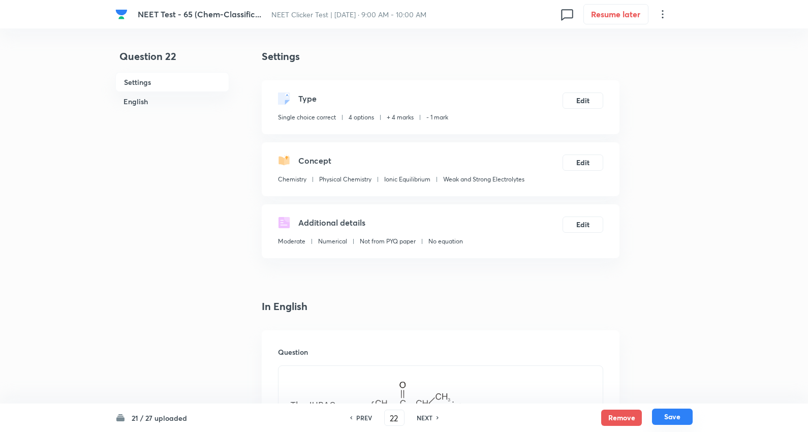
click at [671, 415] on button "Save" at bounding box center [672, 416] width 41 height 16
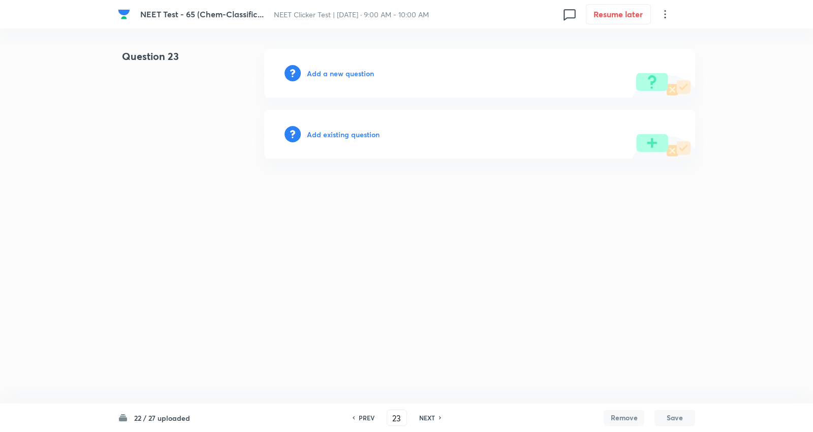
click at [354, 70] on h6 "Add a new question" at bounding box center [340, 73] width 67 height 11
click at [354, 70] on h6 "Choose a question type" at bounding box center [346, 73] width 78 height 11
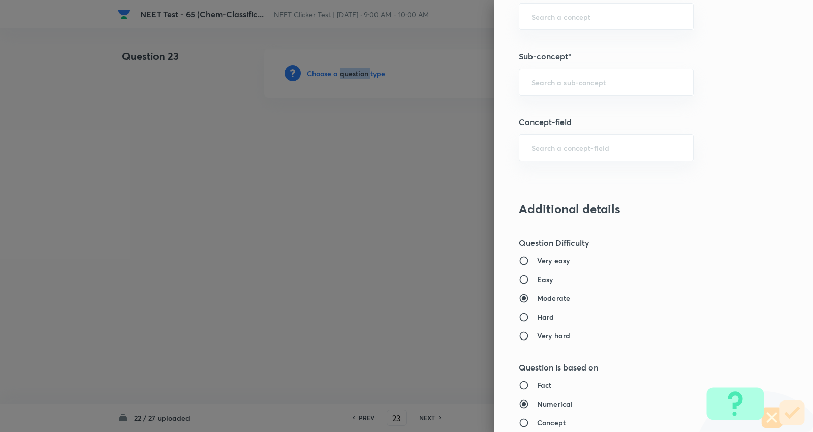
scroll to position [677, 0]
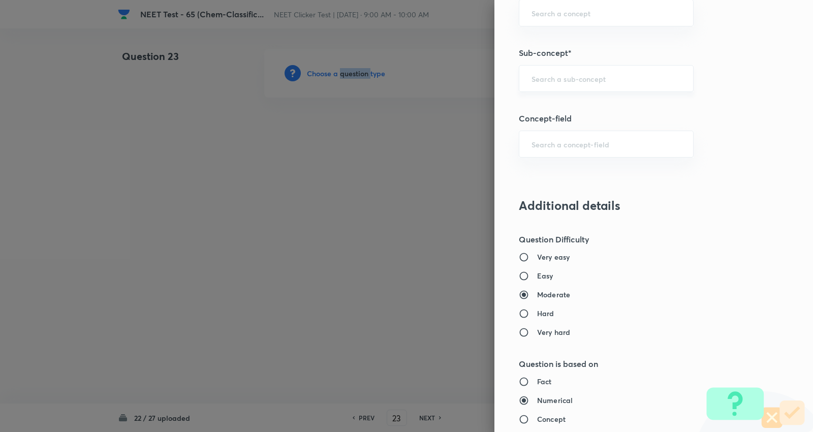
click at [570, 73] on div "​" at bounding box center [606, 78] width 175 height 27
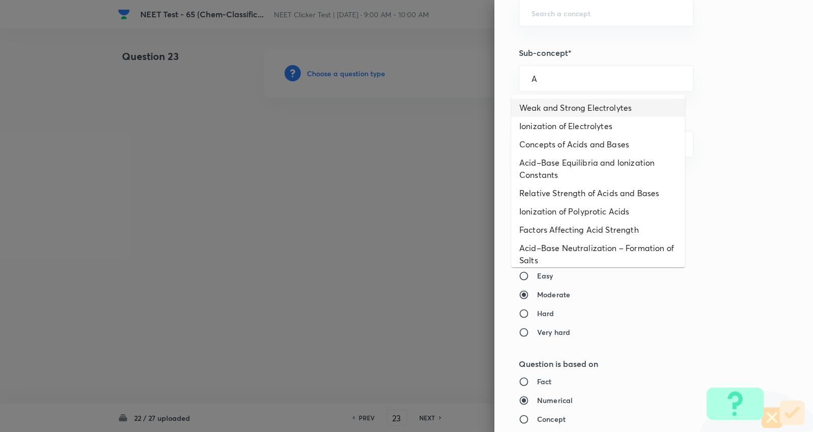
click at [561, 108] on li "Weak and Strong Electrolytes" at bounding box center [598, 108] width 174 height 18
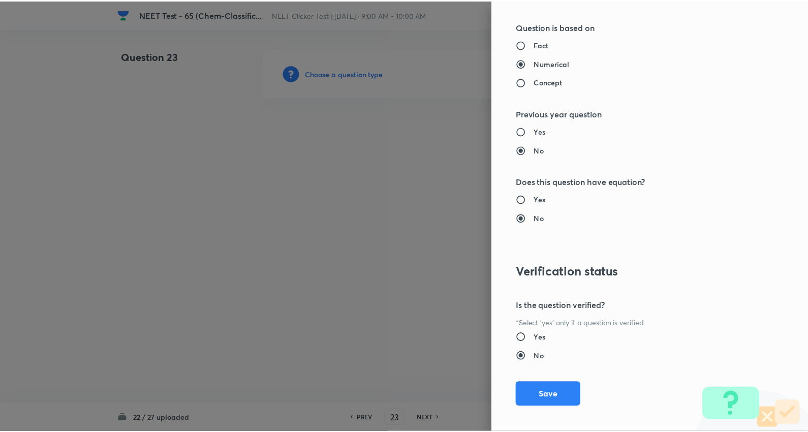
scroll to position [1022, 0]
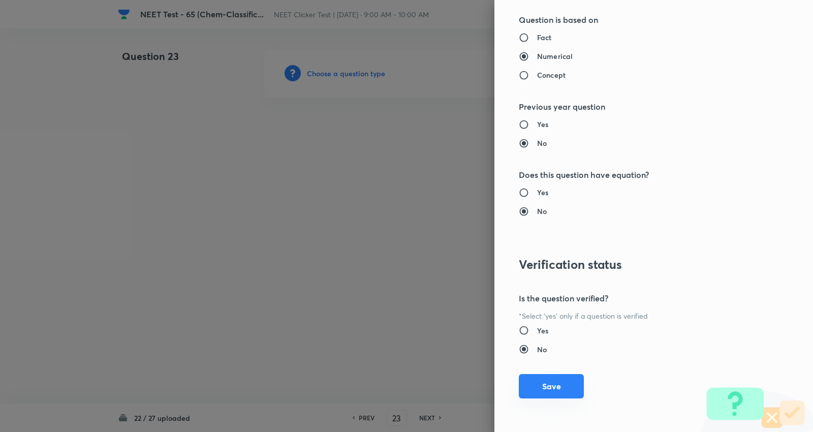
click at [549, 385] on button "Save" at bounding box center [551, 386] width 65 height 24
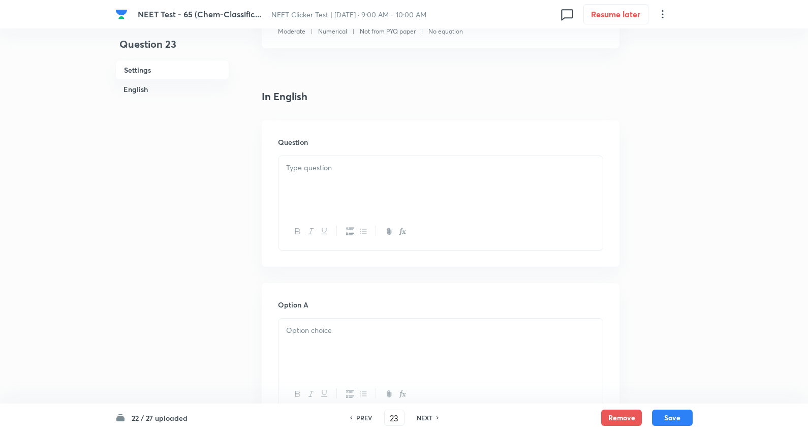
scroll to position [226, 0]
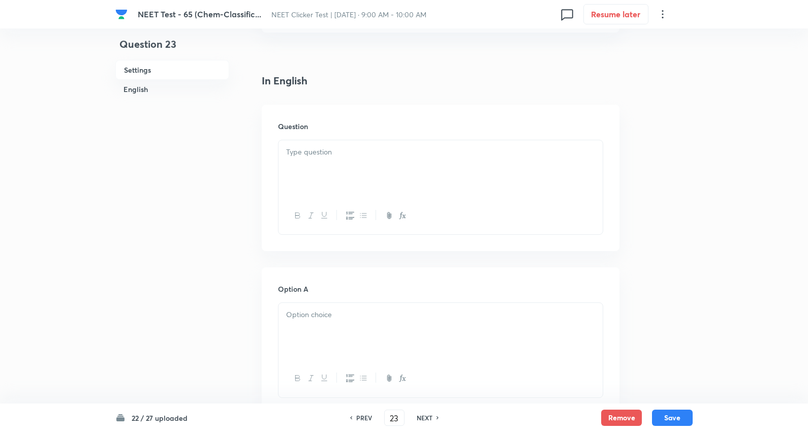
click at [336, 154] on p at bounding box center [440, 152] width 309 height 12
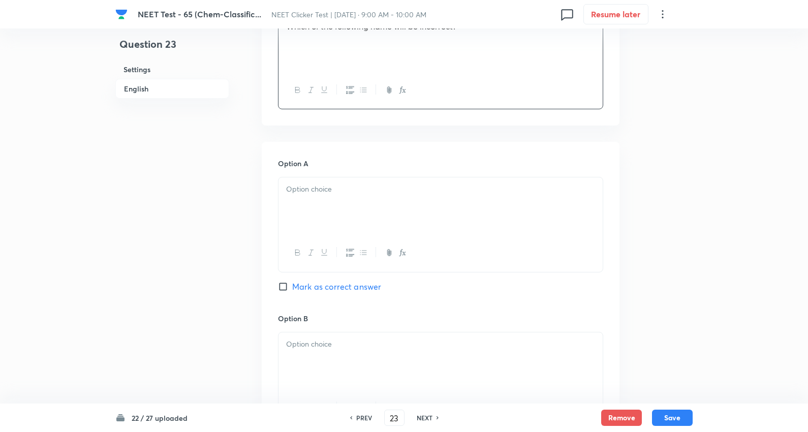
scroll to position [395, 0]
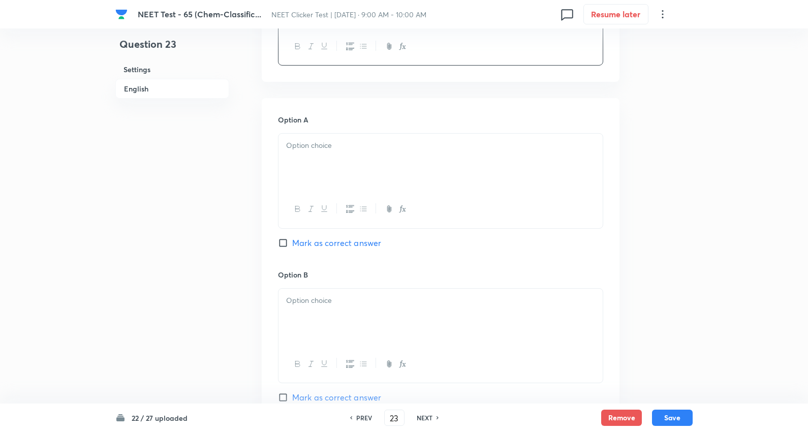
click at [323, 160] on div at bounding box center [440, 162] width 324 height 57
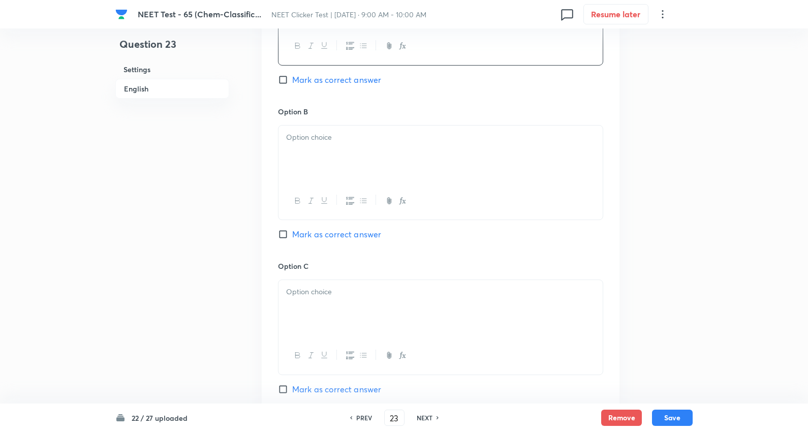
scroll to position [564, 0]
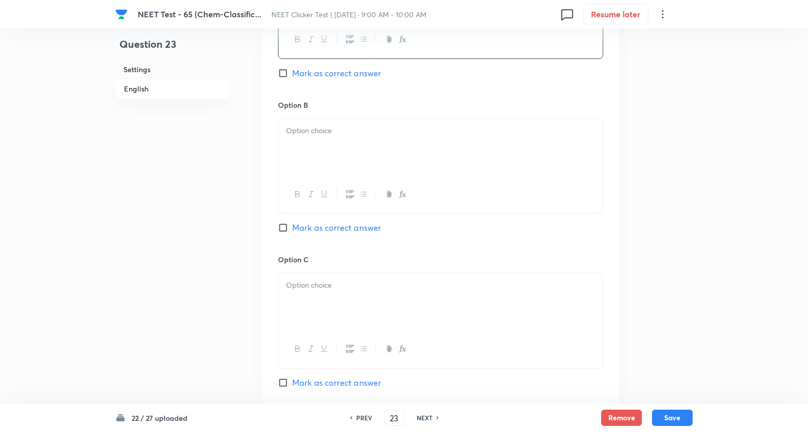
click at [332, 135] on p at bounding box center [440, 131] width 309 height 12
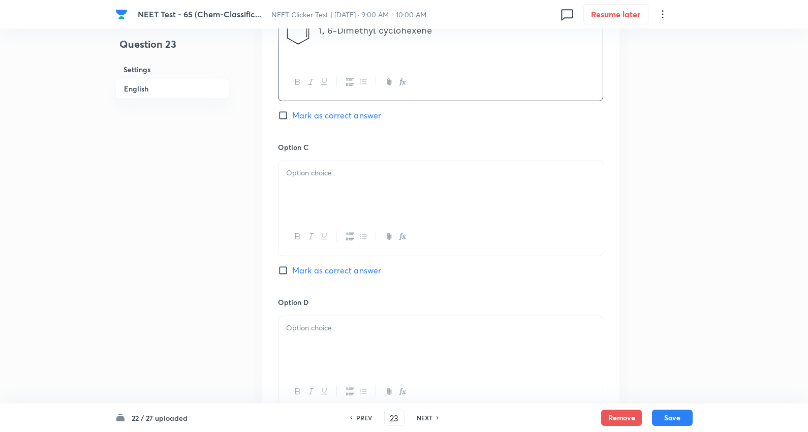
scroll to position [677, 0]
click at [333, 205] on div at bounding box center [440, 189] width 324 height 57
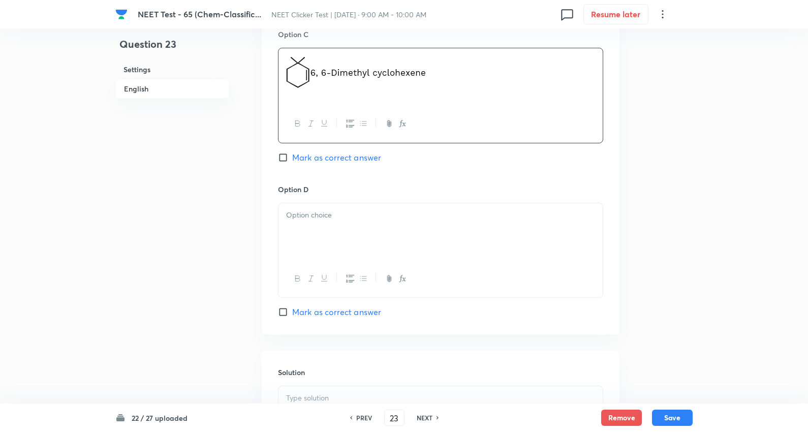
scroll to position [790, 0]
click at [367, 156] on span "Mark as correct answer" at bounding box center [336, 157] width 89 height 12
click at [292, 156] on input "Mark as correct answer" at bounding box center [285, 157] width 14 height 10
click at [348, 266] on div at bounding box center [440, 278] width 324 height 37
click at [347, 235] on div at bounding box center [440, 231] width 324 height 57
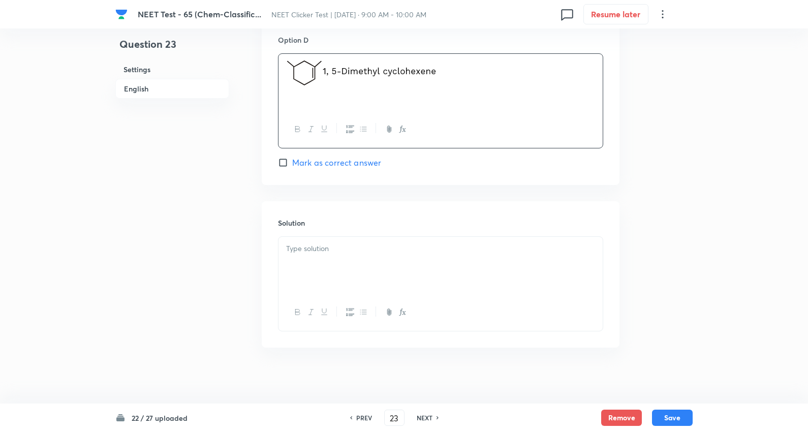
scroll to position [946, 0]
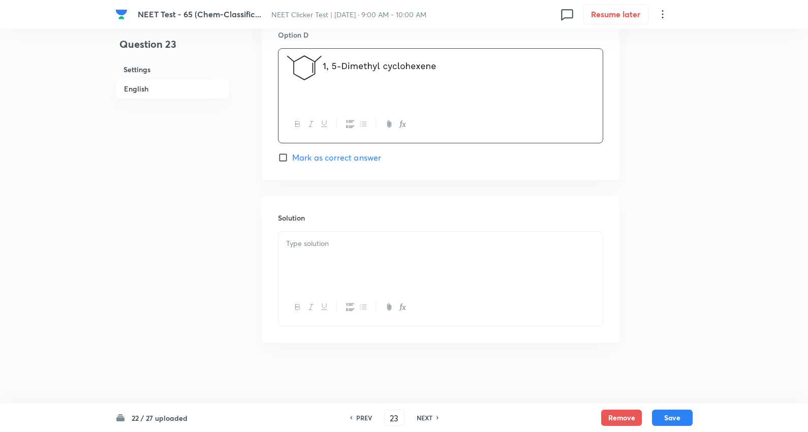
click at [354, 246] on p at bounding box center [440, 244] width 309 height 12
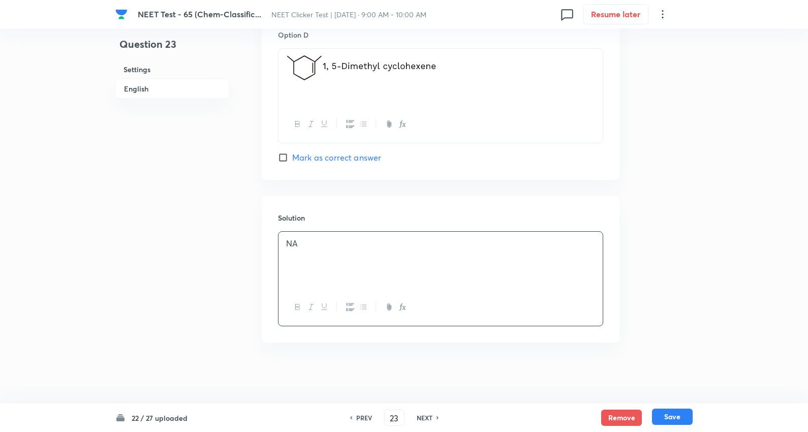
click at [672, 413] on button "Save" at bounding box center [672, 416] width 41 height 16
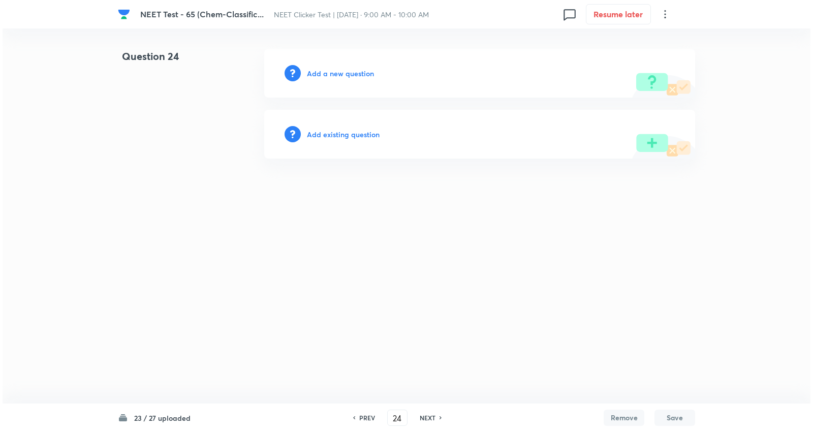
scroll to position [0, 0]
click at [654, 409] on button "Save" at bounding box center [674, 417] width 41 height 16
click at [356, 68] on h6 "Add a new question" at bounding box center [340, 73] width 67 height 11
click at [356, 68] on h6 "Choose a question type" at bounding box center [346, 73] width 78 height 11
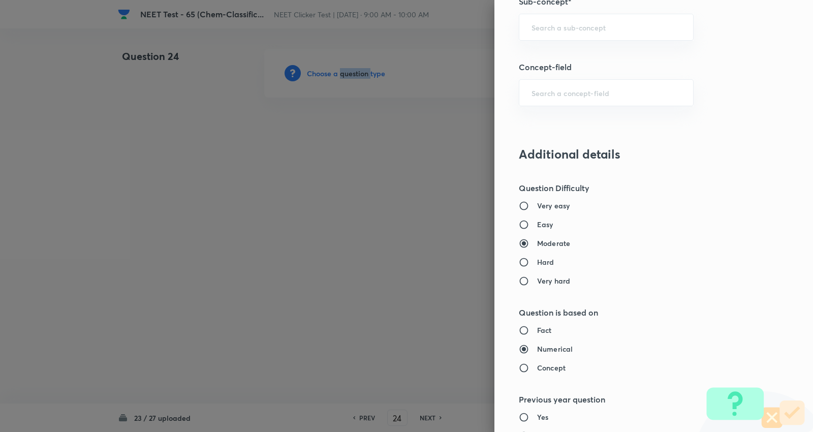
scroll to position [734, 0]
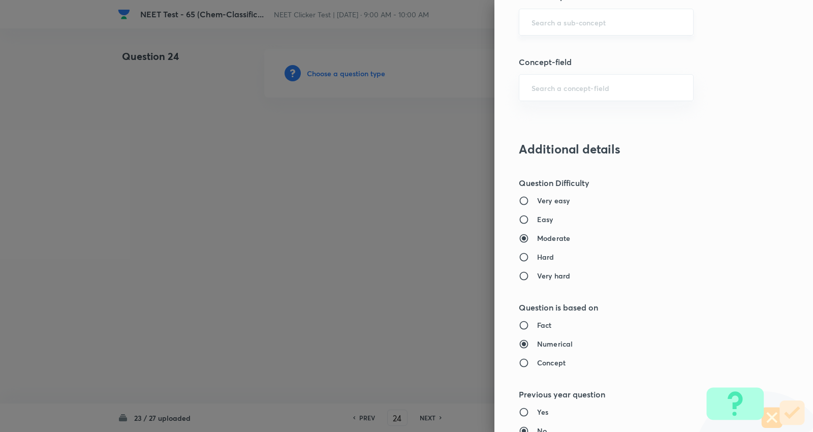
click at [578, 18] on input "text" at bounding box center [605, 22] width 149 height 10
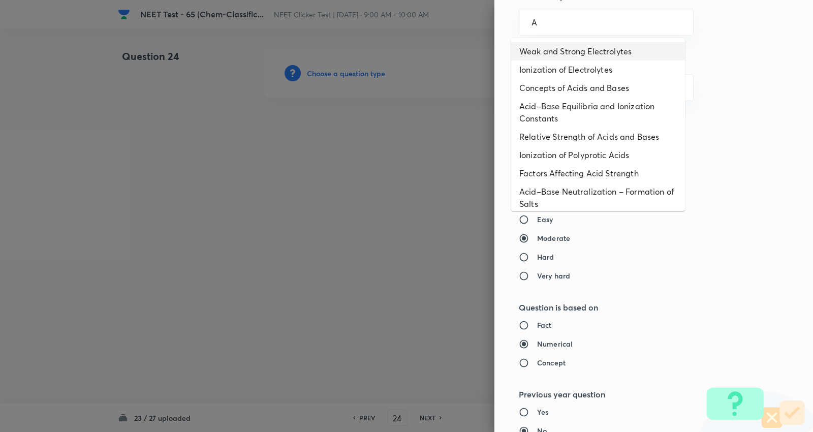
click at [565, 55] on li "Weak and Strong Electrolytes" at bounding box center [598, 51] width 174 height 18
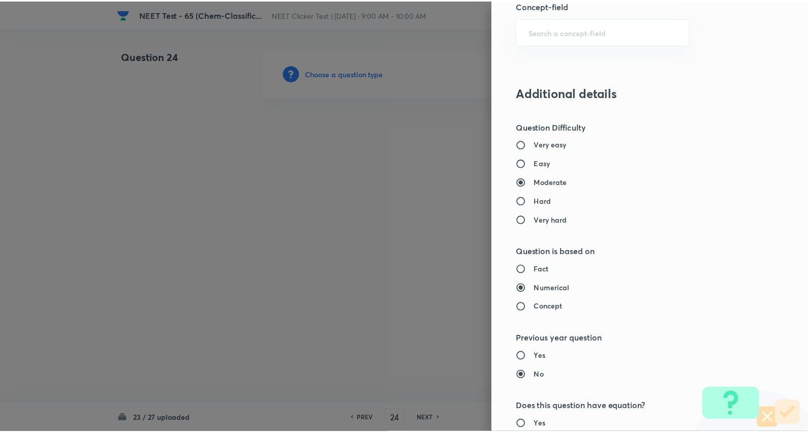
scroll to position [1022, 0]
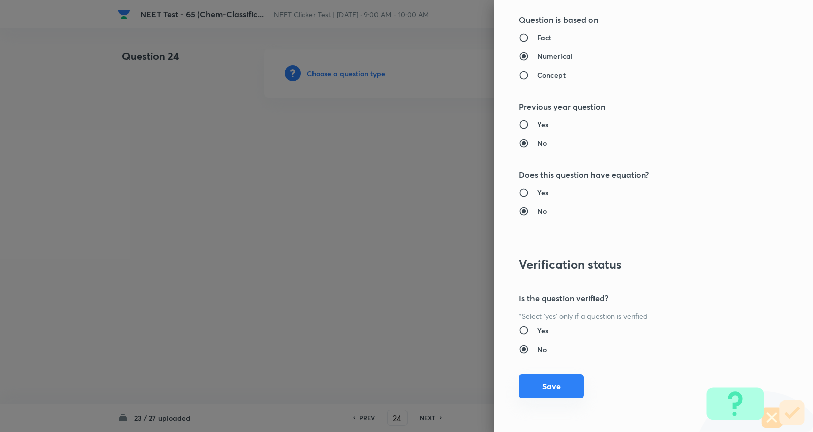
click at [542, 385] on button "Save" at bounding box center [551, 386] width 65 height 24
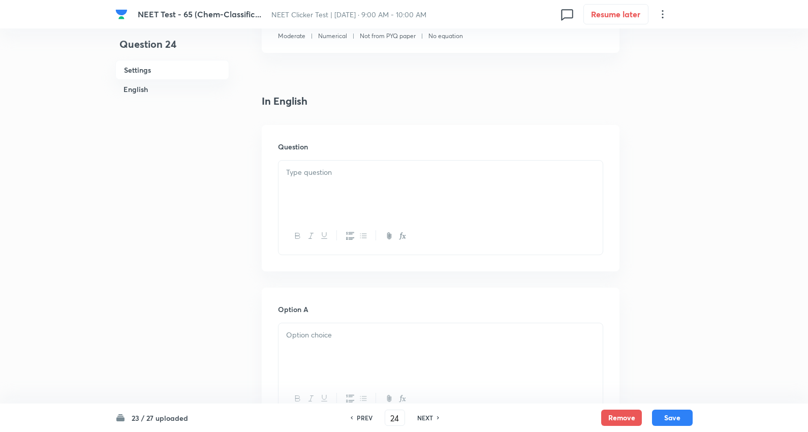
scroll to position [226, 0]
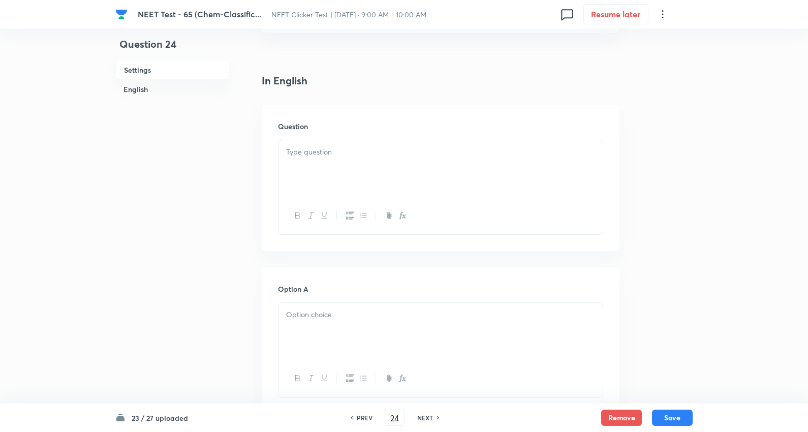
click at [334, 169] on div at bounding box center [440, 168] width 324 height 57
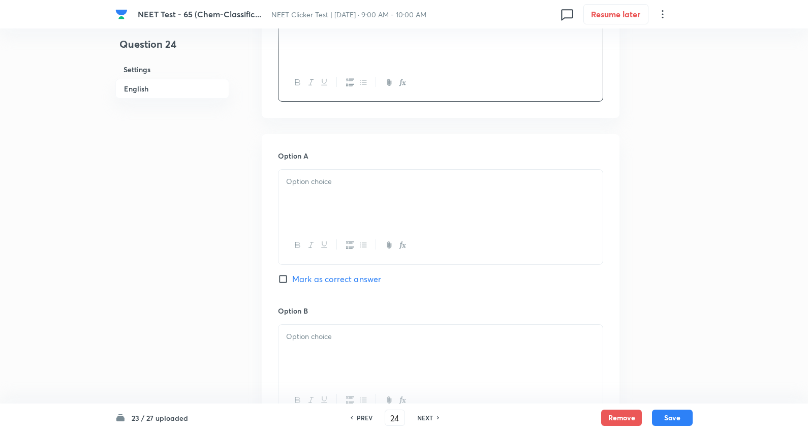
scroll to position [395, 0]
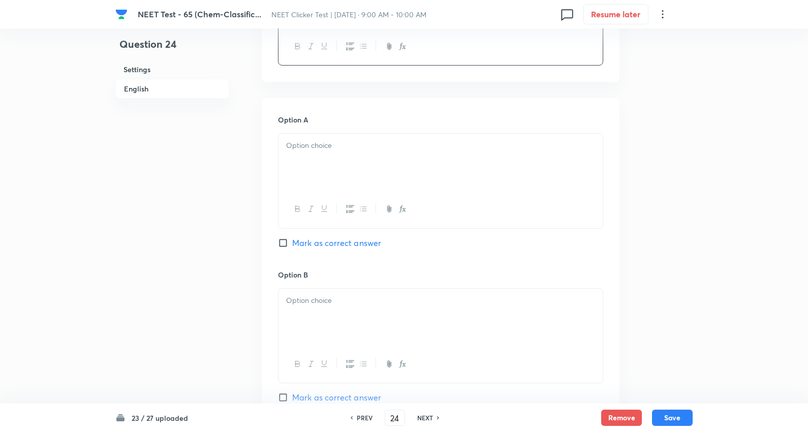
click at [332, 145] on p at bounding box center [440, 146] width 309 height 12
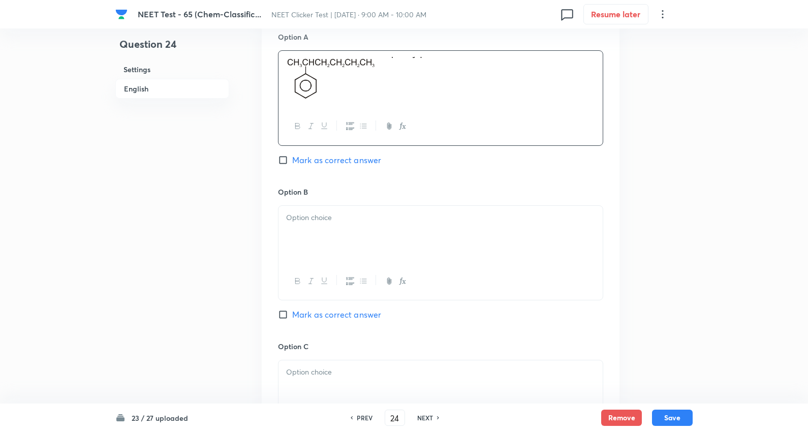
scroll to position [564, 0]
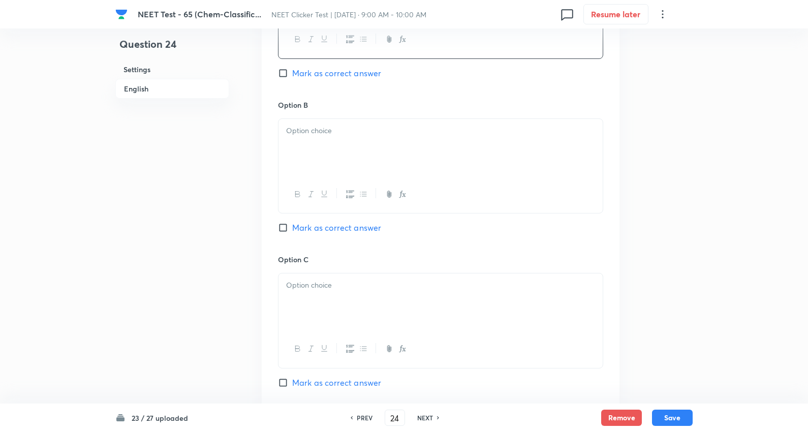
click at [331, 125] on p at bounding box center [440, 131] width 309 height 12
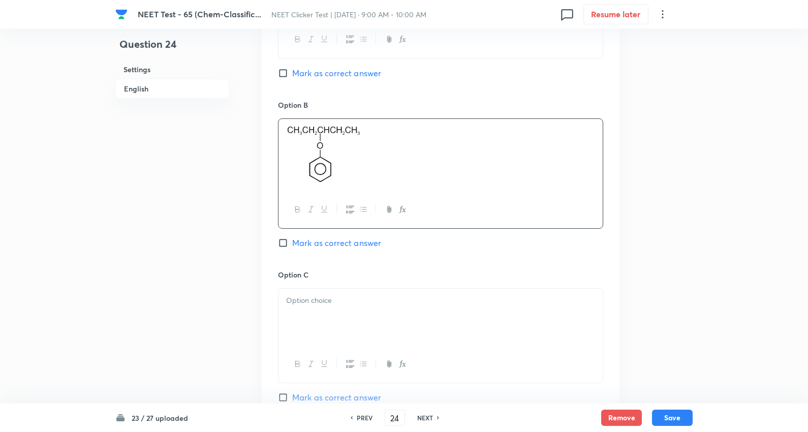
scroll to position [734, 0]
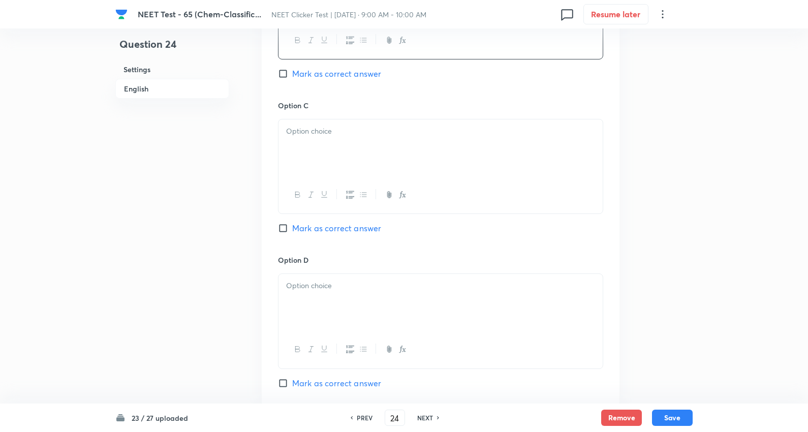
click at [340, 140] on div at bounding box center [440, 147] width 324 height 57
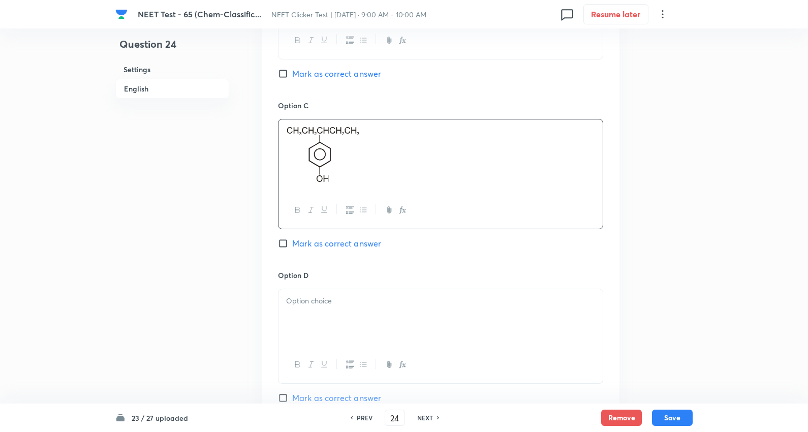
click at [344, 311] on div at bounding box center [440, 317] width 324 height 57
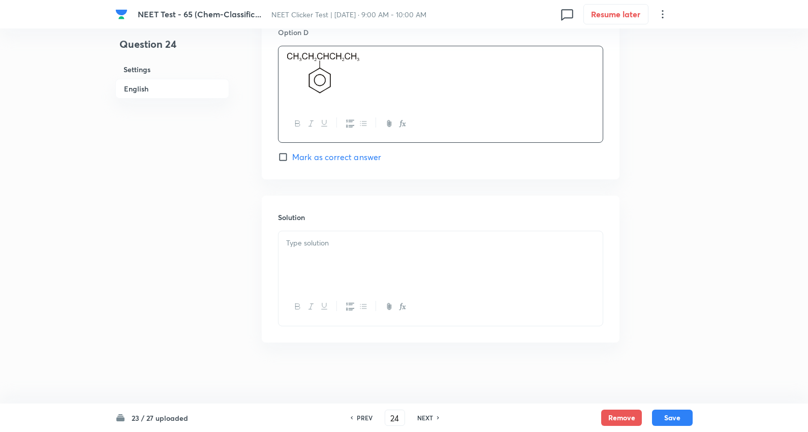
scroll to position [978, 0]
click at [353, 158] on span "Mark as correct answer" at bounding box center [336, 157] width 89 height 12
click at [292, 158] on input "Mark as correct answer" at bounding box center [285, 157] width 14 height 10
click at [365, 252] on div at bounding box center [440, 259] width 324 height 57
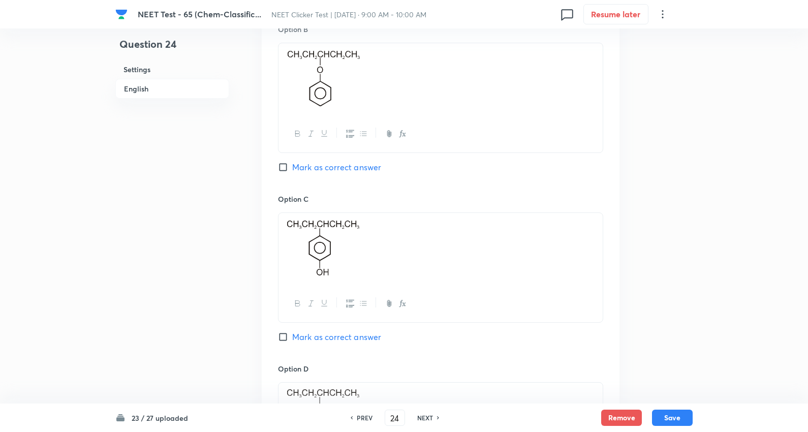
scroll to position [696, 0]
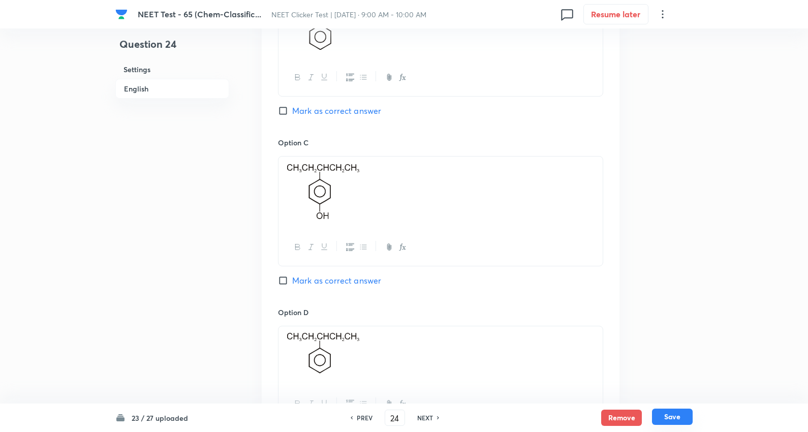
click at [672, 419] on button "Save" at bounding box center [672, 416] width 41 height 16
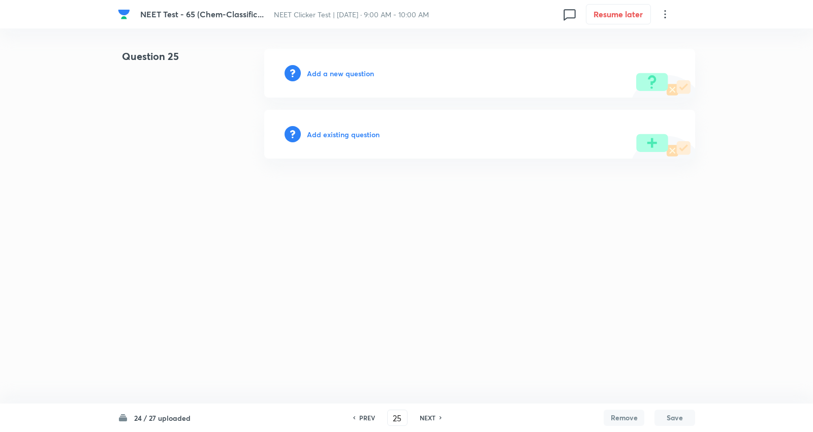
click at [361, 75] on h6 "Add a new question" at bounding box center [340, 73] width 67 height 11
click at [361, 75] on h6 "Choose a question type" at bounding box center [346, 73] width 78 height 11
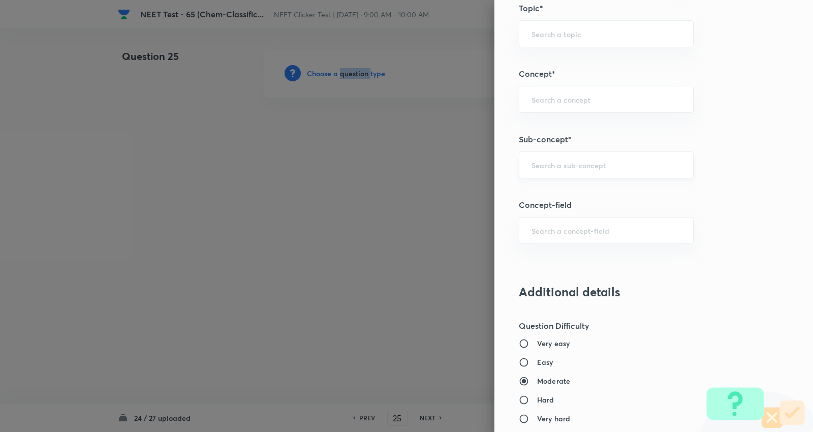
scroll to position [621, 0]
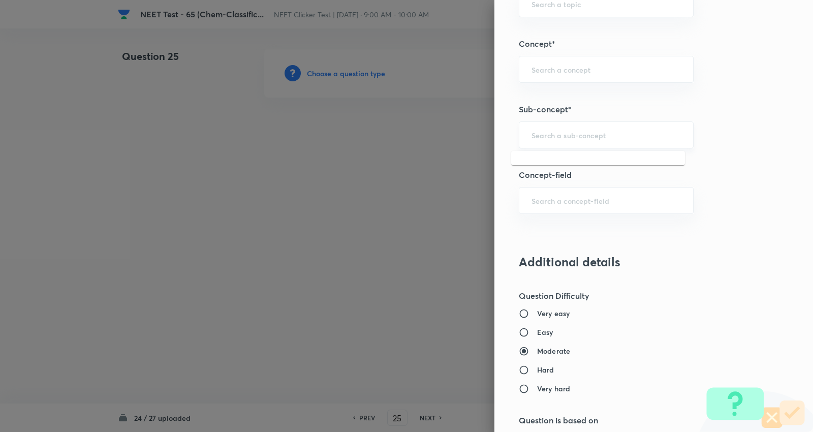
click at [532, 140] on input "text" at bounding box center [605, 135] width 149 height 10
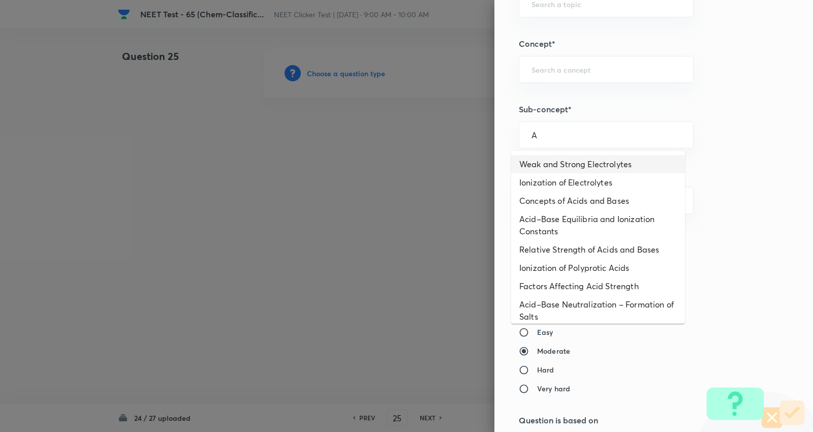
click at [555, 161] on li "Weak and Strong Electrolytes" at bounding box center [598, 164] width 174 height 18
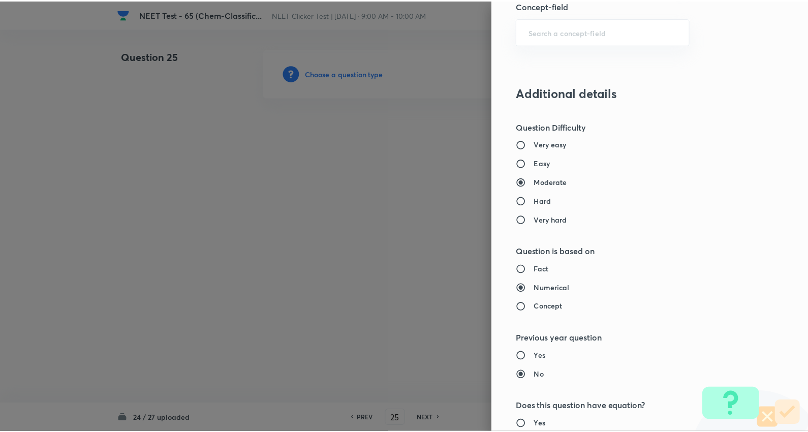
scroll to position [1022, 0]
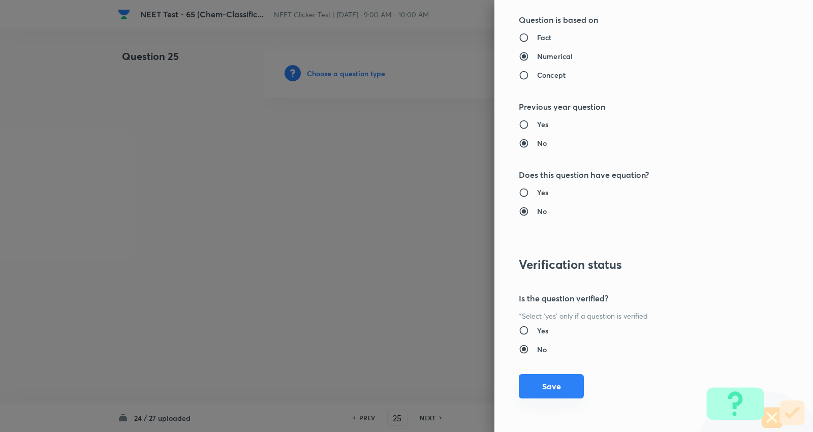
click at [540, 391] on button "Save" at bounding box center [551, 386] width 65 height 24
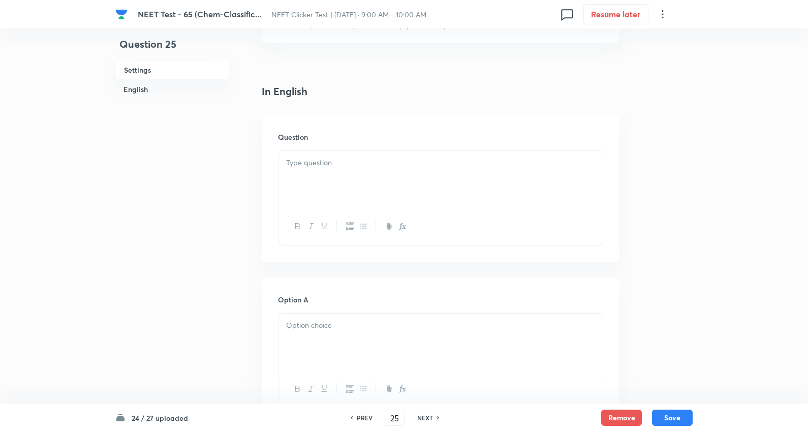
scroll to position [226, 0]
click at [337, 160] on div at bounding box center [440, 168] width 324 height 57
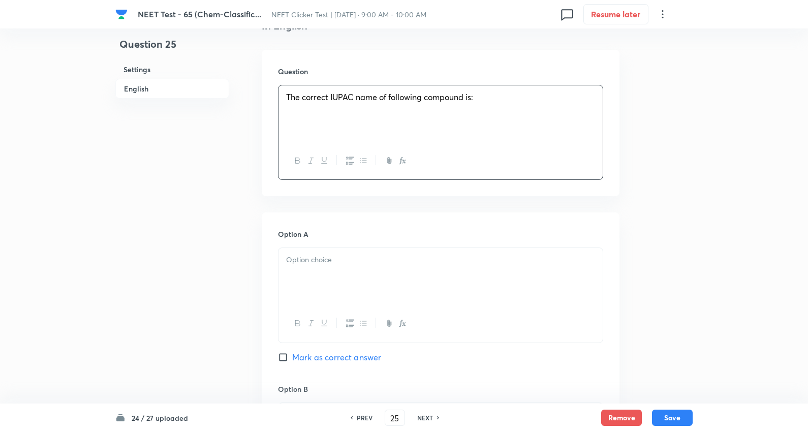
scroll to position [395, 0]
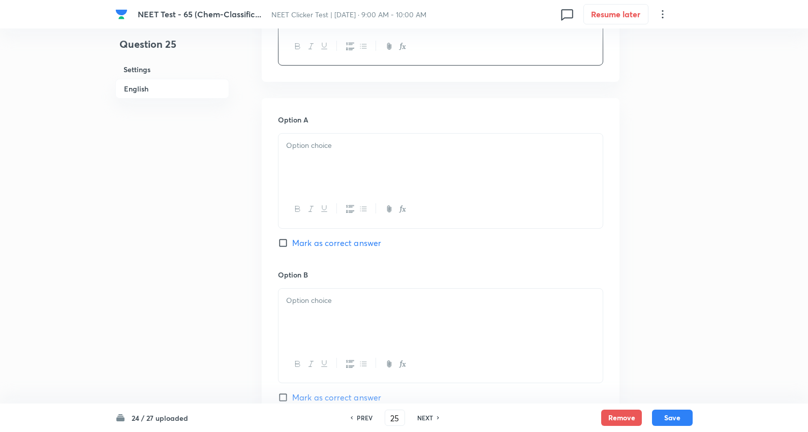
click at [336, 191] on div at bounding box center [440, 162] width 324 height 57
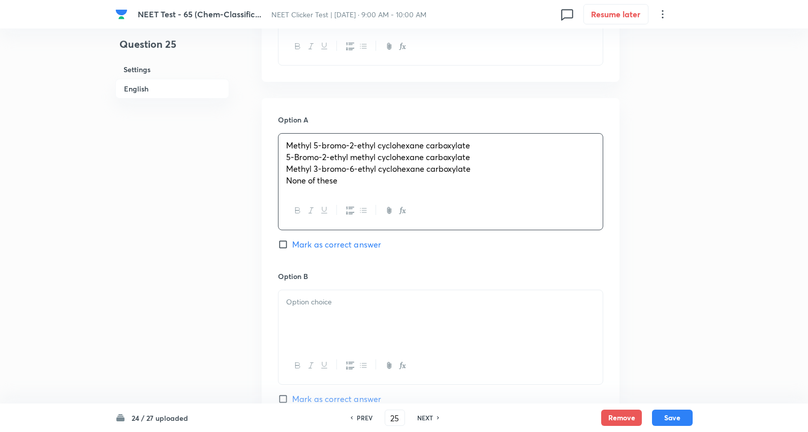
drag, startPoint x: 286, startPoint y: 198, endPoint x: 753, endPoint y: 293, distance: 476.4
click at [753, 293] on div "NEET Test - 65 (Chem-Classific... NEET Clicker Test | Jan 3, 2026 · 9:00 AM - 1…" at bounding box center [404, 294] width 808 height 1280
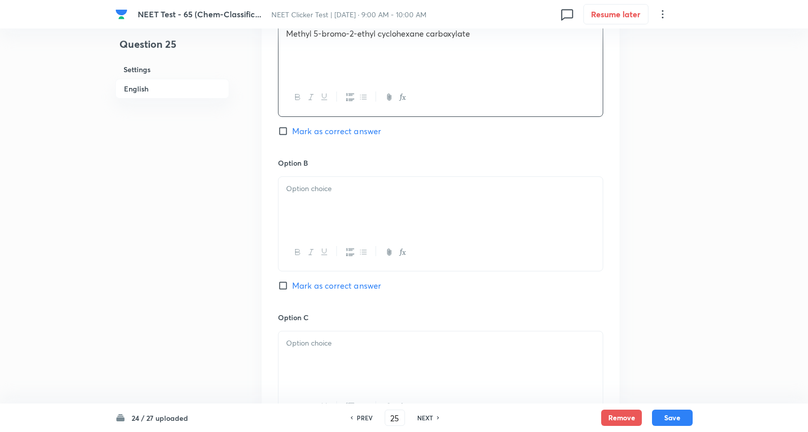
scroll to position [508, 0]
drag, startPoint x: 318, startPoint y: 235, endPoint x: 311, endPoint y: 235, distance: 6.1
click at [318, 232] on div at bounding box center [440, 203] width 324 height 57
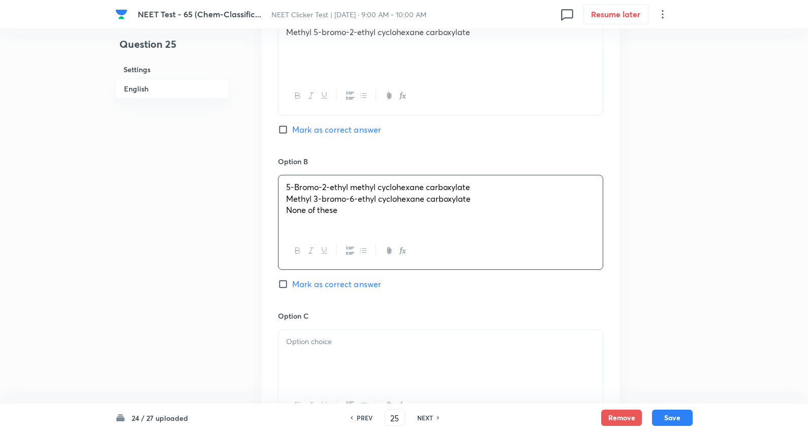
drag, startPoint x: 345, startPoint y: 259, endPoint x: 369, endPoint y: 257, distance: 23.5
click at [733, 278] on div "NEET Test - 65 (Chem-Classific... NEET Clicker Test | Jan 3, 2026 · 9:00 AM - 1…" at bounding box center [404, 180] width 808 height 1278
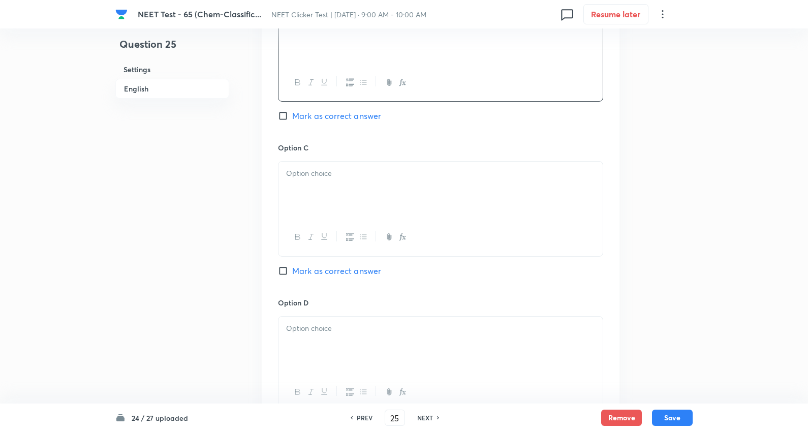
scroll to position [677, 0]
click at [332, 217] on div at bounding box center [440, 189] width 324 height 57
drag, startPoint x: 286, startPoint y: 224, endPoint x: 529, endPoint y: 251, distance: 244.9
click at [529, 217] on div "Methyl 3-bromo-6-ethyl cyclohexane carboxylate None of these" at bounding box center [440, 189] width 324 height 57
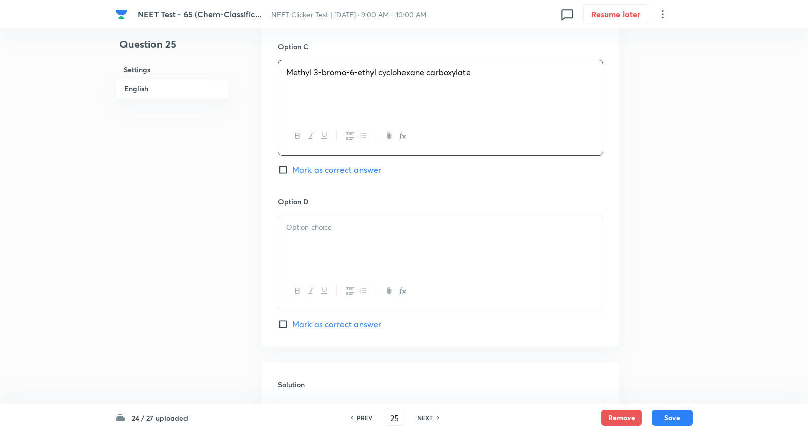
scroll to position [790, 0]
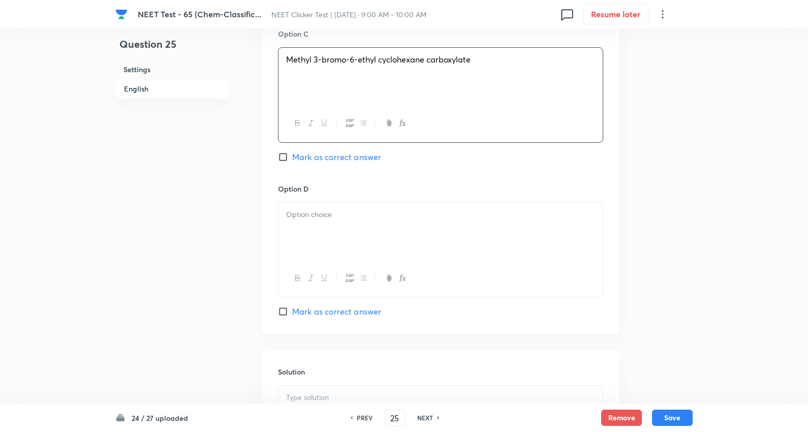
click at [320, 220] on p at bounding box center [440, 215] width 309 height 12
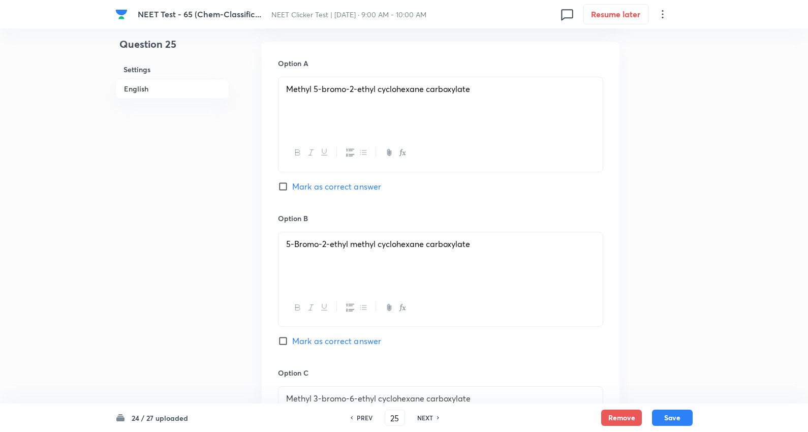
click at [334, 193] on span "Mark as correct answer" at bounding box center [336, 186] width 89 height 12
click at [292, 192] on input "Mark as correct answer" at bounding box center [285, 186] width 14 height 10
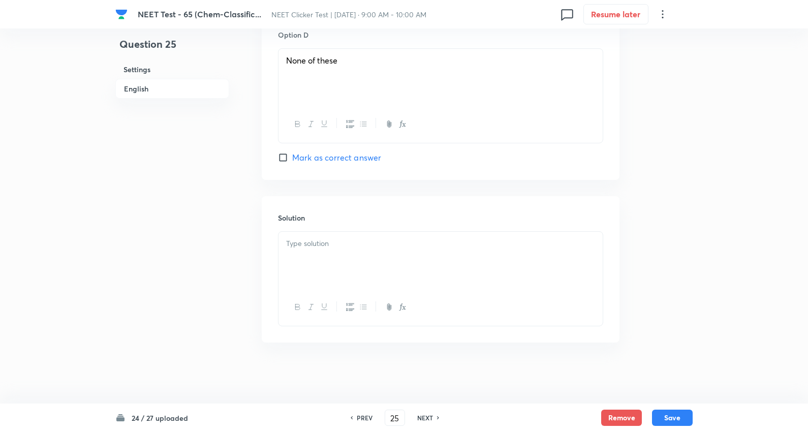
scroll to position [984, 0]
click at [330, 266] on div at bounding box center [440, 260] width 324 height 57
click at [673, 412] on button "Save" at bounding box center [672, 416] width 41 height 16
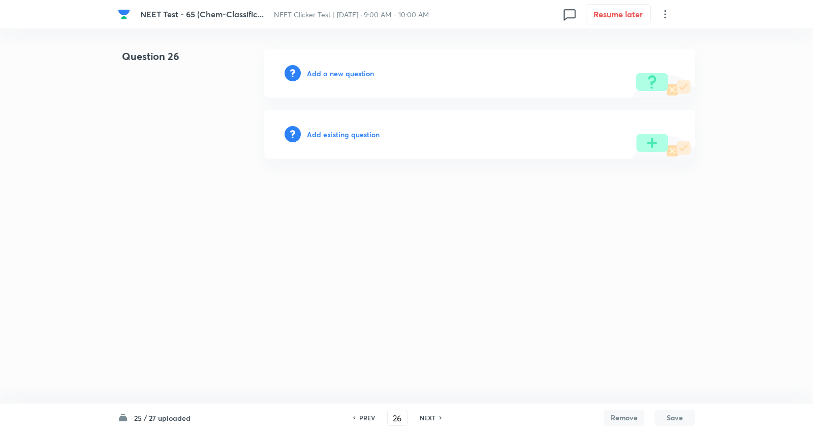
click at [350, 74] on h6 "Add a new question" at bounding box center [340, 73] width 67 height 11
click at [350, 74] on h6 "Choose a question type" at bounding box center [346, 73] width 78 height 11
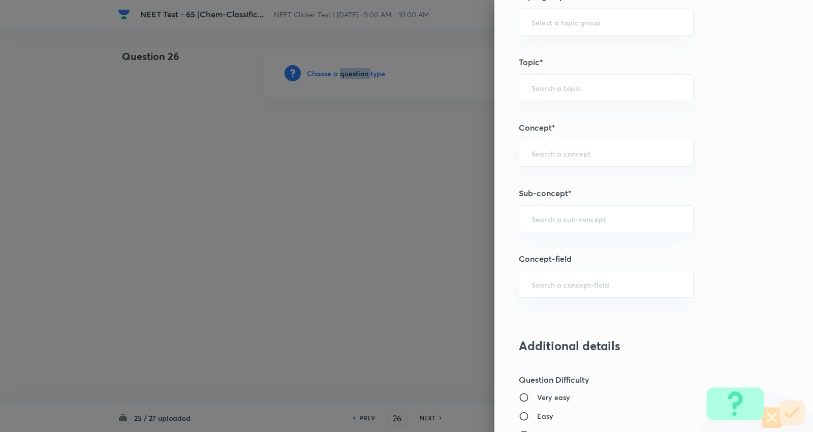
scroll to position [564, 0]
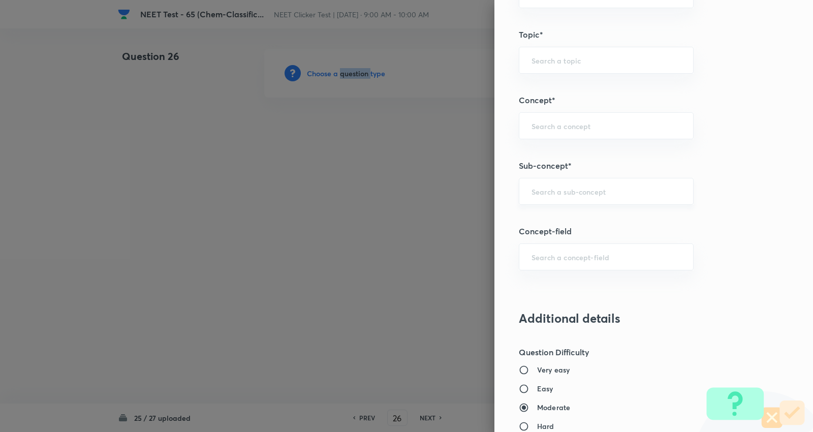
click at [579, 197] on div "​" at bounding box center [606, 191] width 175 height 27
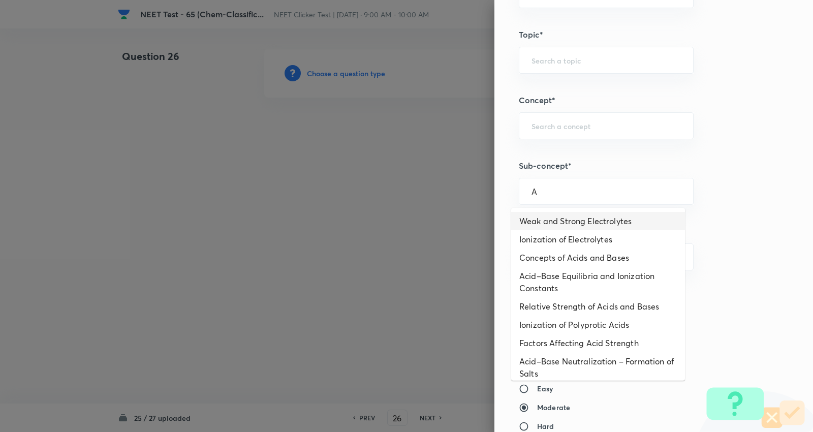
click at [569, 216] on li "Weak and Strong Electrolytes" at bounding box center [598, 221] width 174 height 18
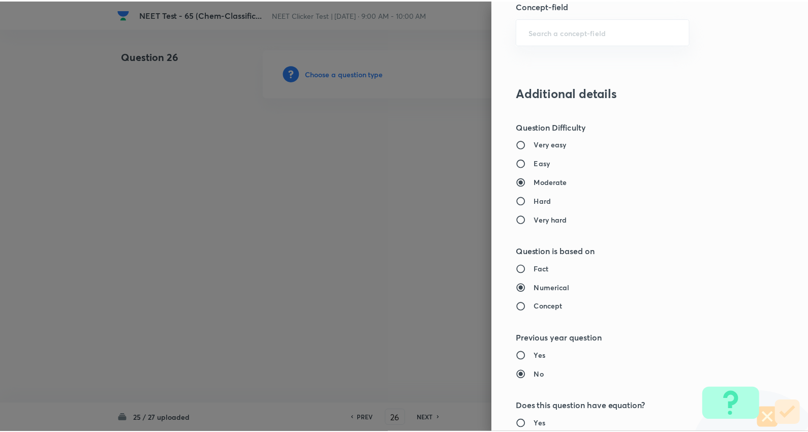
scroll to position [1022, 0]
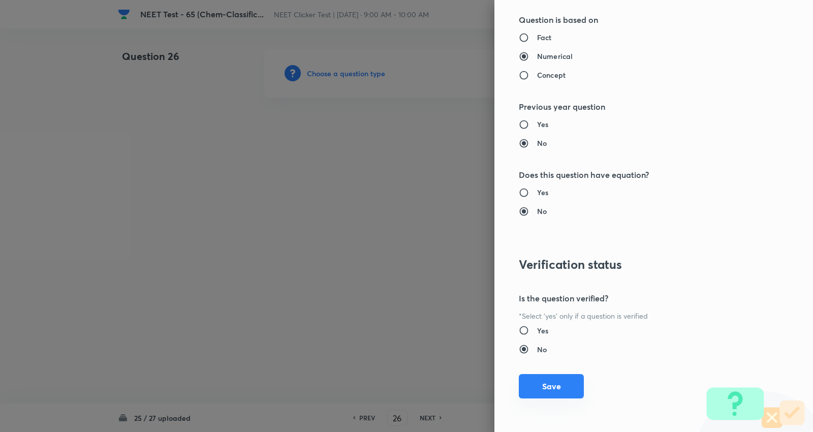
click at [542, 390] on button "Save" at bounding box center [551, 386] width 65 height 24
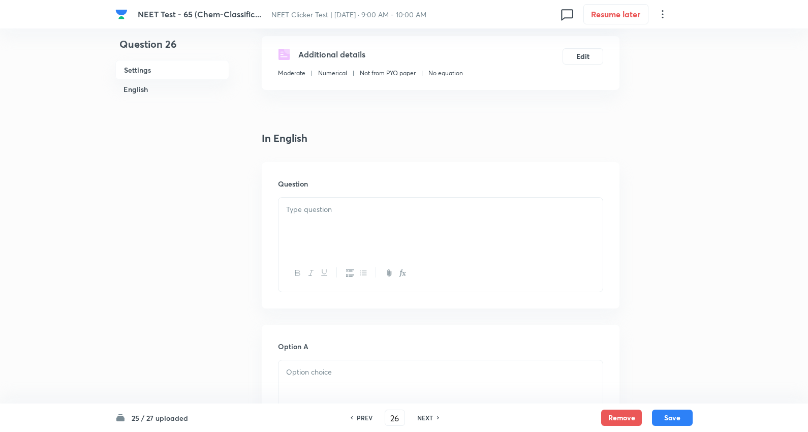
scroll to position [169, 0]
click at [311, 222] on div at bounding box center [440, 225] width 324 height 57
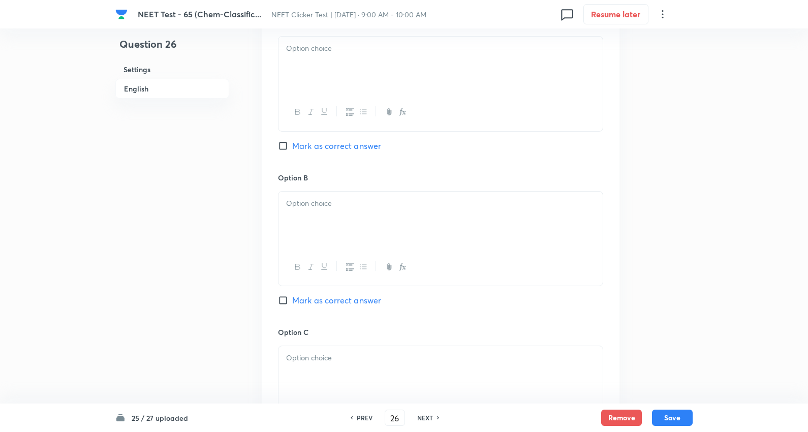
scroll to position [508, 0]
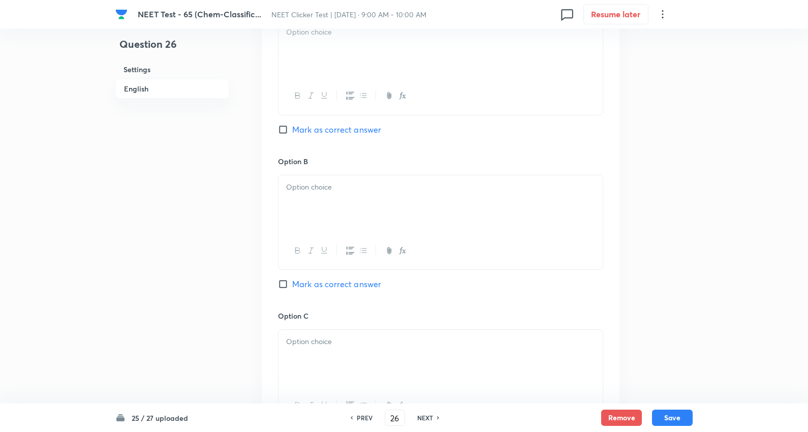
click at [322, 53] on div at bounding box center [440, 48] width 324 height 57
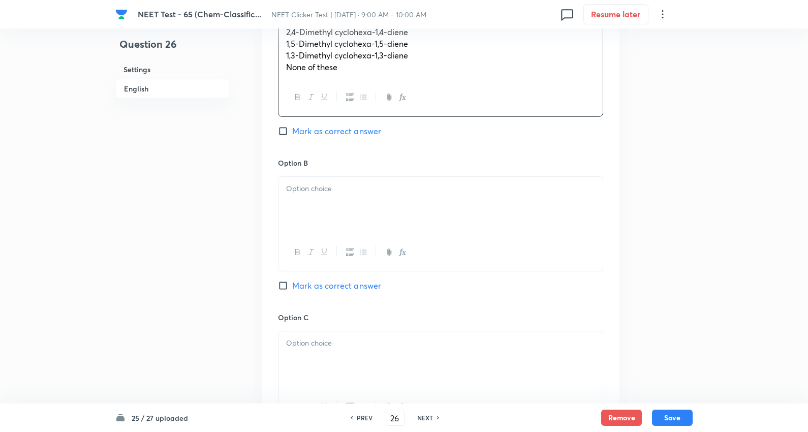
drag, startPoint x: 432, startPoint y: 95, endPoint x: 678, endPoint y: 133, distance: 248.8
click at [683, 135] on div "Question 26 Settings English Settings Type Single choice correct 4 options + 4 …" at bounding box center [403, 181] width 577 height 1280
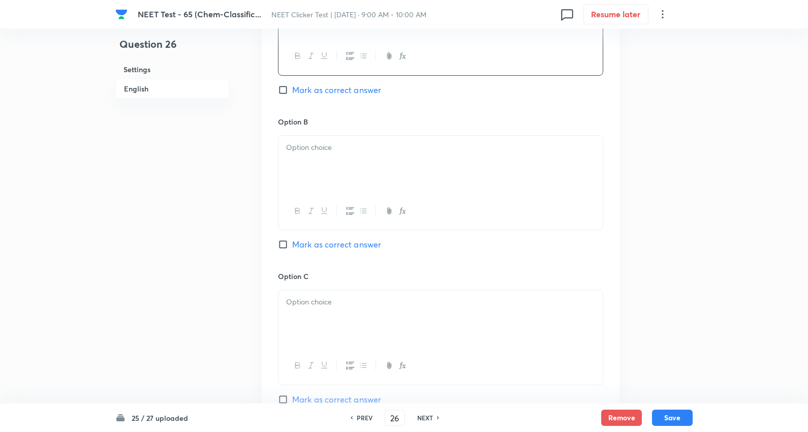
scroll to position [564, 0]
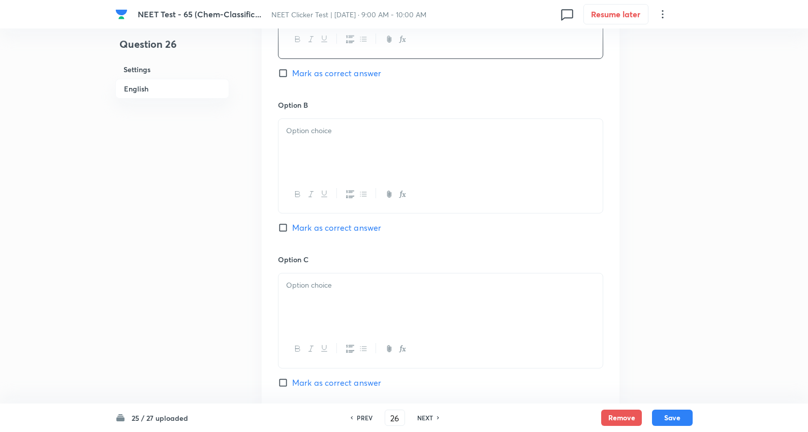
drag, startPoint x: 323, startPoint y: 139, endPoint x: 300, endPoint y: 140, distance: 22.9
click at [323, 137] on p at bounding box center [440, 131] width 309 height 12
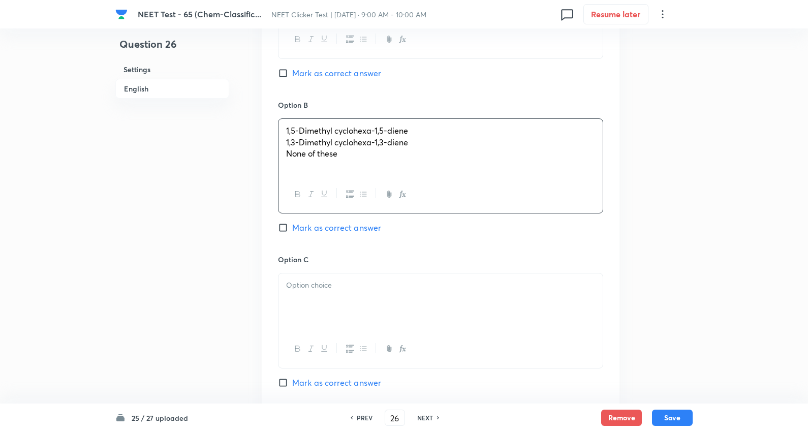
drag, startPoint x: 288, startPoint y: 154, endPoint x: 615, endPoint y: 211, distance: 331.6
click at [620, 211] on div "Question 26 Settings English Settings Type Single choice correct 4 options + 4 …" at bounding box center [403, 123] width 577 height 1278
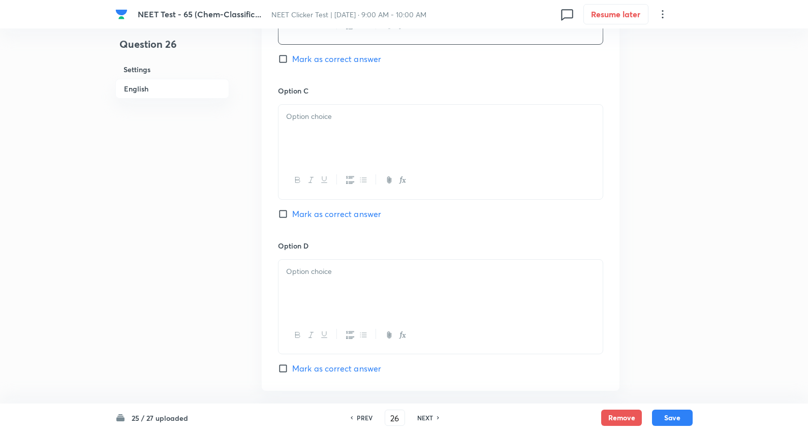
scroll to position [734, 0]
click at [323, 122] on p at bounding box center [440, 116] width 309 height 12
drag, startPoint x: 287, startPoint y: 143, endPoint x: 443, endPoint y: 164, distance: 157.3
click at [443, 161] on div "1,3-Dimethyl cyclohexa-1,3-diene None of these" at bounding box center [440, 132] width 324 height 57
click at [305, 292] on div at bounding box center [440, 287] width 324 height 57
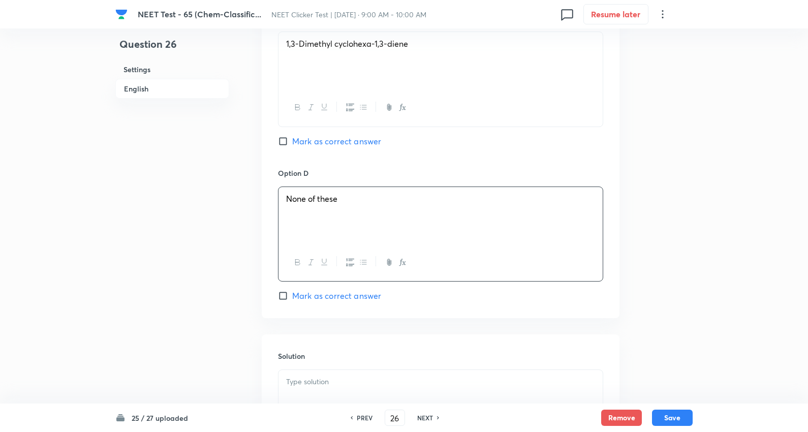
scroll to position [958, 0]
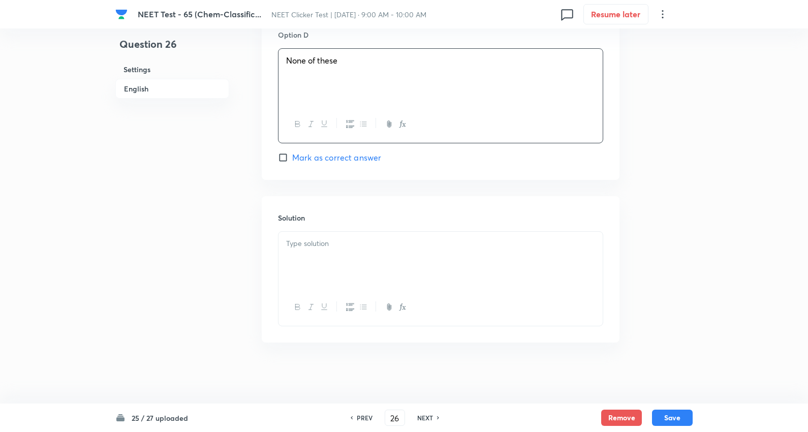
click at [332, 155] on span "Mark as correct answer" at bounding box center [336, 157] width 89 height 12
click at [292, 155] on input "Mark as correct answer" at bounding box center [285, 157] width 14 height 10
click at [341, 250] on div at bounding box center [440, 260] width 324 height 57
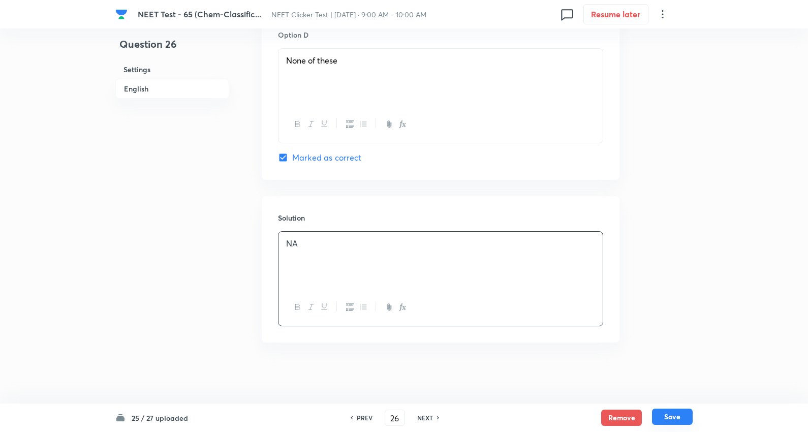
click at [668, 420] on button "Save" at bounding box center [672, 416] width 41 height 16
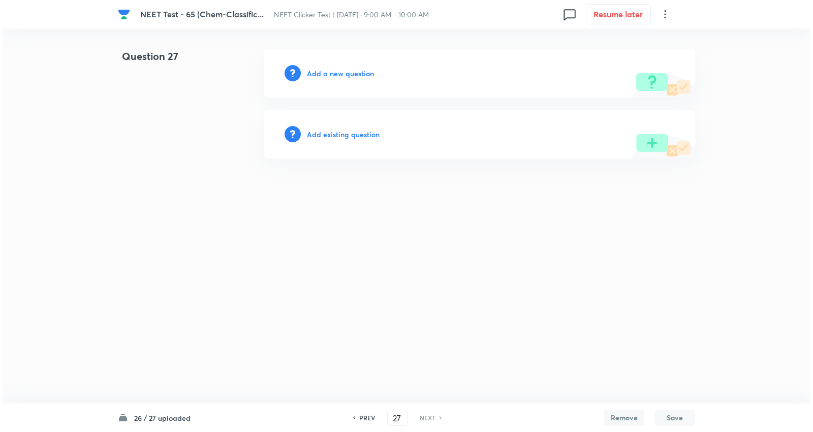
scroll to position [0, 0]
click at [357, 74] on h6 "Add a new question" at bounding box center [340, 73] width 67 height 11
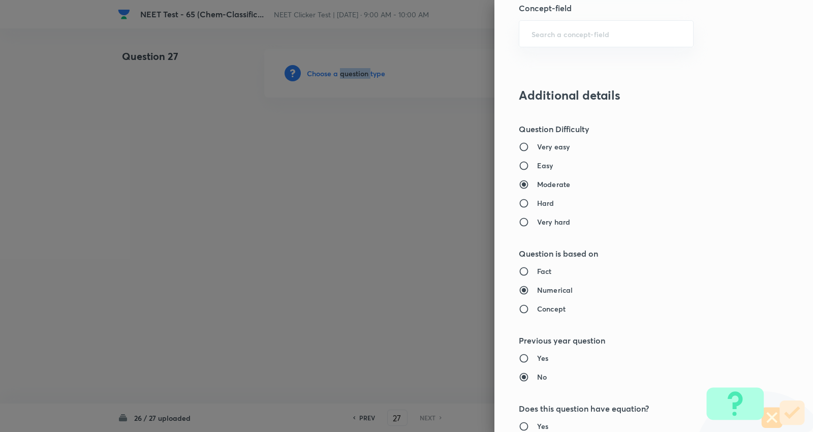
scroll to position [677, 0]
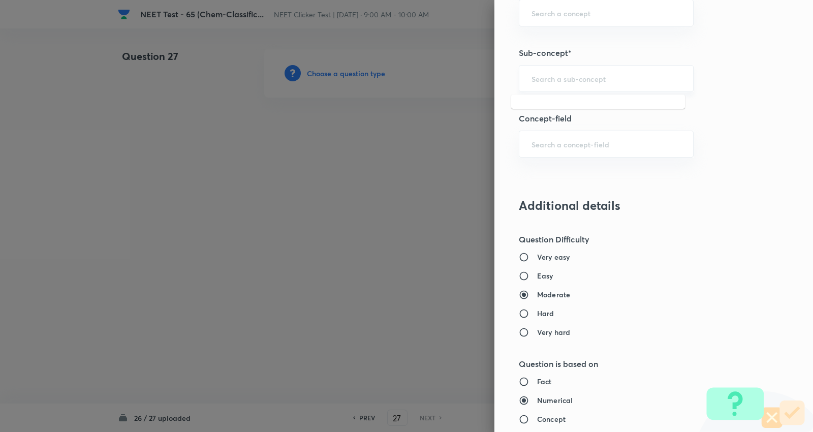
click at [560, 75] on input "text" at bounding box center [605, 79] width 149 height 10
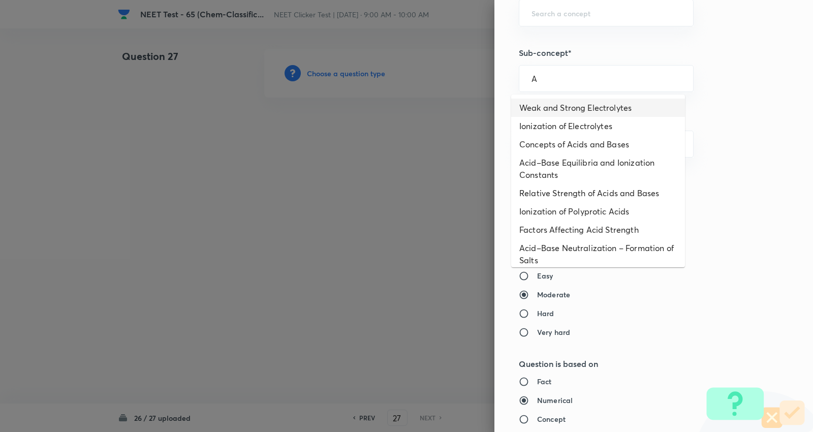
click at [566, 102] on li "Weak and Strong Electrolytes" at bounding box center [598, 108] width 174 height 18
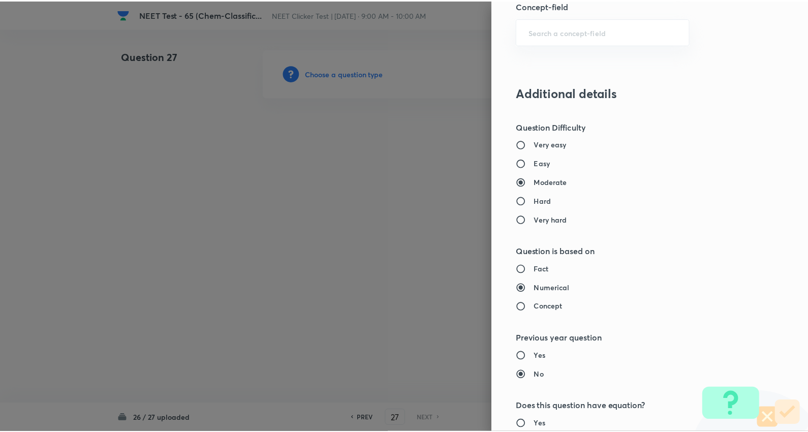
scroll to position [1022, 0]
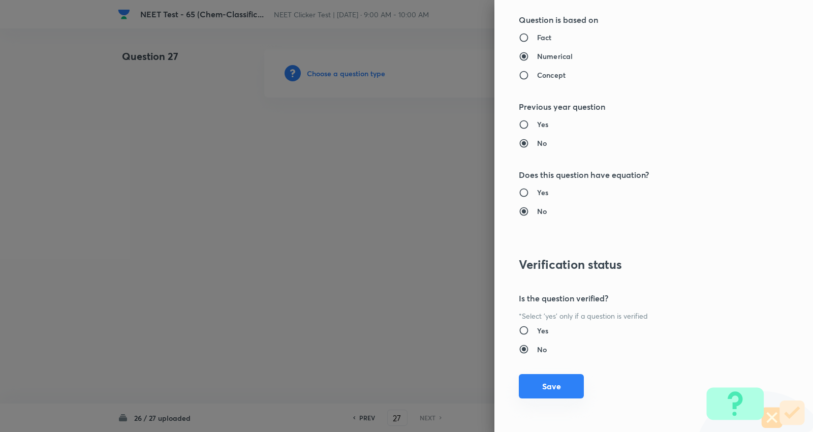
click at [538, 383] on button "Save" at bounding box center [551, 386] width 65 height 24
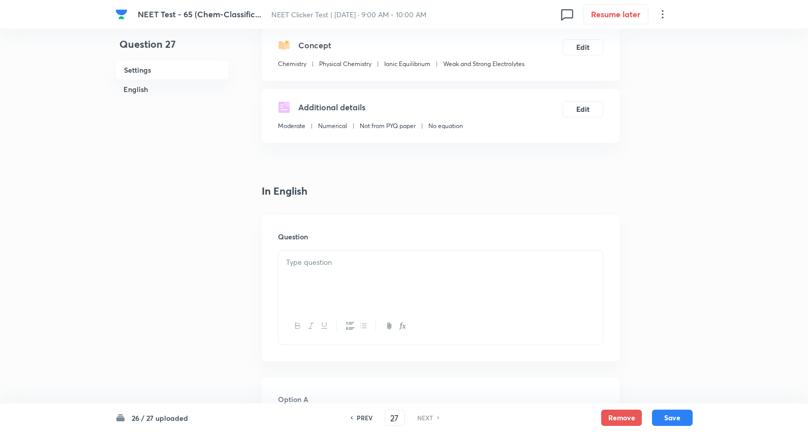
scroll to position [169, 0]
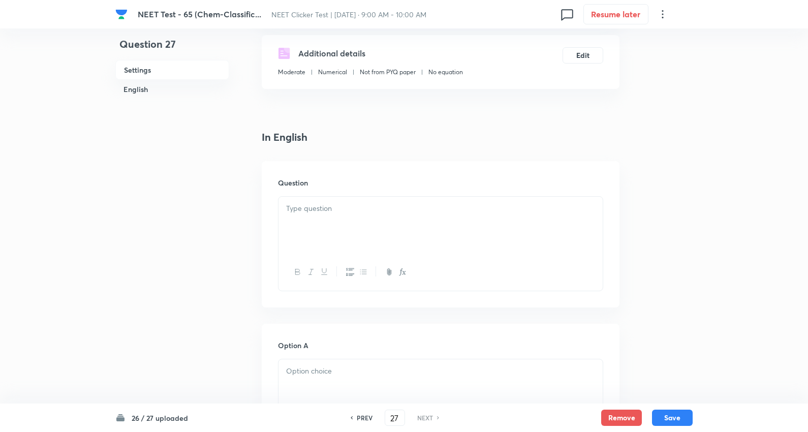
click at [338, 214] on p at bounding box center [440, 209] width 309 height 12
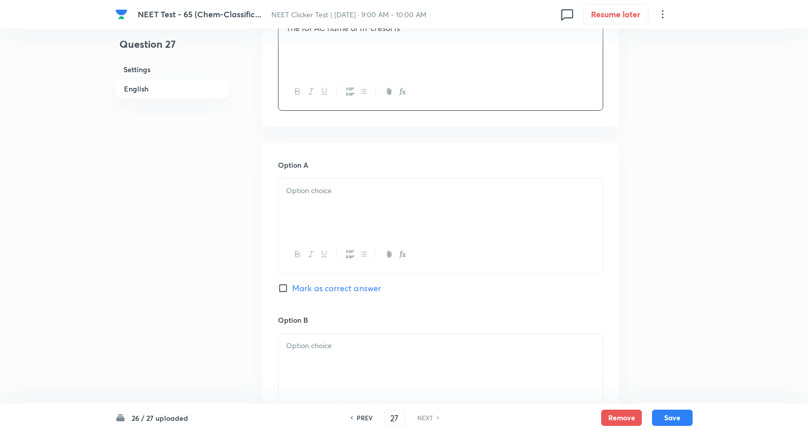
scroll to position [395, 0]
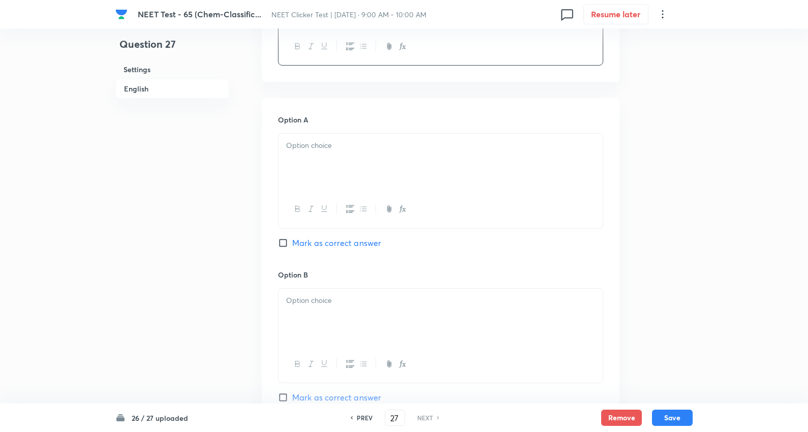
click at [323, 151] on p at bounding box center [440, 146] width 309 height 12
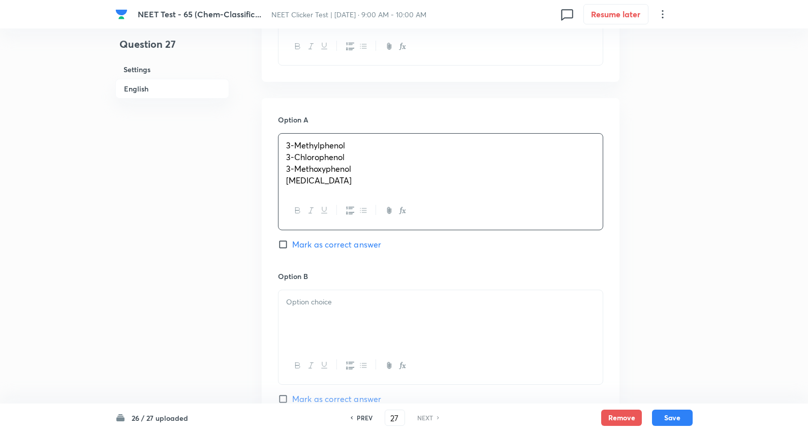
drag, startPoint x: 414, startPoint y: 191, endPoint x: 610, endPoint y: 218, distance: 198.6
click at [612, 217] on div "Option A 3-Methylphenol 3-Chlorophenol 3-Methoxyphenol Benzene-1,3-diol Mark as…" at bounding box center [441, 414] width 358 height 632
click at [334, 244] on span "Mark as correct answer" at bounding box center [336, 243] width 89 height 12
click at [292, 244] on input "Mark as correct answer" at bounding box center [285, 243] width 14 height 10
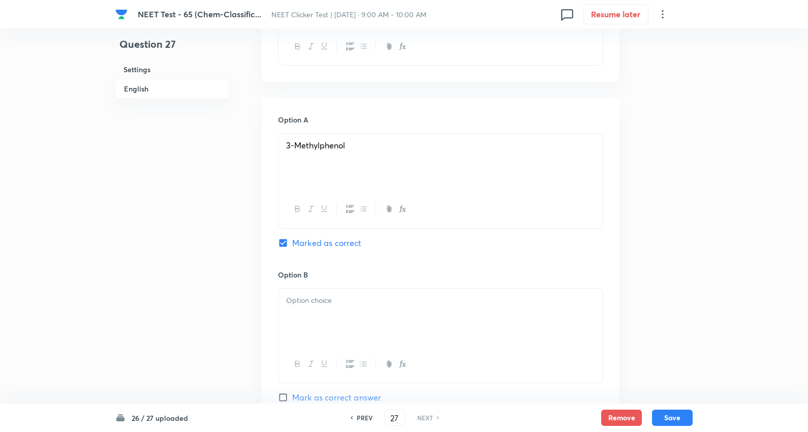
click at [337, 300] on p at bounding box center [440, 301] width 309 height 12
drag, startPoint x: 285, startPoint y: 311, endPoint x: 302, endPoint y: 285, distance: 31.1
click at [609, 352] on div "Option A 3-Methylphenol Marked as correct Option B 3-Chlorophenol 3-Methoxyphen…" at bounding box center [441, 413] width 358 height 631
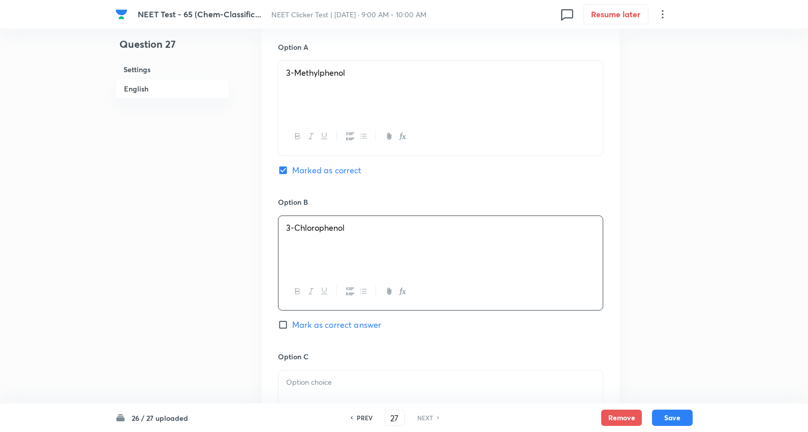
scroll to position [621, 0]
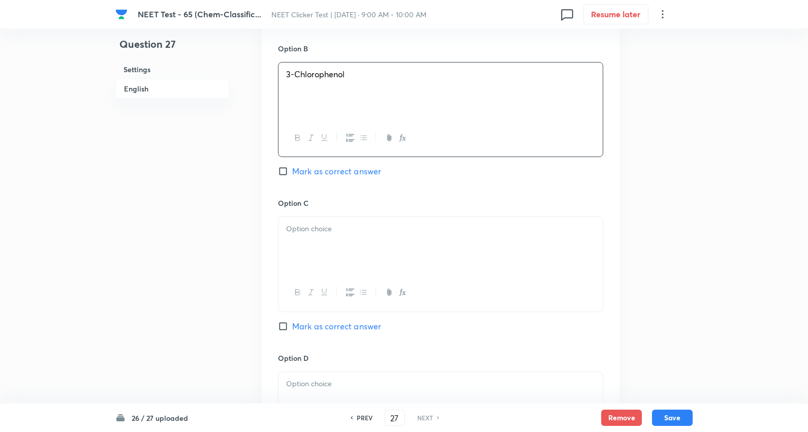
click at [316, 246] on div at bounding box center [440, 245] width 324 height 57
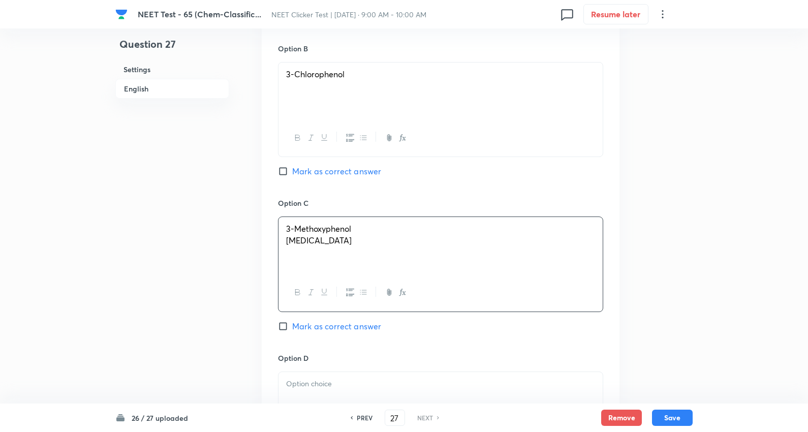
drag, startPoint x: 286, startPoint y: 242, endPoint x: 554, endPoint y: 252, distance: 268.4
click at [554, 252] on div "3-Methoxyphenol Benzene-1,3-diol" at bounding box center [440, 245] width 324 height 57
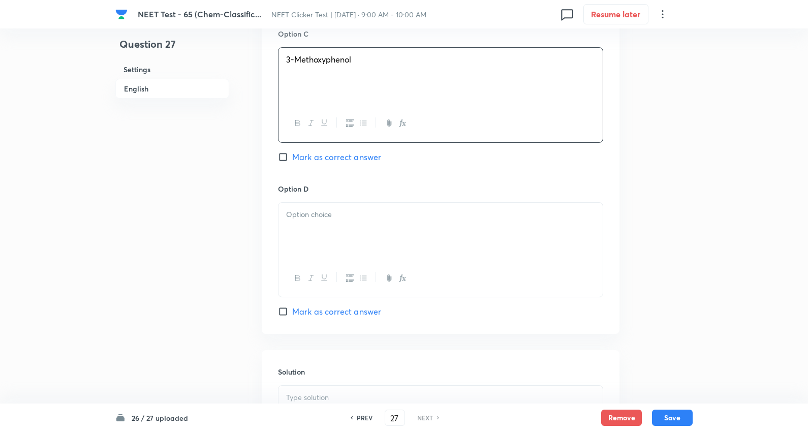
click at [328, 234] on div at bounding box center [440, 231] width 324 height 57
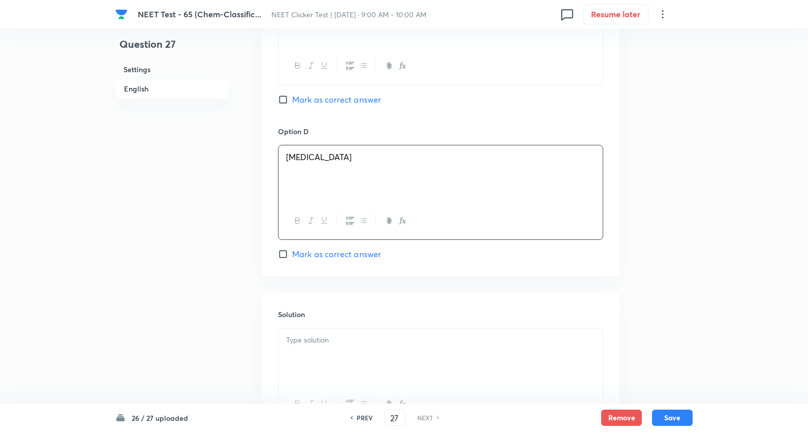
scroll to position [903, 0]
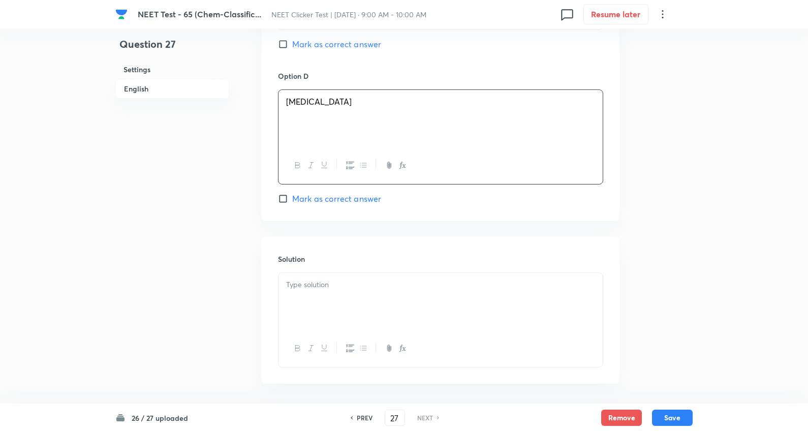
click at [328, 293] on div at bounding box center [440, 301] width 324 height 57
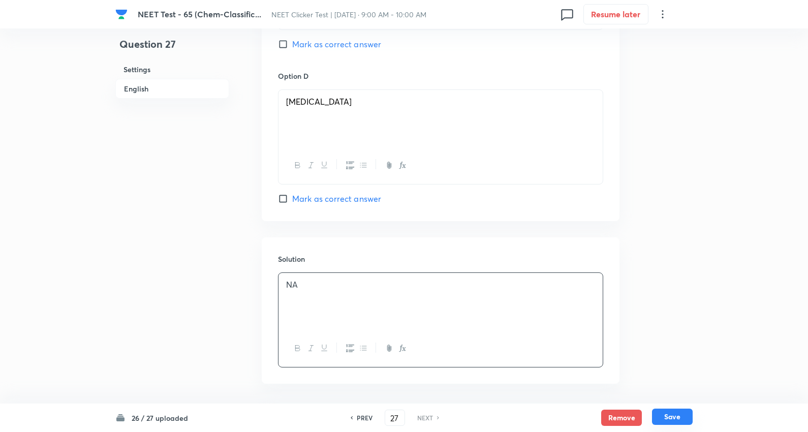
click at [688, 417] on button "Save" at bounding box center [672, 416] width 41 height 16
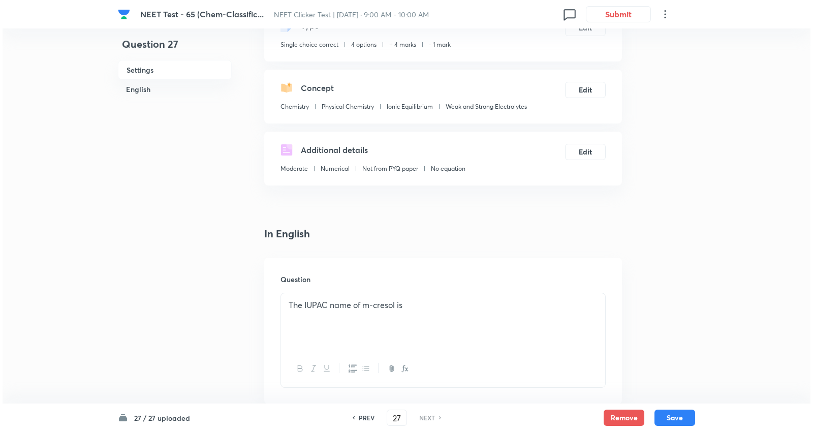
scroll to position [0, 0]
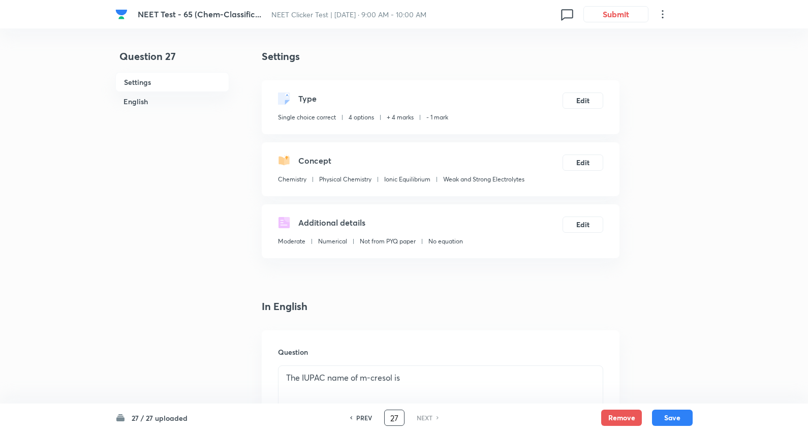
click at [393, 415] on input "27" at bounding box center [394, 418] width 19 height 18
drag, startPoint x: 360, startPoint y: 195, endPoint x: 277, endPoint y: 194, distance: 82.8
click at [277, 194] on div "Concept Chemistry Organic Chemistry Classification and Nomenclature Characteris…" at bounding box center [441, 169] width 358 height 54
click at [429, 416] on h6 "NEXT" at bounding box center [425, 417] width 16 height 9
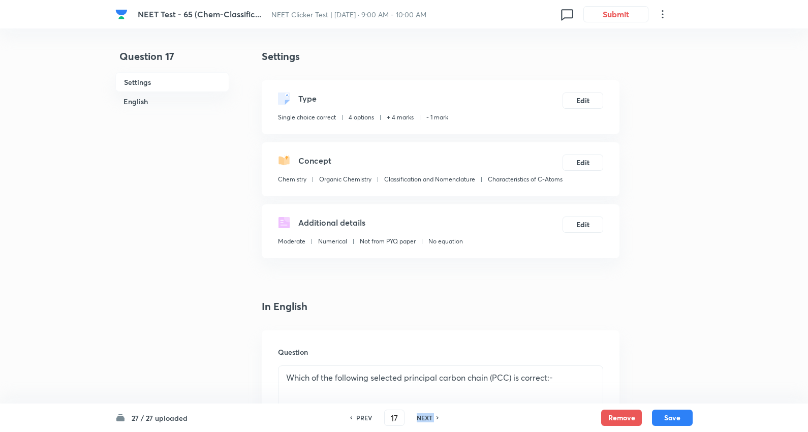
click at [429, 416] on h6 "NEXT" at bounding box center [425, 417] width 16 height 9
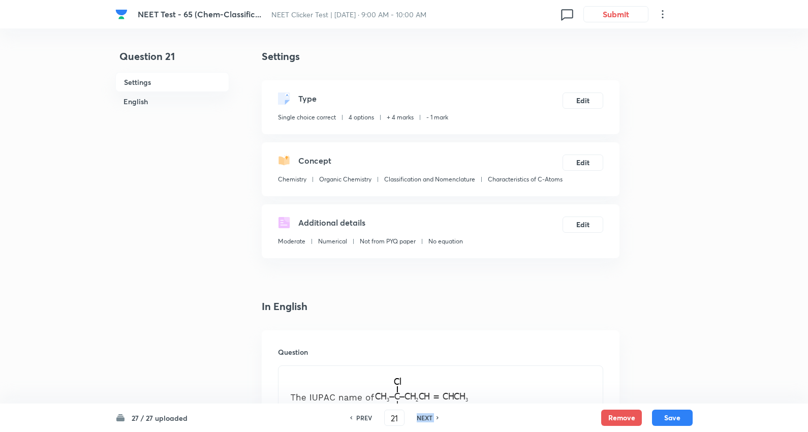
click at [429, 416] on h6 "NEXT" at bounding box center [425, 417] width 16 height 9
click at [578, 158] on button "Edit" at bounding box center [582, 161] width 41 height 16
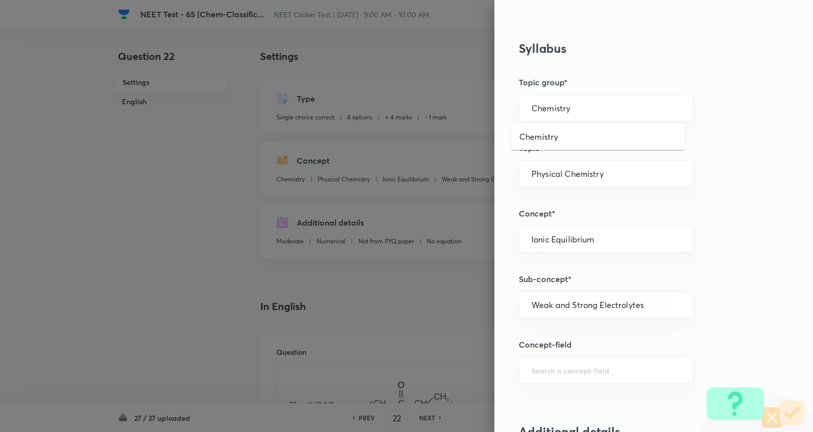
drag, startPoint x: 568, startPoint y: 108, endPoint x: 555, endPoint y: 135, distance: 29.8
click at [566, 109] on input "Chemistry" at bounding box center [605, 108] width 149 height 10
click at [554, 136] on li "Chemistry" at bounding box center [598, 137] width 174 height 18
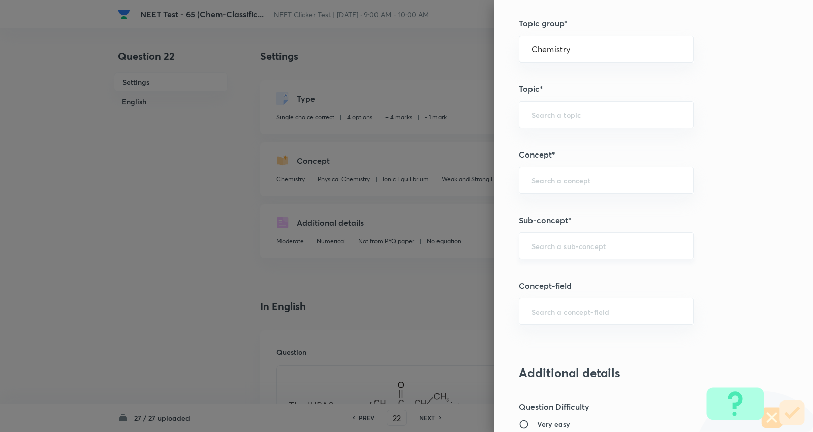
scroll to position [564, 0]
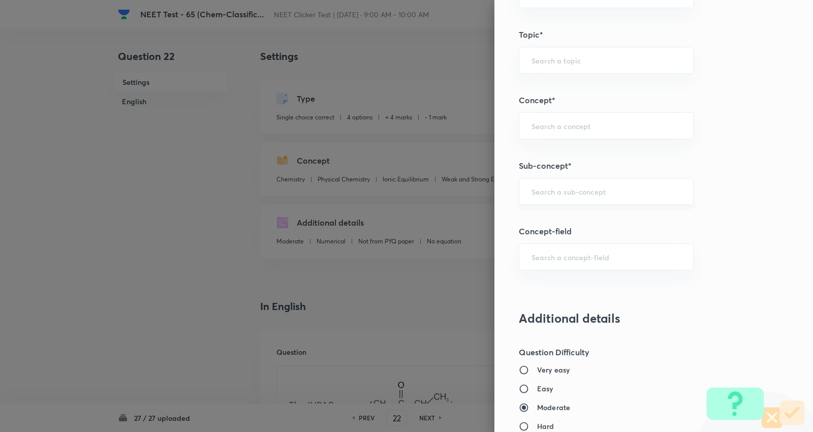
click at [562, 176] on div "Question settings Question type* Single choice correct Number of options* 2 3 4…" at bounding box center [653, 216] width 319 height 432
click at [566, 189] on input "text" at bounding box center [605, 191] width 149 height 10
paste input "Characteristics of C-Atoms"
click at [565, 216] on li "Characteristics of C-Atoms" at bounding box center [598, 221] width 174 height 18
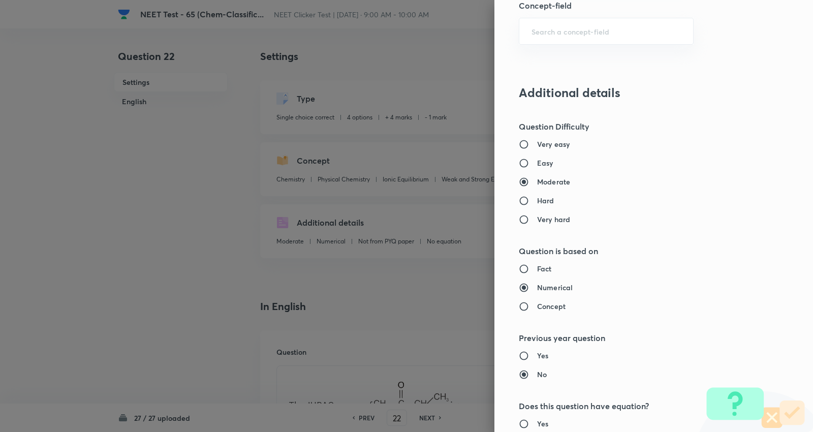
scroll to position [1022, 0]
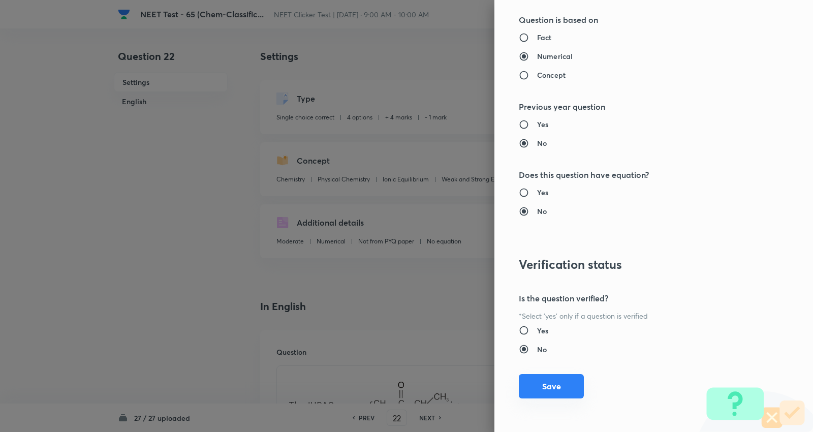
drag, startPoint x: 547, startPoint y: 385, endPoint x: 587, endPoint y: 395, distance: 41.4
click at [548, 385] on button "Save" at bounding box center [551, 386] width 65 height 24
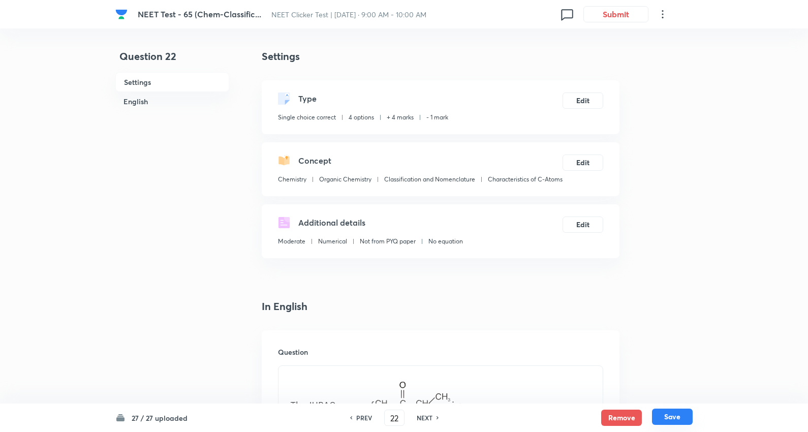
click at [661, 413] on button "Save" at bounding box center [672, 416] width 41 height 16
click at [581, 163] on button "Edit" at bounding box center [582, 161] width 41 height 16
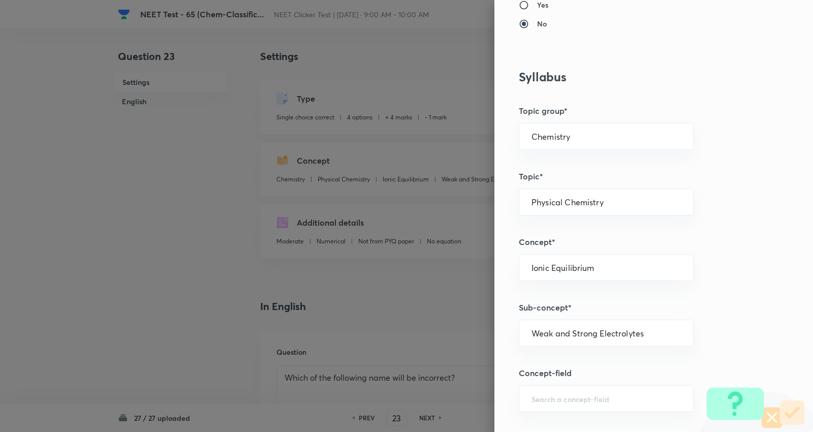
scroll to position [451, 0]
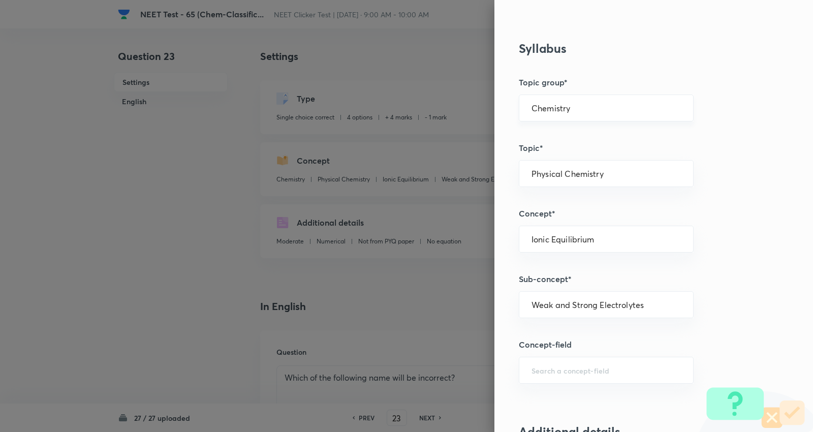
click at [567, 114] on div "Chemistry ​" at bounding box center [606, 107] width 175 height 27
click at [554, 137] on div "Question settings Question type* Single choice correct Number of options* 2 3 4…" at bounding box center [653, 216] width 319 height 432
drag, startPoint x: 572, startPoint y: 104, endPoint x: 550, endPoint y: 129, distance: 32.4
click at [570, 104] on input "Chemistry" at bounding box center [605, 108] width 149 height 10
click at [550, 135] on li "Chemistry" at bounding box center [598, 137] width 174 height 18
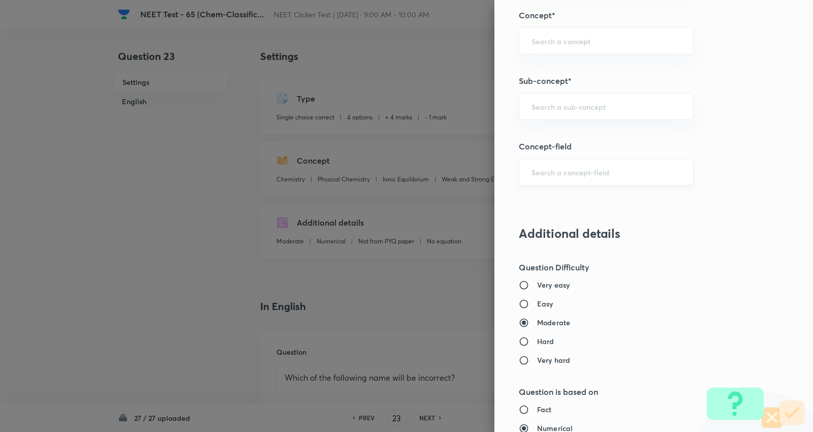
scroll to position [677, 0]
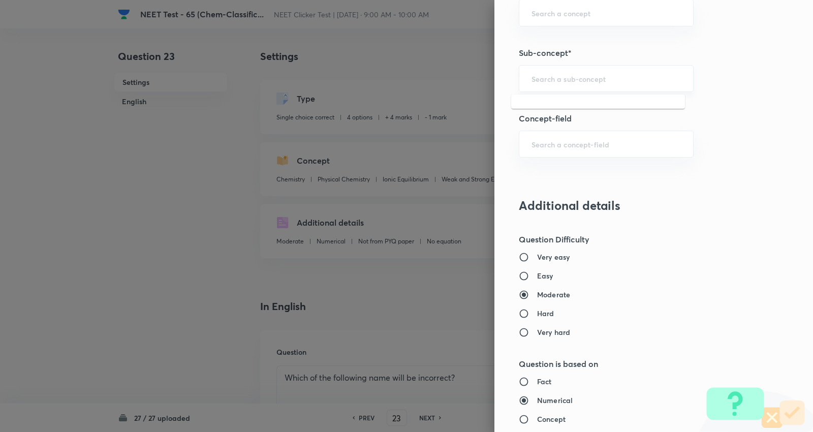
click at [580, 79] on input "text" at bounding box center [605, 79] width 149 height 10
paste input "Characteristics of C-Atoms"
click at [582, 99] on li "Characteristics of C-Atoms" at bounding box center [598, 108] width 174 height 18
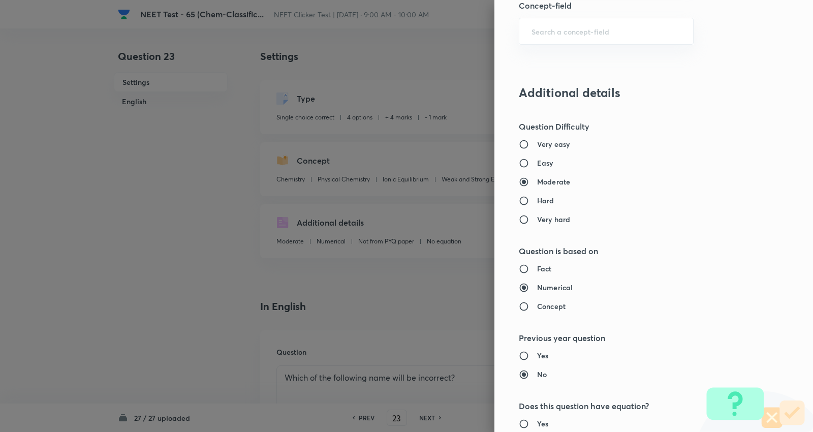
scroll to position [1022, 0]
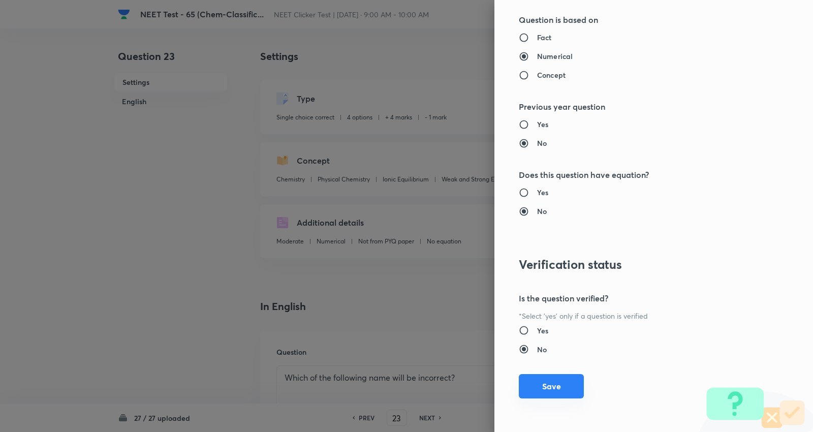
click at [549, 376] on button "Save" at bounding box center [551, 386] width 65 height 24
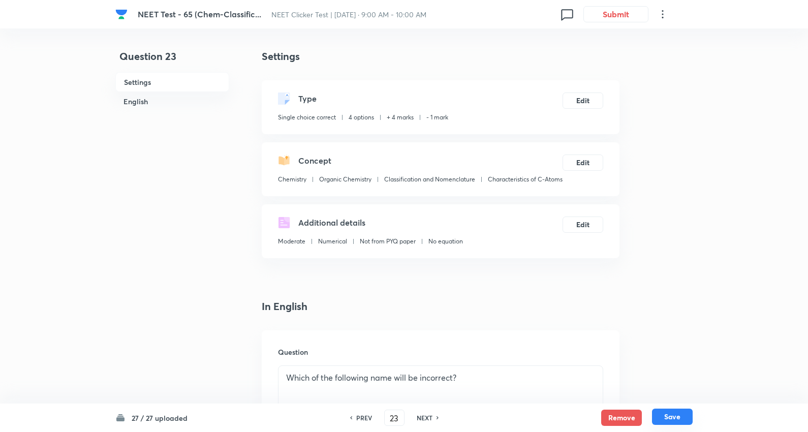
click at [671, 413] on button "Save" at bounding box center [672, 416] width 41 height 16
click at [585, 164] on button "Edit" at bounding box center [582, 161] width 41 height 16
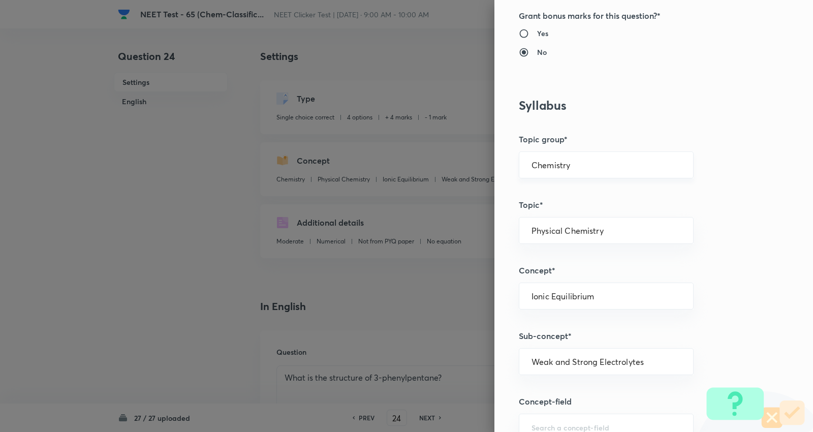
scroll to position [395, 0]
click at [579, 169] on div "Chemistry ​" at bounding box center [606, 164] width 175 height 27
click at [566, 163] on input "Chemistry" at bounding box center [605, 165] width 149 height 10
click at [534, 201] on li "Chemistry" at bounding box center [598, 193] width 174 height 18
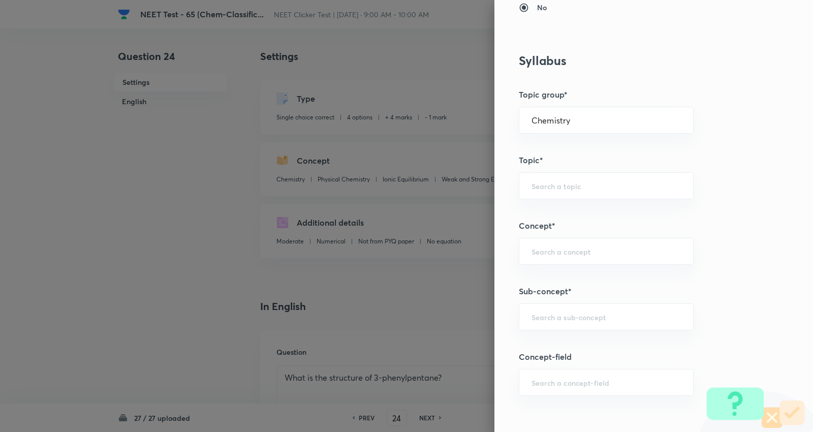
scroll to position [508, 0]
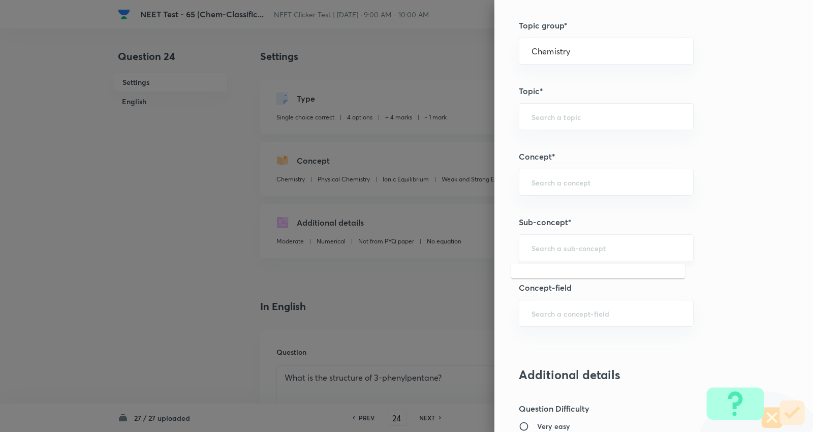
click at [562, 250] on input "text" at bounding box center [605, 248] width 149 height 10
paste input "Characteristics of C-Atoms"
click at [575, 271] on li "Characteristics of C-Atoms" at bounding box center [598, 277] width 174 height 18
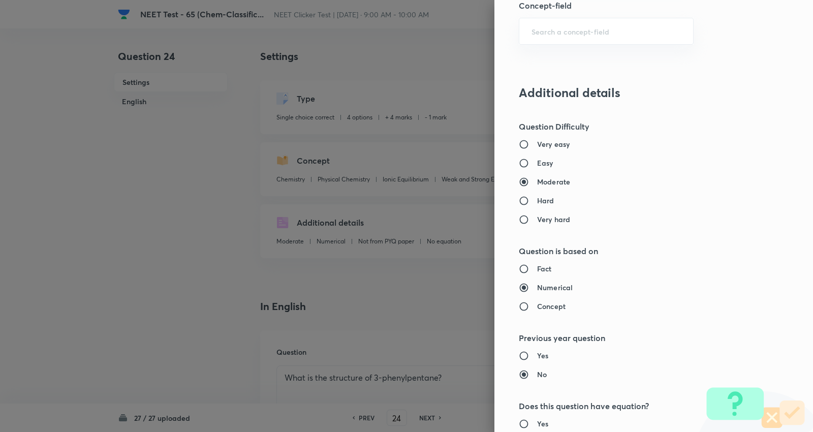
scroll to position [1022, 0]
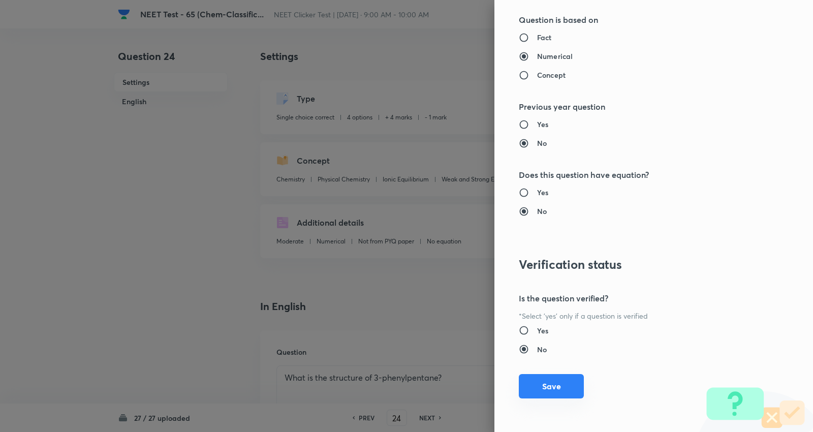
click at [551, 388] on button "Save" at bounding box center [551, 386] width 65 height 24
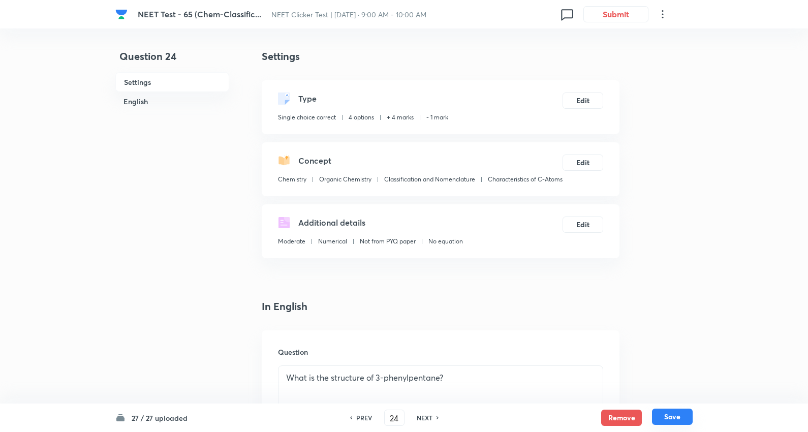
click at [673, 417] on button "Save" at bounding box center [672, 416] width 41 height 16
click at [585, 160] on button "Edit" at bounding box center [582, 161] width 41 height 16
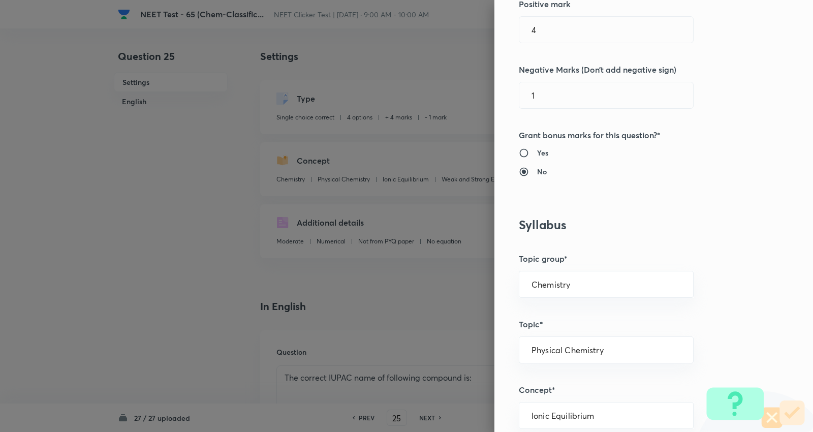
scroll to position [338, 0]
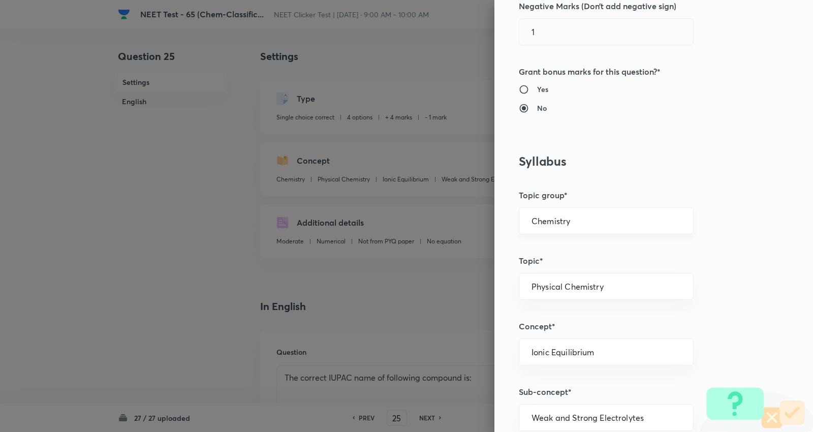
click at [571, 225] on input "Chemistry" at bounding box center [605, 221] width 149 height 10
click at [547, 250] on li "Chemistry" at bounding box center [598, 249] width 174 height 18
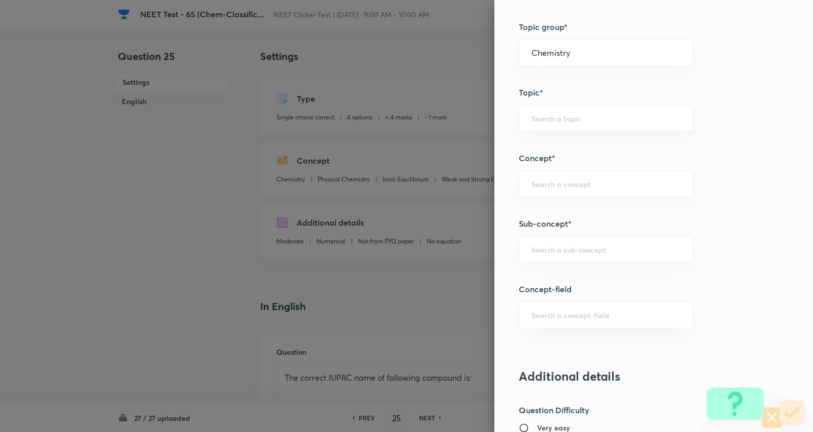
scroll to position [508, 0]
click at [570, 248] on input "text" at bounding box center [605, 248] width 149 height 10
paste input "Characteristics of C-Atoms"
click at [582, 278] on li "Characteristics of C-Atoms" at bounding box center [598, 277] width 174 height 18
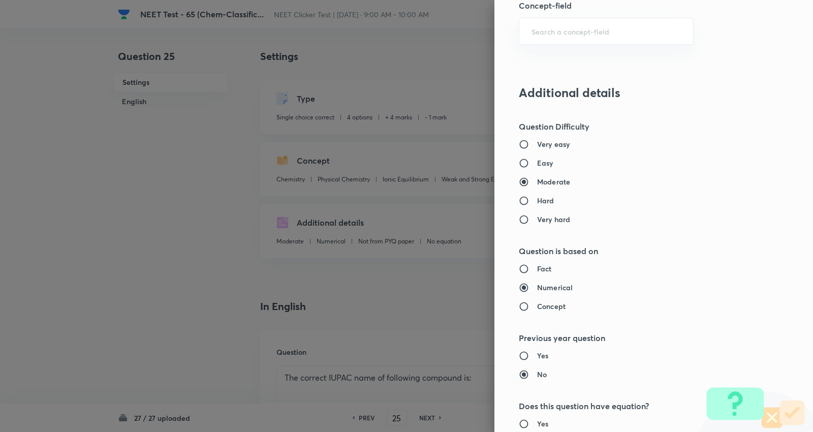
scroll to position [1022, 0]
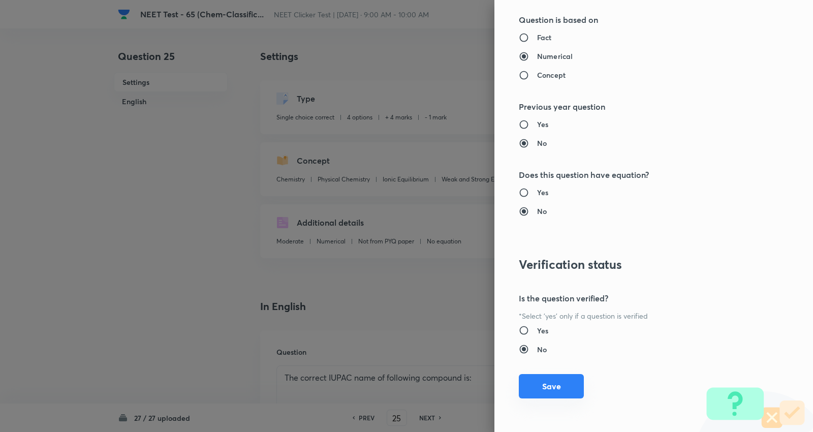
click at [544, 388] on button "Save" at bounding box center [551, 386] width 65 height 24
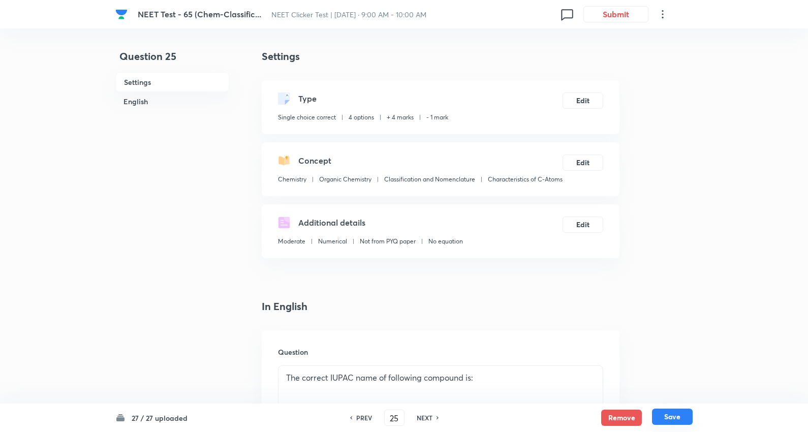
click at [671, 417] on button "Save" at bounding box center [672, 416] width 41 height 16
click at [579, 162] on button "Edit" at bounding box center [582, 161] width 41 height 16
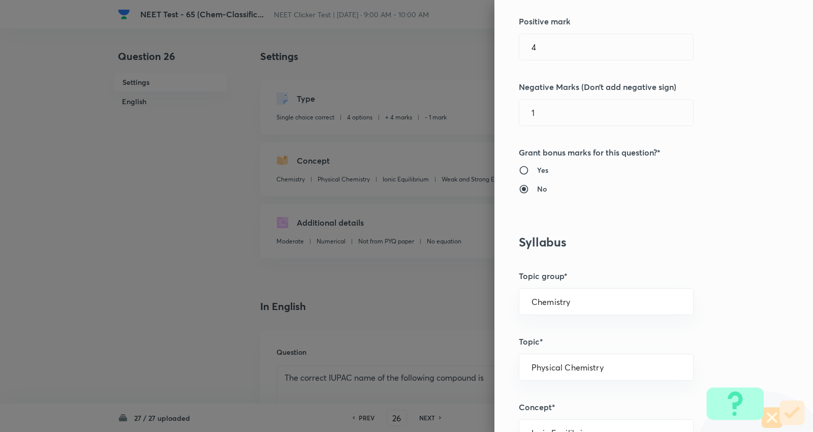
scroll to position [338, 0]
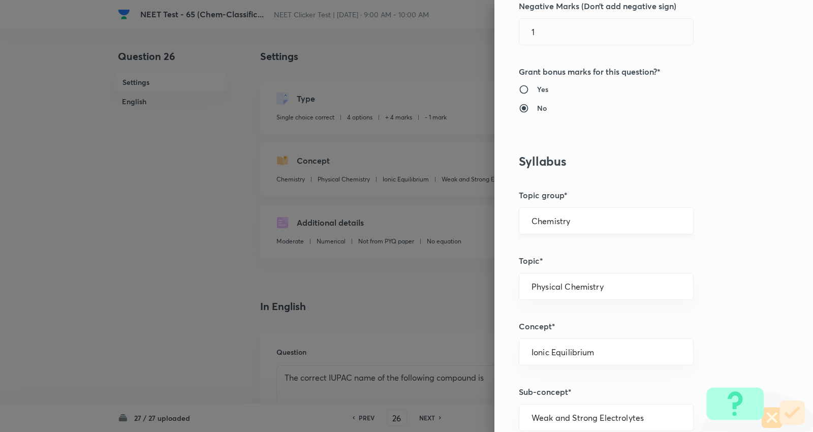
drag, startPoint x: 570, startPoint y: 220, endPoint x: 557, endPoint y: 229, distance: 15.6
click at [570, 220] on input "Chemistry" at bounding box center [605, 221] width 149 height 10
click at [550, 244] on li "Chemistry" at bounding box center [598, 249] width 174 height 18
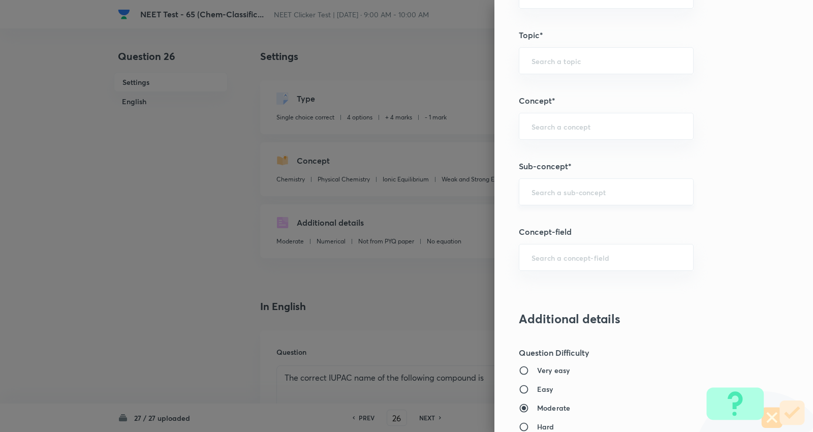
scroll to position [564, 0]
click at [566, 197] on div "​" at bounding box center [606, 191] width 175 height 27
paste input "Characteristics of C-Atoms"
click at [566, 218] on li "Characteristics of C-Atoms" at bounding box center [598, 221] width 174 height 18
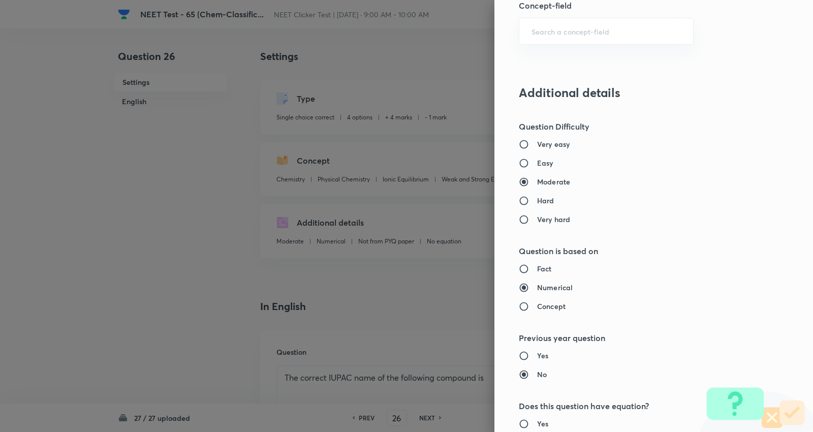
scroll to position [1022, 0]
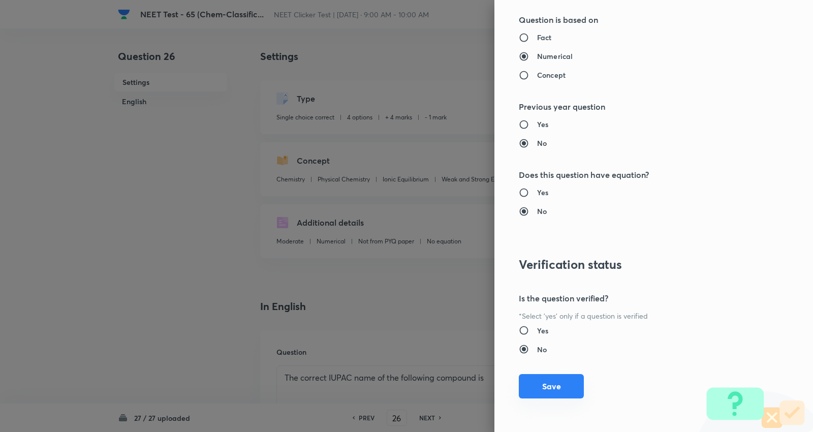
click at [544, 382] on button "Save" at bounding box center [551, 386] width 65 height 24
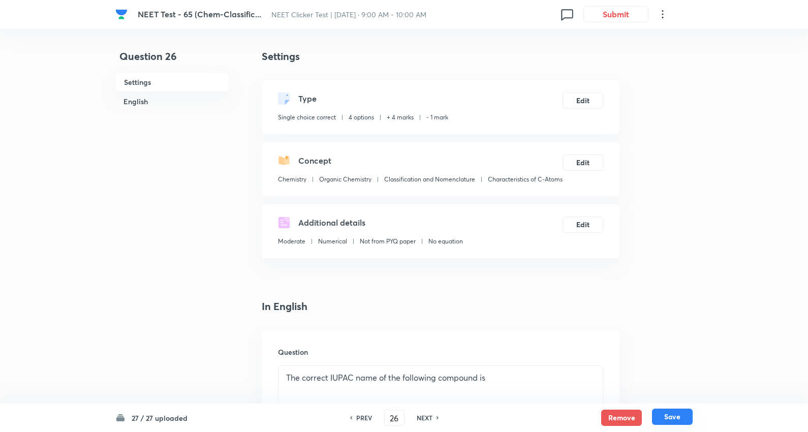
click at [673, 417] on button "Save" at bounding box center [672, 416] width 41 height 16
click at [583, 159] on button "Edit" at bounding box center [582, 161] width 41 height 16
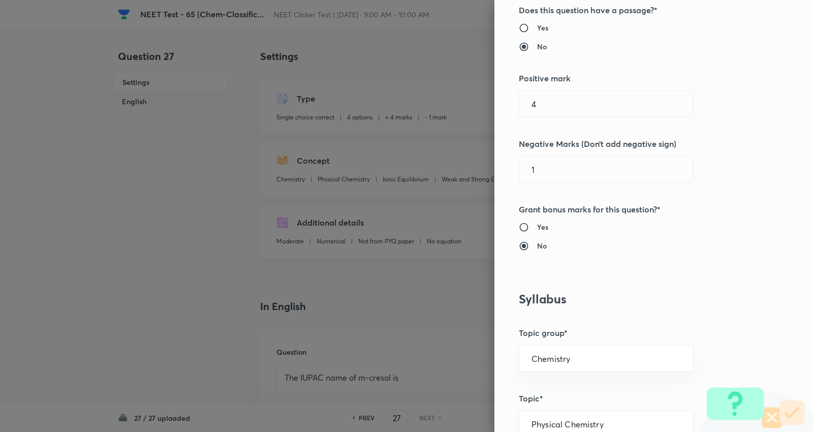
scroll to position [282, 0]
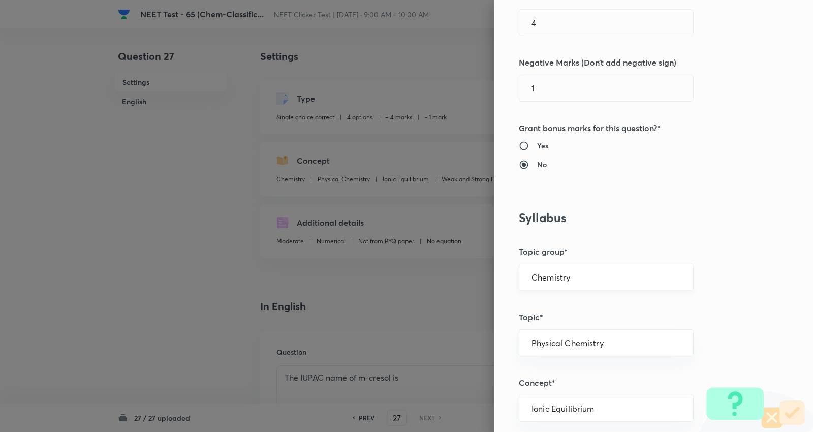
click at [566, 272] on input "Chemistry" at bounding box center [605, 277] width 149 height 10
click at [554, 302] on li "Chemistry" at bounding box center [598, 306] width 174 height 18
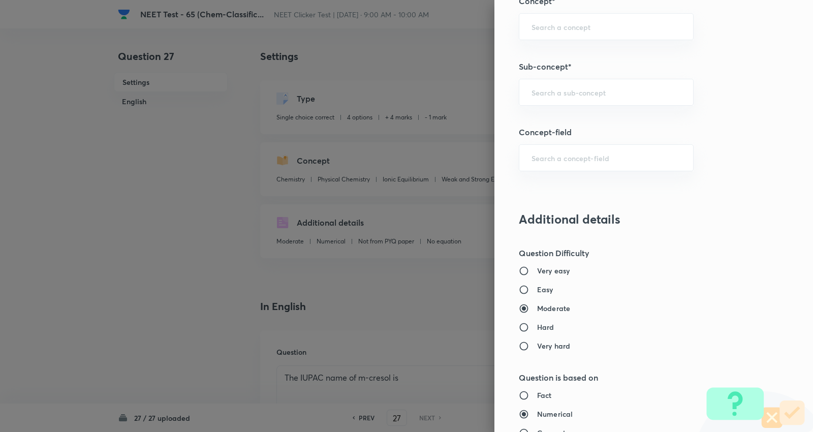
scroll to position [677, 0]
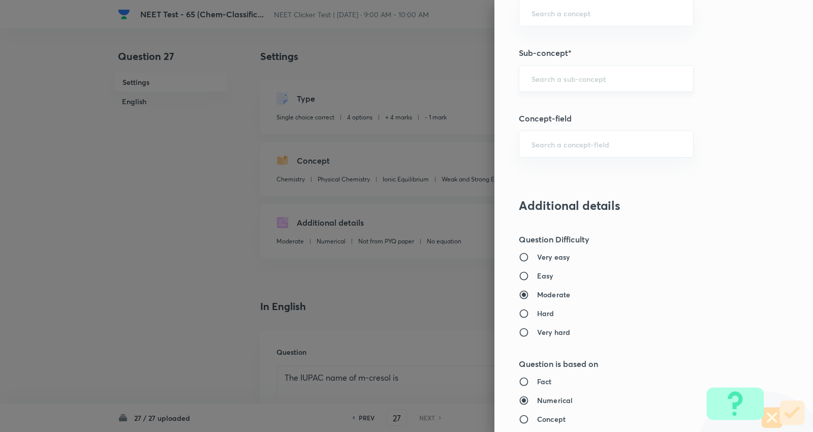
click at [577, 86] on div "​" at bounding box center [606, 78] width 175 height 27
paste input "Characteristics of C-Atoms"
click at [552, 107] on li "Characteristics of C-Atoms" at bounding box center [598, 108] width 174 height 18
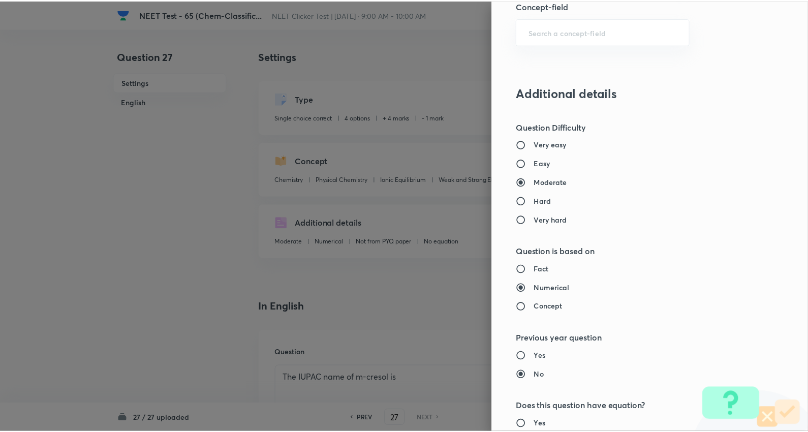
scroll to position [1022, 0]
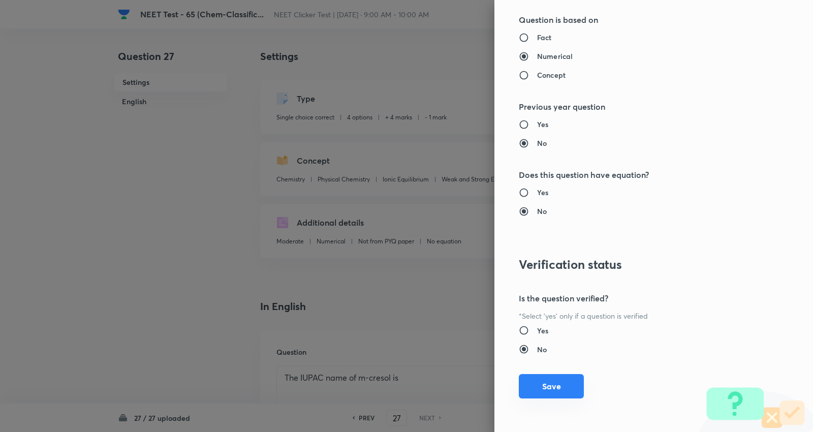
click at [545, 382] on button "Save" at bounding box center [551, 386] width 65 height 24
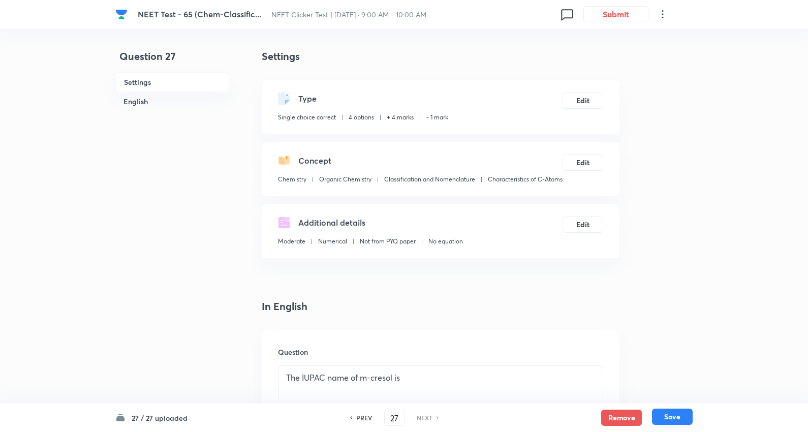
click at [678, 420] on button "Save" at bounding box center [672, 416] width 41 height 16
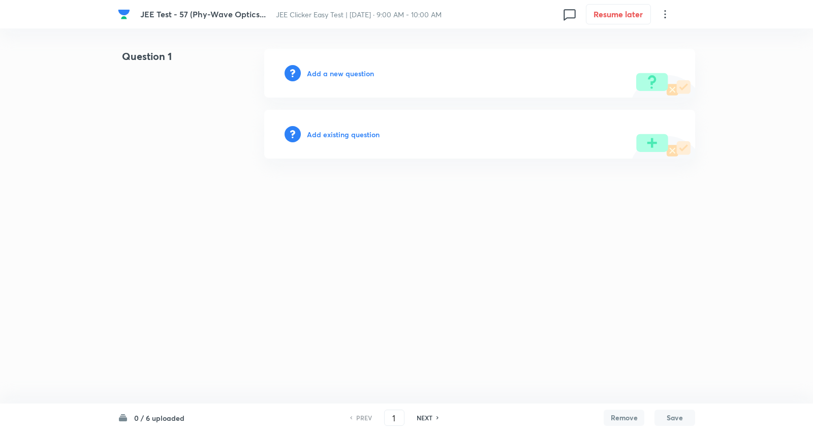
click at [163, 418] on h6 "0 / 6 uploaded" at bounding box center [159, 417] width 50 height 11
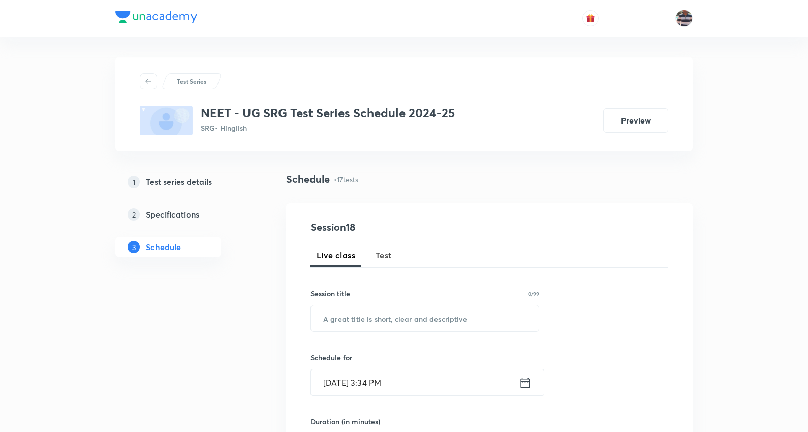
click at [212, 214] on div "2 Specifications" at bounding box center [187, 214] width 118 height 12
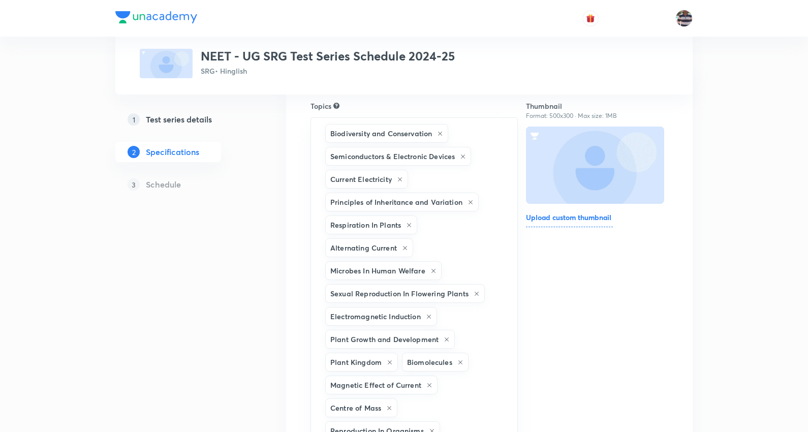
scroll to position [169, 0]
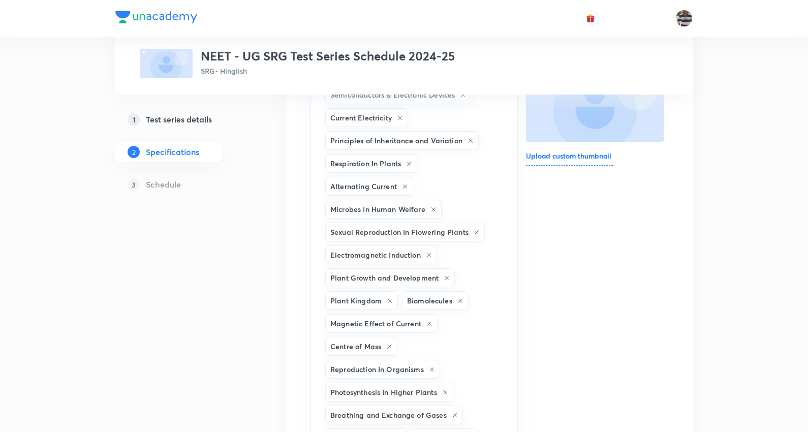
click at [165, 122] on h5 "Test series details" at bounding box center [179, 119] width 66 height 12
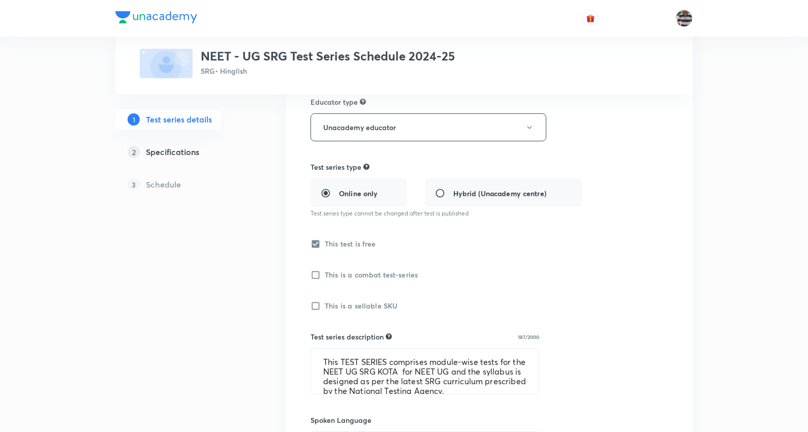
scroll to position [169, 0]
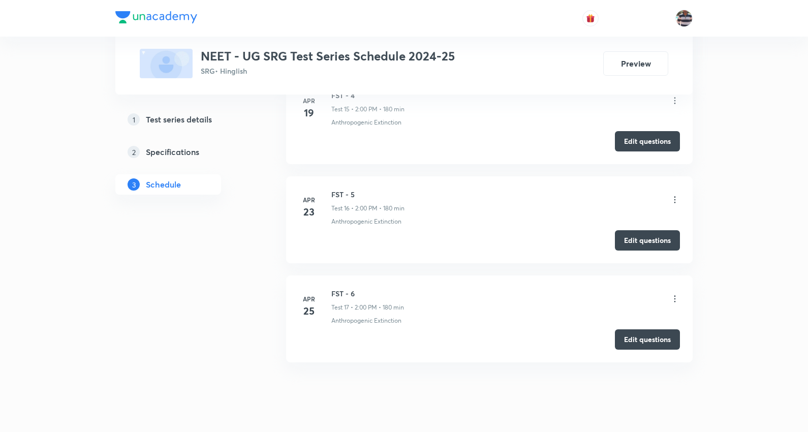
scroll to position [2107, 0]
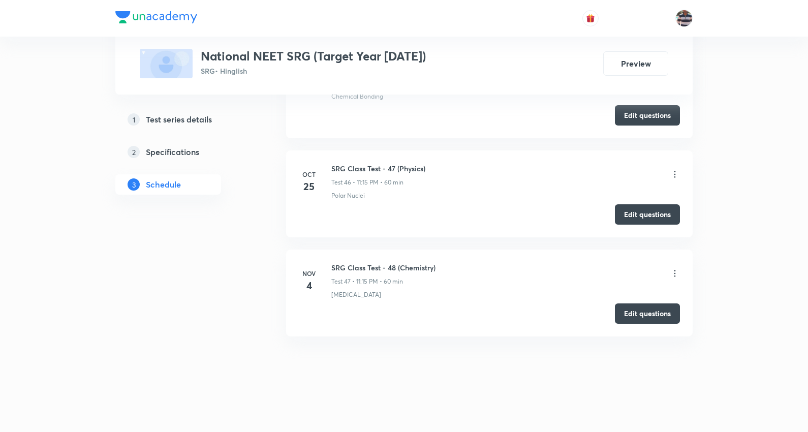
scroll to position [4937, 0]
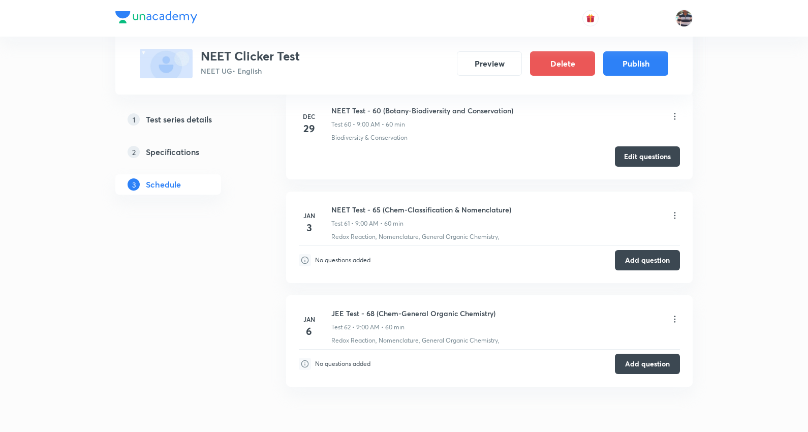
scroll to position [6691, 0]
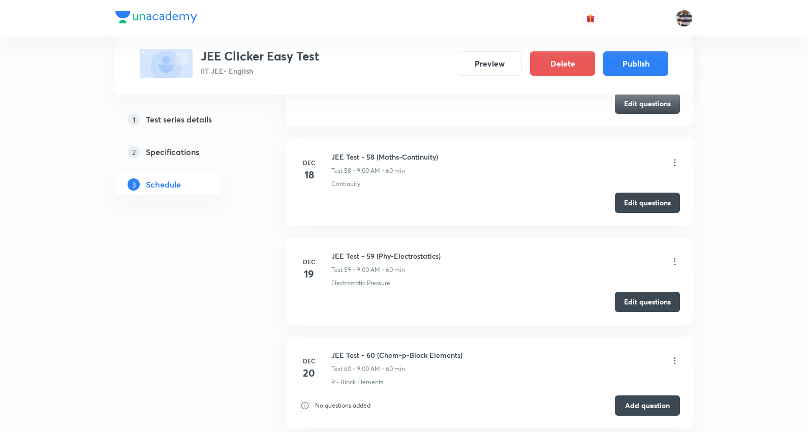
scroll to position [6394, 0]
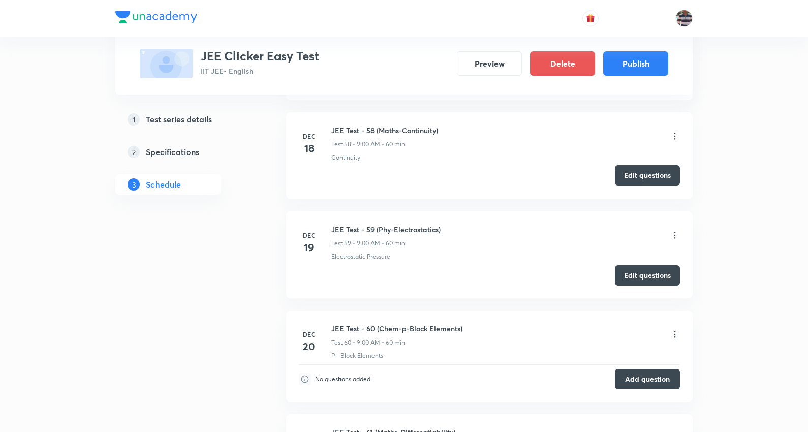
click at [660, 180] on button "Edit questions" at bounding box center [647, 175] width 65 height 20
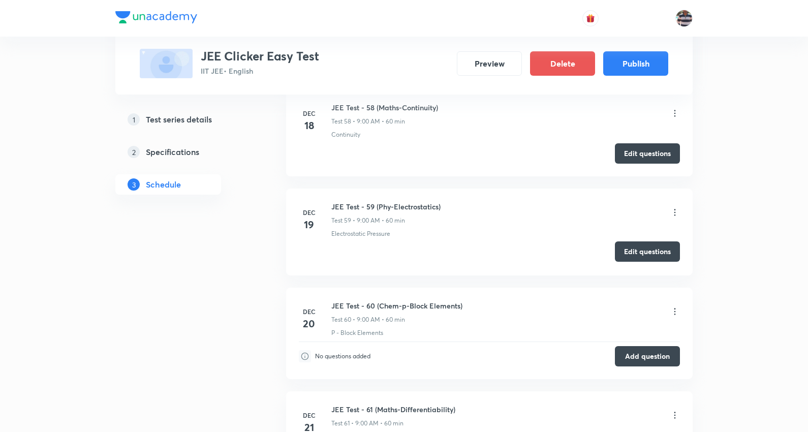
scroll to position [6451, 0]
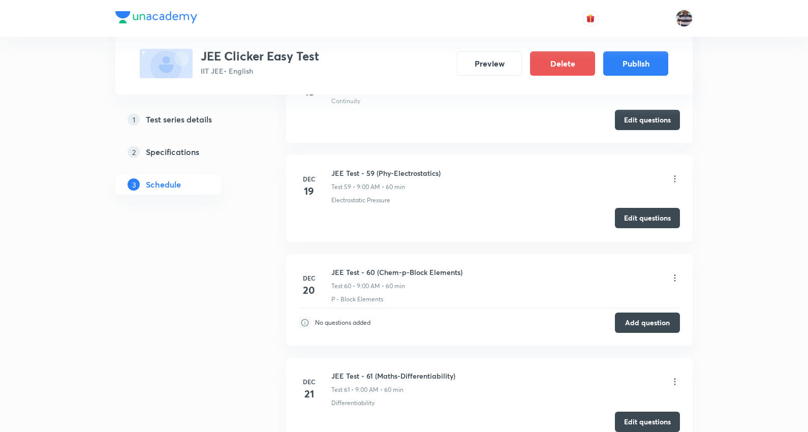
click at [639, 220] on button "Edit questions" at bounding box center [647, 218] width 65 height 20
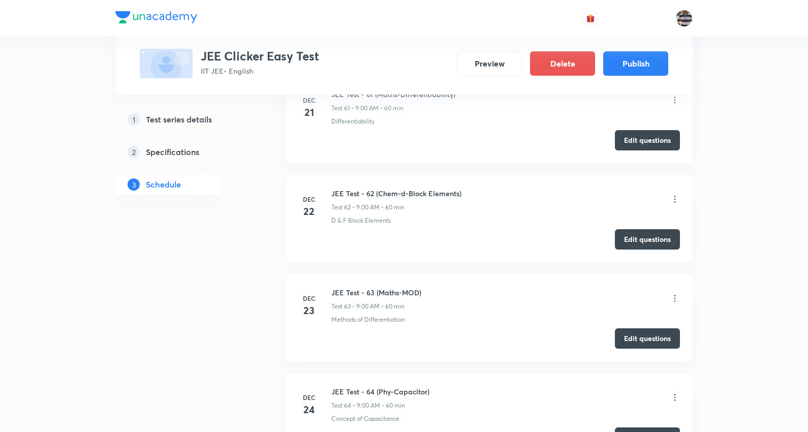
scroll to position [6733, 0]
click at [630, 141] on button "Edit questions" at bounding box center [647, 138] width 65 height 20
click at [650, 241] on button "Edit questions" at bounding box center [647, 237] width 65 height 20
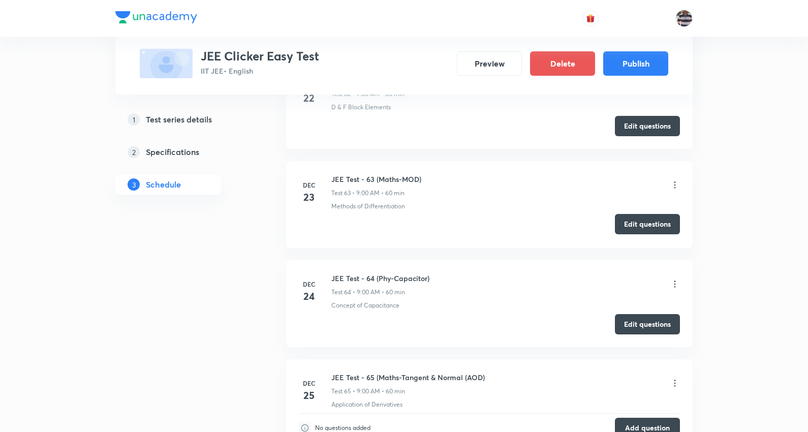
scroll to position [6846, 0]
click at [646, 226] on button "Edit questions" at bounding box center [647, 223] width 65 height 20
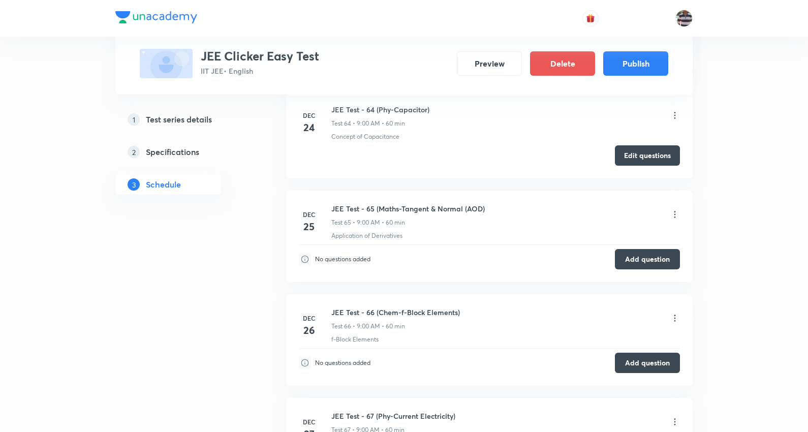
scroll to position [7016, 0]
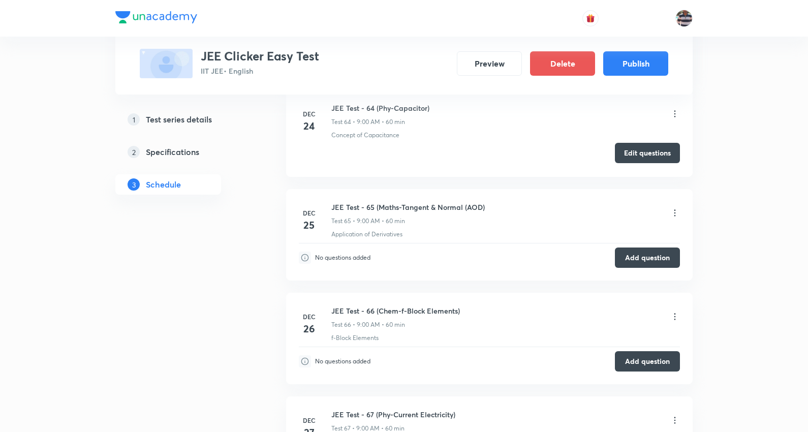
click at [644, 158] on button "Edit questions" at bounding box center [647, 153] width 65 height 20
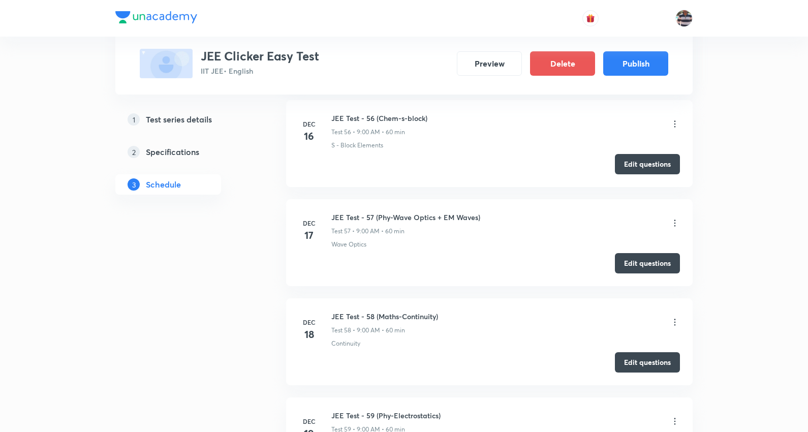
scroll to position [6225, 0]
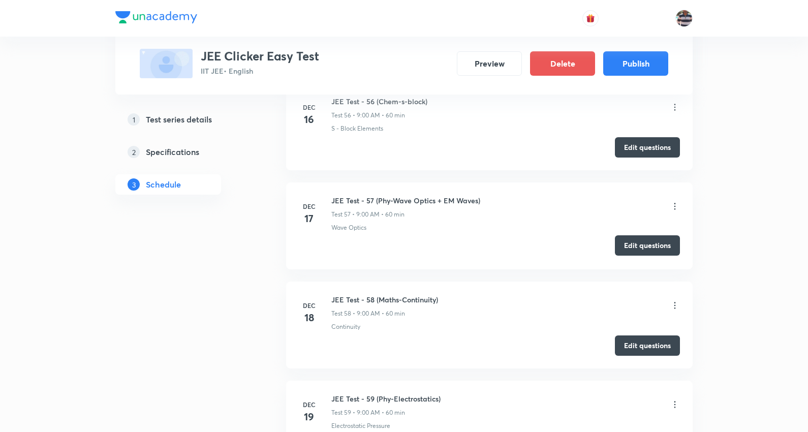
click at [648, 246] on button "Edit questions" at bounding box center [647, 245] width 65 height 20
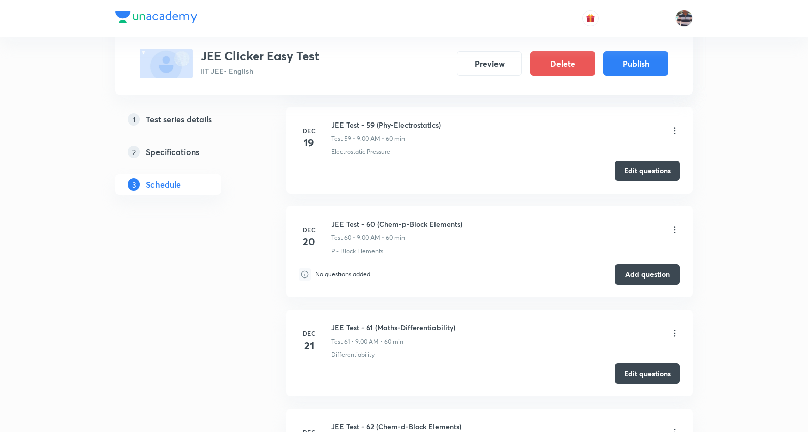
scroll to position [6564, 0]
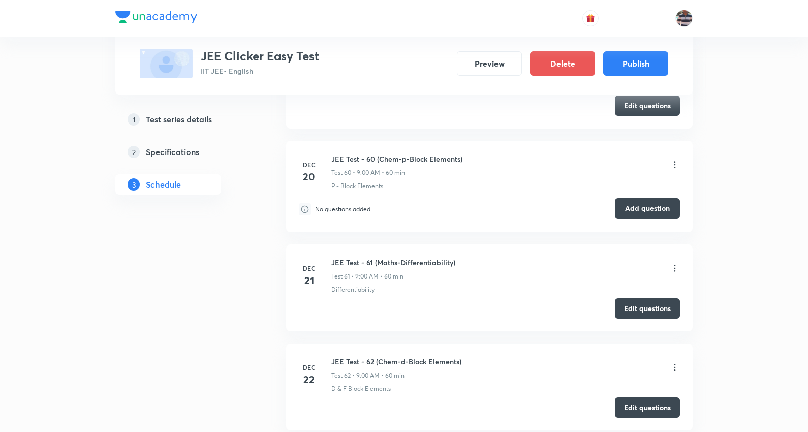
click at [661, 214] on button "Add question" at bounding box center [647, 208] width 65 height 20
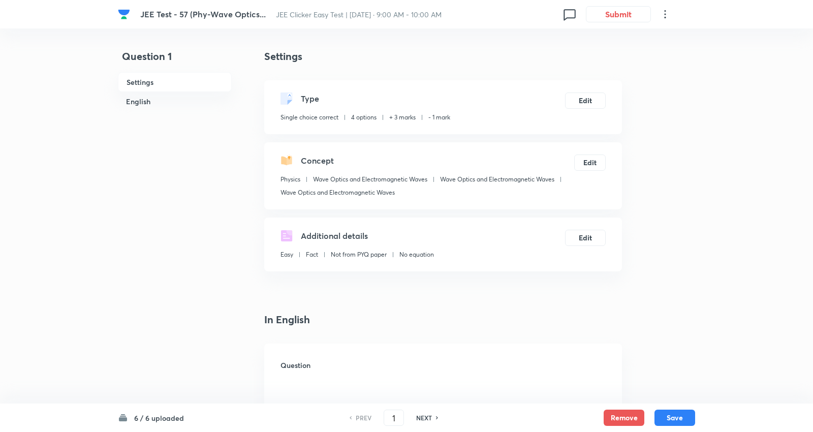
checkbox input "true"
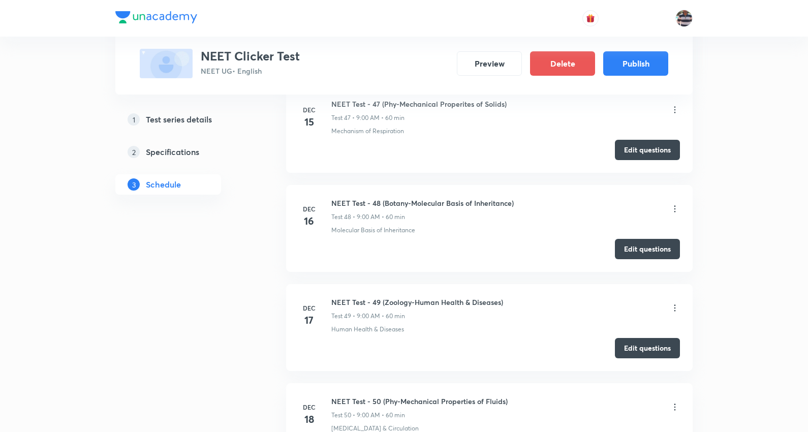
scroll to position [5327, 0]
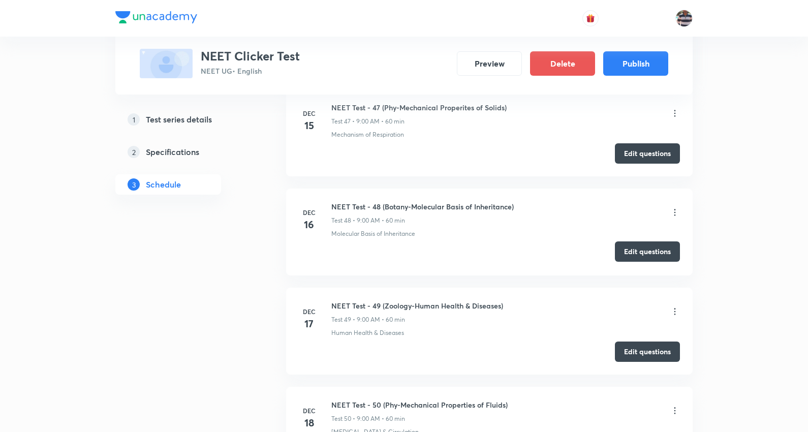
click at [647, 252] on button "Edit questions" at bounding box center [647, 251] width 65 height 20
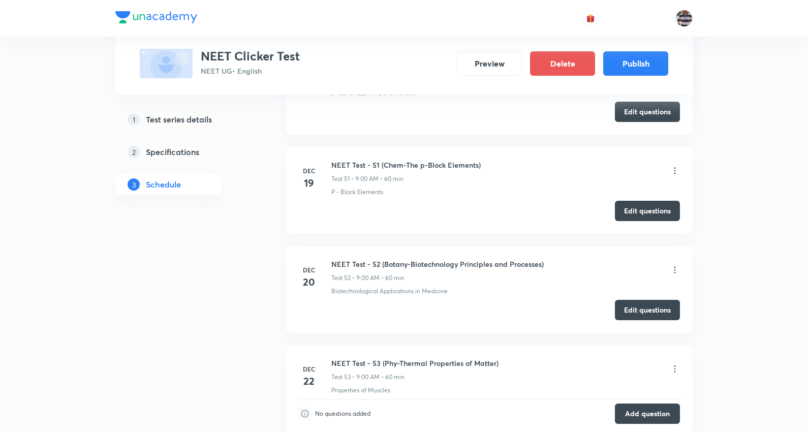
scroll to position [5723, 0]
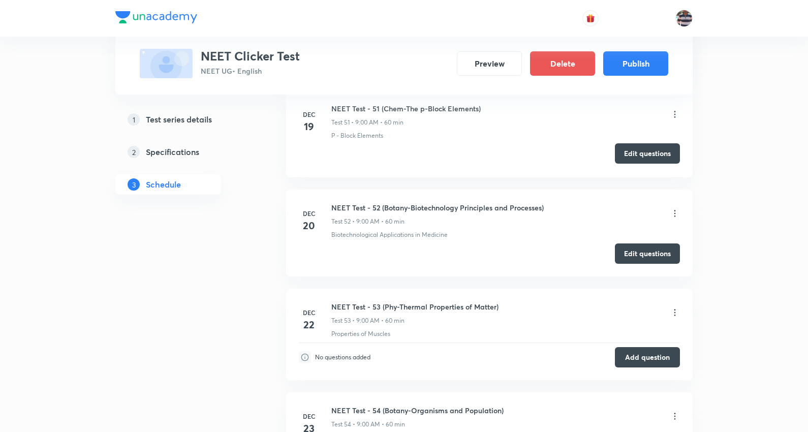
click at [648, 153] on button "Edit questions" at bounding box center [647, 153] width 65 height 20
click at [640, 256] on button "Edit questions" at bounding box center [647, 252] width 65 height 20
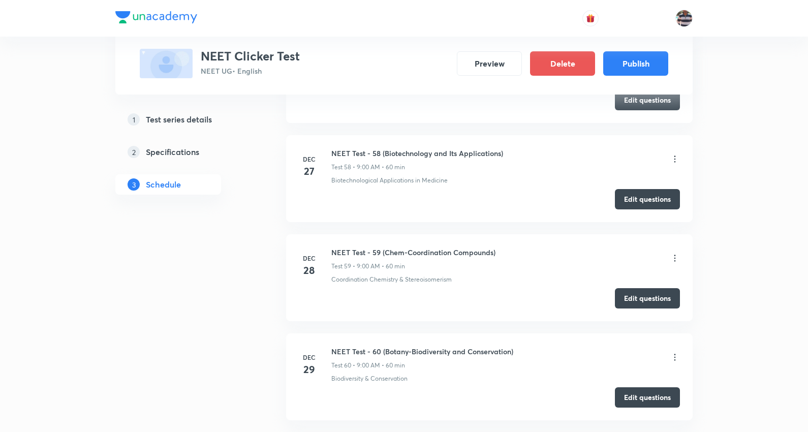
scroll to position [6682, 0]
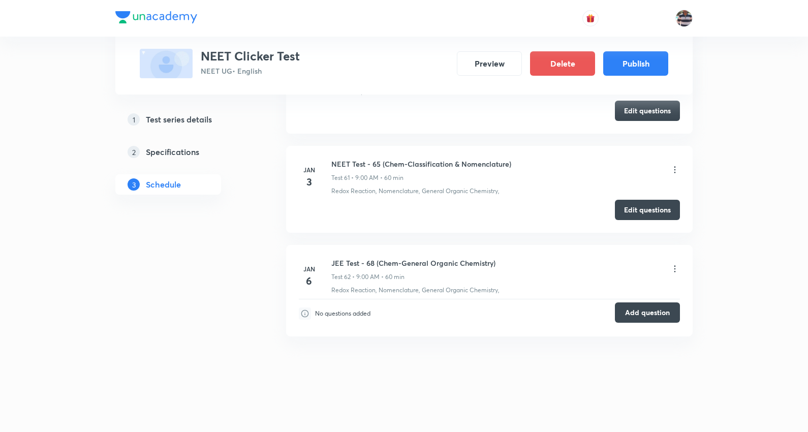
click at [642, 316] on button "Add question" at bounding box center [647, 312] width 65 height 20
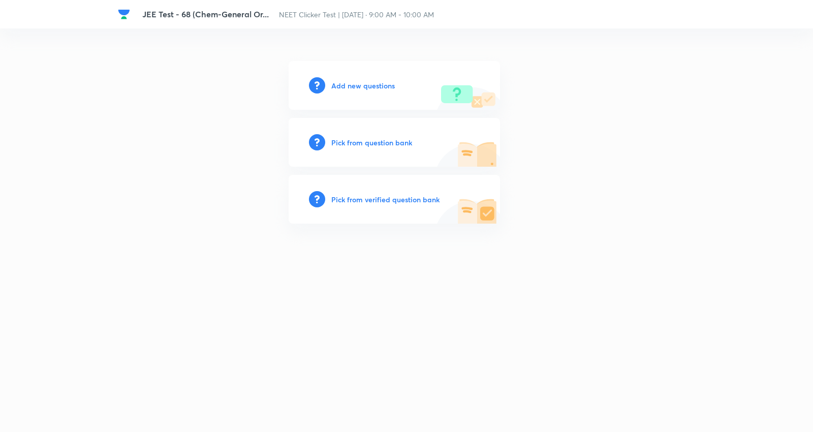
click at [359, 81] on h6 "Add new questions" at bounding box center [363, 85] width 64 height 11
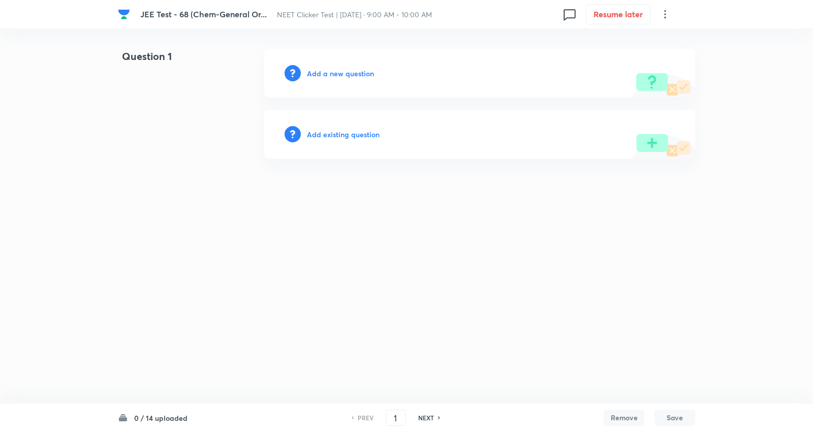
click at [348, 69] on h6 "Add a new question" at bounding box center [340, 73] width 67 height 11
click at [348, 69] on h6 "Choose a question type" at bounding box center [346, 73] width 78 height 11
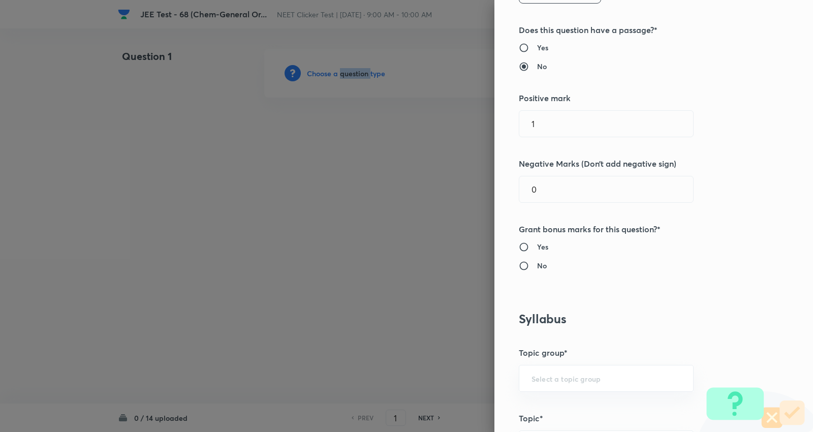
scroll to position [169, 0]
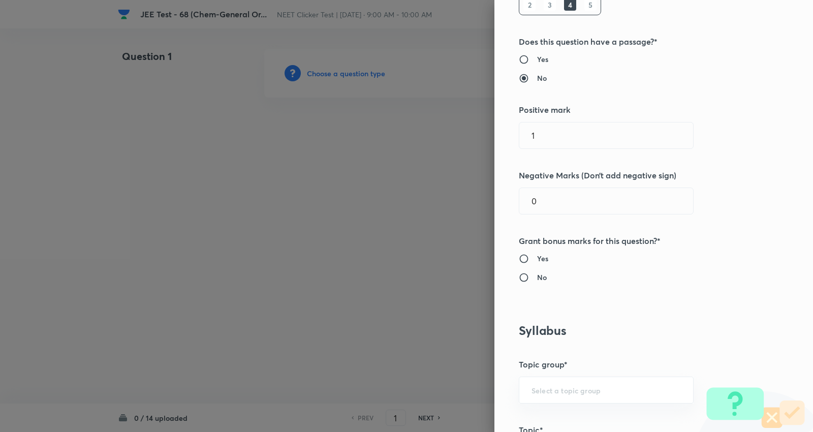
click at [348, 135] on div "Question settings Question type* Single choice correct Number of options* 2 3 4…" at bounding box center [406, 216] width 813 height 432
type input "4"
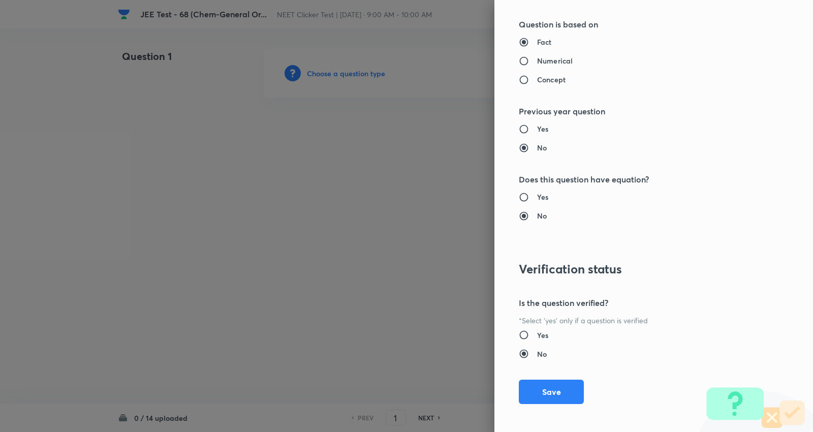
scroll to position [1022, 0]
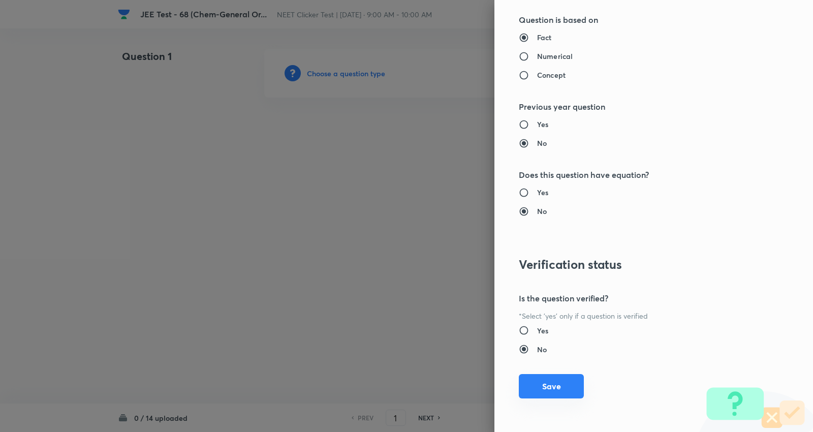
type input "1"
click at [557, 388] on button "Save" at bounding box center [551, 386] width 65 height 24
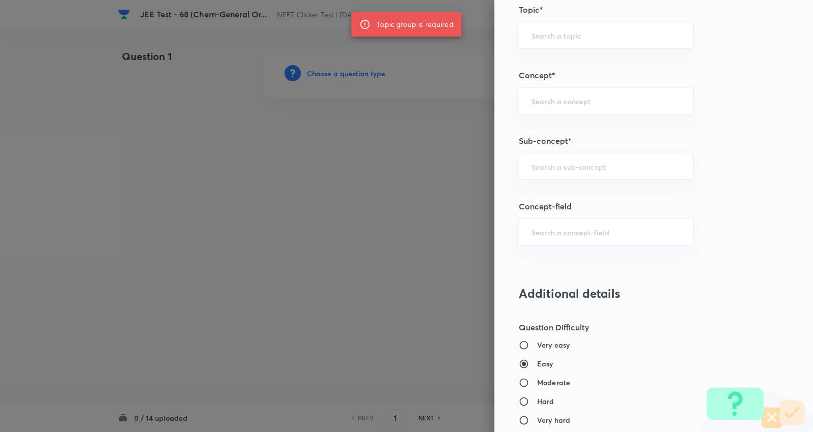
scroll to position [570, 0]
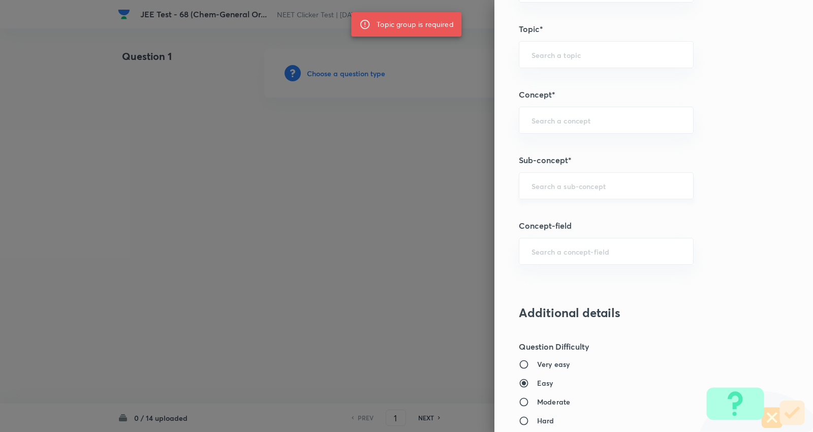
click at [573, 187] on input "text" at bounding box center [605, 186] width 149 height 10
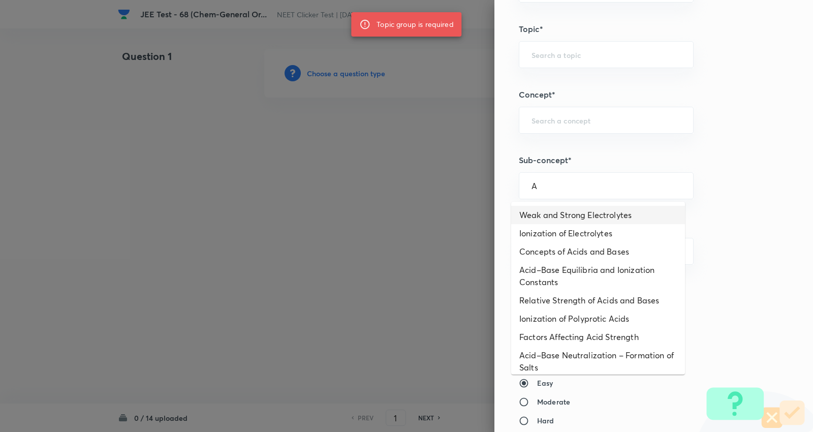
click at [565, 216] on li "Weak and Strong Electrolytes" at bounding box center [598, 215] width 174 height 18
type input "Weak and Strong Electrolytes"
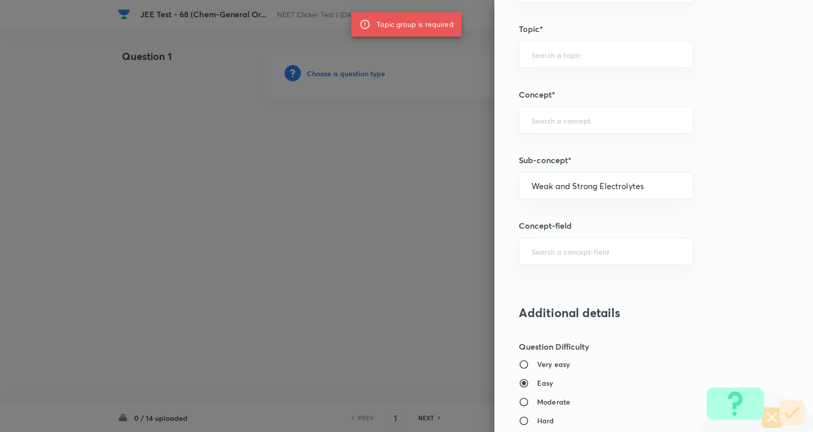
type input "Chemistry"
type input "Physical Chemistry"
type input "Ionic Equilibrium"
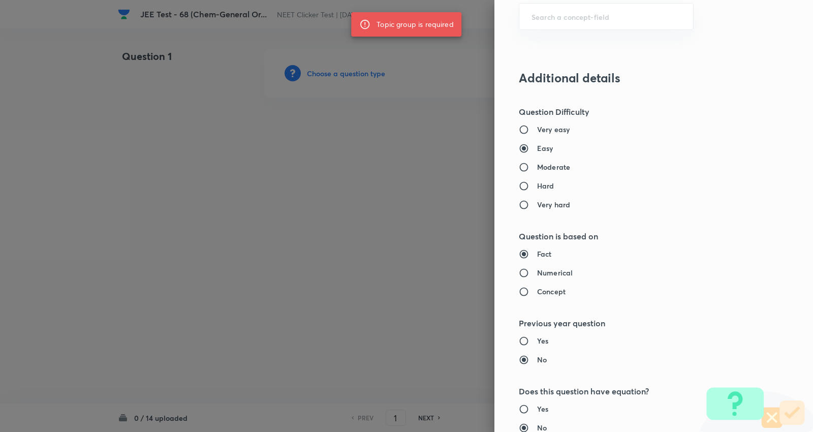
scroll to position [852, 0]
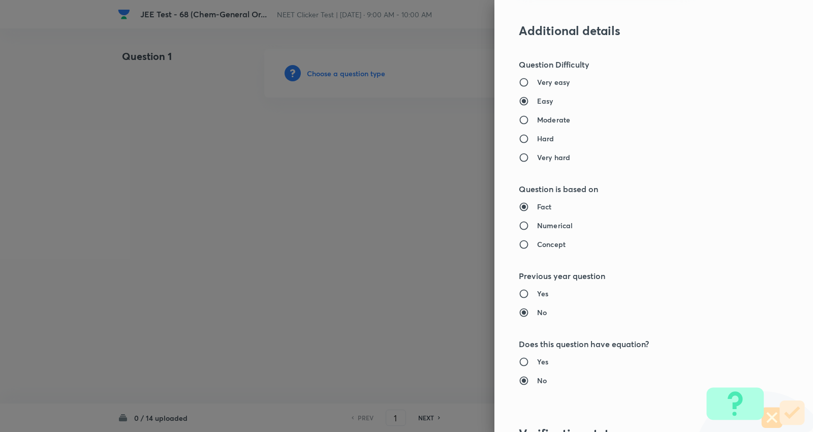
click at [550, 118] on h6 "Moderate" at bounding box center [553, 119] width 33 height 11
click at [537, 118] on input "Moderate" at bounding box center [528, 120] width 18 height 10
radio input "true"
radio input "false"
click at [544, 222] on h6 "Numerical" at bounding box center [555, 225] width 36 height 11
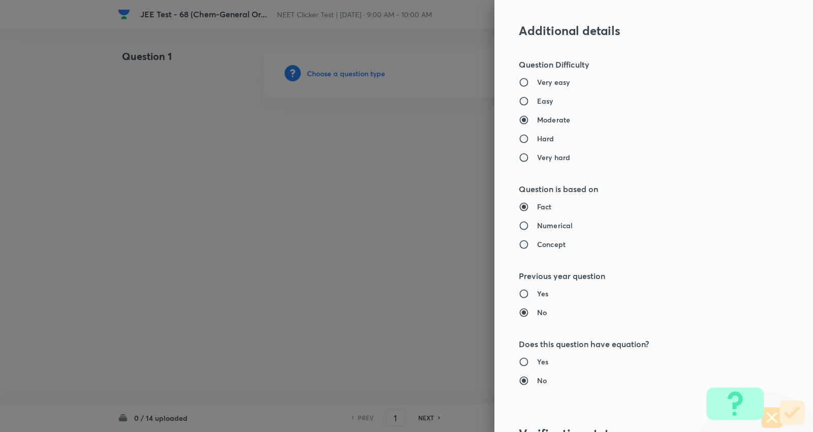
click at [537, 222] on input "Numerical" at bounding box center [528, 225] width 18 height 10
radio input "true"
radio input "false"
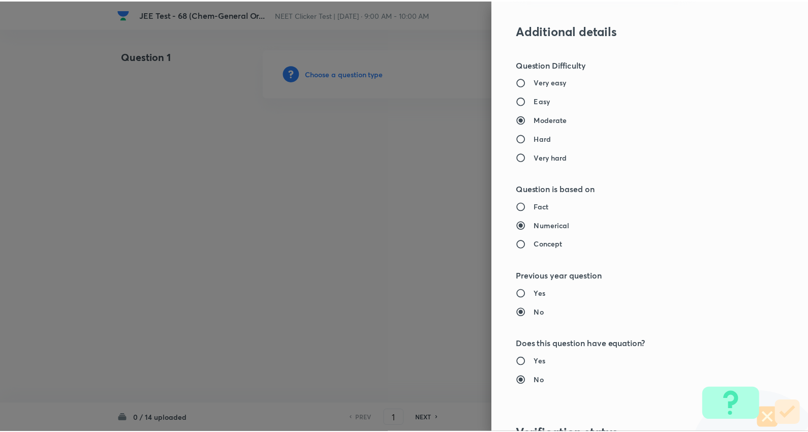
scroll to position [1022, 0]
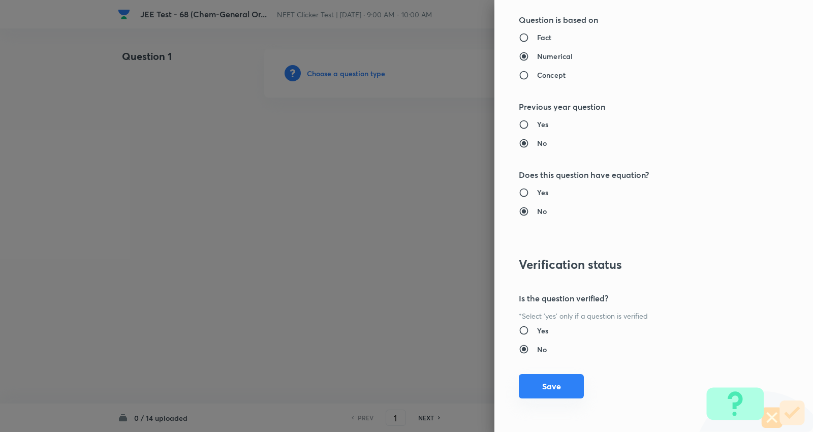
click at [541, 366] on div "Question settings Question type* Single choice correct Number of options* 2 3 4…" at bounding box center [653, 216] width 319 height 432
click at [546, 386] on button "Save" at bounding box center [551, 386] width 65 height 24
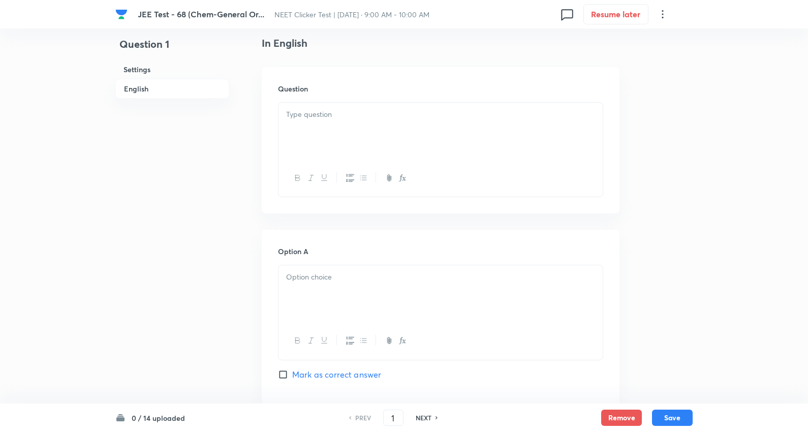
scroll to position [282, 0]
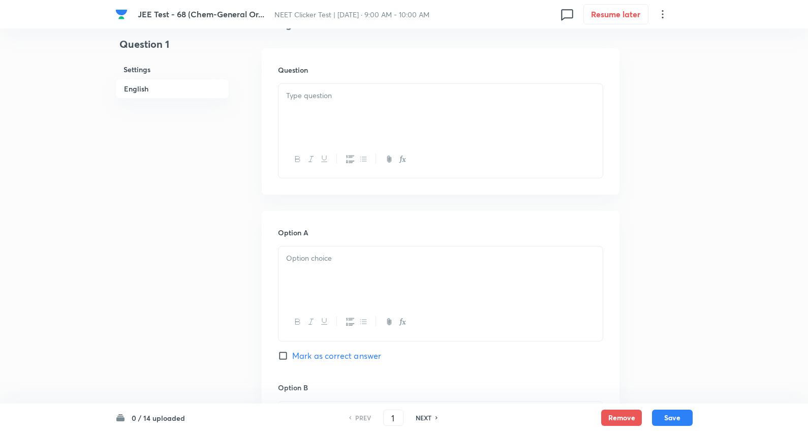
click at [336, 111] on div at bounding box center [440, 112] width 324 height 57
click at [348, 111] on div at bounding box center [440, 112] width 324 height 57
click at [340, 98] on p at bounding box center [440, 96] width 309 height 12
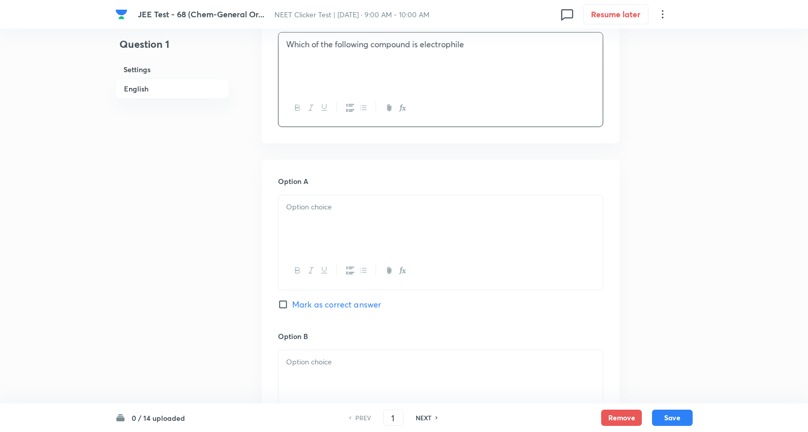
scroll to position [451, 0]
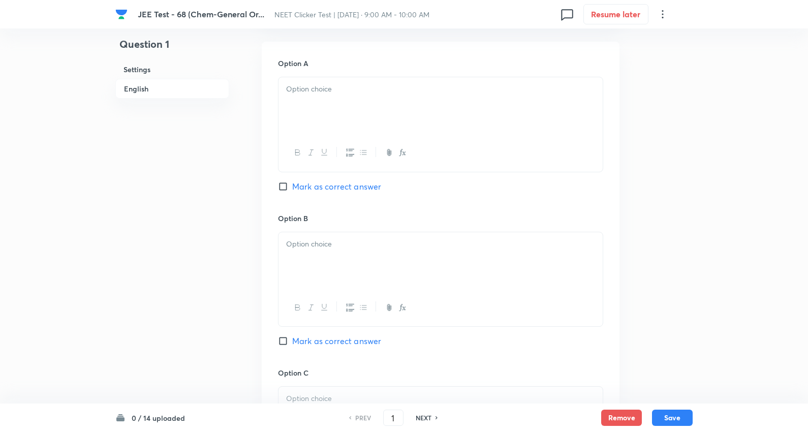
click at [336, 87] on p at bounding box center [440, 89] width 309 height 12
drag, startPoint x: 313, startPoint y: 118, endPoint x: 515, endPoint y: 188, distance: 213.0
click at [516, 188] on div "Option A SO 3 Na + F Q NH 3 Mark as correct answer" at bounding box center [440, 136] width 325 height 156
click at [347, 185] on span "Mark as correct answer" at bounding box center [336, 186] width 89 height 12
click at [292, 185] on input "Mark as correct answer" at bounding box center [285, 186] width 14 height 10
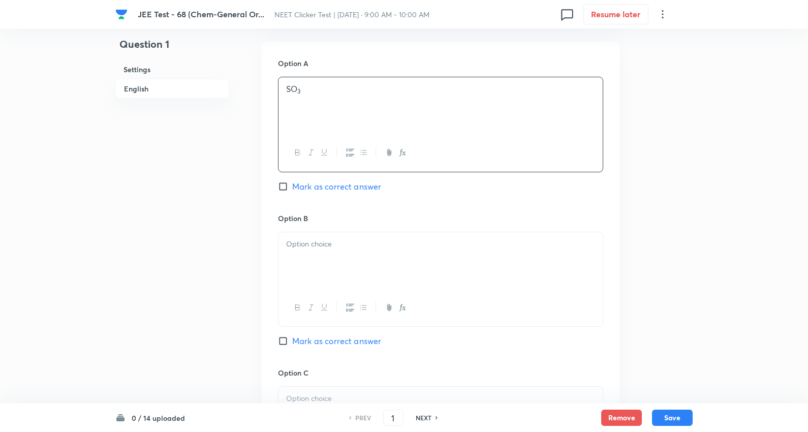
checkbox input "true"
click at [329, 283] on div at bounding box center [440, 260] width 324 height 57
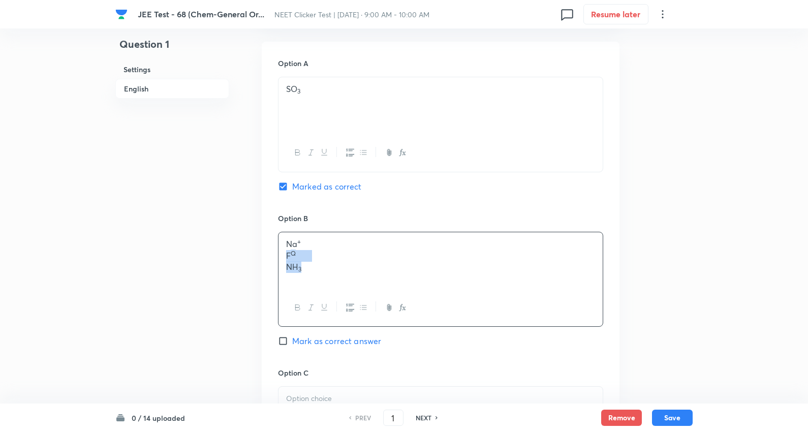
drag, startPoint x: 315, startPoint y: 269, endPoint x: 461, endPoint y: 311, distance: 151.3
click at [461, 311] on div "Na + F Q NH 3" at bounding box center [440, 279] width 325 height 95
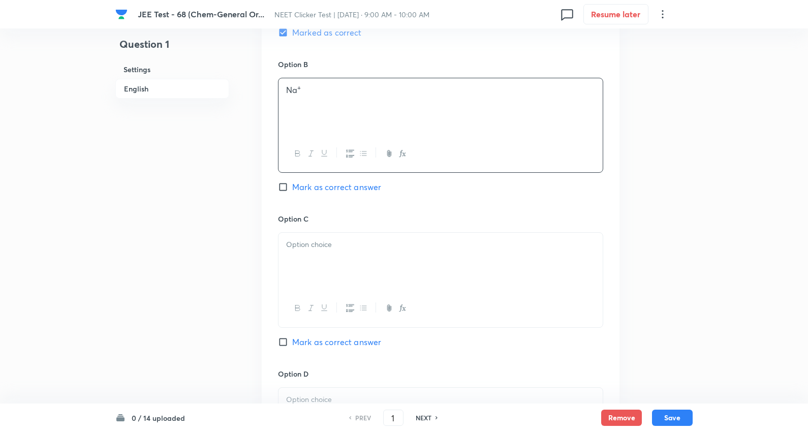
scroll to position [621, 0]
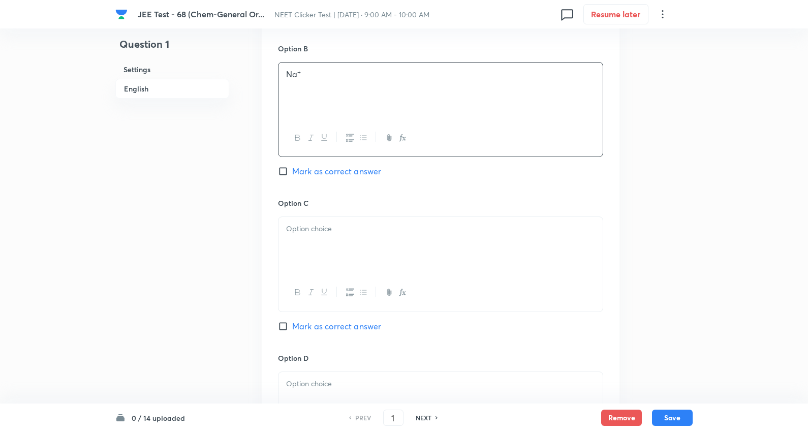
click at [312, 232] on p at bounding box center [440, 229] width 309 height 12
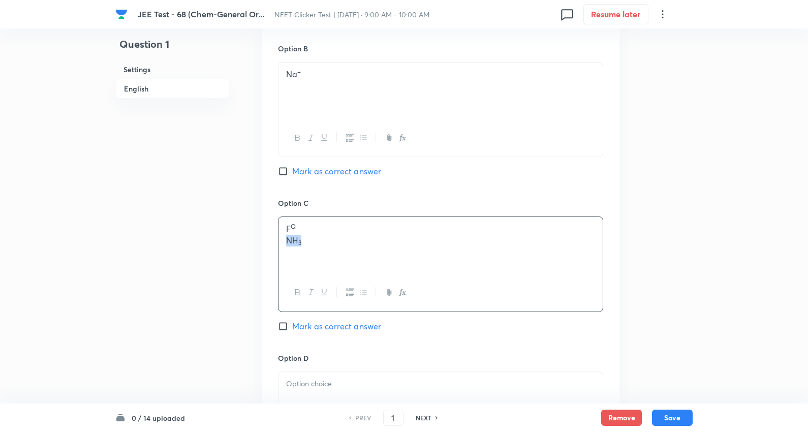
drag, startPoint x: 350, startPoint y: 251, endPoint x: 473, endPoint y: 267, distance: 124.9
click at [473, 267] on div "F Q NH 3" at bounding box center [440, 245] width 324 height 57
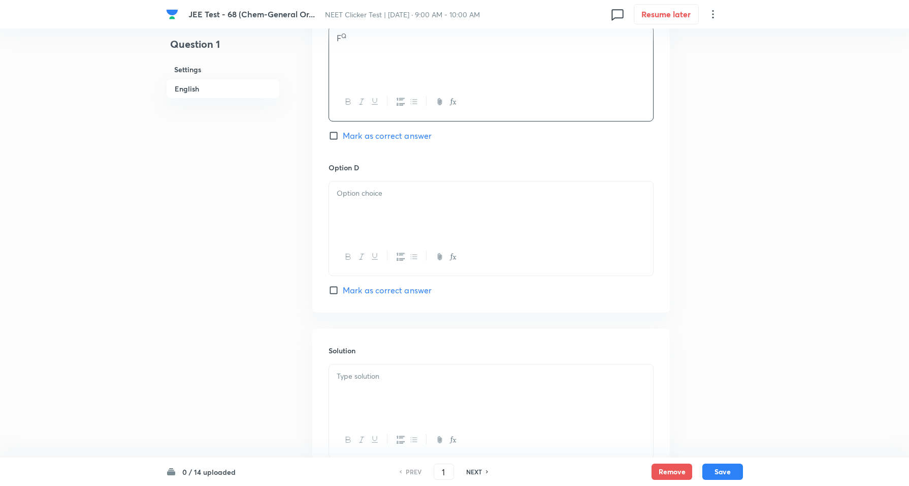
click at [384, 219] on div at bounding box center [491, 209] width 324 height 57
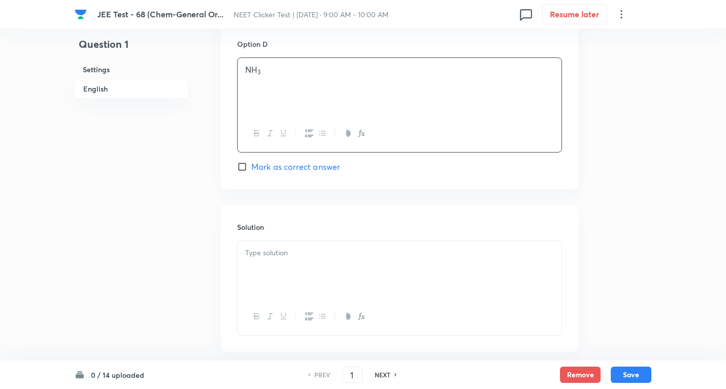
scroll to position [964, 0]
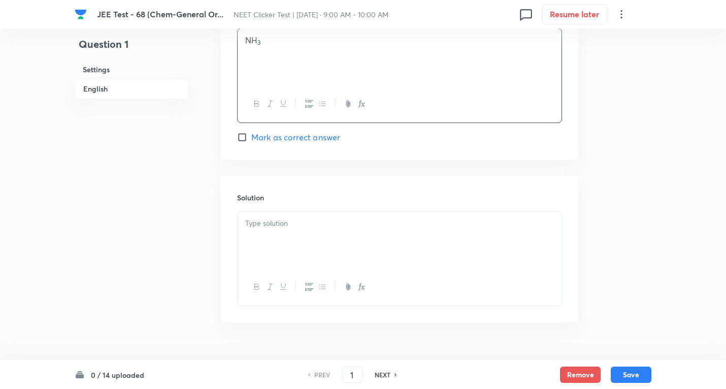
click at [298, 235] on div at bounding box center [400, 239] width 324 height 57
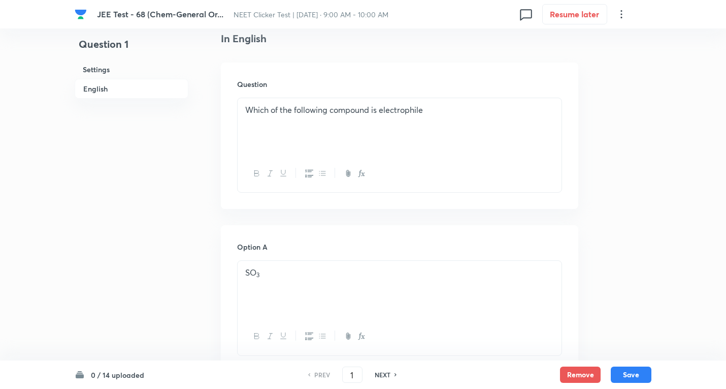
scroll to position [253, 0]
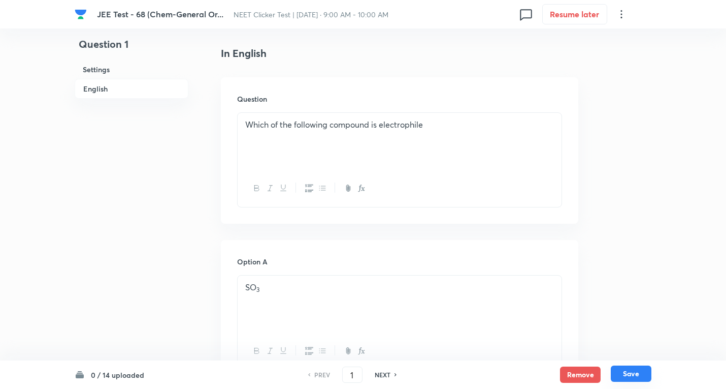
click at [639, 372] on button "Save" at bounding box center [631, 373] width 41 height 16
type input "2"
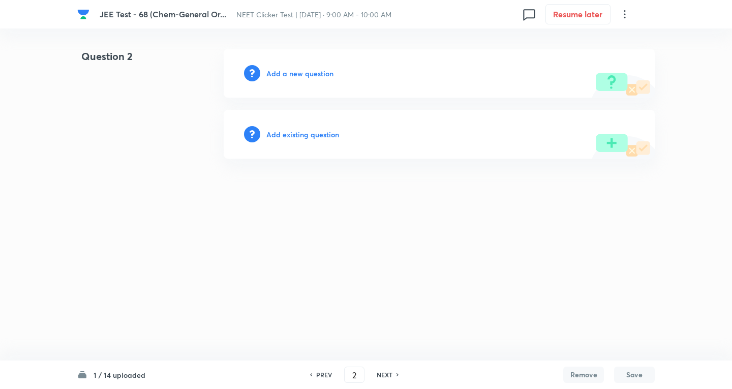
click at [306, 73] on h6 "Add a new question" at bounding box center [299, 73] width 67 height 11
click at [306, 73] on h6 "Choose a question type" at bounding box center [305, 73] width 78 height 11
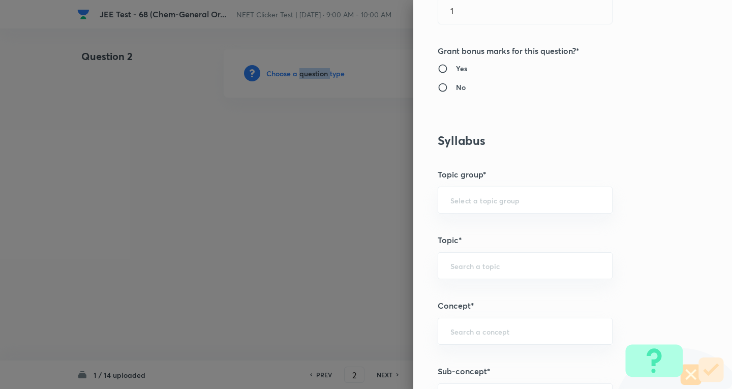
scroll to position [559, 0]
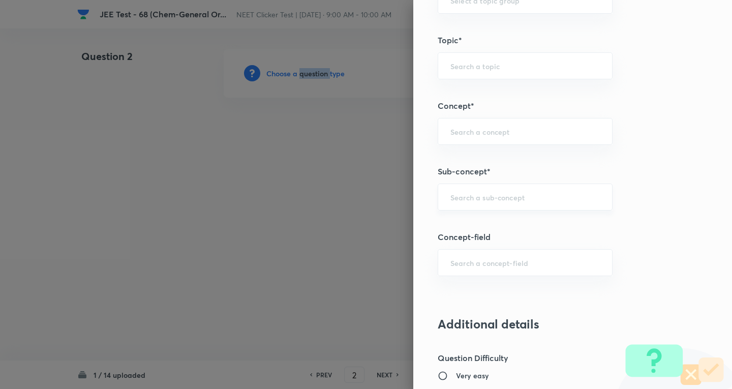
click at [482, 204] on div "​" at bounding box center [524, 196] width 175 height 27
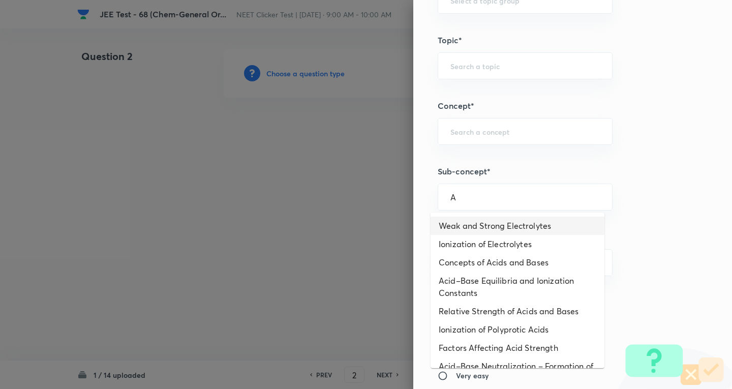
click at [489, 223] on li "Weak and Strong Electrolytes" at bounding box center [517, 225] width 174 height 18
type input "Weak and Strong Electrolytes"
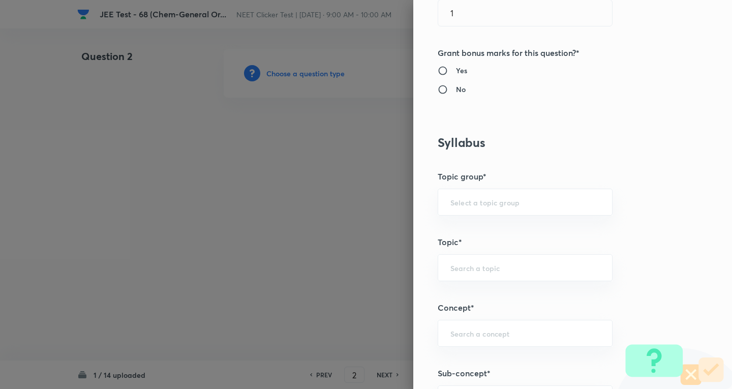
type input "Chemistry"
type input "Physical Chemistry"
type input "Ionic Equilibrium"
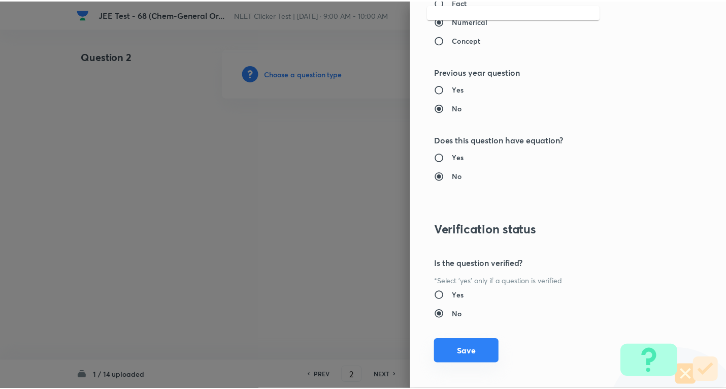
scroll to position [1064, 0]
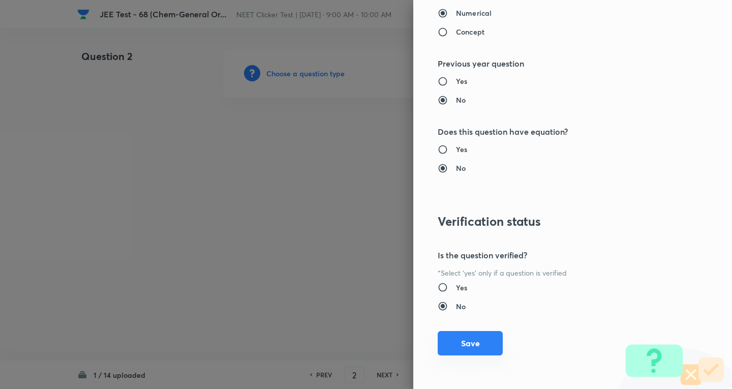
click at [469, 337] on button "Save" at bounding box center [469, 343] width 65 height 24
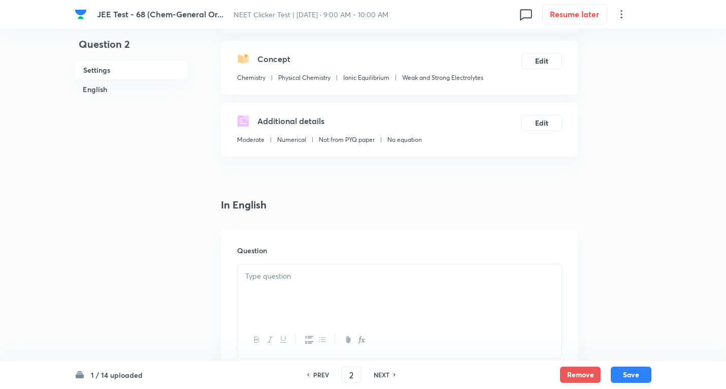
scroll to position [152, 0]
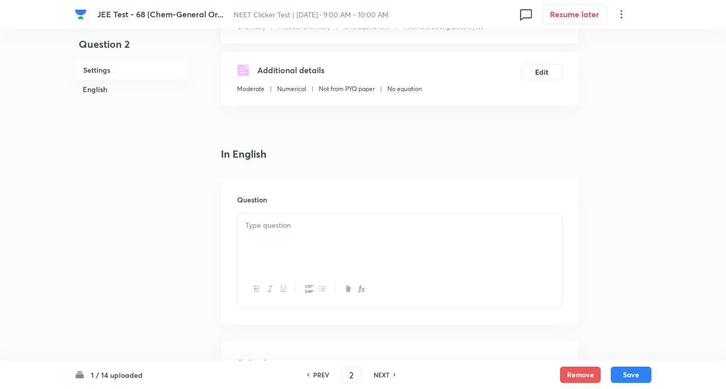
click at [298, 227] on p at bounding box center [399, 225] width 309 height 12
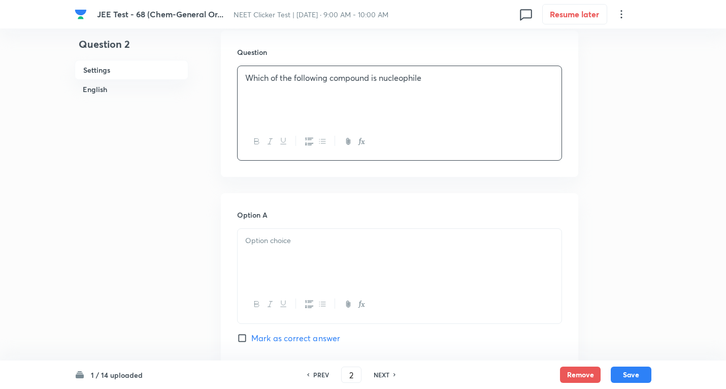
scroll to position [305, 0]
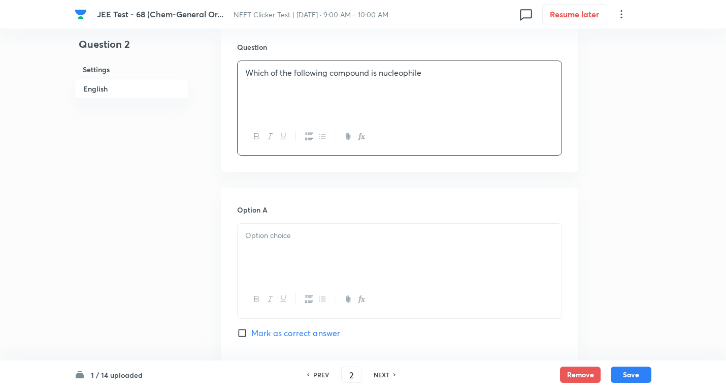
click at [286, 254] on div at bounding box center [400, 252] width 324 height 57
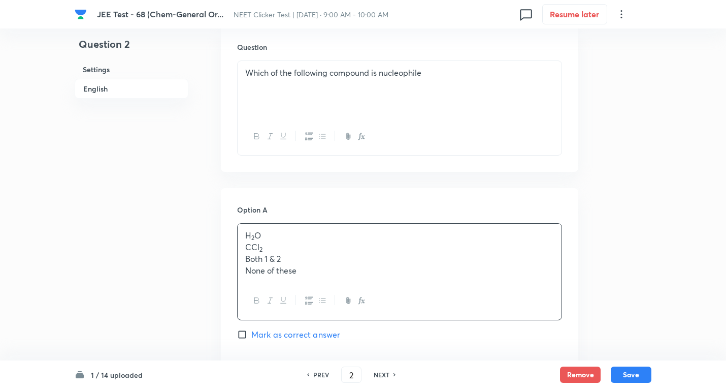
drag, startPoint x: 291, startPoint y: 264, endPoint x: 567, endPoint y: 312, distance: 280.5
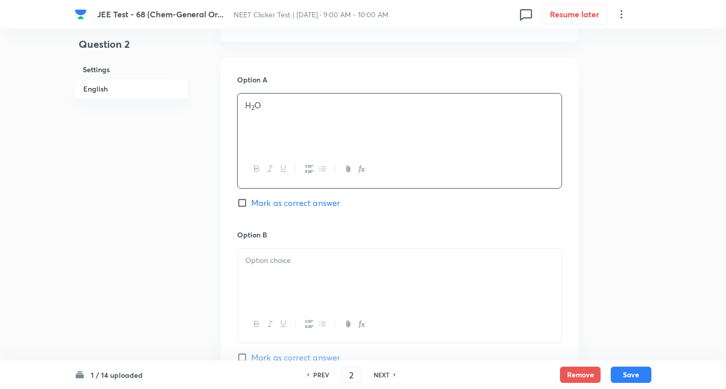
scroll to position [457, 0]
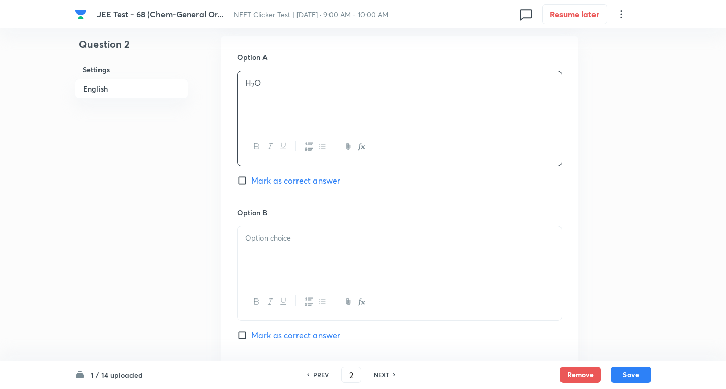
click at [286, 248] on div at bounding box center [400, 254] width 324 height 57
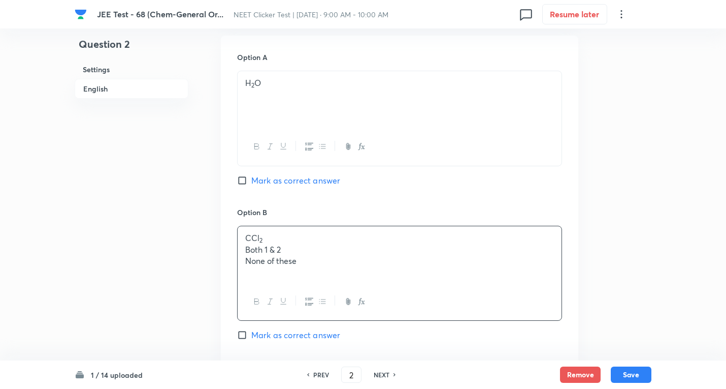
drag, startPoint x: 243, startPoint y: 248, endPoint x: 612, endPoint y: 284, distance: 371.1
click at [612, 284] on div "Question 2 Settings English Settings Type Single choice correct 4 options + 4 m…" at bounding box center [363, 231] width 577 height 1278
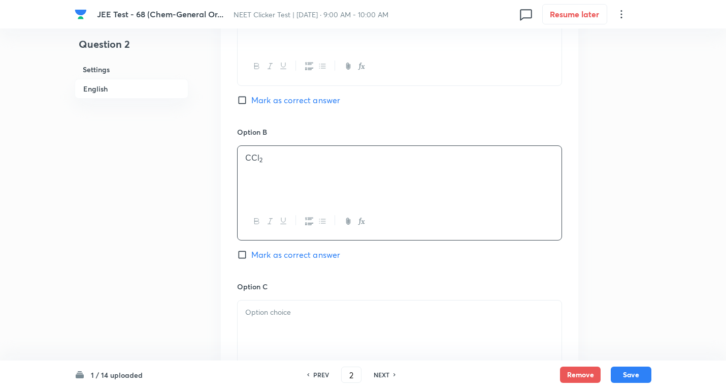
scroll to position [660, 0]
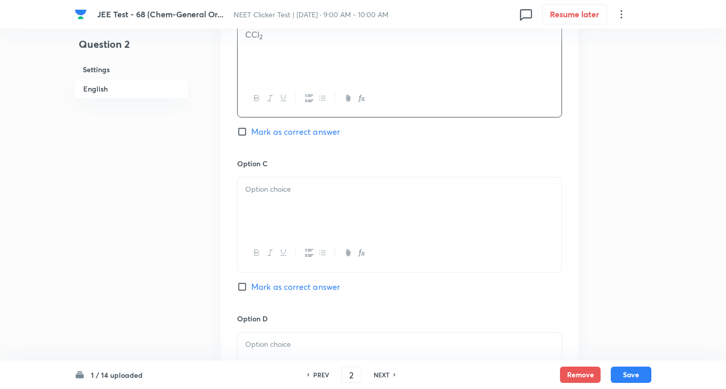
click at [289, 195] on p at bounding box center [399, 189] width 309 height 12
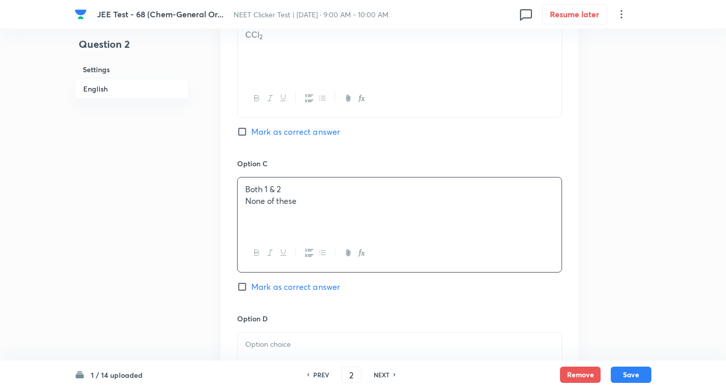
drag, startPoint x: 244, startPoint y: 202, endPoint x: 526, endPoint y: 228, distance: 283.2
click at [545, 235] on div "Both 1 & 2 None of these" at bounding box center [399, 224] width 325 height 95
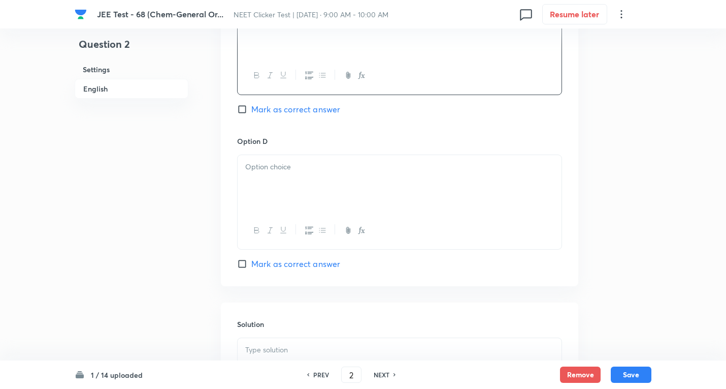
scroll to position [864, 0]
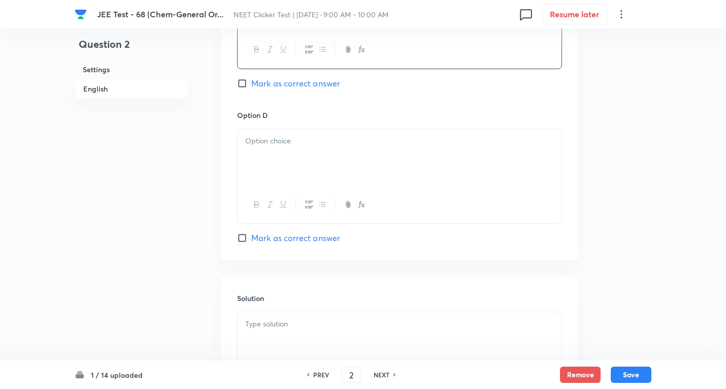
click at [287, 154] on div at bounding box center [400, 157] width 324 height 57
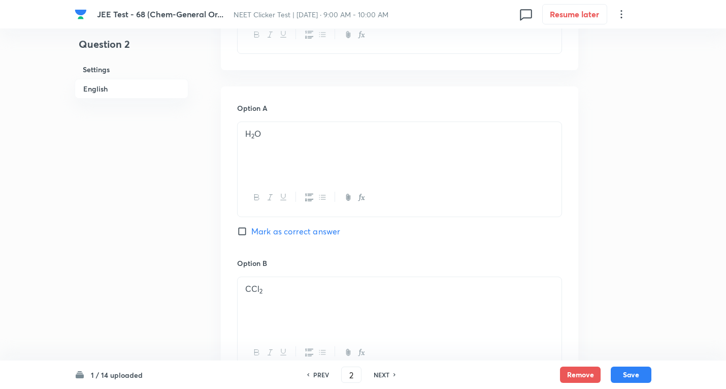
click at [299, 232] on span "Mark as correct answer" at bounding box center [295, 231] width 89 height 12
click at [251, 232] on input "Mark as correct answer" at bounding box center [244, 231] width 14 height 10
checkbox input "true"
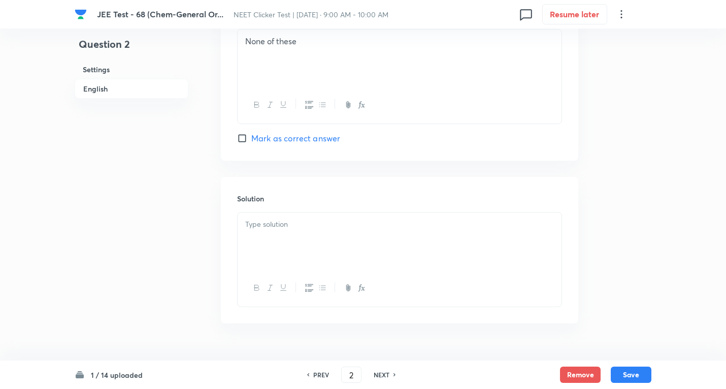
scroll to position [965, 0]
click at [297, 229] on div at bounding box center [400, 238] width 324 height 57
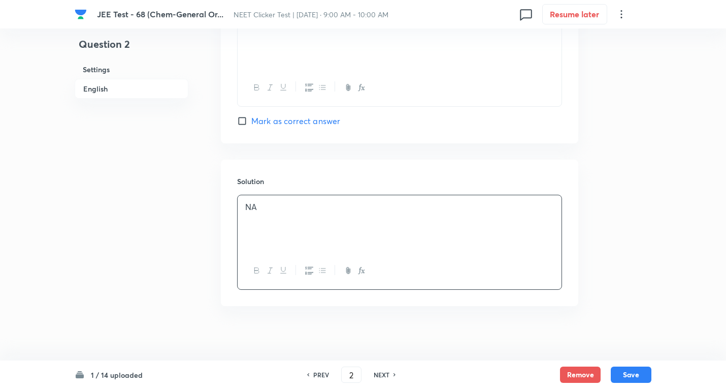
scroll to position [987, 0]
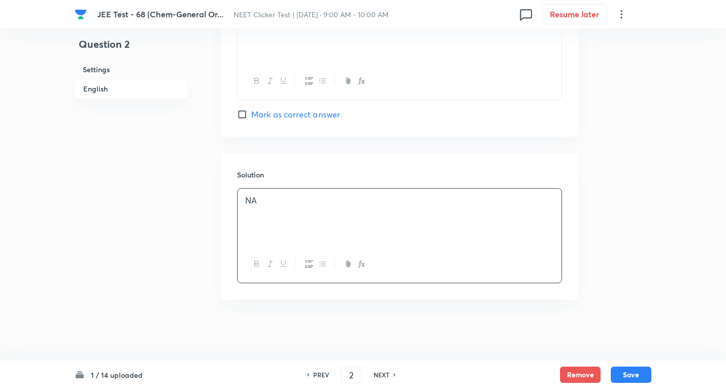
drag, startPoint x: 641, startPoint y: 371, endPoint x: 621, endPoint y: 274, distance: 99.0
click at [642, 372] on button "Save" at bounding box center [631, 374] width 41 height 16
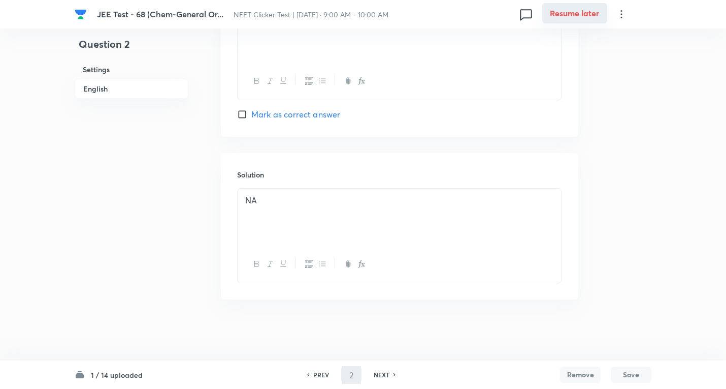
type input "3"
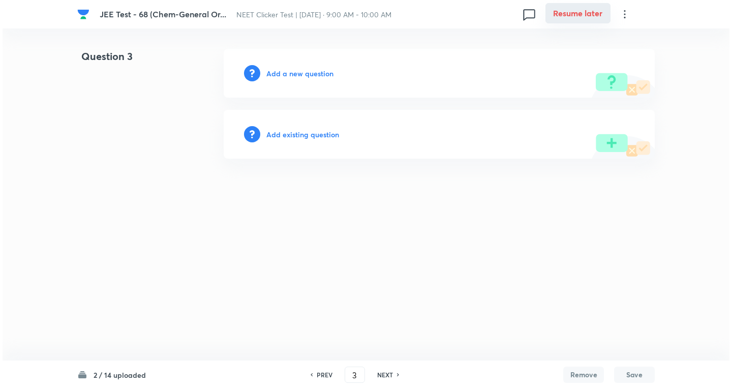
scroll to position [0, 0]
click at [286, 73] on h6 "Add a new question" at bounding box center [299, 73] width 67 height 11
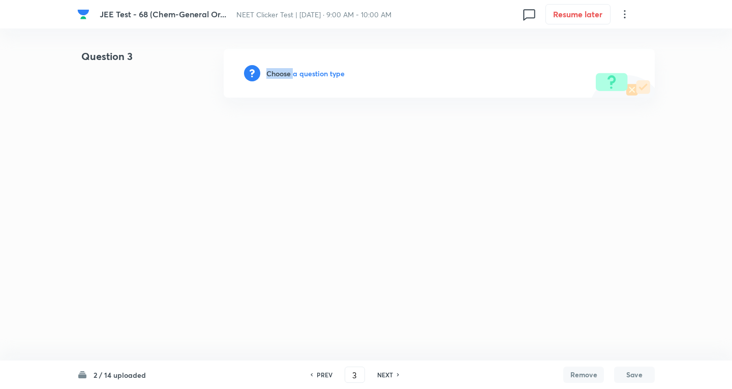
click at [287, 73] on h6 "Choose a question type" at bounding box center [305, 73] width 78 height 11
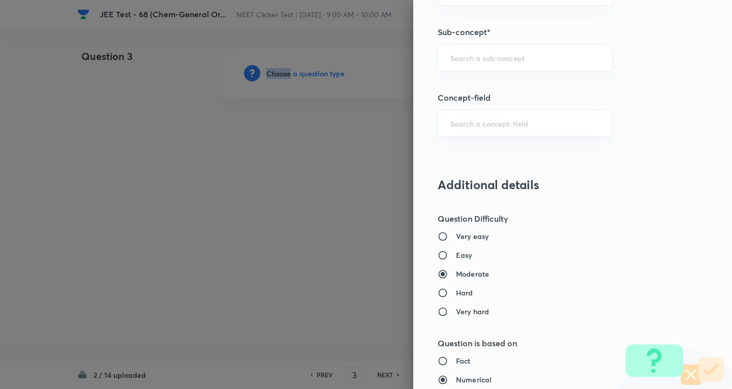
scroll to position [711, 0]
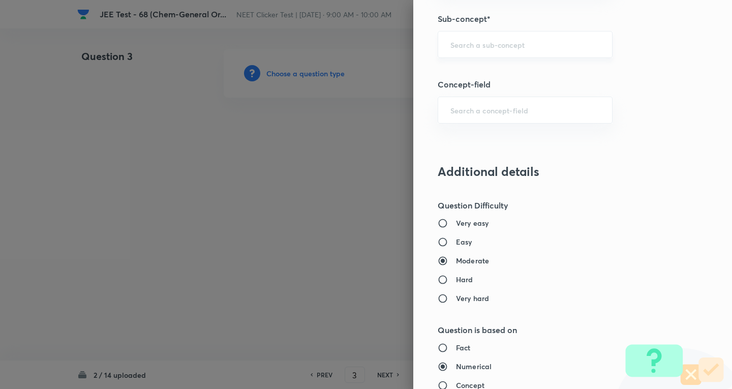
click at [508, 44] on input "text" at bounding box center [524, 45] width 149 height 10
type input "S"
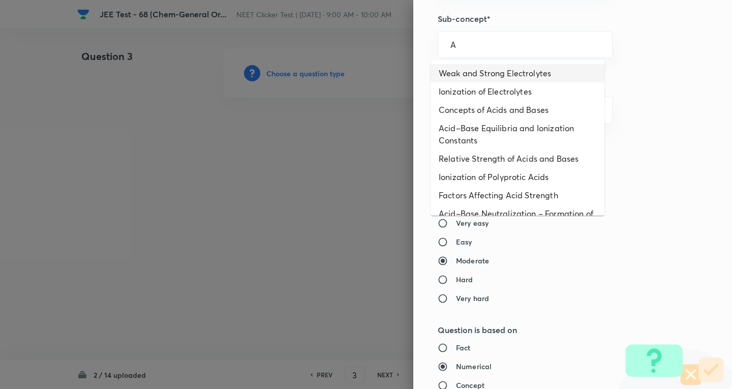
click at [467, 70] on li "Weak and Strong Electrolytes" at bounding box center [517, 73] width 174 height 18
type input "Weak and Strong Electrolytes"
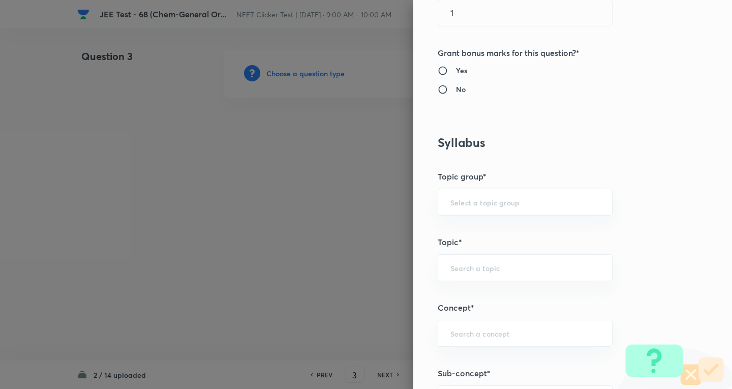
type input "Chemistry"
type input "Physical Chemistry"
type input "Ionic Equilibrium"
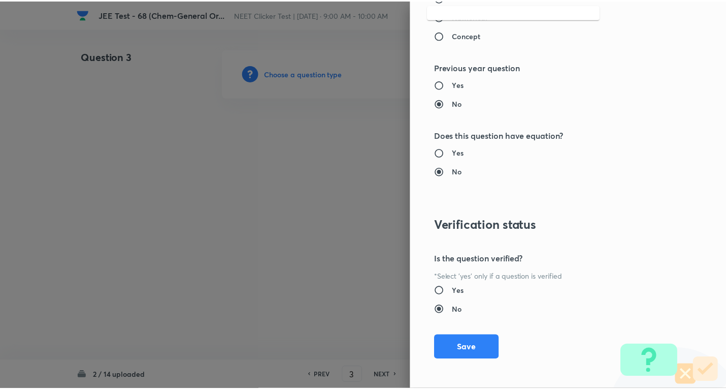
scroll to position [1064, 0]
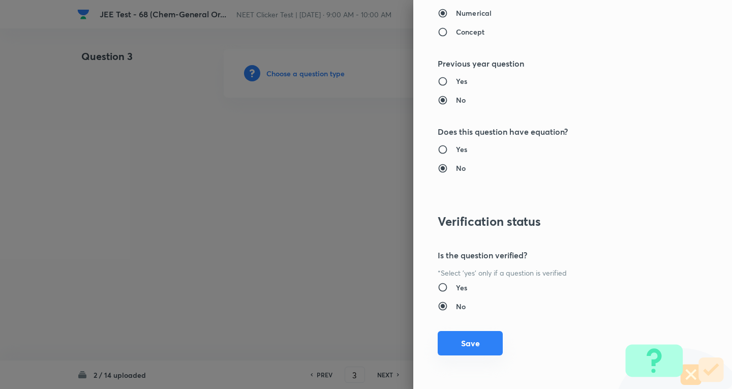
click at [469, 339] on button "Save" at bounding box center [469, 343] width 65 height 24
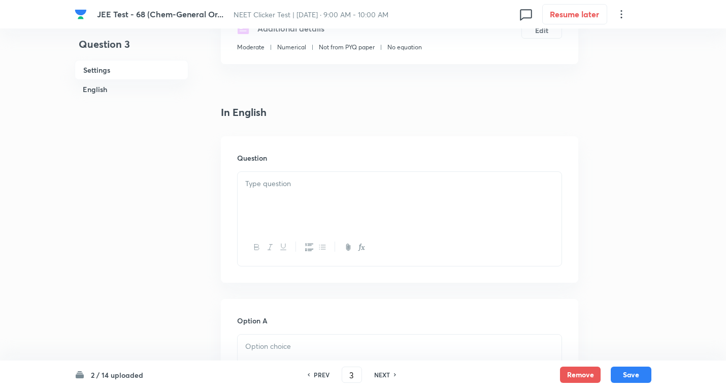
scroll to position [203, 0]
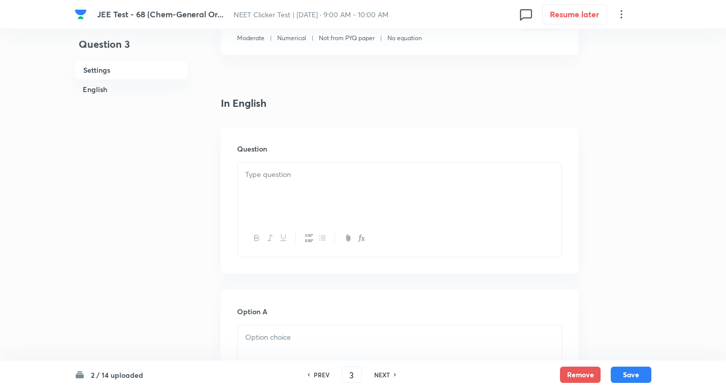
click at [278, 186] on div at bounding box center [400, 191] width 324 height 57
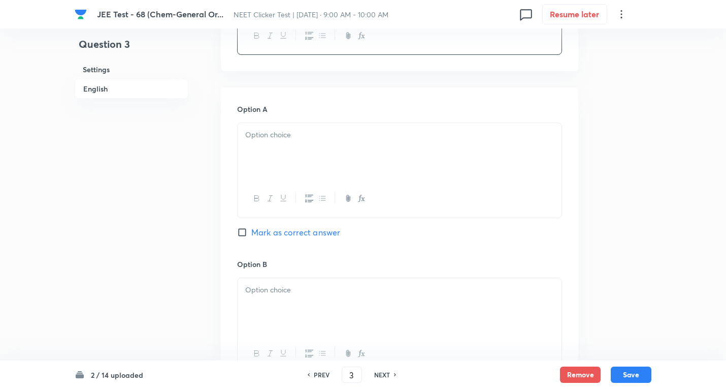
scroll to position [406, 0]
click at [273, 139] on p at bounding box center [399, 134] width 309 height 12
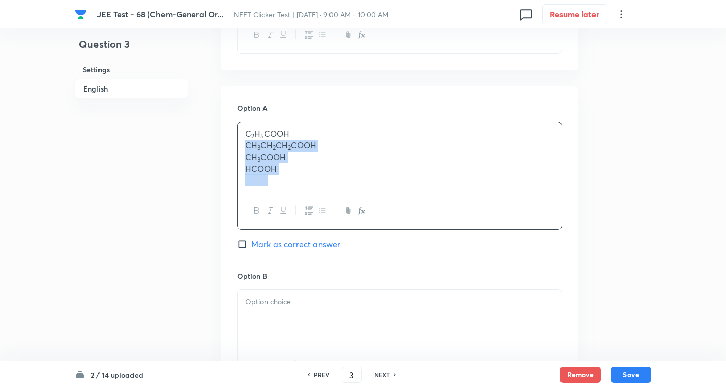
drag, startPoint x: 483, startPoint y: 184, endPoint x: 415, endPoint y: 193, distance: 68.7
click at [507, 185] on div "C 2 H 5 COOH CH 3 CH 2 CH 2 COOH CH 3 COOH HCOOH" at bounding box center [400, 157] width 324 height 70
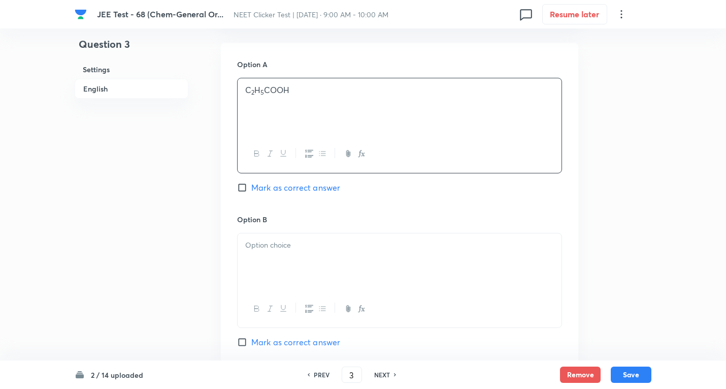
scroll to position [508, 0]
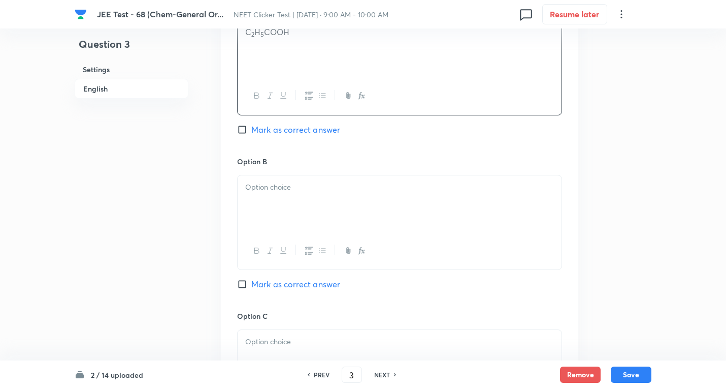
click at [277, 199] on div at bounding box center [400, 203] width 324 height 57
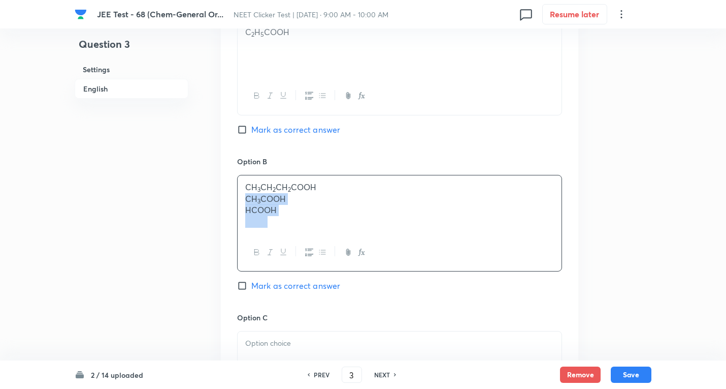
drag, startPoint x: 244, startPoint y: 199, endPoint x: 486, endPoint y: 243, distance: 246.2
click at [486, 243] on div "CH 3 CH 2 CH 2 COOH CH 3 COOH HCOOH" at bounding box center [399, 223] width 325 height 97
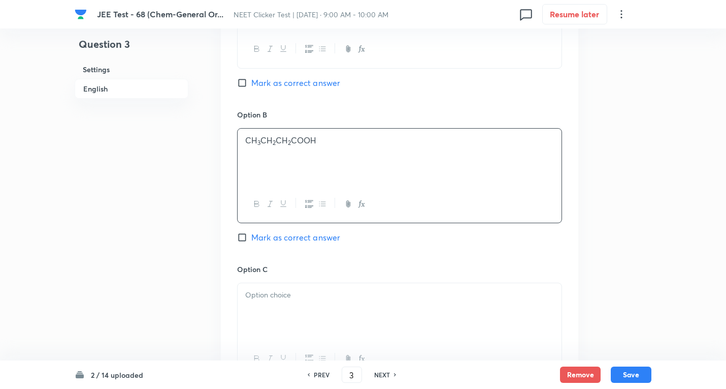
scroll to position [660, 0]
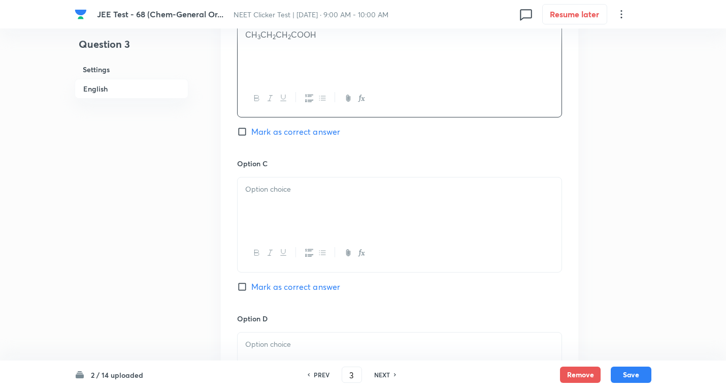
click at [280, 201] on div at bounding box center [400, 205] width 324 height 57
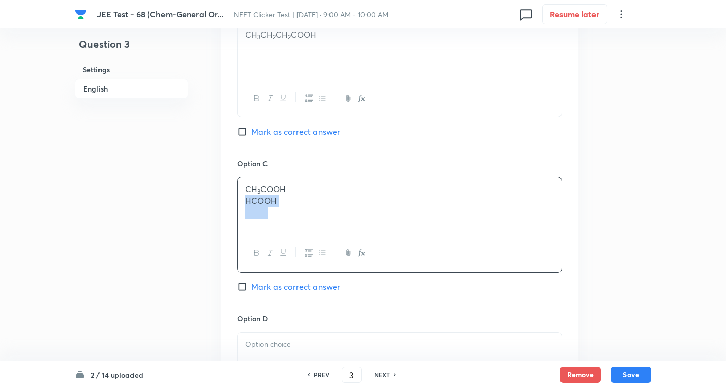
drag, startPoint x: 246, startPoint y: 198, endPoint x: 427, endPoint y: 212, distance: 181.9
click at [427, 212] on div "CH 3 COOH HCOOH" at bounding box center [400, 205] width 324 height 57
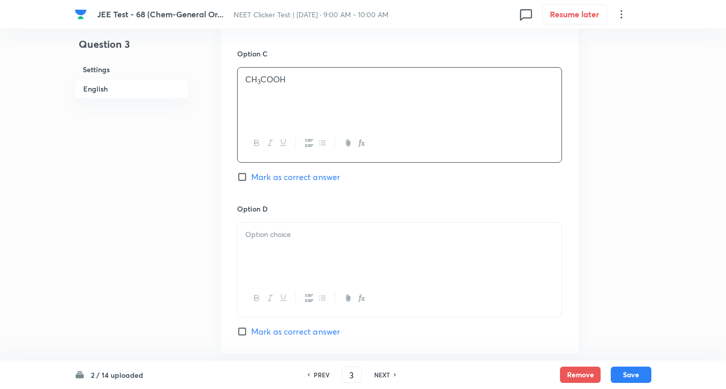
scroll to position [813, 0]
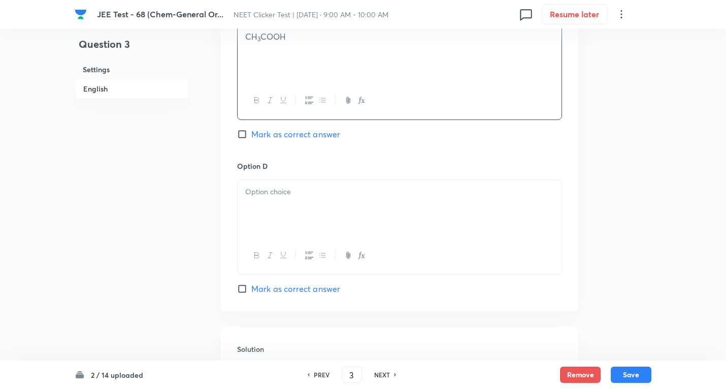
click at [274, 193] on p at bounding box center [399, 192] width 309 height 12
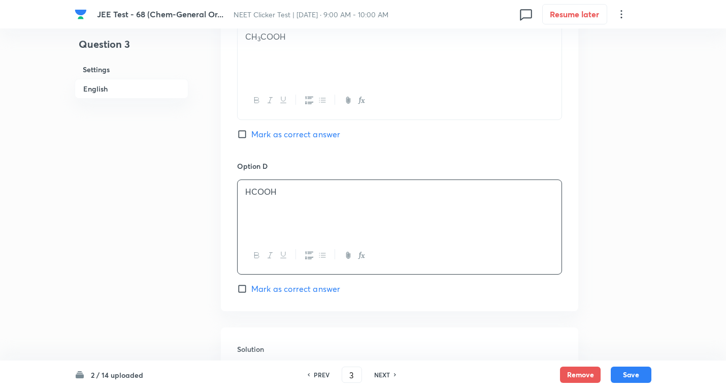
click at [288, 289] on span "Mark as correct answer" at bounding box center [295, 288] width 89 height 12
click at [251, 289] on input "Mark as correct answer" at bounding box center [244, 288] width 14 height 10
checkbox input "true"
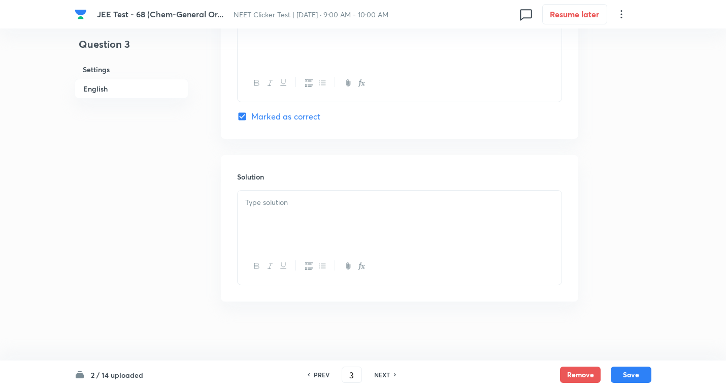
scroll to position [987, 0]
click at [288, 206] on div at bounding box center [400, 216] width 324 height 57
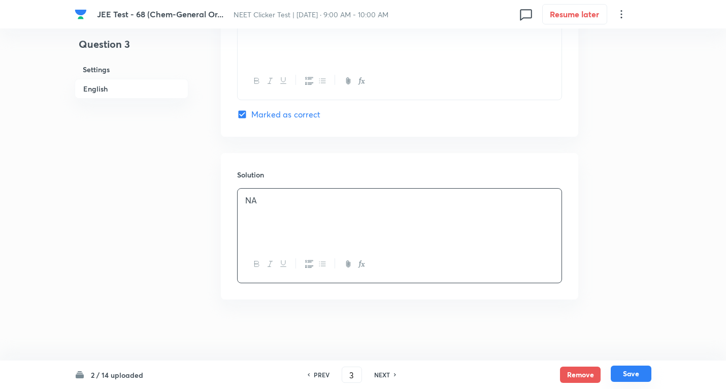
click at [636, 375] on button "Save" at bounding box center [631, 373] width 41 height 16
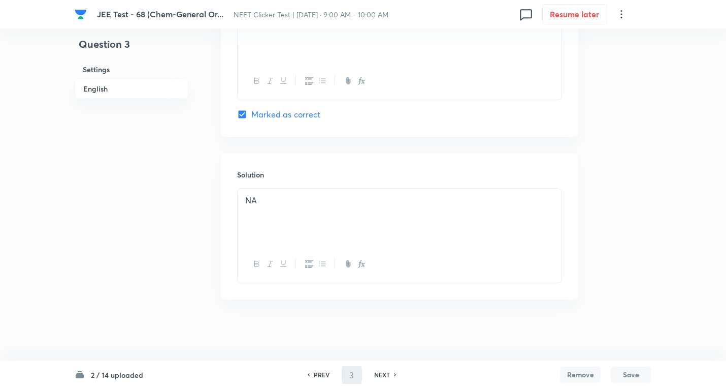
type input "4"
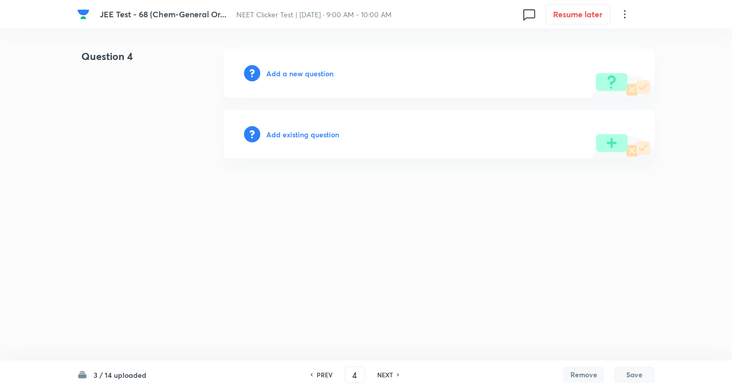
click at [324, 72] on h6 "Add a new question" at bounding box center [299, 73] width 67 height 11
click at [324, 72] on h6 "Choose a question type" at bounding box center [305, 73] width 78 height 11
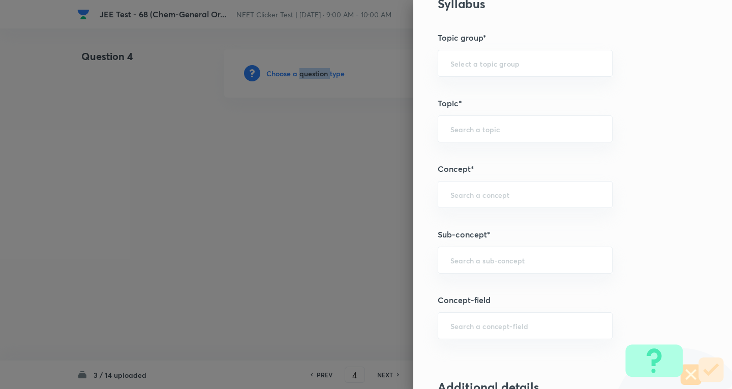
scroll to position [508, 0]
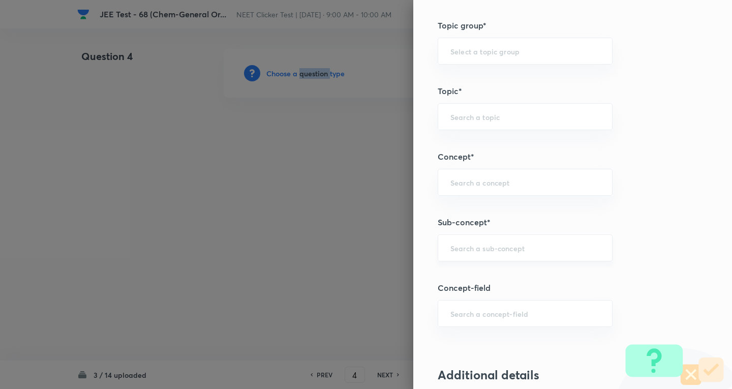
click at [491, 242] on div "​" at bounding box center [524, 247] width 175 height 27
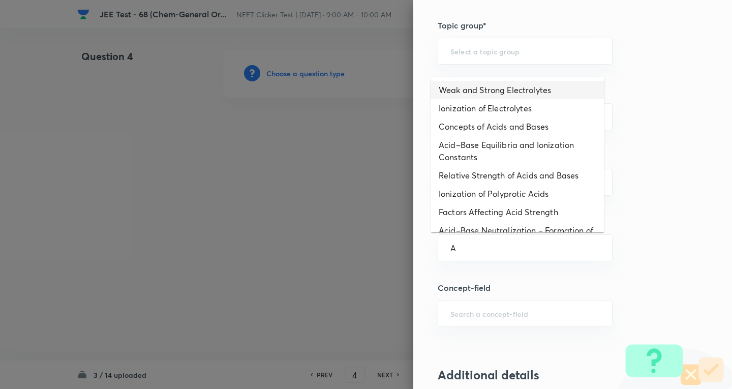
click at [490, 83] on li "Weak and Strong Electrolytes" at bounding box center [517, 90] width 174 height 18
type input "Weak and Strong Electrolytes"
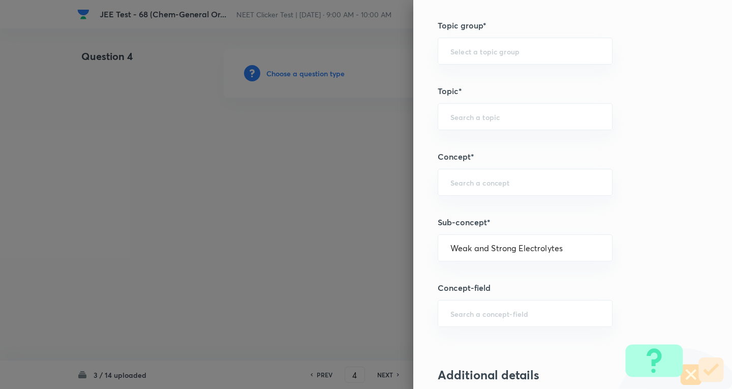
type input "Chemistry"
type input "Physical Chemistry"
type input "Ionic Equilibrium"
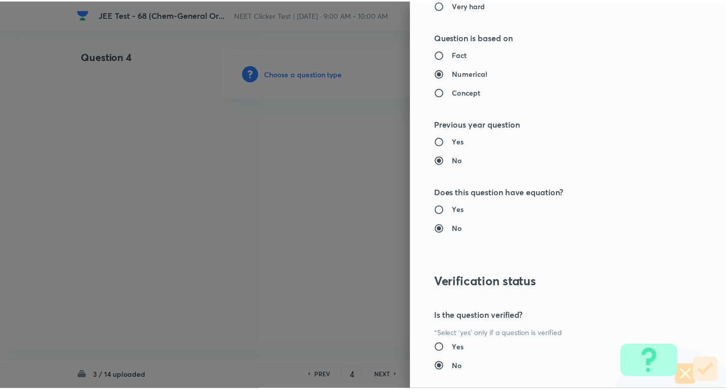
scroll to position [1064, 0]
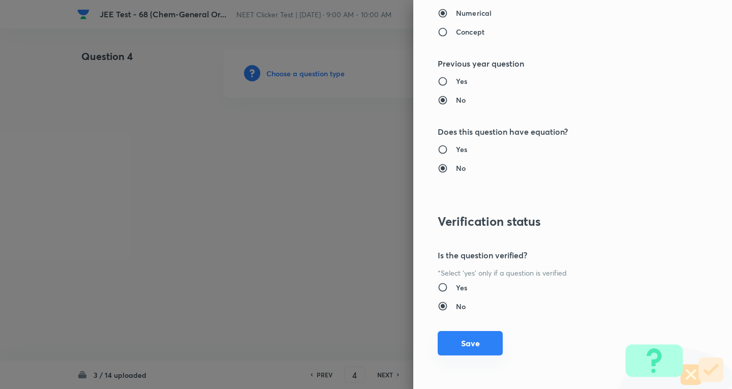
click at [472, 346] on button "Save" at bounding box center [469, 343] width 65 height 24
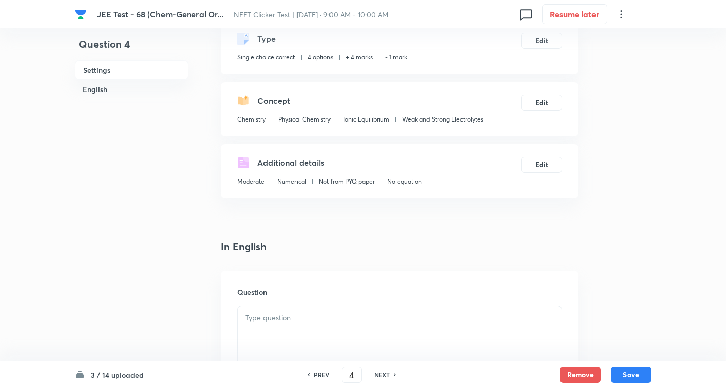
scroll to position [152, 0]
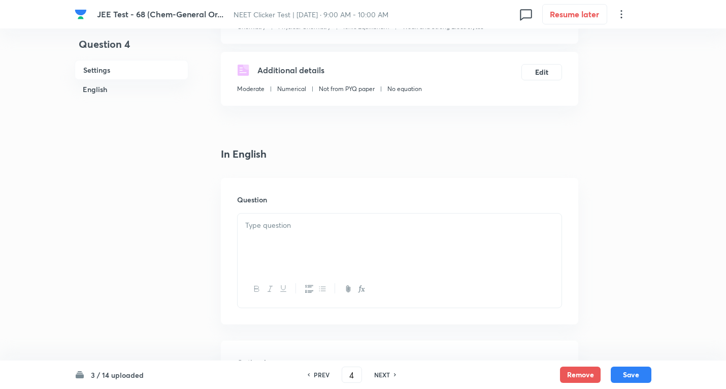
click at [296, 243] on div at bounding box center [400, 241] width 324 height 57
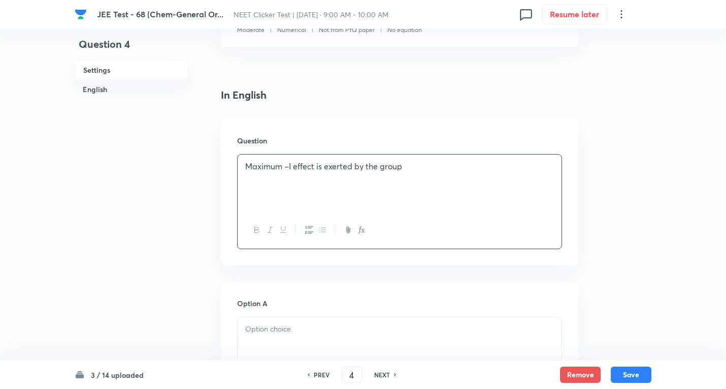
scroll to position [305, 0]
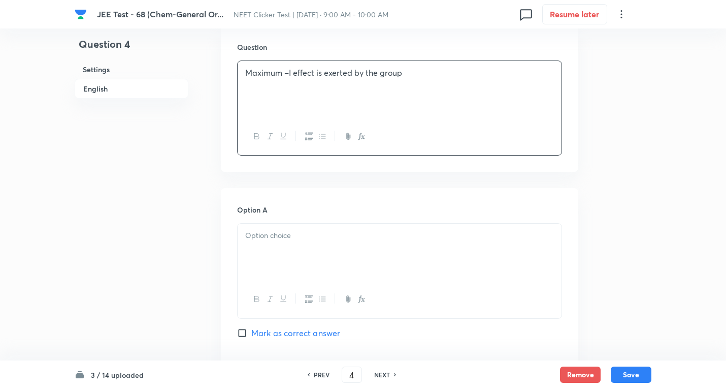
click at [288, 242] on div at bounding box center [400, 252] width 324 height 57
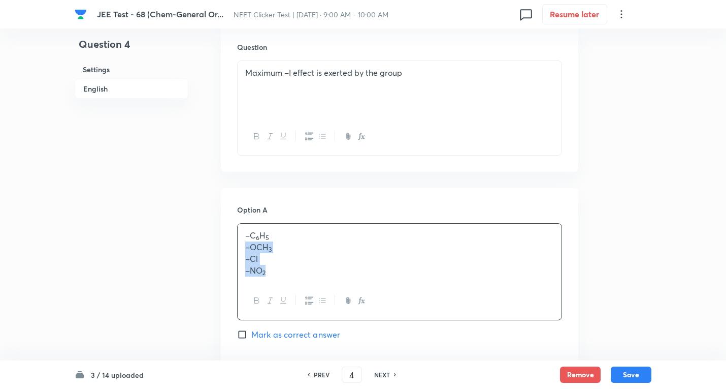
drag, startPoint x: 243, startPoint y: 249, endPoint x: 434, endPoint y: 321, distance: 204.5
click at [434, 321] on div "Option A –C 6 H 5 –OCH 3 –Cl –NO 2 Mark as correct answer" at bounding box center [399, 282] width 325 height 156
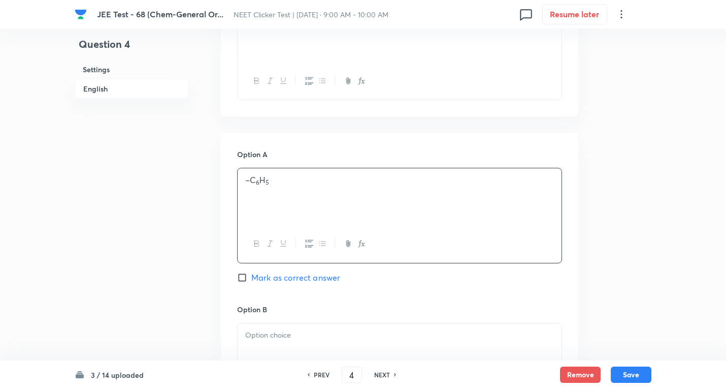
scroll to position [457, 0]
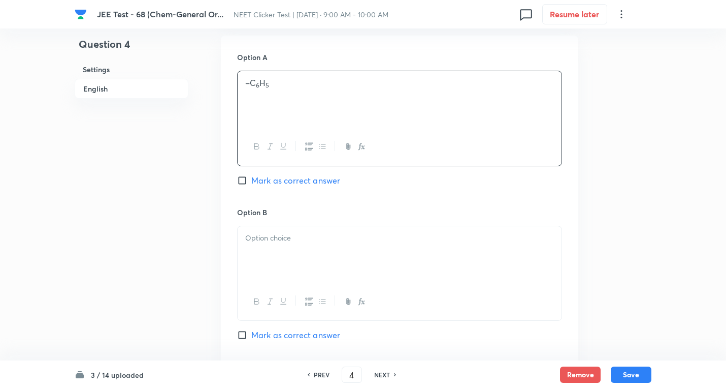
click at [269, 250] on div at bounding box center [400, 254] width 324 height 57
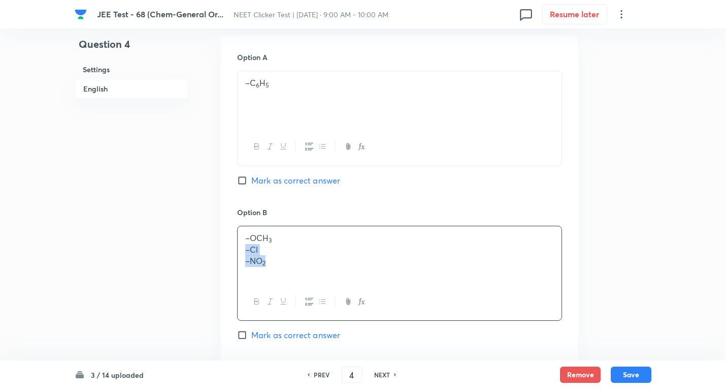
drag, startPoint x: 244, startPoint y: 250, endPoint x: 460, endPoint y: 306, distance: 222.7
click at [460, 306] on div "–OCH 3 –Cl –NO 2" at bounding box center [399, 273] width 325 height 95
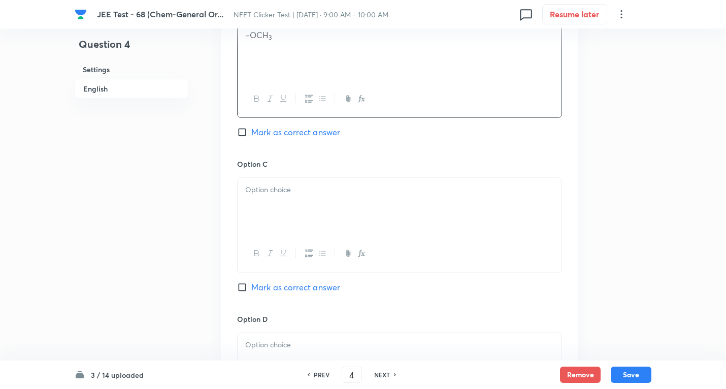
scroll to position [660, 0]
click at [267, 202] on div at bounding box center [400, 205] width 324 height 57
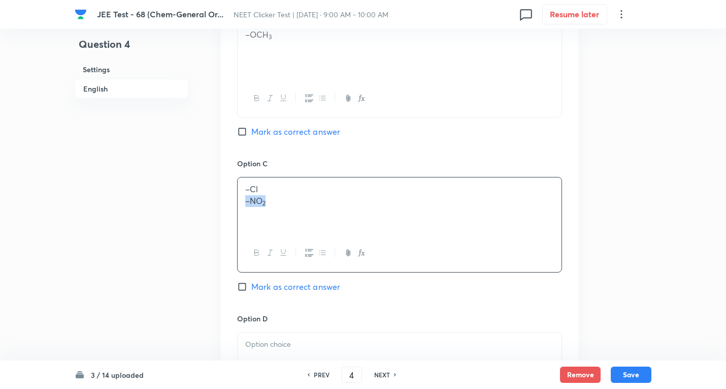
drag, startPoint x: 314, startPoint y: 216, endPoint x: 533, endPoint y: 239, distance: 219.6
click at [535, 239] on div "–Cl –NO 2" at bounding box center [399, 224] width 325 height 95
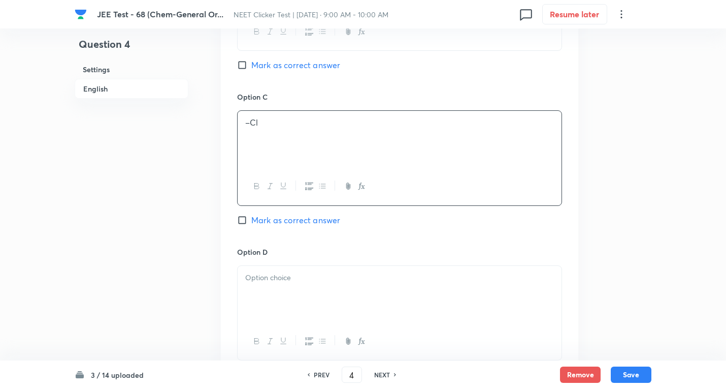
scroll to position [864, 0]
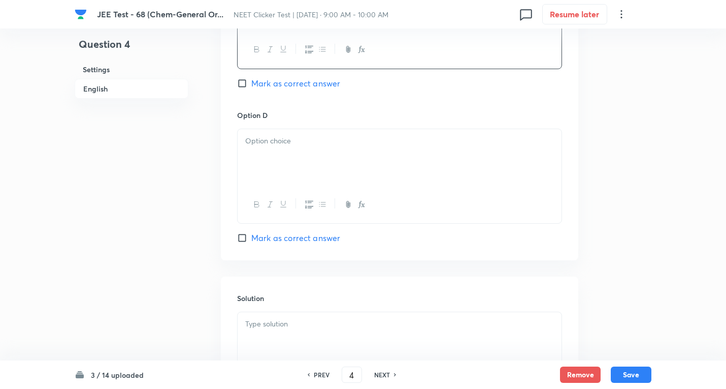
click at [283, 149] on div at bounding box center [400, 157] width 324 height 57
click at [311, 241] on span "Mark as correct answer" at bounding box center [295, 238] width 89 height 12
click at [251, 241] on input "Mark as correct answer" at bounding box center [244, 238] width 14 height 10
checkbox input "true"
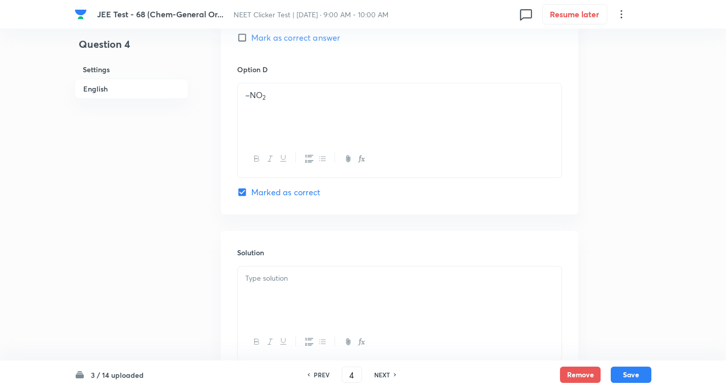
scroll to position [987, 0]
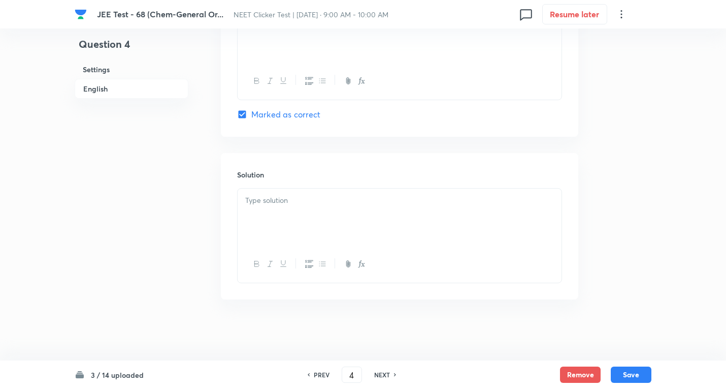
click at [282, 244] on div at bounding box center [400, 216] width 324 height 57
click at [294, 212] on div at bounding box center [400, 216] width 324 height 57
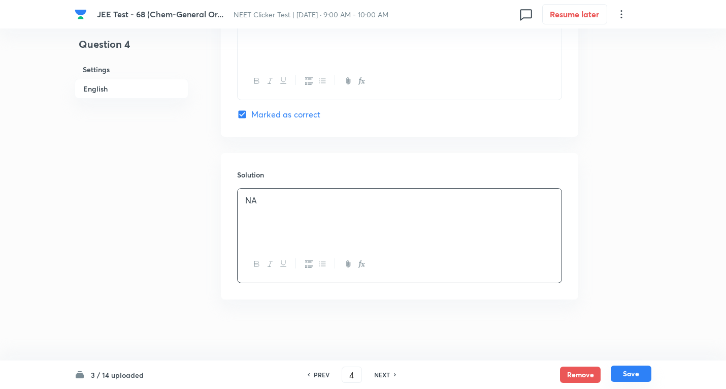
click at [644, 376] on button "Save" at bounding box center [631, 373] width 41 height 16
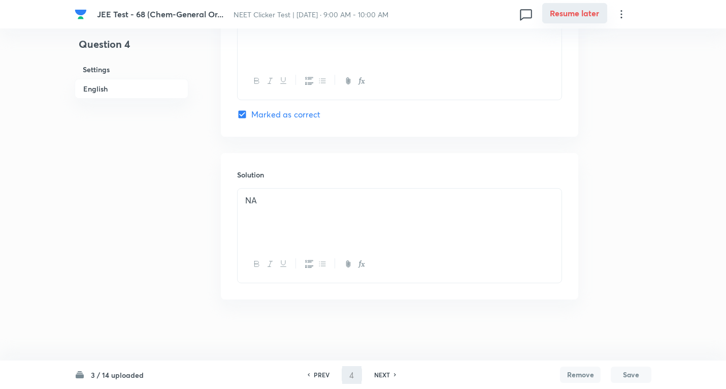
type input "5"
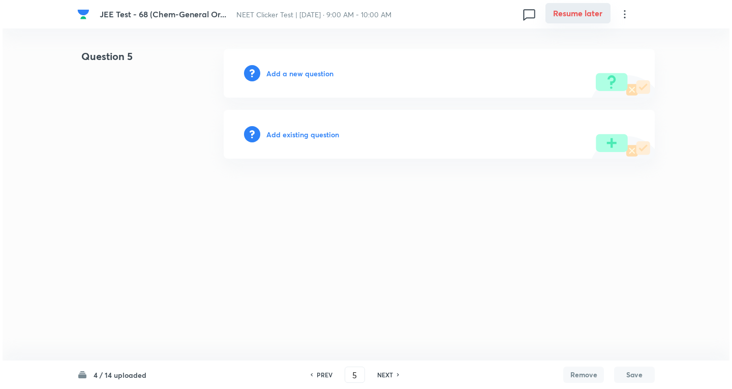
scroll to position [0, 0]
click at [305, 75] on h6 "Add a new question" at bounding box center [299, 73] width 67 height 11
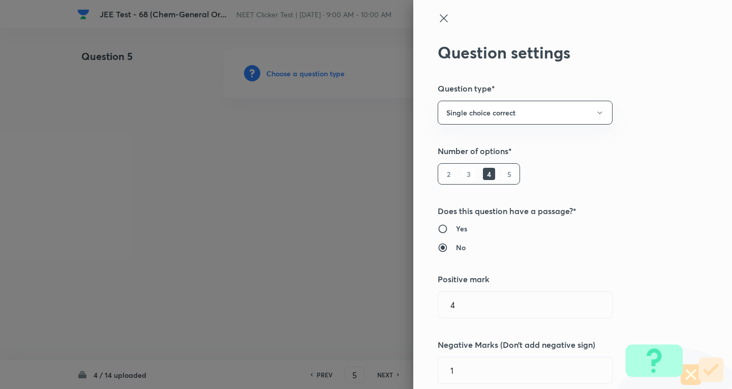
type input "Chemistry"
type input "Physical Chemistry"
type input "Ionic Equilibrium"
type input "Weak and Strong Electrolytes"
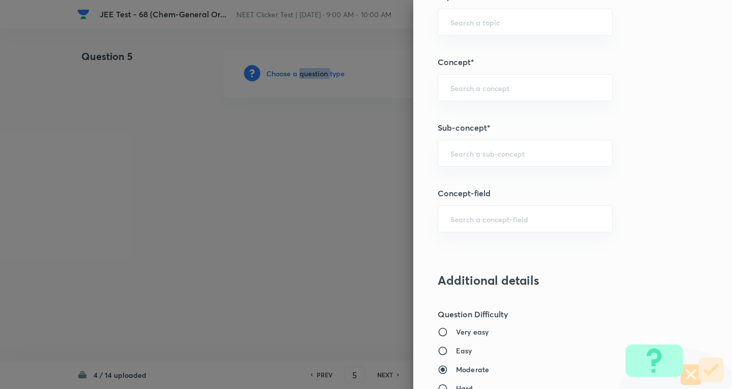
scroll to position [660, 0]
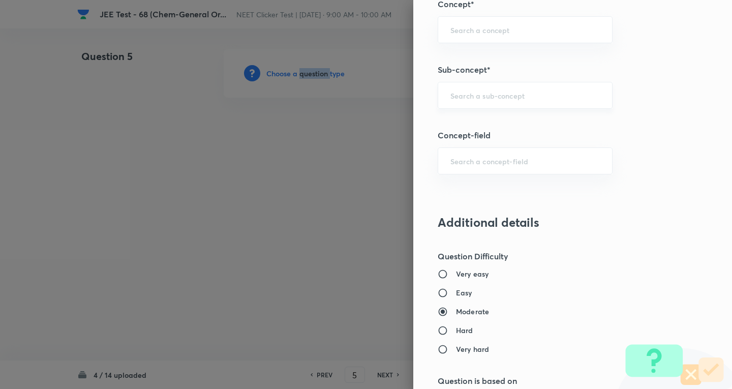
click at [496, 101] on div "​" at bounding box center [524, 95] width 175 height 27
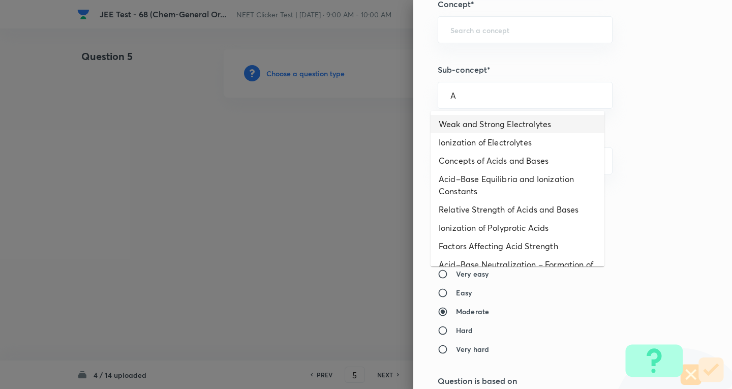
click at [492, 130] on li "Weak and Strong Electrolytes" at bounding box center [517, 124] width 174 height 18
type input "Weak and Strong Electrolytes"
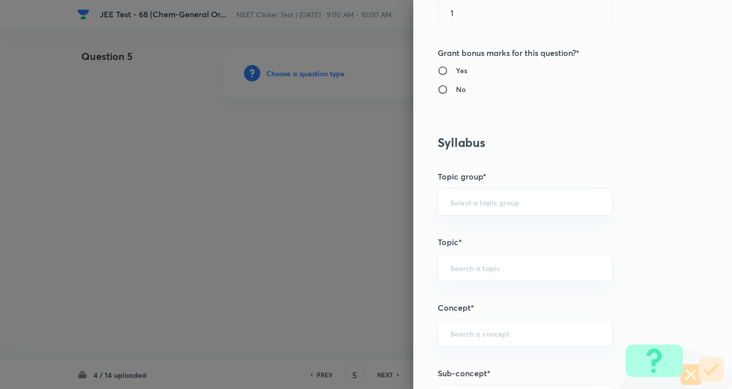
type input "Chemistry"
type input "Physical Chemistry"
type input "Ionic Equilibrium"
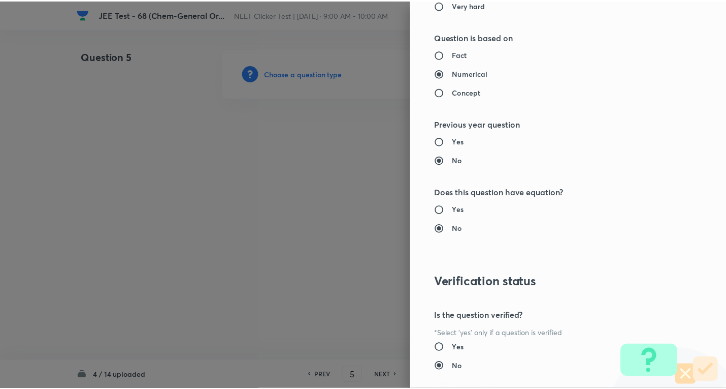
scroll to position [1064, 0]
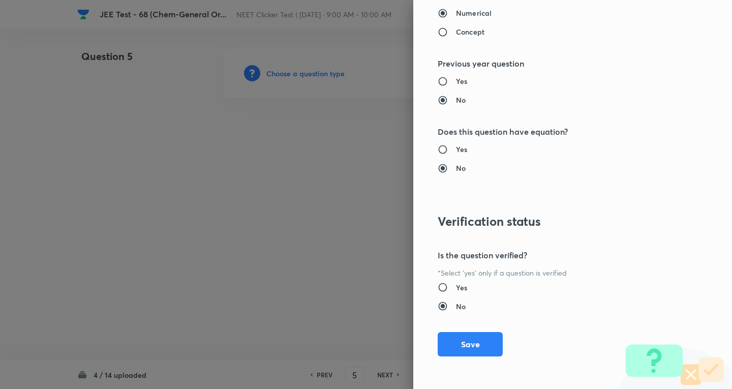
drag, startPoint x: 471, startPoint y: 343, endPoint x: 356, endPoint y: 237, distance: 157.1
click at [471, 342] on button "Save" at bounding box center [469, 344] width 65 height 24
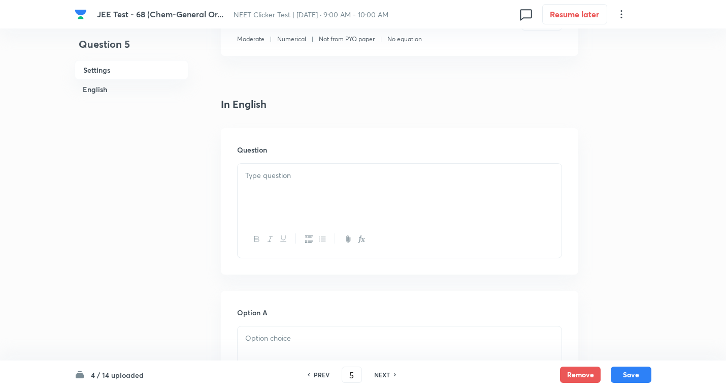
scroll to position [203, 0]
click at [290, 194] on div at bounding box center [400, 191] width 324 height 57
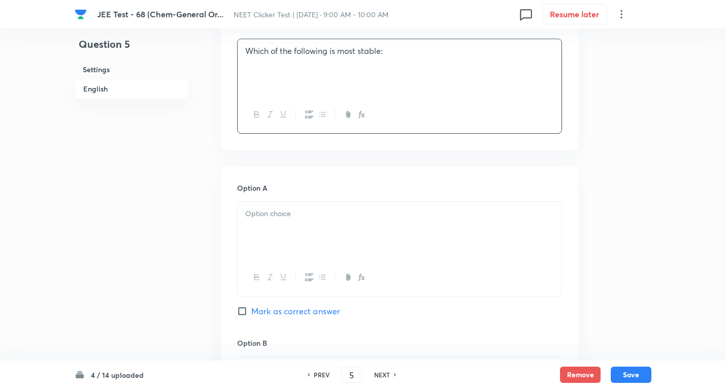
scroll to position [356, 0]
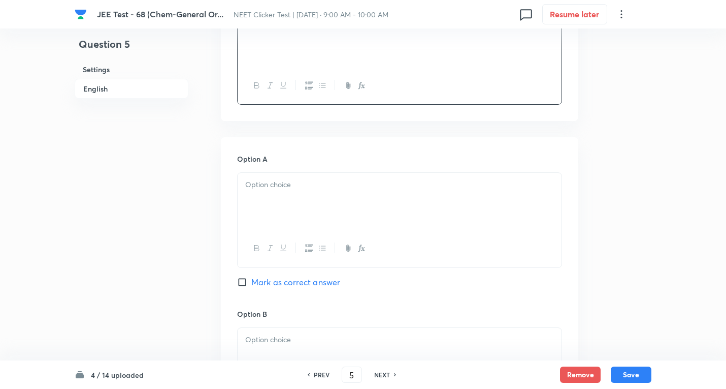
click at [275, 199] on div at bounding box center [400, 201] width 324 height 57
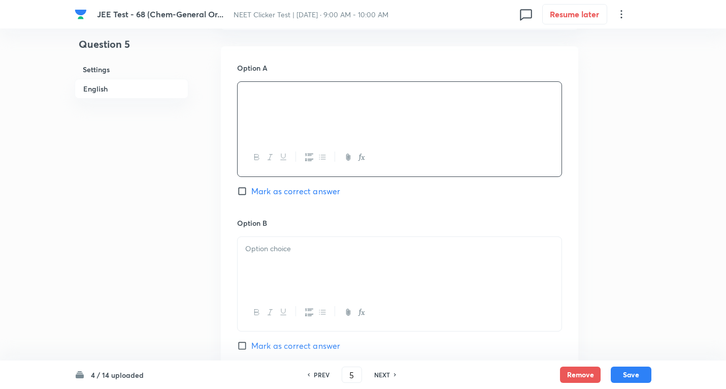
scroll to position [457, 0]
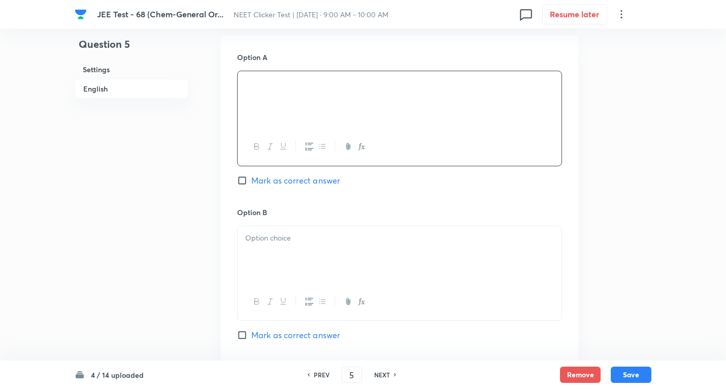
click at [263, 243] on p at bounding box center [399, 238] width 309 height 12
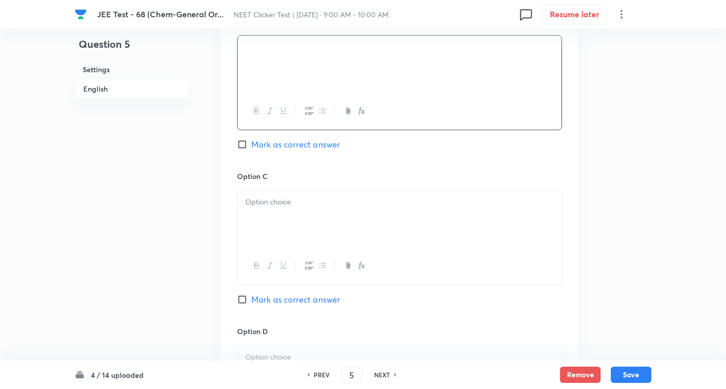
scroll to position [660, 0]
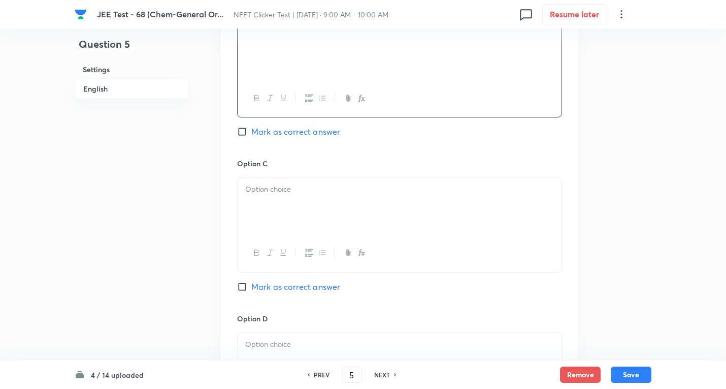
click at [302, 192] on p at bounding box center [399, 189] width 309 height 12
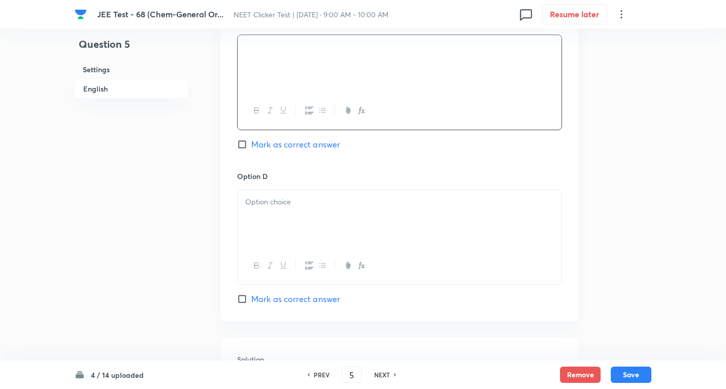
scroll to position [813, 0]
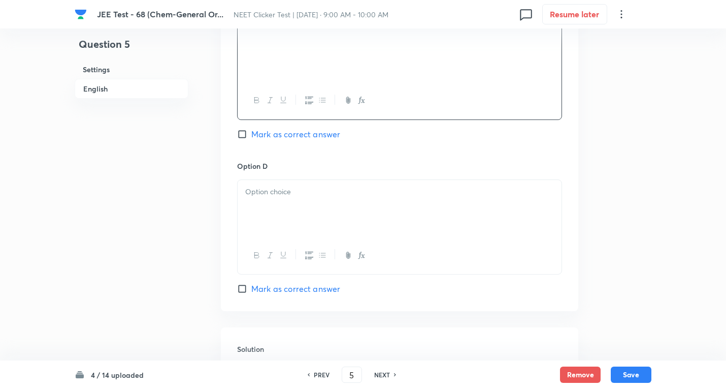
click at [288, 221] on div at bounding box center [400, 208] width 324 height 57
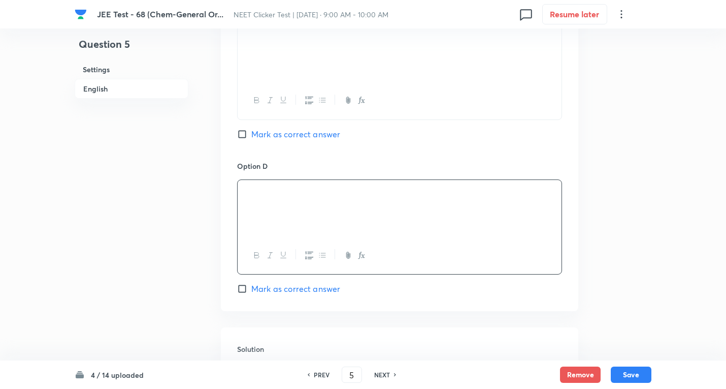
click at [303, 137] on span "Mark as correct answer" at bounding box center [295, 134] width 89 height 12
click at [251, 137] on input "Mark as correct answer" at bounding box center [244, 134] width 14 height 10
checkbox input "true"
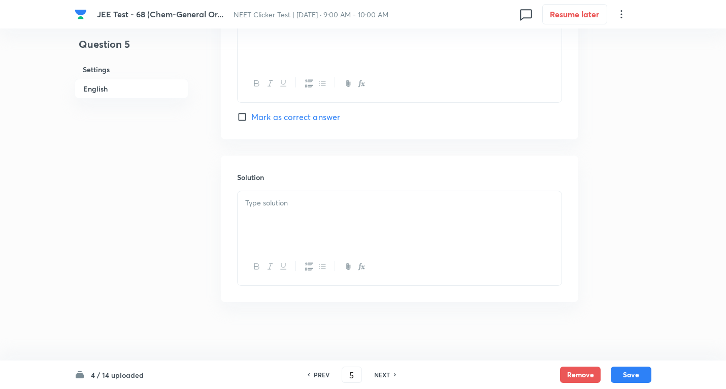
scroll to position [987, 0]
click at [298, 217] on div at bounding box center [400, 216] width 324 height 57
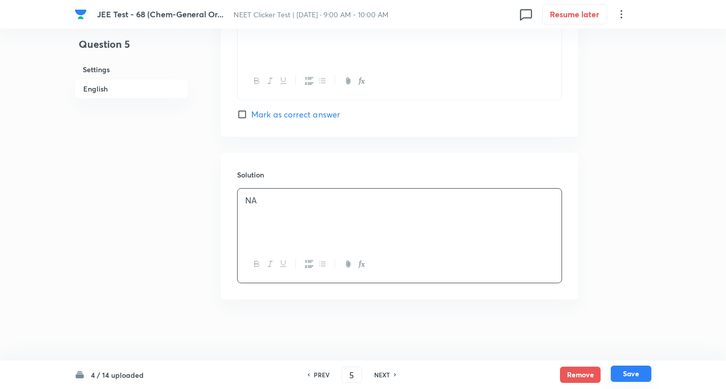
click at [634, 376] on button "Save" at bounding box center [631, 373] width 41 height 16
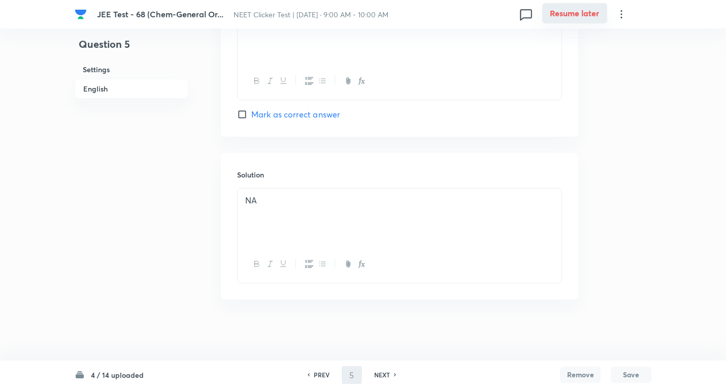
type input "6"
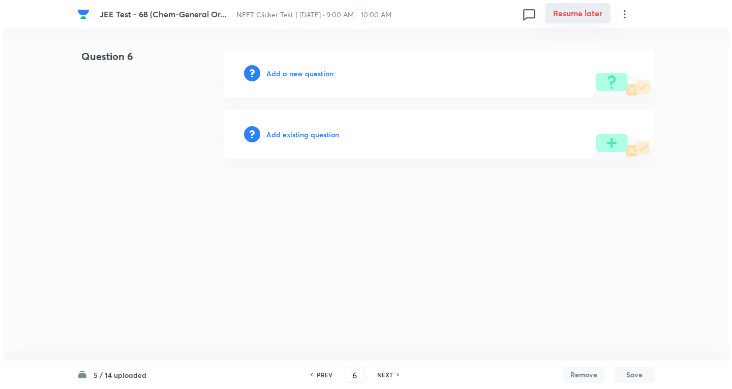
scroll to position [0, 0]
click at [318, 72] on h6 "Add a new question" at bounding box center [299, 73] width 67 height 11
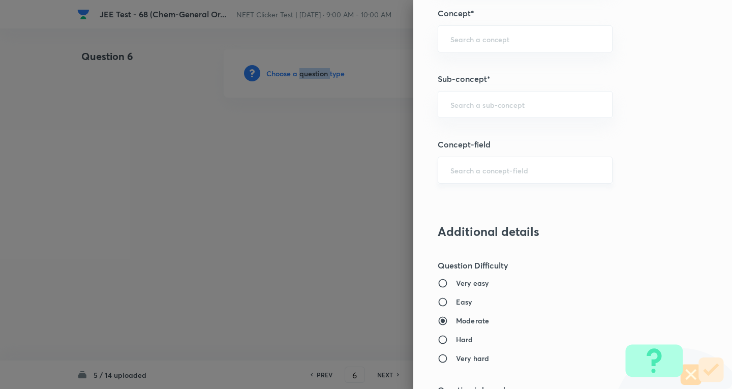
scroll to position [660, 0]
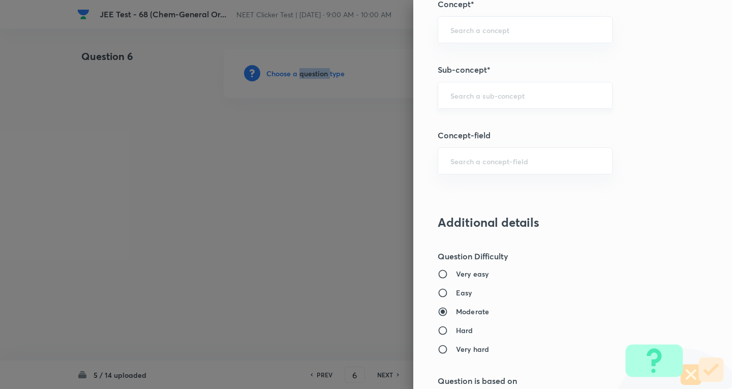
click at [493, 86] on div "​" at bounding box center [524, 95] width 175 height 27
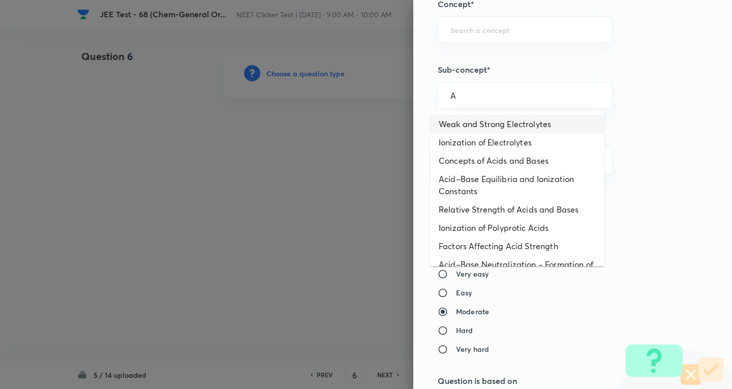
click at [477, 119] on li "Weak and Strong Electrolytes" at bounding box center [517, 124] width 174 height 18
type input "Weak and Strong Electrolytes"
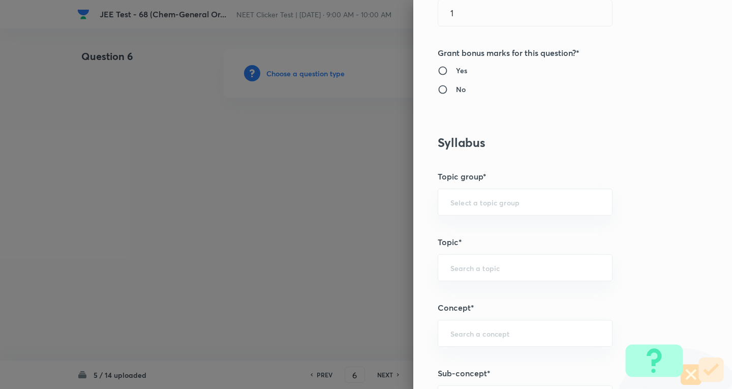
type input "Chemistry"
type input "Physical Chemistry"
type input "Ionic Equilibrium"
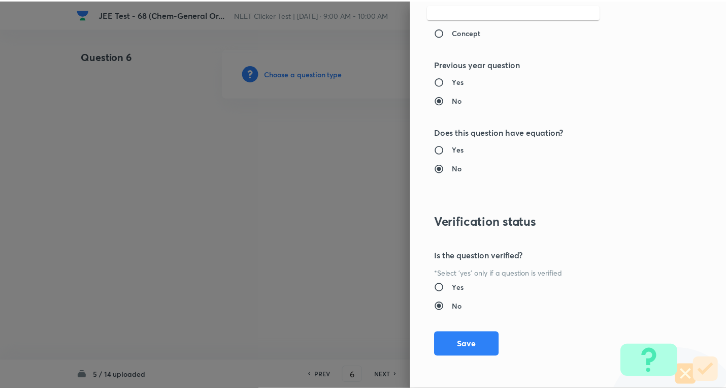
scroll to position [1064, 0]
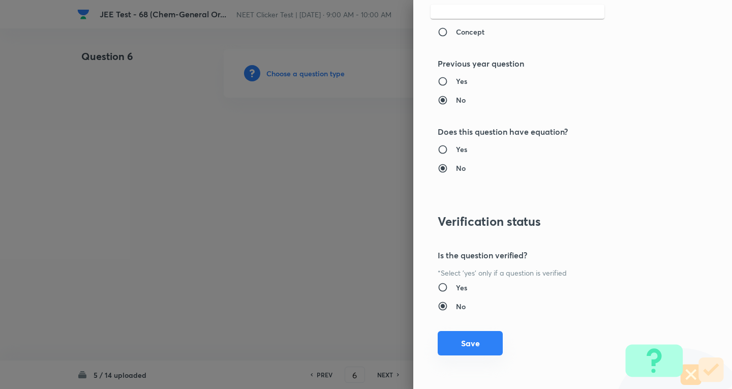
click at [469, 344] on button "Save" at bounding box center [469, 343] width 65 height 24
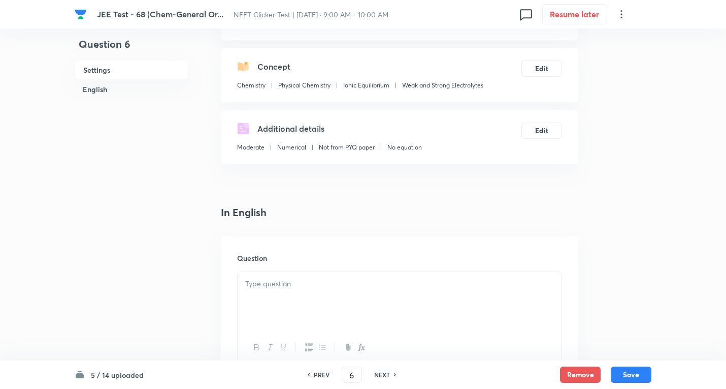
scroll to position [102, 0]
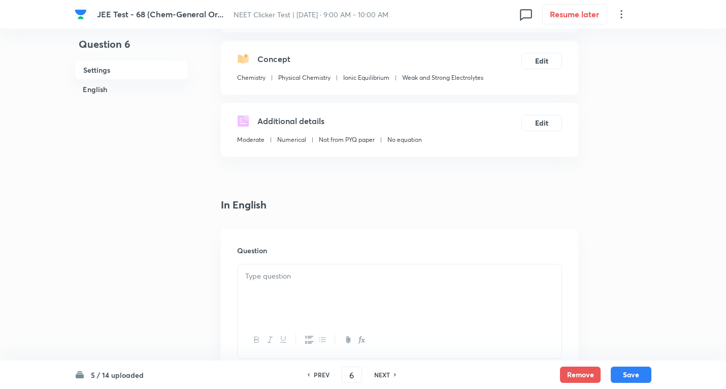
click at [298, 274] on p at bounding box center [399, 276] width 309 height 12
click at [308, 287] on div at bounding box center [400, 292] width 324 height 57
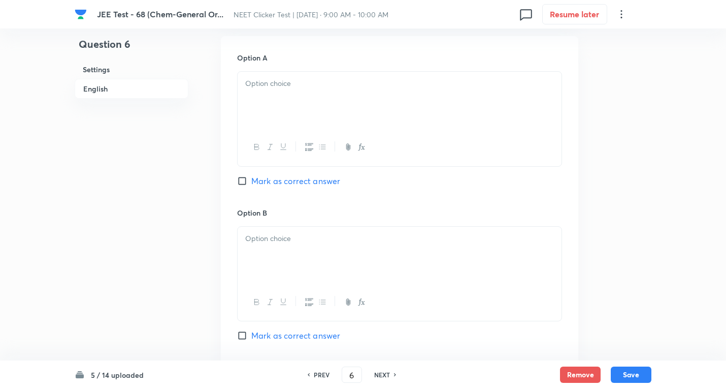
scroll to position [457, 0]
click at [277, 77] on div at bounding box center [400, 99] width 324 height 57
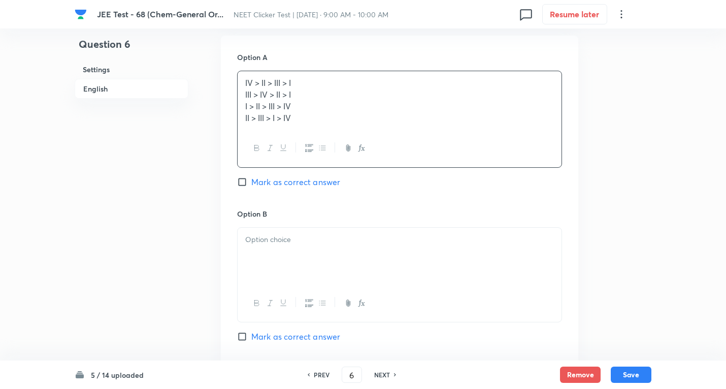
drag, startPoint x: 239, startPoint y: 95, endPoint x: 460, endPoint y: 152, distance: 228.2
click at [460, 152] on div "IV > II > III > I III > IV > II > I I > II > III > IV II > III > I > IV" at bounding box center [399, 119] width 325 height 97
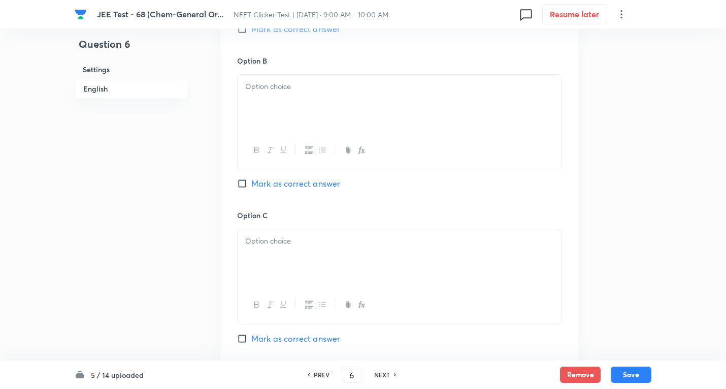
scroll to position [610, 0]
click at [280, 87] on p at bounding box center [399, 86] width 309 height 12
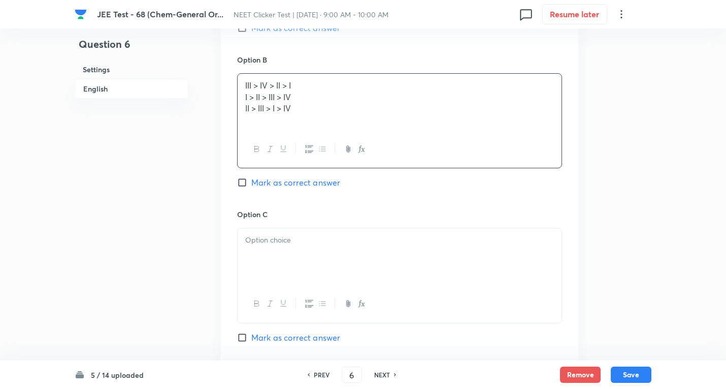
drag, startPoint x: 244, startPoint y: 99, endPoint x: 513, endPoint y: 128, distance: 270.8
click at [513, 128] on div "III > IV > II > I I > II > III > IV II > III > I > IV" at bounding box center [400, 102] width 324 height 57
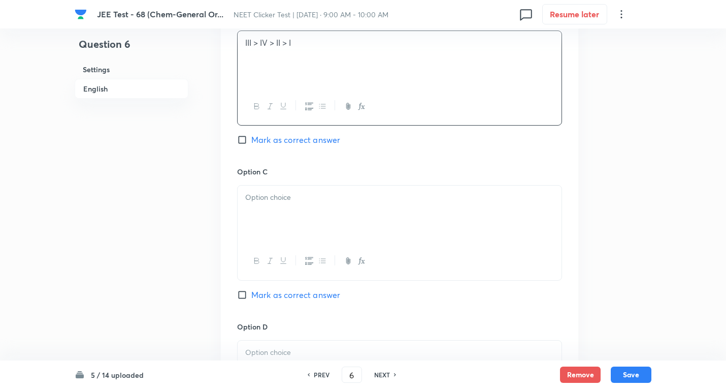
scroll to position [711, 0]
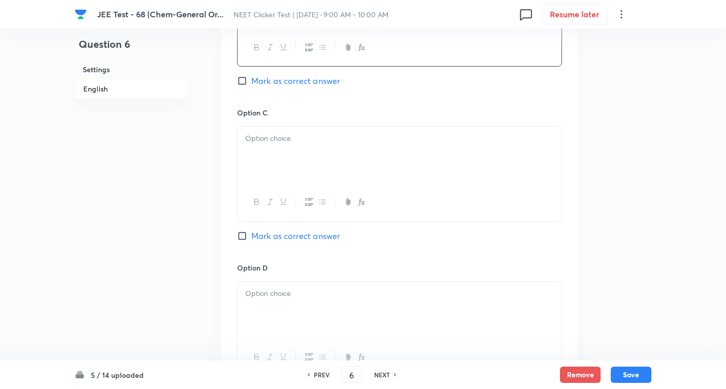
click at [284, 136] on p at bounding box center [399, 139] width 309 height 12
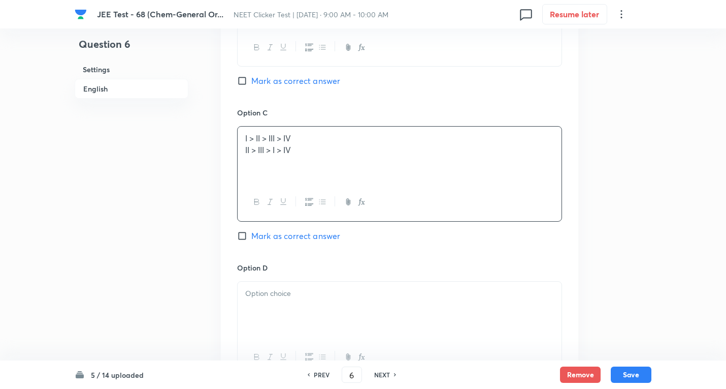
drag, startPoint x: 240, startPoint y: 147, endPoint x: 436, endPoint y: 137, distance: 196.4
click at [514, 149] on div "I > II > III > IV II > III > I > IV" at bounding box center [400, 154] width 324 height 57
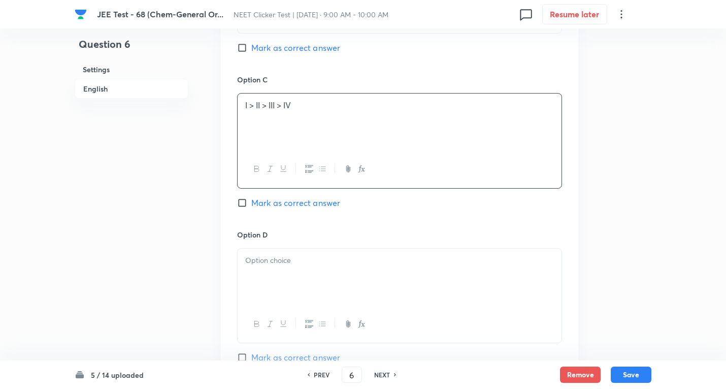
scroll to position [864, 0]
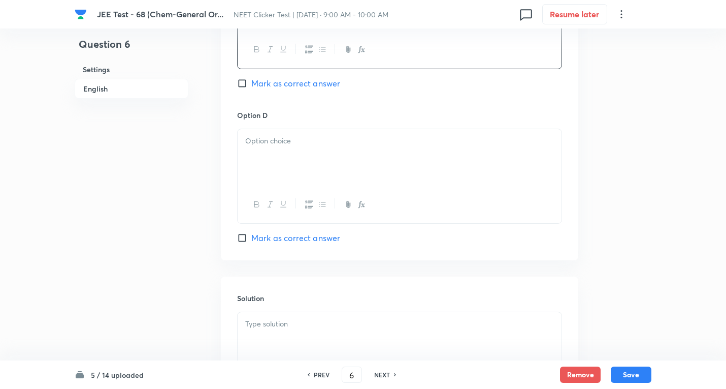
click at [276, 136] on p at bounding box center [399, 141] width 309 height 12
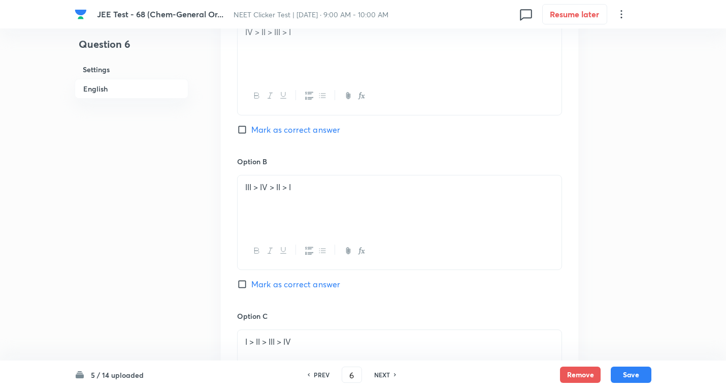
click at [294, 129] on span "Mark as correct answer" at bounding box center [295, 129] width 89 height 12
click at [251, 129] on input "Mark as correct answer" at bounding box center [244, 129] width 14 height 10
checkbox input "true"
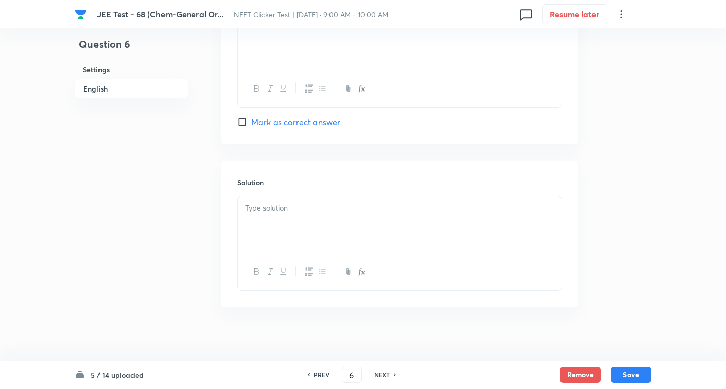
scroll to position [987, 0]
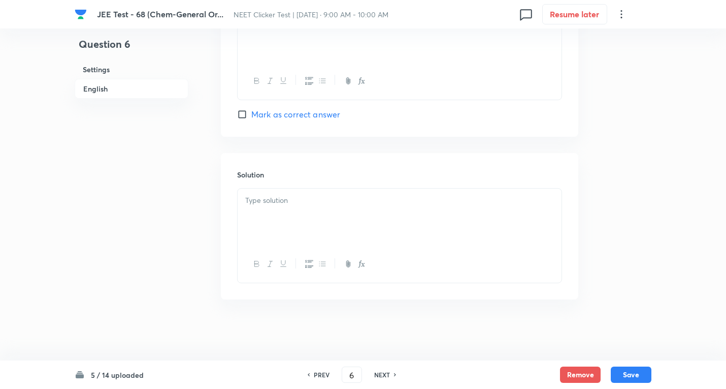
click at [269, 204] on p at bounding box center [399, 201] width 309 height 12
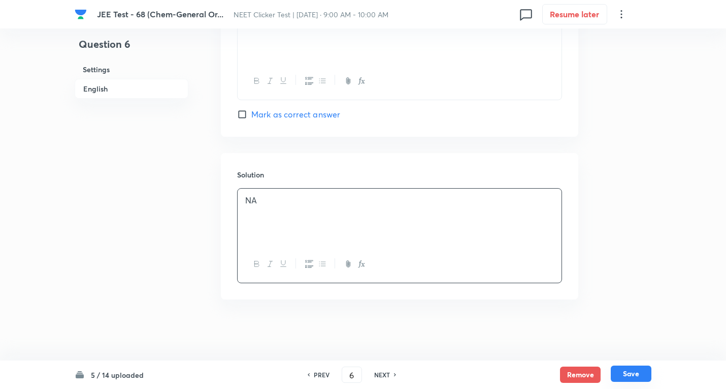
click at [627, 377] on button "Save" at bounding box center [631, 373] width 41 height 16
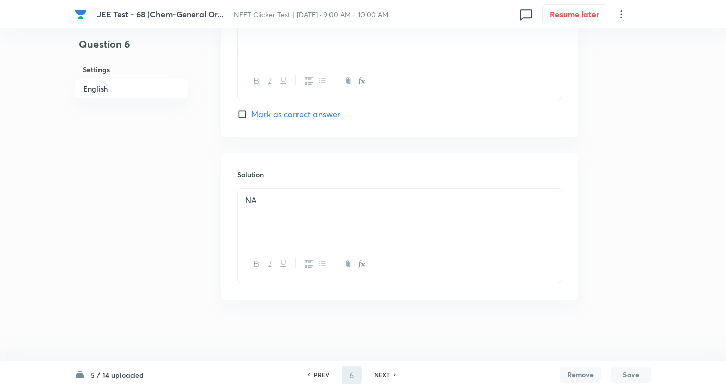
type input "7"
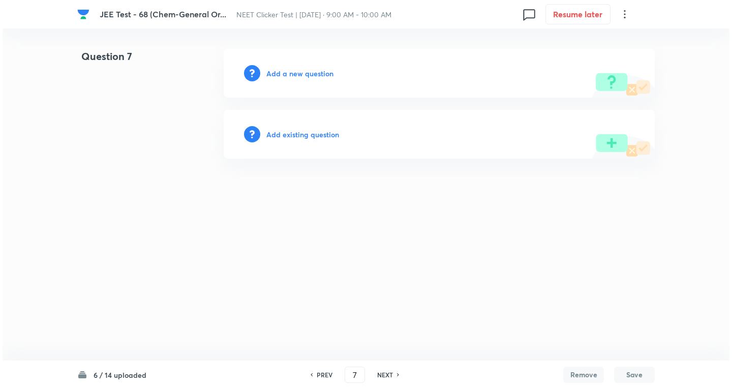
scroll to position [0, 0]
click at [325, 70] on h6 "Add a new question" at bounding box center [299, 73] width 67 height 11
click at [325, 70] on h6 "Choose a question type" at bounding box center [305, 73] width 78 height 11
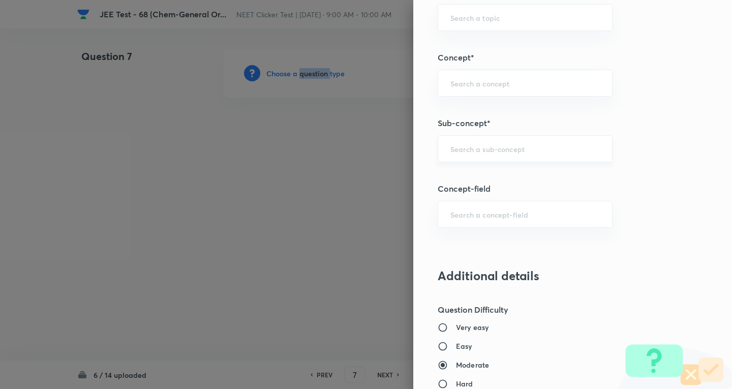
scroll to position [610, 0]
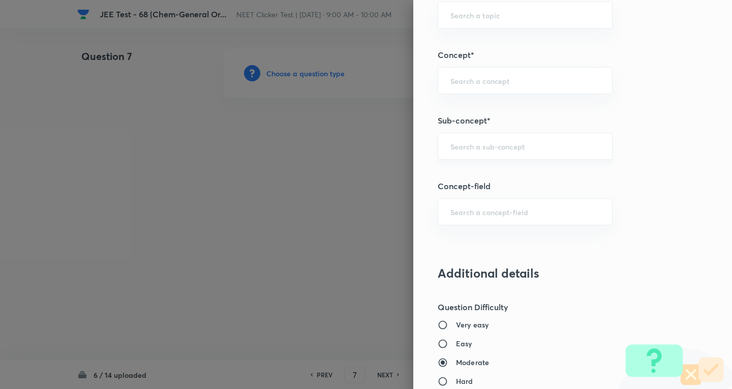
click at [502, 146] on input "text" at bounding box center [524, 146] width 149 height 10
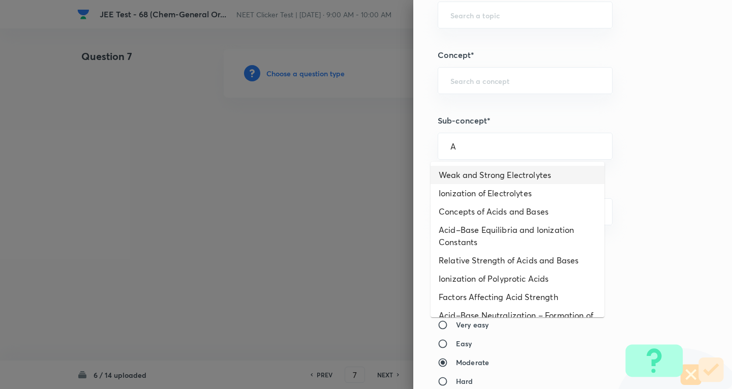
click at [468, 172] on li "Weak and Strong Electrolytes" at bounding box center [517, 175] width 174 height 18
type input "Weak and Strong Electrolytes"
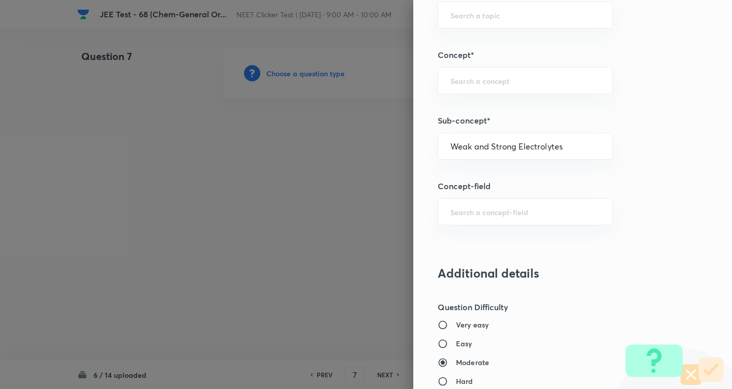
type input "Chemistry"
type input "Physical Chemistry"
type input "Ionic Equilibrium"
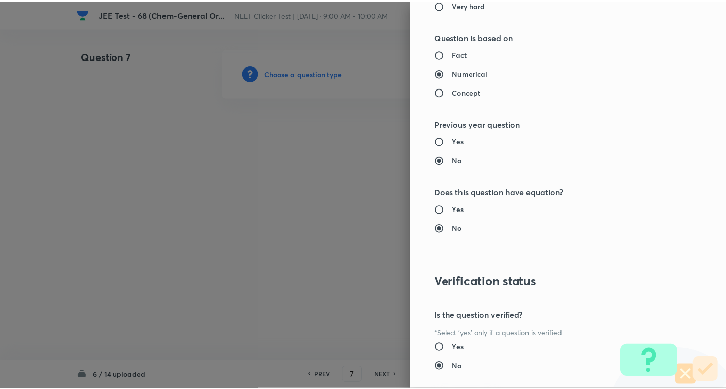
scroll to position [1064, 0]
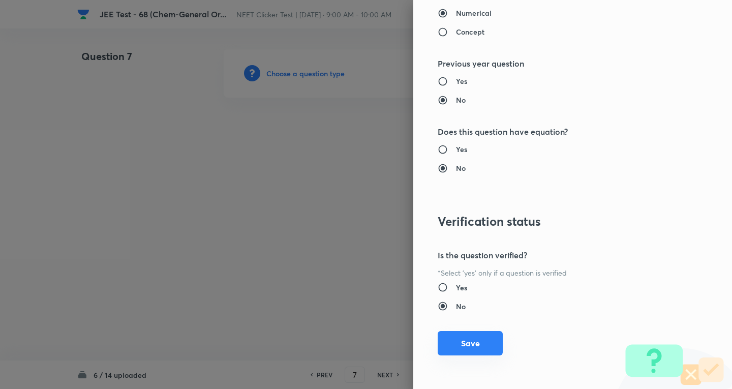
click at [474, 335] on button "Save" at bounding box center [469, 343] width 65 height 24
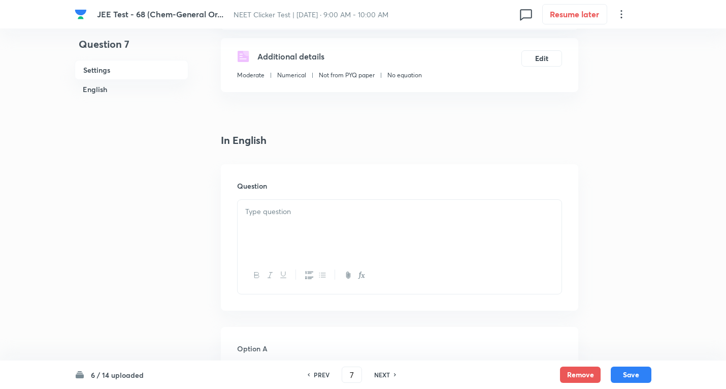
scroll to position [254, 0]
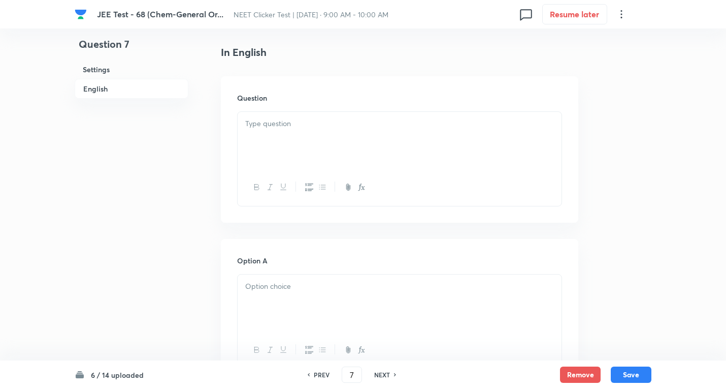
click at [301, 135] on div at bounding box center [400, 140] width 324 height 57
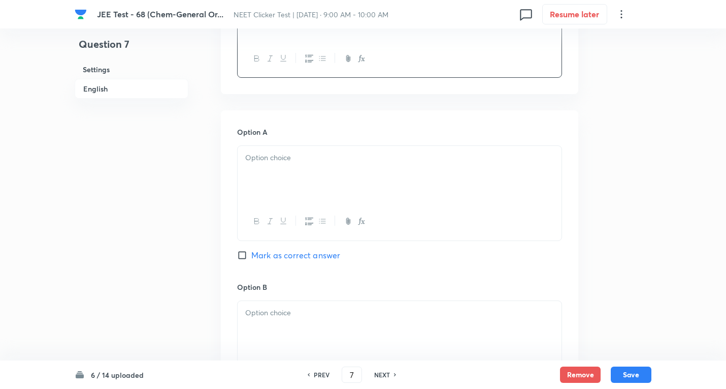
scroll to position [406, 0]
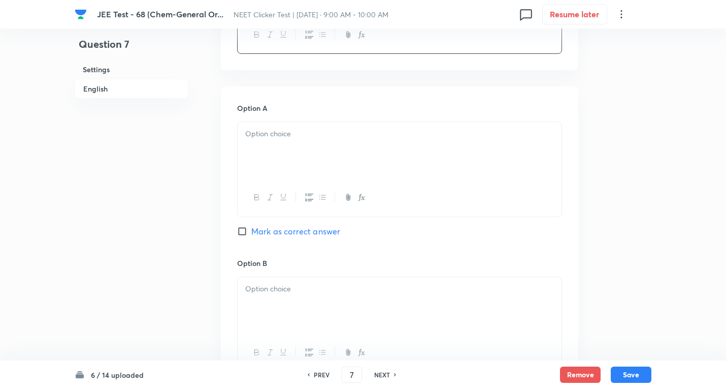
click at [300, 142] on div at bounding box center [400, 150] width 324 height 57
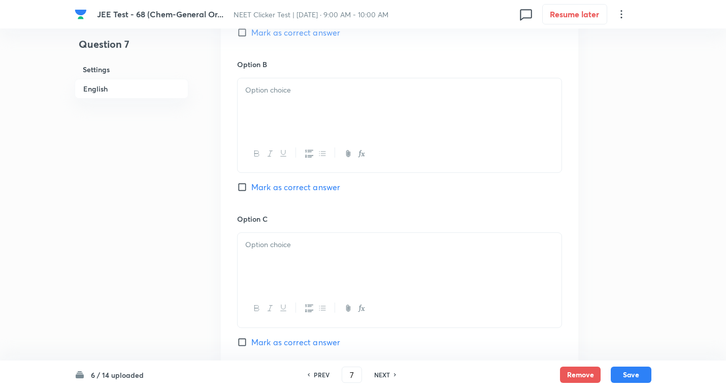
scroll to position [610, 0]
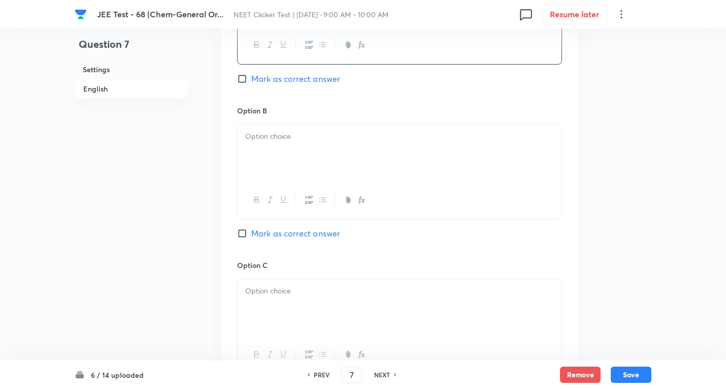
click at [281, 162] on div at bounding box center [400, 152] width 324 height 57
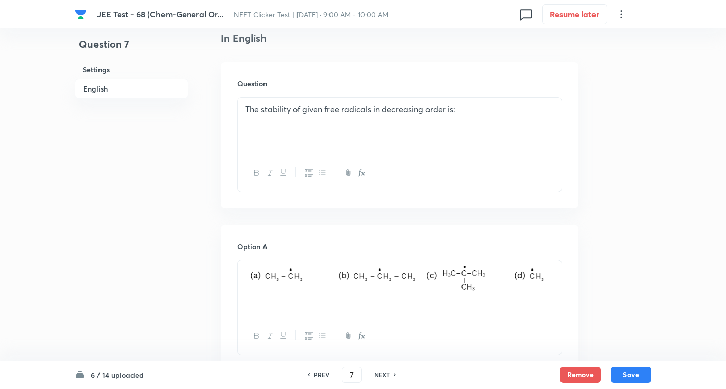
scroll to position [254, 0]
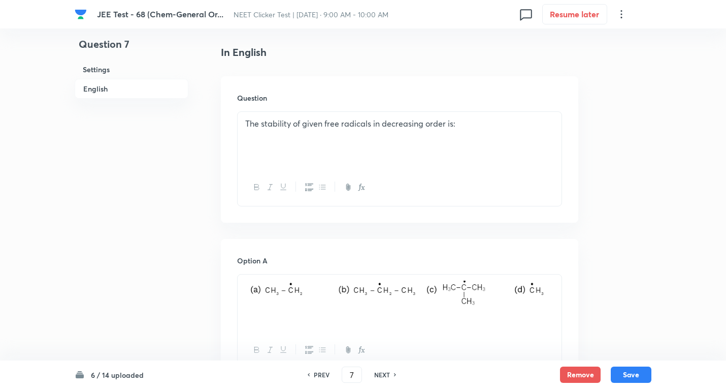
click at [551, 296] on img at bounding box center [399, 292] width 309 height 25
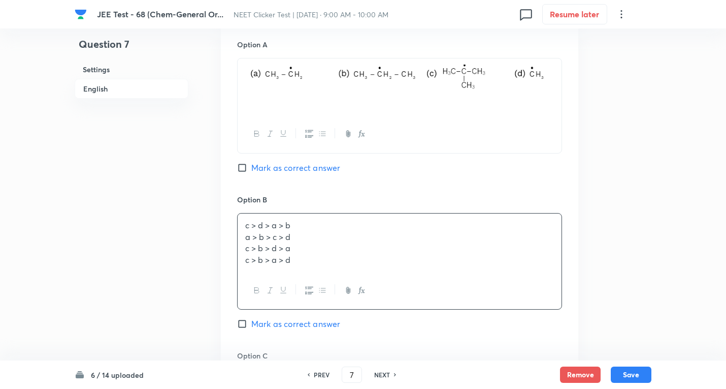
scroll to position [508, 0]
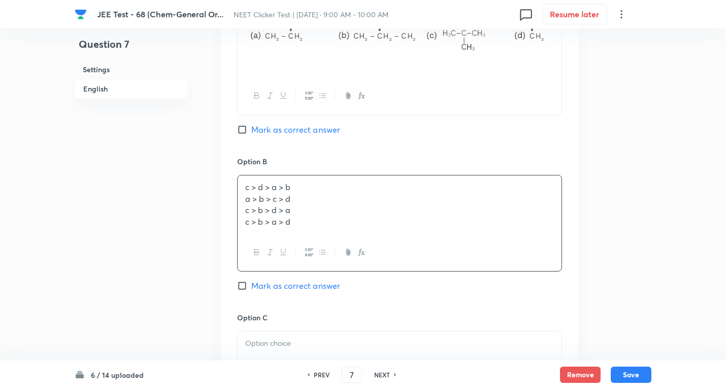
click at [306, 216] on p "c > b > a > d" at bounding box center [399, 222] width 309 height 12
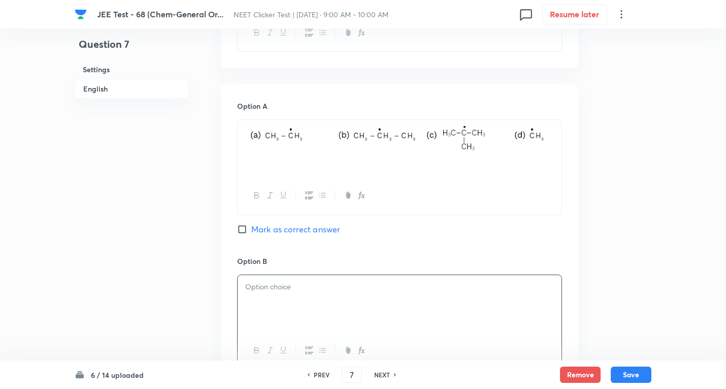
scroll to position [406, 0]
click at [560, 138] on div at bounding box center [400, 150] width 324 height 57
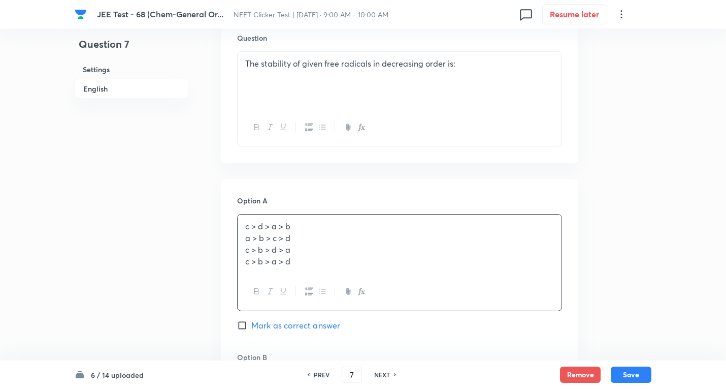
scroll to position [203, 0]
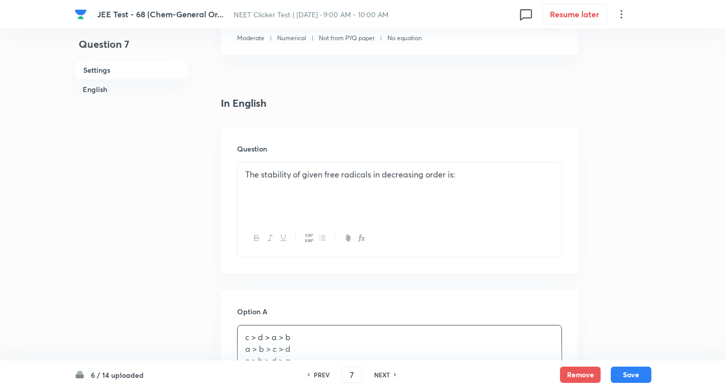
click at [484, 177] on p "The stability of given free radicals in decreasing order is:" at bounding box center [399, 175] width 309 height 12
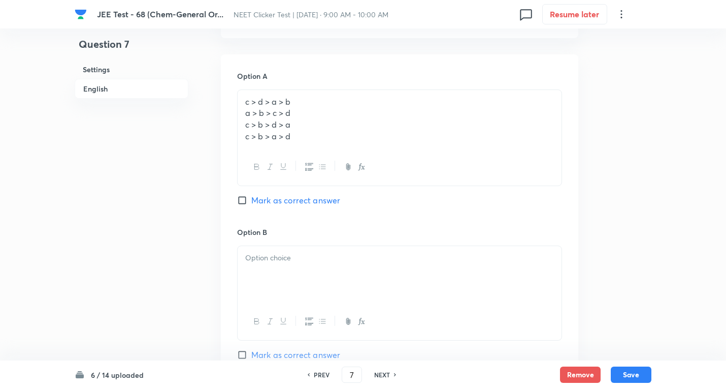
scroll to position [457, 0]
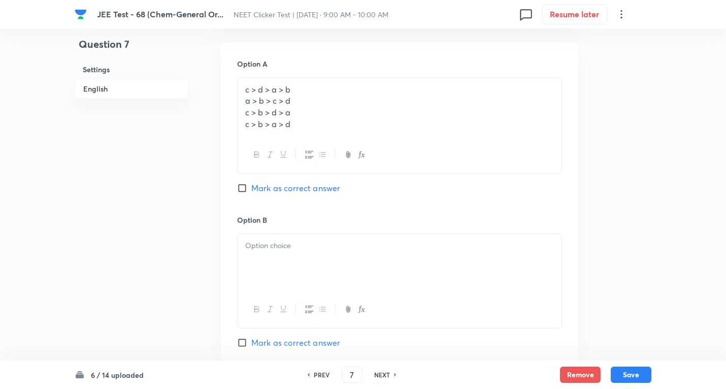
drag, startPoint x: 241, startPoint y: 102, endPoint x: 426, endPoint y: 174, distance: 199.0
click at [586, 198] on div "Question 7 Settings English Settings Type Single choice correct 4 options + 4 m…" at bounding box center [363, 235] width 577 height 1286
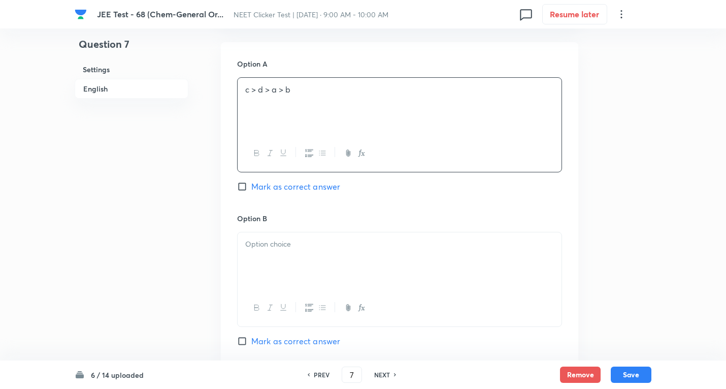
scroll to position [559, 0]
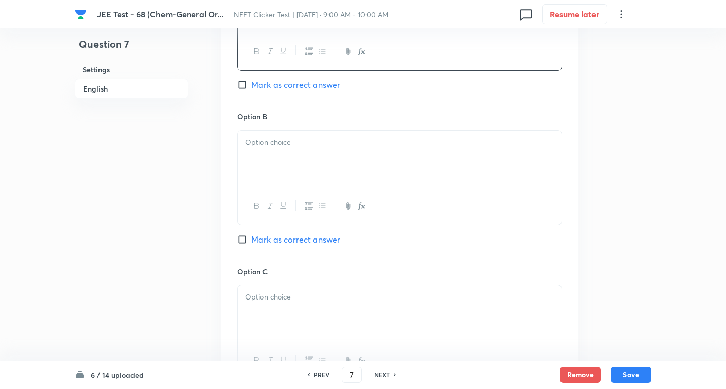
click at [293, 146] on p at bounding box center [399, 143] width 309 height 12
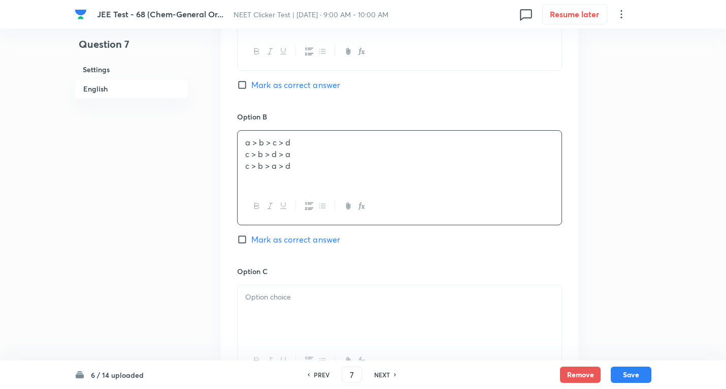
drag, startPoint x: 242, startPoint y: 155, endPoint x: 604, endPoint y: 226, distance: 368.6
click at [604, 226] on div "Question 7 Settings English Settings Type Single choice correct 4 options + 4 m…" at bounding box center [363, 132] width 577 height 1285
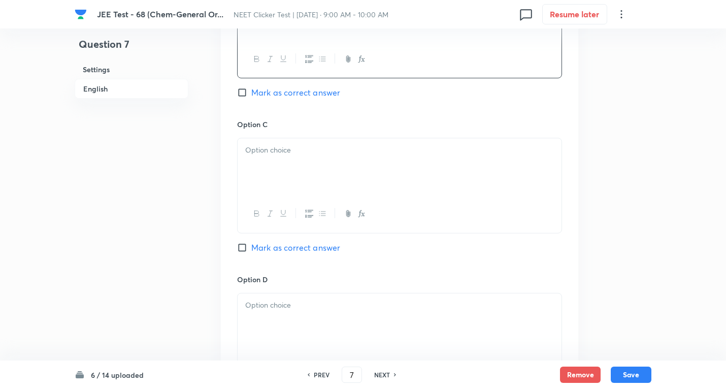
scroll to position [711, 0]
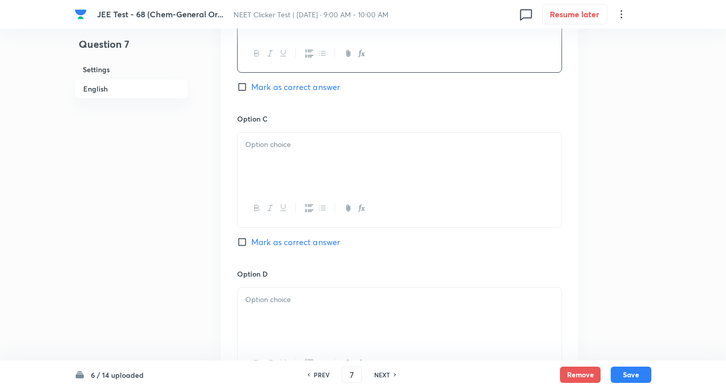
drag, startPoint x: 292, startPoint y: 142, endPoint x: 254, endPoint y: 145, distance: 38.2
click at [292, 143] on p at bounding box center [399, 145] width 309 height 12
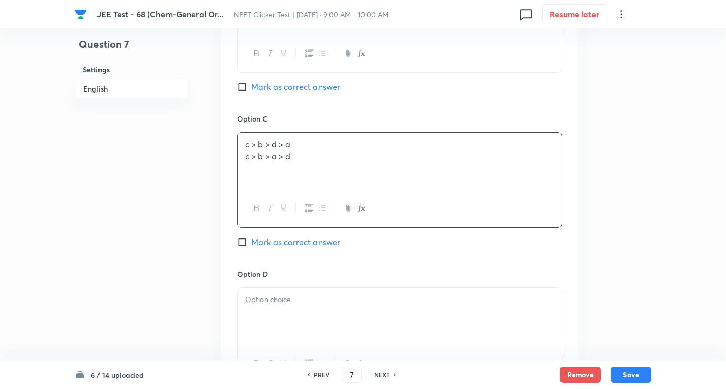
drag, startPoint x: 245, startPoint y: 152, endPoint x: 502, endPoint y: 178, distance: 258.4
click at [502, 178] on div "c > b > d > a c > b > a > d" at bounding box center [400, 161] width 324 height 57
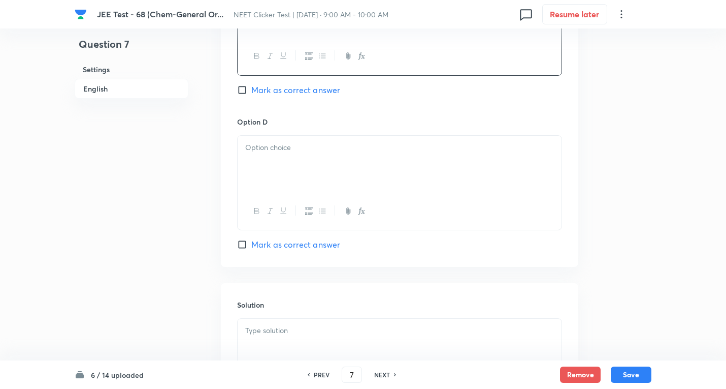
scroll to position [864, 0]
click at [273, 159] on div at bounding box center [400, 163] width 324 height 57
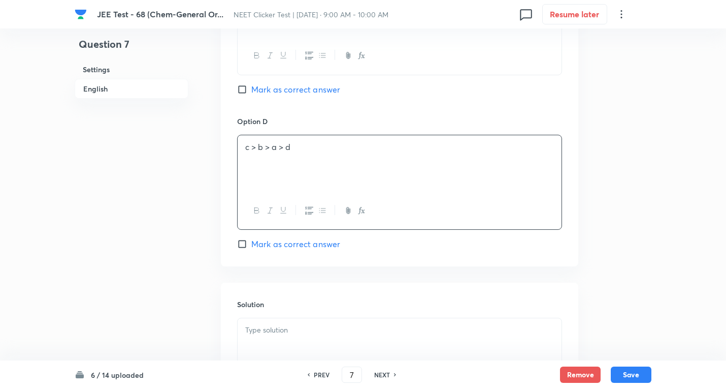
click at [304, 245] on span "Mark as correct answer" at bounding box center [295, 244] width 89 height 12
click at [251, 245] on input "Mark as correct answer" at bounding box center [244, 244] width 14 height 10
checkbox input "true"
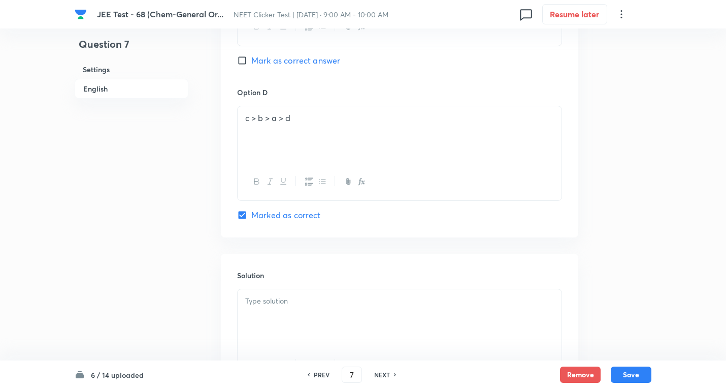
scroll to position [965, 0]
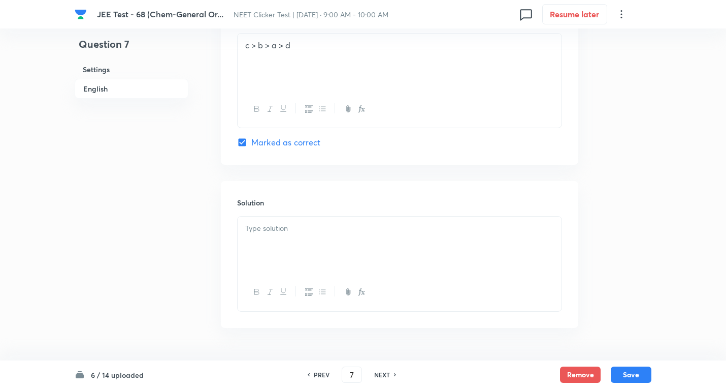
click at [275, 242] on div at bounding box center [400, 244] width 324 height 57
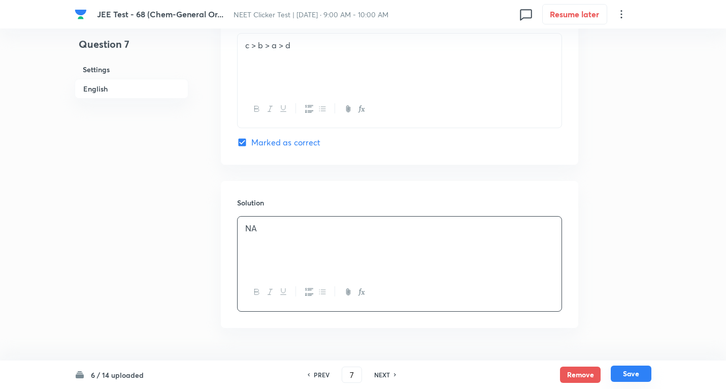
click at [624, 372] on button "Save" at bounding box center [631, 373] width 41 height 16
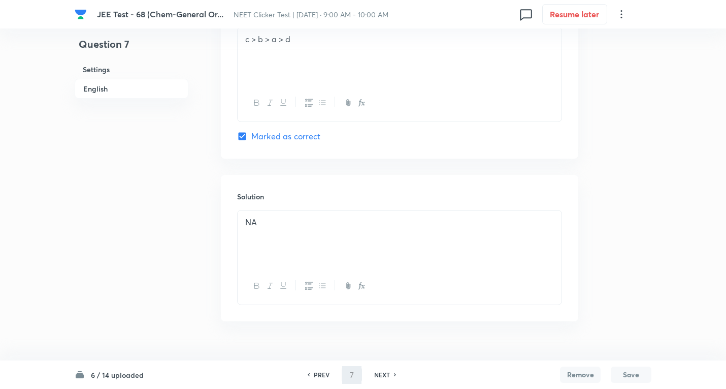
type input "8"
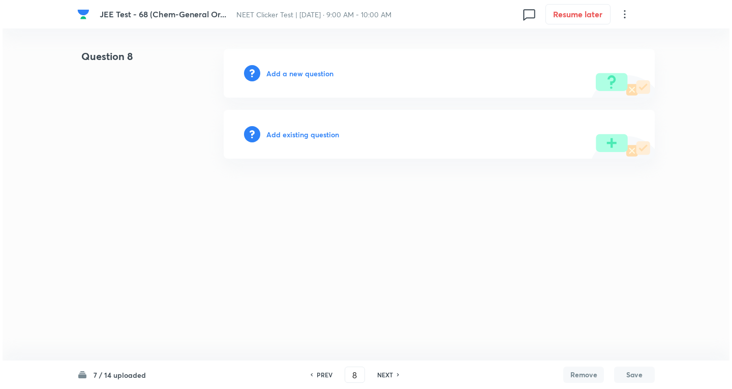
scroll to position [0, 0]
click at [309, 74] on h6 "Add a new question" at bounding box center [299, 73] width 67 height 11
click at [309, 74] on h6 "Choose a question type" at bounding box center [305, 73] width 78 height 11
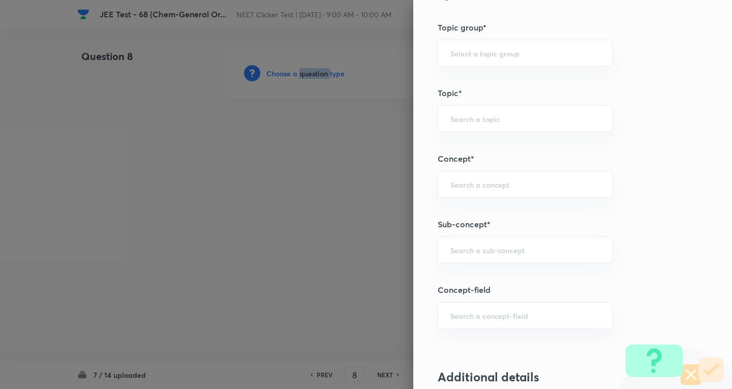
scroll to position [559, 0]
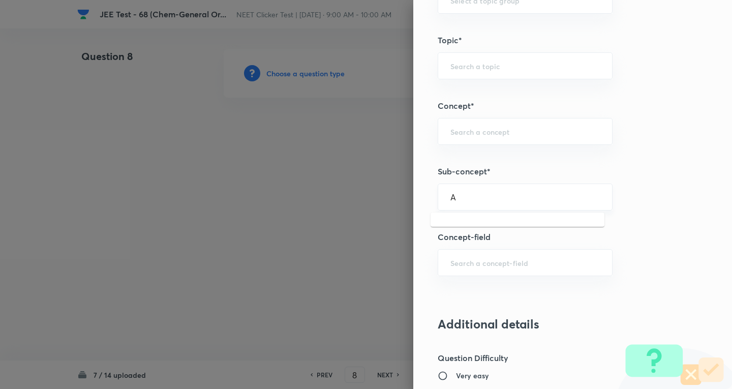
drag, startPoint x: 511, startPoint y: 199, endPoint x: 530, endPoint y: 193, distance: 19.8
click at [514, 198] on input "A" at bounding box center [524, 197] width 149 height 10
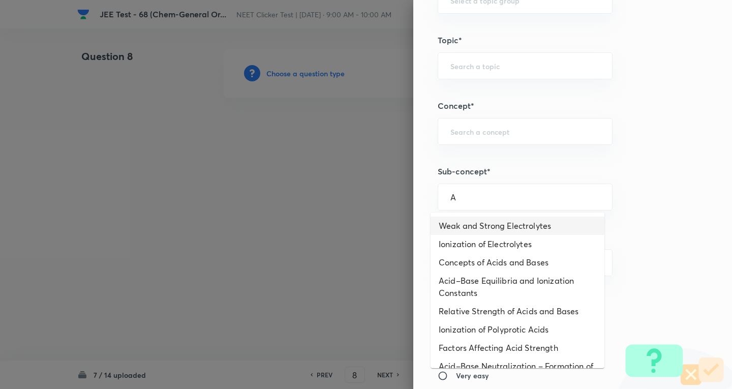
click at [468, 226] on li "Weak and Strong Electrolytes" at bounding box center [517, 225] width 174 height 18
type input "Weak and Strong Electrolytes"
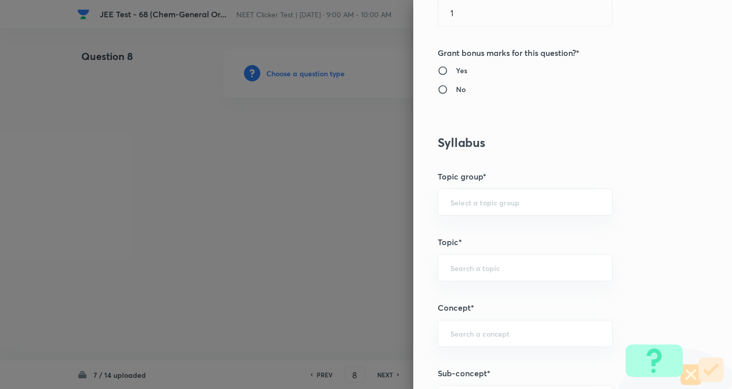
type input "Chemistry"
type input "Physical Chemistry"
type input "Ionic Equilibrium"
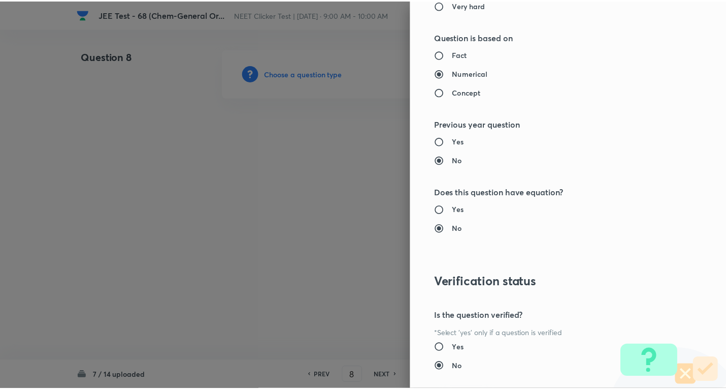
scroll to position [1064, 0]
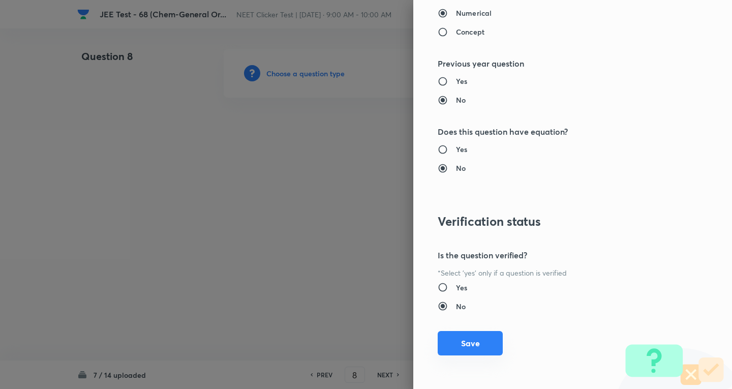
drag, startPoint x: 460, startPoint y: 340, endPoint x: 365, endPoint y: 228, distance: 147.5
click at [460, 339] on button "Save" at bounding box center [469, 343] width 65 height 24
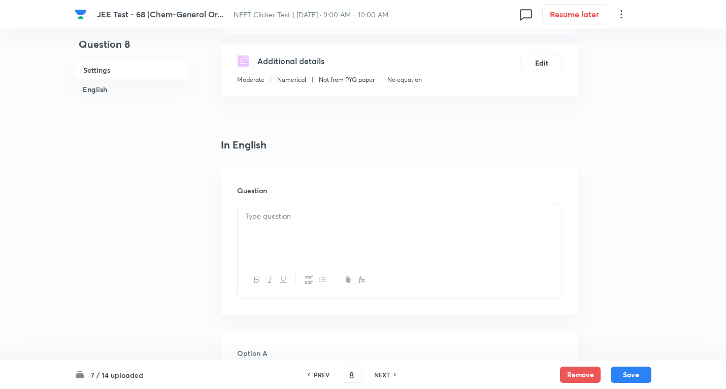
scroll to position [203, 0]
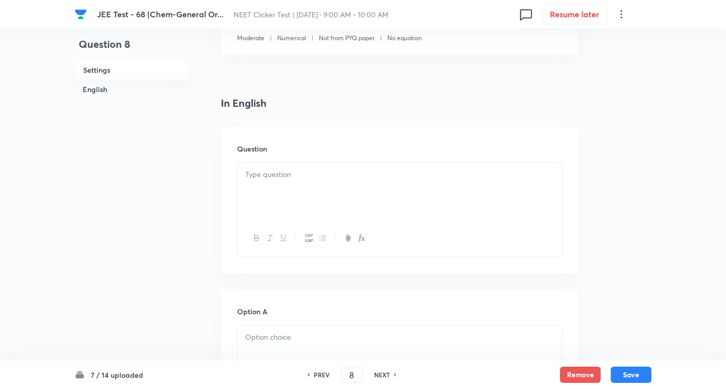
click at [279, 180] on p at bounding box center [399, 175] width 309 height 12
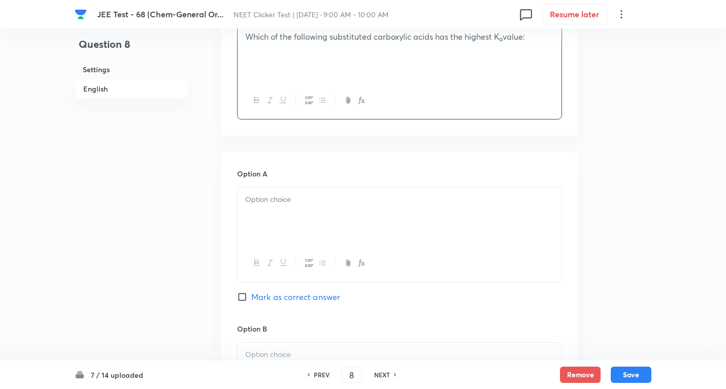
scroll to position [356, 0]
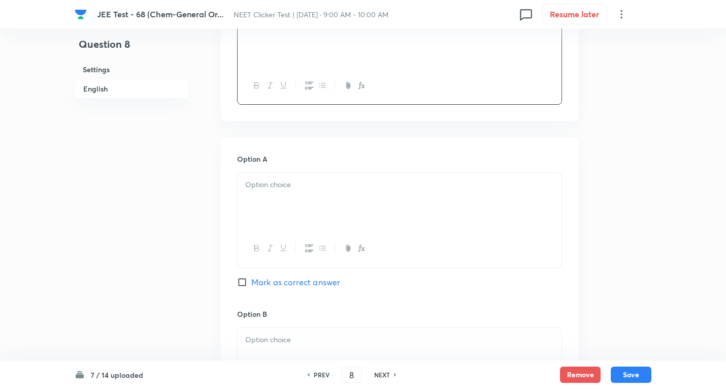
click at [285, 181] on p at bounding box center [399, 185] width 309 height 12
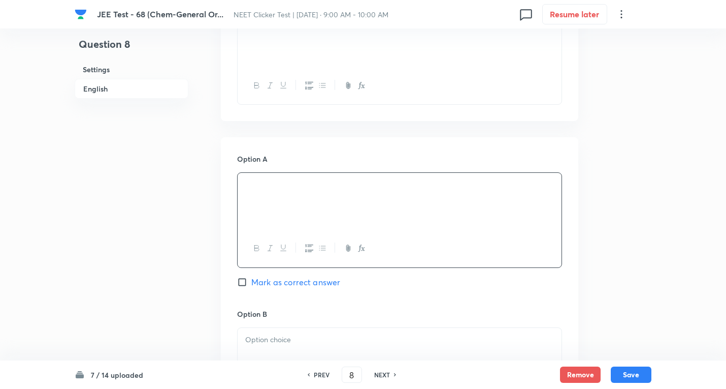
click at [310, 282] on span "Mark as correct answer" at bounding box center [295, 282] width 89 height 12
click at [251, 282] on input "Mark as correct answer" at bounding box center [244, 282] width 14 height 10
checkbox input "true"
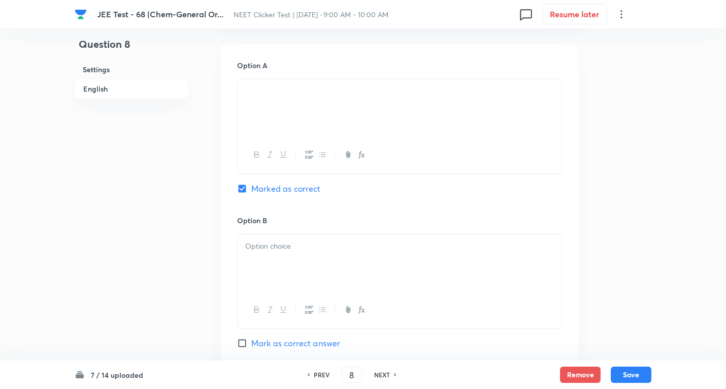
scroll to position [457, 0]
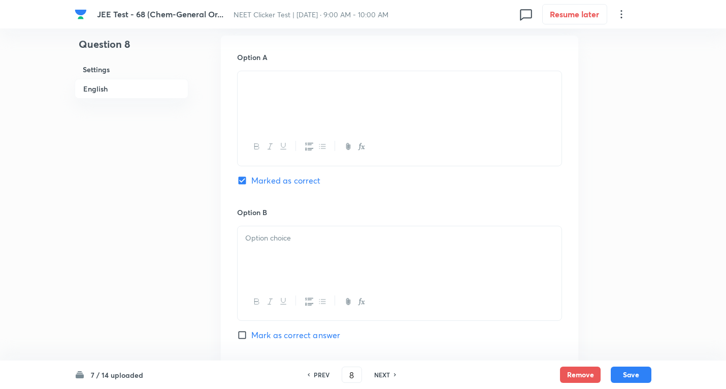
click at [283, 230] on div at bounding box center [400, 254] width 324 height 57
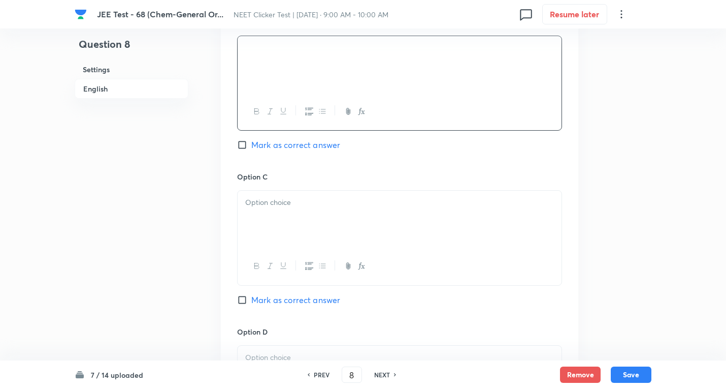
scroll to position [660, 0]
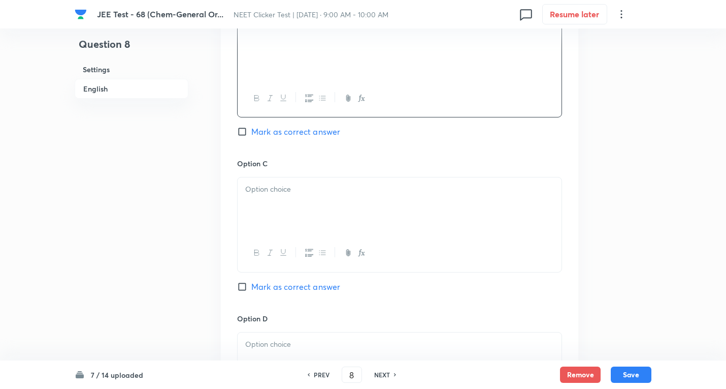
click at [284, 188] on p at bounding box center [399, 189] width 309 height 12
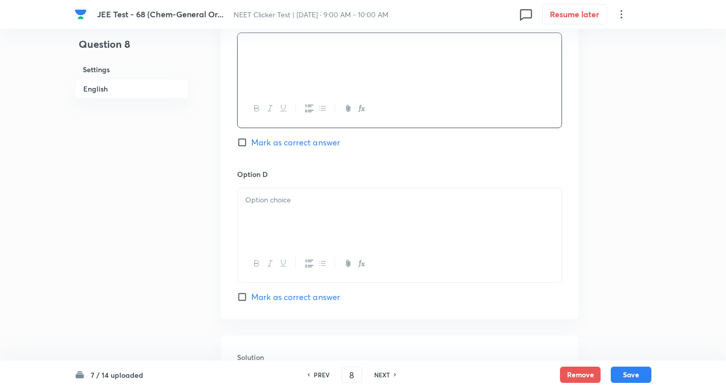
scroll to position [864, 0]
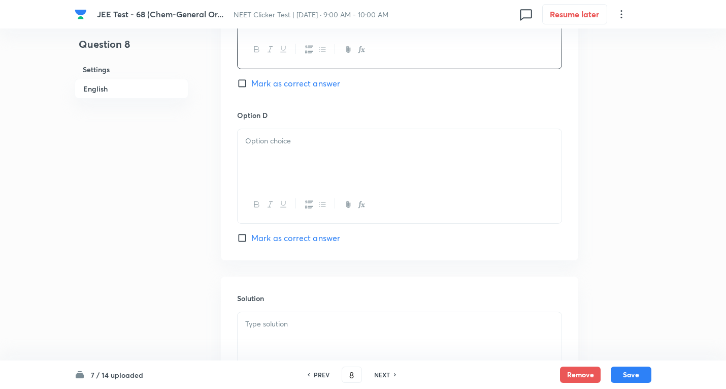
click at [282, 149] on div at bounding box center [400, 157] width 324 height 57
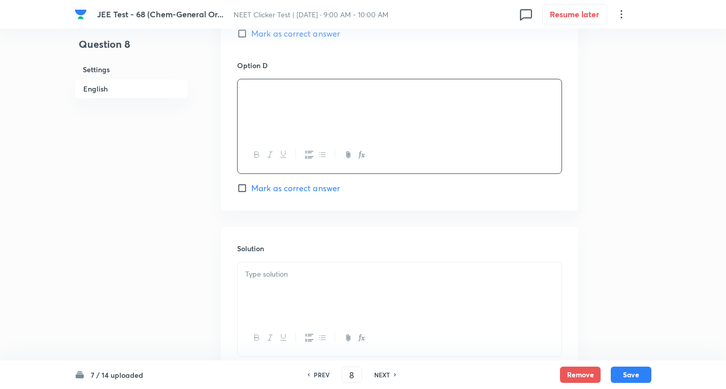
scroll to position [987, 0]
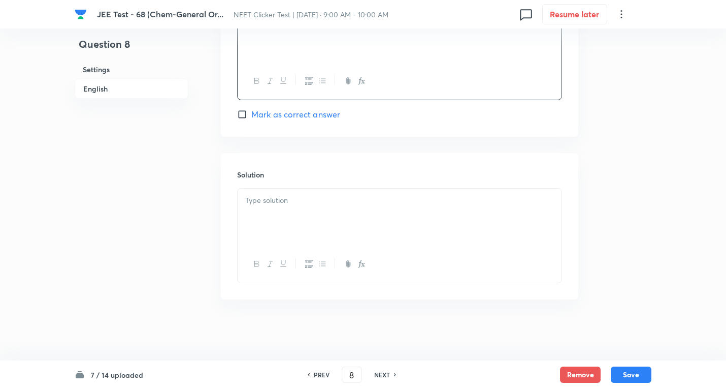
click at [287, 216] on div at bounding box center [400, 216] width 324 height 57
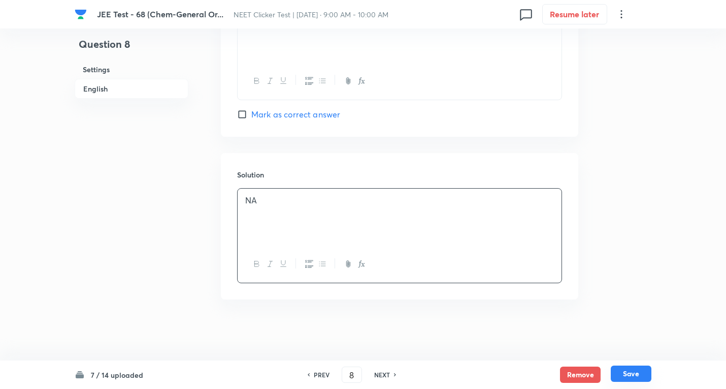
click at [632, 371] on button "Save" at bounding box center [631, 373] width 41 height 16
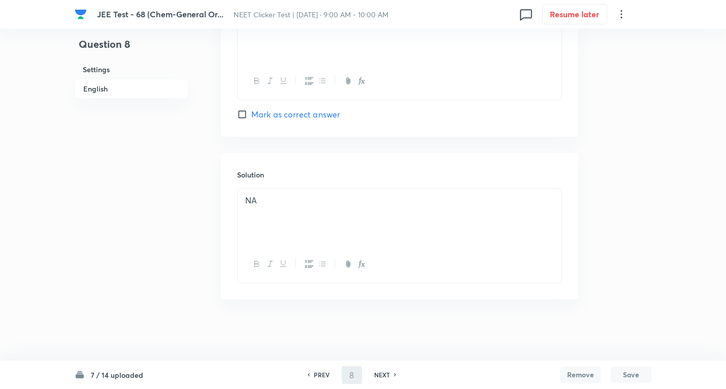
type input "9"
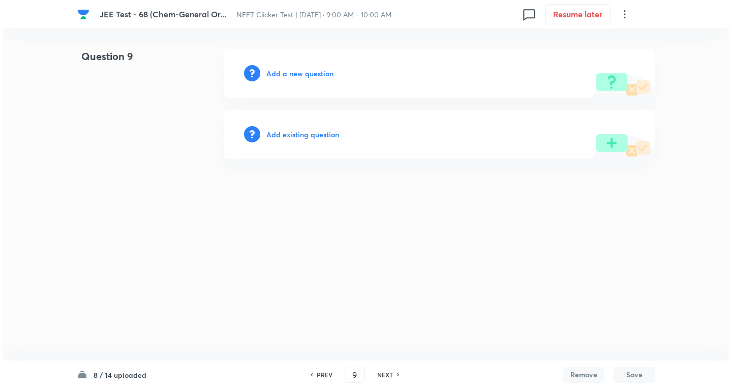
scroll to position [0, 0]
click at [308, 72] on h6 "Add a new question" at bounding box center [299, 73] width 67 height 11
click at [308, 72] on h6 "Choose a question type" at bounding box center [305, 73] width 78 height 11
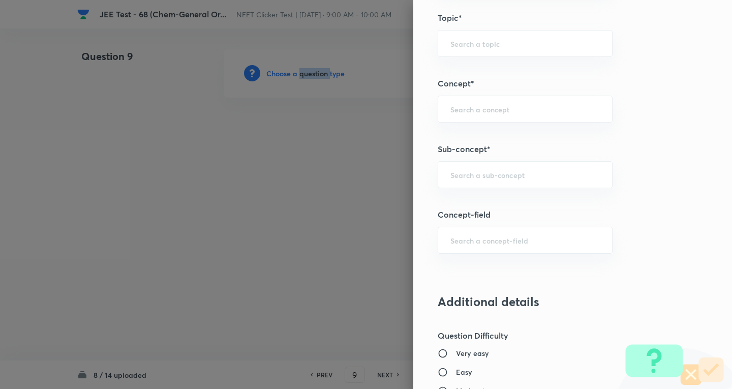
scroll to position [610, 0]
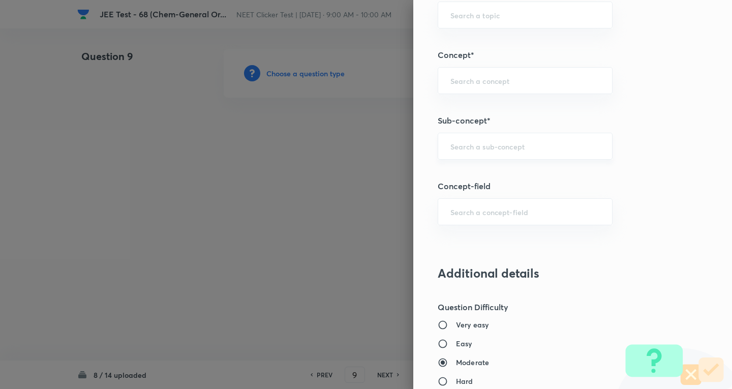
click at [514, 147] on input "text" at bounding box center [524, 146] width 149 height 10
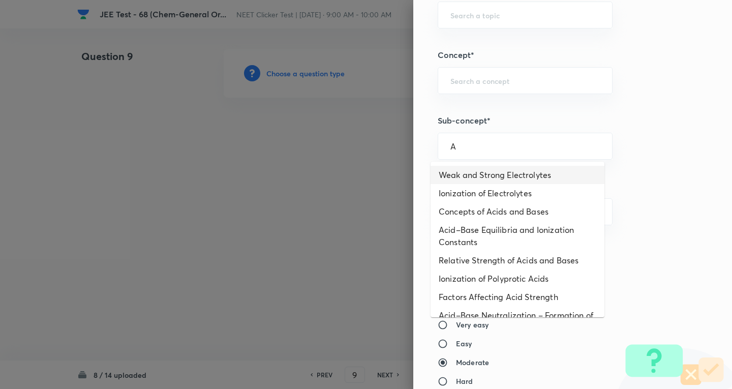
click at [489, 178] on li "Weak and Strong Electrolytes" at bounding box center [517, 175] width 174 height 18
type input "Weak and Strong Electrolytes"
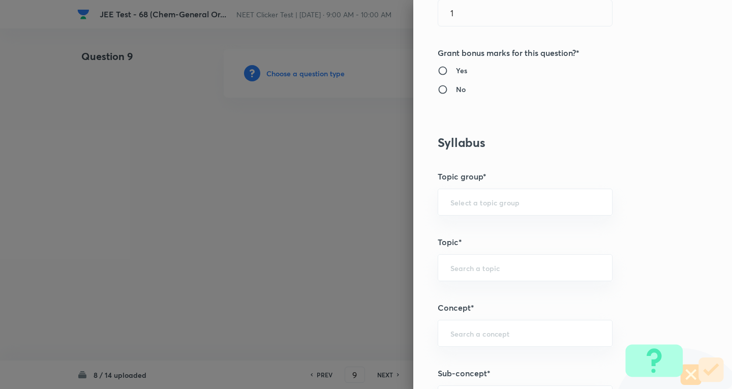
type input "Chemistry"
type input "Physical Chemistry"
type input "Ionic Equilibrium"
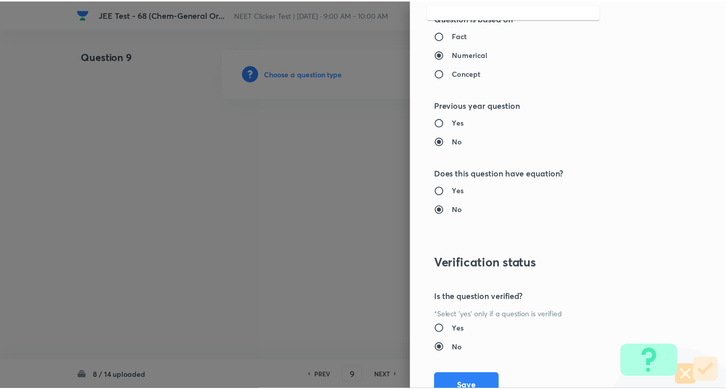
scroll to position [1041, 0]
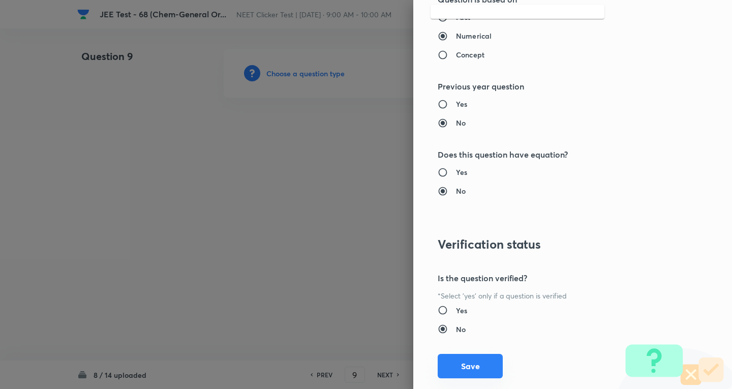
click at [458, 363] on button "Save" at bounding box center [469, 366] width 65 height 24
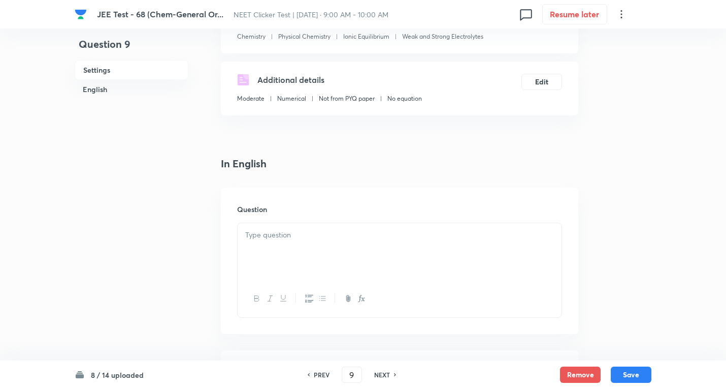
scroll to position [152, 0]
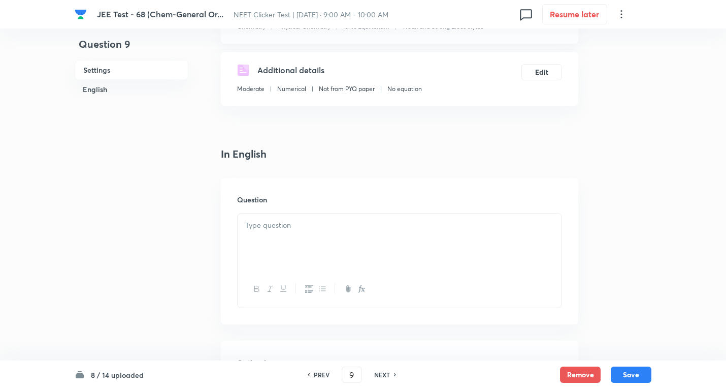
click at [279, 229] on p at bounding box center [399, 225] width 309 height 12
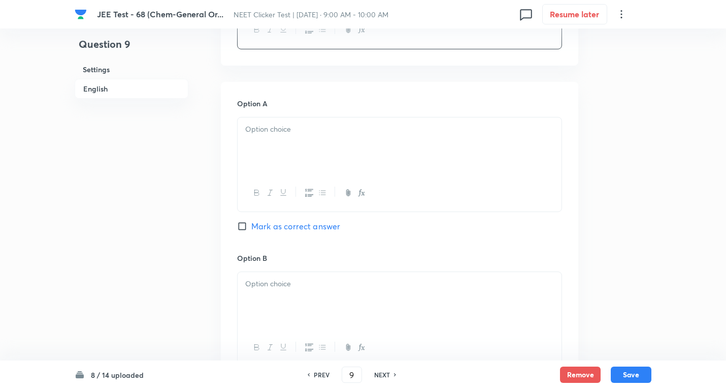
scroll to position [457, 0]
click at [288, 136] on div at bounding box center [400, 145] width 324 height 57
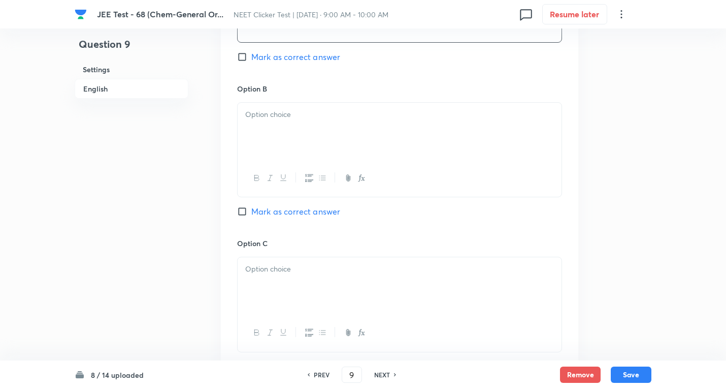
scroll to position [660, 0]
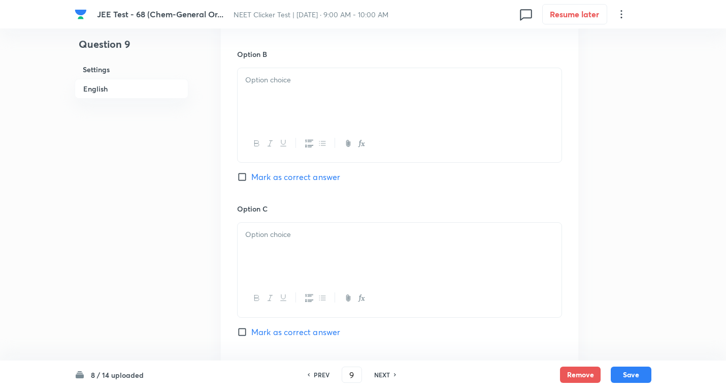
click at [301, 71] on div at bounding box center [400, 96] width 324 height 57
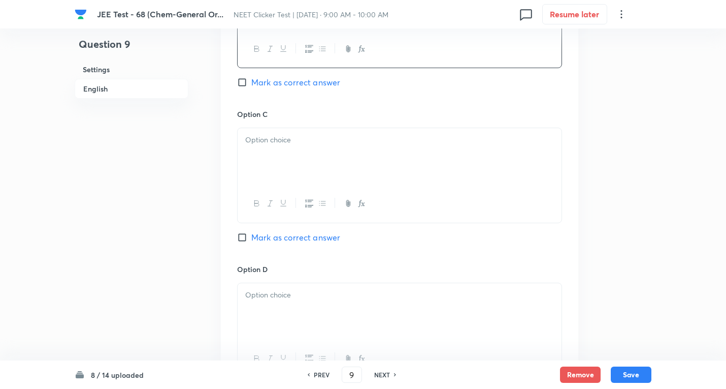
scroll to position [762, 0]
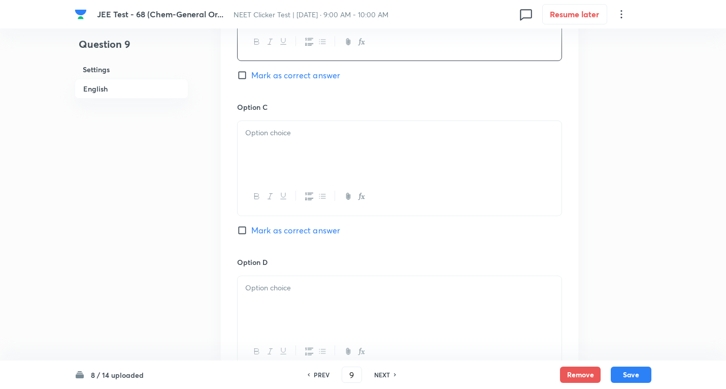
click at [293, 139] on p at bounding box center [399, 133] width 309 height 12
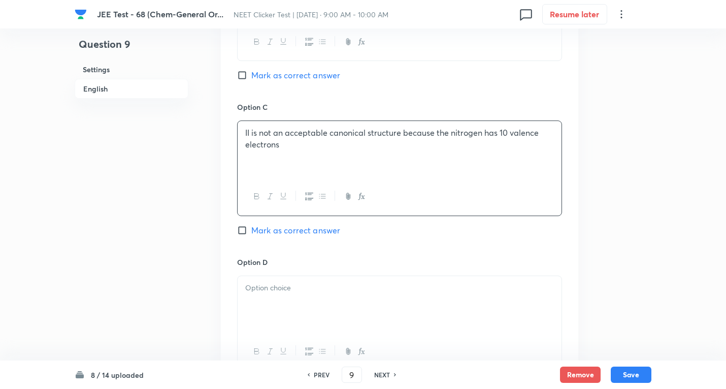
click at [313, 233] on span "Mark as correct answer" at bounding box center [295, 230] width 89 height 12
click at [251, 233] on input "Mark as correct answer" at bounding box center [244, 230] width 14 height 10
checkbox input "true"
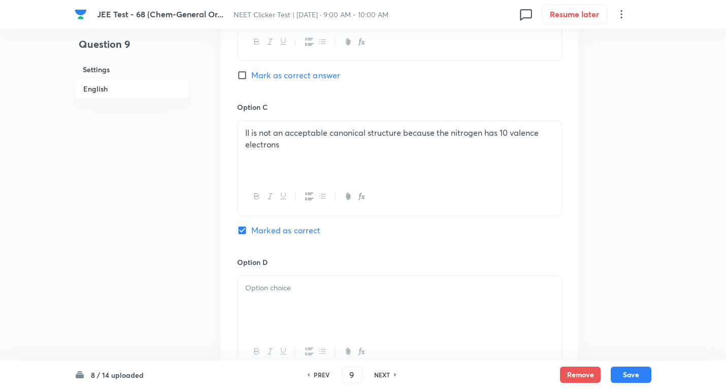
click at [299, 135] on p "II is not an acceptable canonical structure because the nitrogen has 10 valence…" at bounding box center [399, 138] width 309 height 23
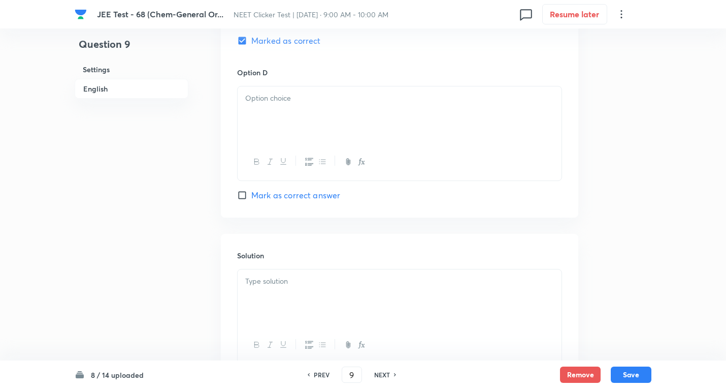
scroll to position [965, 0]
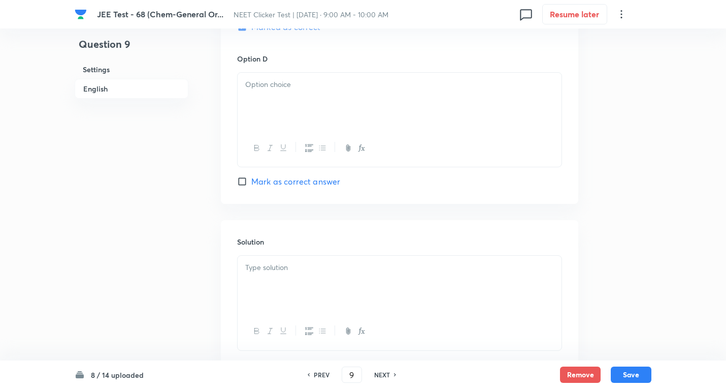
click at [320, 90] on div at bounding box center [400, 101] width 324 height 57
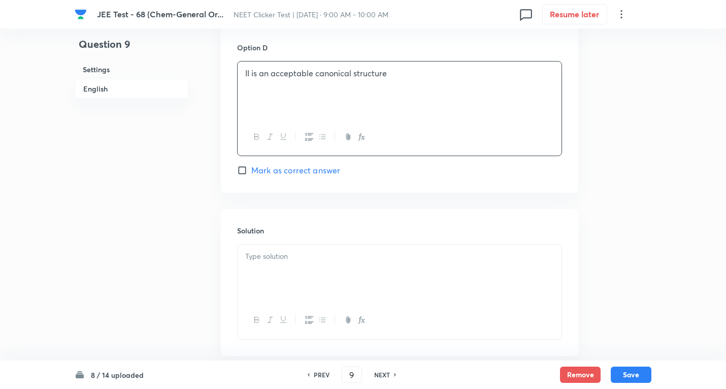
scroll to position [1033, 0]
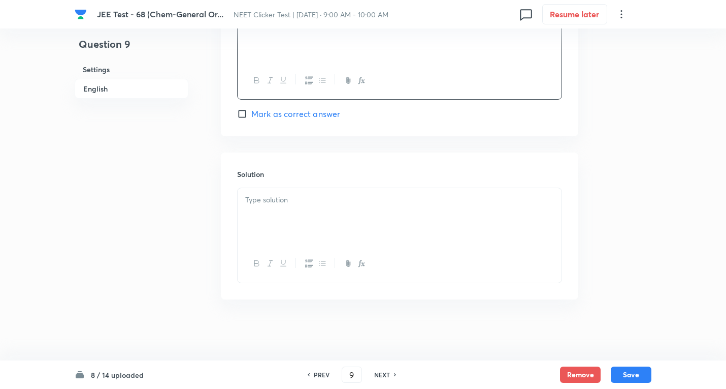
click at [298, 200] on p at bounding box center [399, 200] width 309 height 12
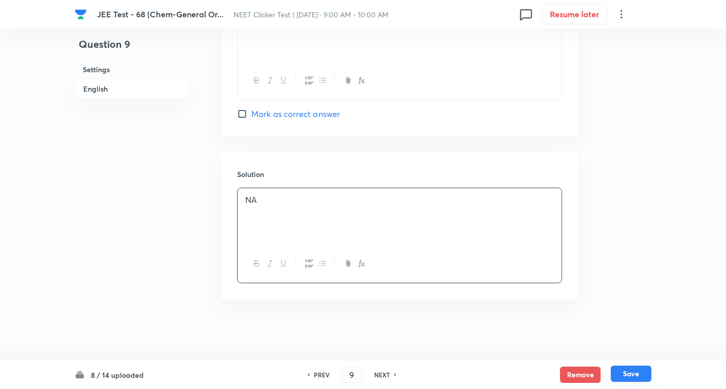
click at [624, 373] on button "Save" at bounding box center [631, 373] width 41 height 16
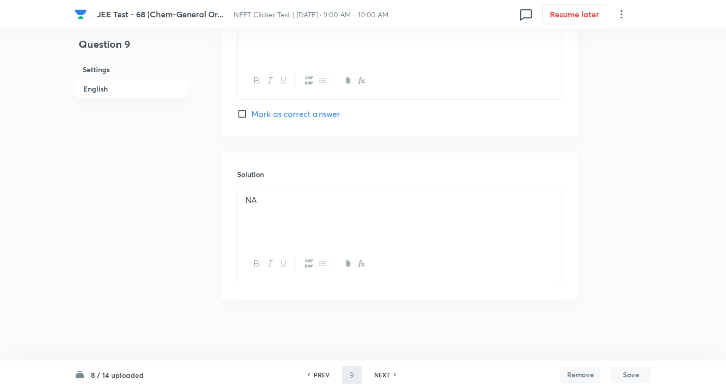
type input "10"
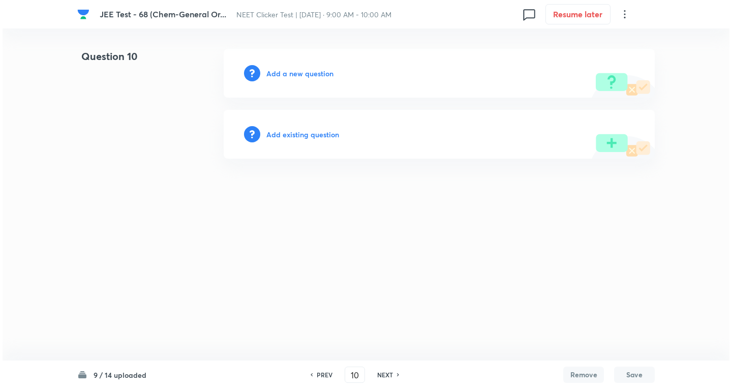
scroll to position [0, 0]
click at [322, 71] on h6 "Add a new question" at bounding box center [299, 73] width 67 height 11
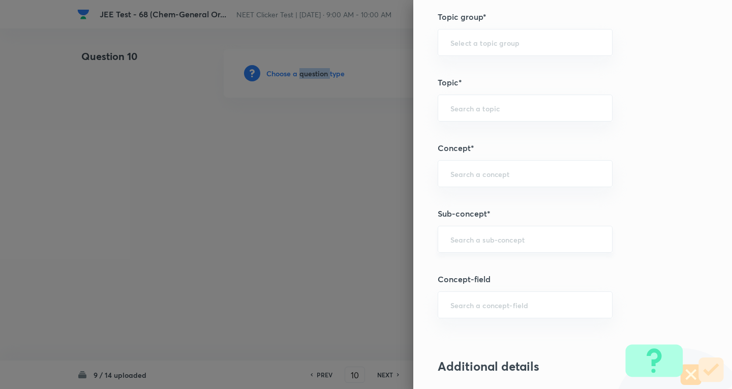
scroll to position [610, 0]
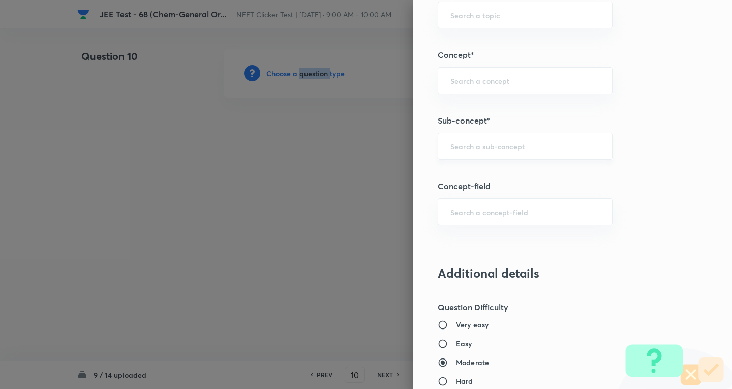
click at [509, 153] on div "​" at bounding box center [524, 146] width 175 height 27
click at [496, 141] on div "​" at bounding box center [524, 146] width 175 height 27
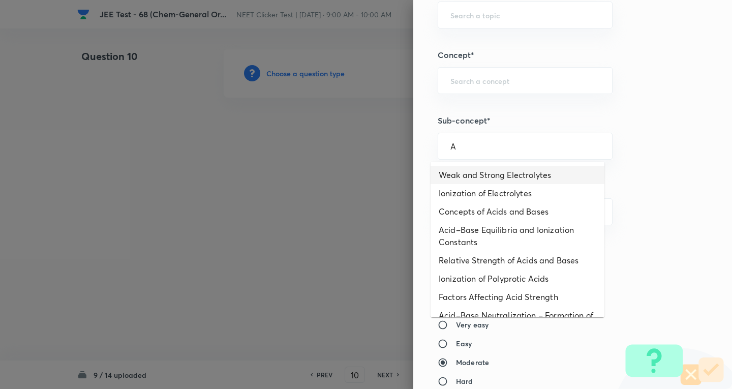
click at [476, 173] on li "Weak and Strong Electrolytes" at bounding box center [517, 175] width 174 height 18
type input "Weak and Strong Electrolytes"
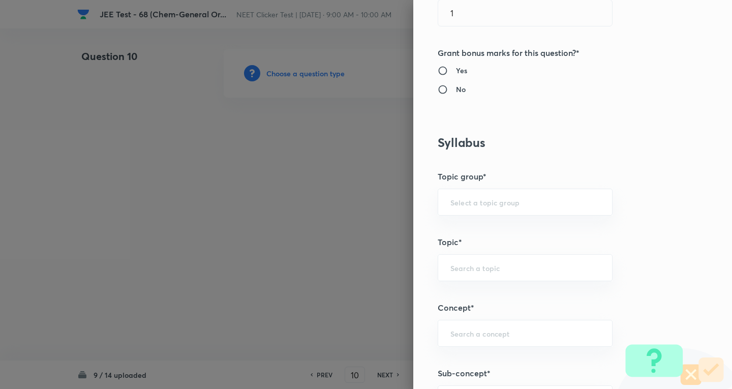
type input "Chemistry"
type input "Physical Chemistry"
type input "Ionic Equilibrium"
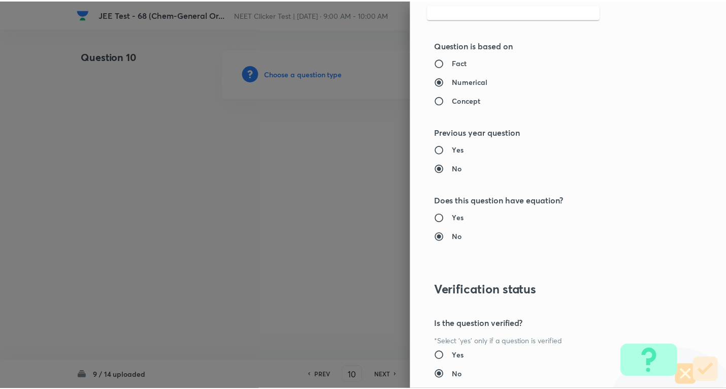
scroll to position [1064, 0]
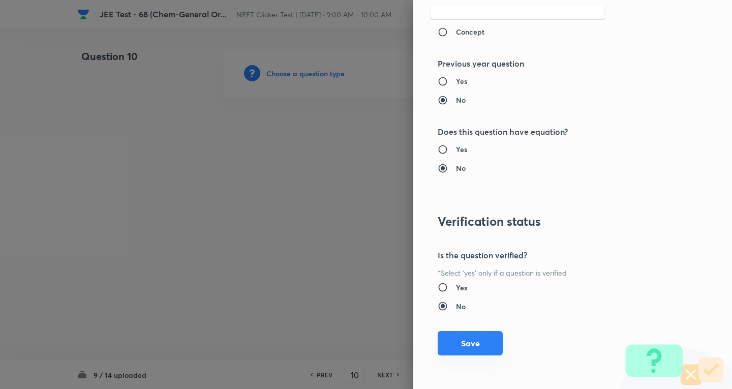
click at [468, 344] on button "Save" at bounding box center [469, 343] width 65 height 24
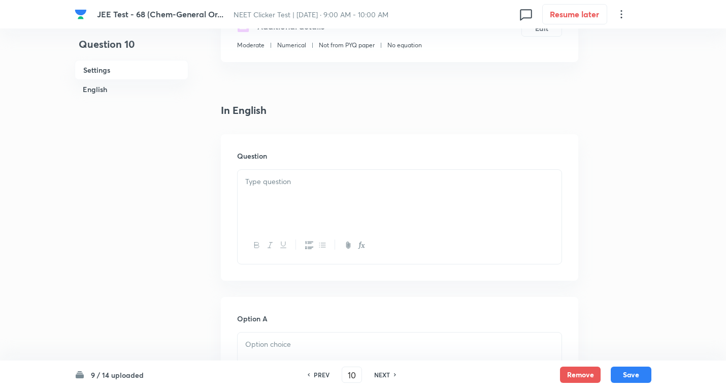
scroll to position [203, 0]
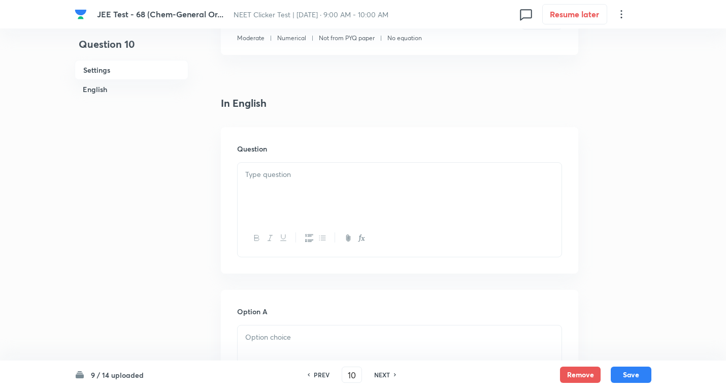
click at [296, 200] on div at bounding box center [400, 191] width 324 height 57
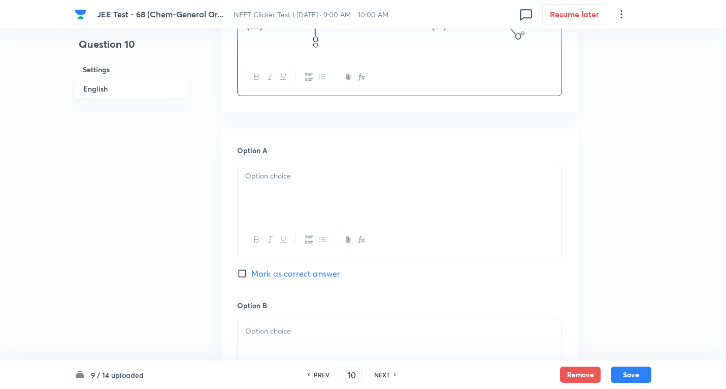
scroll to position [508, 0]
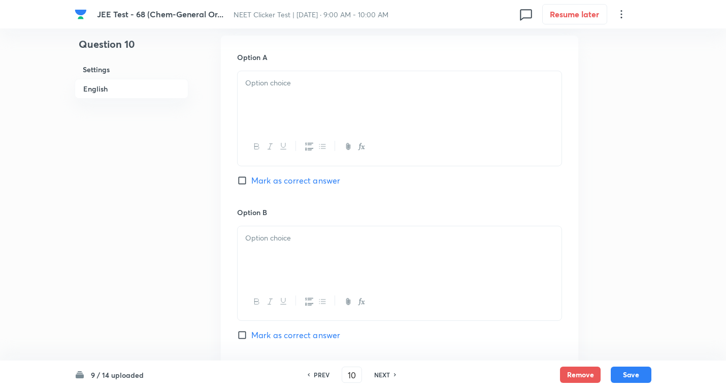
click at [287, 94] on div at bounding box center [400, 99] width 324 height 57
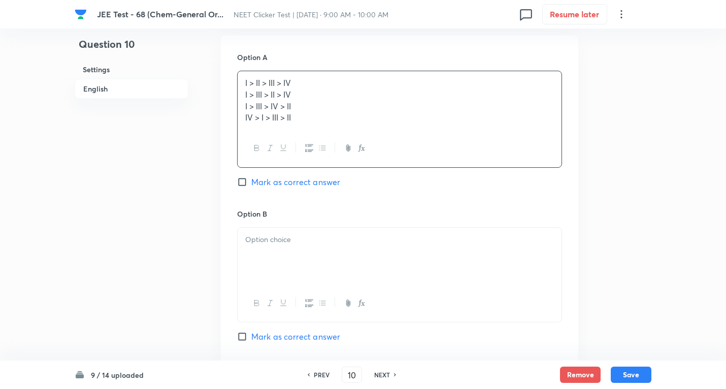
drag, startPoint x: 239, startPoint y: 92, endPoint x: 560, endPoint y: 204, distance: 340.3
click at [560, 204] on div "Option A I > II > III > IV I > III > II > IV I > III > IV > II IV > I > III > I…" at bounding box center [399, 130] width 325 height 156
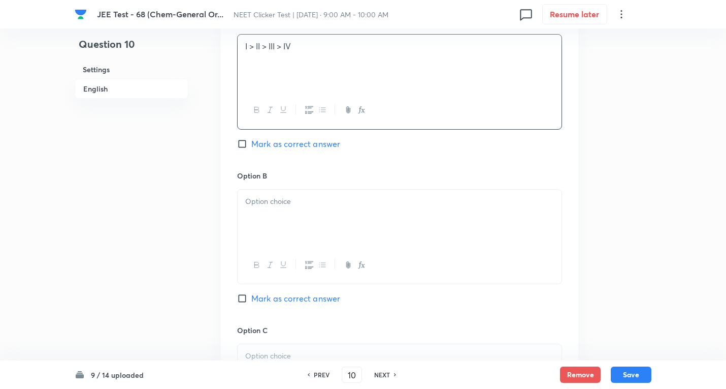
scroll to position [559, 0]
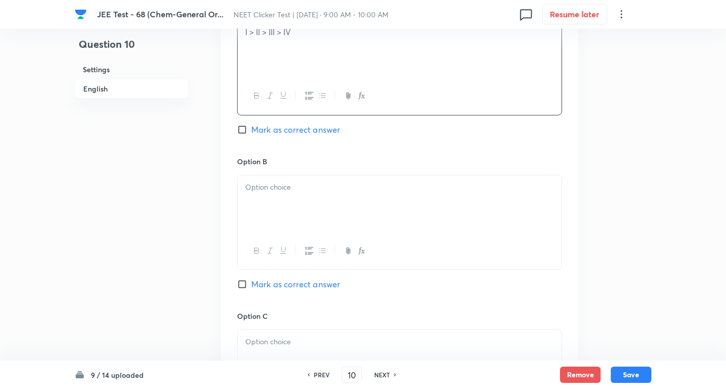
click at [285, 179] on div at bounding box center [400, 203] width 324 height 57
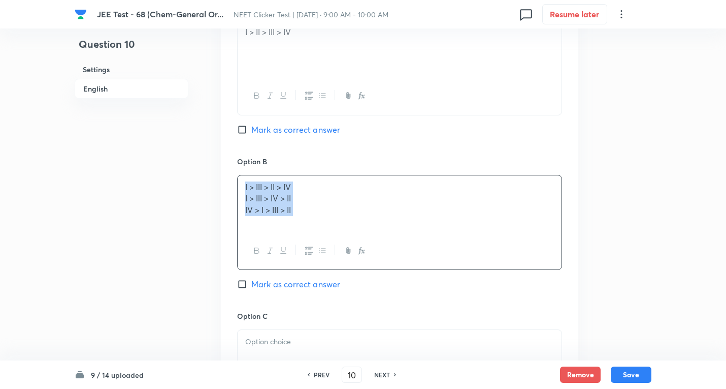
drag, startPoint x: 236, startPoint y: 200, endPoint x: 509, endPoint y: 258, distance: 278.4
click at [509, 258] on div "Option A I > II > III > IV Mark as correct answer Option B I > III > II > IV I …" at bounding box center [400, 300] width 358 height 631
click at [282, 196] on p "I > III > IV > II" at bounding box center [399, 199] width 309 height 12
drag, startPoint x: 457, startPoint y: 238, endPoint x: 514, endPoint y: 243, distance: 57.7
click at [521, 245] on div "I > III > II > IV I > III > IV > II IV > I > III > II" at bounding box center [399, 222] width 325 height 95
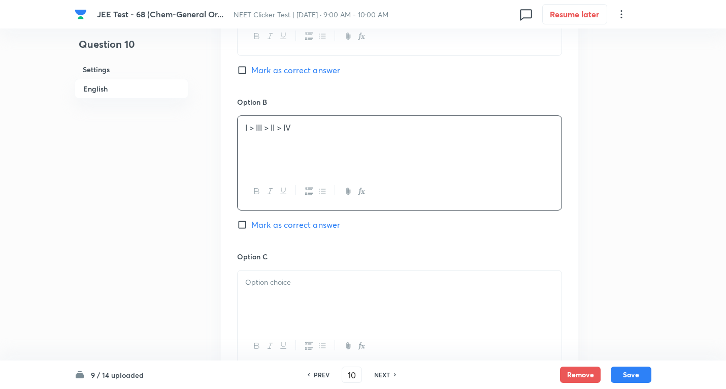
scroll to position [711, 0]
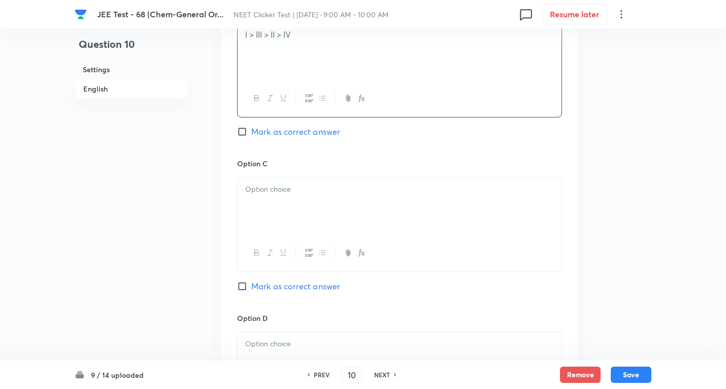
click at [279, 200] on div at bounding box center [400, 205] width 324 height 57
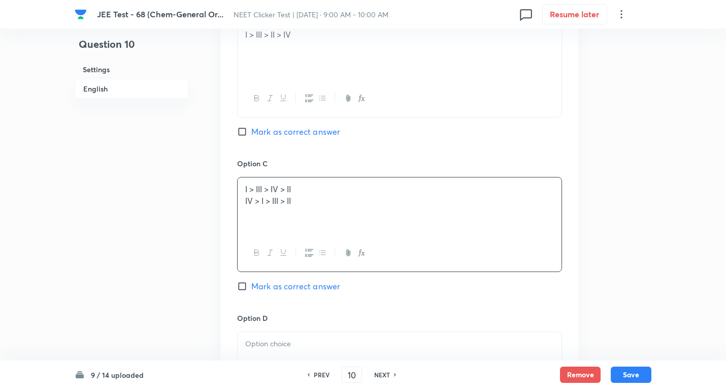
drag, startPoint x: 247, startPoint y: 201, endPoint x: 534, endPoint y: 242, distance: 290.5
click at [534, 242] on div "I > III > IV > II IV > I > III > II" at bounding box center [399, 224] width 325 height 95
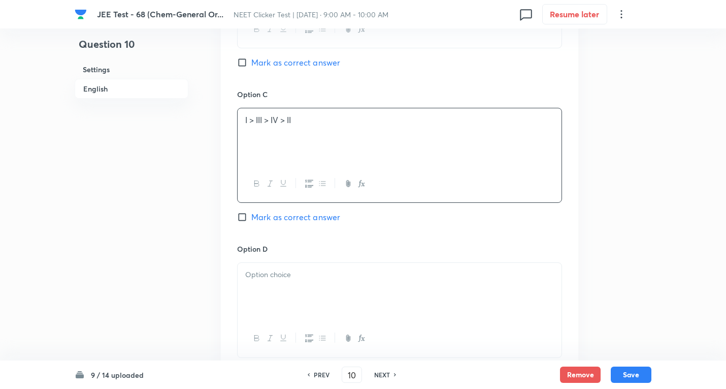
scroll to position [914, 0]
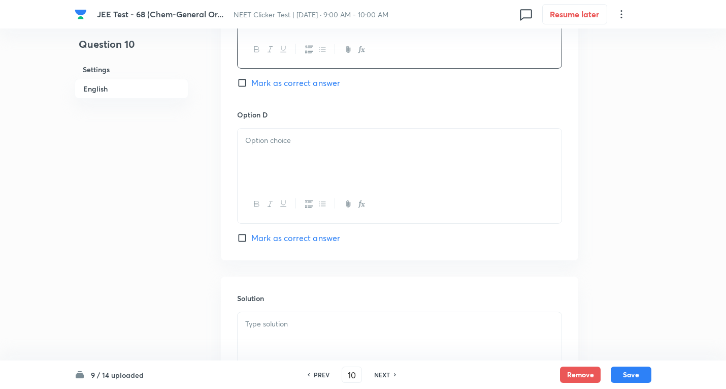
click at [271, 169] on div at bounding box center [400, 157] width 324 height 57
click at [305, 81] on span "Mark as correct answer" at bounding box center [295, 83] width 89 height 12
click at [251, 81] on input "Mark as correct answer" at bounding box center [244, 83] width 14 height 10
checkbox input "true"
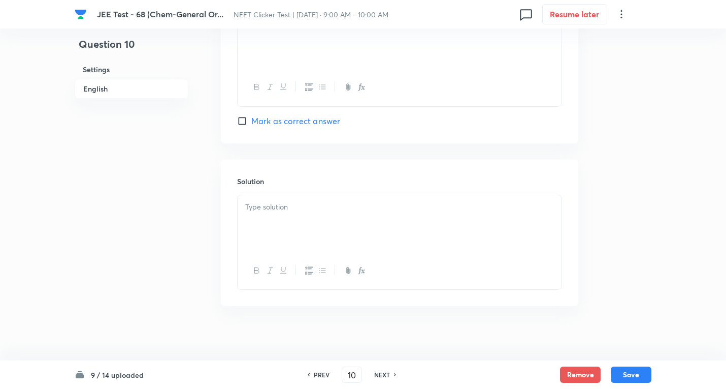
scroll to position [1038, 0]
drag, startPoint x: 307, startPoint y: 207, endPoint x: 320, endPoint y: 203, distance: 13.3
click at [307, 207] on div at bounding box center [400, 216] width 324 height 57
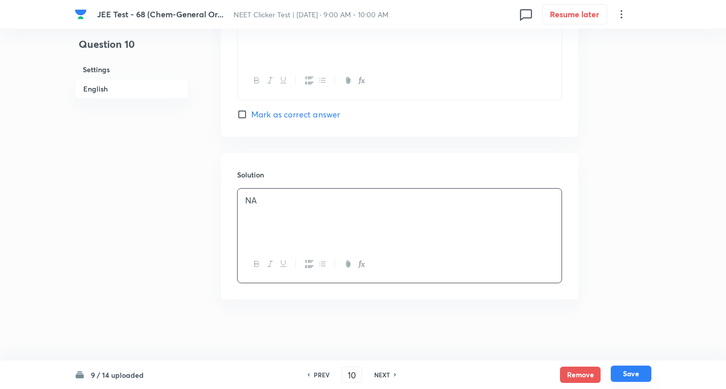
click at [633, 369] on button "Save" at bounding box center [631, 373] width 41 height 16
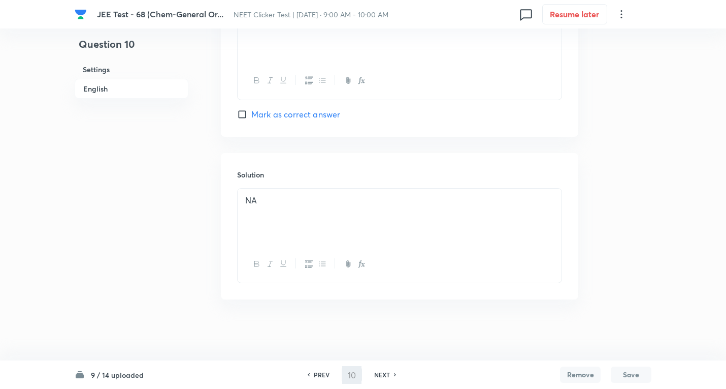
type input "11"
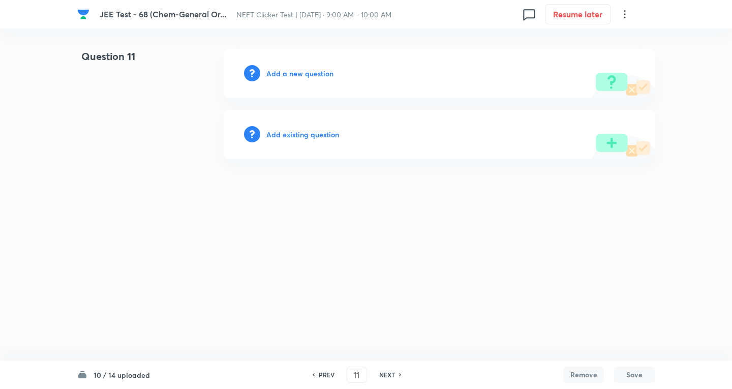
click at [302, 68] on h6 "Add a new question" at bounding box center [299, 73] width 67 height 11
click at [302, 68] on h6 "Choose a question type" at bounding box center [305, 73] width 78 height 11
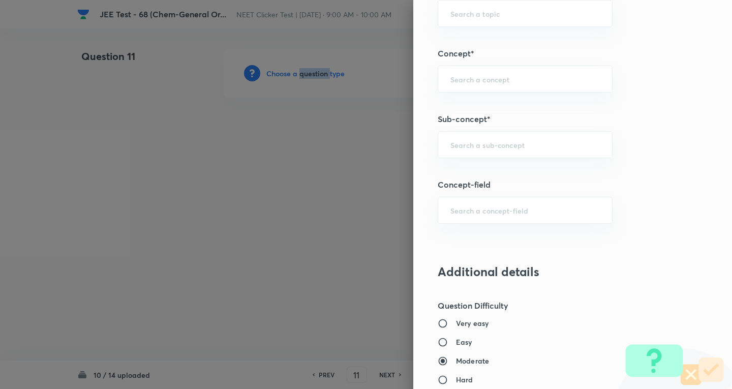
scroll to position [660, 0]
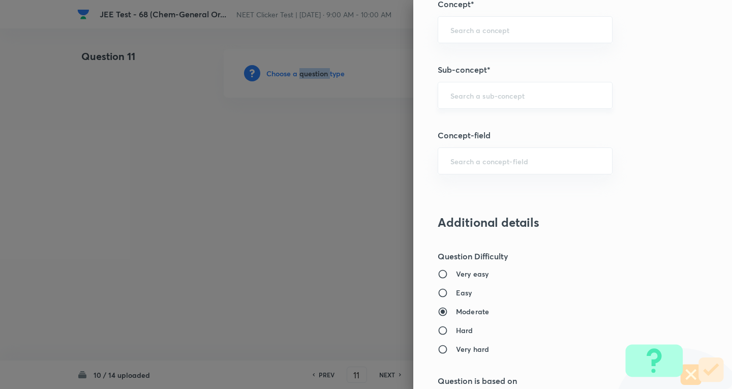
click at [516, 103] on div "​" at bounding box center [524, 95] width 175 height 27
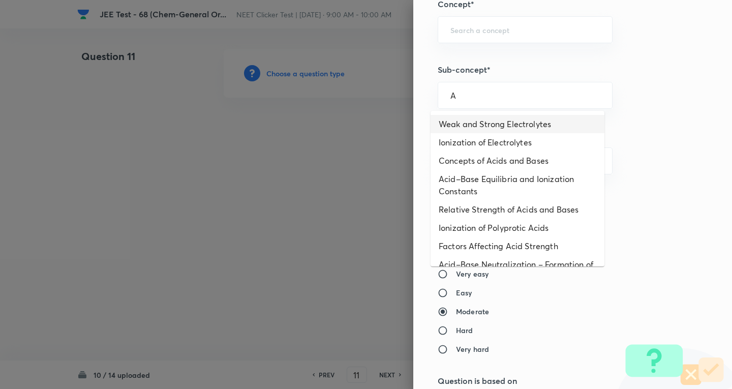
click at [466, 125] on li "Weak and Strong Electrolytes" at bounding box center [517, 124] width 174 height 18
type input "Weak and Strong Electrolytes"
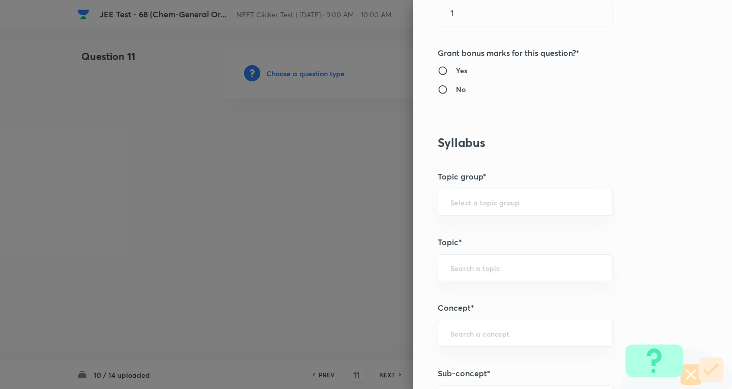
type input "Chemistry"
type input "Physical Chemistry"
type input "Ionic Equilibrium"
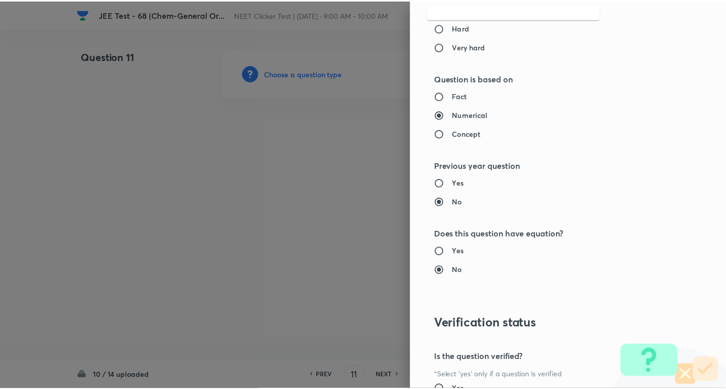
scroll to position [1064, 0]
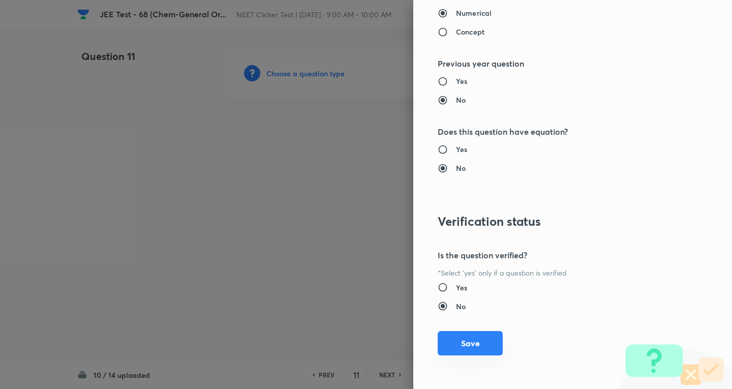
click at [470, 342] on button "Save" at bounding box center [469, 343] width 65 height 24
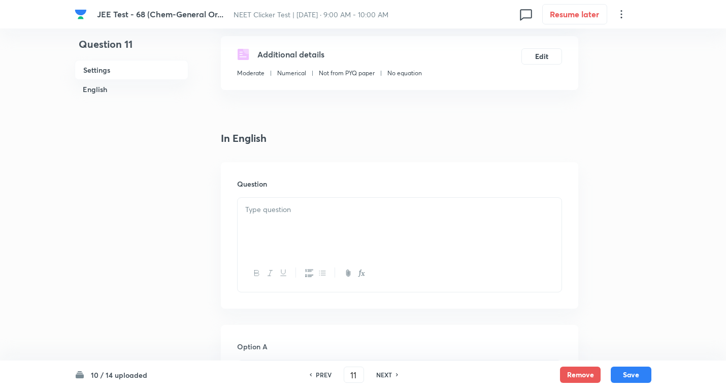
scroll to position [203, 0]
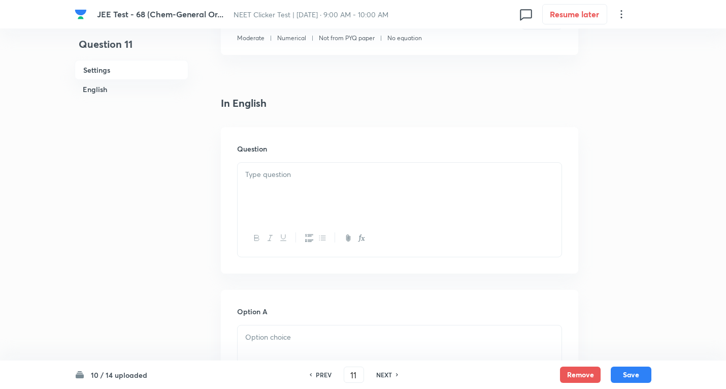
click at [270, 168] on div at bounding box center [400, 191] width 324 height 57
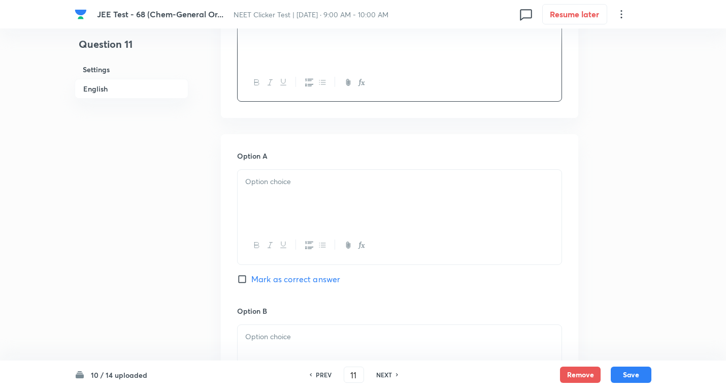
scroll to position [356, 0]
click at [289, 186] on p at bounding box center [399, 185] width 309 height 12
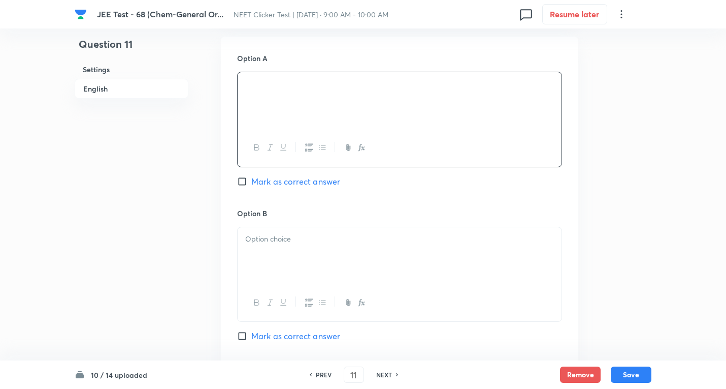
scroll to position [457, 0]
click at [282, 235] on p at bounding box center [399, 238] width 309 height 12
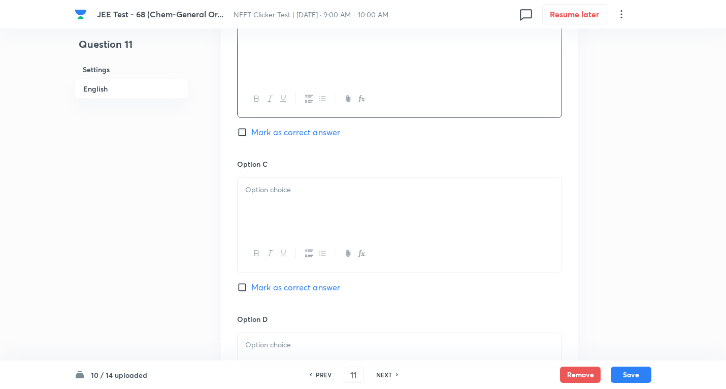
scroll to position [660, 0]
click at [287, 206] on div at bounding box center [400, 205] width 324 height 57
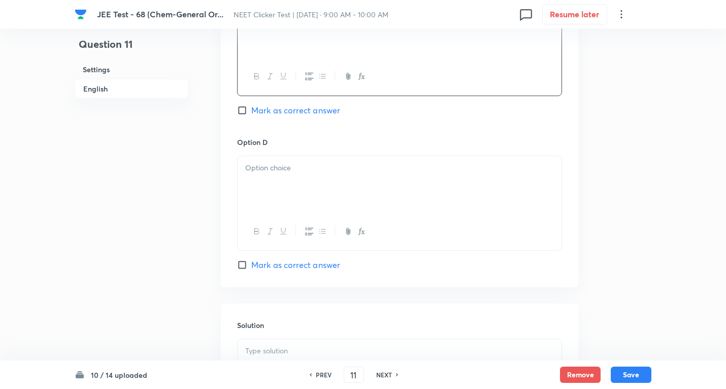
scroll to position [864, 0]
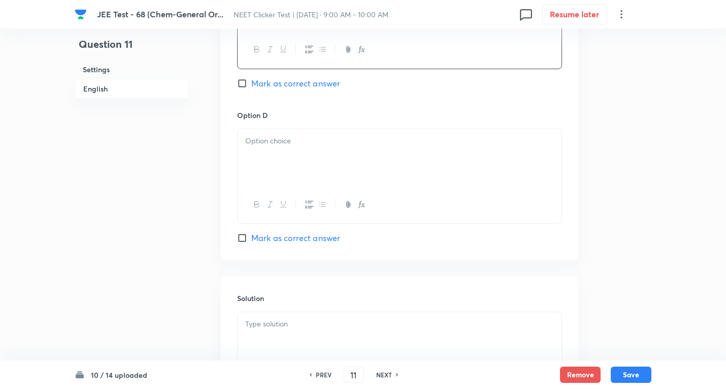
click at [300, 143] on p at bounding box center [399, 141] width 309 height 12
click at [321, 237] on span "Mark as correct answer" at bounding box center [295, 238] width 89 height 12
click at [251, 237] on input "Mark as correct answer" at bounding box center [244, 238] width 14 height 10
checkbox input "true"
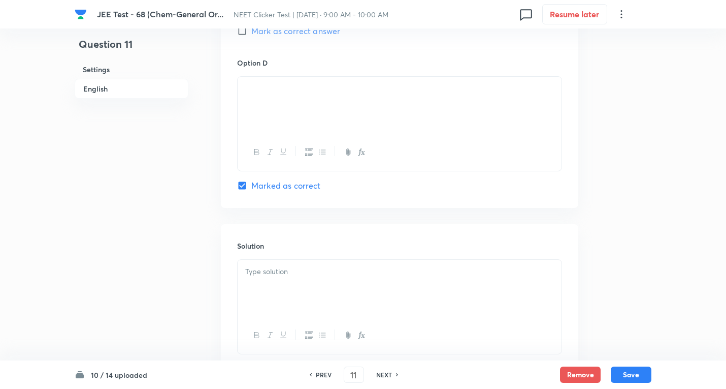
scroll to position [987, 0]
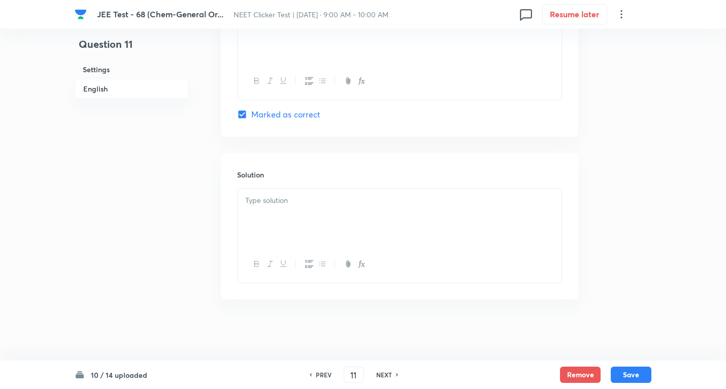
click at [285, 214] on div at bounding box center [400, 216] width 324 height 57
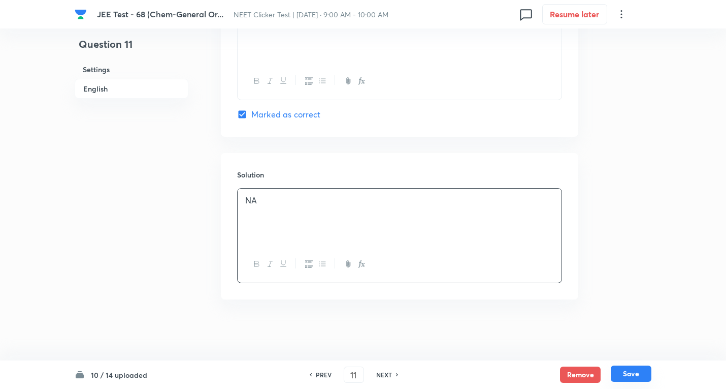
click at [637, 376] on button "Save" at bounding box center [631, 373] width 41 height 16
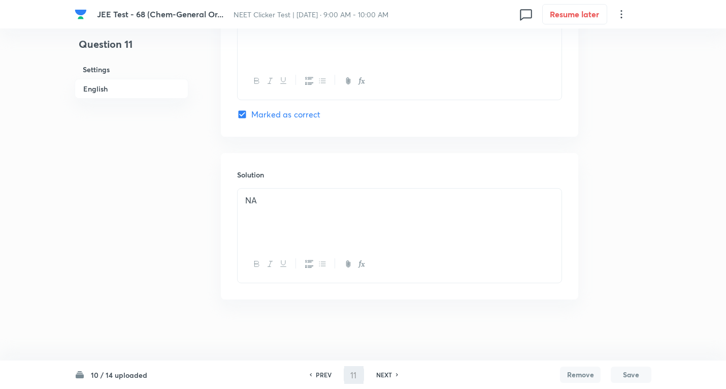
type input "12"
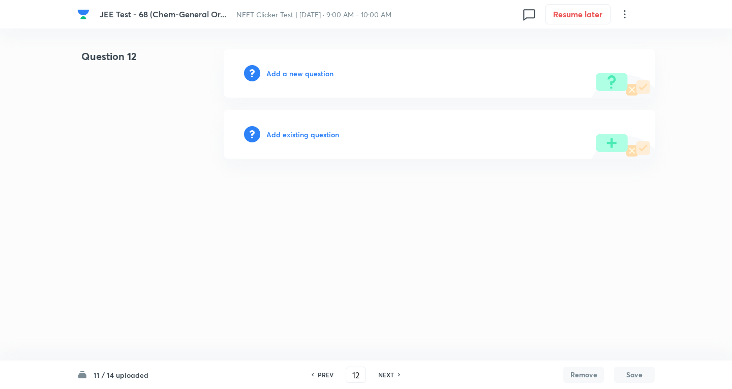
click at [295, 74] on h6 "Add a new question" at bounding box center [299, 73] width 67 height 11
click at [300, 74] on h6 "Choose a question type" at bounding box center [305, 73] width 78 height 11
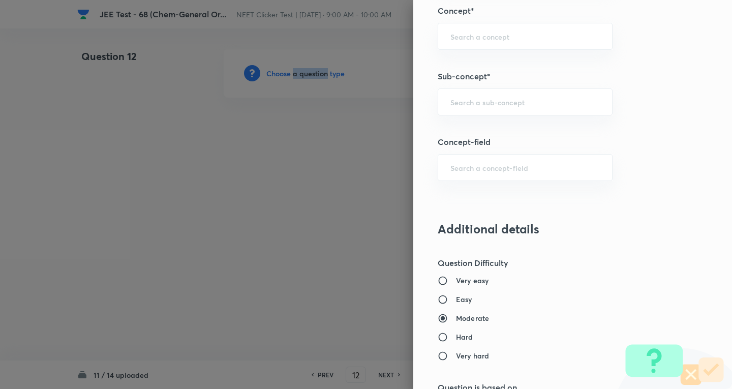
scroll to position [660, 0]
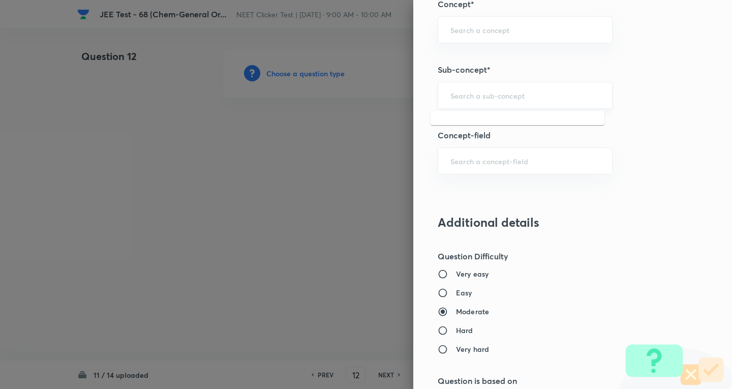
click at [509, 98] on input "text" at bounding box center [524, 95] width 149 height 10
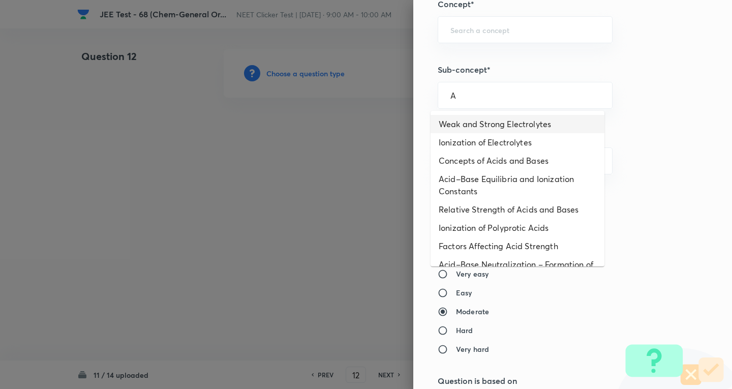
click at [490, 121] on li "Weak and Strong Electrolytes" at bounding box center [517, 124] width 174 height 18
type input "Weak and Strong Electrolytes"
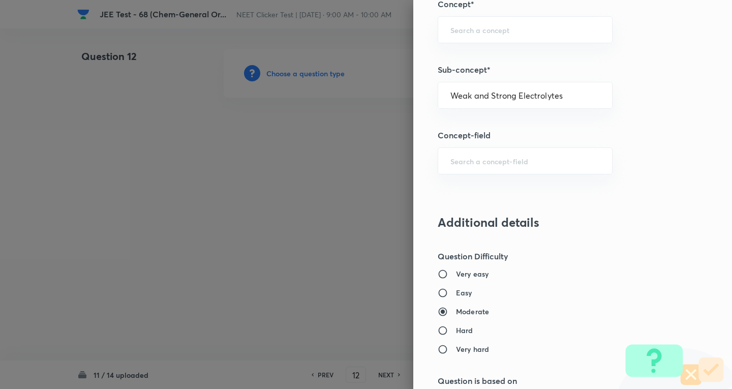
type input "Chemistry"
type input "Physical Chemistry"
type input "Ionic Equilibrium"
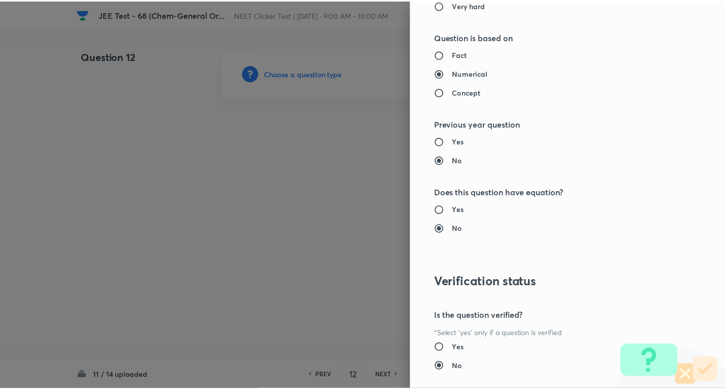
scroll to position [1064, 0]
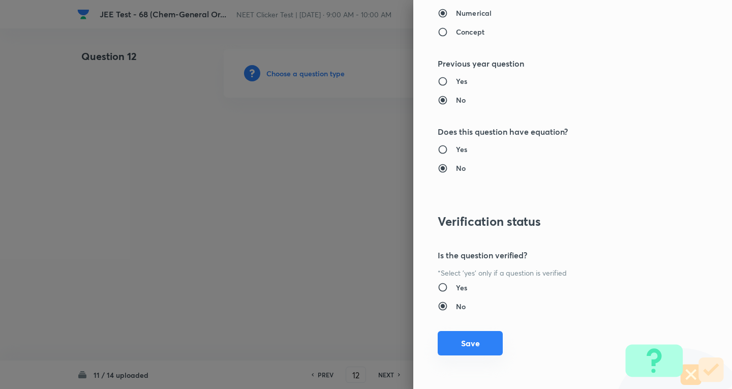
click at [474, 342] on button "Save" at bounding box center [469, 343] width 65 height 24
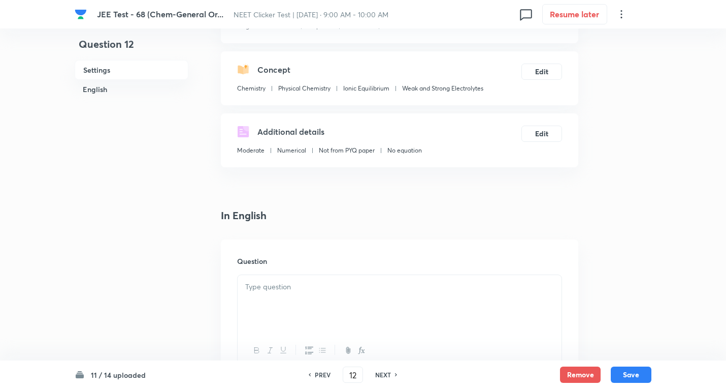
scroll to position [102, 0]
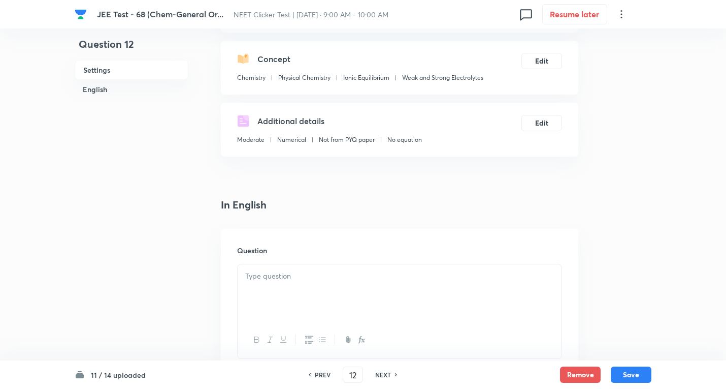
click at [322, 279] on p at bounding box center [399, 276] width 309 height 12
click at [293, 280] on p at bounding box center [399, 276] width 309 height 12
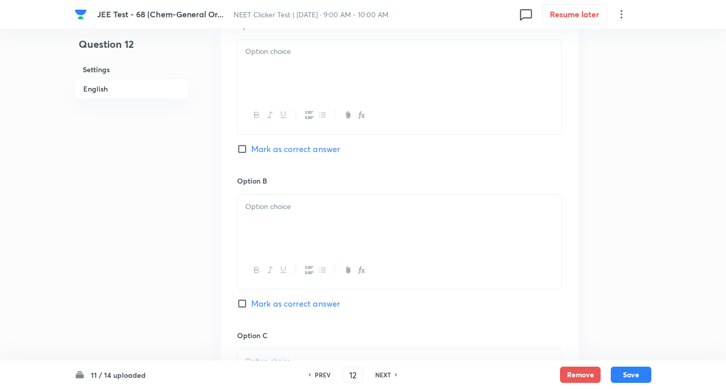
scroll to position [508, 0]
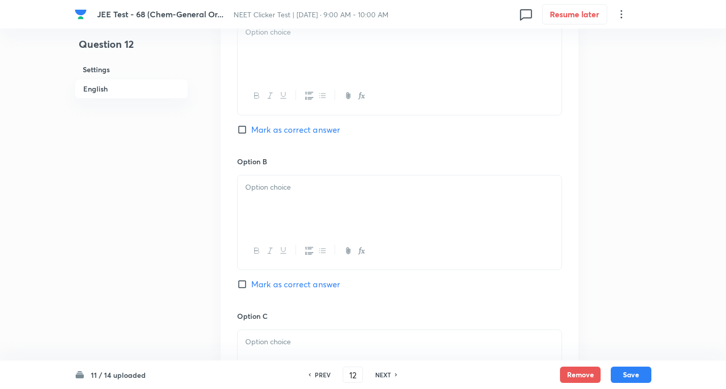
click at [291, 51] on div at bounding box center [400, 48] width 324 height 57
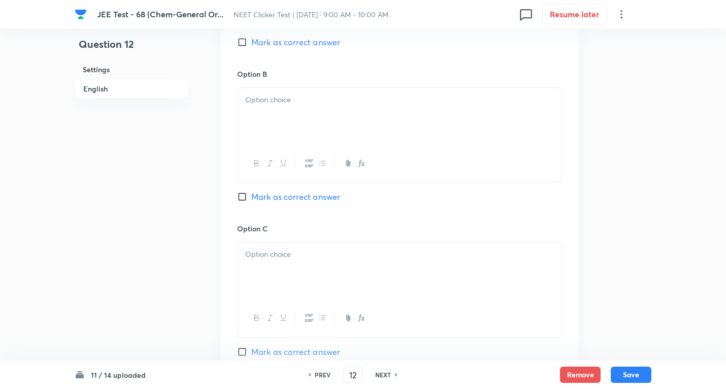
scroll to position [610, 0]
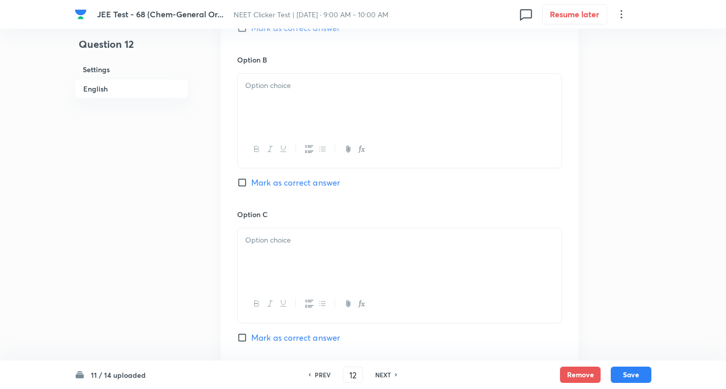
click at [285, 105] on div at bounding box center [400, 102] width 324 height 57
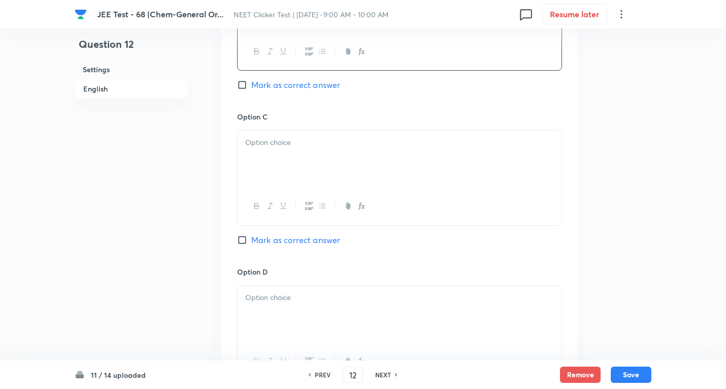
scroll to position [711, 0]
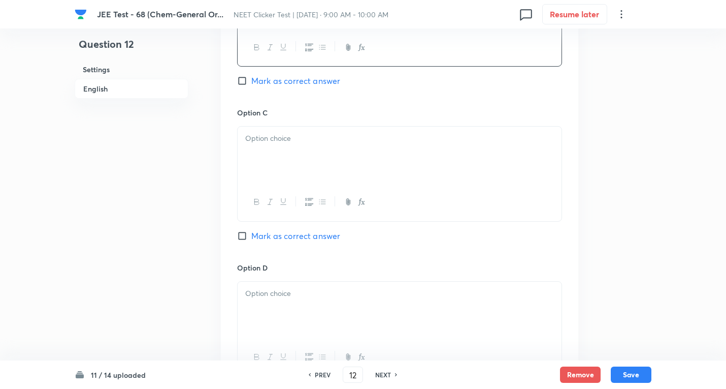
click at [296, 154] on div at bounding box center [400, 154] width 324 height 57
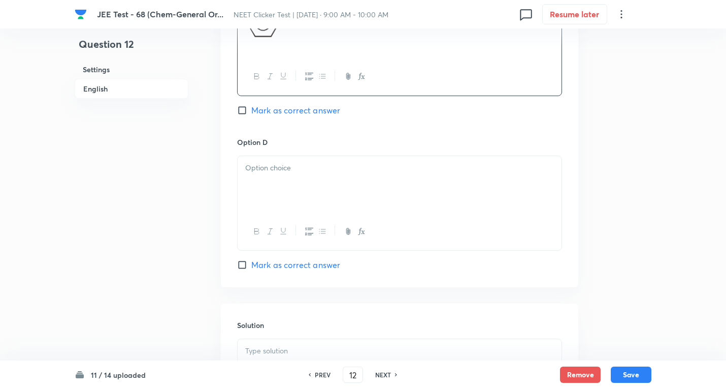
scroll to position [864, 0]
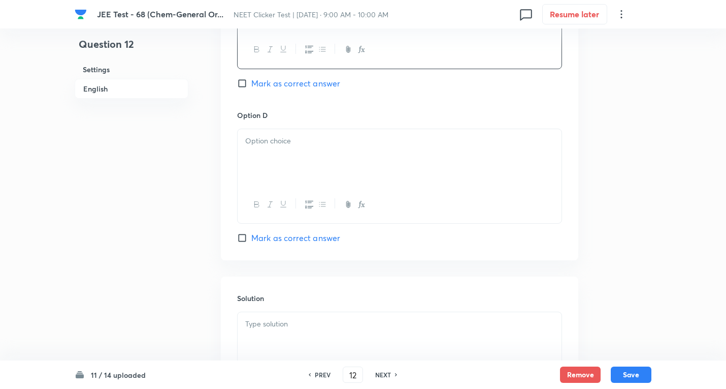
click at [285, 137] on p at bounding box center [399, 141] width 309 height 12
click at [307, 237] on span "Mark as correct answer" at bounding box center [295, 238] width 89 height 12
click at [251, 237] on input "Mark as correct answer" at bounding box center [244, 238] width 14 height 10
checkbox input "true"
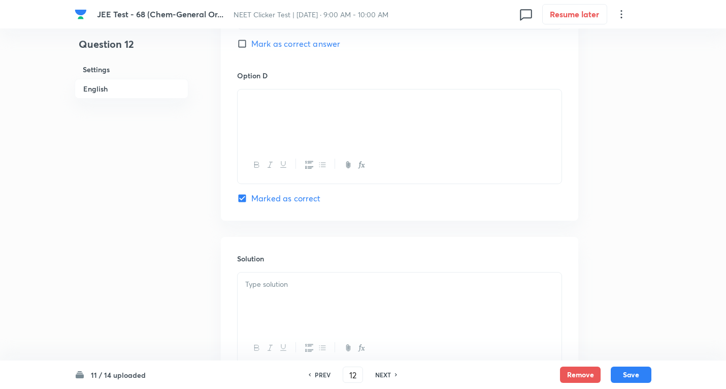
scroll to position [965, 0]
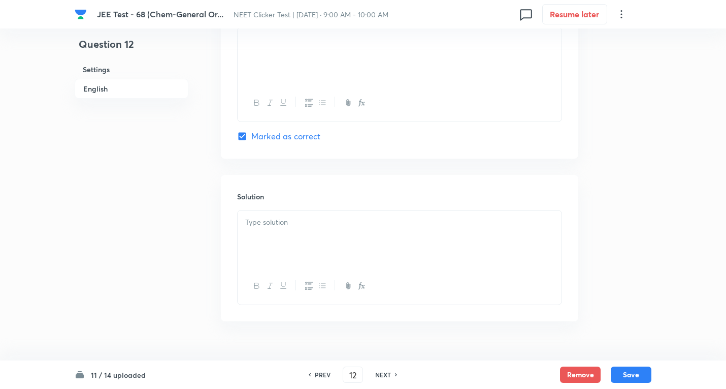
click at [300, 219] on p at bounding box center [399, 222] width 309 height 12
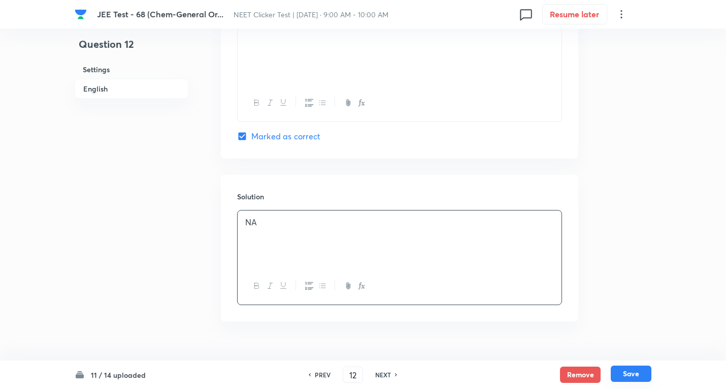
click at [630, 374] on button "Save" at bounding box center [631, 373] width 41 height 16
type input "13"
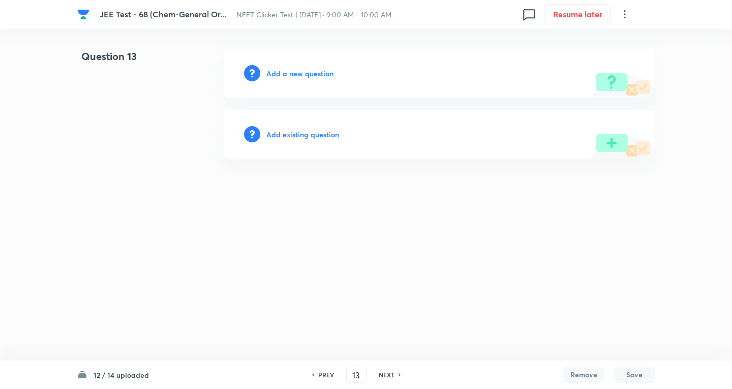
click at [291, 72] on h6 "Add a new question" at bounding box center [299, 73] width 67 height 11
click at [291, 72] on h6 "Choose a question type" at bounding box center [305, 73] width 78 height 11
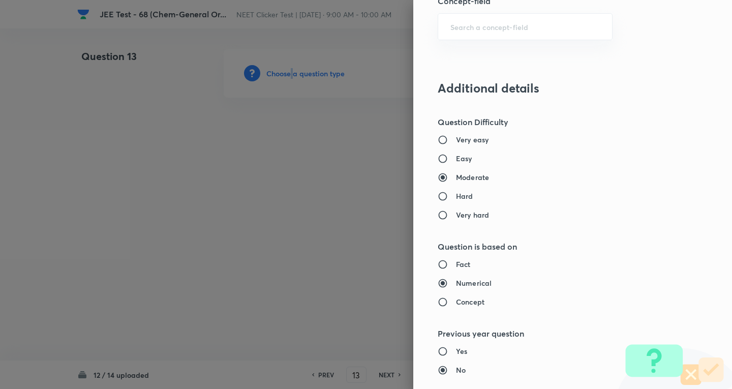
scroll to position [711, 0]
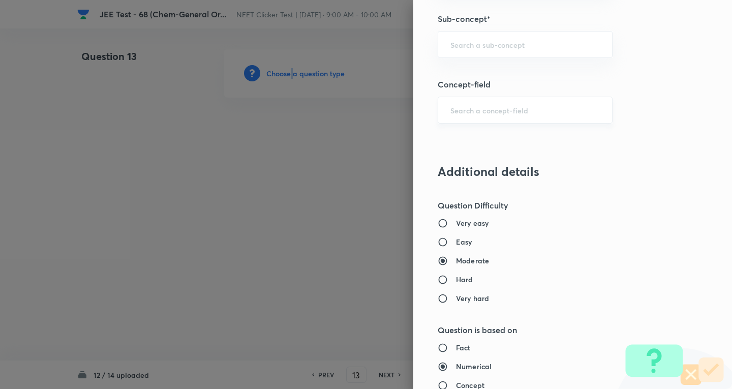
click at [486, 104] on div "​" at bounding box center [524, 110] width 175 height 27
click at [492, 40] on input "text" at bounding box center [524, 45] width 149 height 10
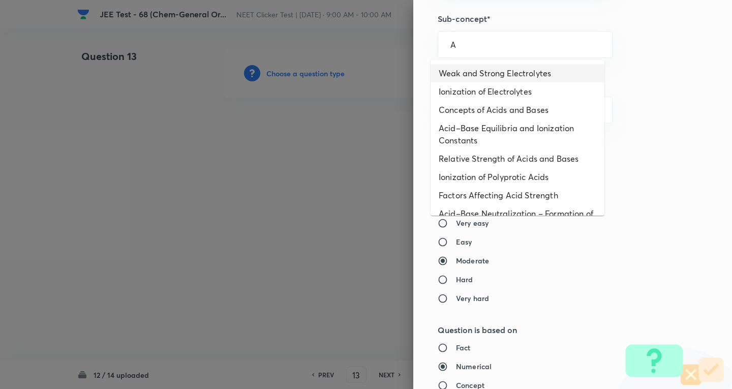
click at [490, 75] on li "Weak and Strong Electrolytes" at bounding box center [517, 73] width 174 height 18
type input "Weak and Strong Electrolytes"
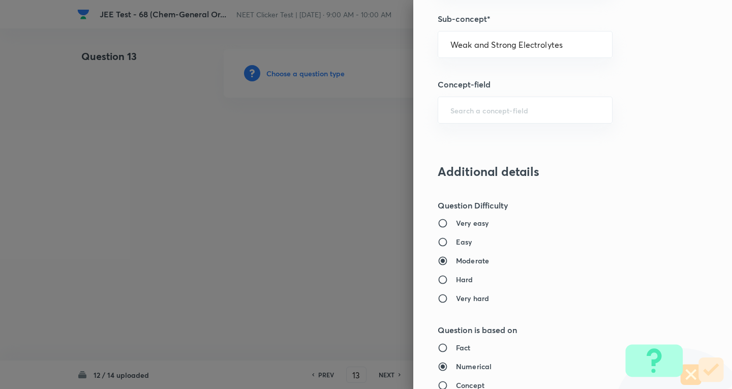
type input "Chemistry"
type input "Physical Chemistry"
type input "Ionic Equilibrium"
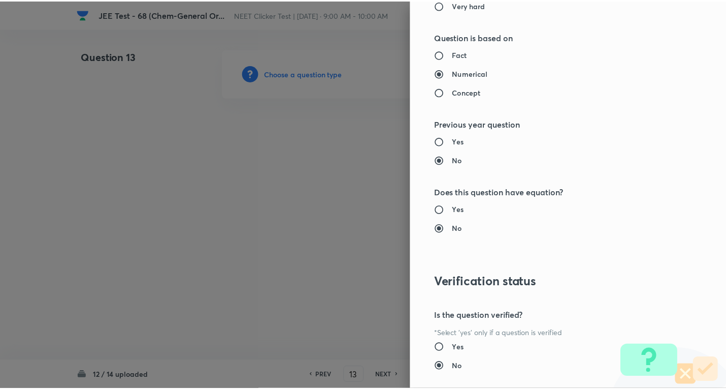
scroll to position [1064, 0]
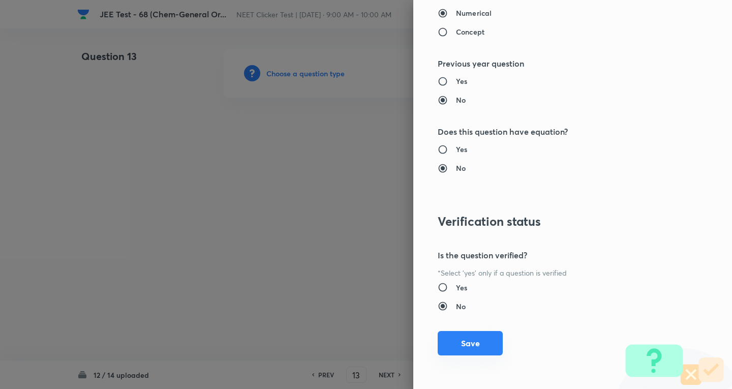
click at [469, 337] on button "Save" at bounding box center [469, 343] width 65 height 24
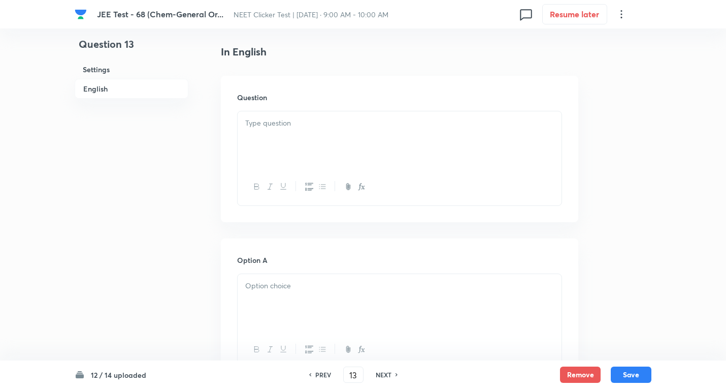
scroll to position [254, 0]
click at [285, 144] on div at bounding box center [400, 140] width 324 height 57
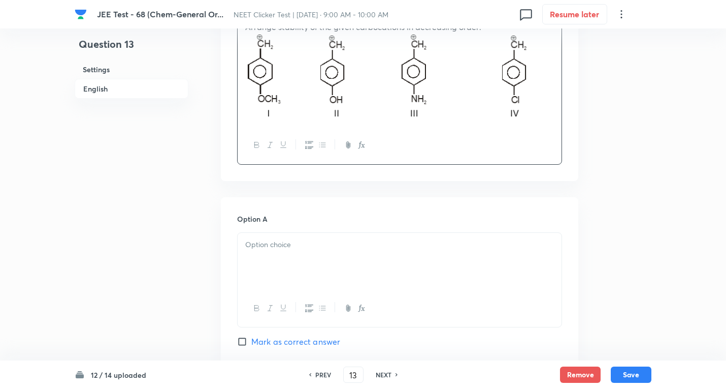
scroll to position [508, 0]
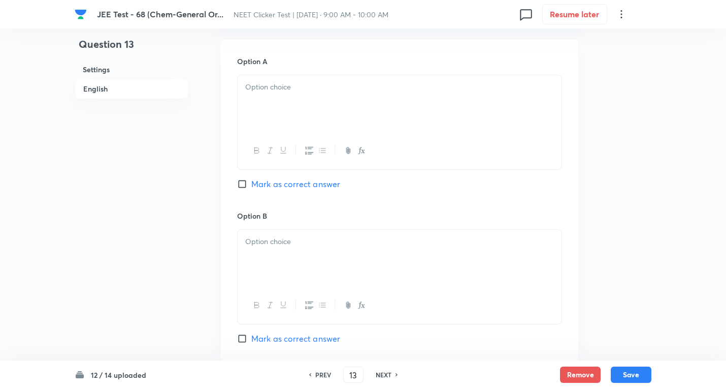
click at [280, 75] on div at bounding box center [399, 122] width 325 height 95
click at [281, 86] on p at bounding box center [399, 87] width 309 height 12
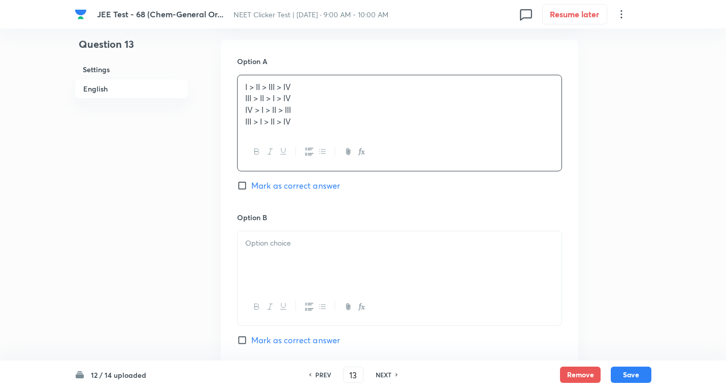
drag, startPoint x: 244, startPoint y: 99, endPoint x: 501, endPoint y: 192, distance: 272.9
click at [501, 192] on div "Option A I > II > III > IV III > II > I > IV IV > I > II > III III > I > II > I…" at bounding box center [399, 134] width 325 height 156
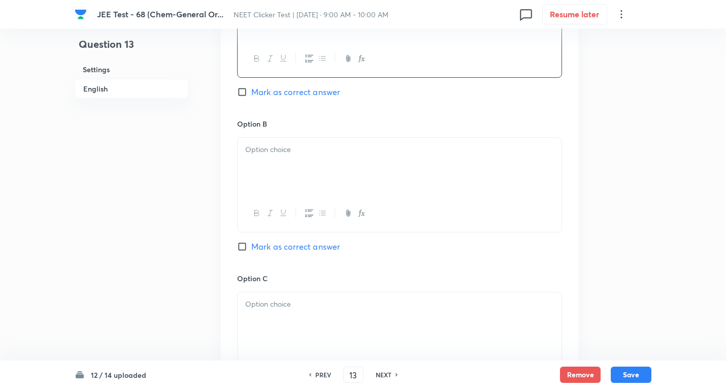
scroll to position [610, 0]
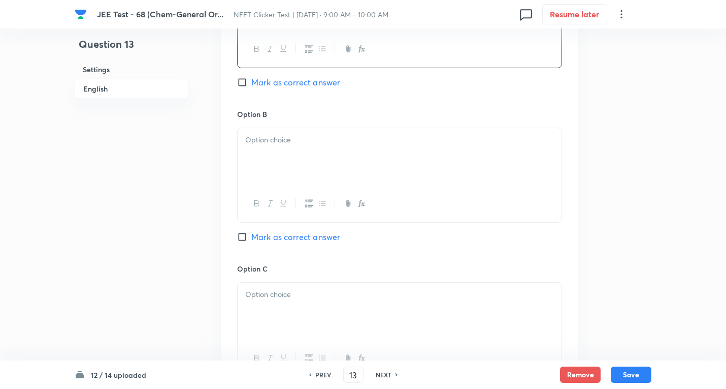
click at [282, 137] on p at bounding box center [399, 140] width 309 height 12
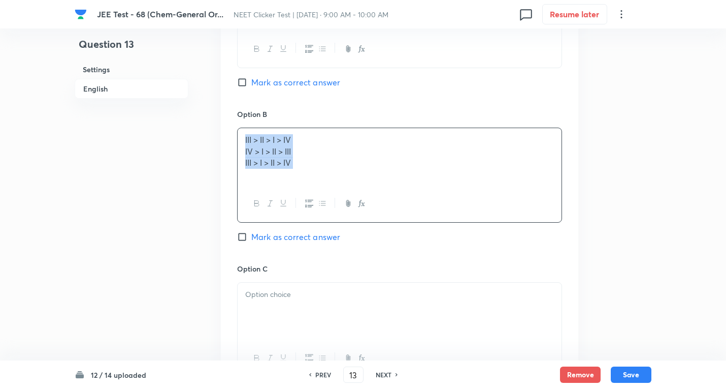
drag, startPoint x: 236, startPoint y: 150, endPoint x: 438, endPoint y: 186, distance: 205.4
click at [438, 186] on div "Option A I > II > III > IV Mark as correct answer Option B III > II > I > IV IV…" at bounding box center [400, 253] width 358 height 631
click at [277, 155] on p "IV > I > II > III" at bounding box center [399, 152] width 309 height 12
drag, startPoint x: 477, startPoint y: 191, endPoint x: 328, endPoint y: 164, distance: 151.2
click at [477, 191] on div "III > II > I > IV IV > I > II > III III > I > II > IV" at bounding box center [399, 175] width 325 height 95
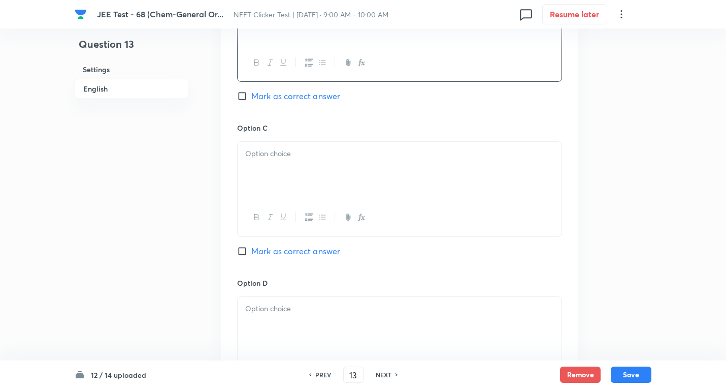
scroll to position [762, 0]
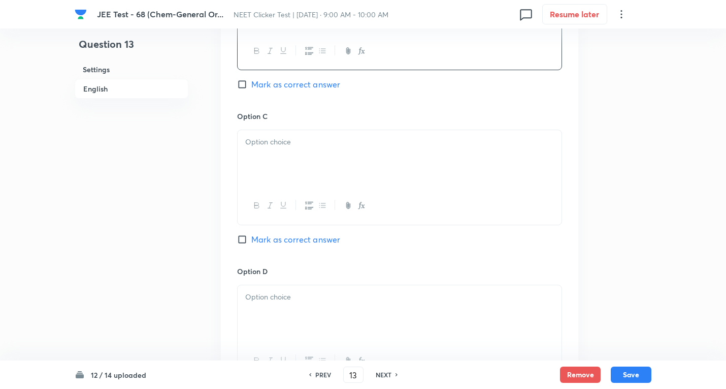
click at [283, 155] on div at bounding box center [400, 158] width 324 height 57
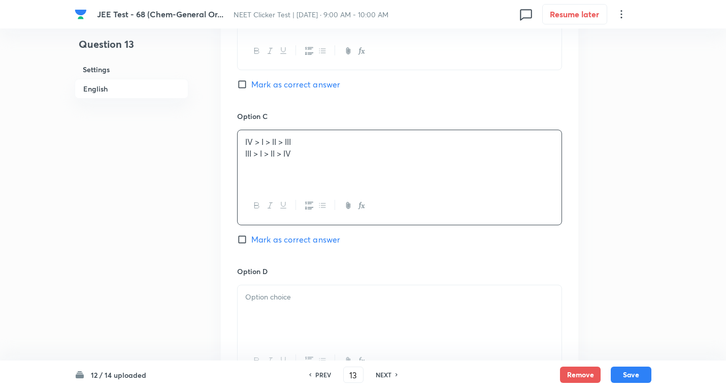
drag, startPoint x: 246, startPoint y: 154, endPoint x: 230, endPoint y: 164, distance: 18.9
click at [444, 179] on div "IV > I > II > III III > I > II > IV" at bounding box center [400, 158] width 324 height 57
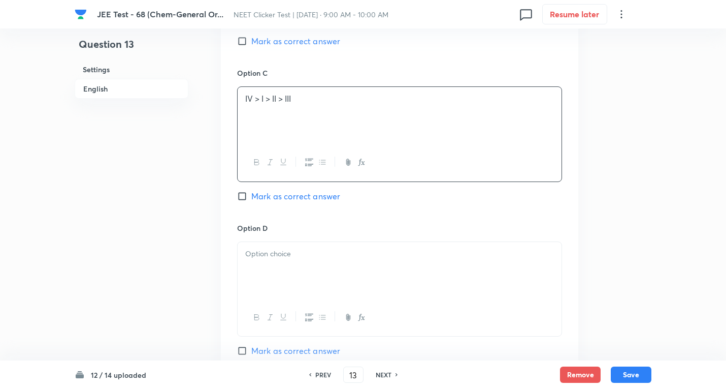
scroll to position [864, 0]
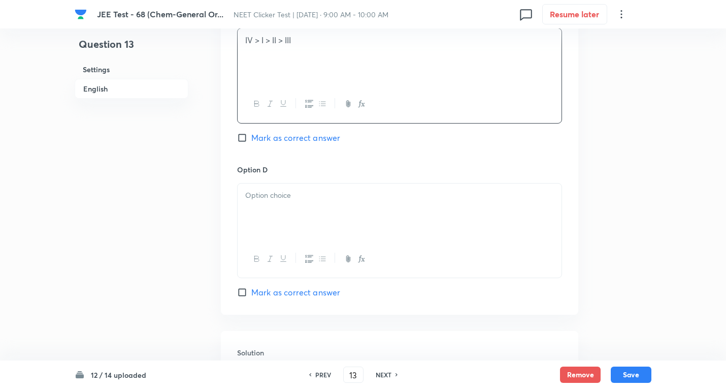
click at [279, 206] on div at bounding box center [400, 211] width 324 height 57
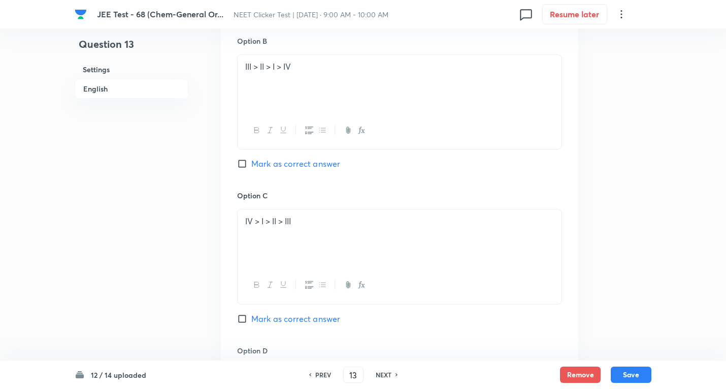
scroll to position [660, 0]
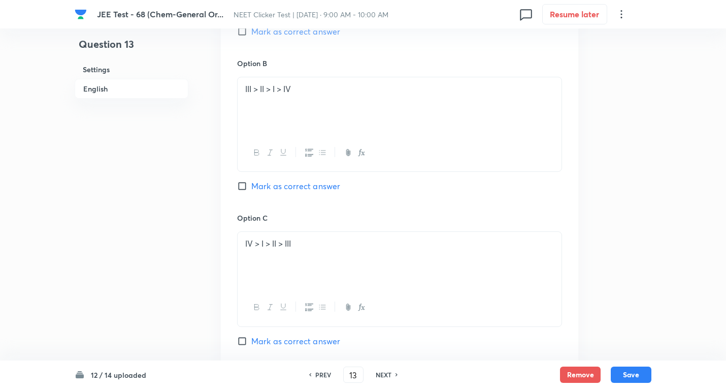
click at [323, 190] on span "Mark as correct answer" at bounding box center [295, 186] width 89 height 12
click at [251, 190] on input "Mark as correct answer" at bounding box center [244, 186] width 14 height 10
checkbox input "true"
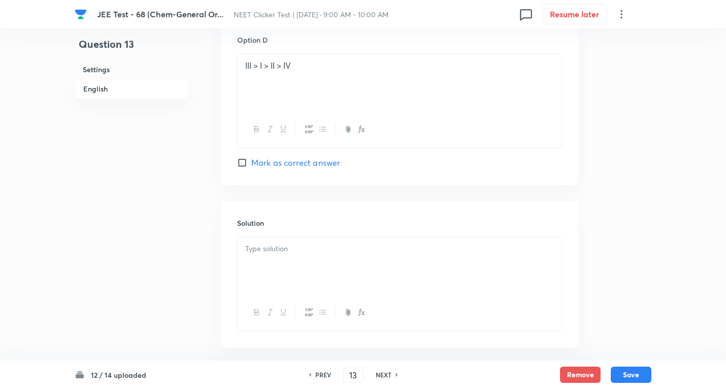
scroll to position [991, 0]
click at [285, 248] on p at bounding box center [399, 251] width 309 height 12
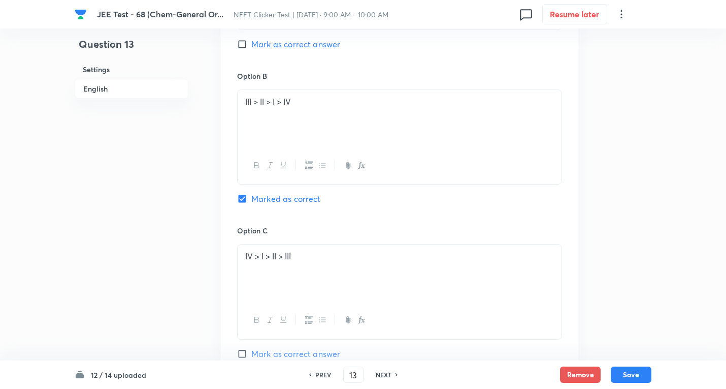
scroll to position [635, 0]
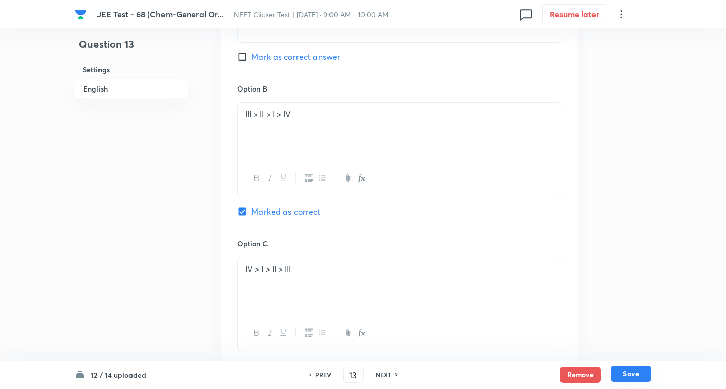
click at [626, 372] on button "Save" at bounding box center [631, 373] width 41 height 16
type input "14"
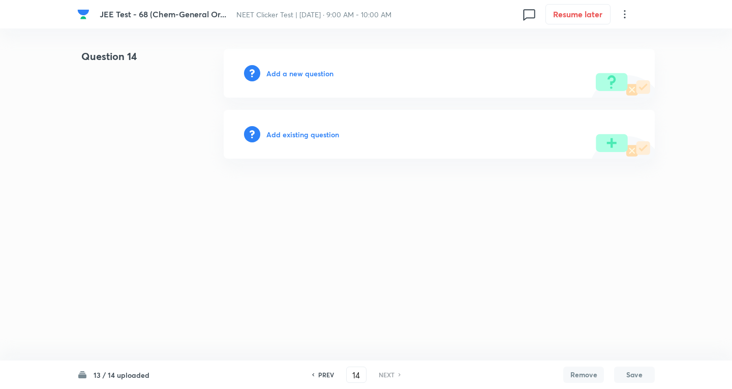
click at [301, 73] on h6 "Add a new question" at bounding box center [299, 73] width 67 height 11
click at [301, 73] on h6 "Choose a question type" at bounding box center [305, 73] width 78 height 11
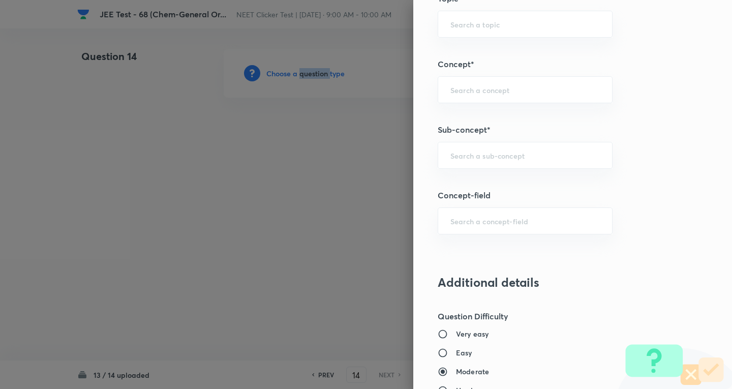
scroll to position [660, 0]
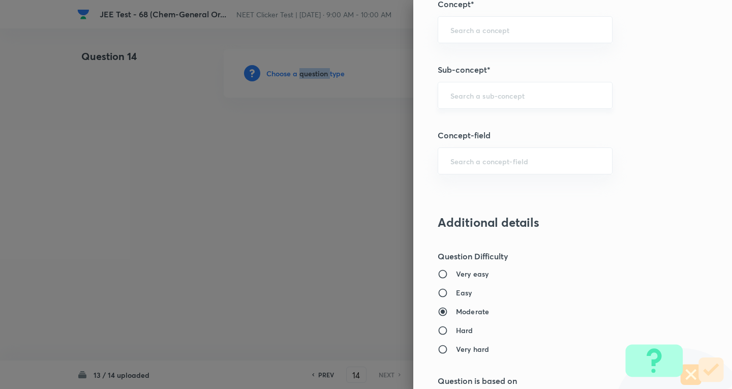
click at [474, 101] on div "​" at bounding box center [524, 95] width 175 height 27
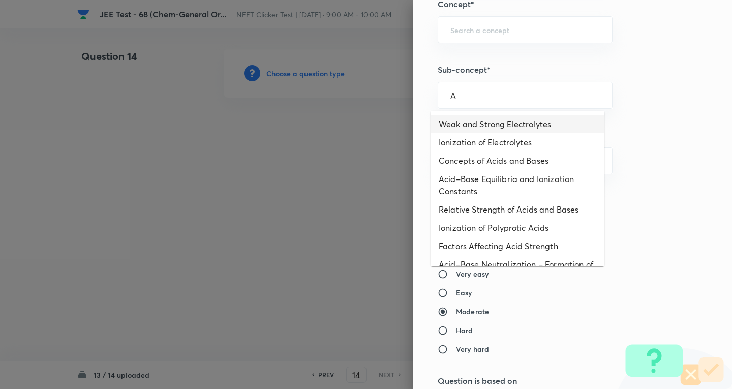
click at [482, 119] on li "Weak and Strong Electrolytes" at bounding box center [517, 124] width 174 height 18
type input "Weak and Strong Electrolytes"
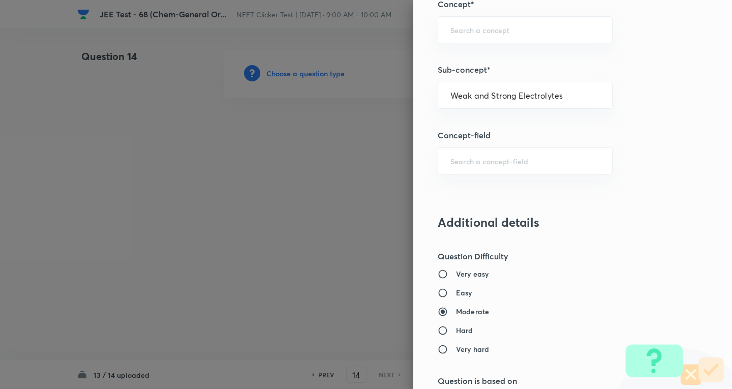
type input "Chemistry"
type input "Physical Chemistry"
type input "Ionic Equilibrium"
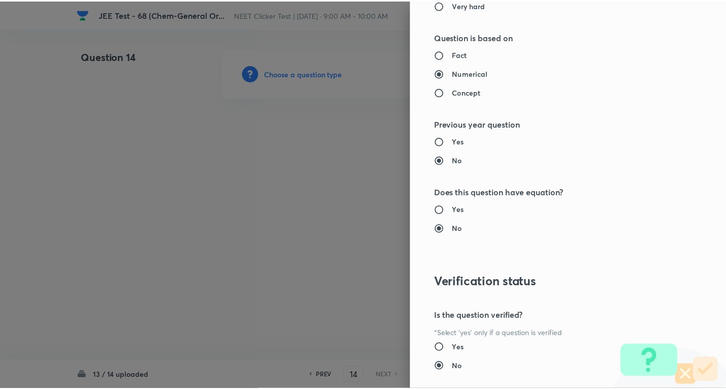
scroll to position [1064, 0]
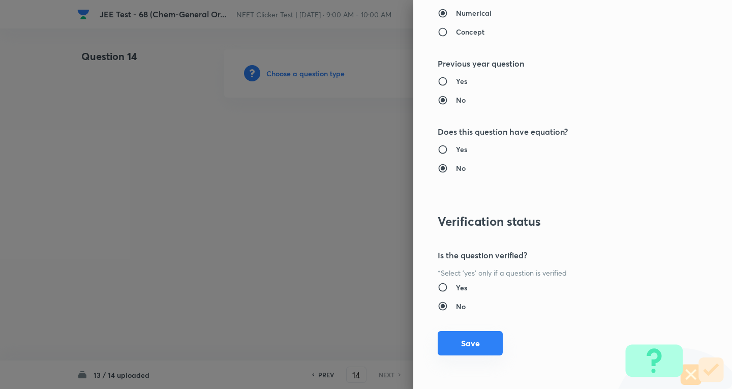
click at [458, 343] on button "Save" at bounding box center [469, 343] width 65 height 24
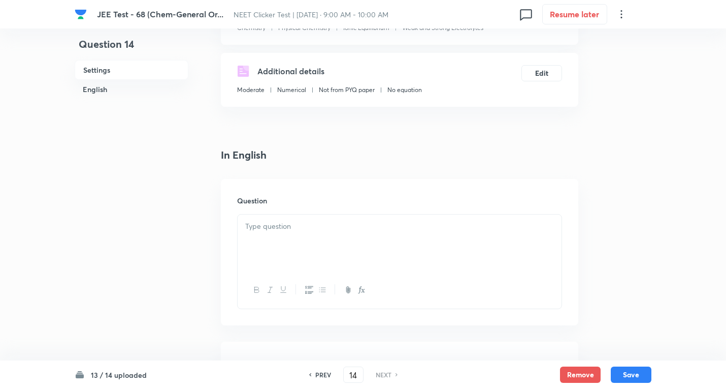
scroll to position [152, 0]
click at [279, 236] on div at bounding box center [400, 241] width 324 height 57
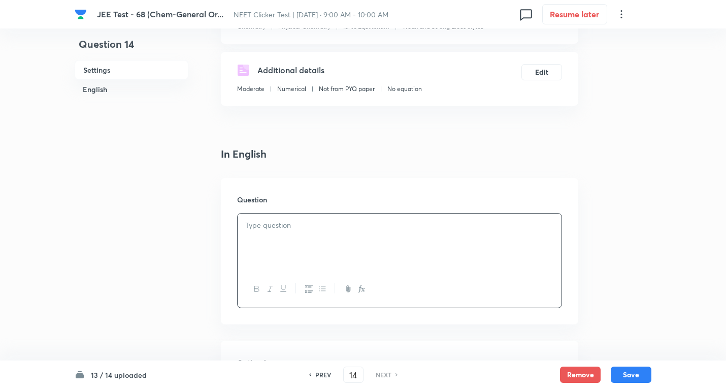
click at [301, 265] on div at bounding box center [400, 241] width 324 height 57
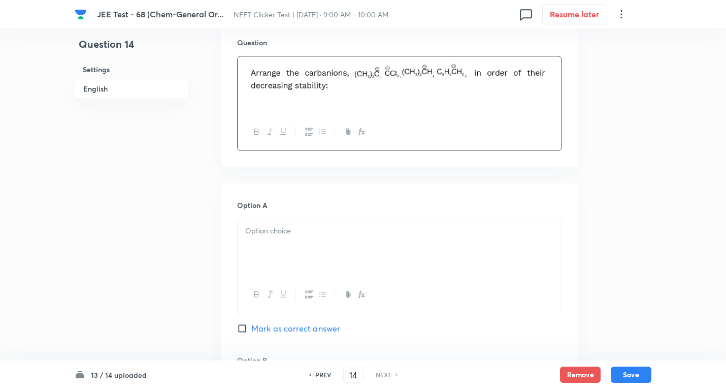
scroll to position [356, 0]
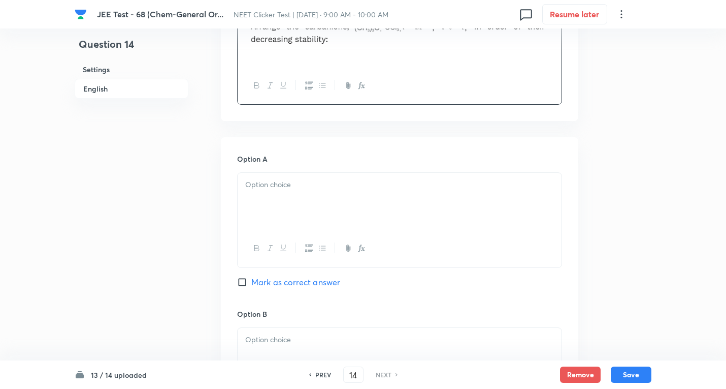
click at [292, 196] on div at bounding box center [400, 201] width 324 height 57
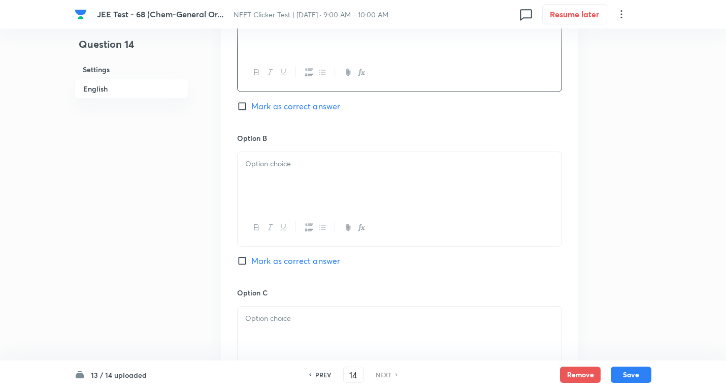
scroll to position [559, 0]
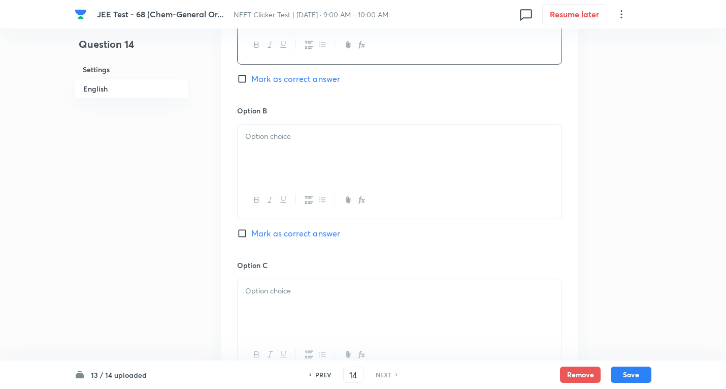
click at [303, 147] on div at bounding box center [400, 152] width 324 height 57
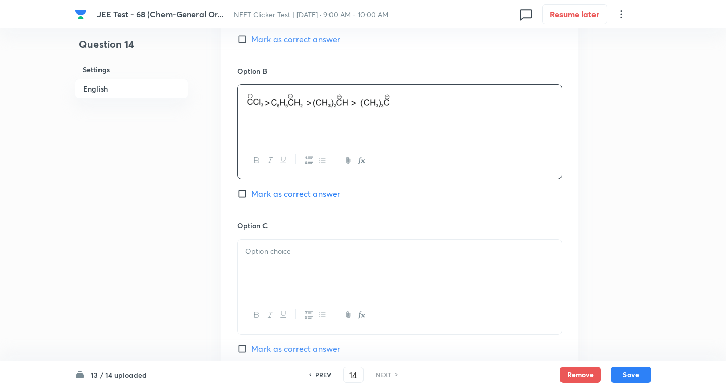
scroll to position [660, 0]
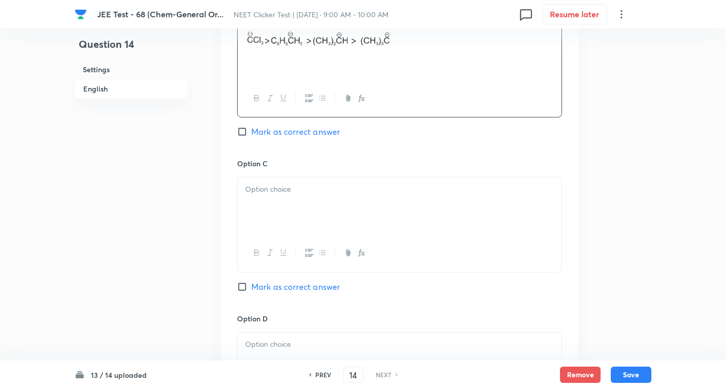
click at [311, 196] on div at bounding box center [400, 205] width 324 height 57
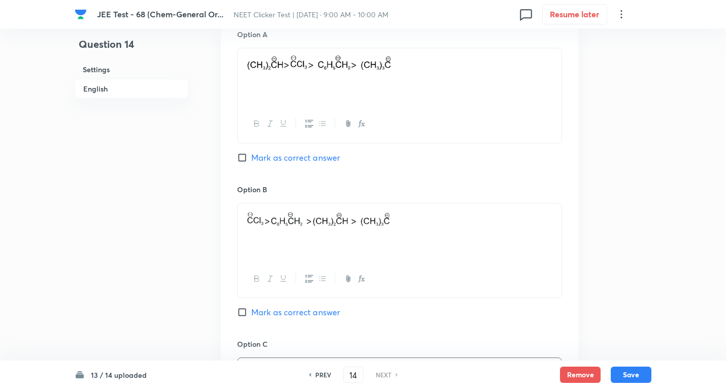
scroll to position [457, 0]
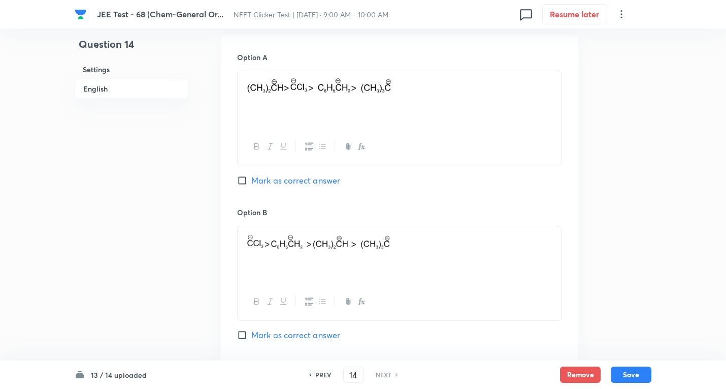
drag, startPoint x: 307, startPoint y: 336, endPoint x: 306, endPoint y: 325, distance: 10.7
click at [307, 335] on span "Mark as correct answer" at bounding box center [295, 335] width 89 height 12
click at [251, 335] on input "Mark as correct answer" at bounding box center [244, 335] width 14 height 10
checkbox input "true"
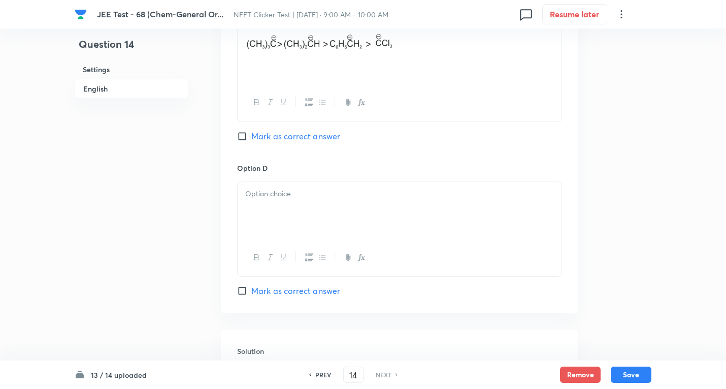
scroll to position [813, 0]
click at [297, 202] on div at bounding box center [400, 208] width 324 height 57
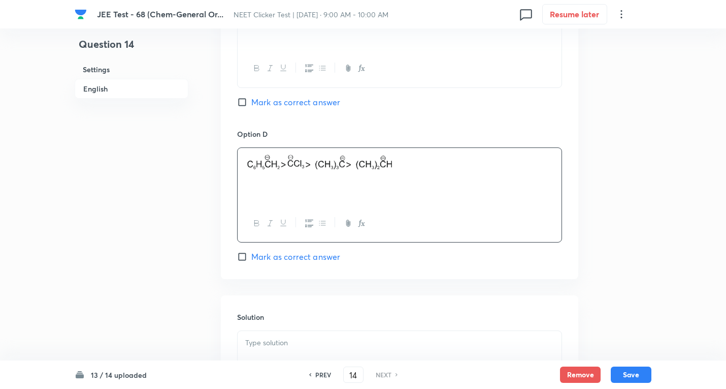
scroll to position [965, 0]
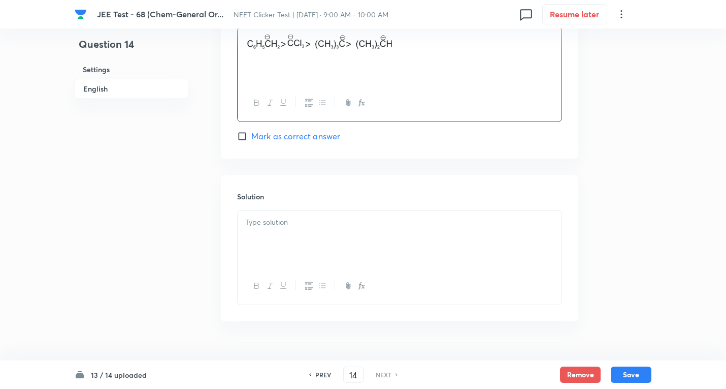
click at [303, 239] on div at bounding box center [400, 238] width 324 height 57
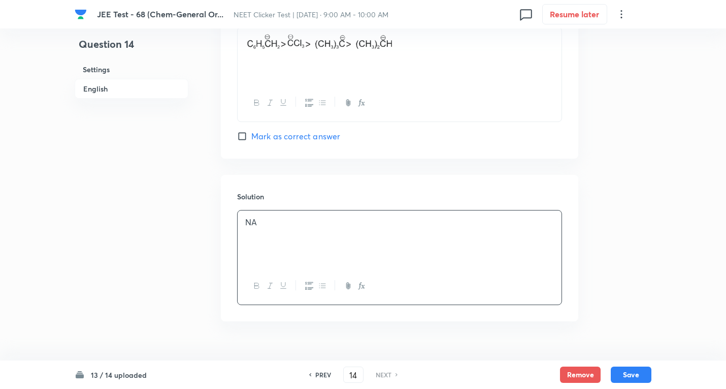
drag, startPoint x: 629, startPoint y: 375, endPoint x: 566, endPoint y: 344, distance: 70.0
click at [629, 374] on button "Save" at bounding box center [631, 374] width 41 height 16
click at [625, 375] on button "Save" at bounding box center [631, 373] width 41 height 16
checkbox input "true"
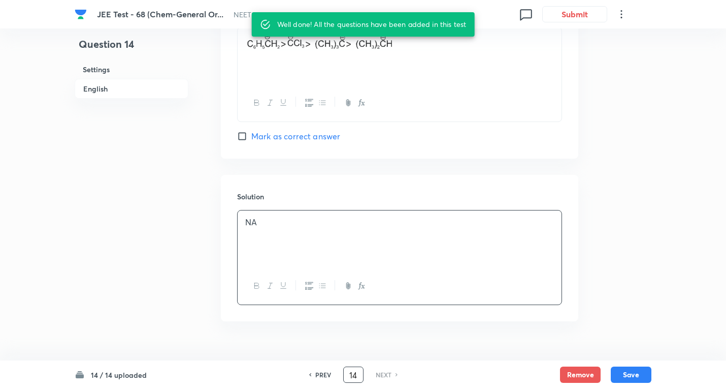
click at [355, 377] on input "14" at bounding box center [353, 375] width 19 height 18
type input "1"
checkbox input "true"
checkbox input "false"
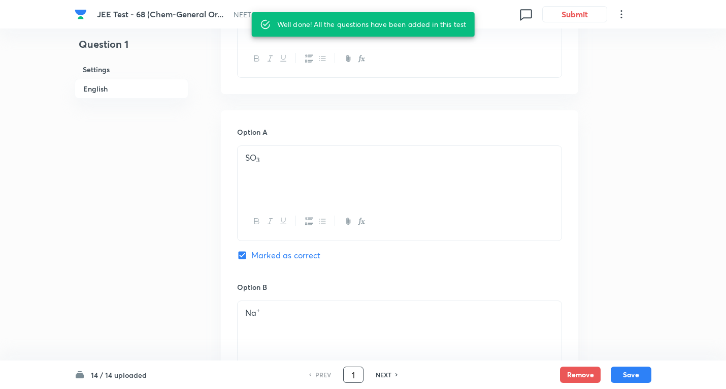
scroll to position [377, 0]
click at [346, 373] on input "1" at bounding box center [353, 375] width 19 height 18
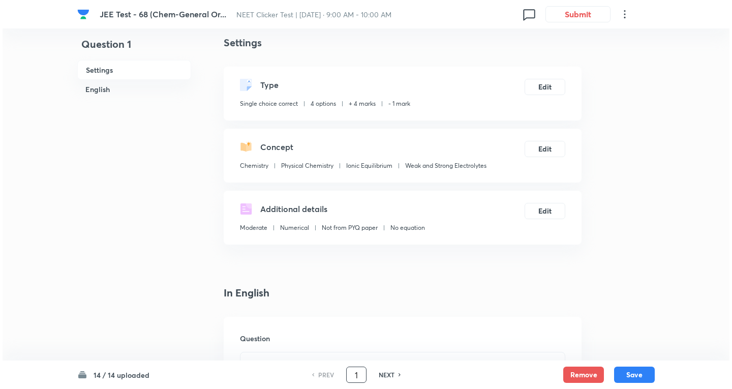
scroll to position [0, 0]
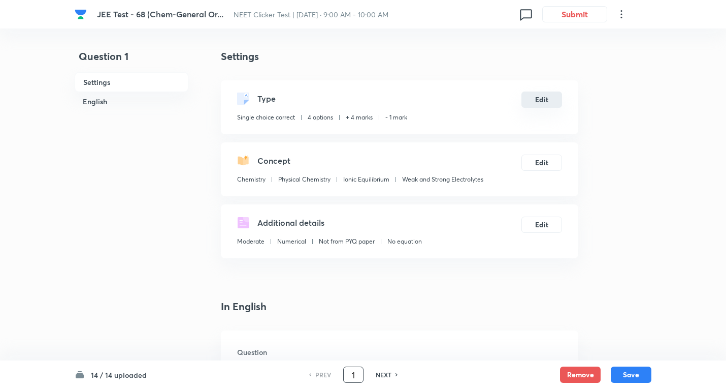
click at [543, 92] on button "Edit" at bounding box center [542, 99] width 41 height 16
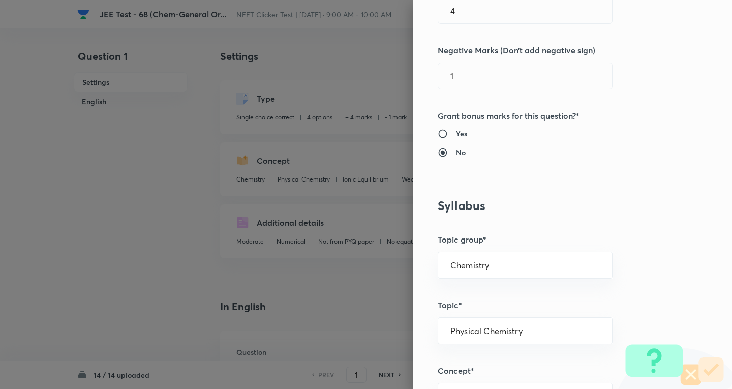
scroll to position [457, 0]
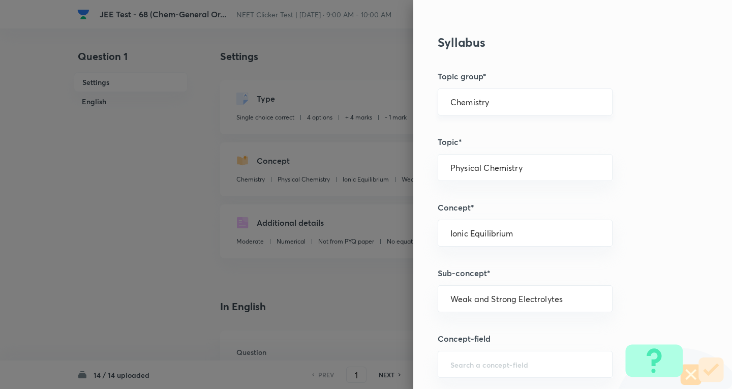
click at [487, 97] on input "Chemistry" at bounding box center [524, 102] width 149 height 10
click at [471, 129] on li "Chemistry" at bounding box center [517, 130] width 174 height 18
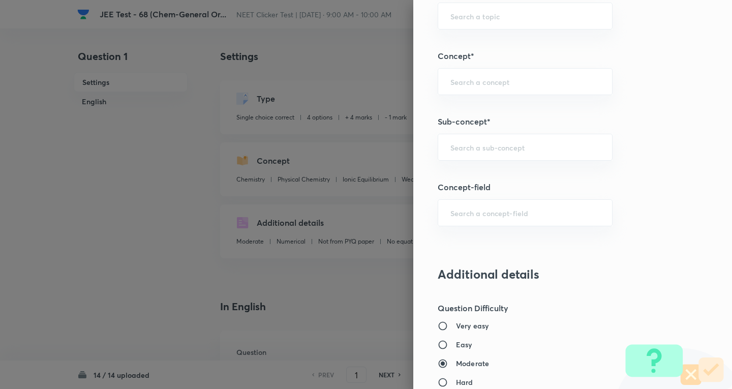
scroll to position [610, 0]
click at [478, 148] on input "text" at bounding box center [524, 146] width 149 height 10
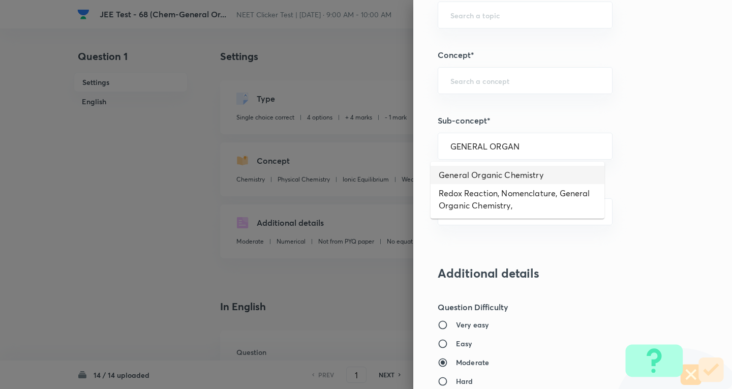
click at [550, 177] on li "General Organic Chemistry" at bounding box center [517, 175] width 174 height 18
type input "General Organic Chemistry"
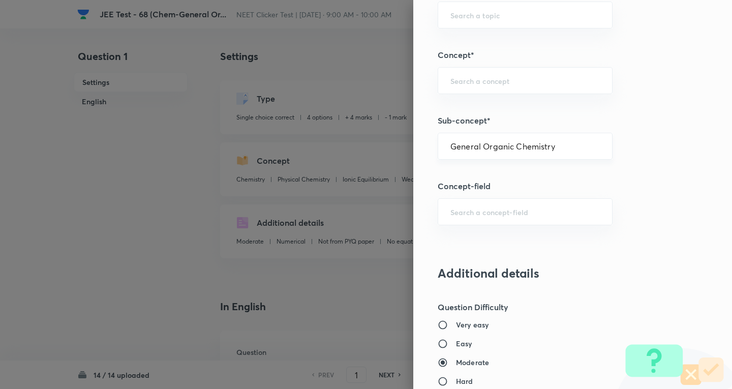
type input "Organic Chemistry"
type input "General Organic Chemistry"
drag, startPoint x: 556, startPoint y: 140, endPoint x: 370, endPoint y: 134, distance: 186.0
click at [370, 134] on div "Question settings Question type* Single choice correct Number of options* 2 3 4…" at bounding box center [366, 194] width 732 height 389
drag, startPoint x: 570, startPoint y: 143, endPoint x: 370, endPoint y: 144, distance: 200.2
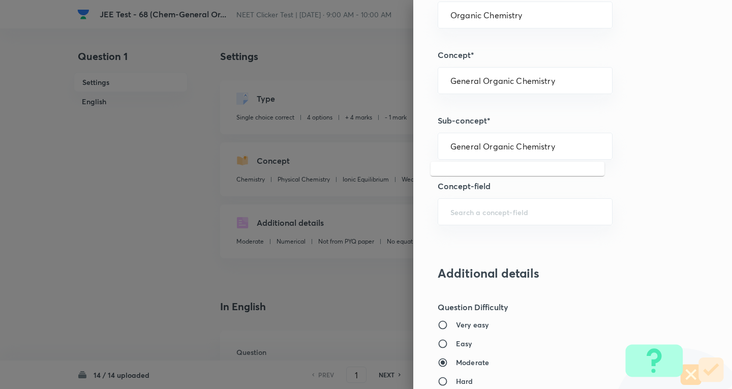
click at [370, 144] on div "Question settings Question type* Single choice correct Number of options* 2 3 4…" at bounding box center [366, 194] width 732 height 389
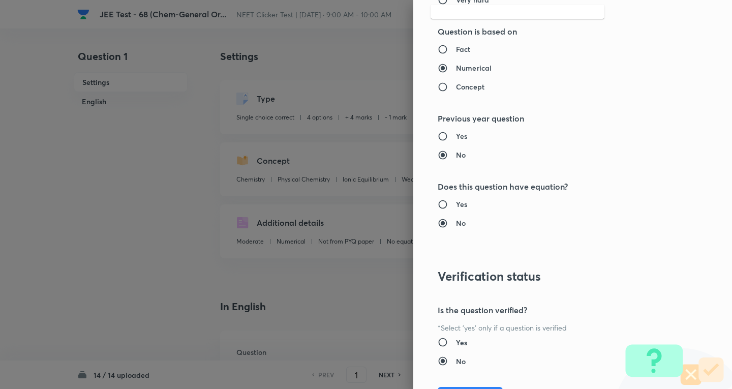
scroll to position [1064, 0]
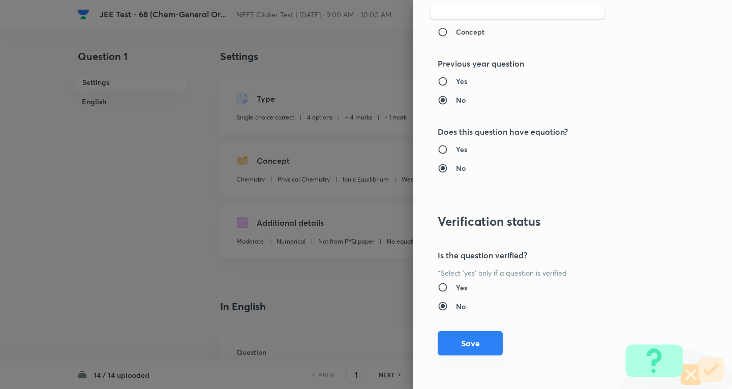
click at [473, 336] on button "Save" at bounding box center [469, 343] width 65 height 24
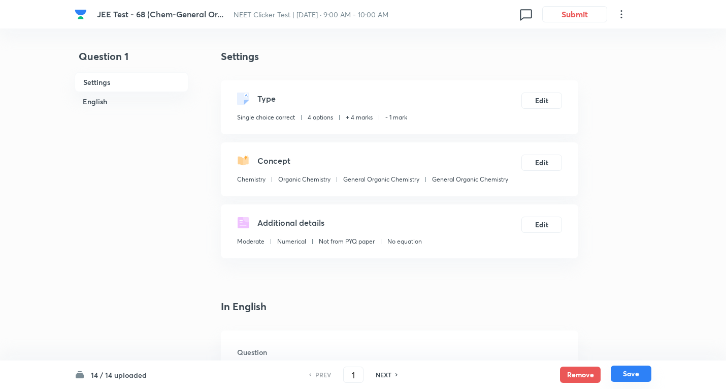
click at [624, 371] on button "Save" at bounding box center [631, 373] width 41 height 16
type input "2"
checkbox input "true"
click at [542, 163] on button "Edit" at bounding box center [542, 161] width 41 height 16
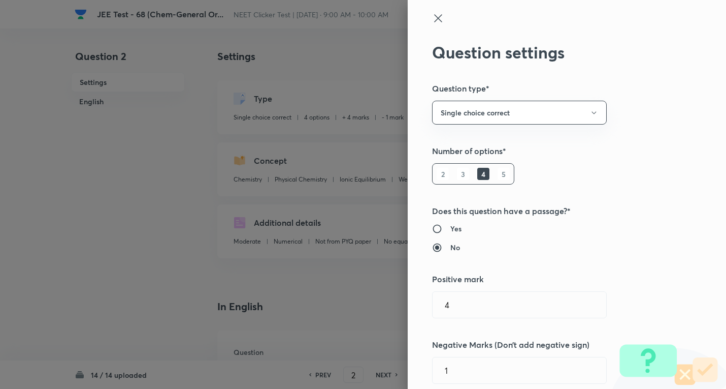
type input "Physical Chemistry"
type input "Ionic Equilibrium"
type input "Weak and Strong Electrolytes"
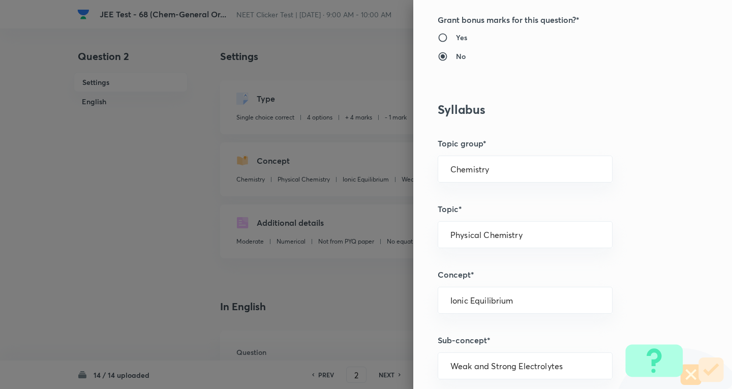
scroll to position [406, 0]
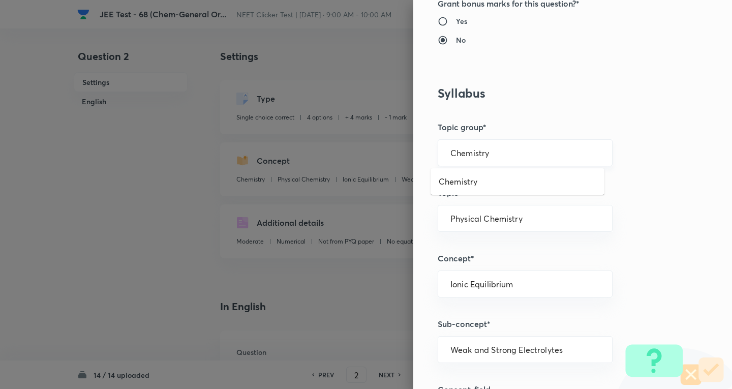
click at [491, 149] on input "Chemistry" at bounding box center [524, 153] width 149 height 10
click at [472, 177] on li "Chemistry" at bounding box center [517, 181] width 174 height 18
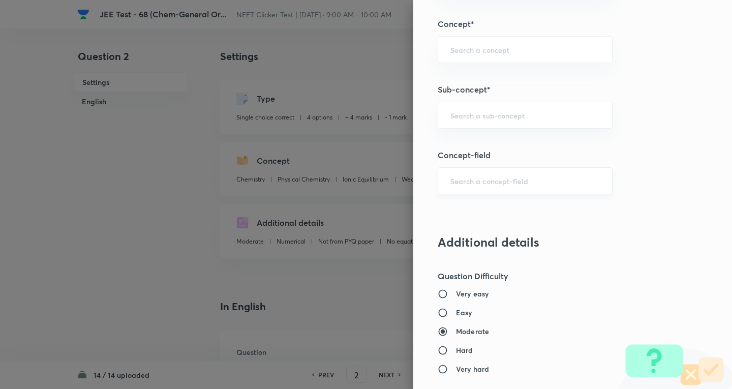
scroll to position [660, 0]
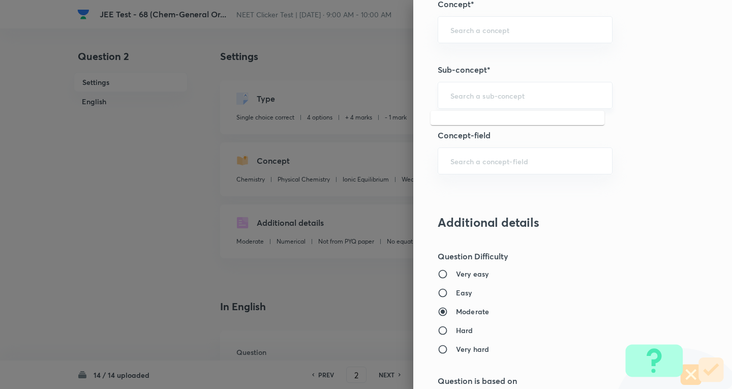
click at [485, 94] on input "text" at bounding box center [524, 95] width 149 height 10
paste input "General Organic Chemistry"
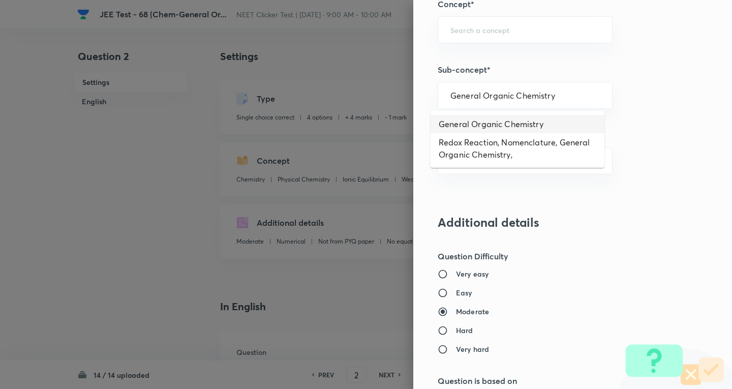
click at [497, 124] on li "General Organic Chemistry" at bounding box center [517, 124] width 174 height 18
type input "General Organic Chemistry"
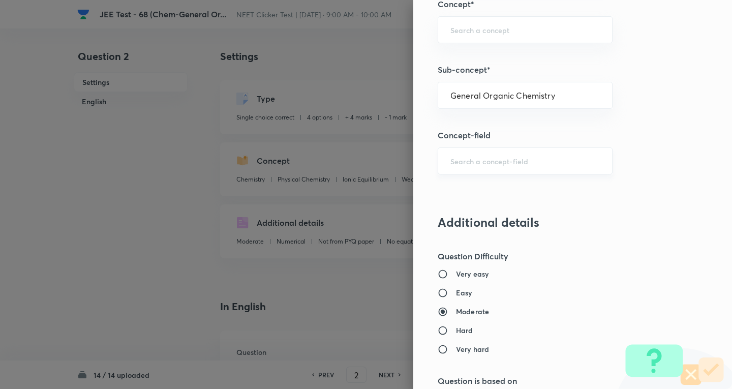
type input "Organic Chemistry"
type input "General Organic Chemistry"
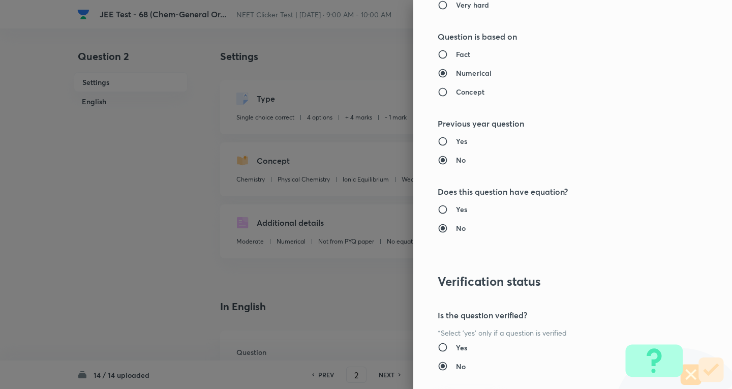
scroll to position [1064, 0]
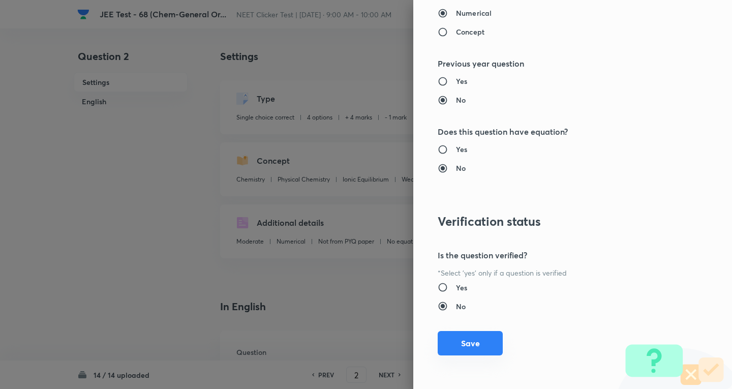
click at [461, 347] on button "Save" at bounding box center [469, 343] width 65 height 24
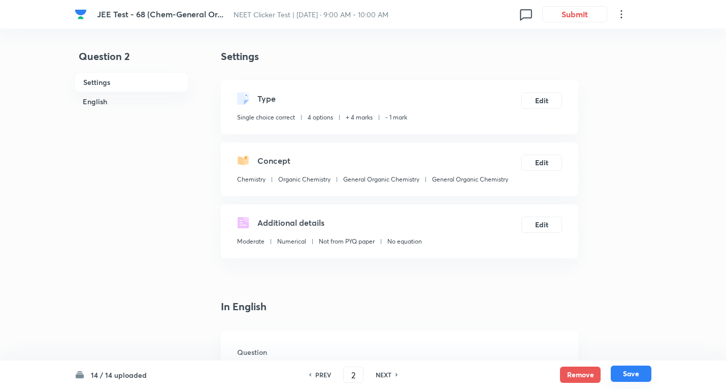
click at [631, 372] on button "Save" at bounding box center [631, 373] width 41 height 16
type input "3"
checkbox input "false"
checkbox input "true"
click at [540, 164] on button "Edit" at bounding box center [542, 161] width 41 height 16
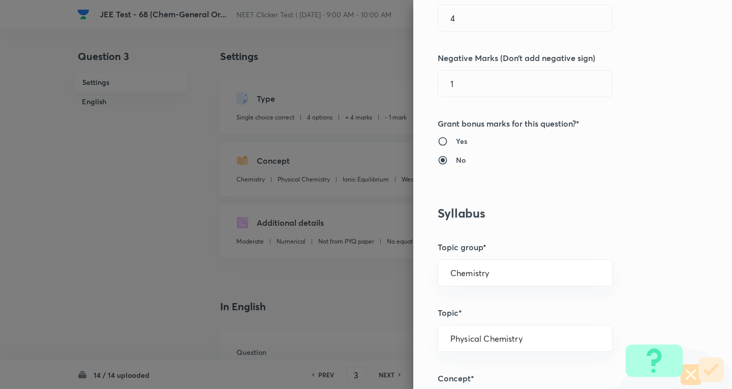
scroll to position [406, 0]
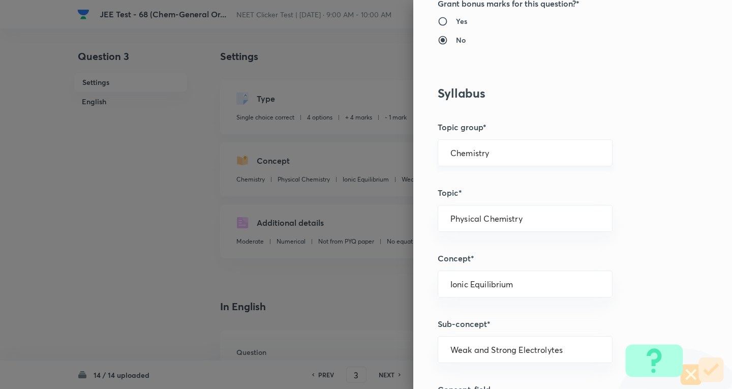
drag, startPoint x: 492, startPoint y: 155, endPoint x: 477, endPoint y: 166, distance: 18.6
click at [492, 156] on input "Chemistry" at bounding box center [524, 153] width 149 height 10
click at [470, 178] on li "Chemistry" at bounding box center [517, 181] width 174 height 18
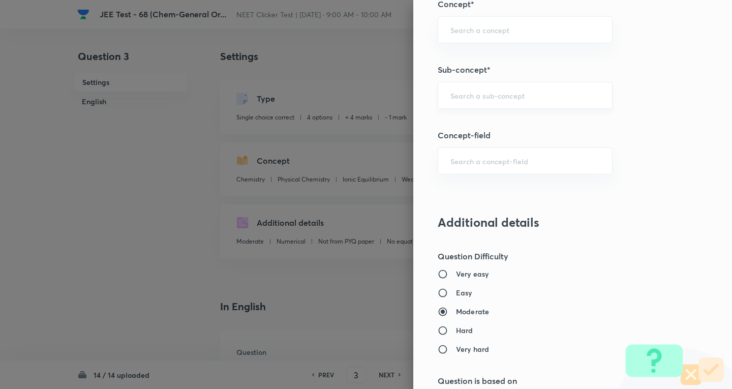
click at [476, 94] on input "text" at bounding box center [524, 95] width 149 height 10
paste input "General Organic Chemistry"
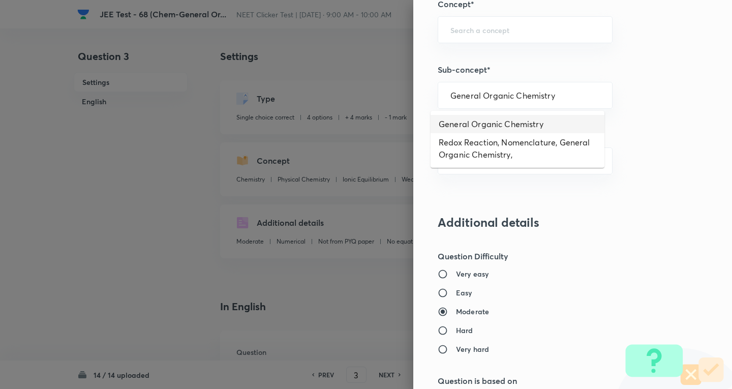
click at [496, 127] on li "General Organic Chemistry" at bounding box center [517, 124] width 174 height 18
type input "General Organic Chemistry"
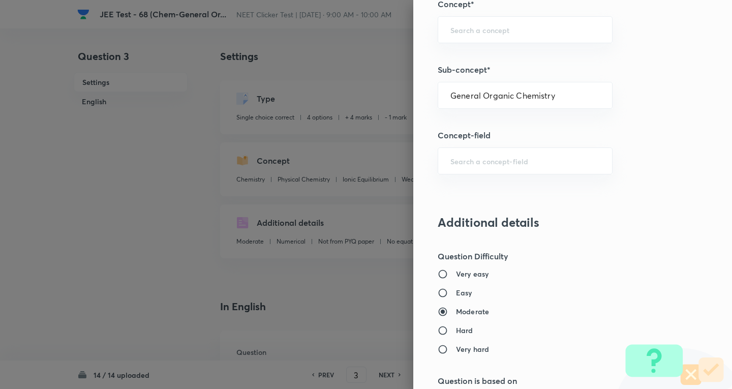
type input "Organic Chemistry"
type input "General Organic Chemistry"
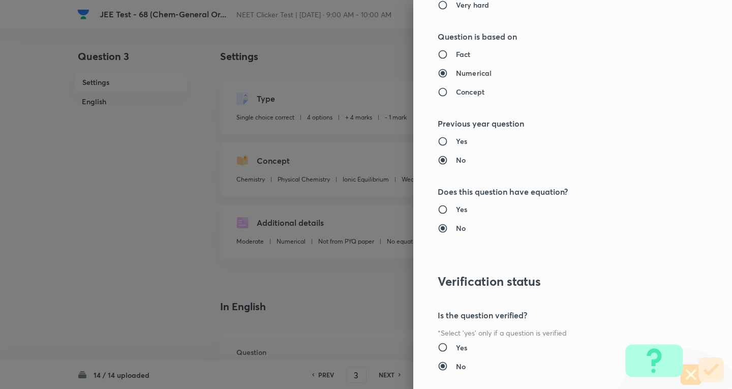
scroll to position [1064, 0]
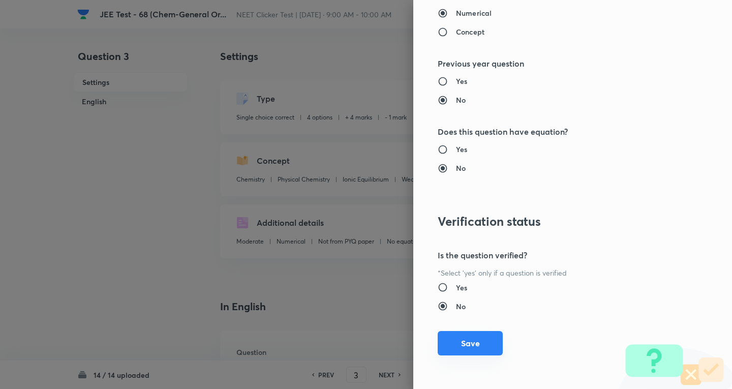
click at [481, 344] on button "Save" at bounding box center [469, 343] width 65 height 24
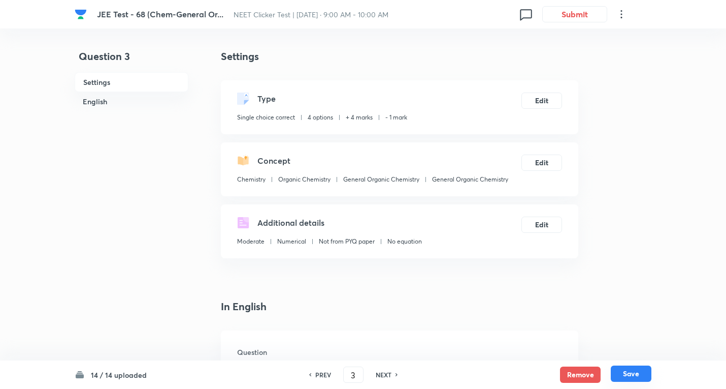
click at [632, 371] on button "Save" at bounding box center [631, 373] width 41 height 16
type input "4"
checkbox input "true"
click at [546, 159] on button "Edit" at bounding box center [542, 161] width 41 height 16
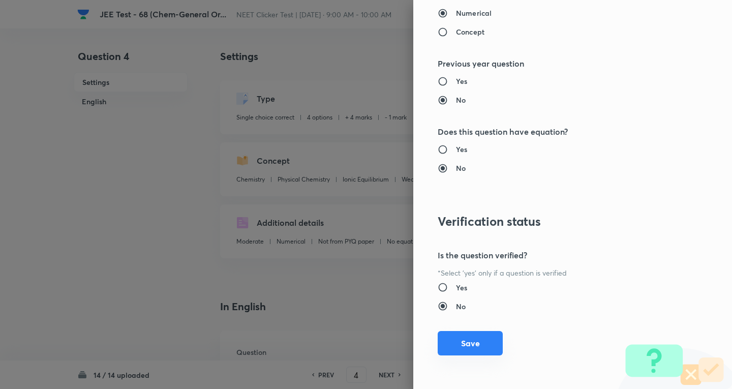
click at [468, 346] on button "Save" at bounding box center [469, 343] width 65 height 24
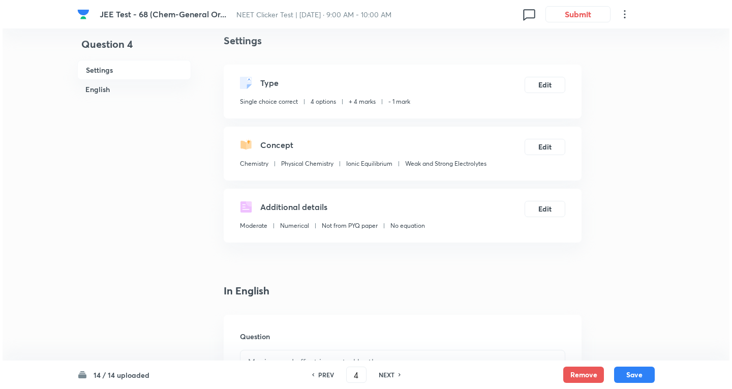
scroll to position [0, 0]
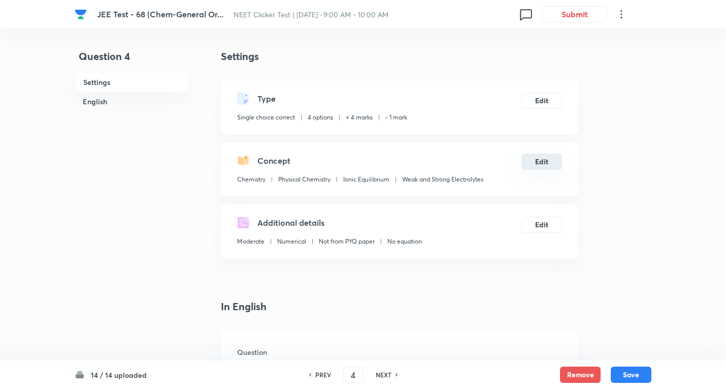
click at [544, 158] on button "Edit" at bounding box center [542, 161] width 41 height 16
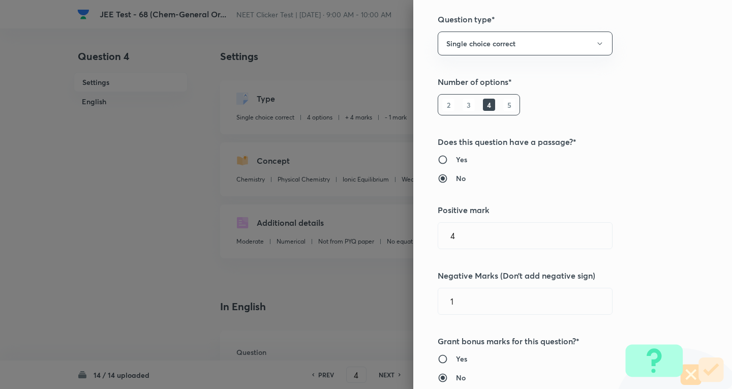
scroll to position [356, 0]
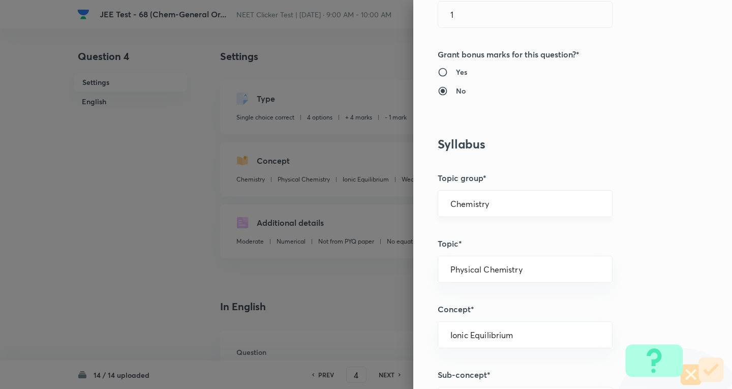
drag, startPoint x: 487, startPoint y: 207, endPoint x: 483, endPoint y: 212, distance: 7.2
click at [488, 206] on input "Chemistry" at bounding box center [524, 204] width 149 height 10
click at [471, 228] on li "Chemistry" at bounding box center [517, 232] width 174 height 18
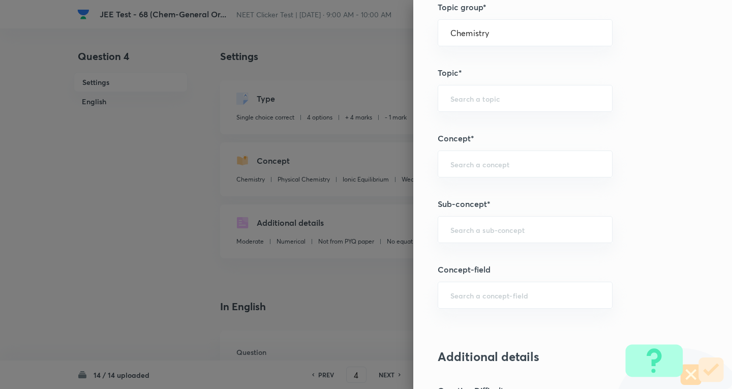
scroll to position [660, 0]
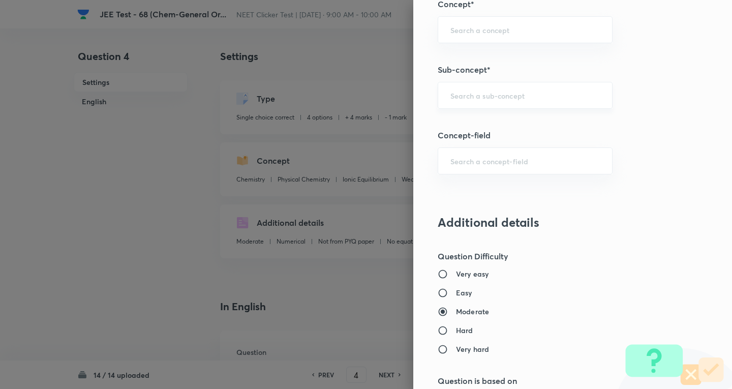
click at [484, 102] on div "​" at bounding box center [524, 95] width 175 height 27
paste input "General Organic Chemistry"
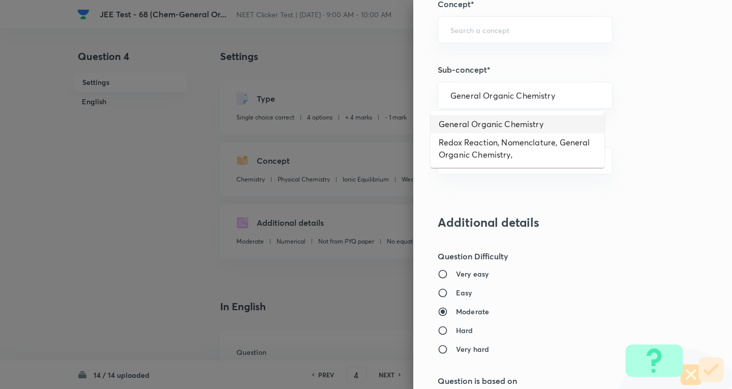
click at [487, 122] on li "General Organic Chemistry" at bounding box center [517, 124] width 174 height 18
type input "General Organic Chemistry"
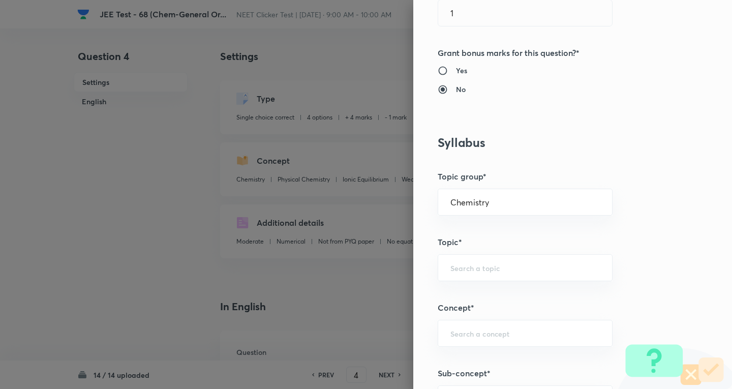
type input "Organic Chemistry"
type input "General Organic Chemistry"
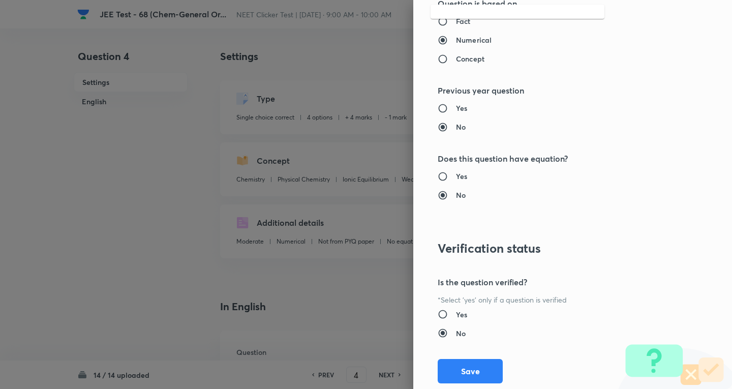
scroll to position [1064, 0]
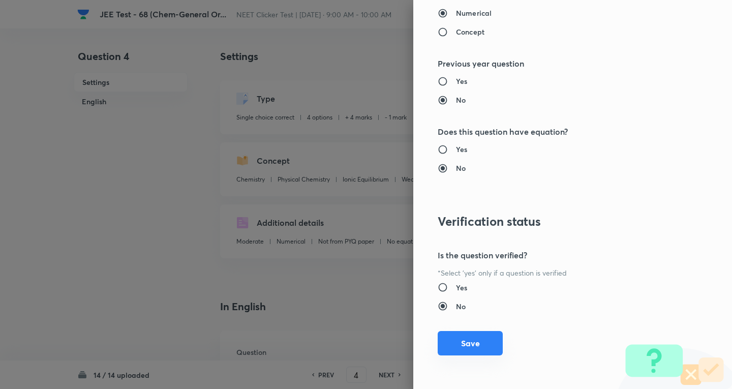
click at [475, 347] on button "Save" at bounding box center [469, 343] width 65 height 24
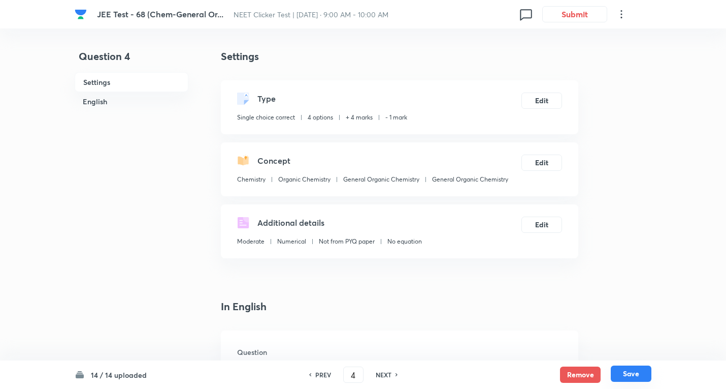
click at [632, 371] on button "Save" at bounding box center [631, 373] width 41 height 16
type input "5"
checkbox input "false"
checkbox input "true"
click at [536, 159] on button "Edit" at bounding box center [542, 161] width 41 height 16
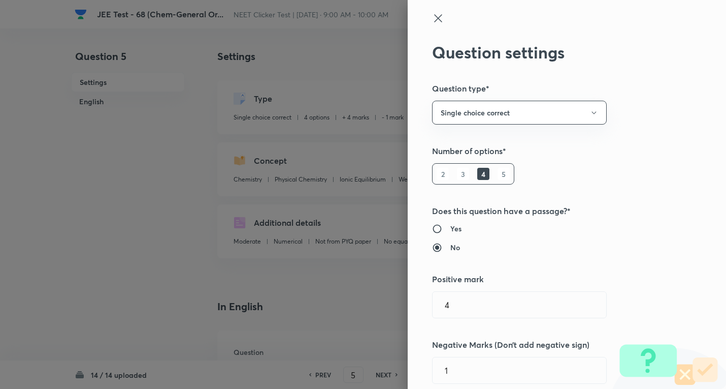
type input "Physical Chemistry"
type input "Ionic Equilibrium"
type input "Weak and Strong Electrolytes"
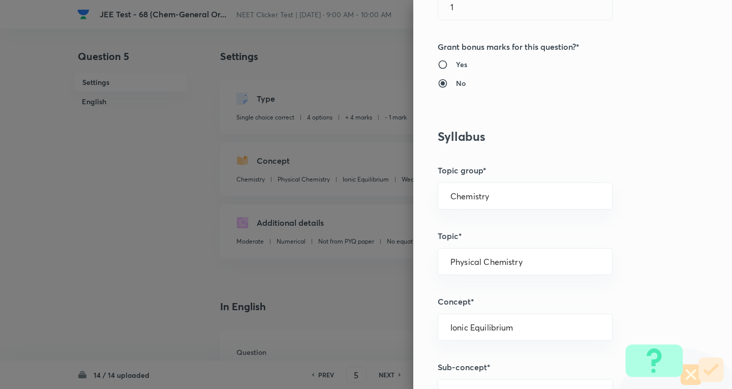
scroll to position [406, 0]
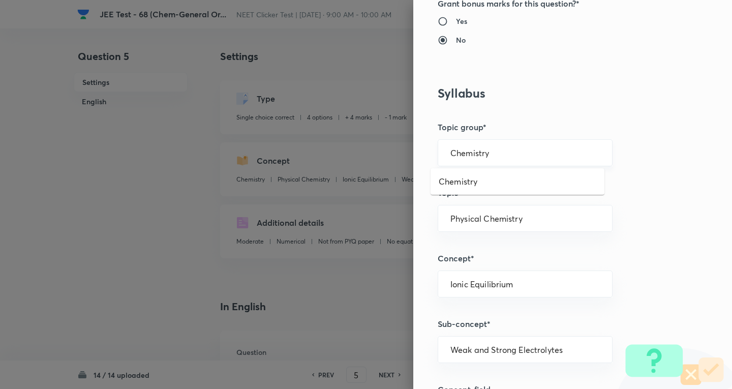
click at [487, 151] on input "Chemistry" at bounding box center [524, 153] width 149 height 10
click at [466, 177] on li "Chemistry" at bounding box center [517, 181] width 174 height 18
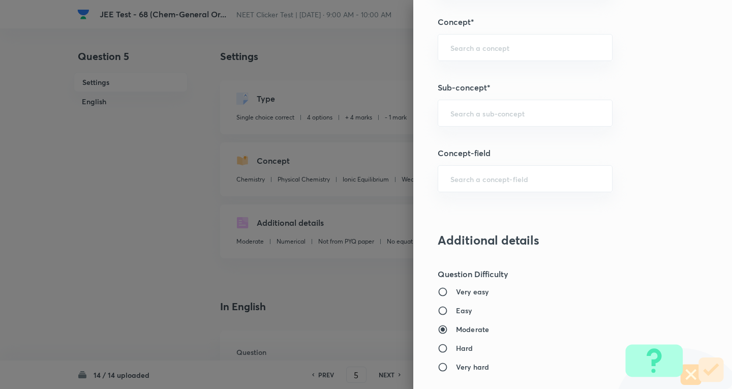
scroll to position [660, 0]
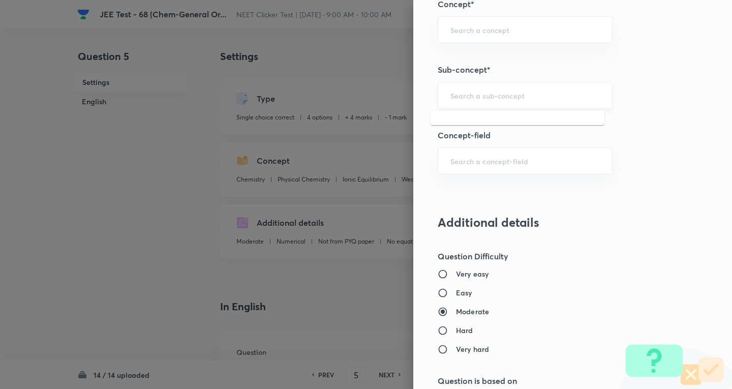
click at [461, 98] on input "text" at bounding box center [524, 95] width 149 height 10
paste input "General Organic Chemistry"
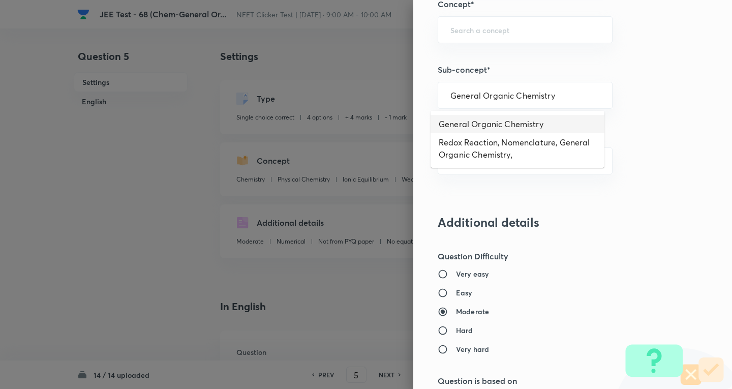
click at [479, 119] on li "General Organic Chemistry" at bounding box center [517, 124] width 174 height 18
type input "General Organic Chemistry"
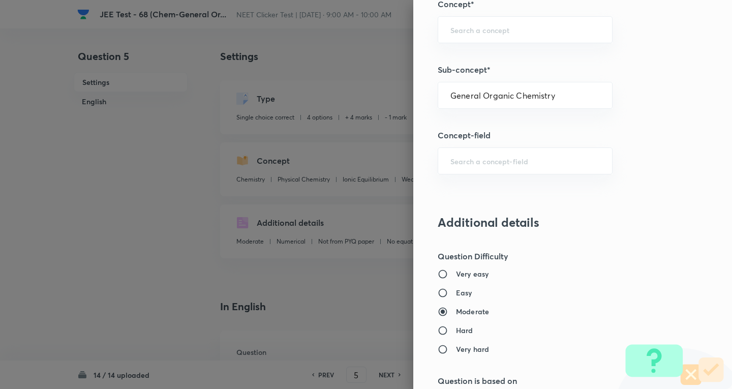
type input "Organic Chemistry"
type input "General Organic Chemistry"
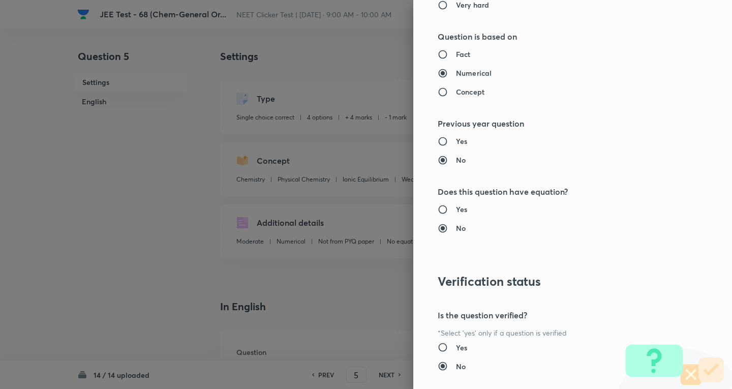
scroll to position [1064, 0]
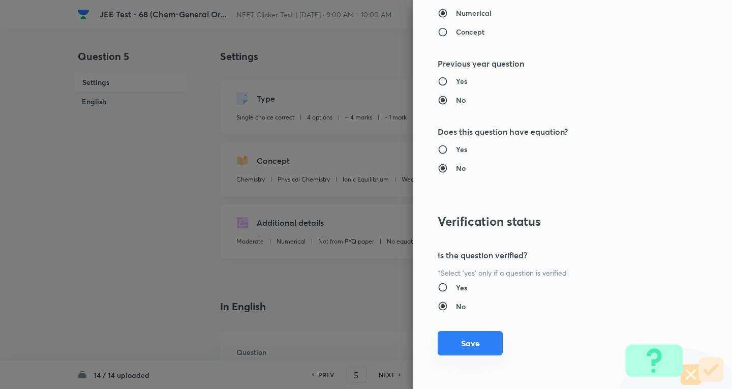
click at [464, 341] on button "Save" at bounding box center [469, 343] width 65 height 24
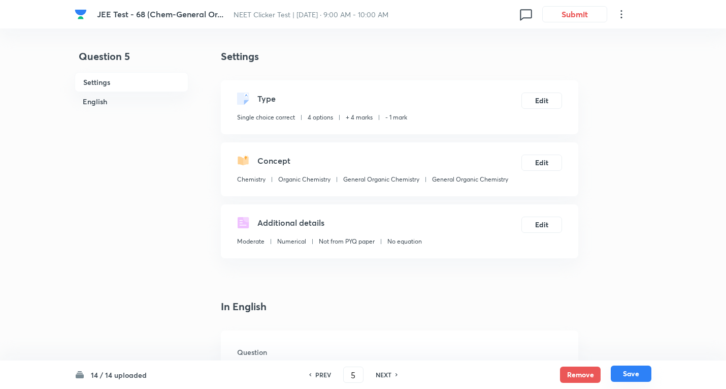
click at [625, 371] on button "Save" at bounding box center [631, 373] width 41 height 16
type input "6"
checkbox input "true"
checkbox input "false"
click at [543, 163] on button "Edit" at bounding box center [542, 161] width 41 height 16
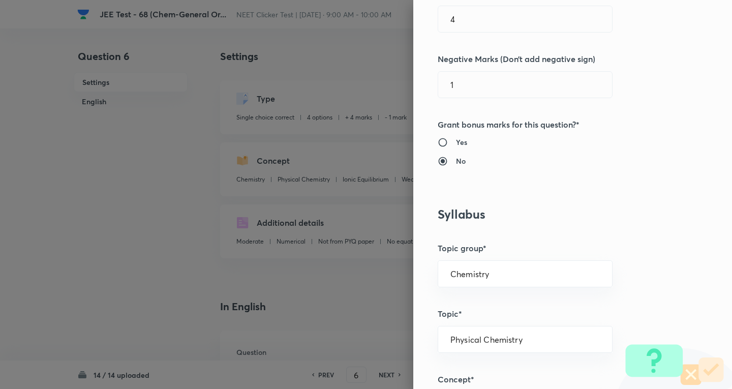
scroll to position [356, 0]
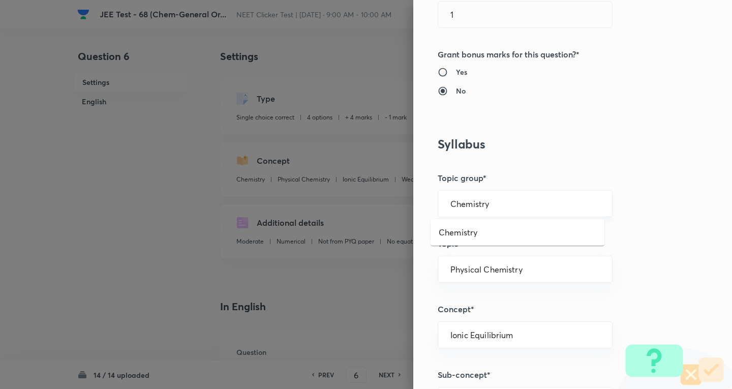
click at [493, 201] on input "Chemistry" at bounding box center [524, 204] width 149 height 10
click at [459, 223] on li "Chemistry" at bounding box center [517, 232] width 174 height 18
click at [460, 235] on div "Question settings Question type* Single choice correct Number of options* 2 3 4…" at bounding box center [572, 194] width 319 height 389
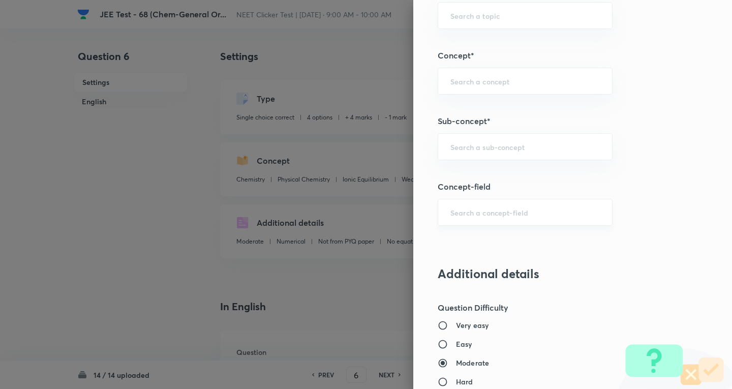
scroll to position [610, 0]
click at [482, 150] on input "text" at bounding box center [524, 146] width 149 height 10
paste input "General Organic Chemistry"
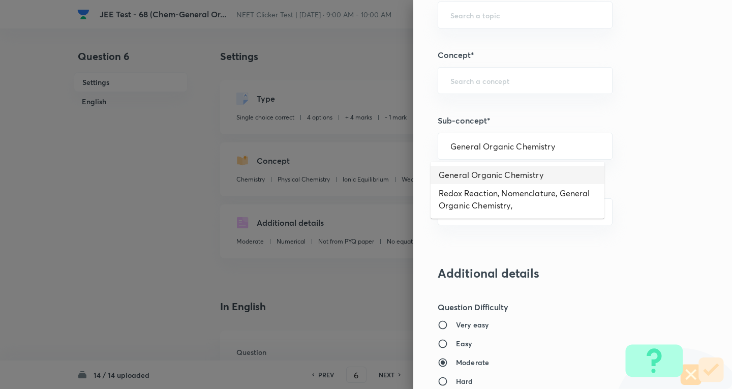
click at [481, 177] on li "General Organic Chemistry" at bounding box center [517, 175] width 174 height 18
type input "General Organic Chemistry"
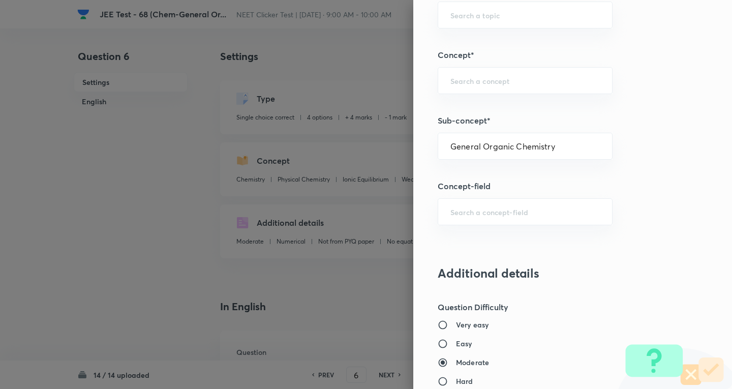
type input "Organic Chemistry"
type input "General Organic Chemistry"
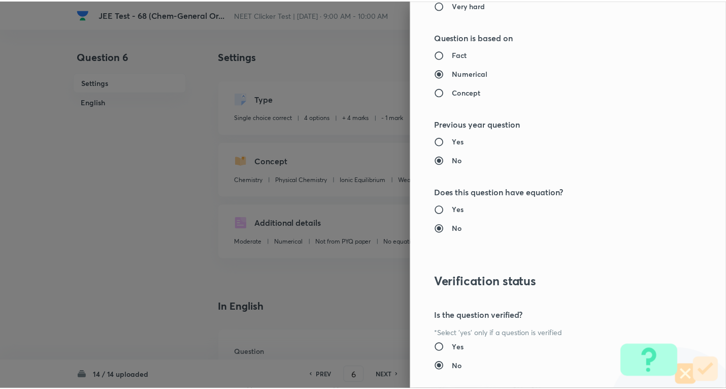
scroll to position [1064, 0]
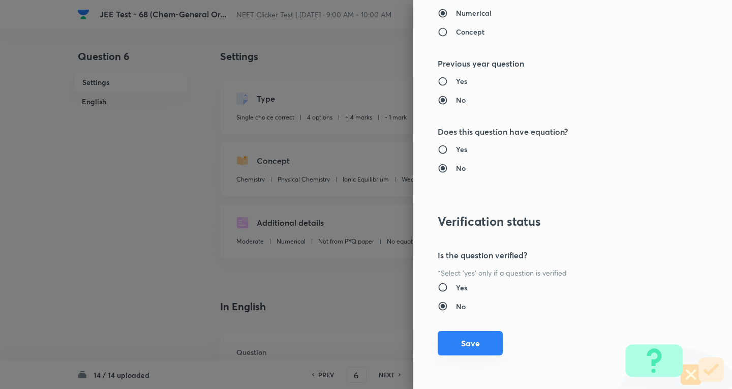
click at [468, 343] on button "Save" at bounding box center [469, 343] width 65 height 24
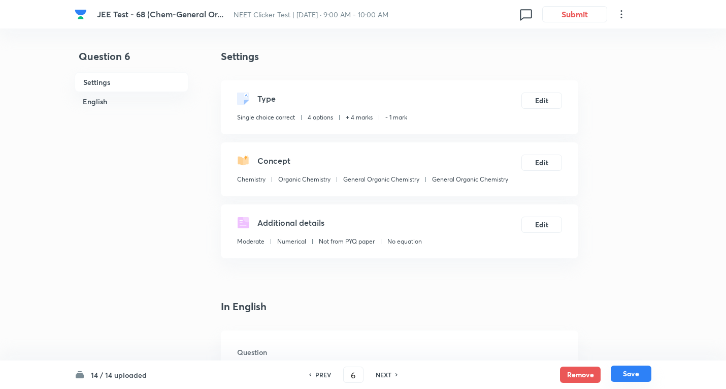
click at [637, 372] on button "Save" at bounding box center [631, 373] width 41 height 16
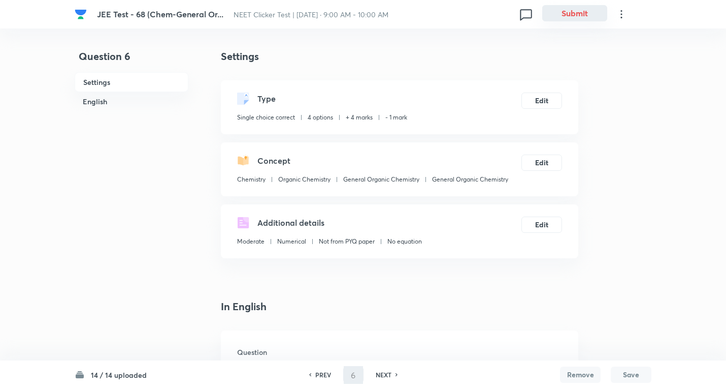
type input "7"
checkbox input "false"
checkbox input "true"
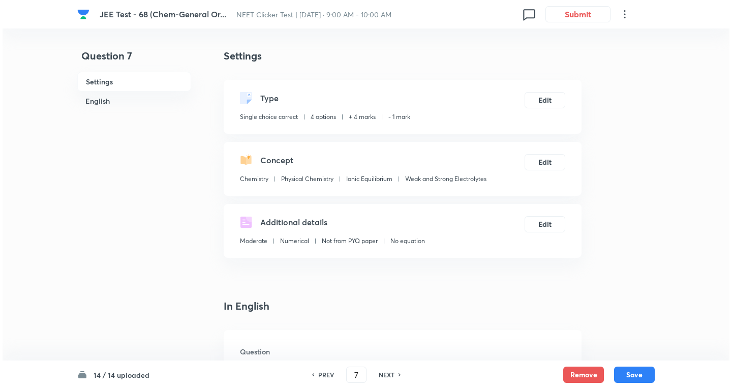
scroll to position [0, 0]
click at [546, 160] on button "Edit" at bounding box center [542, 161] width 41 height 16
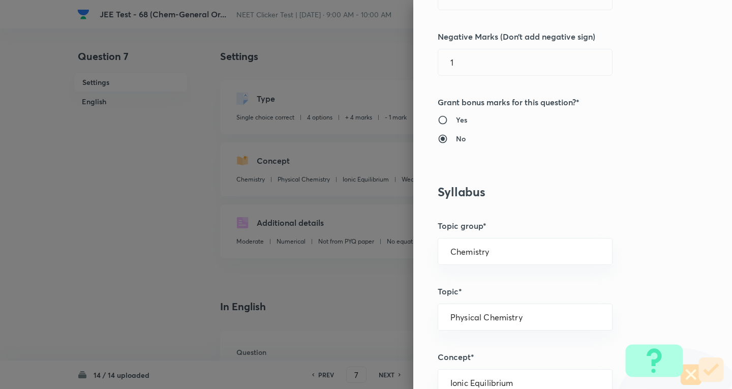
scroll to position [356, 0]
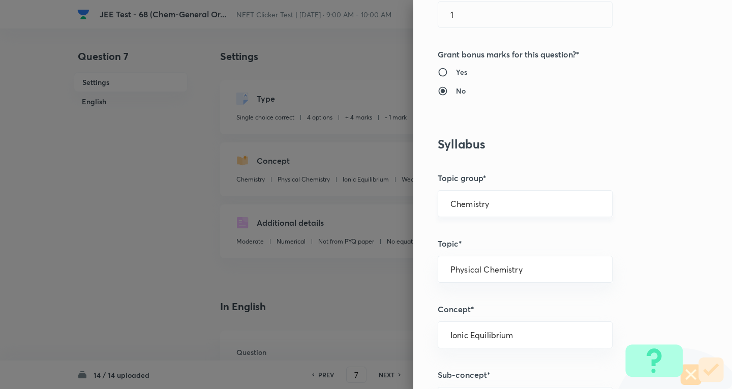
click at [488, 204] on input "Chemistry" at bounding box center [524, 204] width 149 height 10
click at [469, 230] on li "Chemistry" at bounding box center [517, 232] width 174 height 18
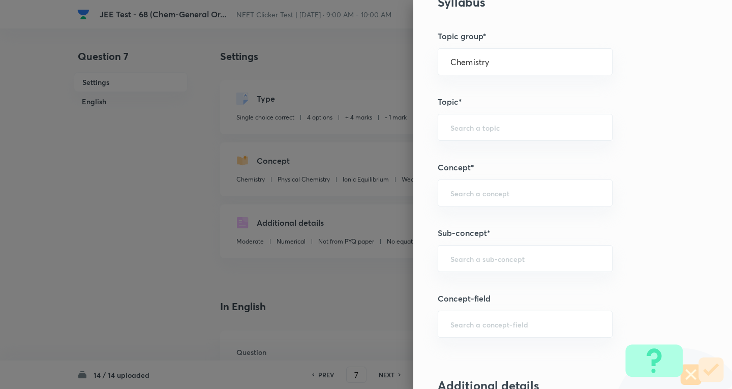
scroll to position [508, 0]
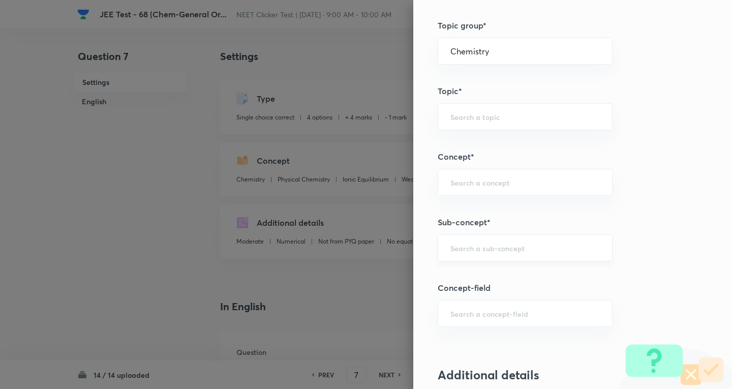
click at [491, 250] on input "text" at bounding box center [524, 248] width 149 height 10
paste input "General Organic Chemistry"
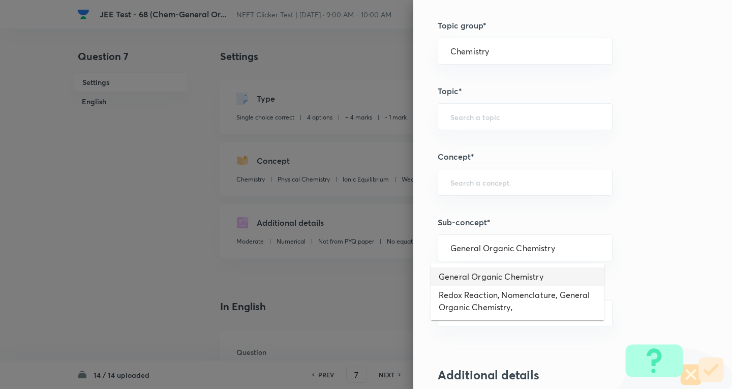
click at [487, 281] on li "General Organic Chemistry" at bounding box center [517, 276] width 174 height 18
type input "General Organic Chemistry"
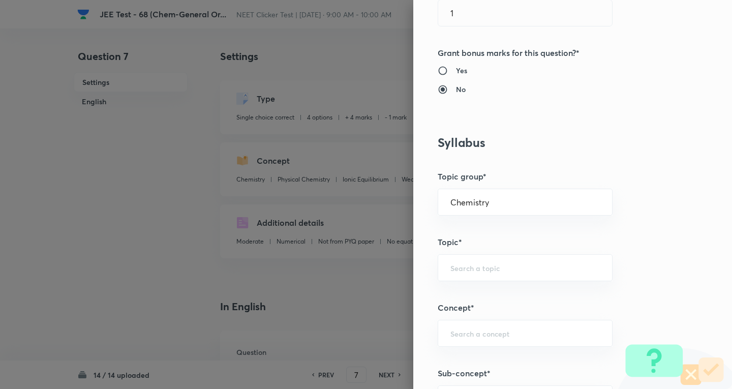
type input "Organic Chemistry"
type input "General Organic Chemistry"
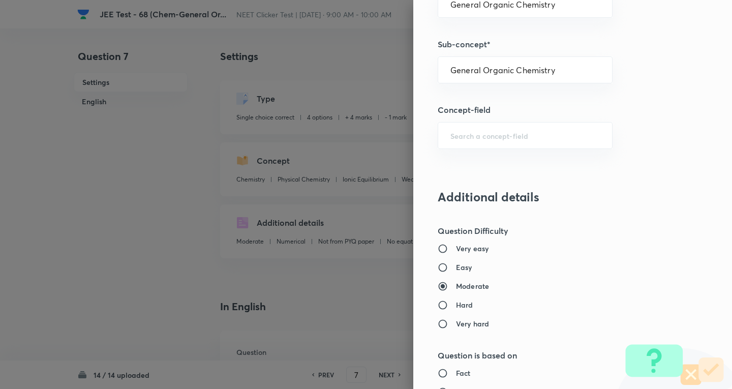
click at [630, 228] on h5 "Question Difficulty" at bounding box center [555, 231] width 236 height 12
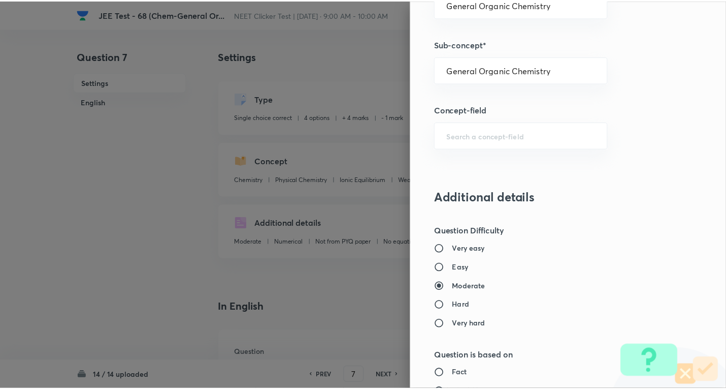
scroll to position [1064, 0]
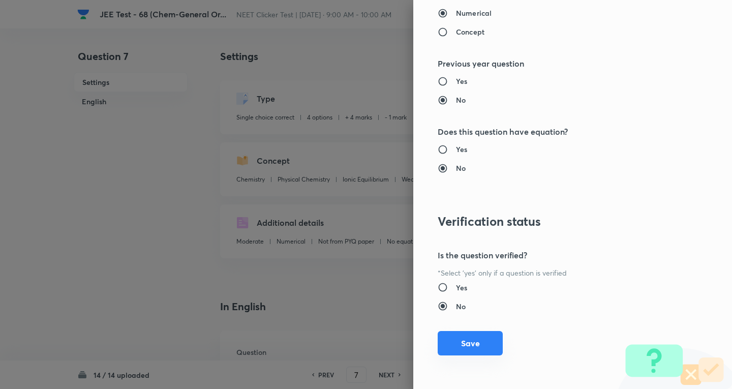
click at [460, 346] on button "Save" at bounding box center [469, 343] width 65 height 24
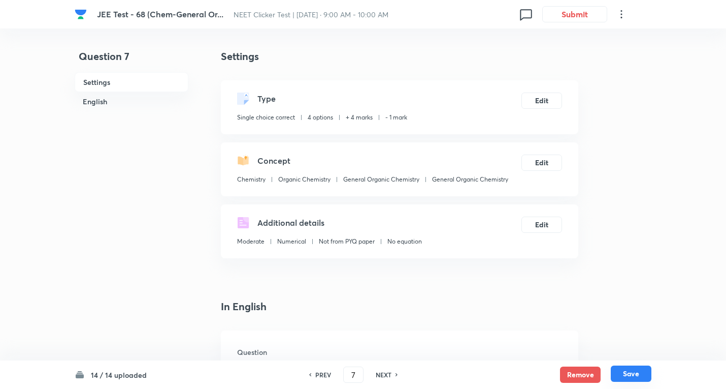
click at [634, 376] on button "Save" at bounding box center [631, 373] width 41 height 16
type input "8"
checkbox input "true"
checkbox input "false"
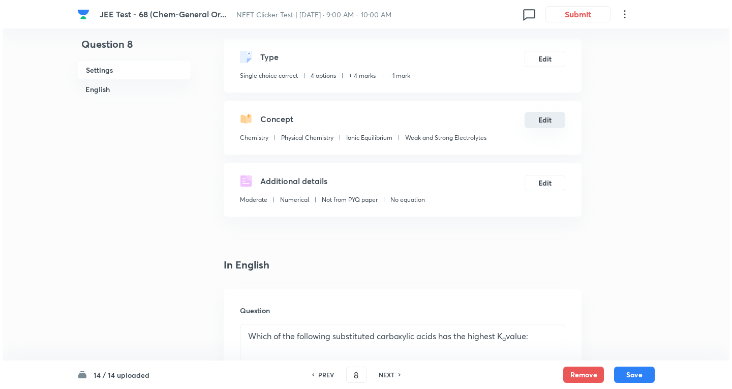
scroll to position [0, 0]
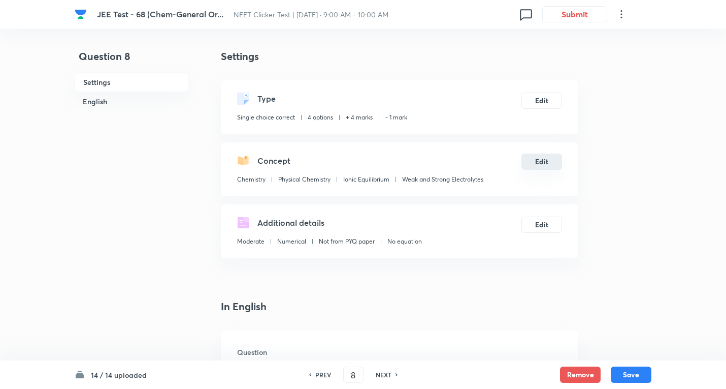
click at [538, 158] on button "Edit" at bounding box center [542, 161] width 41 height 16
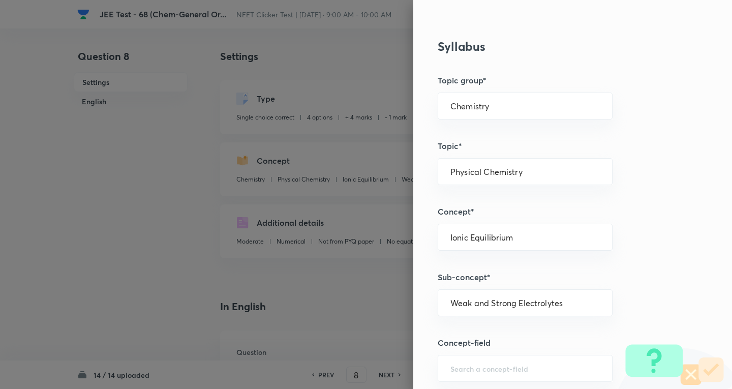
scroll to position [457, 0]
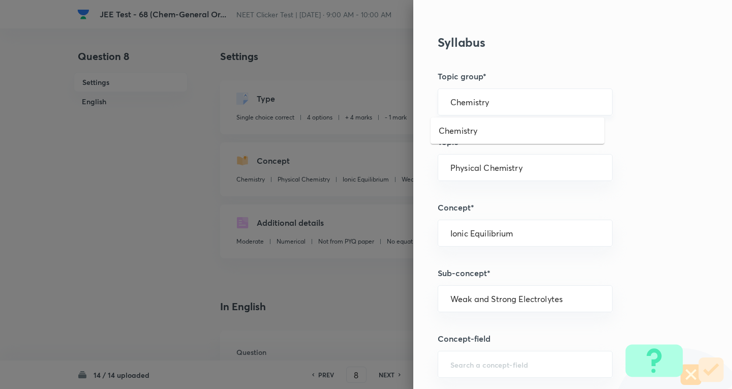
click at [484, 99] on input "Chemistry" at bounding box center [524, 102] width 149 height 10
drag, startPoint x: 474, startPoint y: 123, endPoint x: 500, endPoint y: 126, distance: 25.6
click at [474, 123] on li "Chemistry" at bounding box center [517, 130] width 174 height 18
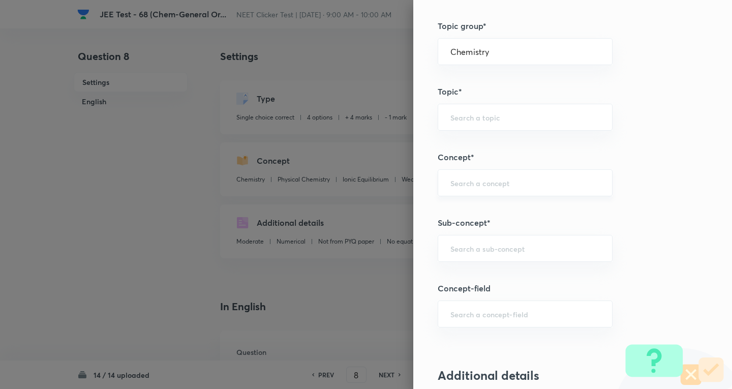
scroll to position [660, 0]
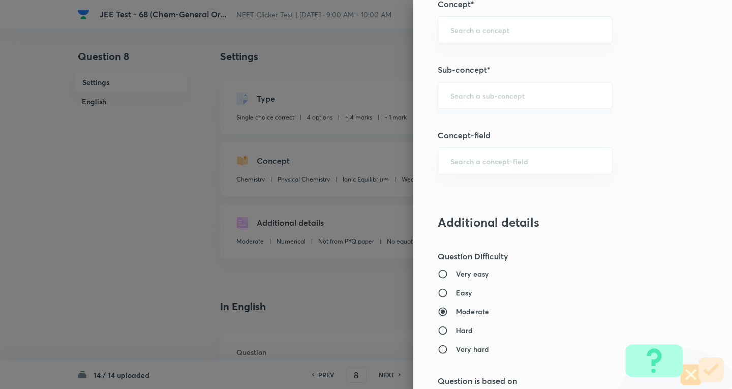
click at [485, 102] on div "​" at bounding box center [524, 95] width 175 height 27
paste input "General Organic Chemistry"
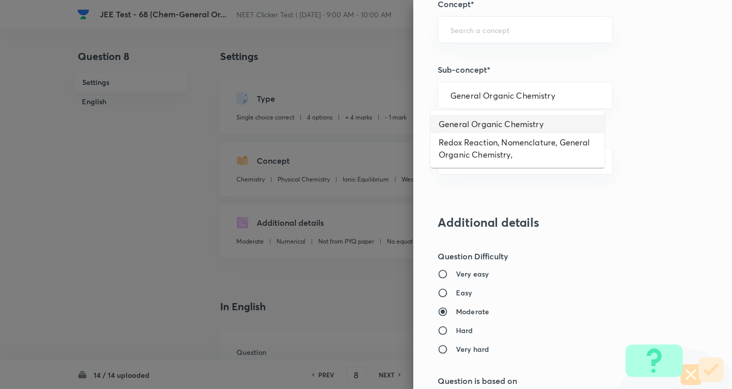
click at [490, 124] on li "General Organic Chemistry" at bounding box center [517, 124] width 174 height 18
type input "General Organic Chemistry"
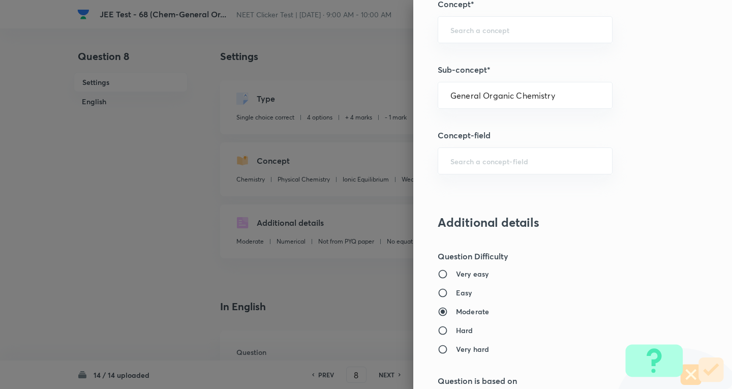
type input "Organic Chemistry"
type input "General Organic Chemistry"
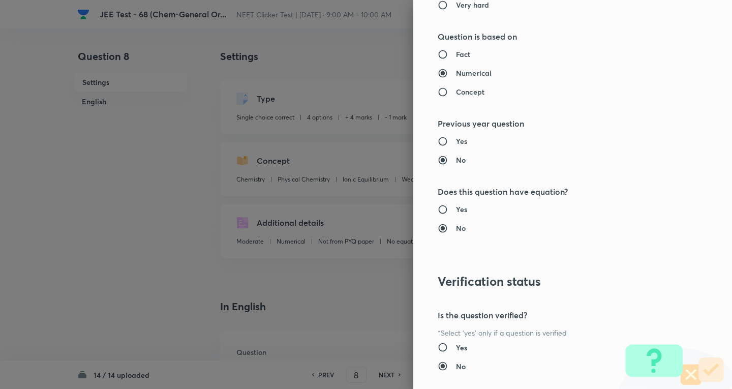
scroll to position [1064, 0]
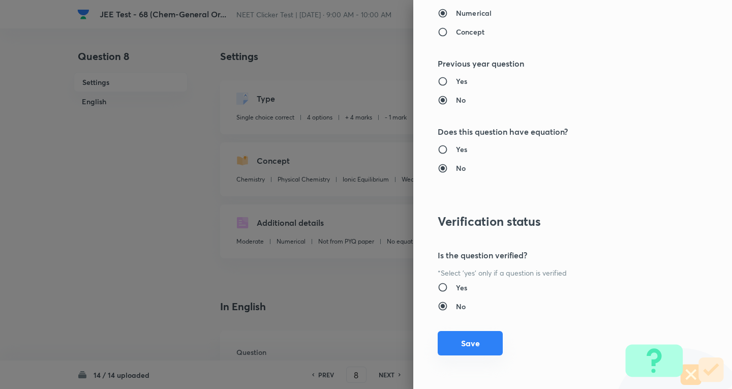
click at [458, 337] on button "Save" at bounding box center [469, 343] width 65 height 24
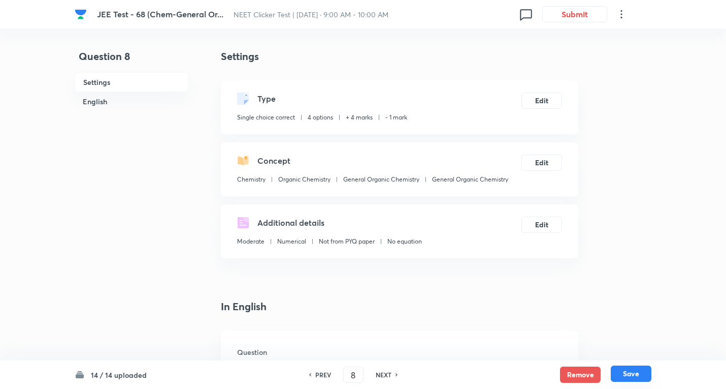
click at [631, 372] on button "Save" at bounding box center [631, 373] width 41 height 16
type input "9"
checkbox input "false"
checkbox input "true"
click at [541, 161] on button "Edit" at bounding box center [542, 161] width 41 height 16
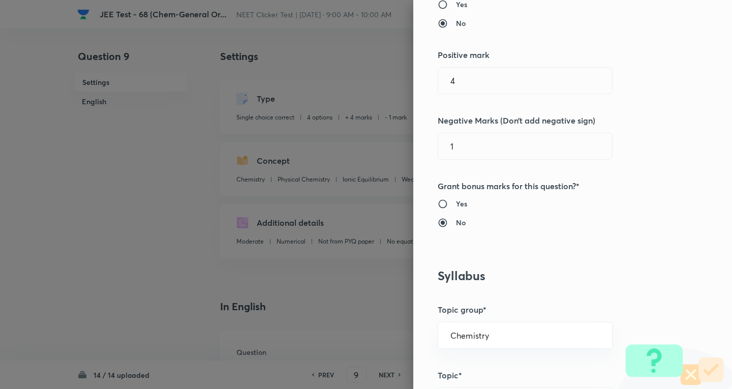
scroll to position [254, 0]
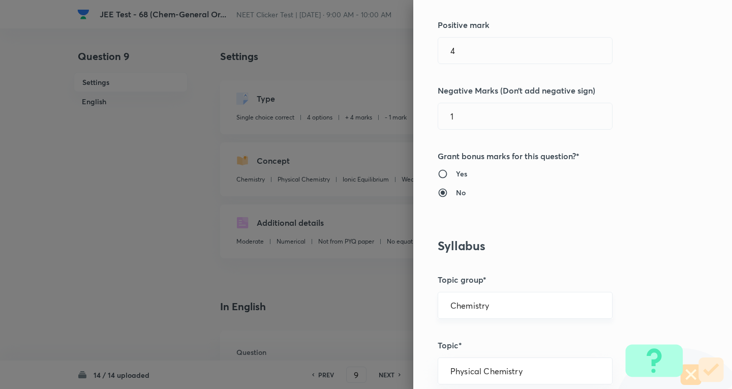
click at [487, 307] on input "Chemistry" at bounding box center [524, 305] width 149 height 10
click at [467, 333] on li "Chemistry" at bounding box center [517, 334] width 174 height 18
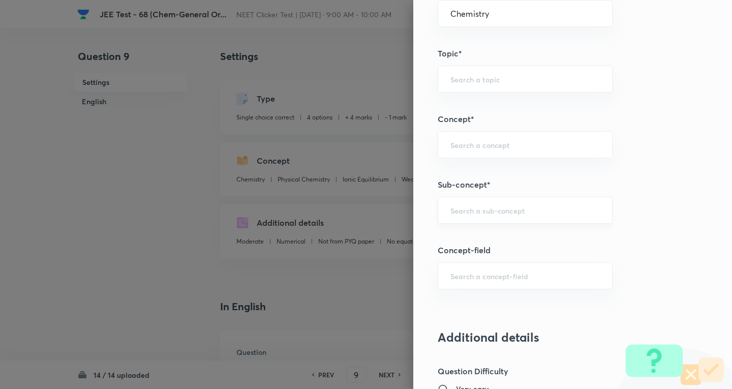
scroll to position [610, 0]
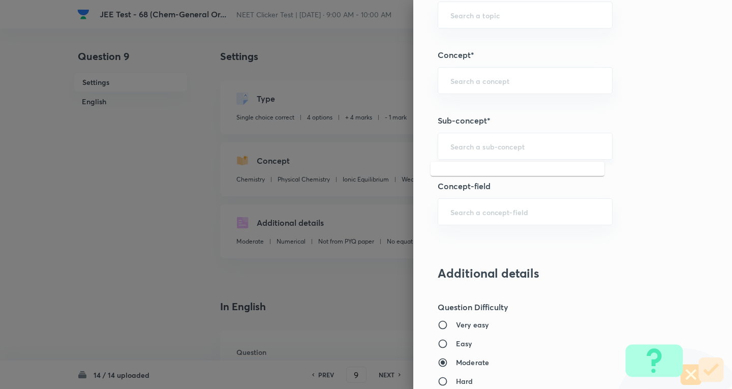
click at [478, 142] on input "text" at bounding box center [524, 146] width 149 height 10
paste input "General Organic Chemistry"
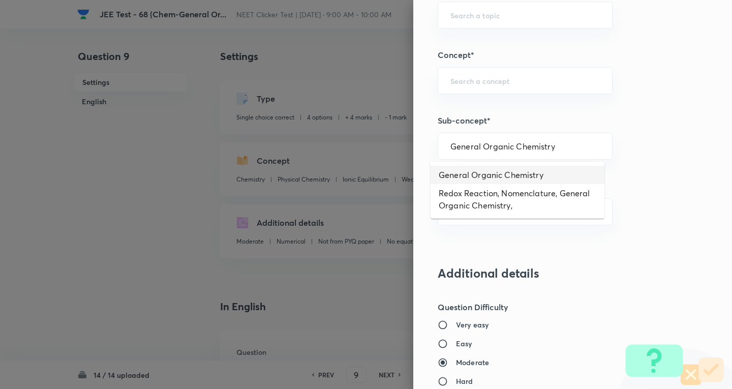
click at [478, 174] on li "General Organic Chemistry" at bounding box center [517, 175] width 174 height 18
type input "General Organic Chemistry"
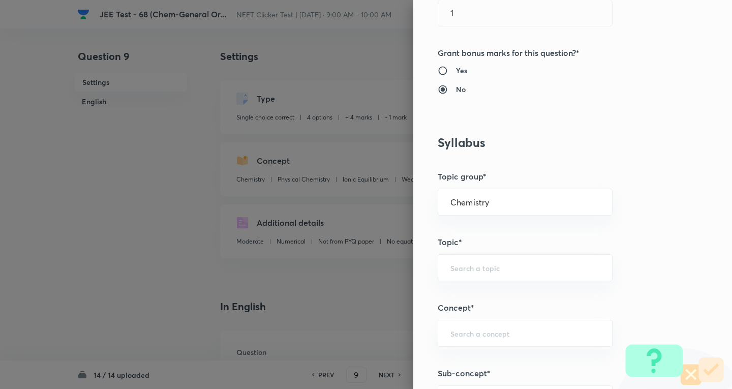
type input "Organic Chemistry"
type input "General Organic Chemistry"
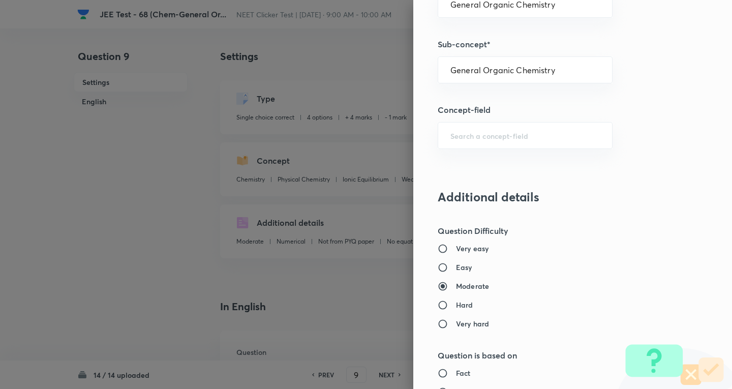
click at [658, 189] on div "Question settings Question type* Single choice correct Number of options* 2 3 4…" at bounding box center [572, 194] width 319 height 389
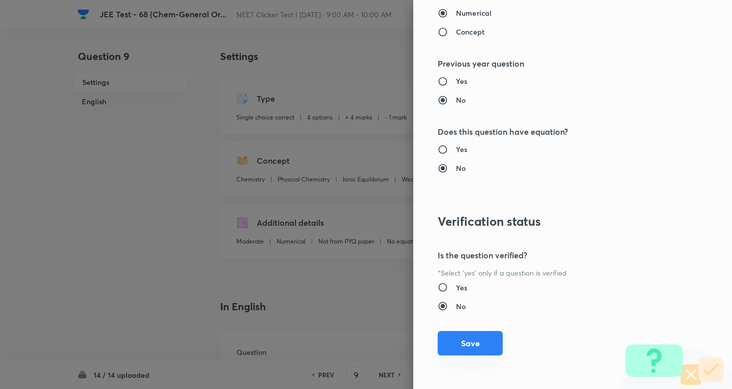
click at [464, 331] on button "Save" at bounding box center [469, 343] width 65 height 24
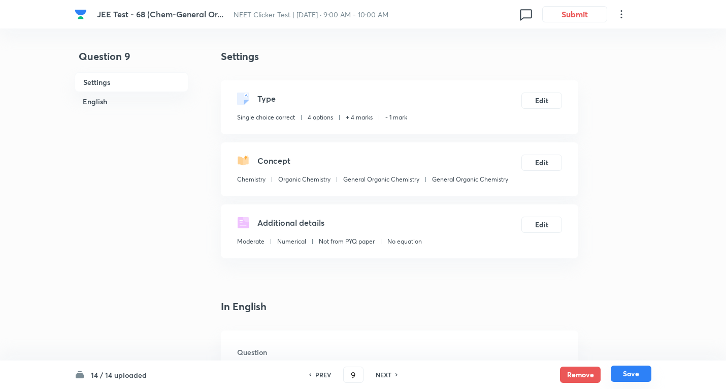
click at [623, 371] on button "Save" at bounding box center [631, 373] width 41 height 16
type input "10"
checkbox input "true"
click at [547, 160] on button "Edit" at bounding box center [542, 161] width 41 height 16
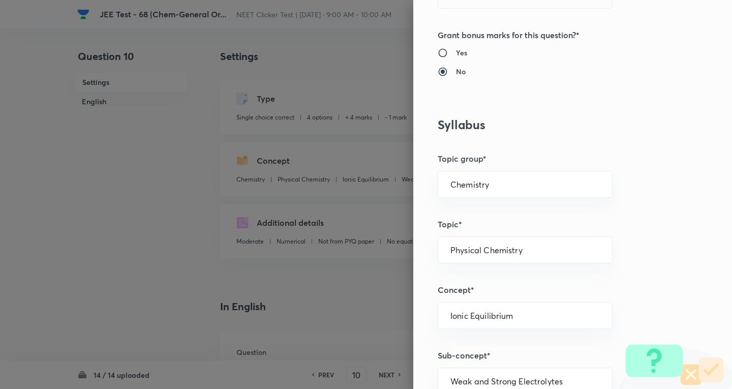
scroll to position [406, 0]
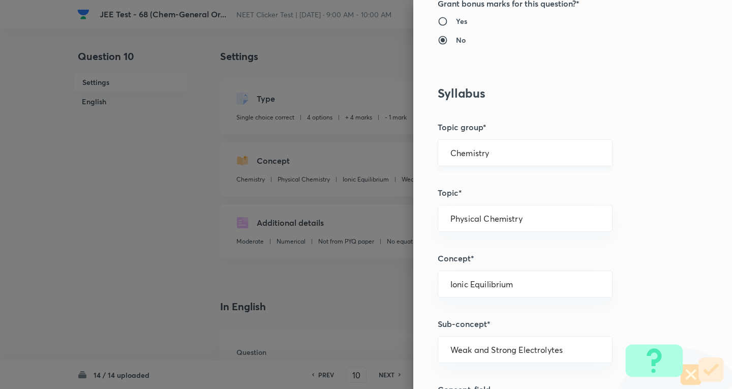
click at [488, 150] on input "Chemistry" at bounding box center [524, 153] width 149 height 10
click at [471, 181] on li "Chemistry" at bounding box center [517, 181] width 174 height 18
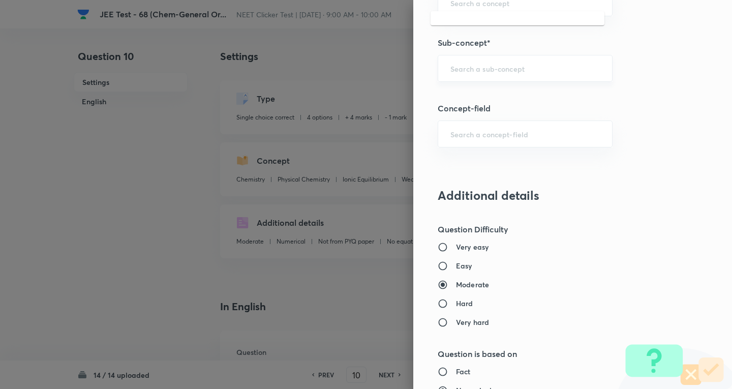
scroll to position [686, 0]
click at [492, 70] on input "text" at bounding box center [524, 70] width 149 height 10
paste input "General Organic Chemistry"
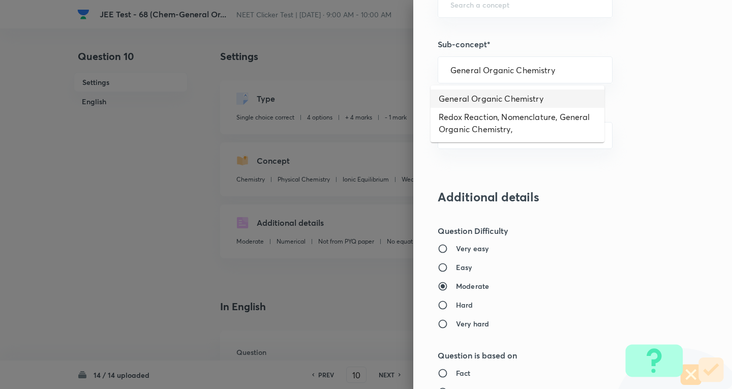
click at [473, 98] on li "General Organic Chemistry" at bounding box center [517, 98] width 174 height 18
type input "General Organic Chemistry"
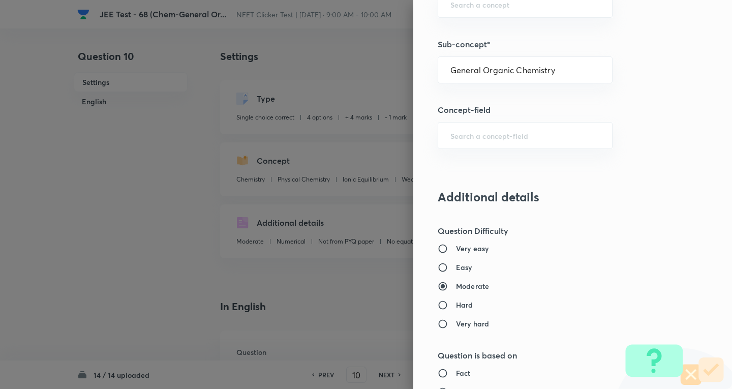
type input "Organic Chemistry"
type input "General Organic Chemistry"
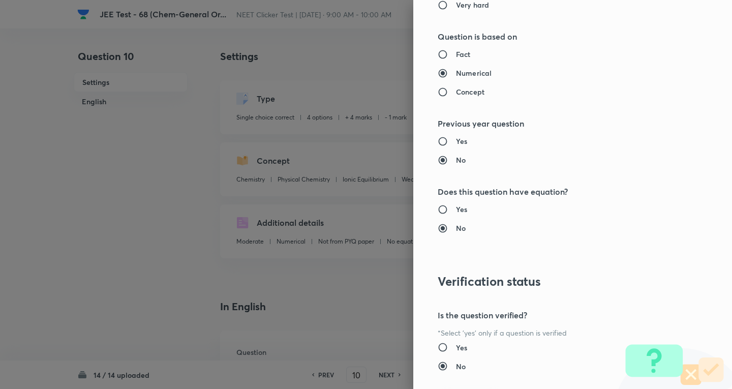
scroll to position [1064, 0]
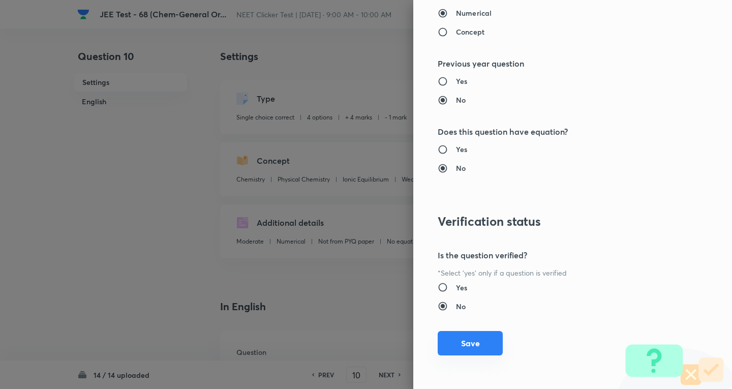
click at [459, 346] on button "Save" at bounding box center [469, 343] width 65 height 24
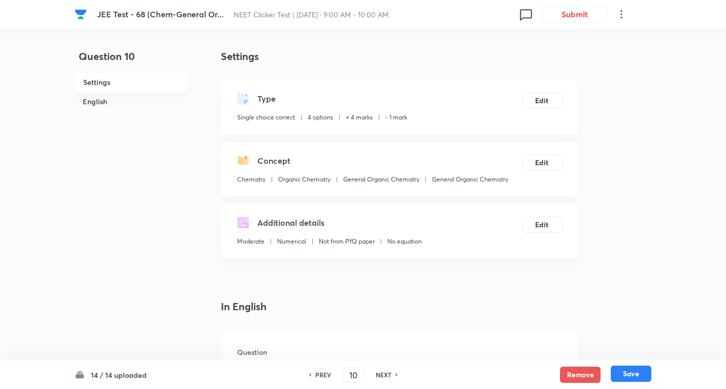
click at [622, 372] on button "Save" at bounding box center [631, 373] width 41 height 16
type input "11"
checkbox input "false"
click at [538, 163] on button "Edit" at bounding box center [542, 161] width 41 height 16
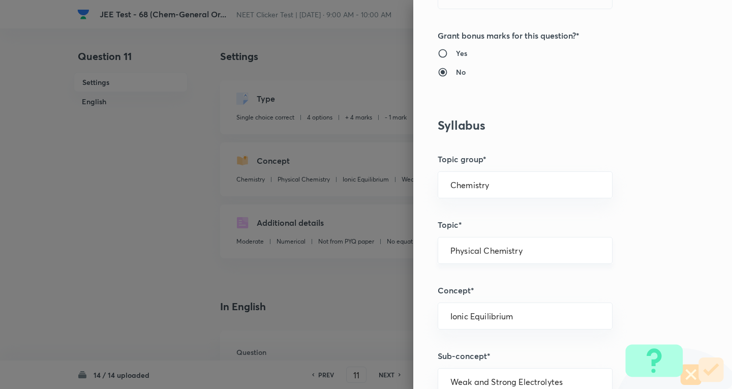
scroll to position [457, 0]
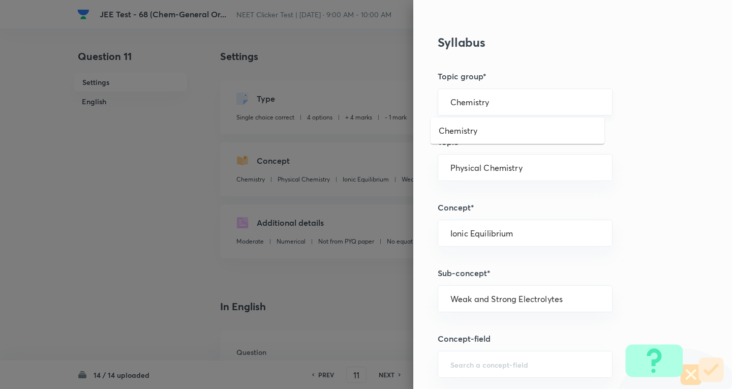
click at [497, 102] on input "Chemistry" at bounding box center [524, 102] width 149 height 10
click at [471, 135] on li "Chemistry" at bounding box center [517, 130] width 174 height 18
click at [491, 104] on input "Chemistry" at bounding box center [524, 102] width 149 height 10
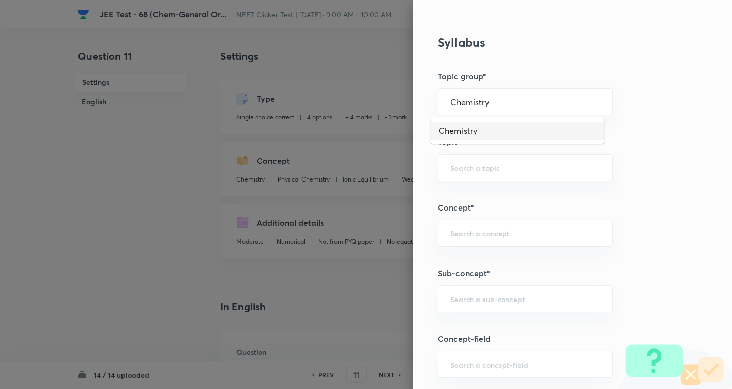
click at [479, 132] on li "Chemistry" at bounding box center [517, 130] width 174 height 18
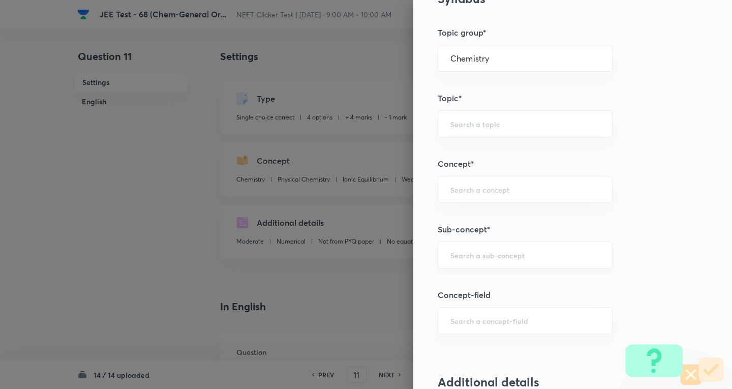
scroll to position [610, 0]
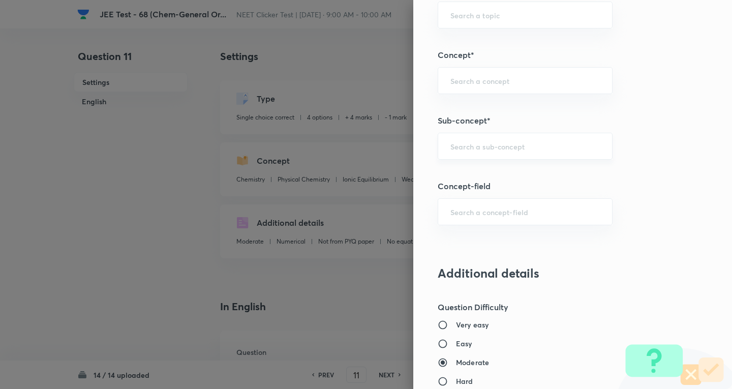
click at [472, 143] on div "​" at bounding box center [524, 146] width 175 height 27
paste input "General Organic Chemistry"
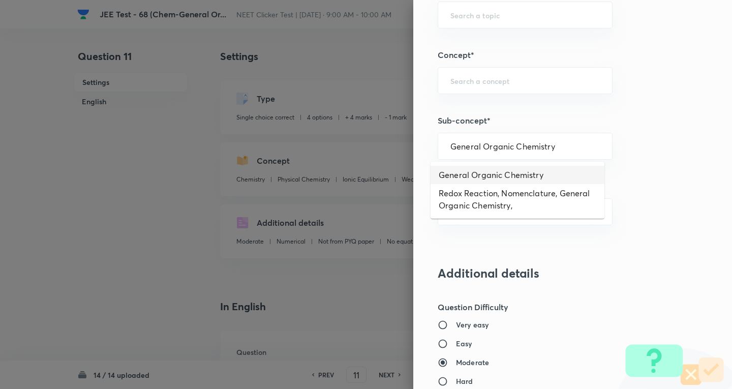
click at [472, 178] on li "General Organic Chemistry" at bounding box center [517, 175] width 174 height 18
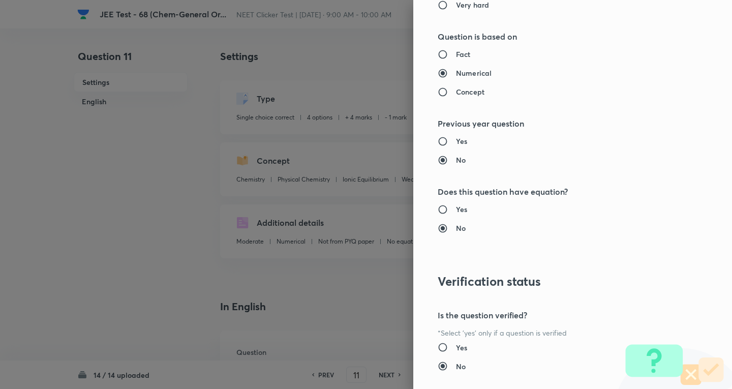
scroll to position [1064, 0]
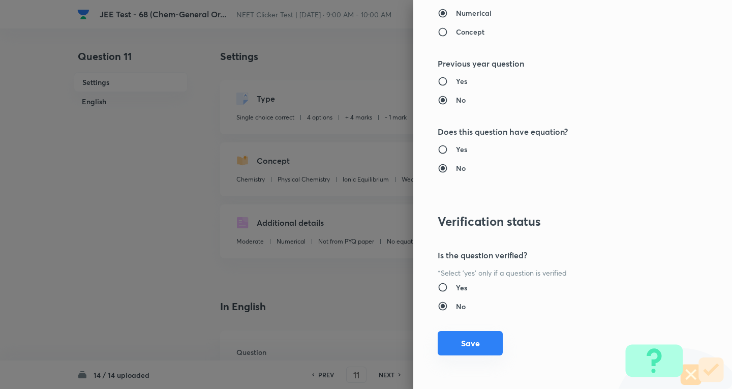
click at [463, 340] on button "Save" at bounding box center [469, 343] width 65 height 24
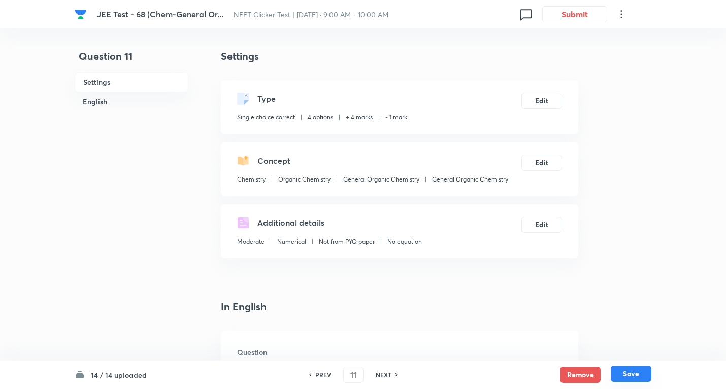
click at [632, 373] on button "Save" at bounding box center [631, 373] width 41 height 16
click at [542, 163] on button "Edit" at bounding box center [542, 161] width 41 height 16
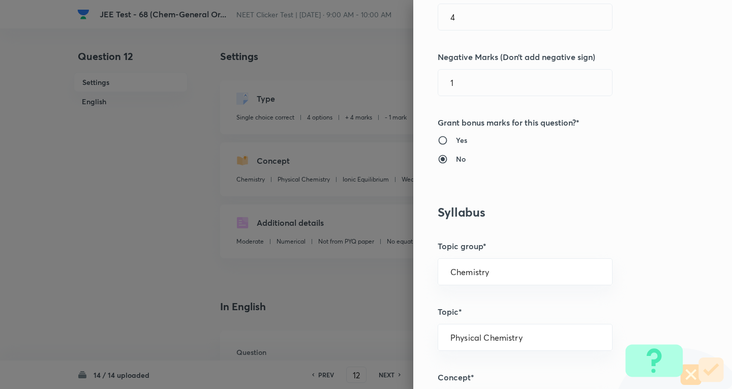
scroll to position [305, 0]
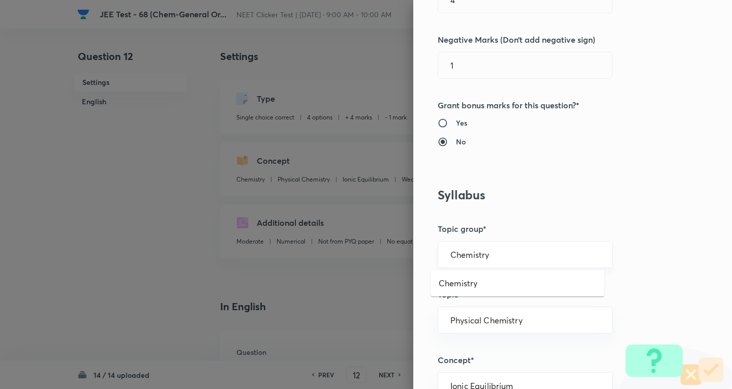
drag, startPoint x: 488, startPoint y: 251, endPoint x: 464, endPoint y: 269, distance: 29.4
click at [487, 251] on input "Chemistry" at bounding box center [524, 254] width 149 height 10
click at [462, 283] on li "Chemistry" at bounding box center [517, 283] width 174 height 18
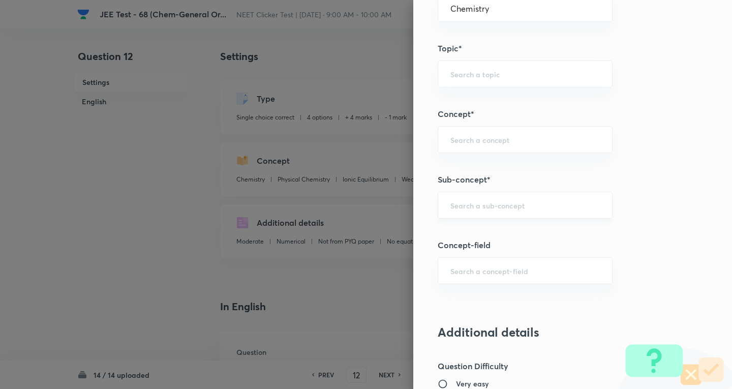
scroll to position [559, 0]
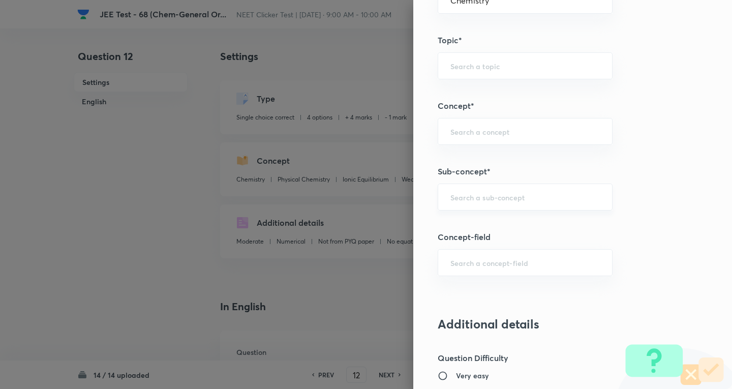
click at [471, 205] on div "​" at bounding box center [524, 196] width 175 height 27
paste input "General Organic Chemistry"
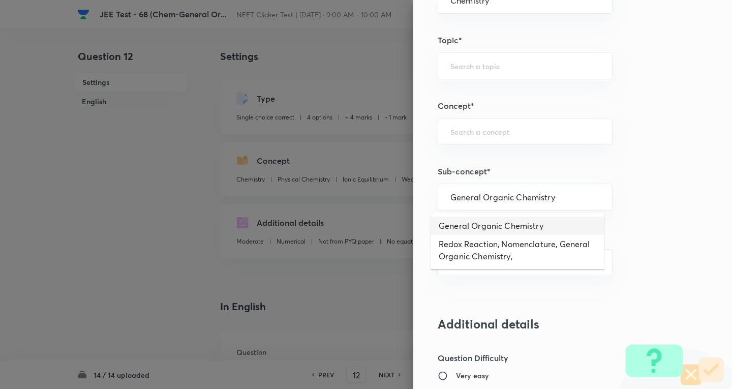
click at [474, 231] on li "General Organic Chemistry" at bounding box center [517, 225] width 174 height 18
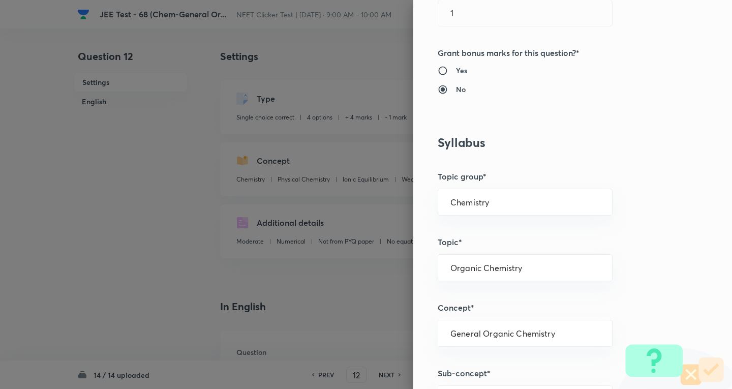
scroll to position [686, 0]
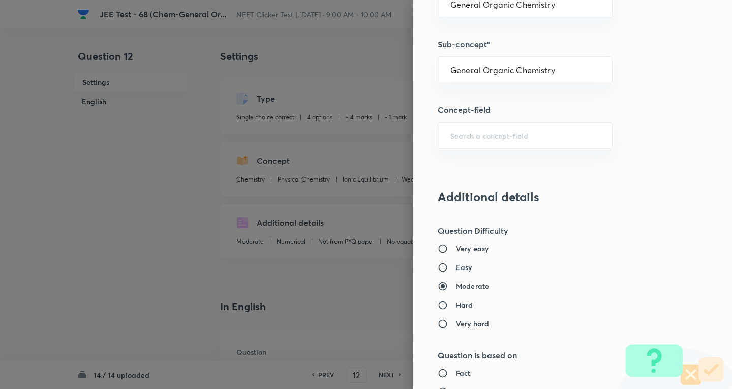
click at [655, 232] on h5 "Question Difficulty" at bounding box center [555, 231] width 236 height 12
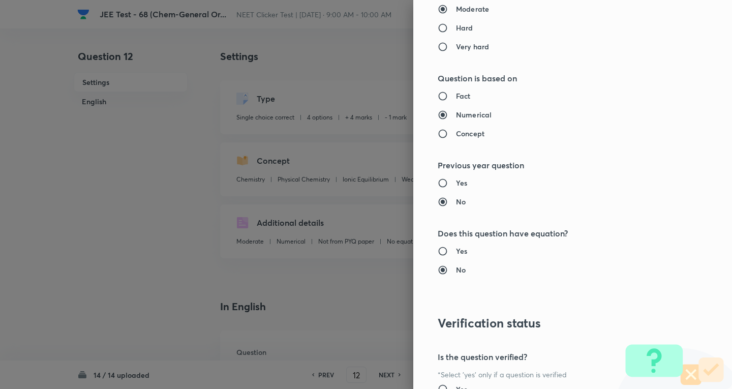
scroll to position [1064, 0]
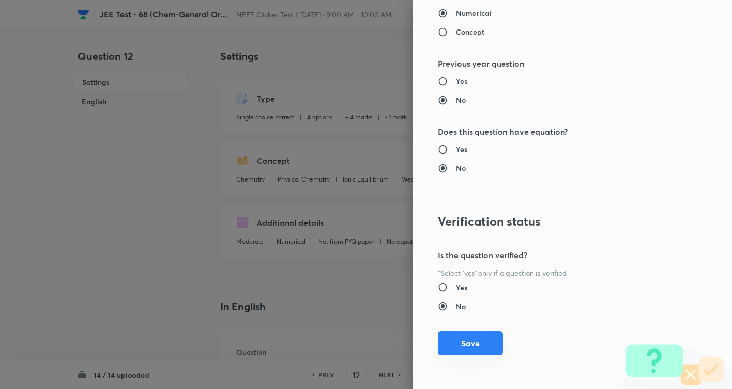
click at [487, 337] on button "Save" at bounding box center [469, 343] width 65 height 24
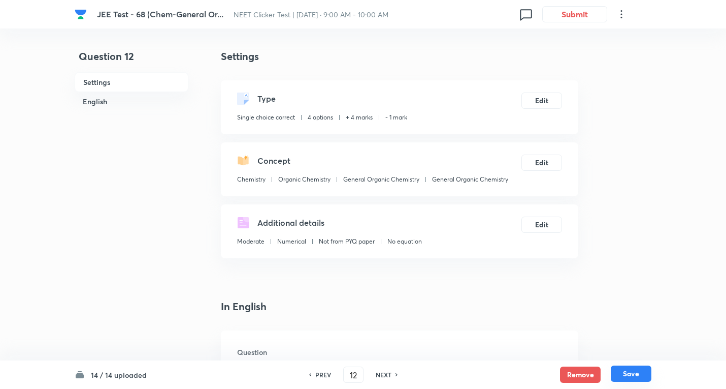
click at [646, 378] on button "Save" at bounding box center [631, 373] width 41 height 16
click at [539, 163] on button "Edit" at bounding box center [542, 161] width 41 height 16
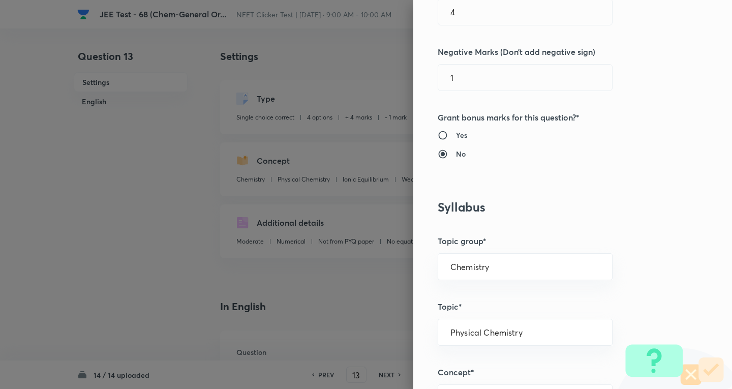
scroll to position [305, 0]
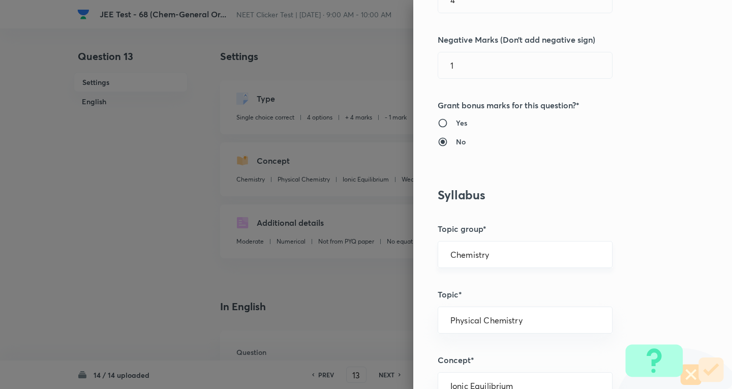
click at [492, 253] on input "Chemistry" at bounding box center [524, 254] width 149 height 10
click at [470, 281] on li "Chemistry" at bounding box center [517, 283] width 174 height 18
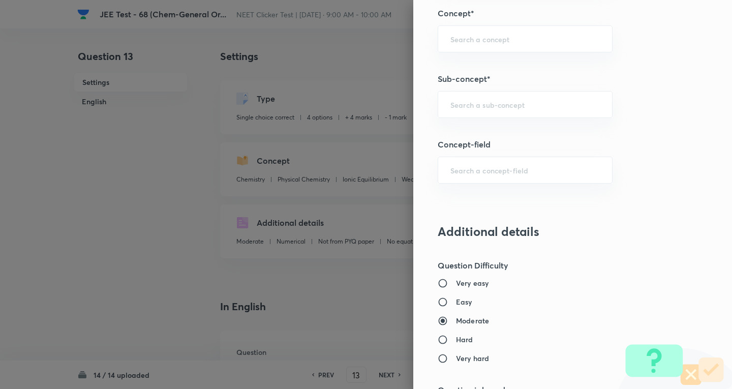
scroll to position [508, 0]
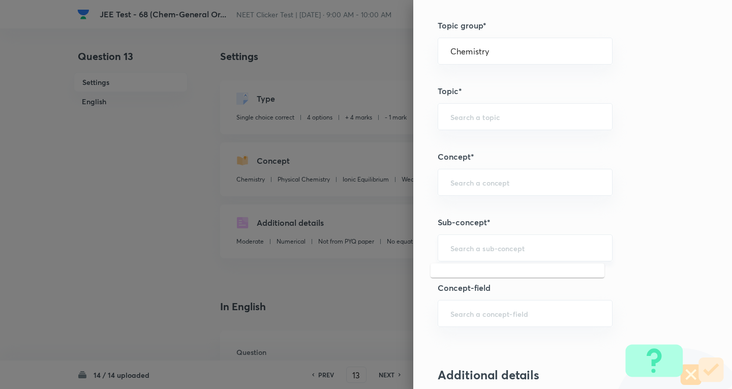
click at [479, 249] on input "text" at bounding box center [524, 248] width 149 height 10
paste input "General Organic Chemistry"
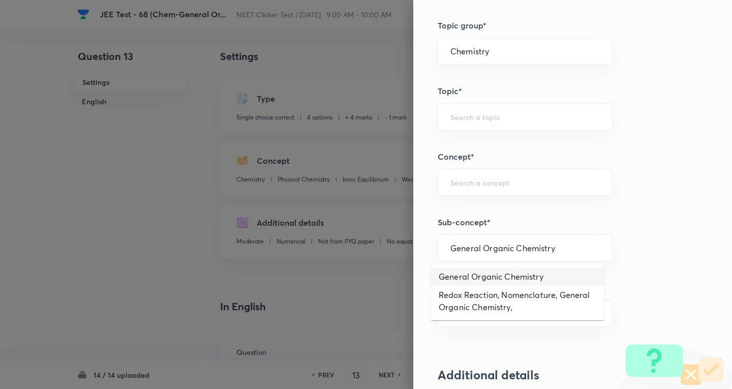
click at [474, 274] on li "General Organic Chemistry" at bounding box center [517, 276] width 174 height 18
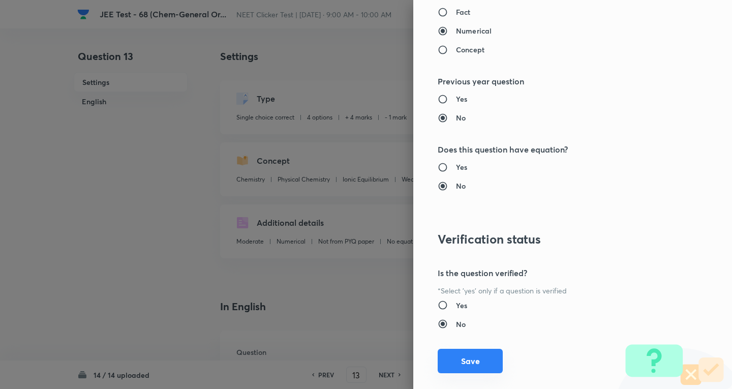
scroll to position [1064, 0]
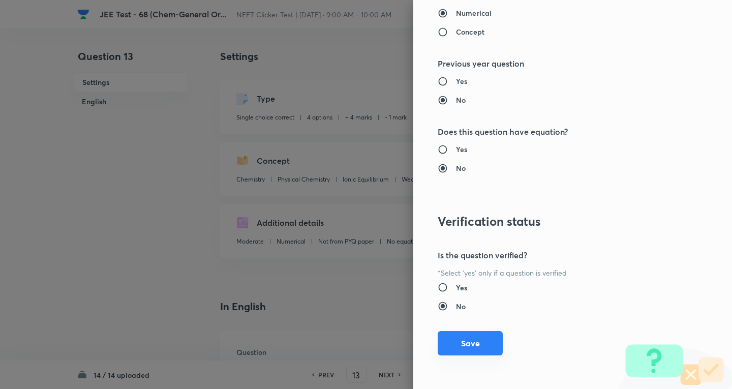
click at [463, 343] on button "Save" at bounding box center [469, 343] width 65 height 24
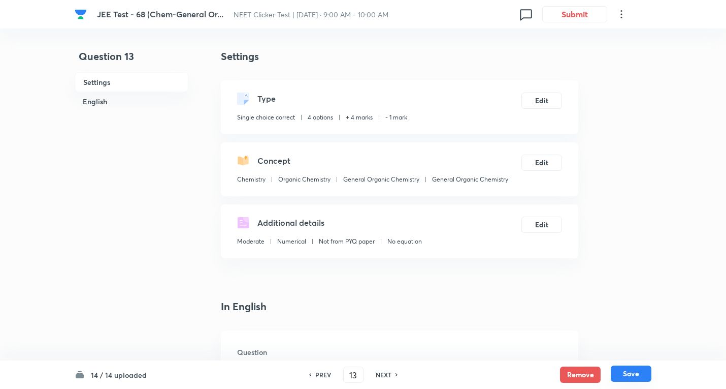
click at [624, 371] on button "Save" at bounding box center [631, 373] width 41 height 16
click at [542, 161] on button "Edit" at bounding box center [542, 161] width 41 height 16
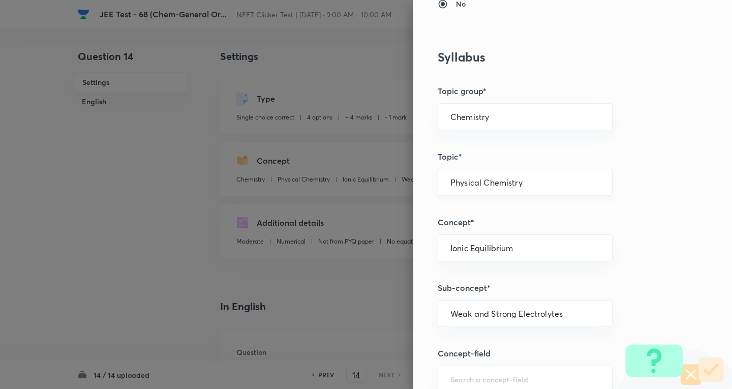
scroll to position [457, 0]
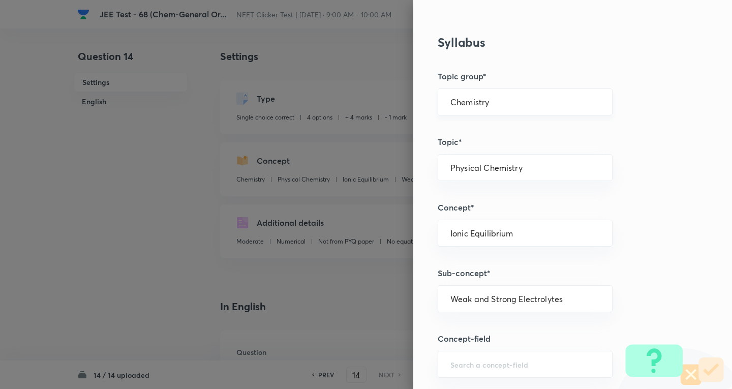
drag, startPoint x: 489, startPoint y: 98, endPoint x: 481, endPoint y: 110, distance: 14.4
click at [489, 98] on input "Chemistry" at bounding box center [524, 102] width 149 height 10
click at [469, 130] on li "Chemistry" at bounding box center [517, 130] width 174 height 18
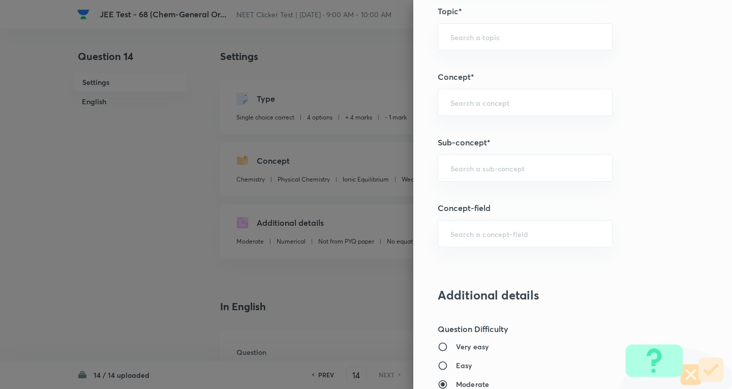
scroll to position [660, 0]
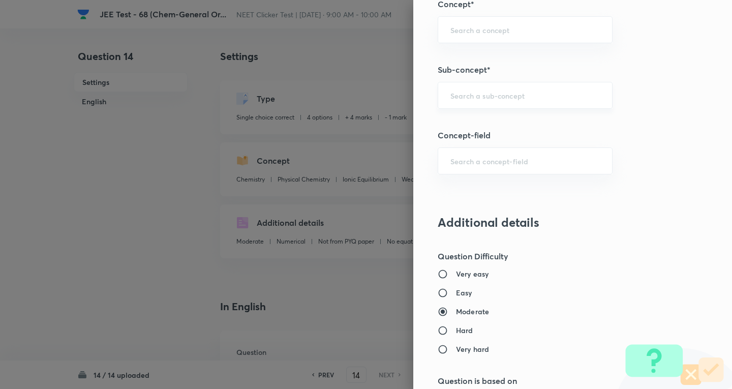
click at [491, 100] on input "text" at bounding box center [524, 95] width 149 height 10
paste input "General Organic Chemistry"
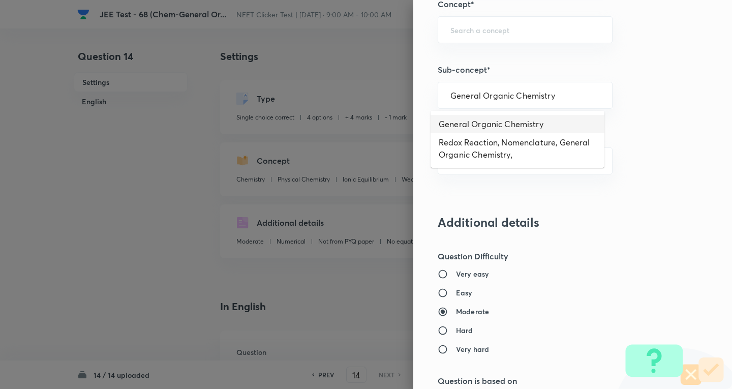
click at [488, 125] on li "General Organic Chemistry" at bounding box center [517, 124] width 174 height 18
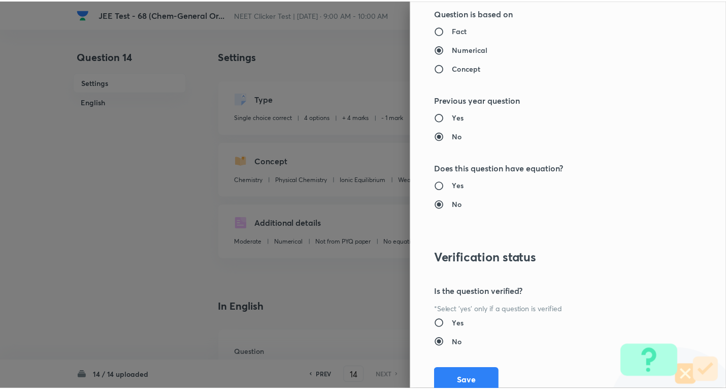
scroll to position [1064, 0]
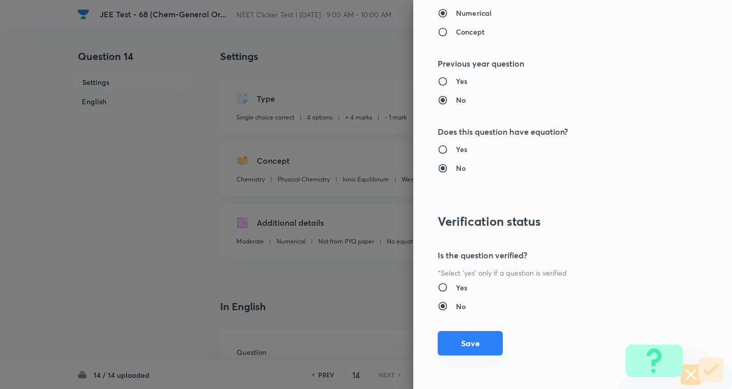
click at [467, 341] on button "Save" at bounding box center [469, 343] width 65 height 24
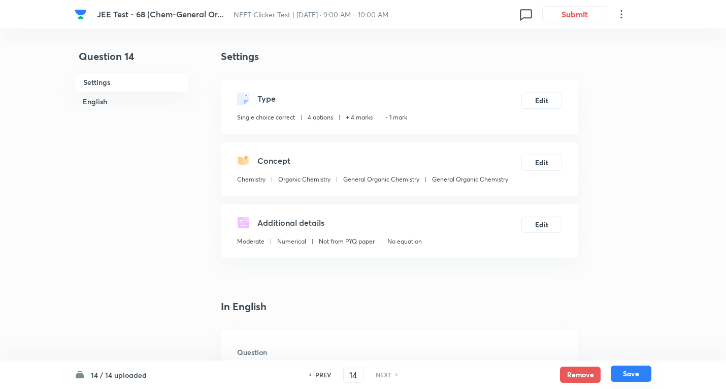
click at [628, 370] on button "Save" at bounding box center [631, 373] width 41 height 16
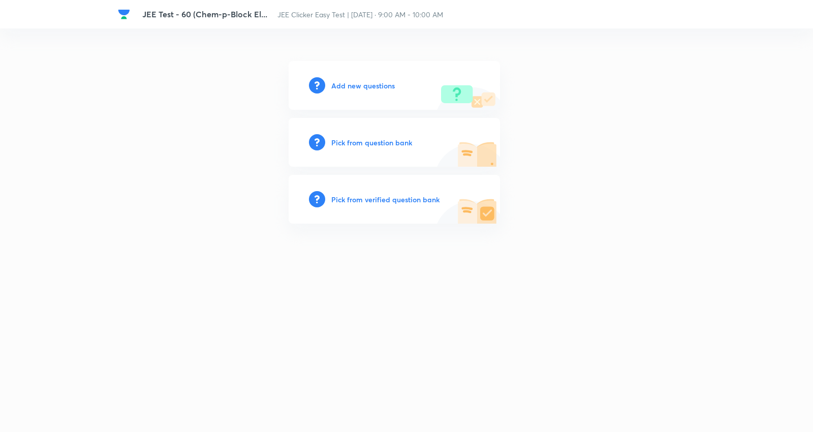
click at [375, 79] on div "Add new questions" at bounding box center [394, 85] width 211 height 49
click at [361, 85] on h6 "Add new questions" at bounding box center [363, 85] width 64 height 11
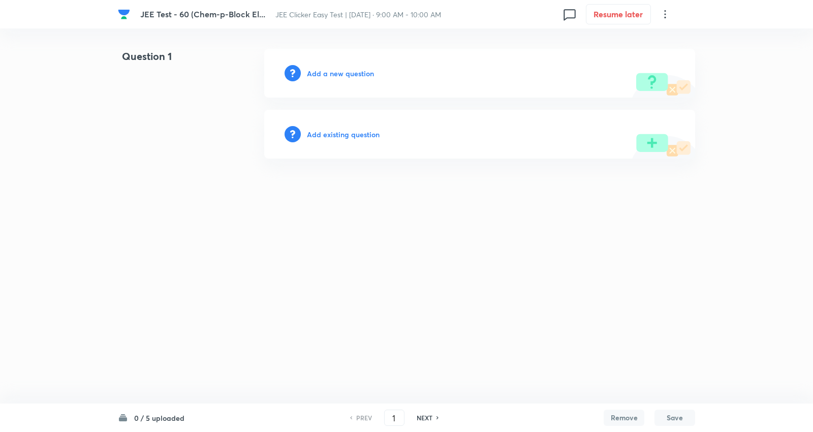
click at [662, 14] on icon at bounding box center [665, 14] width 12 height 12
click at [610, 36] on span "View details" at bounding box center [614, 39] width 99 height 11
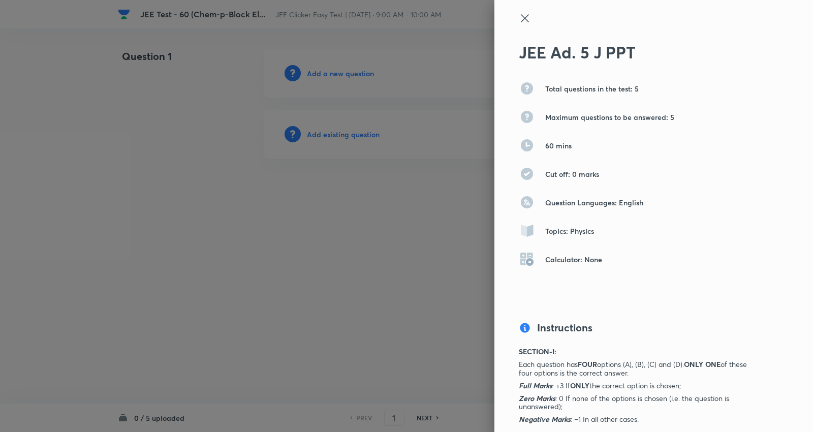
click at [519, 16] on icon at bounding box center [525, 18] width 12 height 12
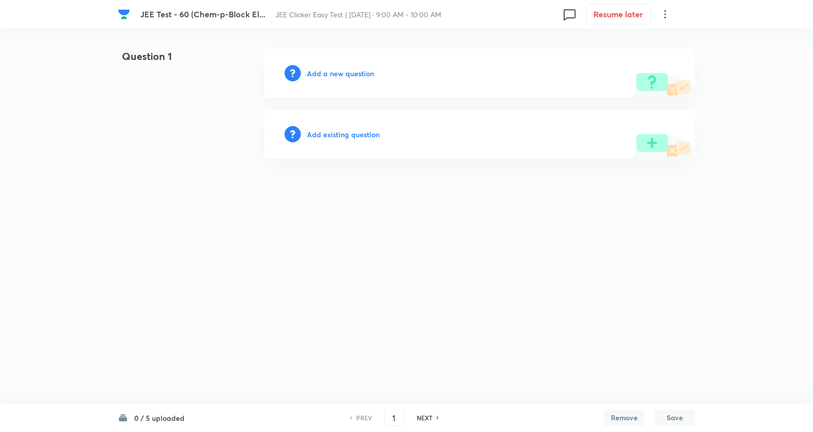
click at [665, 17] on icon at bounding box center [665, 14] width 12 height 12
click at [609, 57] on span "Choose new template" at bounding box center [614, 58] width 99 height 11
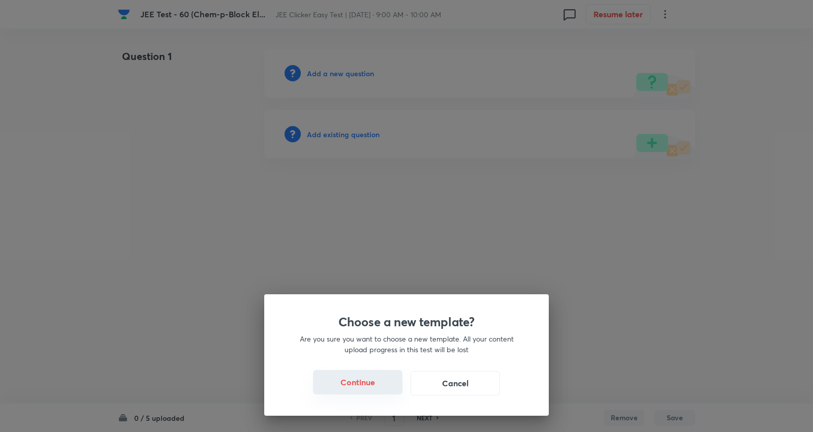
click at [373, 383] on button "Continue" at bounding box center [357, 382] width 89 height 24
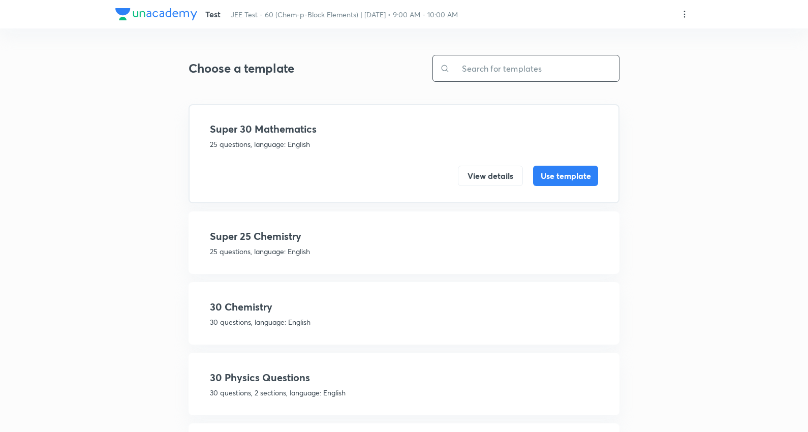
click at [531, 70] on input "text" at bounding box center [534, 68] width 169 height 26
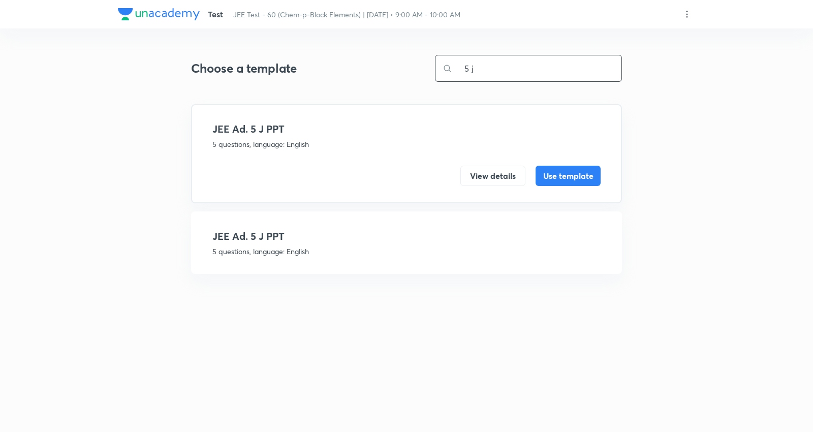
type input "5 j"
click at [316, 241] on h4 "JEE Ad. 5 J PPT" at bounding box center [406, 236] width 388 height 15
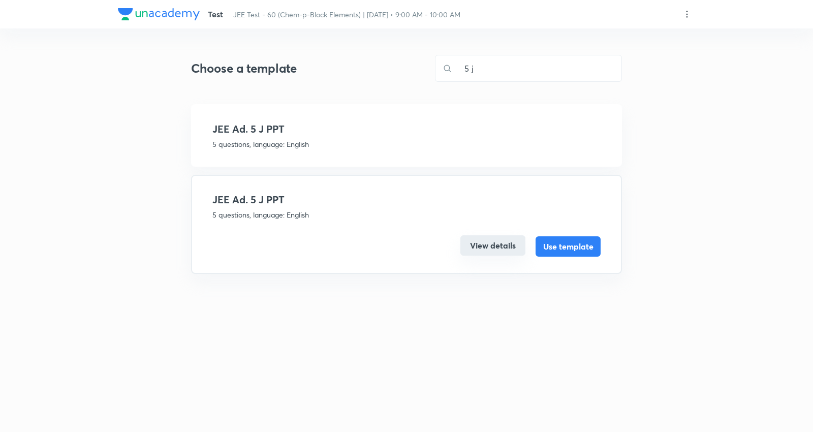
click at [486, 239] on button "View details" at bounding box center [492, 245] width 65 height 20
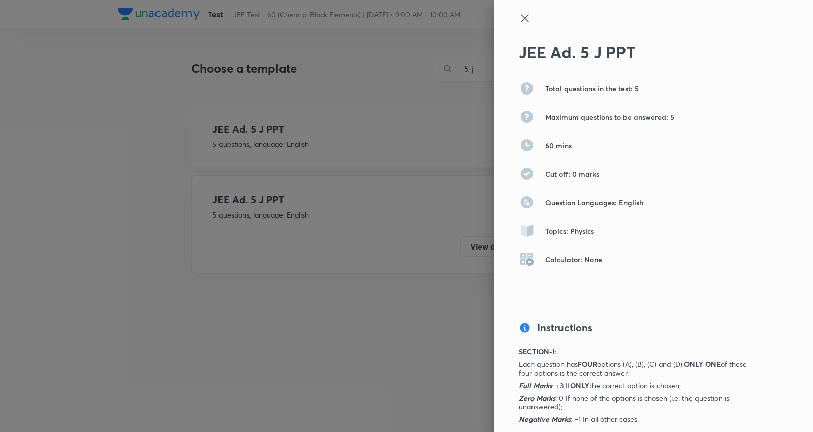
click at [521, 16] on icon at bounding box center [525, 18] width 12 height 12
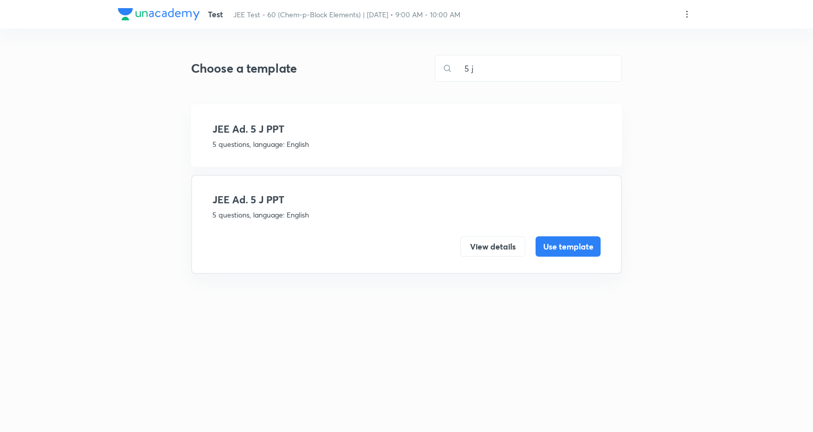
click at [358, 124] on h4 "JEE Ad. 5 J PPT" at bounding box center [406, 128] width 388 height 15
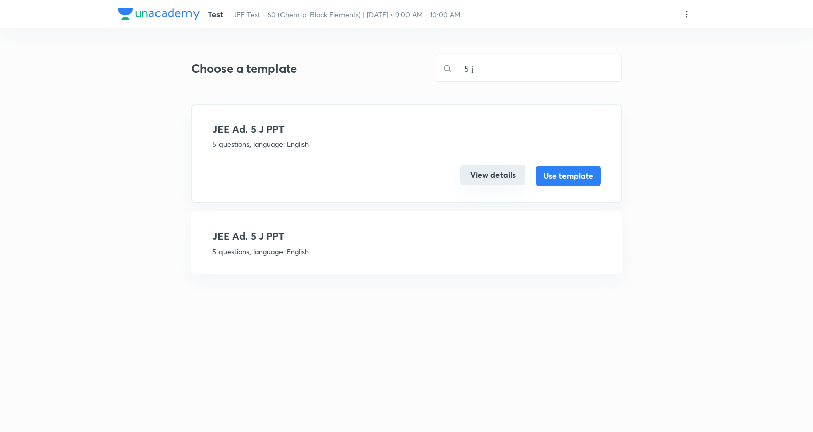
click at [480, 171] on button "View details" at bounding box center [492, 175] width 65 height 20
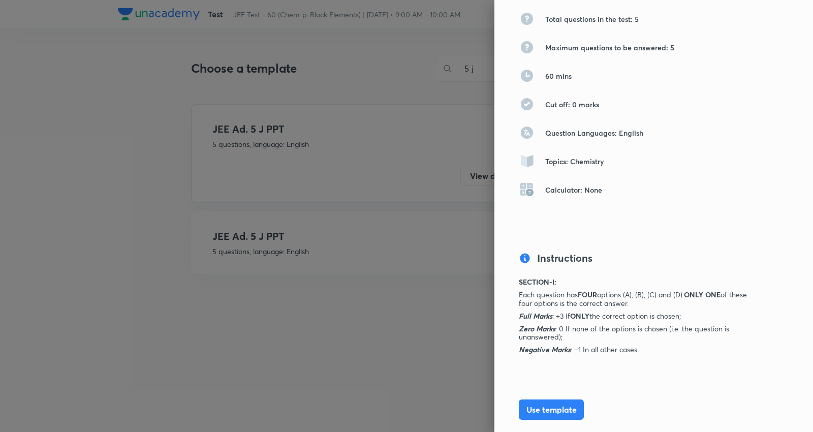
scroll to position [138, 0]
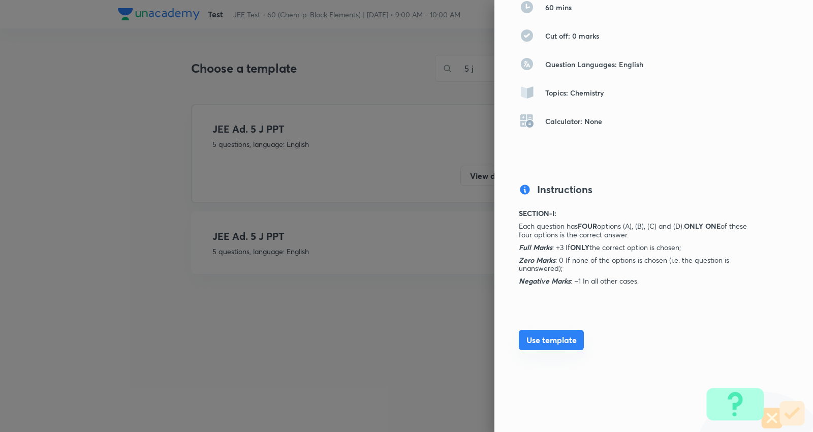
click at [541, 340] on button "Use template" at bounding box center [551, 340] width 65 height 20
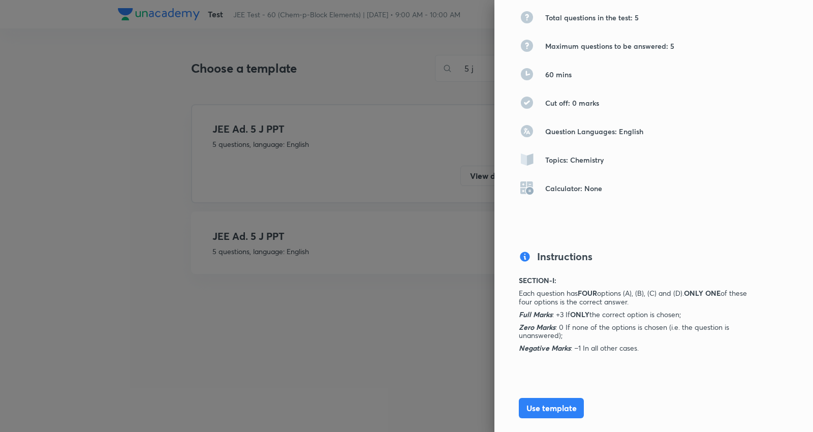
scroll to position [0, 0]
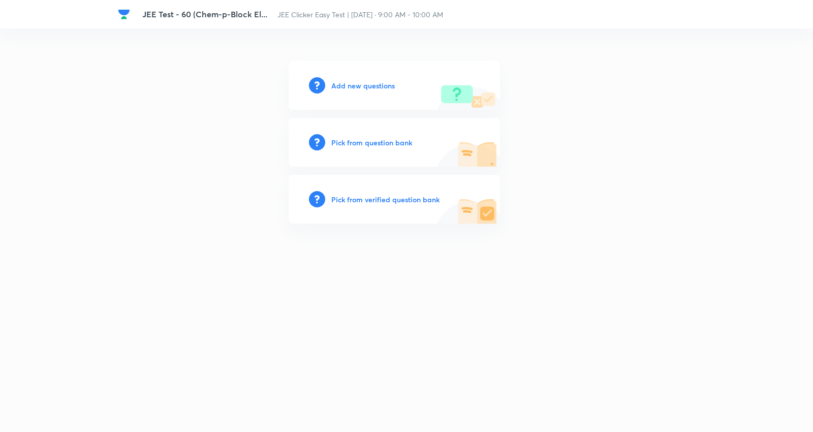
click at [358, 80] on h6 "Add new questions" at bounding box center [363, 85] width 64 height 11
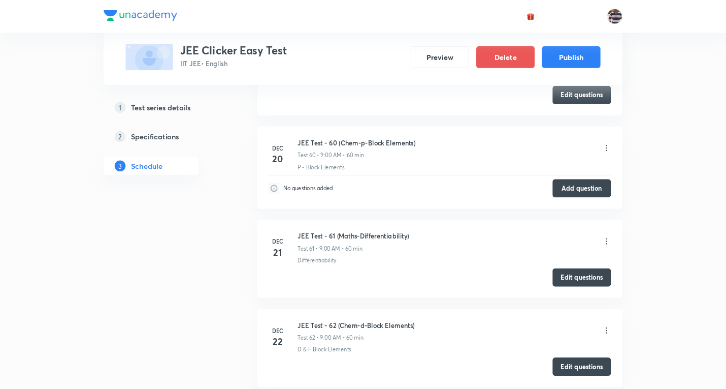
scroll to position [6564, 0]
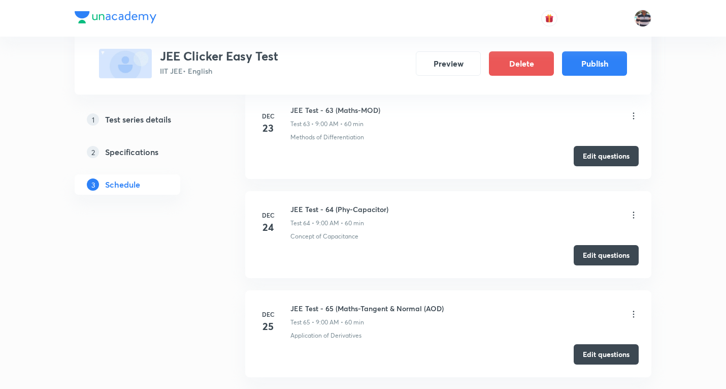
scroll to position [6997, 0]
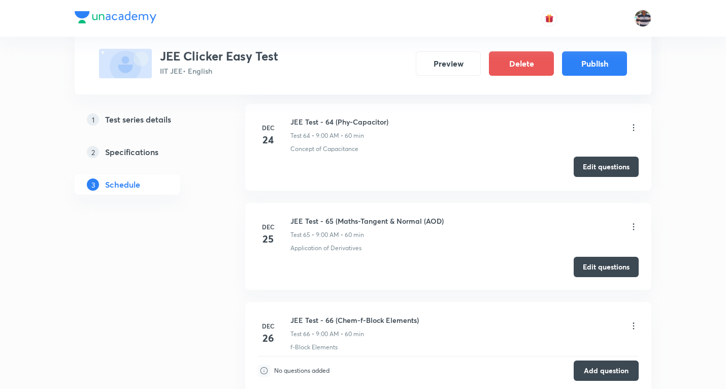
click at [600, 163] on button "Edit questions" at bounding box center [606, 166] width 65 height 20
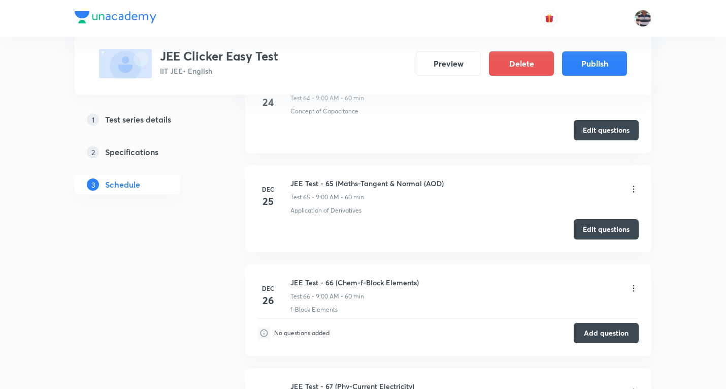
scroll to position [7099, 0]
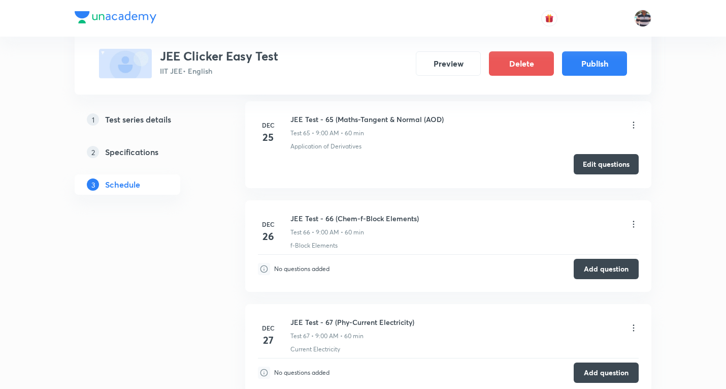
click at [604, 164] on button "Edit questions" at bounding box center [606, 164] width 65 height 20
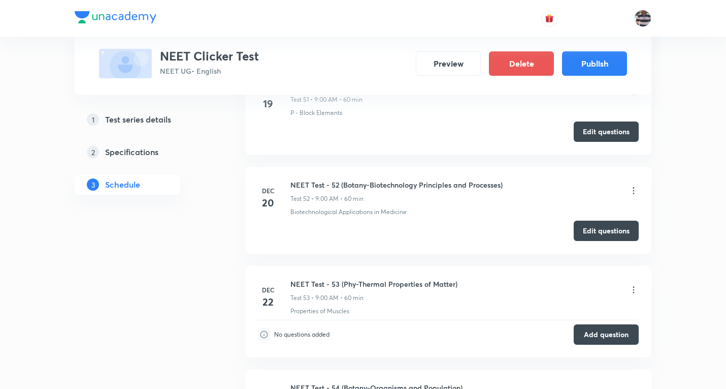
scroll to position [5763, 0]
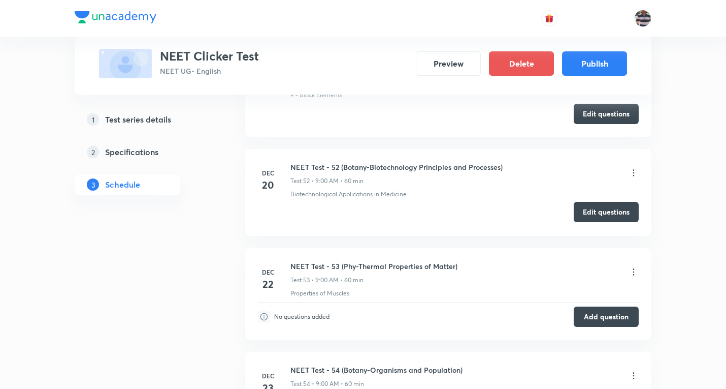
click at [613, 215] on button "Edit questions" at bounding box center [606, 212] width 65 height 20
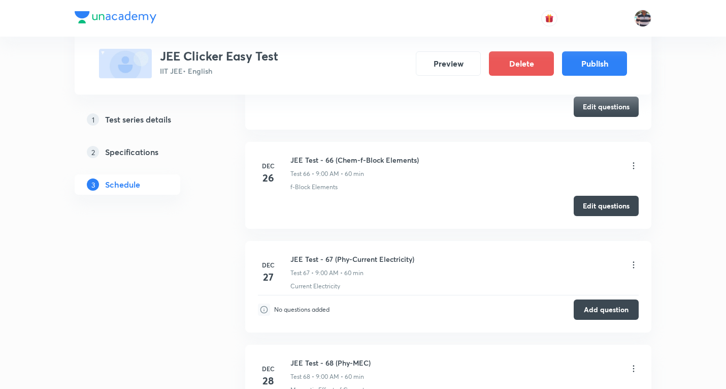
scroll to position [7106, 0]
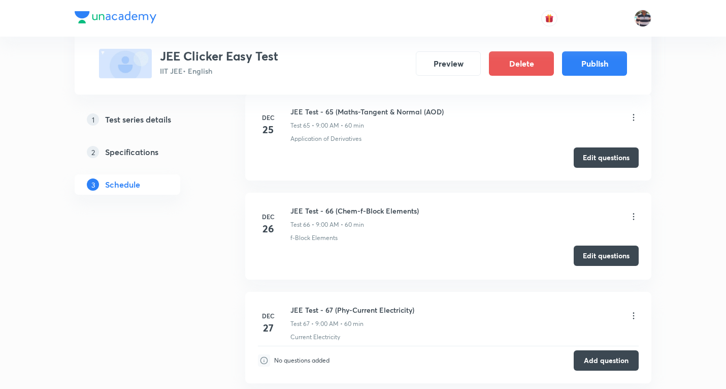
click at [613, 256] on button "Edit questions" at bounding box center [606, 255] width 65 height 20
